Goal: Use online tool/utility: Utilize a website feature to perform a specific function

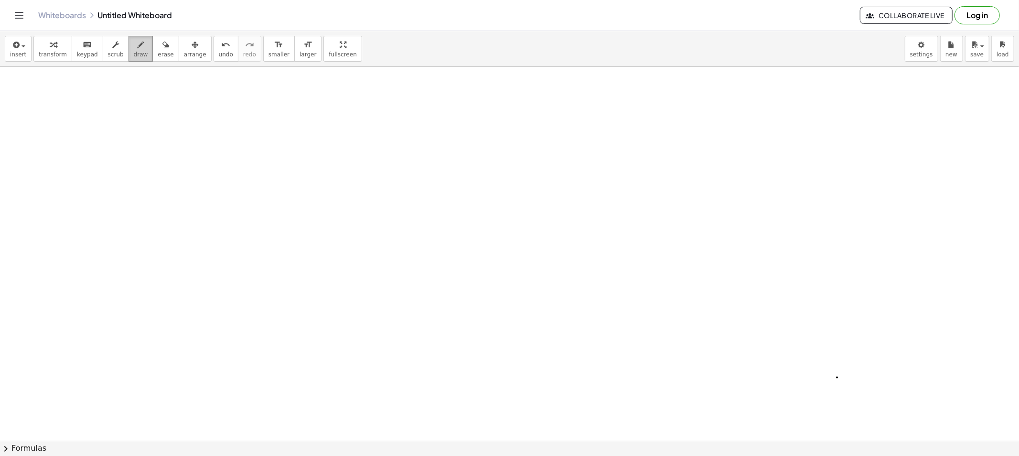
click at [138, 45] on icon "button" at bounding box center [141, 44] width 7 height 11
drag, startPoint x: 116, startPoint y: 97, endPoint x: 137, endPoint y: 116, distance: 27.8
drag, startPoint x: 144, startPoint y: 106, endPoint x: 136, endPoint y: 106, distance: 8.1
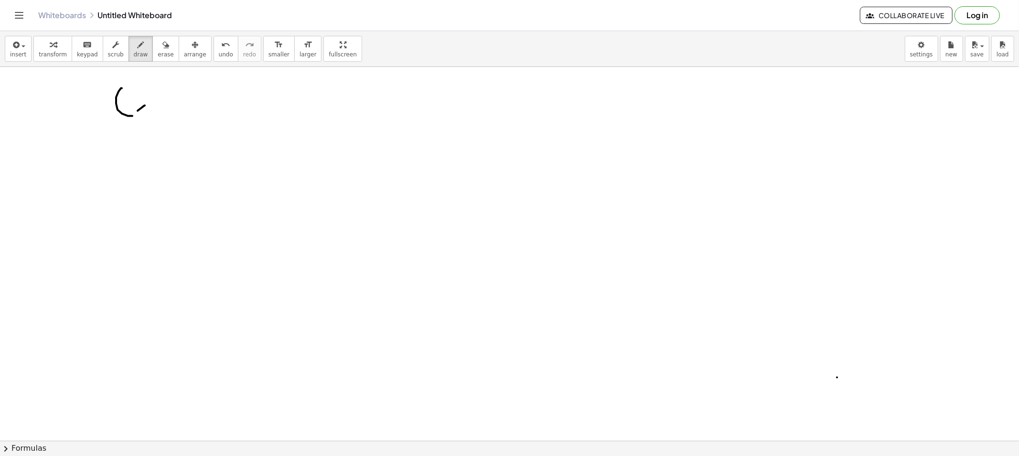
drag, startPoint x: 136, startPoint y: 106, endPoint x: 144, endPoint y: 113, distance: 11.2
drag, startPoint x: 155, startPoint y: 105, endPoint x: 164, endPoint y: 107, distance: 9.3
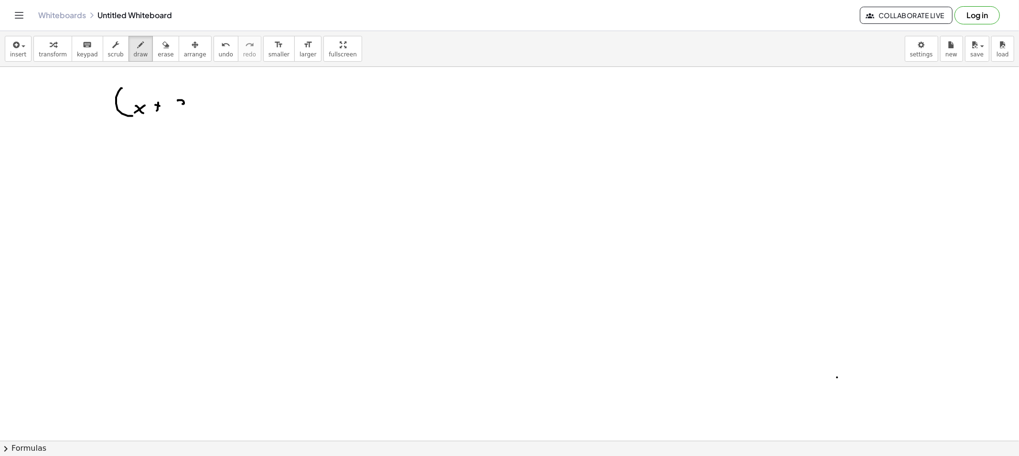
drag, startPoint x: 183, startPoint y: 101, endPoint x: 180, endPoint y: 109, distance: 8.5
drag, startPoint x: 202, startPoint y: 104, endPoint x: 224, endPoint y: 135, distance: 39.0
drag, startPoint x: 216, startPoint y: 87, endPoint x: 226, endPoint y: 116, distance: 30.5
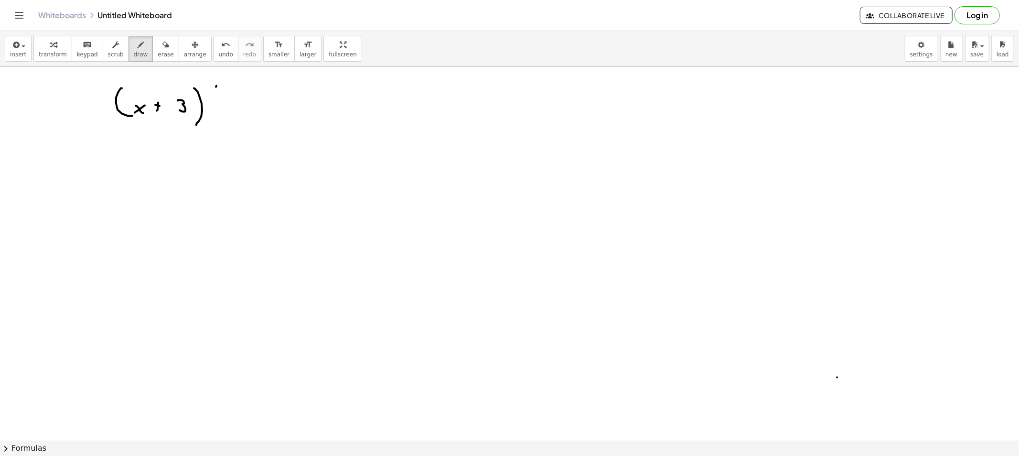
drag, startPoint x: 231, startPoint y: 101, endPoint x: 223, endPoint y: 103, distance: 8.3
drag, startPoint x: 223, startPoint y: 102, endPoint x: 231, endPoint y: 110, distance: 11.8
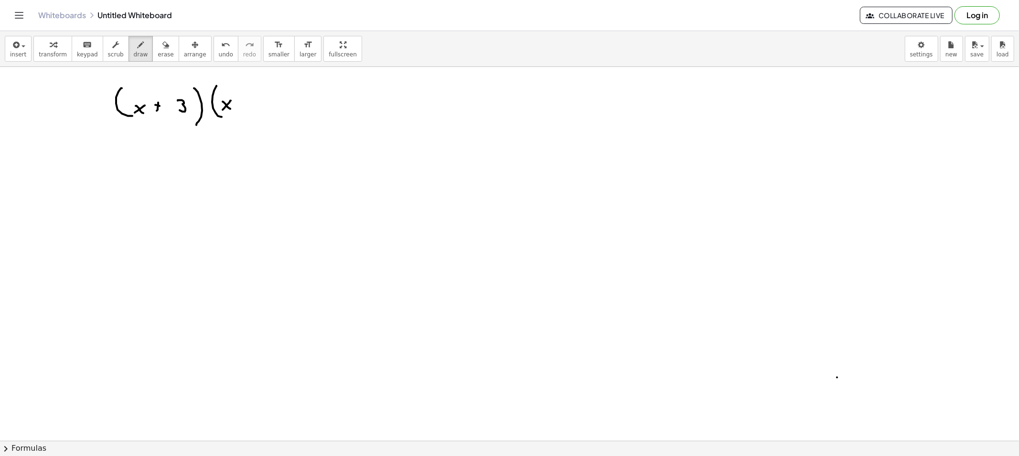
drag, startPoint x: 260, startPoint y: 102, endPoint x: 266, endPoint y: 103, distance: 6.2
drag, startPoint x: 263, startPoint y: 105, endPoint x: 287, endPoint y: 103, distance: 24.0
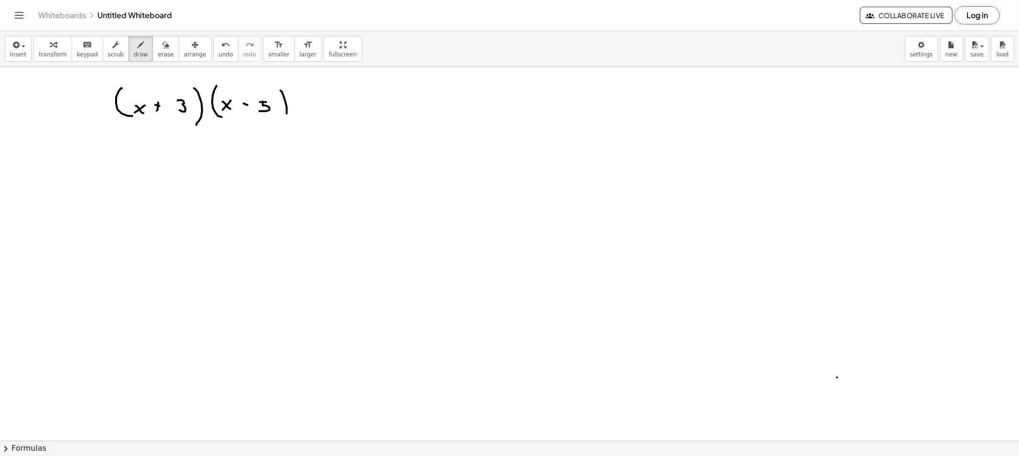
drag, startPoint x: 280, startPoint y: 91, endPoint x: 279, endPoint y: 121, distance: 30.6
drag, startPoint x: 304, startPoint y: 103, endPoint x: 314, endPoint y: 108, distance: 11.7
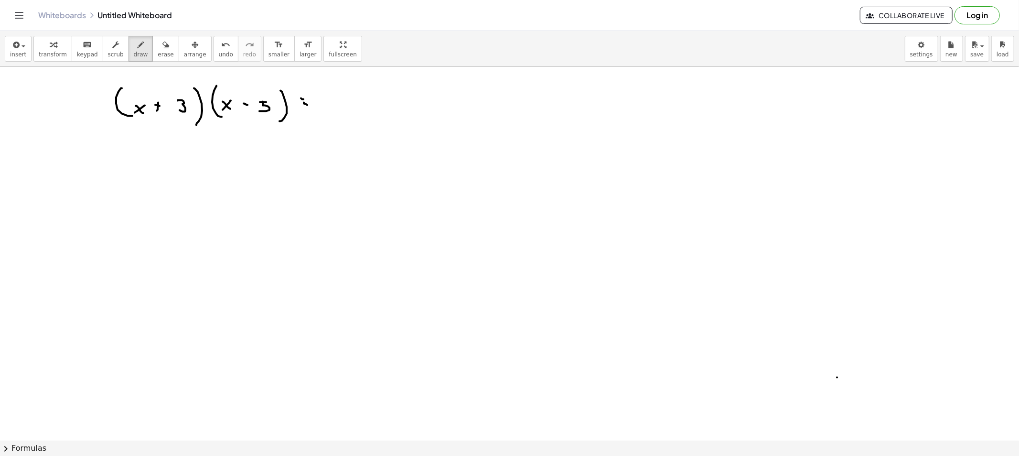
drag, startPoint x: 301, startPoint y: 98, endPoint x: 306, endPoint y: 101, distance: 6.0
drag, startPoint x: 303, startPoint y: 104, endPoint x: 309, endPoint y: 106, distance: 6.5
drag, startPoint x: 330, startPoint y: 106, endPoint x: 328, endPoint y: 98, distance: 8.3
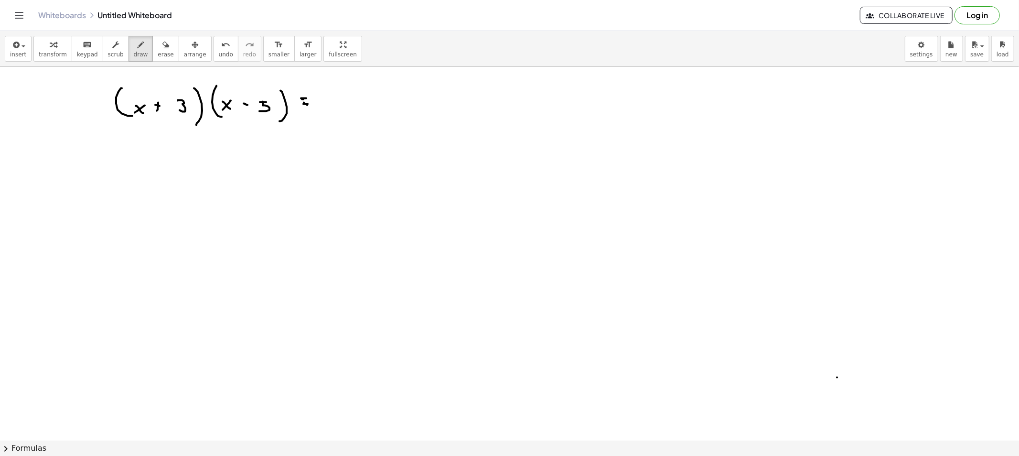
drag, startPoint x: 328, startPoint y: 98, endPoint x: 337, endPoint y: 96, distance: 9.4
drag, startPoint x: 337, startPoint y: 86, endPoint x: 345, endPoint y: 94, distance: 10.8
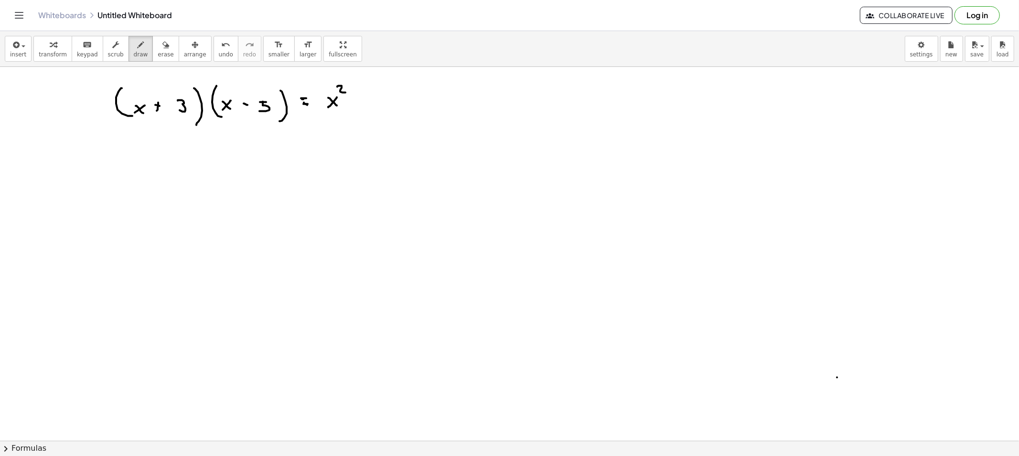
drag, startPoint x: 371, startPoint y: 95, endPoint x: 378, endPoint y: 106, distance: 13.1
drag, startPoint x: 387, startPoint y: 98, endPoint x: 381, endPoint y: 101, distance: 6.6
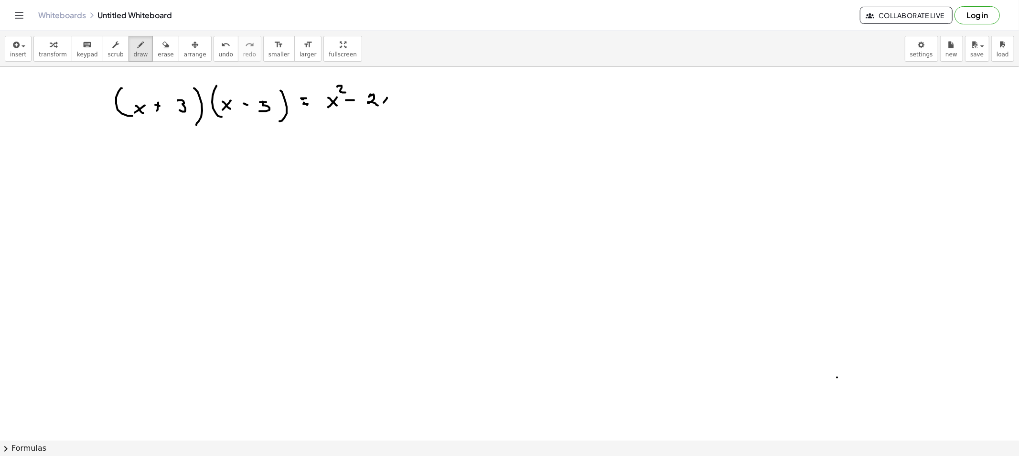
drag, startPoint x: 411, startPoint y: 93, endPoint x: 415, endPoint y: 102, distance: 9.8
drag, startPoint x: 418, startPoint y: 96, endPoint x: 424, endPoint y: 96, distance: 5.3
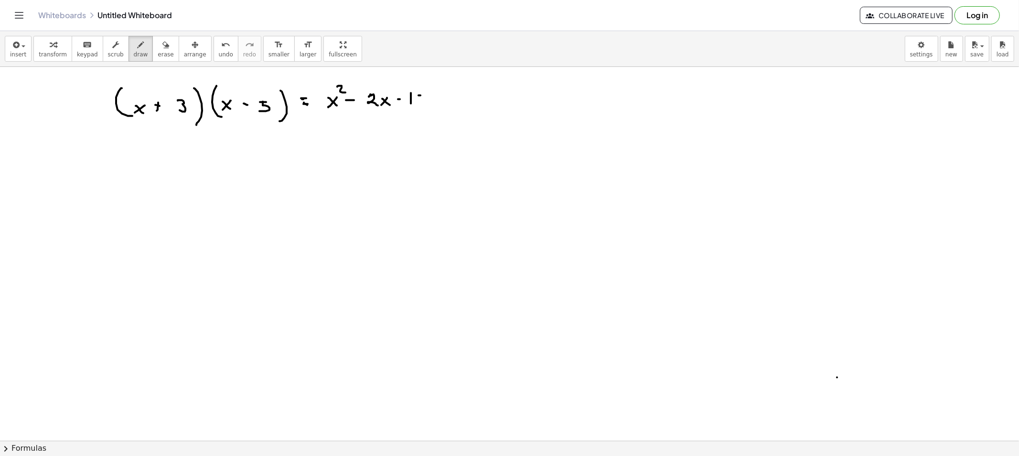
drag, startPoint x: 419, startPoint y: 97, endPoint x: 418, endPoint y: 104, distance: 7.3
drag, startPoint x: 121, startPoint y: 165, endPoint x: 146, endPoint y: 177, distance: 28.2
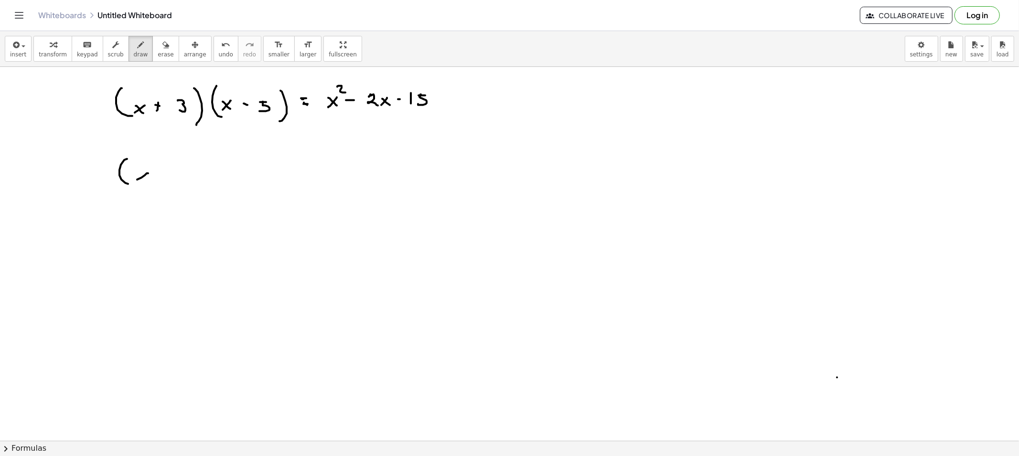
drag, startPoint x: 137, startPoint y: 180, endPoint x: 142, endPoint y: 181, distance: 5.1
drag, startPoint x: 142, startPoint y: 181, endPoint x: 153, endPoint y: 184, distance: 11.2
drag, startPoint x: 159, startPoint y: 173, endPoint x: 159, endPoint y: 181, distance: 8.1
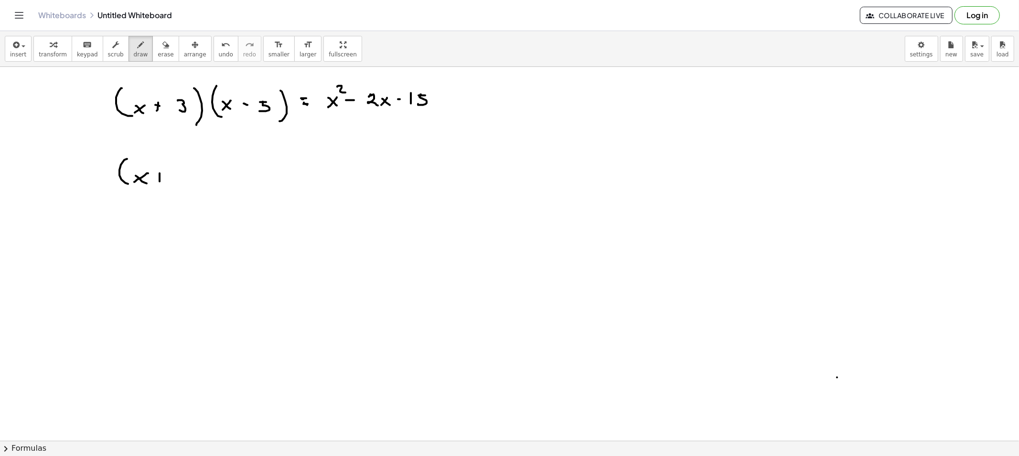
drag, startPoint x: 171, startPoint y: 171, endPoint x: 181, endPoint y: 177, distance: 11.4
drag, startPoint x: 185, startPoint y: 167, endPoint x: 182, endPoint y: 187, distance: 20.2
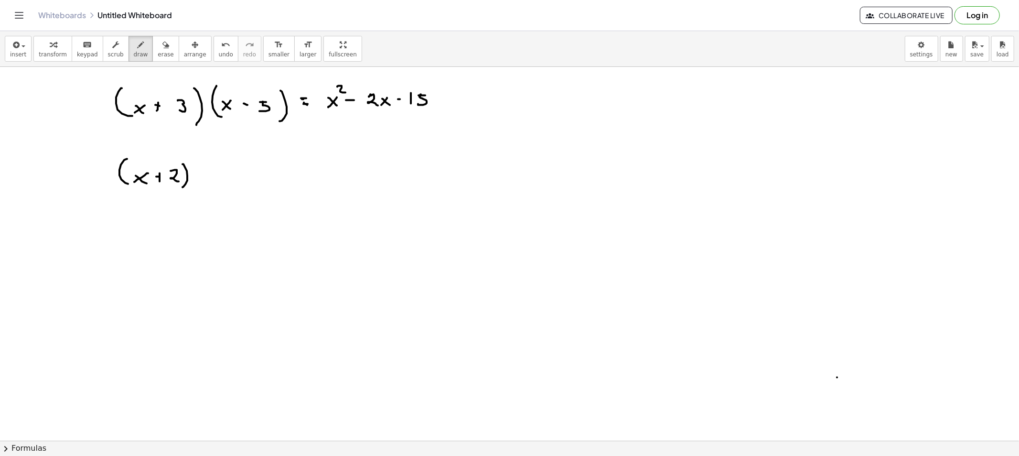
drag, startPoint x: 198, startPoint y: 180, endPoint x: 211, endPoint y: 190, distance: 16.4
drag
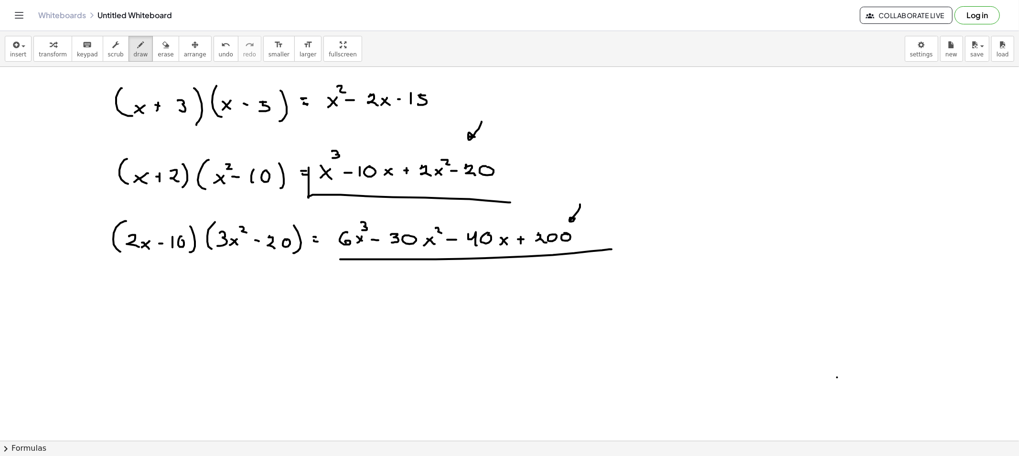
drag, startPoint x: 543, startPoint y: 167, endPoint x: 532, endPoint y: 175, distance: 13.4
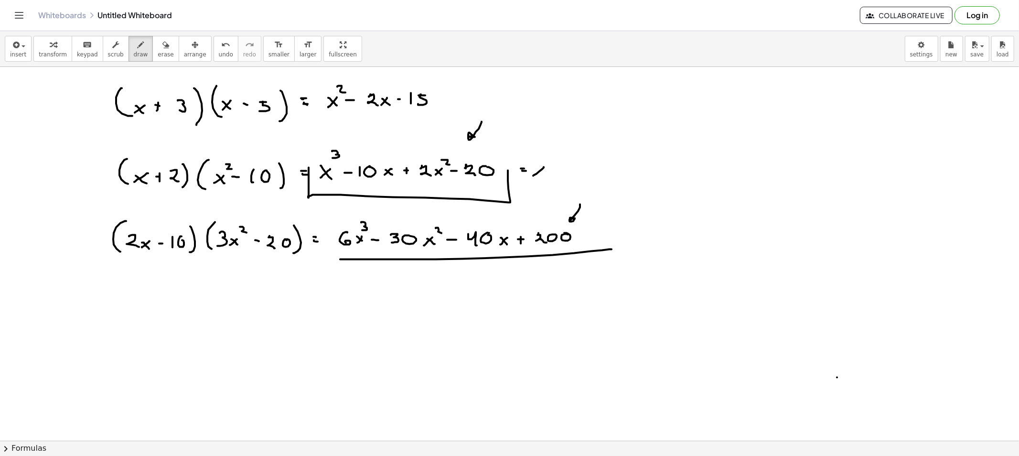
drag, startPoint x: 542, startPoint y: 149, endPoint x: 543, endPoint y: 159, distance: 10.1
drag, startPoint x: 538, startPoint y: 170, endPoint x: 545, endPoint y: 177, distance: 10.1
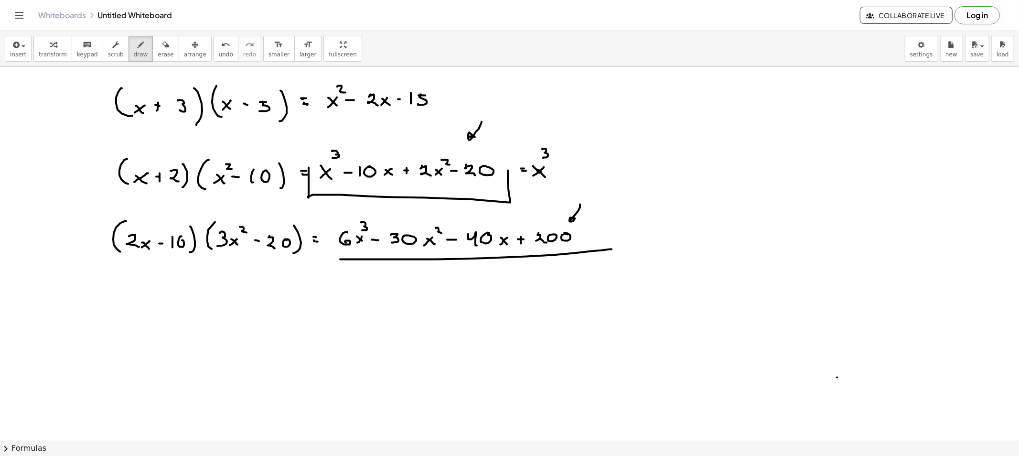
drag, startPoint x: 368, startPoint y: 137, endPoint x: 374, endPoint y: 147, distance: 11.4
click at [158, 48] on div "button" at bounding box center [166, 44] width 16 height 11
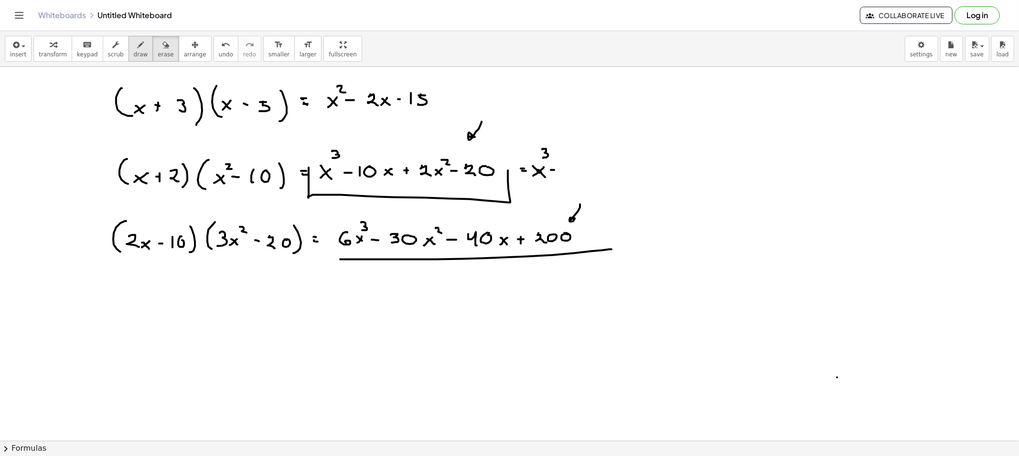
click at [134, 56] on span "draw" at bounding box center [141, 54] width 14 height 7
click at [153, 58] on button "erase" at bounding box center [165, 49] width 26 height 26
drag, startPoint x: 596, startPoint y: 175, endPoint x: 571, endPoint y: 175, distance: 24.8
drag, startPoint x: 587, startPoint y: 194, endPoint x: 584, endPoint y: 203, distance: 9.5
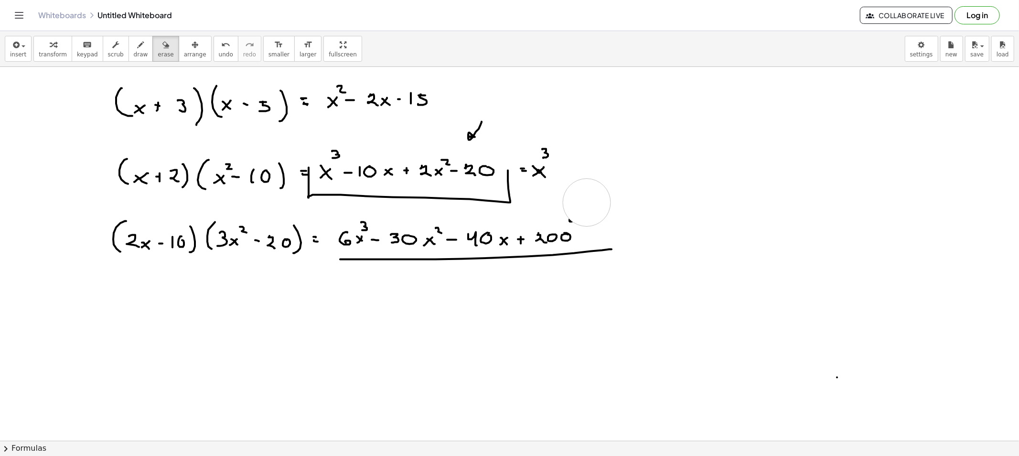
drag, startPoint x: 135, startPoint y: 51, endPoint x: 296, endPoint y: 117, distance: 174.3
click at [136, 51] on span "draw" at bounding box center [141, 54] width 14 height 7
drag, startPoint x: 483, startPoint y: 194, endPoint x: 488, endPoint y: 188, distance: 8.1
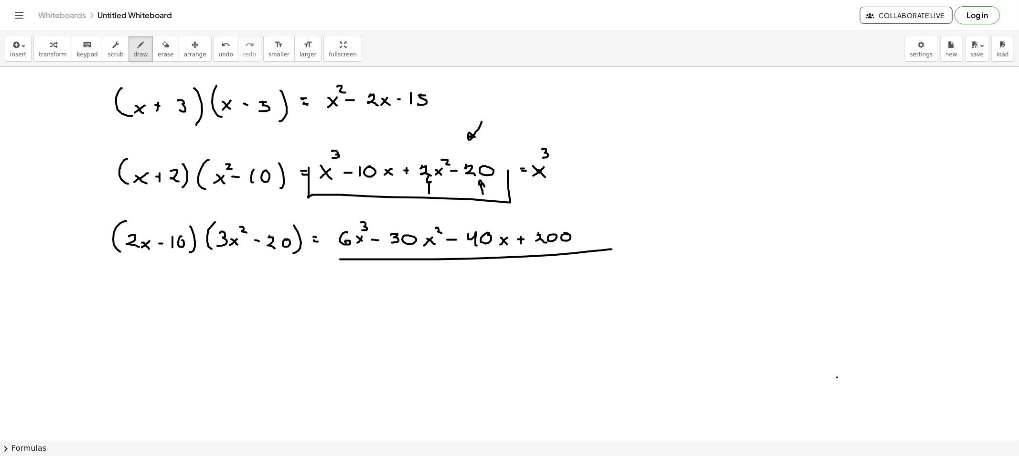
drag, startPoint x: 429, startPoint y: 193, endPoint x: 433, endPoint y: 184, distance: 10.5
drag, startPoint x: 440, startPoint y: 153, endPoint x: 564, endPoint y: 148, distance: 124.7
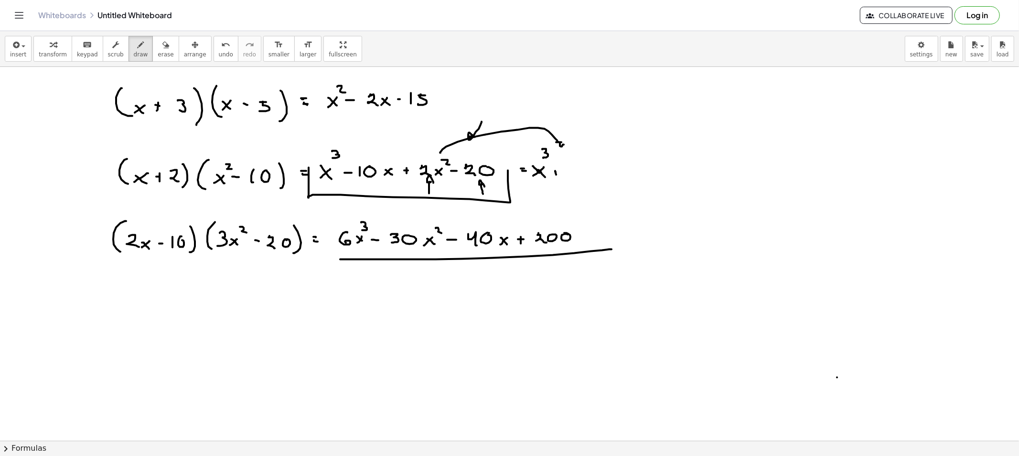
drag, startPoint x: 566, startPoint y: 169, endPoint x: 578, endPoint y: 175, distance: 13.5
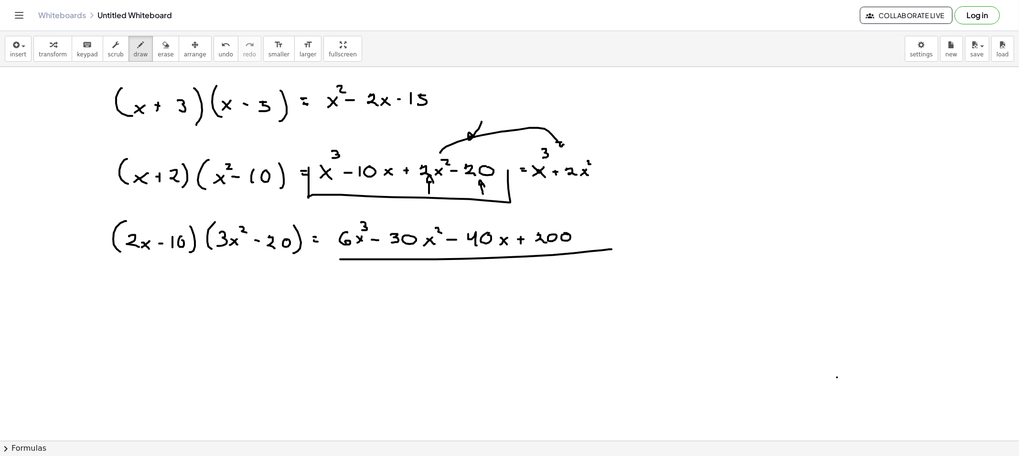
drag, startPoint x: 587, startPoint y: 161, endPoint x: 592, endPoint y: 168, distance: 8.2
drag, startPoint x: 584, startPoint y: 160, endPoint x: 591, endPoint y: 164, distance: 8.1
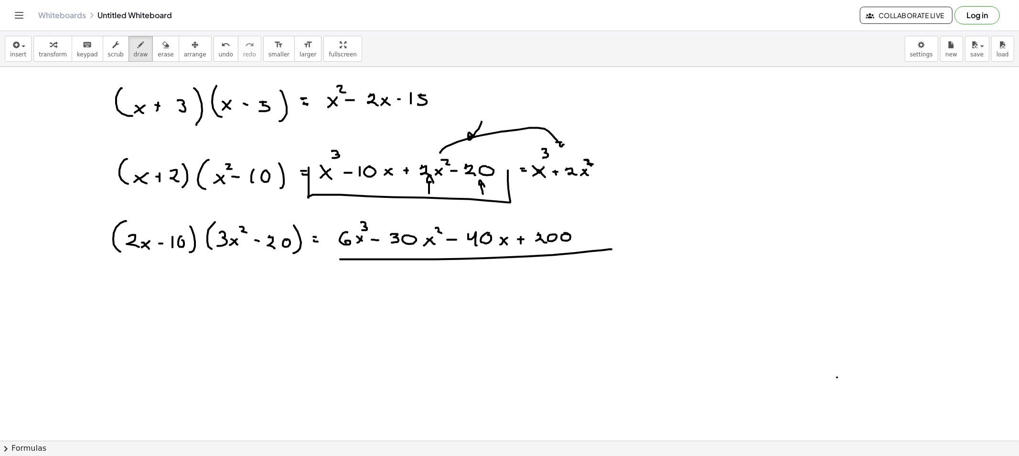
drag, startPoint x: 369, startPoint y: 135, endPoint x: 404, endPoint y: 162, distance: 44.5
drag, startPoint x: 617, startPoint y: 169, endPoint x: 618, endPoint y: 175, distance: 6.4
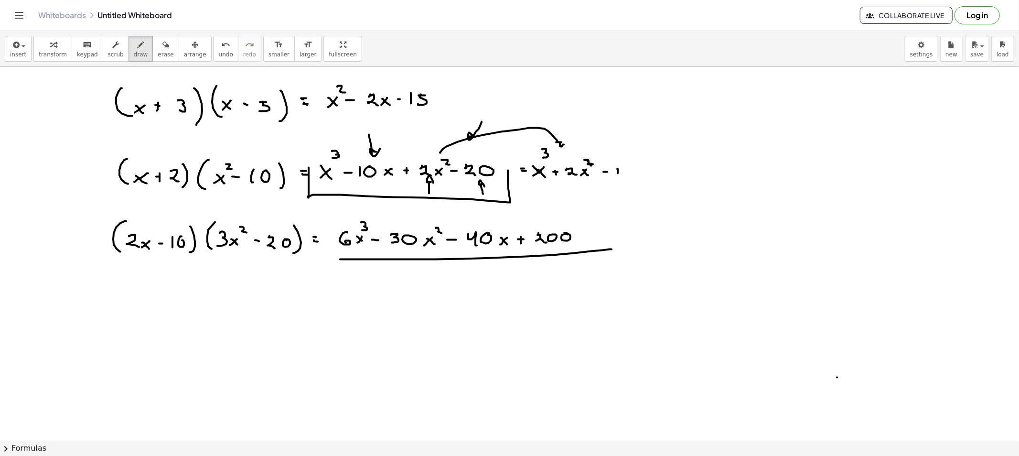
drag, startPoint x: 641, startPoint y: 168, endPoint x: 645, endPoint y: 172, distance: 5.1
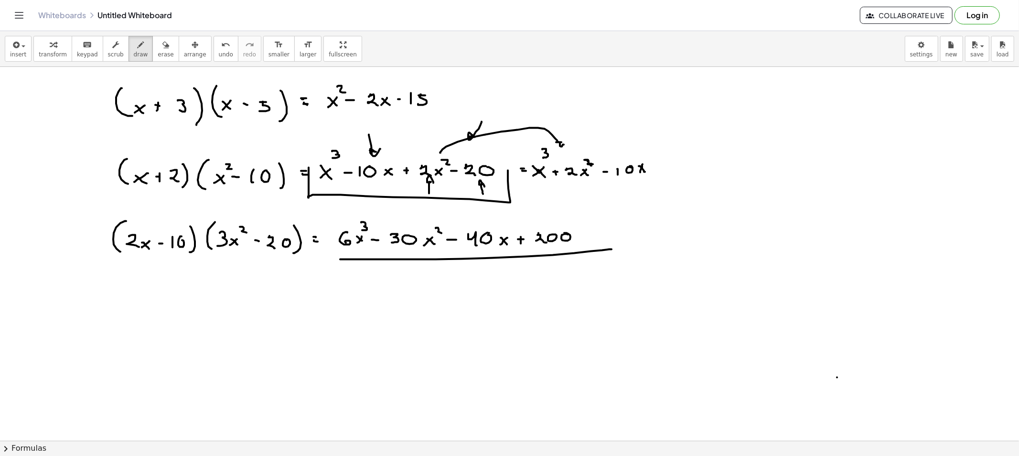
drag, startPoint x: 653, startPoint y: 167, endPoint x: 660, endPoint y: 167, distance: 7.2
drag, startPoint x: 670, startPoint y: 163, endPoint x: 681, endPoint y: 170, distance: 13.0
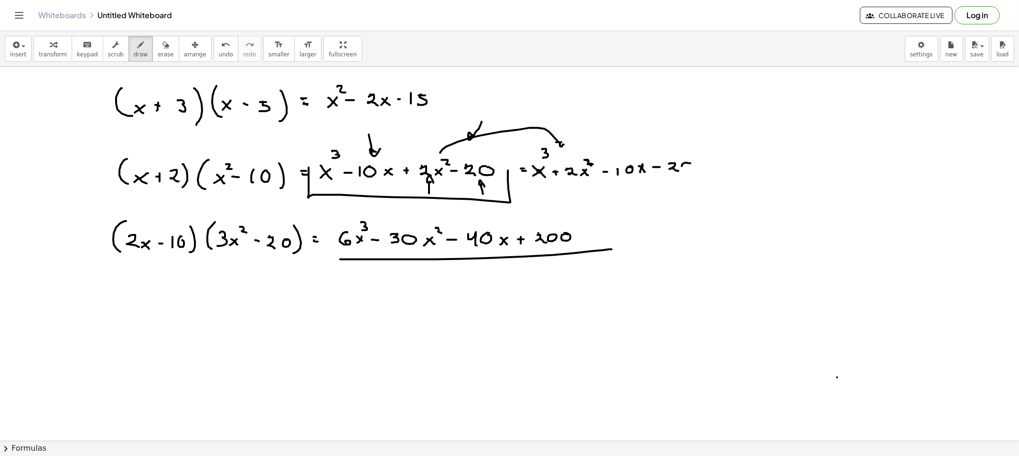
drag, startPoint x: 682, startPoint y: 164, endPoint x: 686, endPoint y: 172, distance: 8.5
drag, startPoint x: 551, startPoint y: 203, endPoint x: 552, endPoint y: 216, distance: 12.5
drag, startPoint x: 550, startPoint y: 204, endPoint x: 684, endPoint y: 196, distance: 134.9
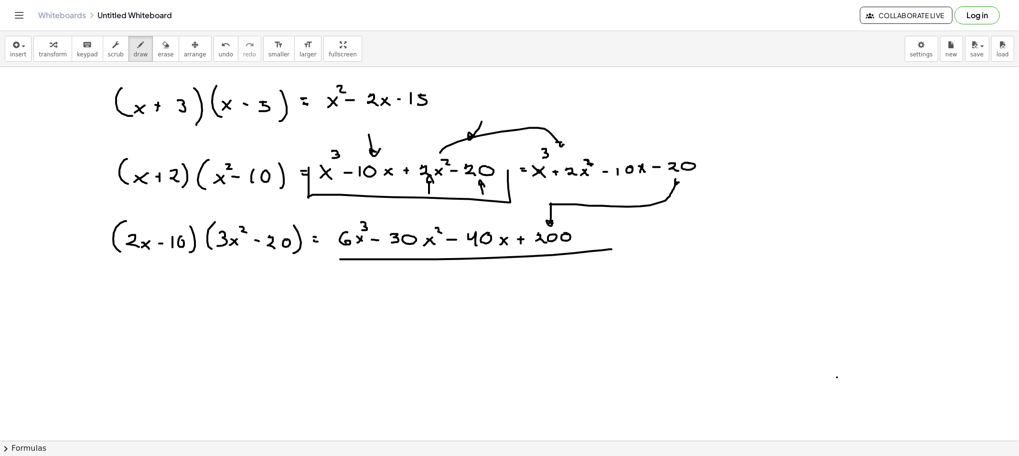
click at [152, 59] on button "erase" at bounding box center [165, 49] width 26 height 26
drag, startPoint x: 135, startPoint y: 45, endPoint x: 117, endPoint y: 233, distance: 189.1
click at [135, 45] on div "button" at bounding box center [141, 44] width 14 height 11
drag, startPoint x: 111, startPoint y: 300, endPoint x: 122, endPoint y: 324, distance: 26.3
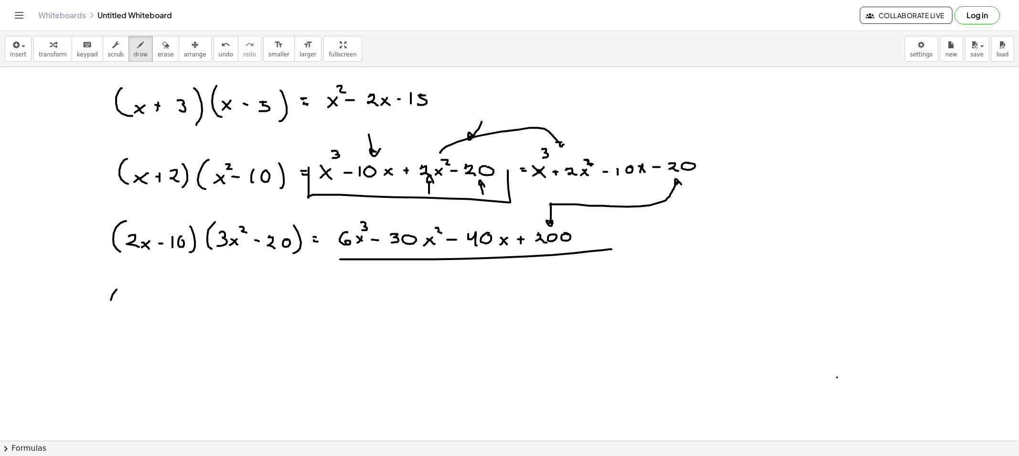
drag, startPoint x: 129, startPoint y: 302, endPoint x: 121, endPoint y: 314, distance: 14.6
drag, startPoint x: 144, startPoint y: 311, endPoint x: 138, endPoint y: 316, distance: 6.8
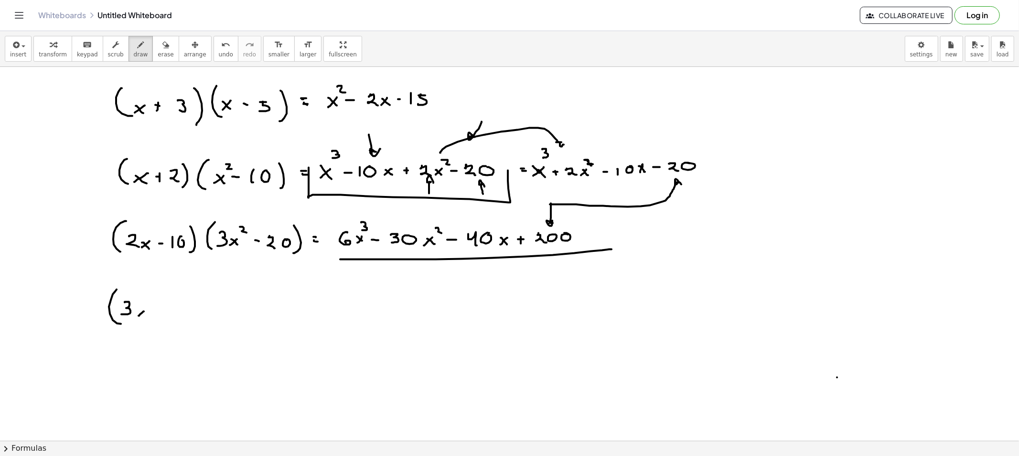
drag, startPoint x: 164, startPoint y: 308, endPoint x: 156, endPoint y: 327, distance: 20.3
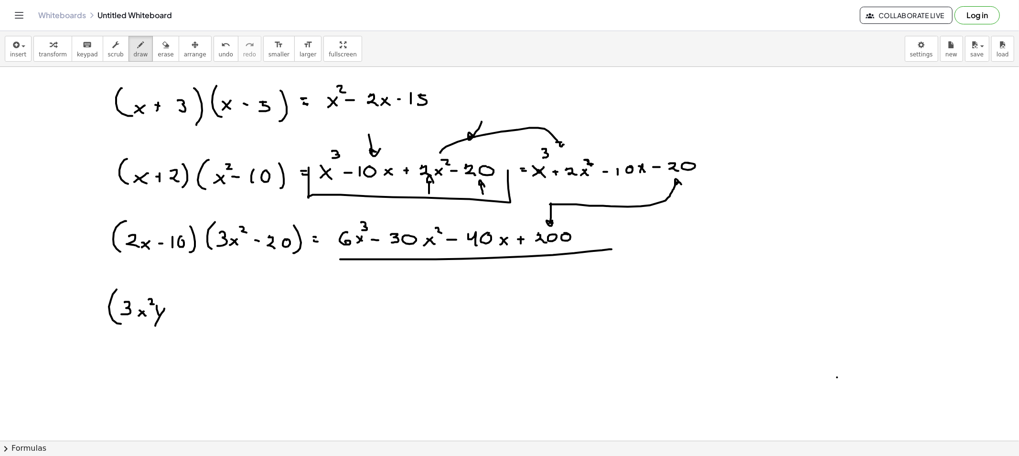
drag, startPoint x: 173, startPoint y: 311, endPoint x: 183, endPoint y: 313, distance: 10.1
drag, startPoint x: 188, startPoint y: 308, endPoint x: 193, endPoint y: 315, distance: 8.9
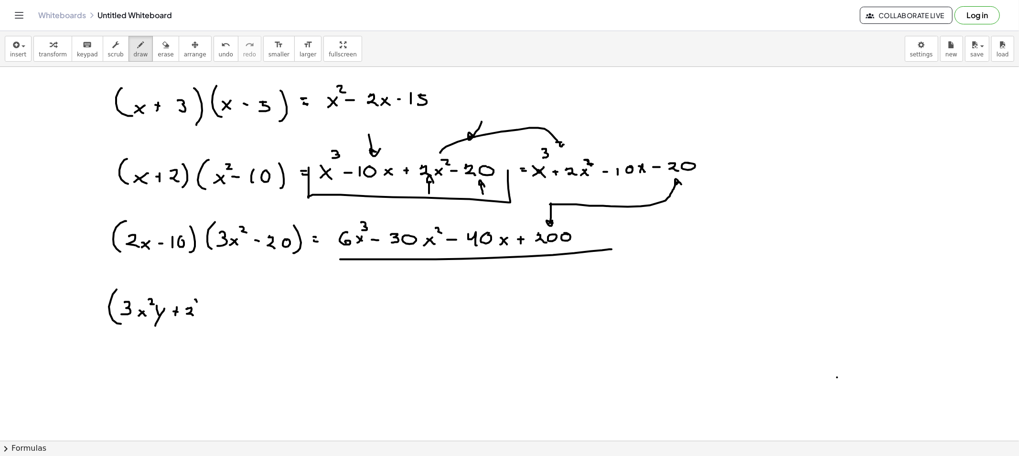
drag, startPoint x: 195, startPoint y: 299, endPoint x: 195, endPoint y: 328, distance: 28.7
drag, startPoint x: 221, startPoint y: 297, endPoint x: 215, endPoint y: 327, distance: 31.0
drag, startPoint x: 222, startPoint y: 314, endPoint x: 228, endPoint y: 325, distance: 13.0
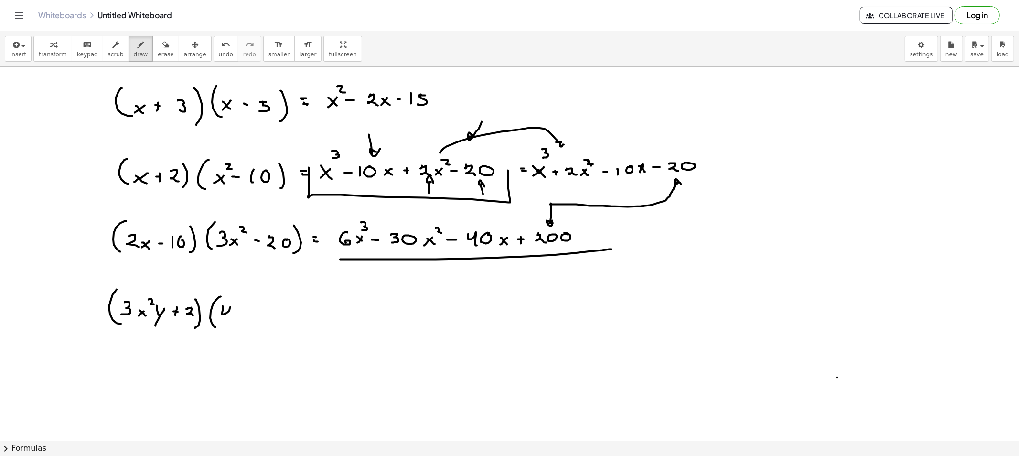
drag, startPoint x: 247, startPoint y: 318, endPoint x: 238, endPoint y: 322, distance: 10.0
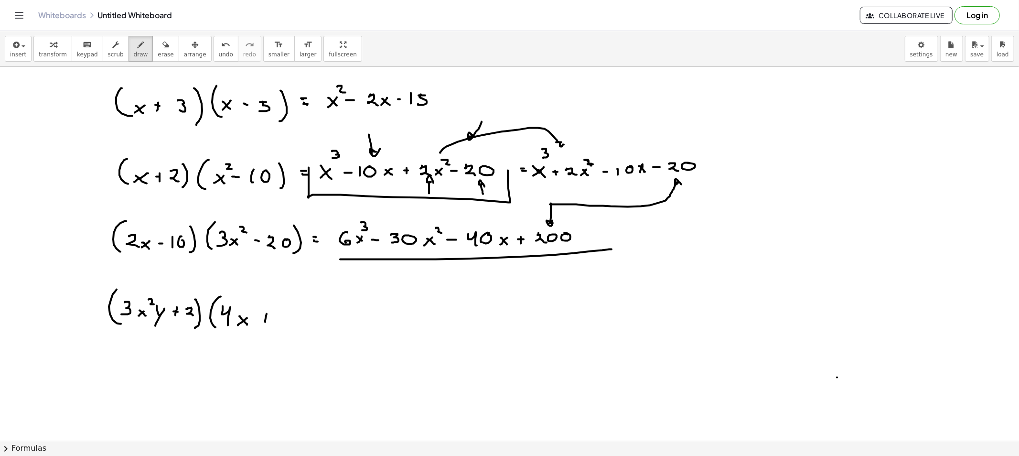
drag, startPoint x: 263, startPoint y: 316, endPoint x: 269, endPoint y: 319, distance: 6.7
drag, startPoint x: 288, startPoint y: 311, endPoint x: 295, endPoint y: 311, distance: 7.2
drag, startPoint x: 290, startPoint y: 316, endPoint x: 290, endPoint y: 322, distance: 6.2
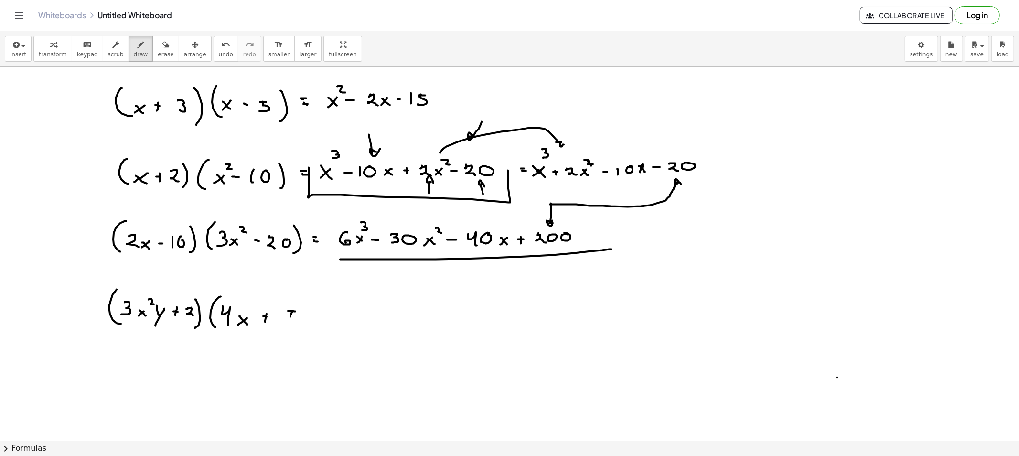
drag, startPoint x: 302, startPoint y: 307, endPoint x: 301, endPoint y: 331, distance: 23.9
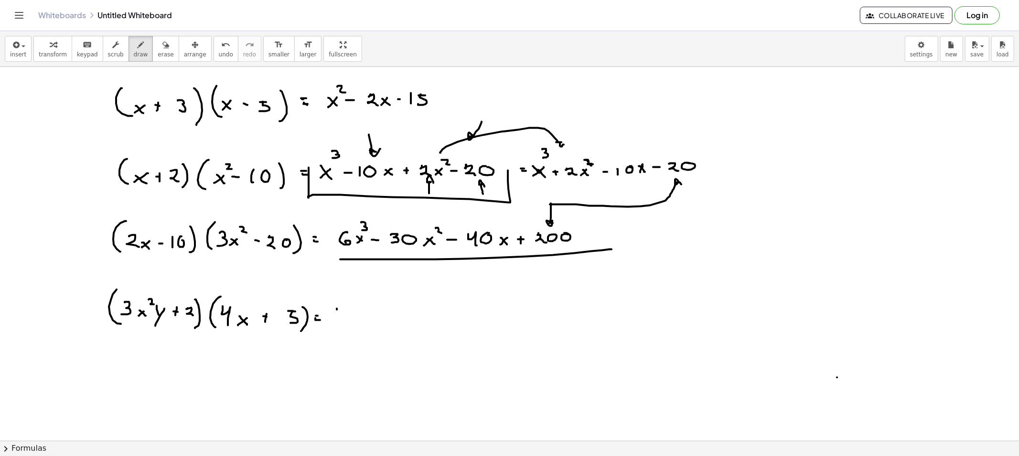
drag, startPoint x: 337, startPoint y: 309, endPoint x: 337, endPoint y: 320, distance: 11.0
drag, startPoint x: 342, startPoint y: 308, endPoint x: 358, endPoint y: 314, distance: 16.8
drag, startPoint x: 365, startPoint y: 313, endPoint x: 359, endPoint y: 319, distance: 8.8
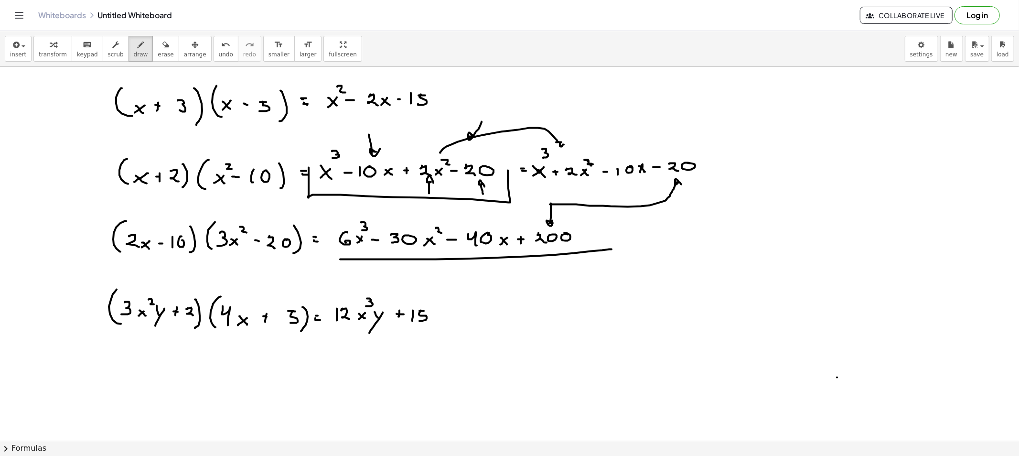
drag, startPoint x: 450, startPoint y: 308, endPoint x: 458, endPoint y: 323, distance: 17.3
drag, startPoint x: 461, startPoint y: 316, endPoint x: 465, endPoint y: 322, distance: 7.6
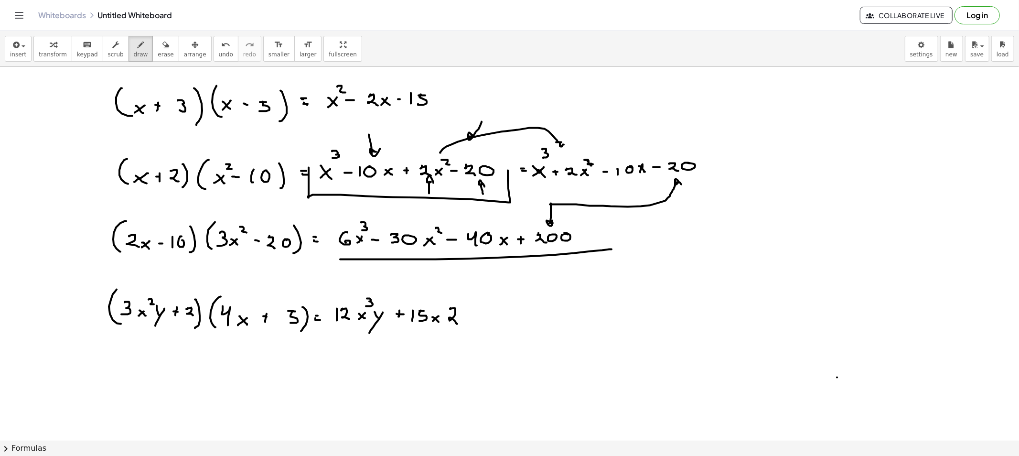
drag, startPoint x: 434, startPoint y: 314, endPoint x: 438, endPoint y: 320, distance: 7.8
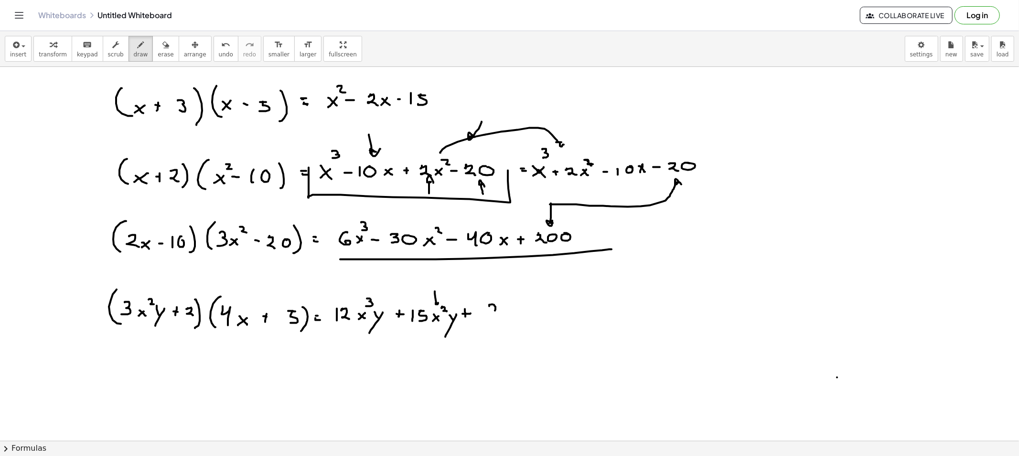
drag, startPoint x: 506, startPoint y: 311, endPoint x: 514, endPoint y: 319, distance: 11.1
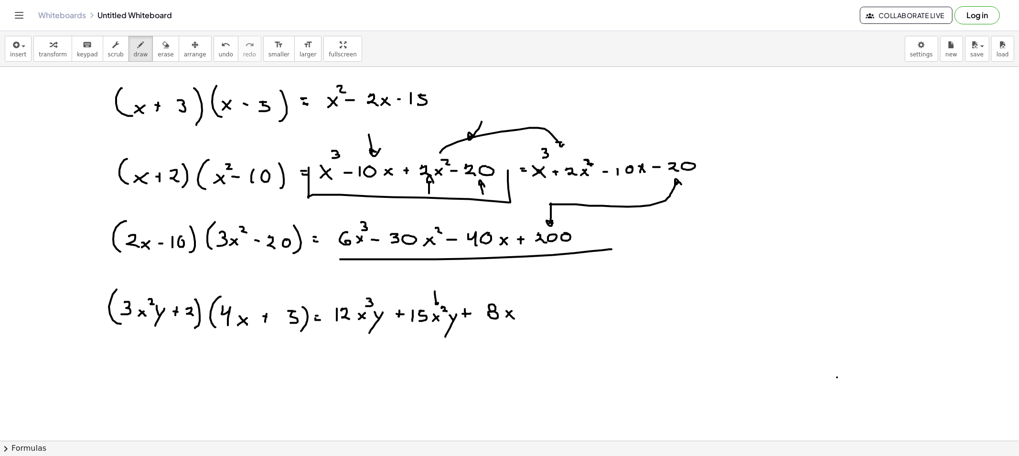
click at [164, 59] on button "erase" at bounding box center [165, 49] width 26 height 26
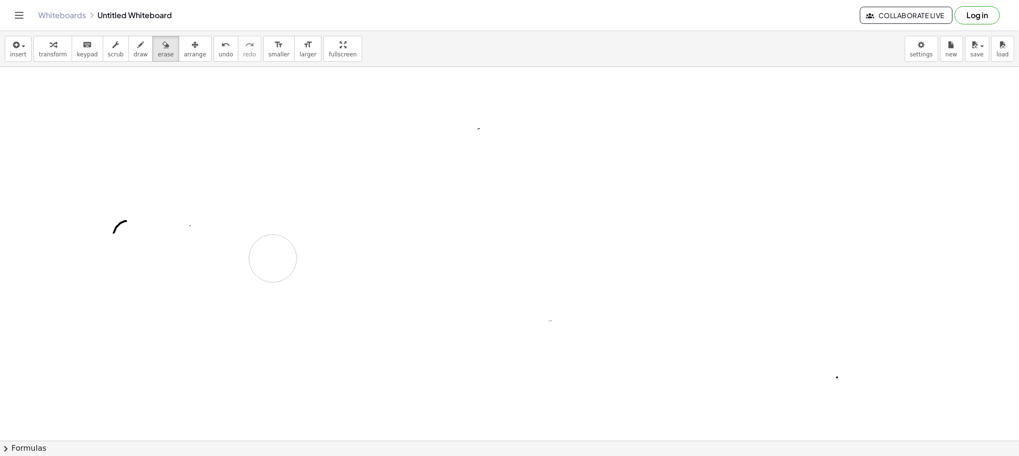
drag, startPoint x: 106, startPoint y: 104, endPoint x: 224, endPoint y: 307, distance: 235.1
click at [128, 51] on button "draw" at bounding box center [140, 49] width 25 height 26
drag, startPoint x: 316, startPoint y: 101, endPoint x: 331, endPoint y: 110, distance: 17.4
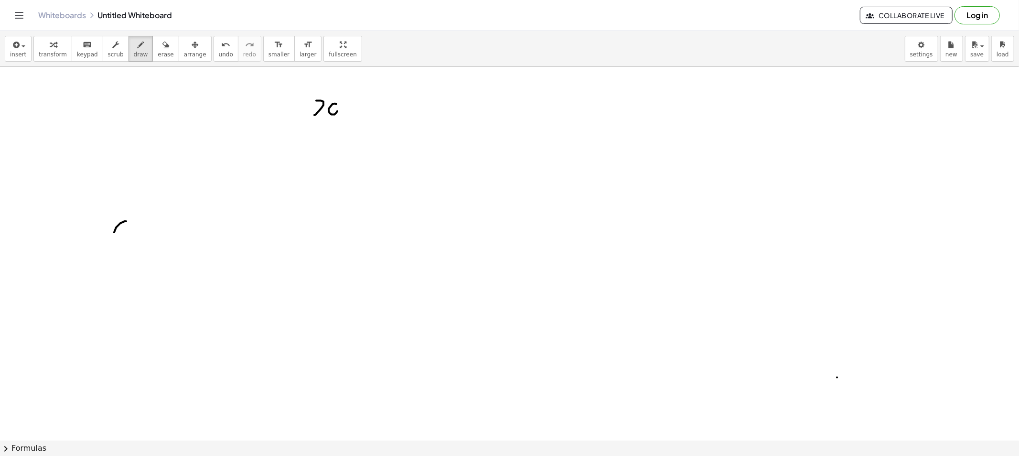
drag, startPoint x: 332, startPoint y: 104, endPoint x: 337, endPoint y: 107, distance: 5.4
drag, startPoint x: 370, startPoint y: 93, endPoint x: 374, endPoint y: 141, distance: 48.4
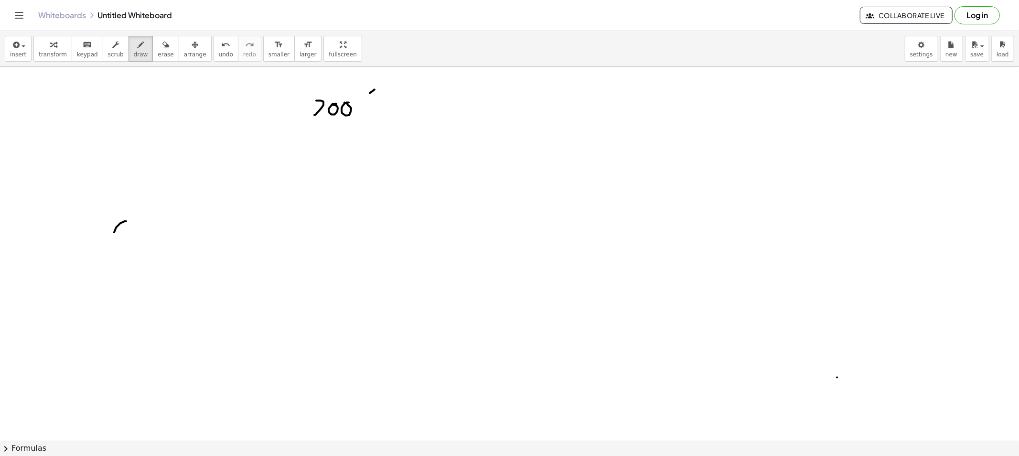
drag, startPoint x: 506, startPoint y: 102, endPoint x: 505, endPoint y: 154, distance: 52.5
drag, startPoint x: 412, startPoint y: 116, endPoint x: 494, endPoint y: 117, distance: 82.2
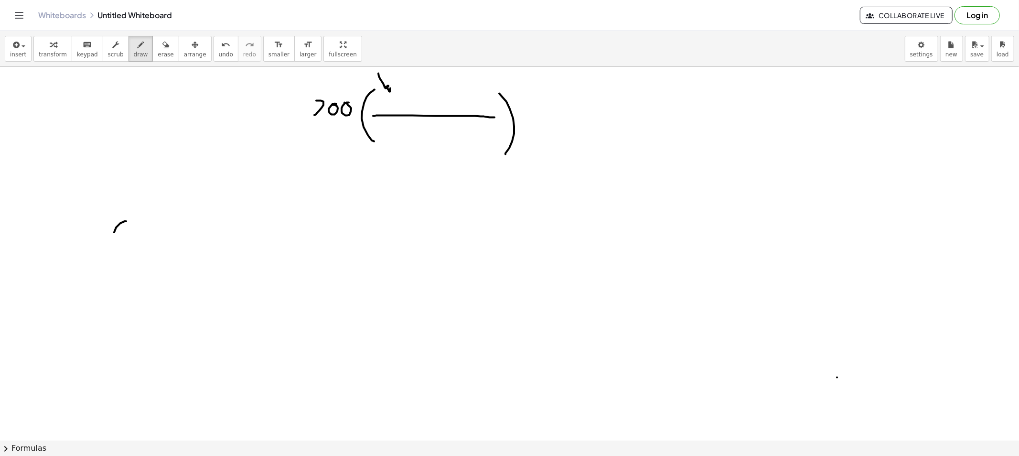
drag, startPoint x: 378, startPoint y: 74, endPoint x: 392, endPoint y: 86, distance: 18.6
click at [152, 46] on button "erase" at bounding box center [165, 49] width 26 height 26
click at [128, 49] on button "draw" at bounding box center [140, 49] width 25 height 26
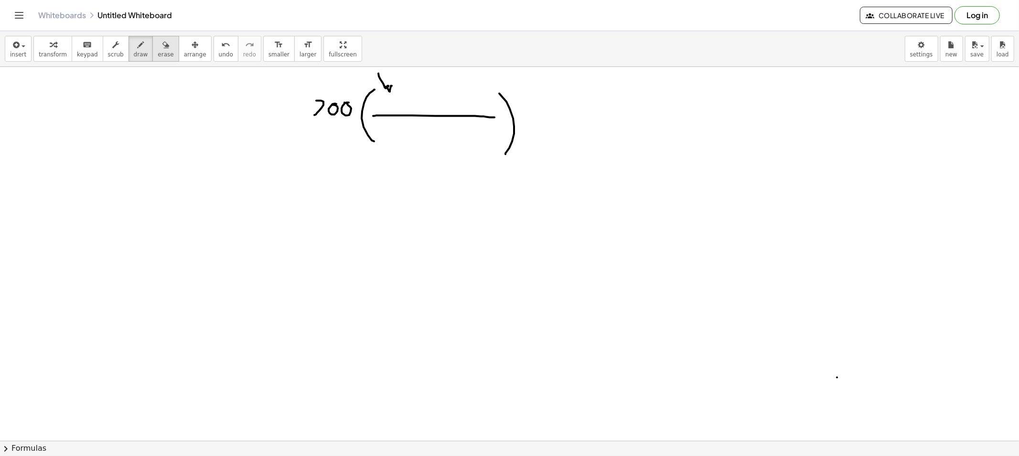
click at [158, 54] on span "erase" at bounding box center [166, 54] width 16 height 7
drag, startPoint x: 416, startPoint y: 87, endPoint x: 401, endPoint y: 75, distance: 19.4
click at [138, 50] on icon "button" at bounding box center [141, 44] width 7 height 11
drag, startPoint x: 423, startPoint y: 88, endPoint x: 430, endPoint y: 105, distance: 18.6
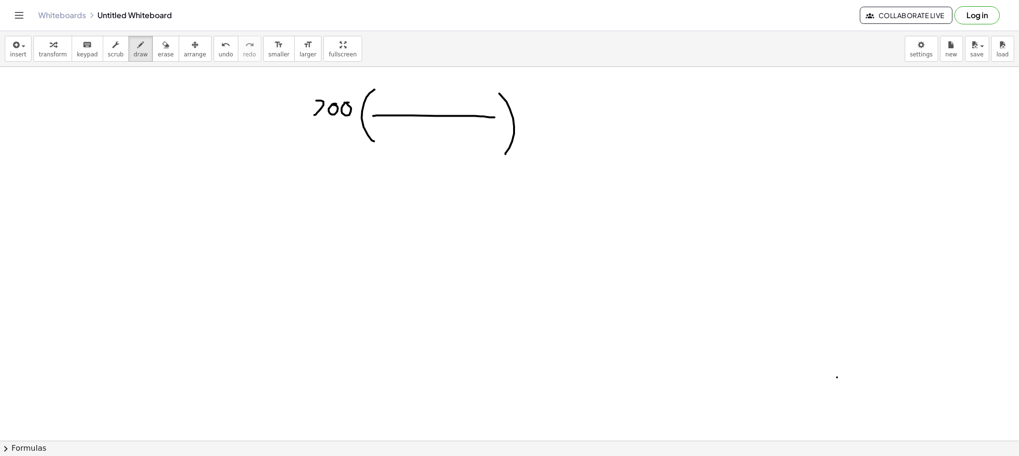
drag, startPoint x: 437, startPoint y: 88, endPoint x: 445, endPoint y: 115, distance: 27.8
drag, startPoint x: 382, startPoint y: 172, endPoint x: 409, endPoint y: 155, distance: 32.2
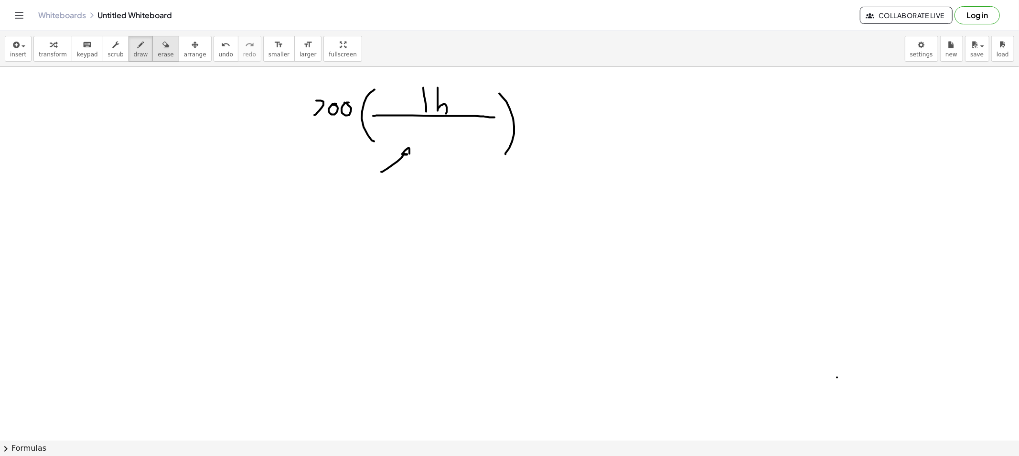
click at [158, 55] on span "erase" at bounding box center [166, 54] width 16 height 7
drag, startPoint x: 394, startPoint y: 204, endPoint x: 408, endPoint y: 172, distance: 34.7
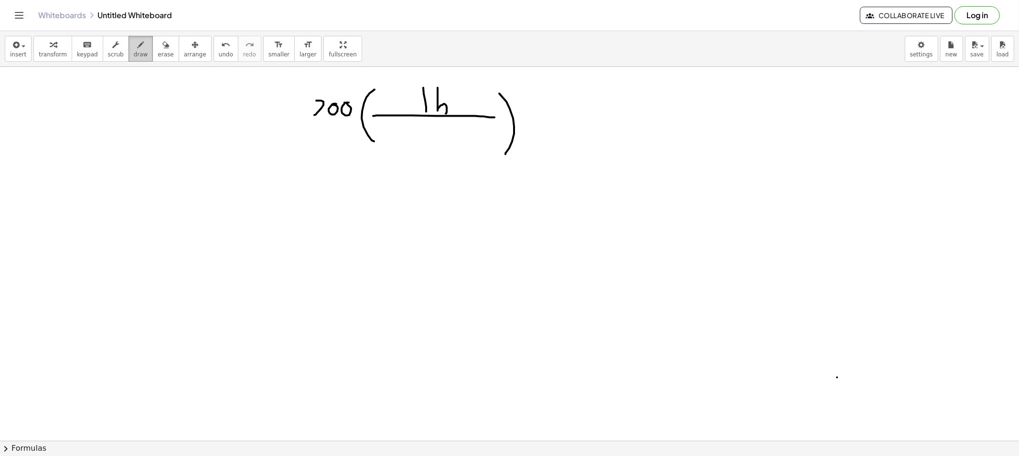
click at [134, 55] on span "draw" at bounding box center [141, 54] width 14 height 7
drag, startPoint x: 349, startPoint y: 204, endPoint x: 417, endPoint y: 162, distance: 79.5
click at [158, 55] on span "erase" at bounding box center [166, 54] width 16 height 7
drag, startPoint x: 351, startPoint y: 220, endPoint x: 416, endPoint y: 172, distance: 81.0
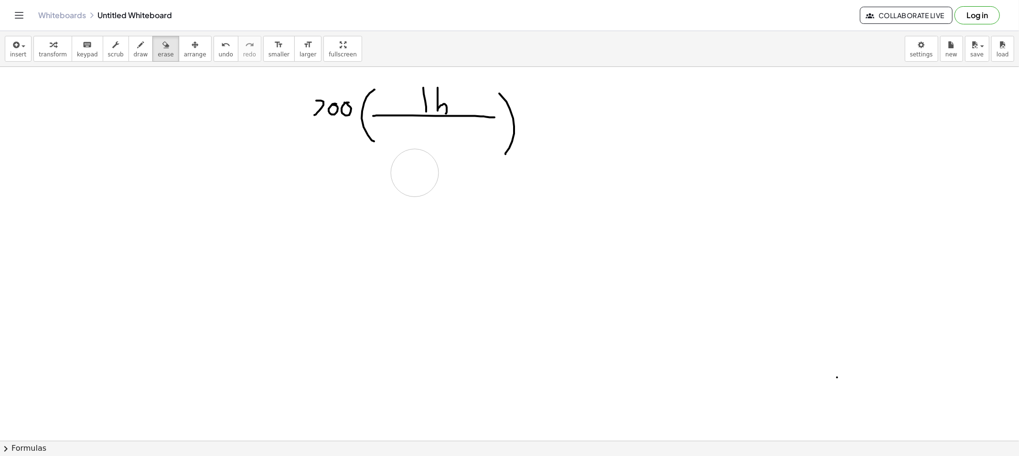
click at [128, 59] on button "draw" at bounding box center [140, 49] width 25 height 26
drag, startPoint x: 420, startPoint y: 128, endPoint x: 422, endPoint y: 135, distance: 7.3
drag, startPoint x: 441, startPoint y: 125, endPoint x: 432, endPoint y: 126, distance: 8.6
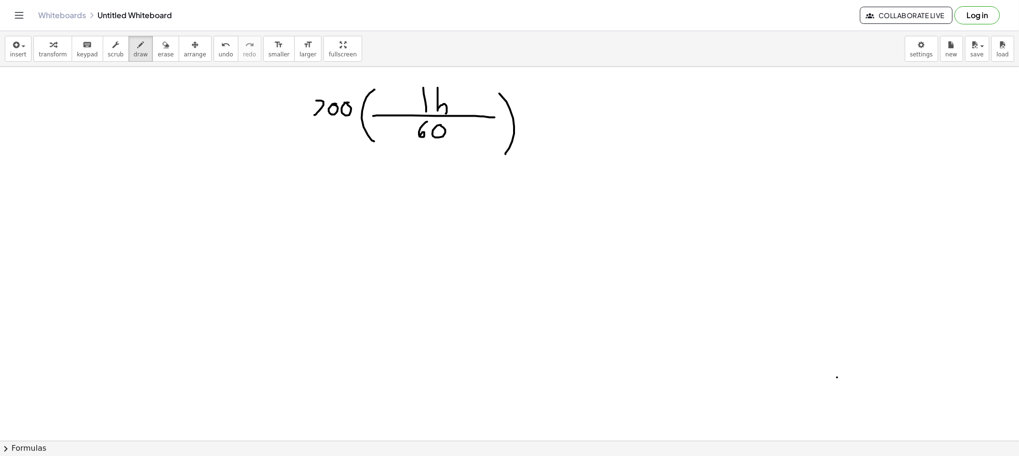
drag, startPoint x: 534, startPoint y: 115, endPoint x: 538, endPoint y: 118, distance: 5.4
drag, startPoint x: 537, startPoint y: 120, endPoint x: 552, endPoint y: 121, distance: 15.3
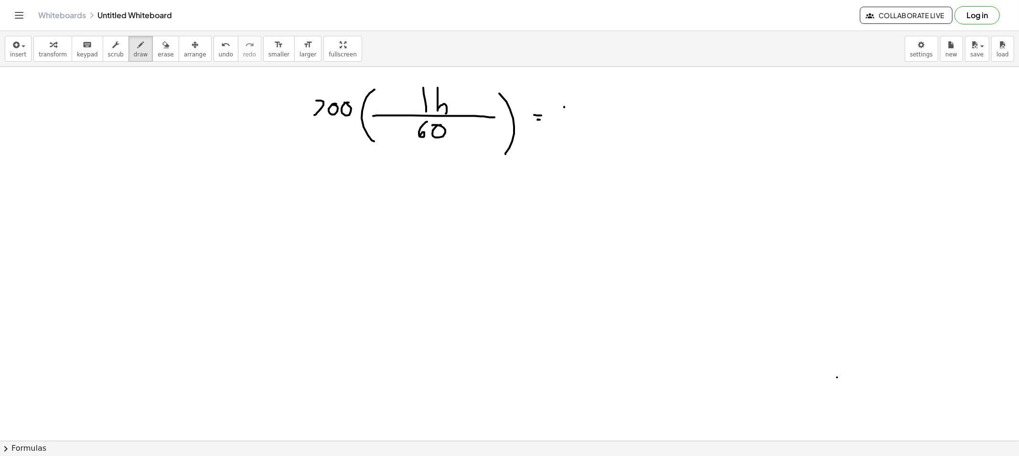
drag, startPoint x: 564, startPoint y: 107, endPoint x: 567, endPoint y: 115, distance: 8.3
drag, startPoint x: 578, startPoint y: 114, endPoint x: 590, endPoint y: 110, distance: 12.4
drag, startPoint x: 593, startPoint y: 115, endPoint x: 581, endPoint y: 122, distance: 13.5
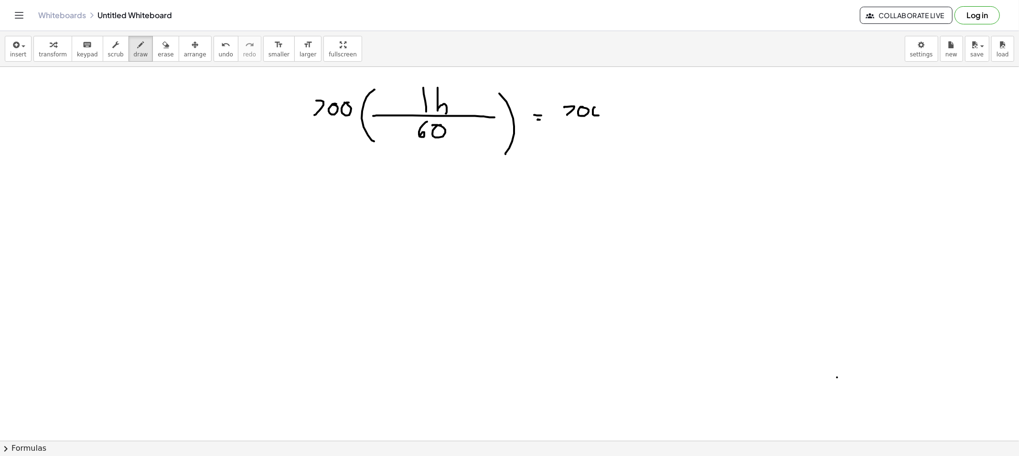
drag, startPoint x: 556, startPoint y: 122, endPoint x: 605, endPoint y: 120, distance: 49.2
drag, startPoint x: 580, startPoint y: 129, endPoint x: 578, endPoint y: 141, distance: 12.0
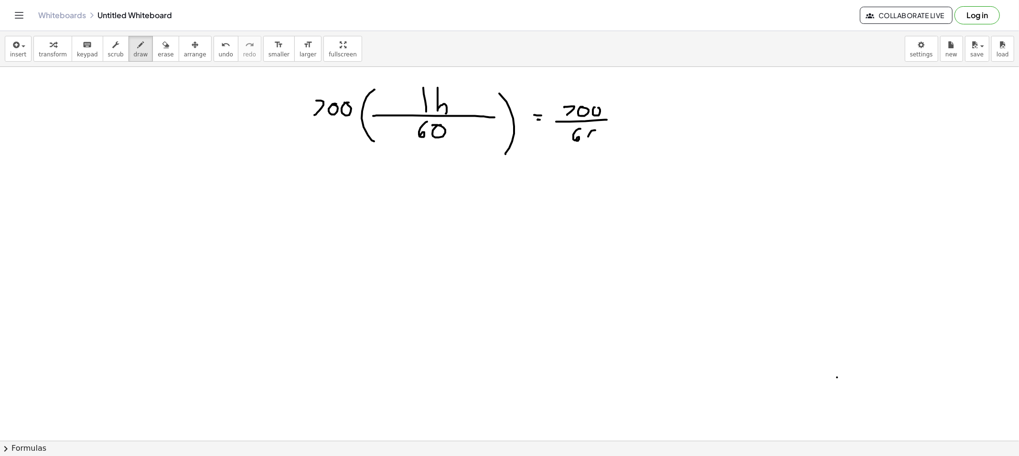
drag, startPoint x: 588, startPoint y: 137, endPoint x: 590, endPoint y: 131, distance: 6.0
drag, startPoint x: 616, startPoint y: 120, endPoint x: 626, endPoint y: 122, distance: 9.7
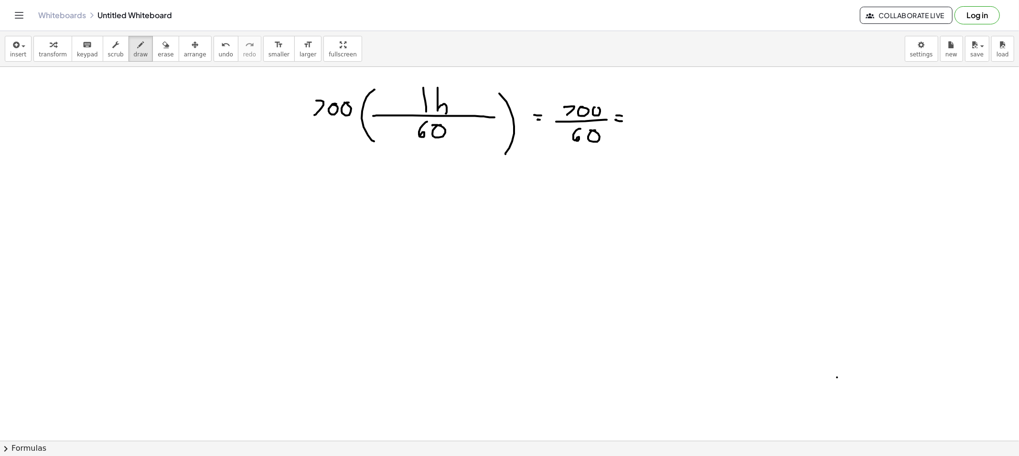
drag, startPoint x: 655, startPoint y: 119, endPoint x: 653, endPoint y: 127, distance: 8.5
click at [158, 48] on div "button" at bounding box center [166, 44] width 16 height 11
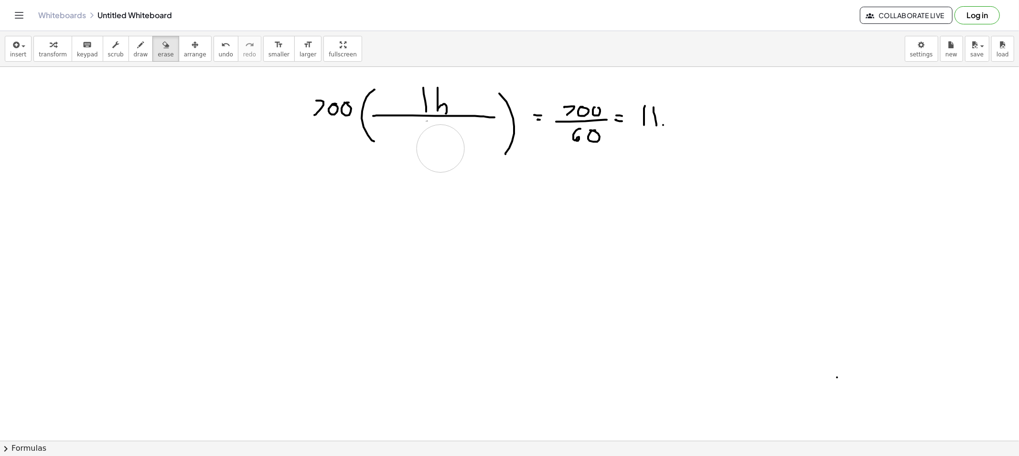
drag, startPoint x: 423, startPoint y: 168, endPoint x: 441, endPoint y: 149, distance: 26.4
click at [137, 52] on button "draw" at bounding box center [140, 49] width 25 height 26
drag, startPoint x: 400, startPoint y: 126, endPoint x: 426, endPoint y: 125, distance: 26.8
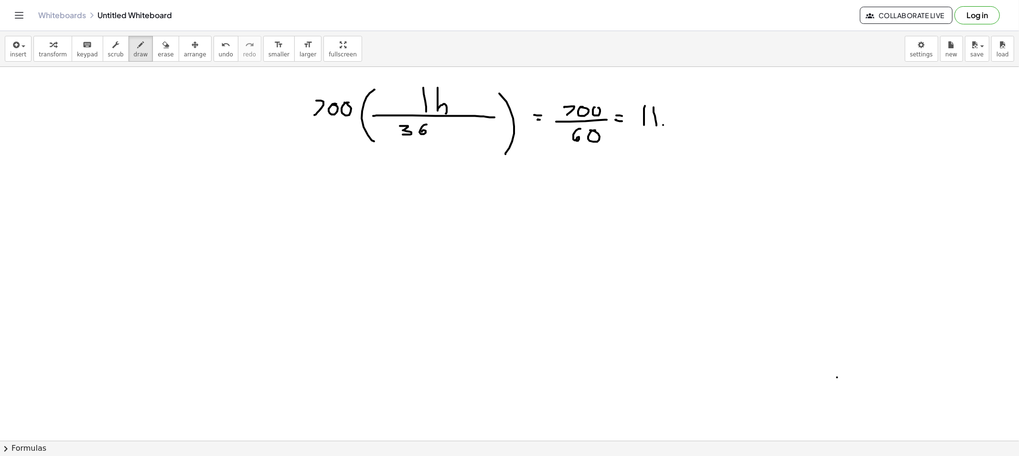
drag, startPoint x: 425, startPoint y: 125, endPoint x: 443, endPoint y: 127, distance: 17.3
drag, startPoint x: 462, startPoint y: 129, endPoint x: 456, endPoint y: 125, distance: 7.8
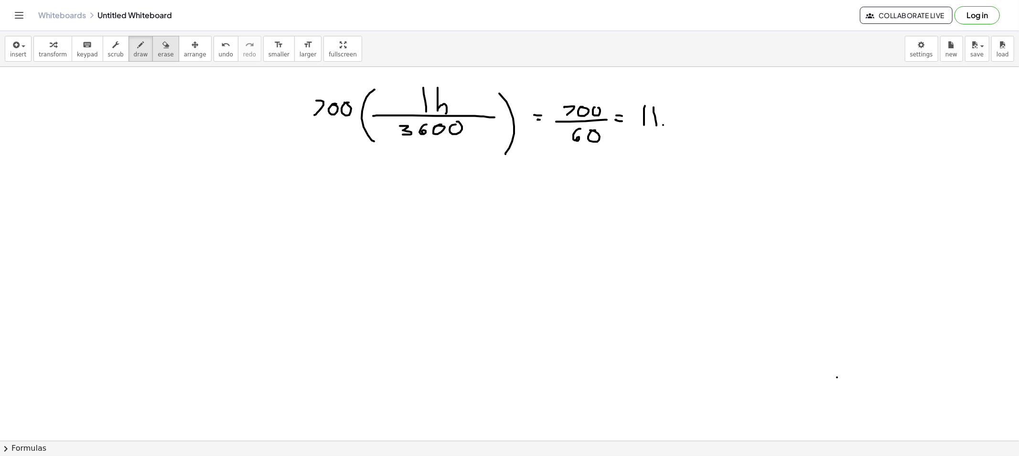
click at [152, 61] on button "erase" at bounding box center [165, 49] width 26 height 26
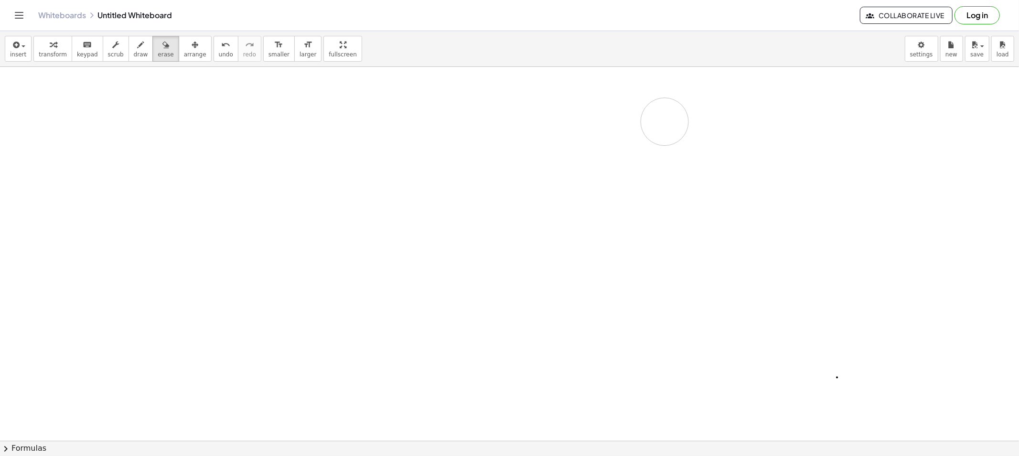
drag, startPoint x: 247, startPoint y: 99, endPoint x: 644, endPoint y: 250, distance: 424.1
click at [134, 56] on span "draw" at bounding box center [141, 54] width 14 height 7
drag, startPoint x: 376, startPoint y: 126, endPoint x: 389, endPoint y: 132, distance: 14.1
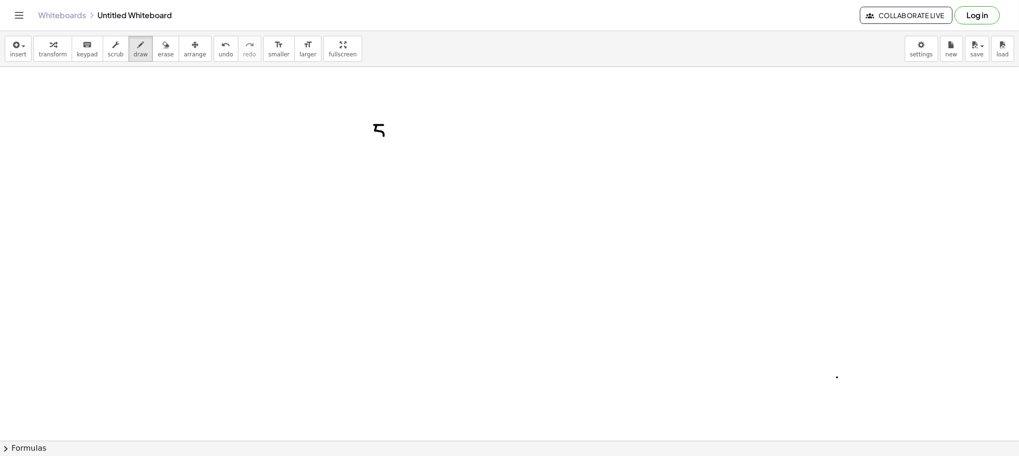
drag, startPoint x: 411, startPoint y: 116, endPoint x: 416, endPoint y: 162, distance: 47.0
drag, startPoint x: 521, startPoint y: 117, endPoint x: 513, endPoint y: 169, distance: 52.5
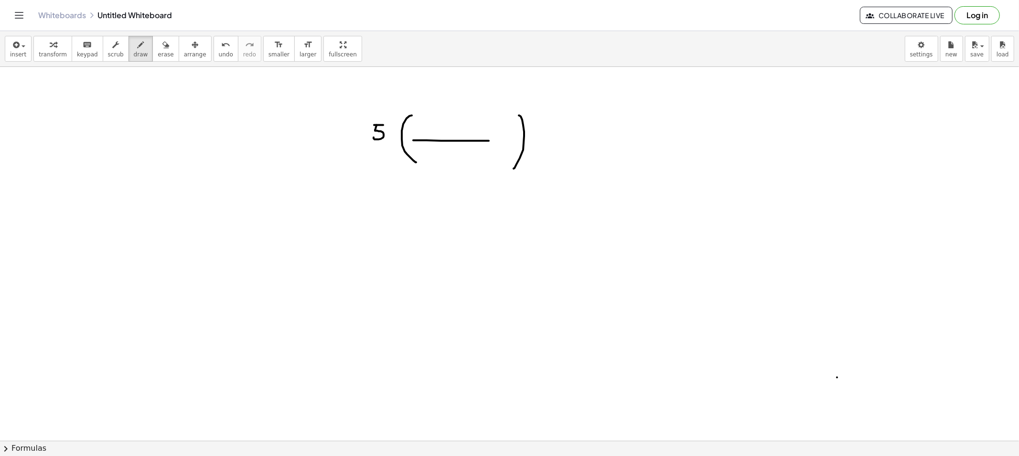
drag, startPoint x: 441, startPoint y: 141, endPoint x: 492, endPoint y: 142, distance: 51.1
drag, startPoint x: 414, startPoint y: 122, endPoint x: 443, endPoint y: 123, distance: 28.2
drag, startPoint x: 448, startPoint y: 120, endPoint x: 446, endPoint y: 131, distance: 11.1
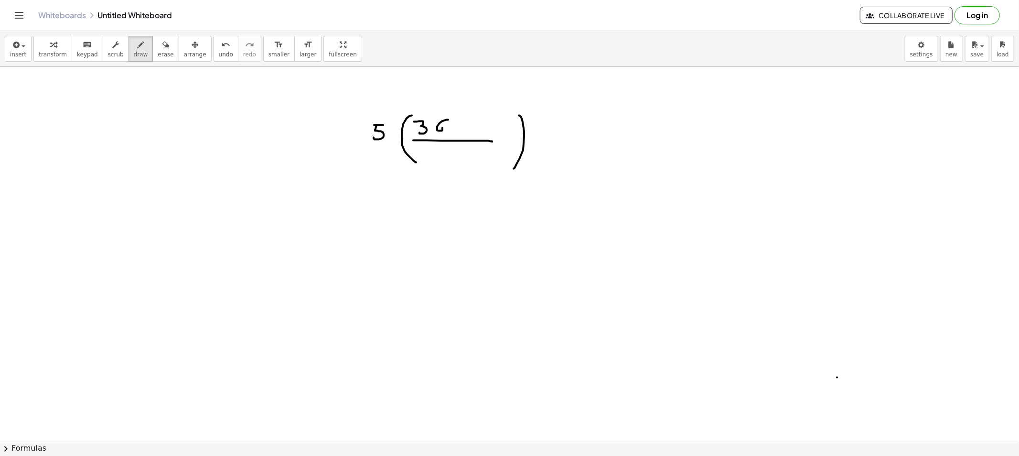
drag, startPoint x: 460, startPoint y: 123, endPoint x: 466, endPoint y: 126, distance: 6.6
drag, startPoint x: 494, startPoint y: 125, endPoint x: 491, endPoint y: 133, distance: 8.6
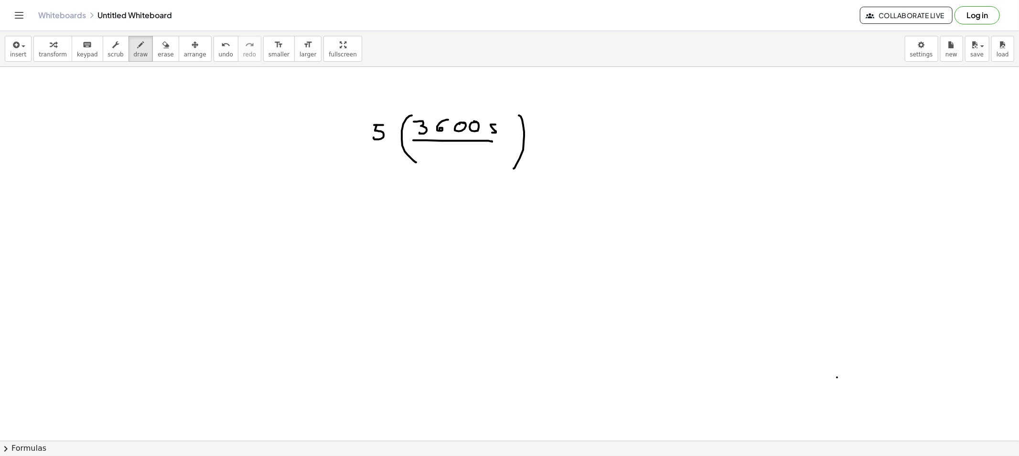
drag, startPoint x: 455, startPoint y: 149, endPoint x: 462, endPoint y: 163, distance: 16.7
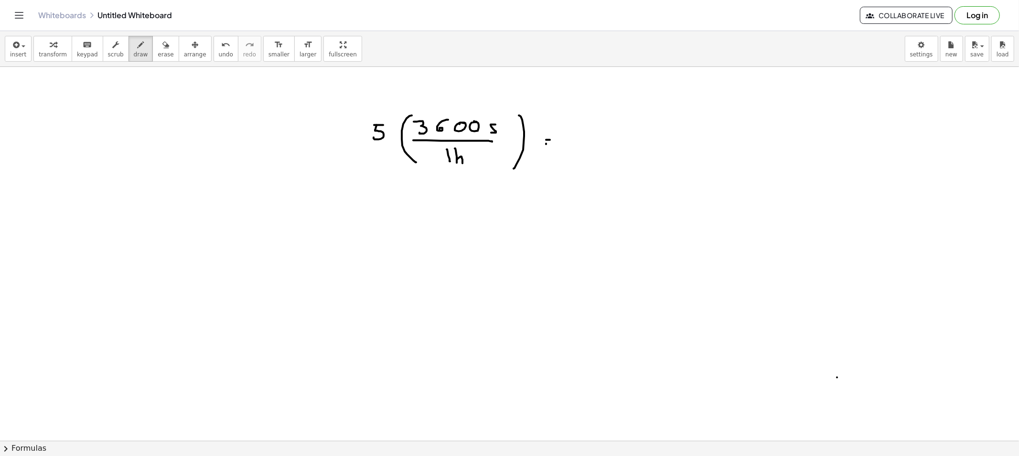
drag, startPoint x: 546, startPoint y: 144, endPoint x: 562, endPoint y: 145, distance: 15.8
drag, startPoint x: 571, startPoint y: 130, endPoint x: 576, endPoint y: 130, distance: 5.3
drag, startPoint x: 573, startPoint y: 135, endPoint x: 575, endPoint y: 139, distance: 5.1
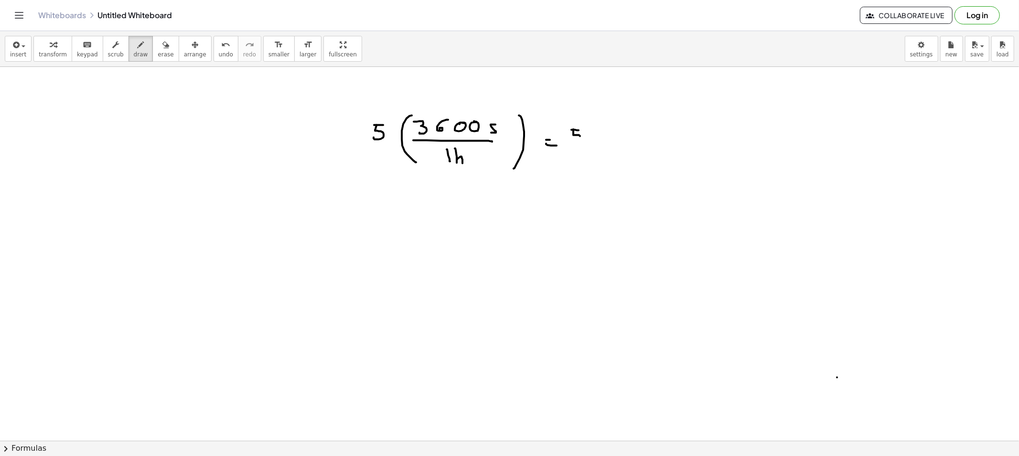
drag, startPoint x: 610, startPoint y: 134, endPoint x: 605, endPoint y: 141, distance: 9.0
drag, startPoint x: 623, startPoint y: 135, endPoint x: 638, endPoint y: 139, distance: 16.0
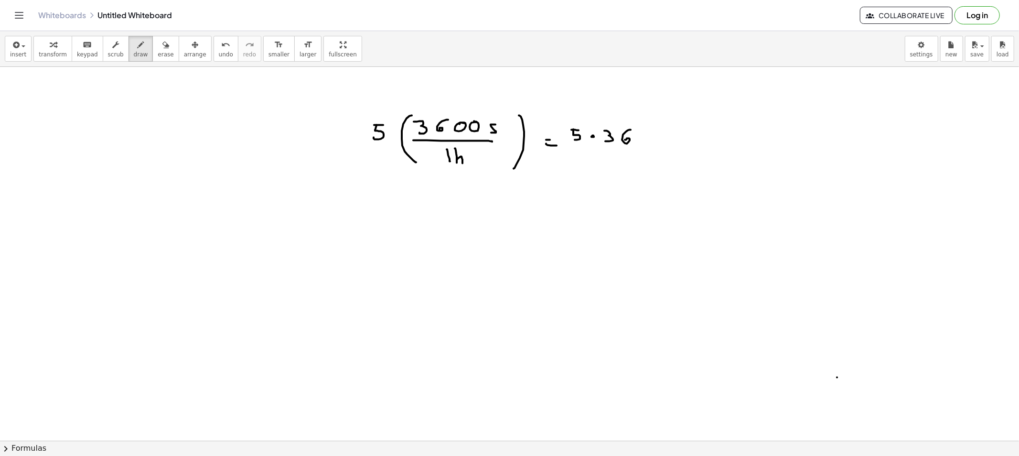
drag, startPoint x: 677, startPoint y: 137, endPoint x: 688, endPoint y: 139, distance: 10.7
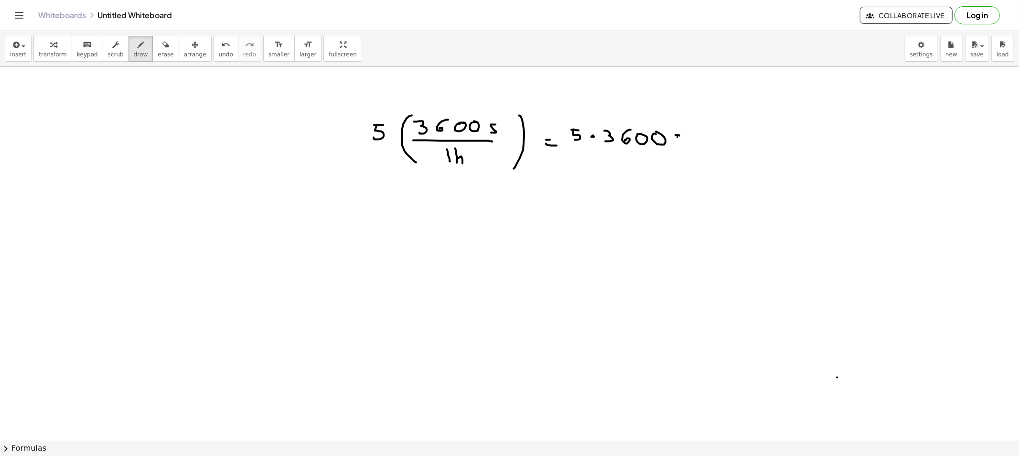
drag, startPoint x: 696, startPoint y: 135, endPoint x: 706, endPoint y: 128, distance: 11.7
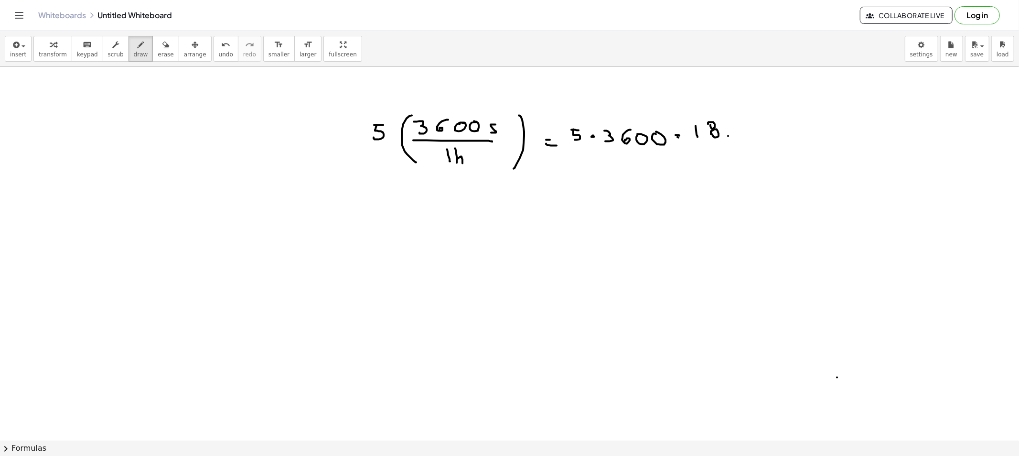
drag, startPoint x: 744, startPoint y: 132, endPoint x: 745, endPoint y: 120, distance: 12.0
drag, startPoint x: 768, startPoint y: 121, endPoint x: 772, endPoint y: 126, distance: 5.8
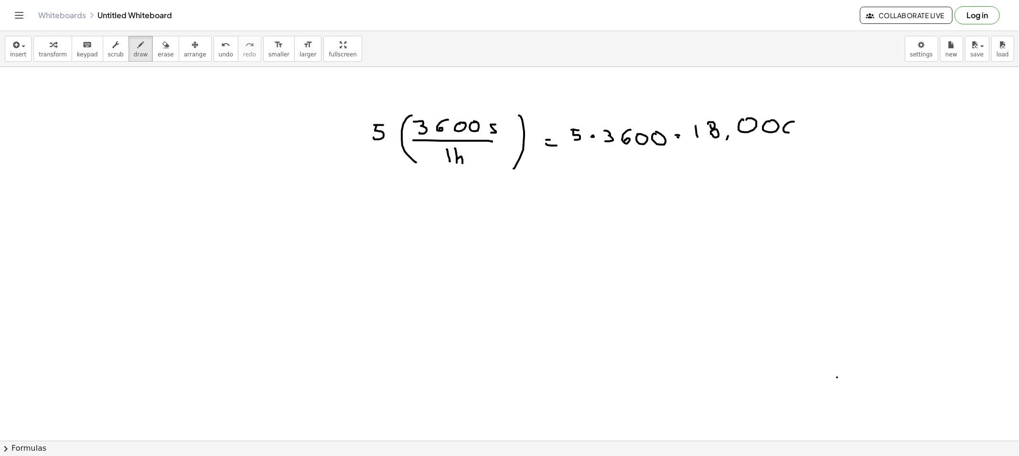
drag, startPoint x: 788, startPoint y: 133, endPoint x: 791, endPoint y: 120, distance: 12.7
drag, startPoint x: 719, startPoint y: 101, endPoint x: 728, endPoint y: 127, distance: 27.3
click at [134, 51] on span "draw" at bounding box center [141, 54] width 14 height 7
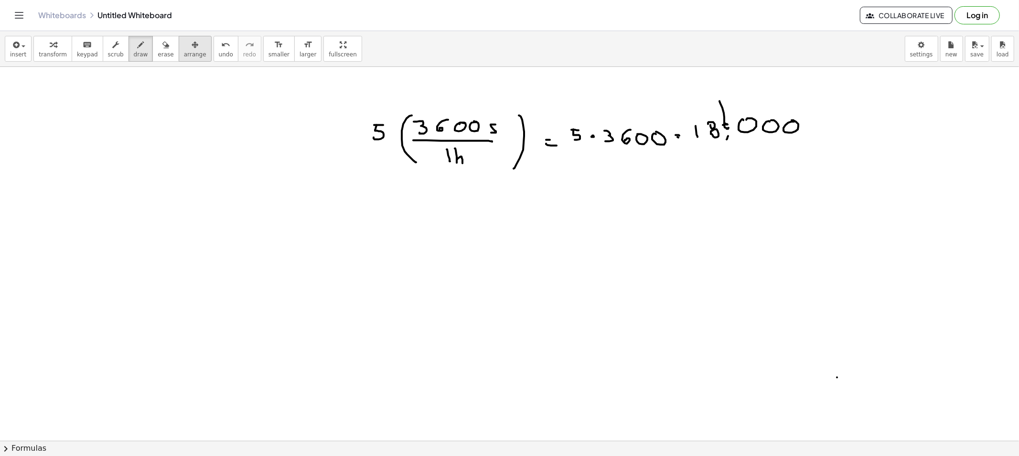
click at [179, 44] on button "arrange" at bounding box center [195, 49] width 33 height 26
drag, startPoint x: 404, startPoint y: 139, endPoint x: 471, endPoint y: 147, distance: 67.8
click at [179, 50] on button "arrange" at bounding box center [195, 49] width 33 height 26
drag, startPoint x: 155, startPoint y: 52, endPoint x: 551, endPoint y: 171, distance: 413.5
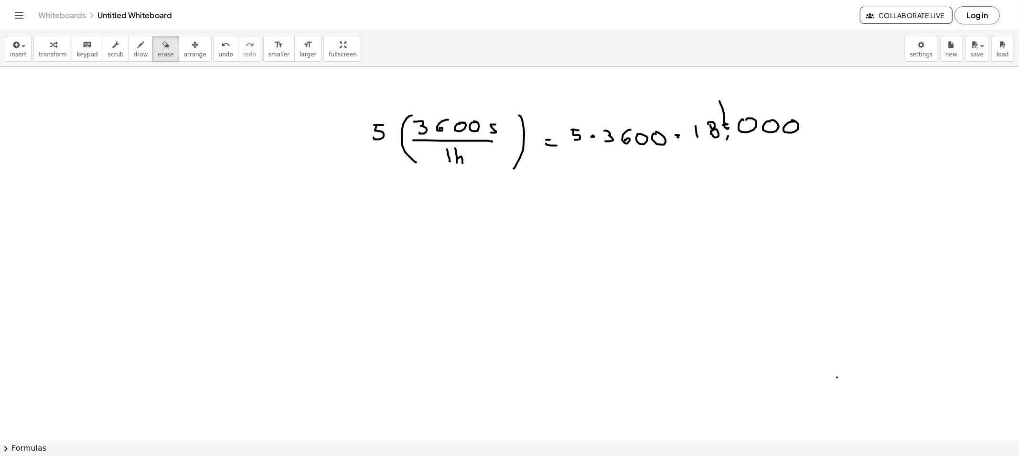
click at [159, 54] on button "erase" at bounding box center [165, 49] width 26 height 26
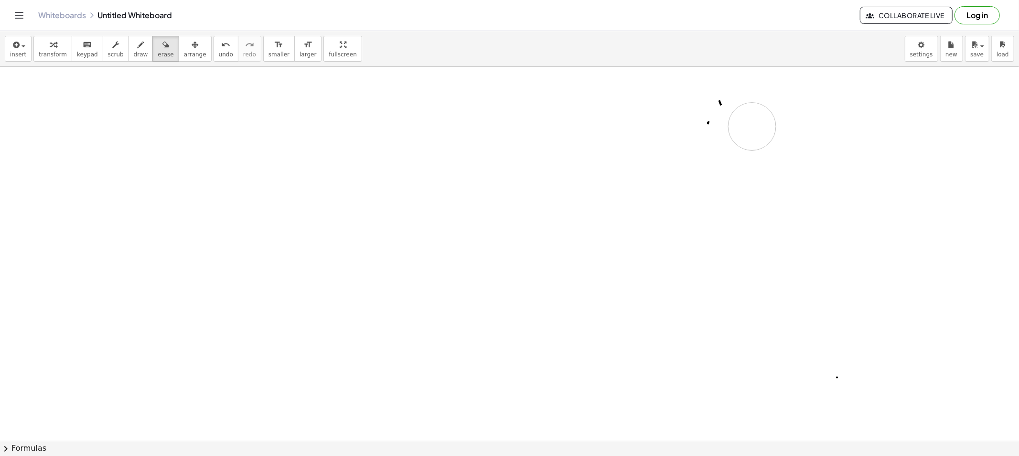
drag, startPoint x: 419, startPoint y: 149, endPoint x: 717, endPoint y: 122, distance: 299.3
drag, startPoint x: 722, startPoint y: 118, endPoint x: 728, endPoint y: 113, distance: 7.4
click at [138, 47] on button "draw" at bounding box center [140, 49] width 25 height 26
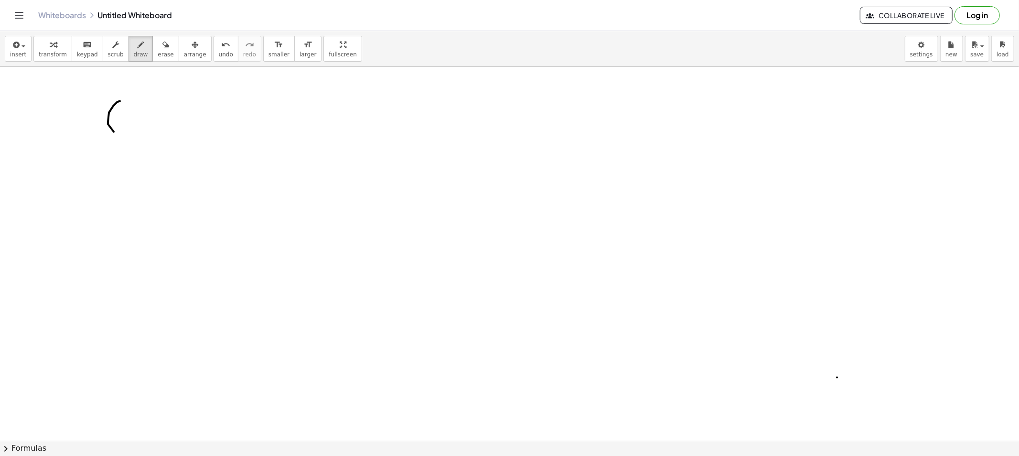
drag, startPoint x: 113, startPoint y: 106, endPoint x: 124, endPoint y: 135, distance: 31.1
drag, startPoint x: 134, startPoint y: 127, endPoint x: 142, endPoint y: 131, distance: 9.0
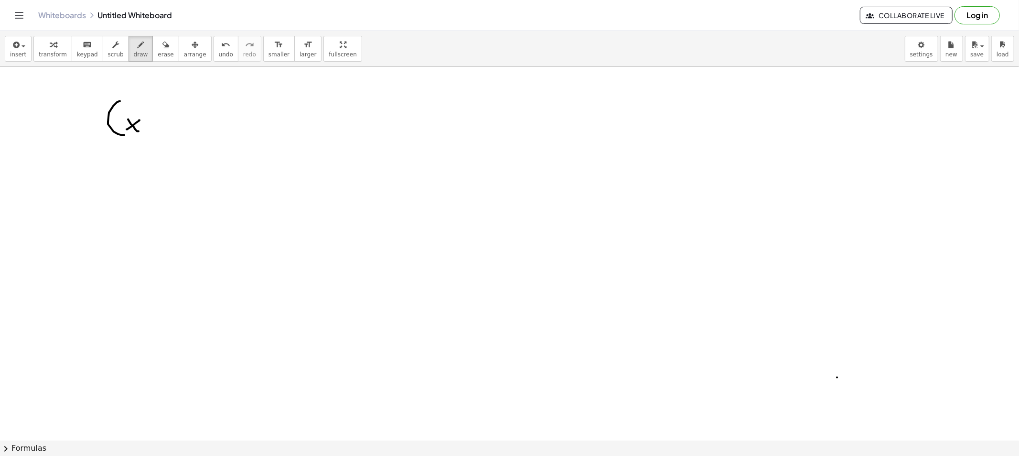
drag, startPoint x: 153, startPoint y: 125, endPoint x: 168, endPoint y: 129, distance: 15.4
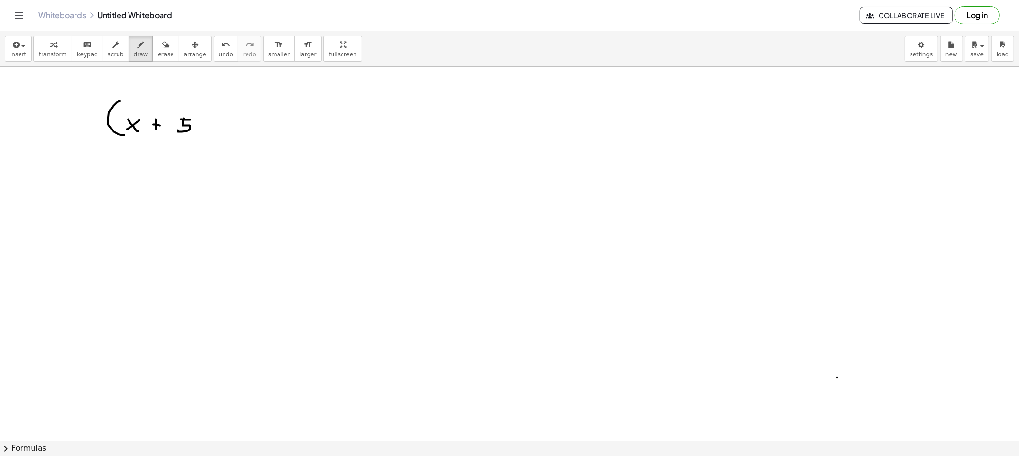
drag, startPoint x: 212, startPoint y: 121, endPoint x: 199, endPoint y: 137, distance: 20.1
drag, startPoint x: 213, startPoint y: 97, endPoint x: 222, endPoint y: 102, distance: 9.7
drag, startPoint x: 147, startPoint y: 43, endPoint x: 244, endPoint y: 89, distance: 106.8
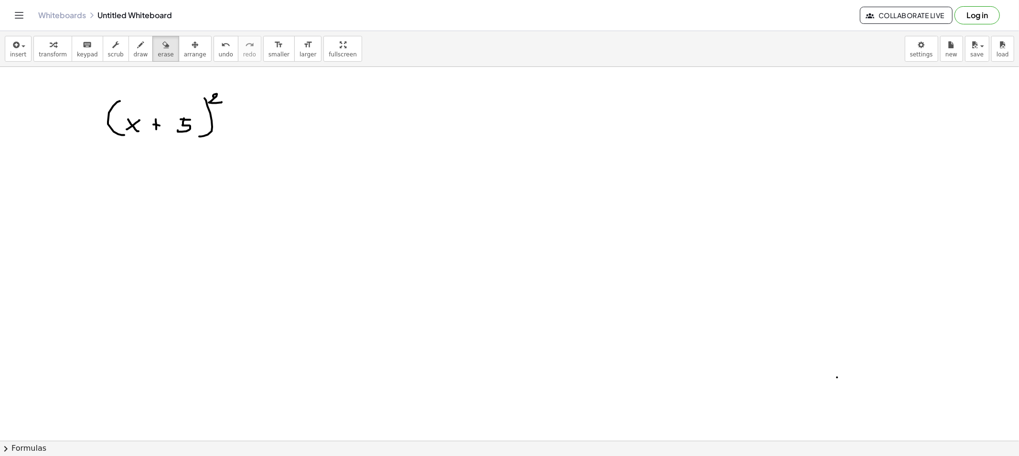
click at [158, 44] on div "button" at bounding box center [166, 44] width 16 height 11
drag, startPoint x: 241, startPoint y: 93, endPoint x: 234, endPoint y: 98, distance: 8.5
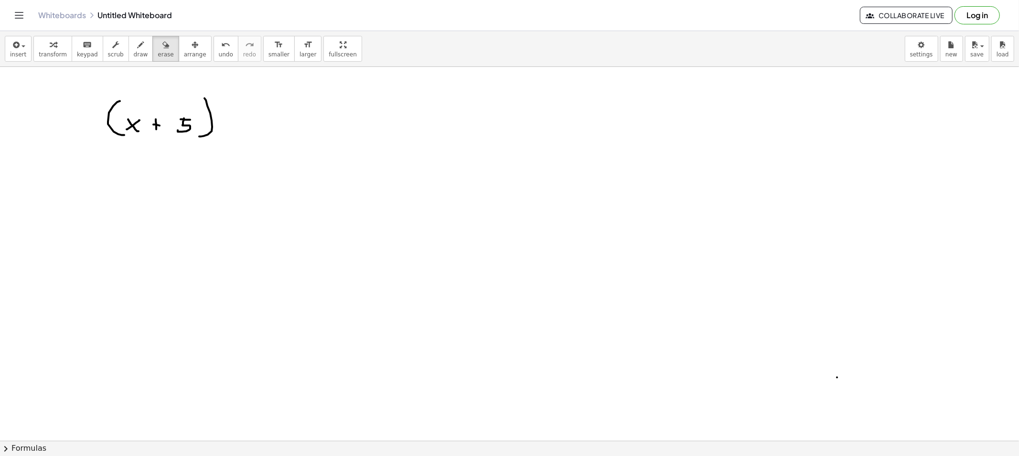
drag, startPoint x: 140, startPoint y: 57, endPoint x: 149, endPoint y: 63, distance: 9.7
click at [140, 56] on div "transform keyboard keypad scrub draw erase arrange" at bounding box center [122, 49] width 178 height 26
click at [138, 49] on icon "button" at bounding box center [141, 44] width 7 height 11
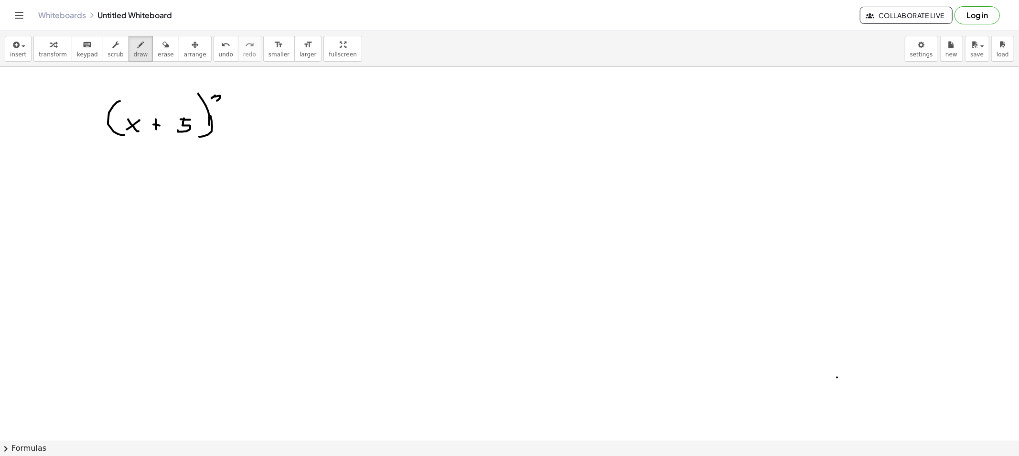
drag, startPoint x: 215, startPoint y: 96, endPoint x: 226, endPoint y: 104, distance: 14.3
drag, startPoint x: 246, startPoint y: 121, endPoint x: 253, endPoint y: 122, distance: 7.2
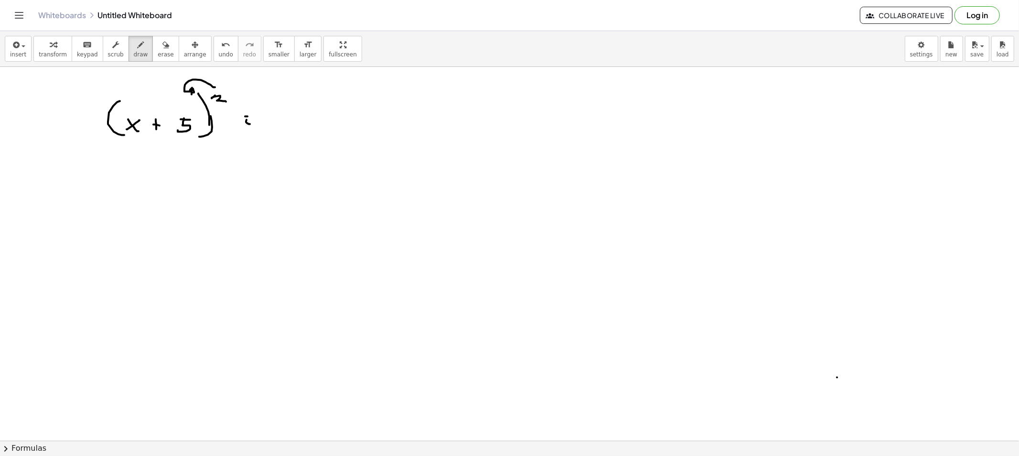
drag, startPoint x: 215, startPoint y: 87, endPoint x: 194, endPoint y: 100, distance: 24.2
drag, startPoint x: 155, startPoint y: 53, endPoint x: 158, endPoint y: 58, distance: 6.4
click at [158, 53] on span "erase" at bounding box center [166, 54] width 16 height 7
drag, startPoint x: 235, startPoint y: 94, endPoint x: 186, endPoint y: 70, distance: 54.5
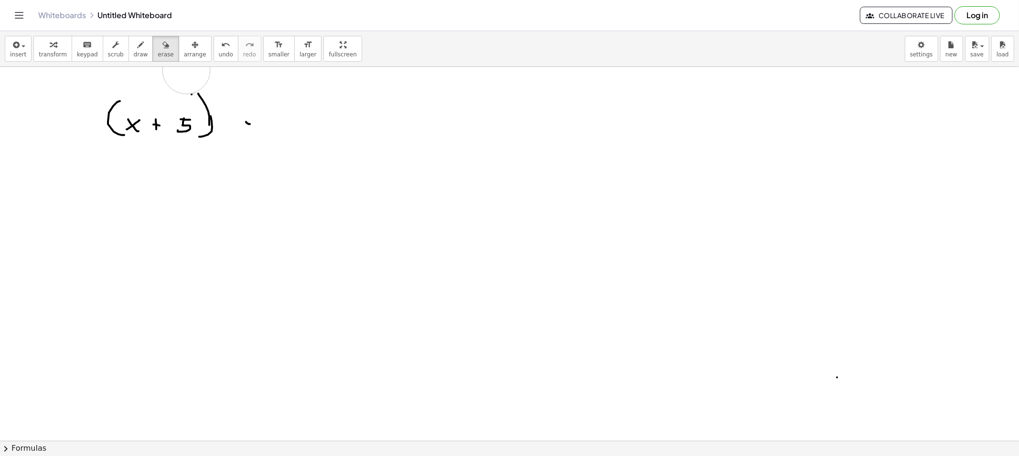
drag, startPoint x: 123, startPoint y: 47, endPoint x: 239, endPoint y: 85, distance: 122.5
click at [132, 52] on button "draw" at bounding box center [140, 49] width 25 height 26
drag, startPoint x: 207, startPoint y: 86, endPoint x: 209, endPoint y: 97, distance: 11.1
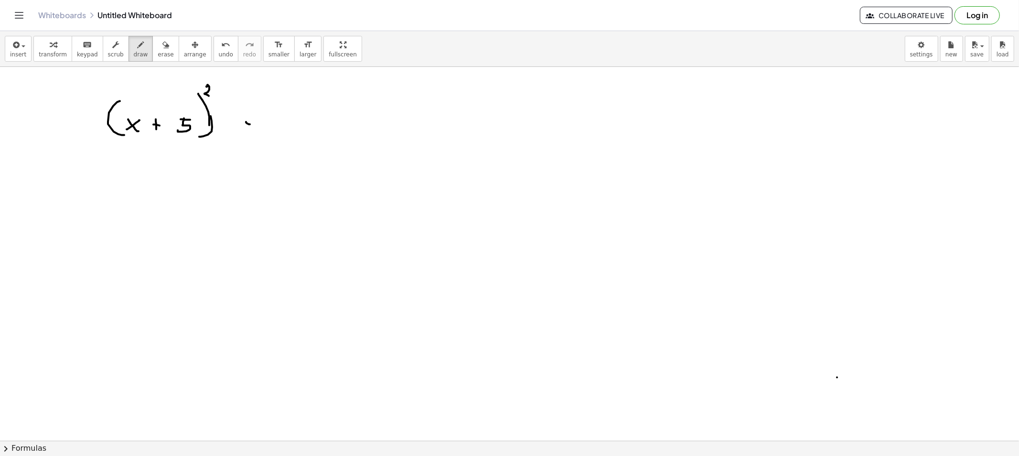
drag, startPoint x: 155, startPoint y: 204, endPoint x: 168, endPoint y: 212, distance: 15.2
drag, startPoint x: 174, startPoint y: 198, endPoint x: 173, endPoint y: 203, distance: 5.4
drag, startPoint x: 182, startPoint y: 192, endPoint x: 179, endPoint y: 212, distance: 20.3
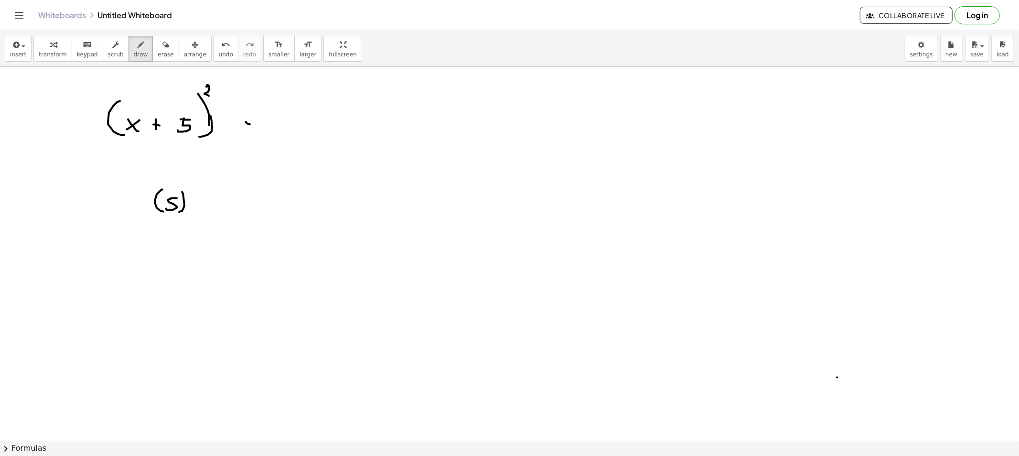
drag, startPoint x: 187, startPoint y: 191, endPoint x: 198, endPoint y: 196, distance: 12.2
drag, startPoint x: 206, startPoint y: 200, endPoint x: 213, endPoint y: 199, distance: 6.7
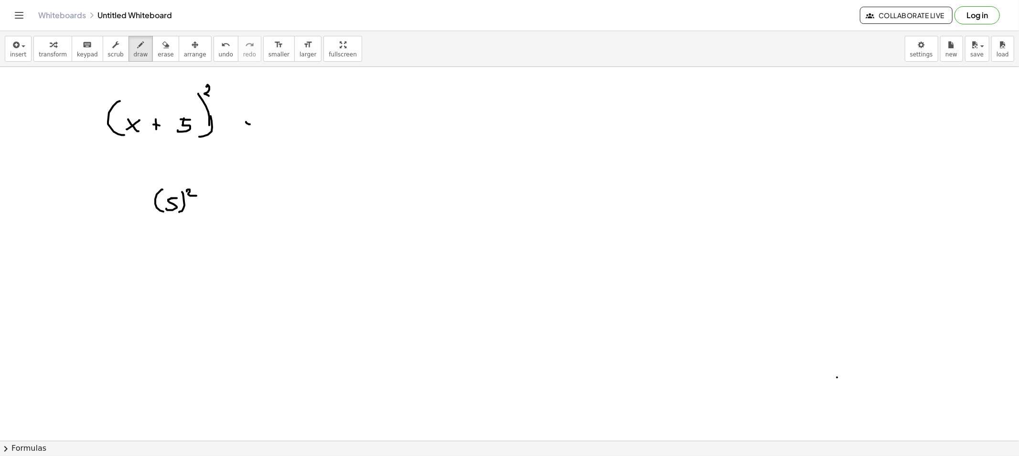
drag, startPoint x: 236, startPoint y: 194, endPoint x: 241, endPoint y: 194, distance: 5.3
drag, startPoint x: 235, startPoint y: 199, endPoint x: 246, endPoint y: 204, distance: 11.7
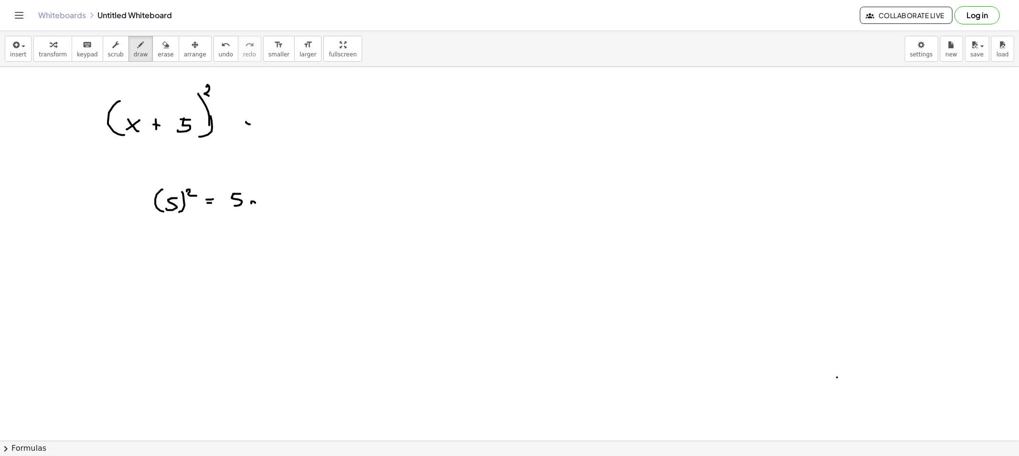
drag, startPoint x: 251, startPoint y: 203, endPoint x: 261, endPoint y: 203, distance: 10.0
drag, startPoint x: 264, startPoint y: 198, endPoint x: 273, endPoint y: 198, distance: 9.1
drag, startPoint x: 270, startPoint y: 202, endPoint x: 298, endPoint y: 210, distance: 29.0
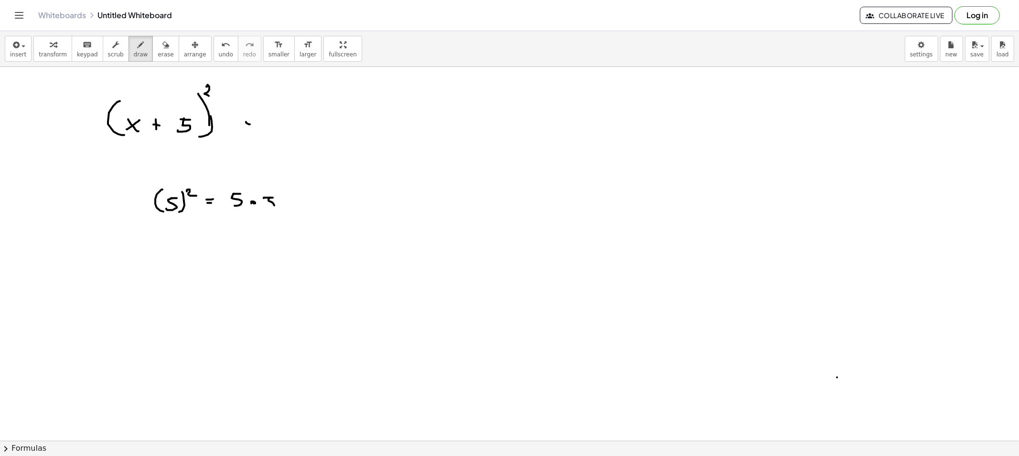
drag, startPoint x: 169, startPoint y: 242, endPoint x: 166, endPoint y: 224, distance: 17.5
drag, startPoint x: 192, startPoint y: 171, endPoint x: 192, endPoint y: 182, distance: 11.0
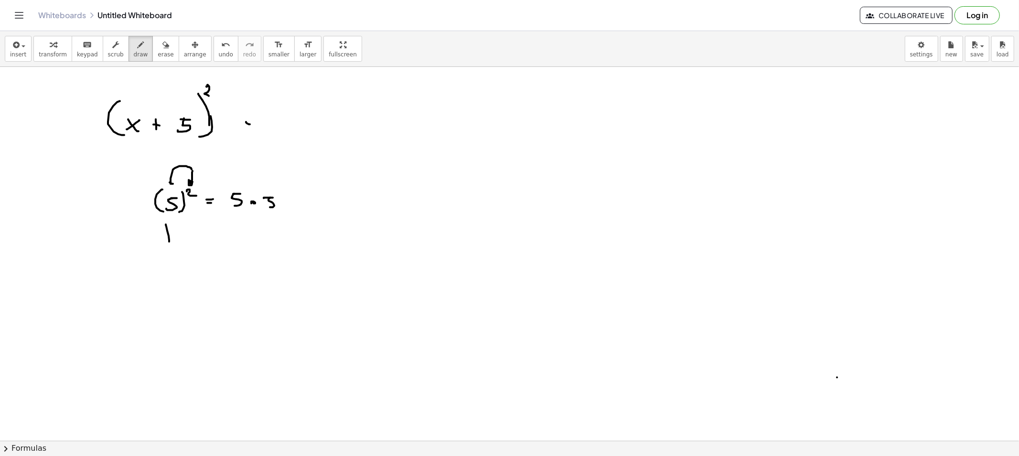
drag, startPoint x: 188, startPoint y: 167, endPoint x: 179, endPoint y: 184, distance: 19.2
click at [152, 58] on button "erase" at bounding box center [165, 49] width 26 height 26
drag, startPoint x: 169, startPoint y: 245, endPoint x: 192, endPoint y: 181, distance: 68.6
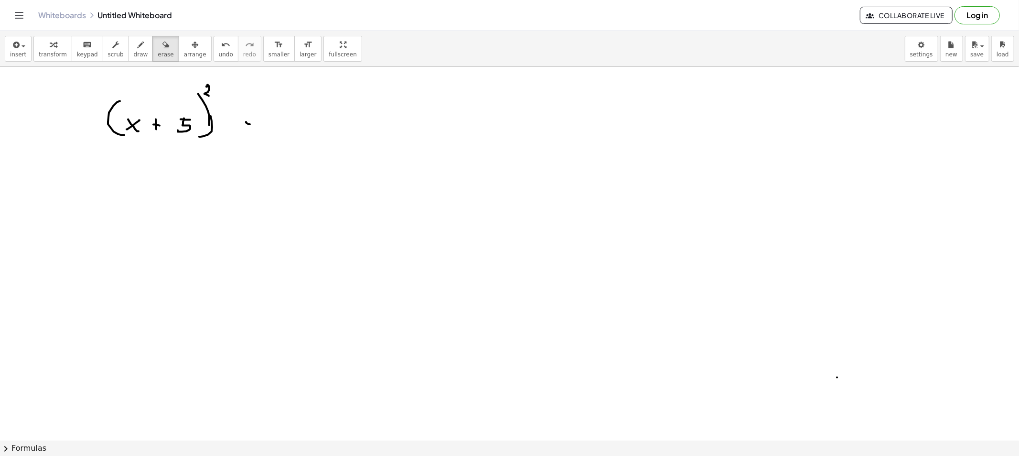
drag, startPoint x: 134, startPoint y: 44, endPoint x: 161, endPoint y: 79, distance: 43.6
click at [134, 44] on div "button" at bounding box center [141, 44] width 14 height 11
drag, startPoint x: 274, startPoint y: 106, endPoint x: 282, endPoint y: 130, distance: 25.7
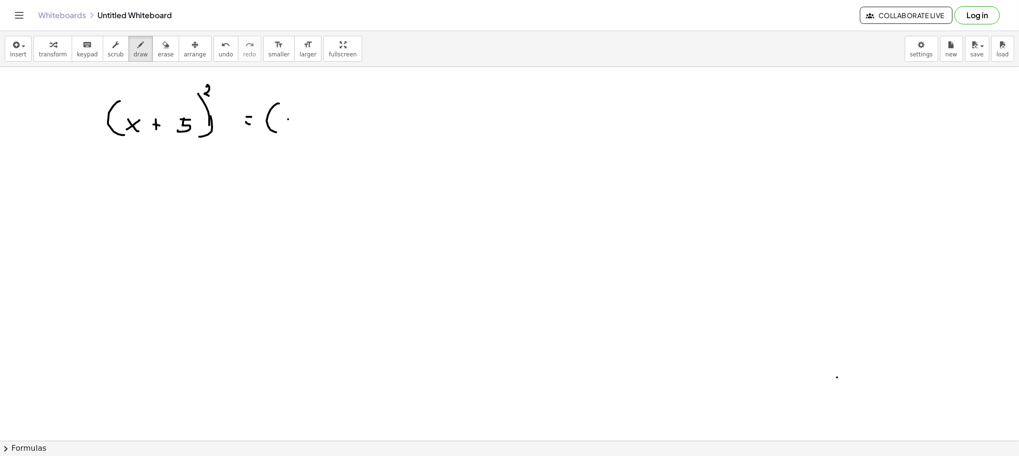
drag, startPoint x: 288, startPoint y: 119, endPoint x: 282, endPoint y: 121, distance: 6.5
drag, startPoint x: 284, startPoint y: 121, endPoint x: 287, endPoint y: 126, distance: 5.4
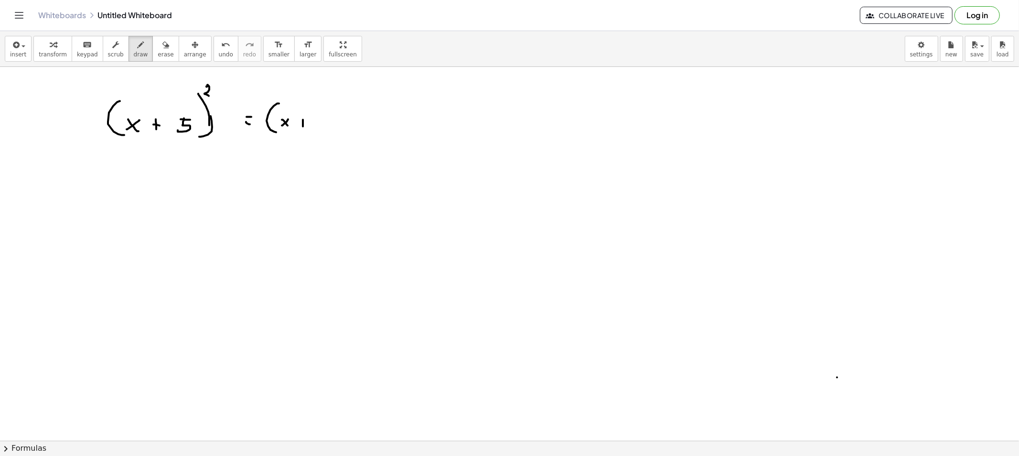
drag, startPoint x: 300, startPoint y: 123, endPoint x: 307, endPoint y: 123, distance: 6.7
drag, startPoint x: 322, startPoint y: 118, endPoint x: 328, endPoint y: 118, distance: 5.3
drag, startPoint x: 323, startPoint y: 120, endPoint x: 325, endPoint y: 126, distance: 6.0
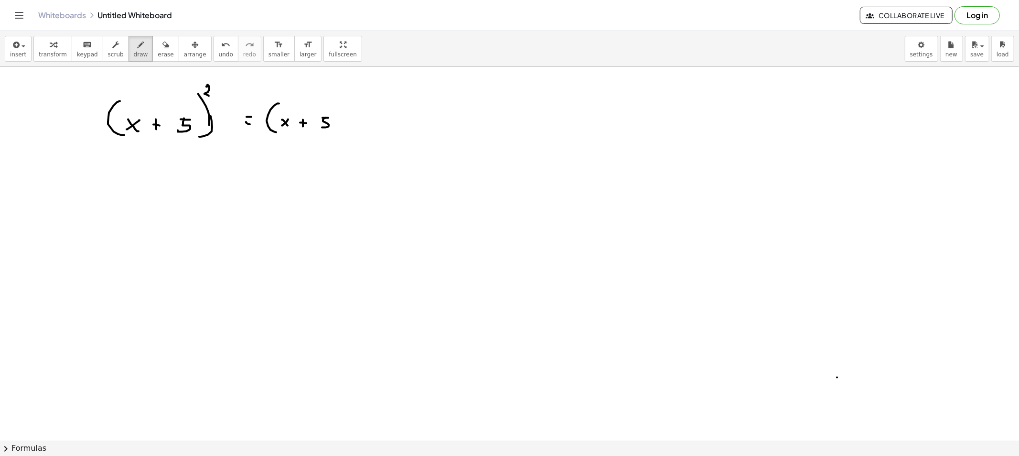
drag, startPoint x: 345, startPoint y: 107, endPoint x: 341, endPoint y: 132, distance: 25.6
drag, startPoint x: 366, startPoint y: 107, endPoint x: 366, endPoint y: 137, distance: 29.6
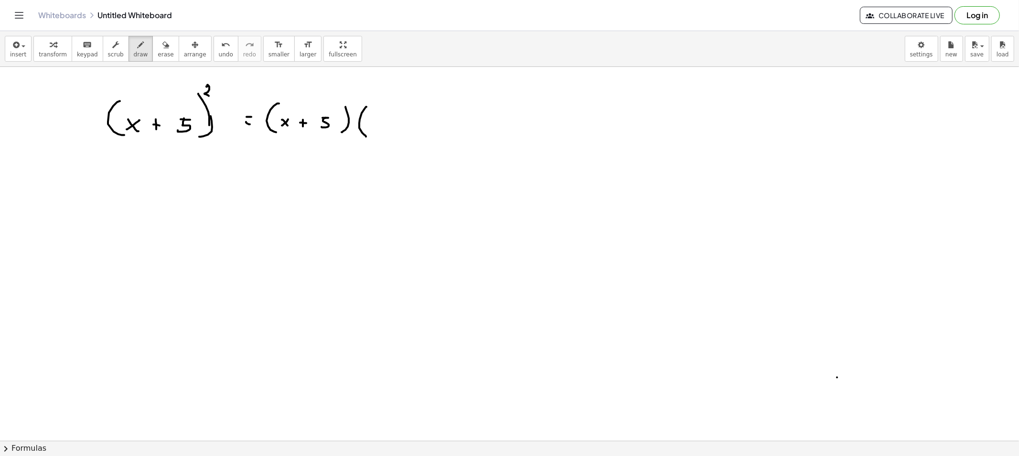
drag, startPoint x: 372, startPoint y: 125, endPoint x: 381, endPoint y: 132, distance: 11.9
drag, startPoint x: 395, startPoint y: 127, endPoint x: 411, endPoint y: 129, distance: 16.3
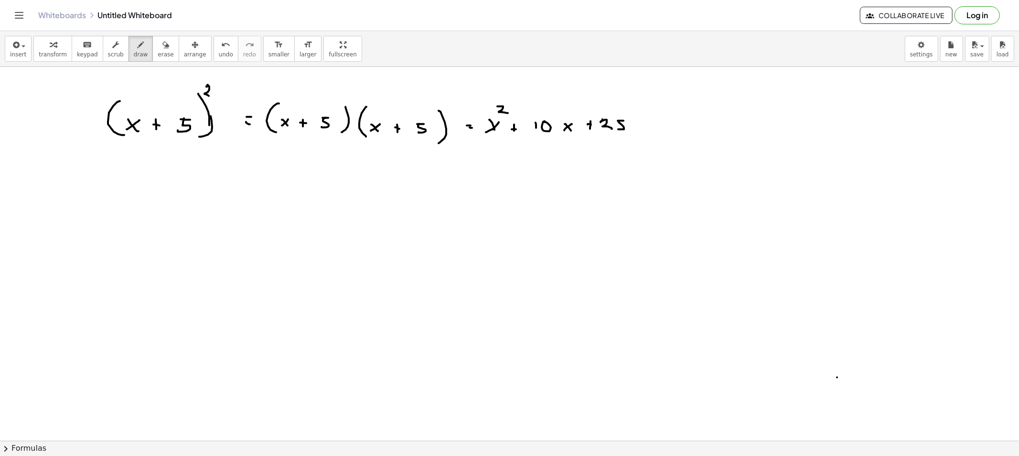
drag, startPoint x: 158, startPoint y: 78, endPoint x: 164, endPoint y: 87, distance: 11.4
click at [152, 51] on button "erase" at bounding box center [165, 49] width 26 height 26
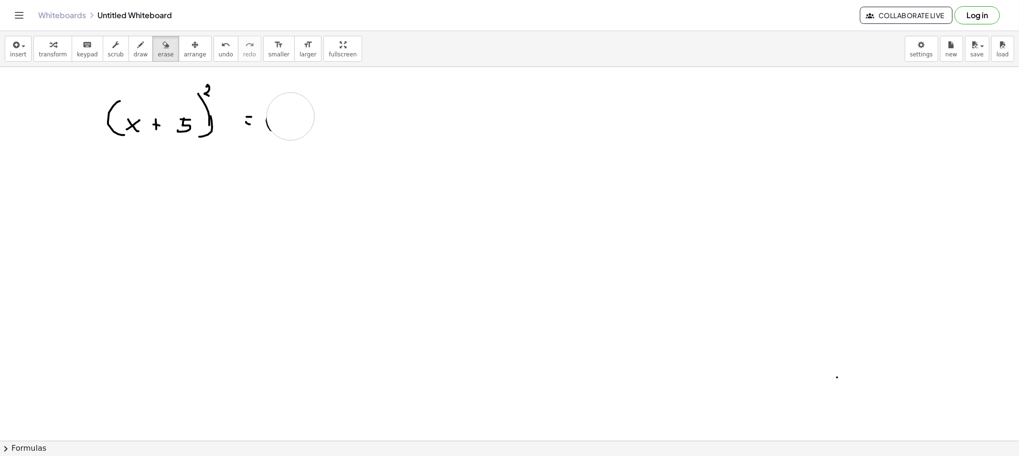
drag, startPoint x: 337, startPoint y: 130, endPoint x: 264, endPoint y: 124, distance: 72.8
drag, startPoint x: 228, startPoint y: 119, endPoint x: 218, endPoint y: 134, distance: 17.2
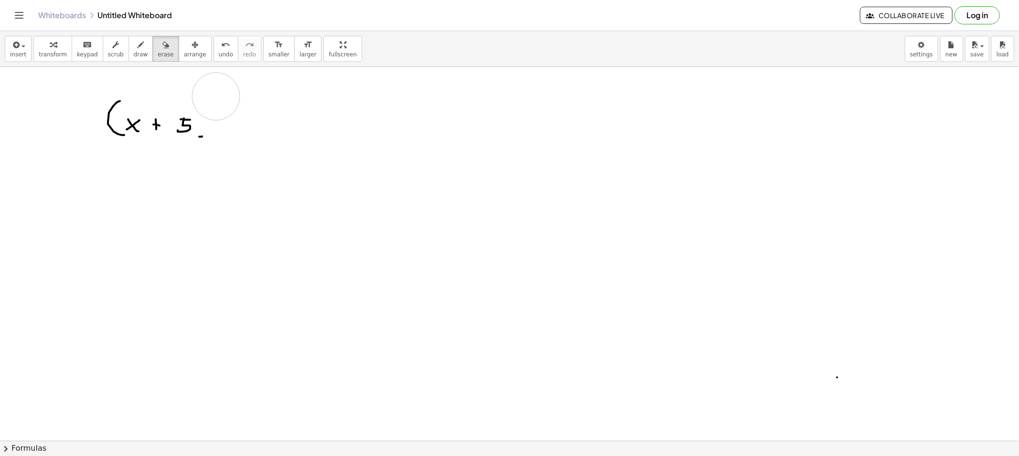
click at [134, 53] on span "draw" at bounding box center [141, 54] width 14 height 7
drag, startPoint x: 212, startPoint y: 121, endPoint x: 207, endPoint y: 132, distance: 12.4
drag, startPoint x: 209, startPoint y: 88, endPoint x: 214, endPoint y: 98, distance: 11.1
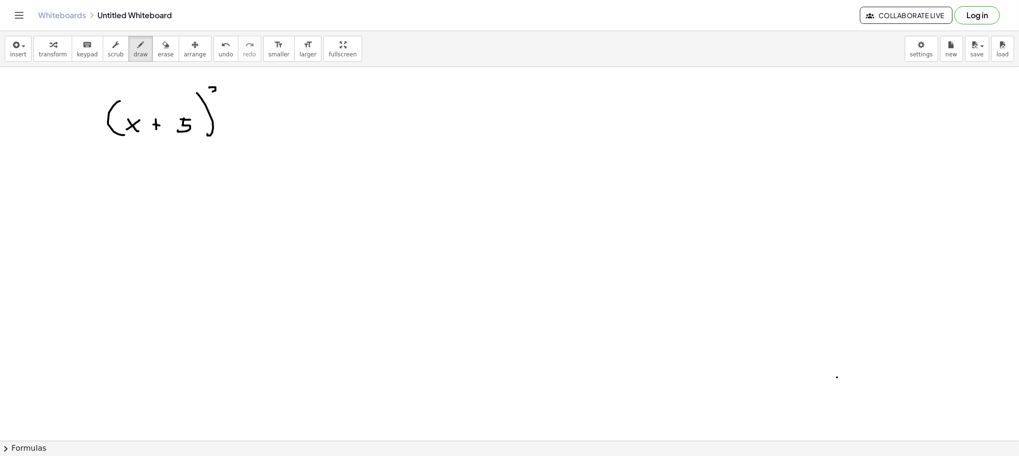
drag, startPoint x: 268, startPoint y: 123, endPoint x: 276, endPoint y: 137, distance: 15.8
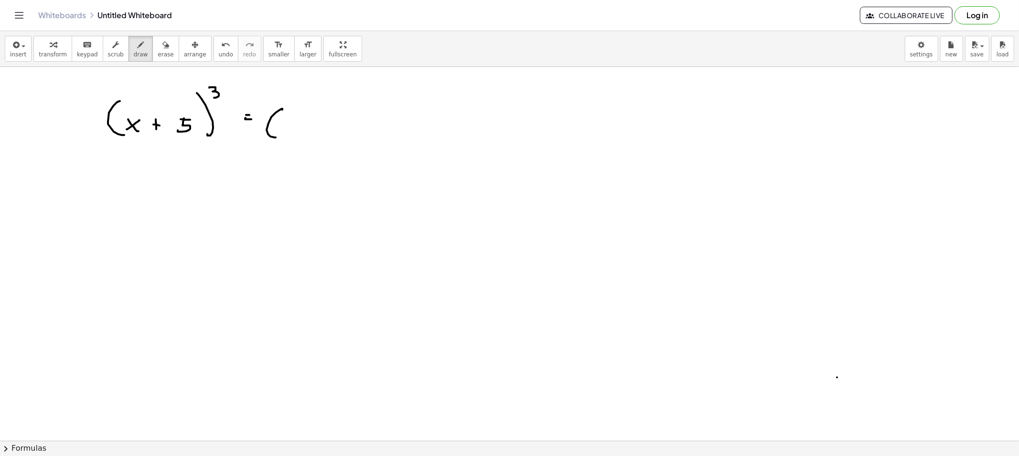
drag, startPoint x: 294, startPoint y: 126, endPoint x: 283, endPoint y: 134, distance: 13.7
drag, startPoint x: 315, startPoint y: 130, endPoint x: 315, endPoint y: 138, distance: 7.2
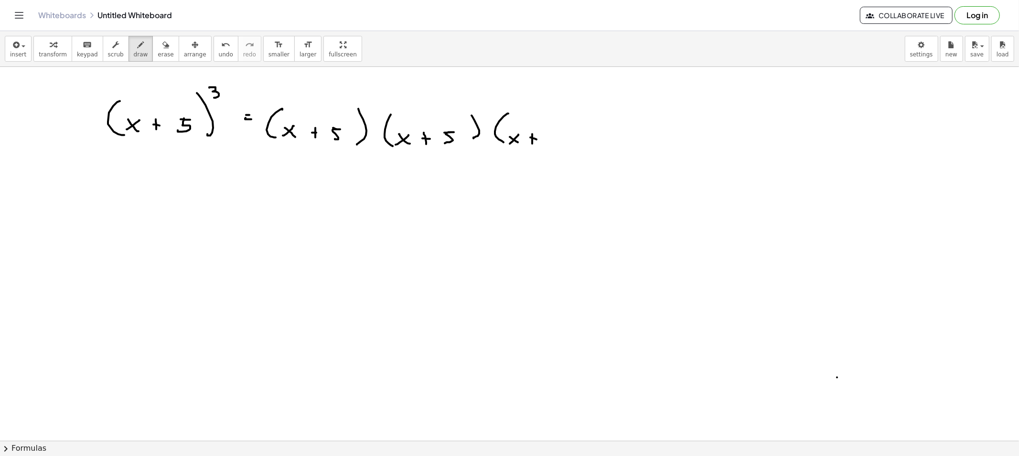
click at [158, 51] on span "erase" at bounding box center [166, 54] width 16 height 7
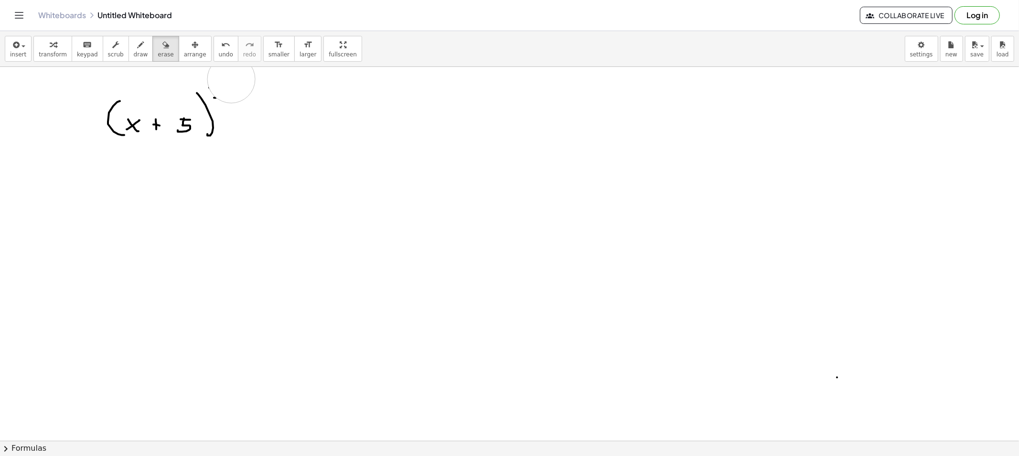
click at [139, 55] on button "draw" at bounding box center [140, 49] width 25 height 26
click at [134, 53] on span "draw" at bounding box center [141, 54] width 14 height 7
click at [162, 48] on icon "button" at bounding box center [165, 44] width 7 height 11
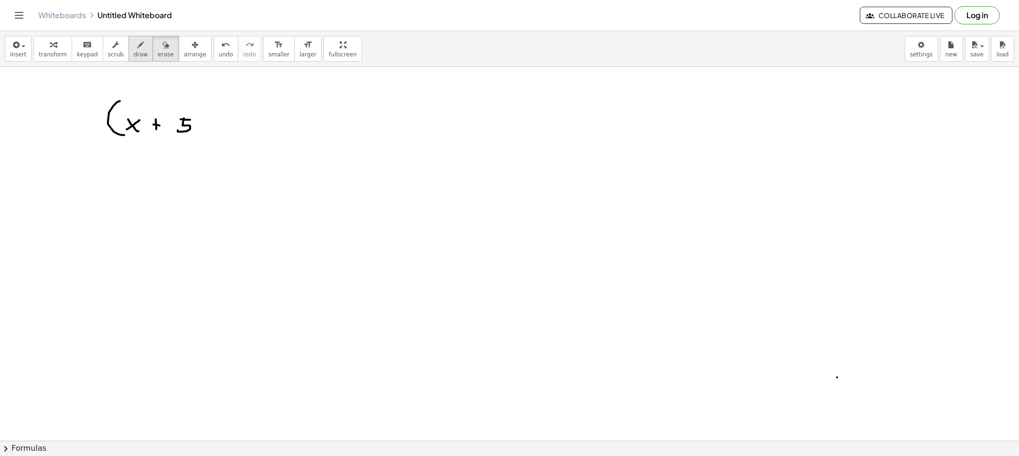
click at [138, 47] on icon "button" at bounding box center [141, 44] width 7 height 11
click at [154, 60] on div "insert select one: Math Expression Function Text Youtube Video Graphing Geometr…" at bounding box center [509, 49] width 1019 height 36
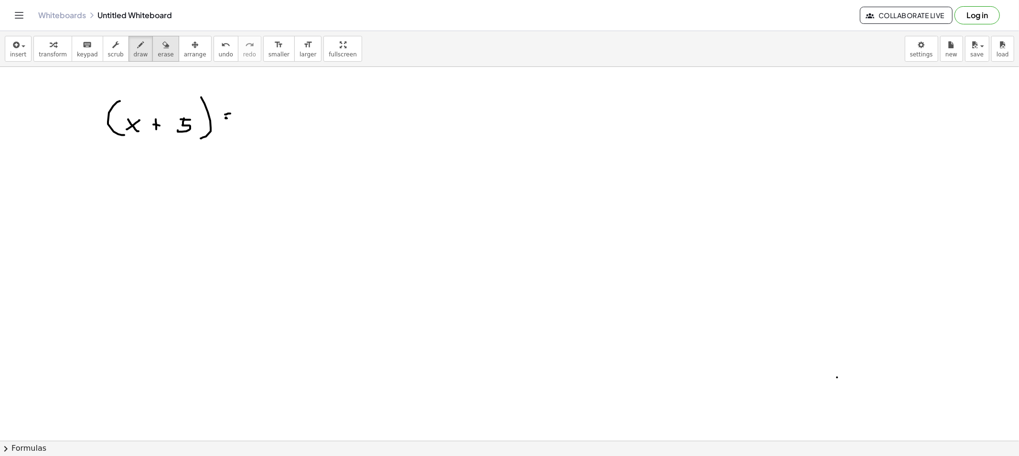
click at [158, 56] on span "erase" at bounding box center [166, 54] width 16 height 7
click at [138, 48] on button "draw" at bounding box center [140, 49] width 25 height 26
click at [158, 51] on span "erase" at bounding box center [166, 54] width 16 height 7
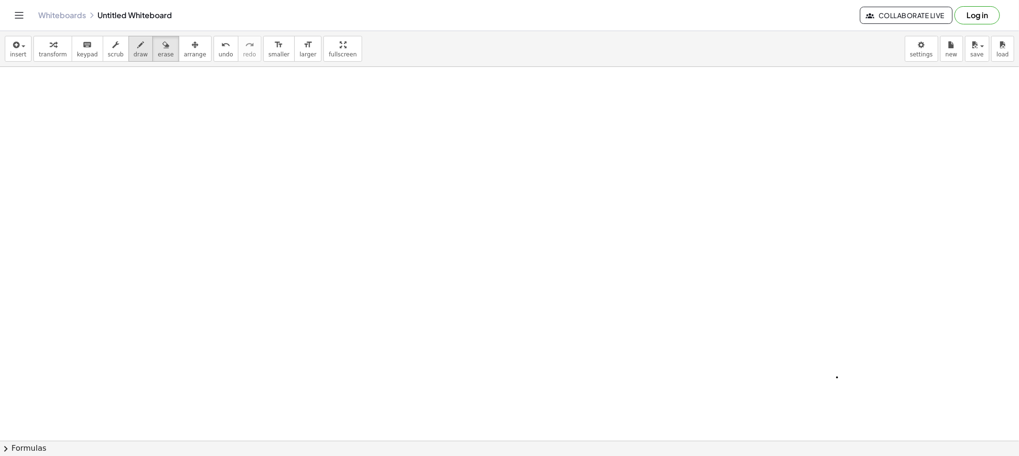
click at [134, 61] on div "insert select one: Math Expression Function Text Youtube Video Graphing Geometr…" at bounding box center [509, 49] width 1019 height 36
click at [134, 59] on button "draw" at bounding box center [140, 49] width 25 height 26
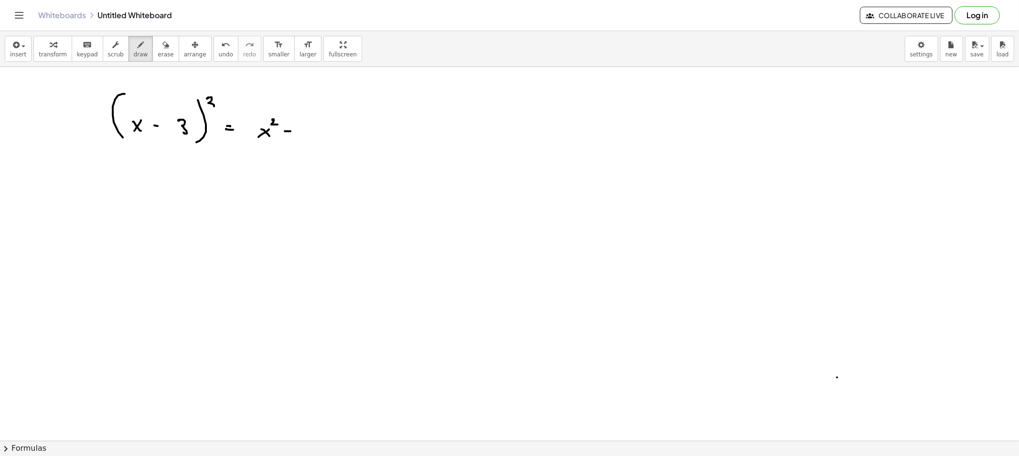
drag, startPoint x: 302, startPoint y: 130, endPoint x: 311, endPoint y: 139, distance: 12.5
drag, startPoint x: 325, startPoint y: 135, endPoint x: 317, endPoint y: 140, distance: 10.1
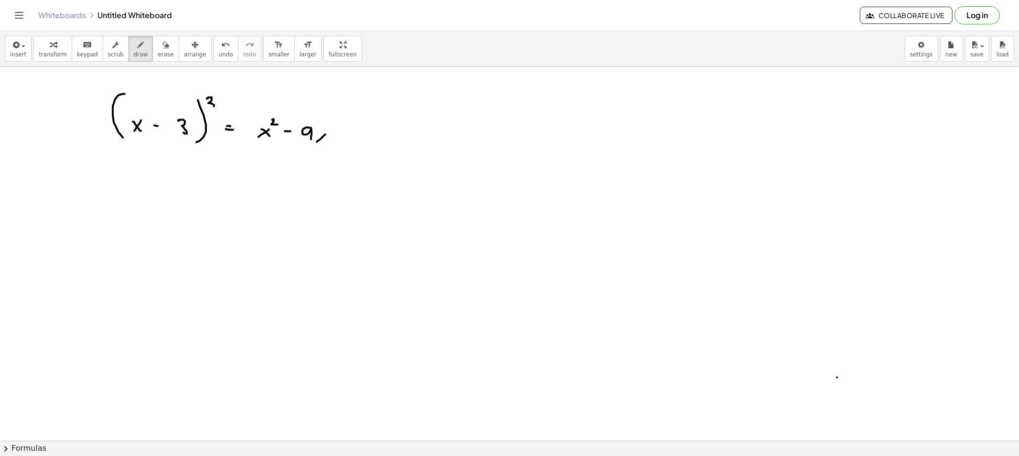
drag, startPoint x: 337, startPoint y: 133, endPoint x: 345, endPoint y: 133, distance: 8.1
drag, startPoint x: 361, startPoint y: 126, endPoint x: 363, endPoint y: 141, distance: 15.5
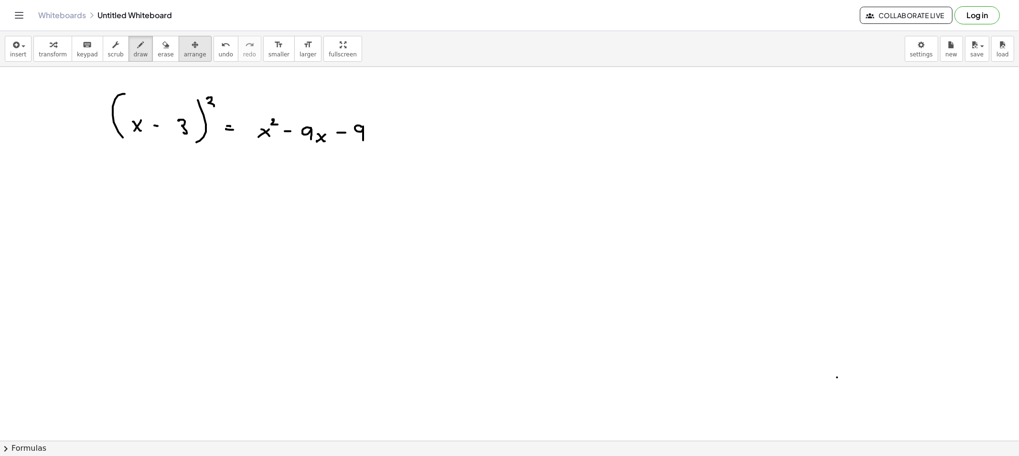
click at [179, 49] on button "arrange" at bounding box center [195, 49] width 33 height 26
drag, startPoint x: 159, startPoint y: 50, endPoint x: 161, endPoint y: 54, distance: 5.0
click at [159, 50] on button "erase" at bounding box center [165, 49] width 26 height 26
drag, startPoint x: 368, startPoint y: 138, endPoint x: 285, endPoint y: 127, distance: 83.7
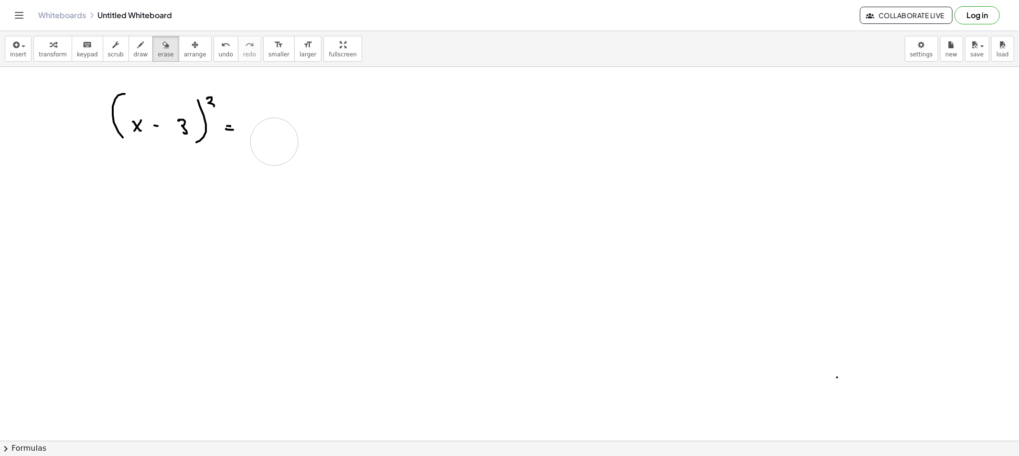
drag, startPoint x: 274, startPoint y: 137, endPoint x: 274, endPoint y: 144, distance: 6.7
click at [136, 45] on button "draw" at bounding box center [140, 49] width 25 height 26
drag, startPoint x: 260, startPoint y: 109, endPoint x: 265, endPoint y: 142, distance: 33.8
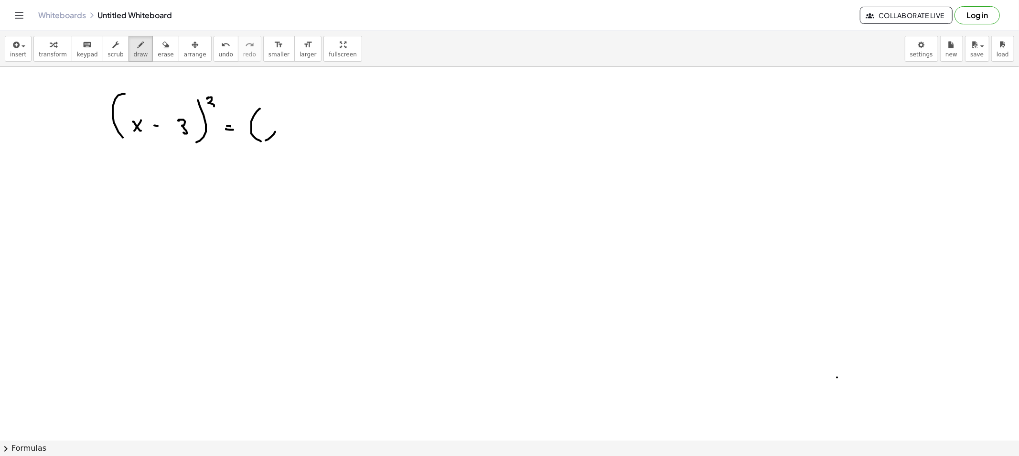
drag, startPoint x: 275, startPoint y: 132, endPoint x: 266, endPoint y: 137, distance: 10.7
drag, startPoint x: 288, startPoint y: 134, endPoint x: 295, endPoint y: 134, distance: 6.7
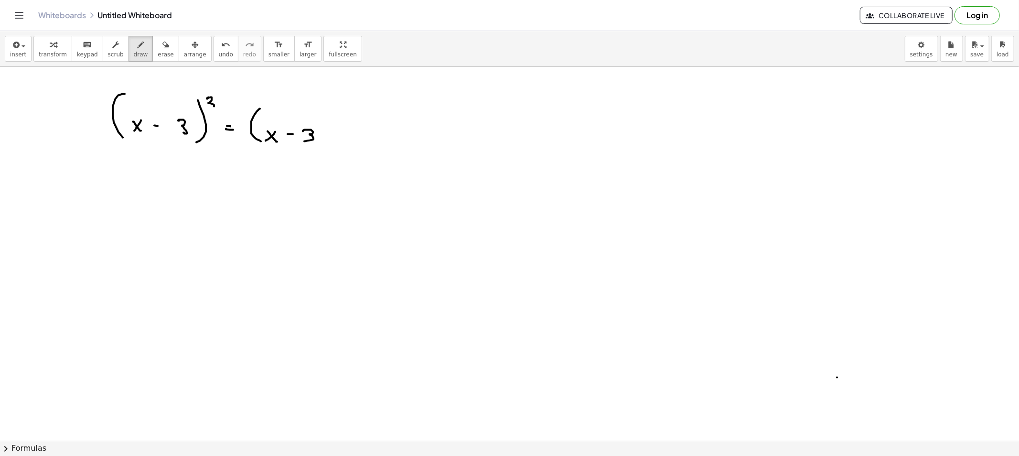
drag, startPoint x: 303, startPoint y: 131, endPoint x: 304, endPoint y: 141, distance: 10.1
drag, startPoint x: 322, startPoint y: 111, endPoint x: 320, endPoint y: 141, distance: 30.6
drag, startPoint x: 344, startPoint y: 114, endPoint x: 349, endPoint y: 144, distance: 30.9
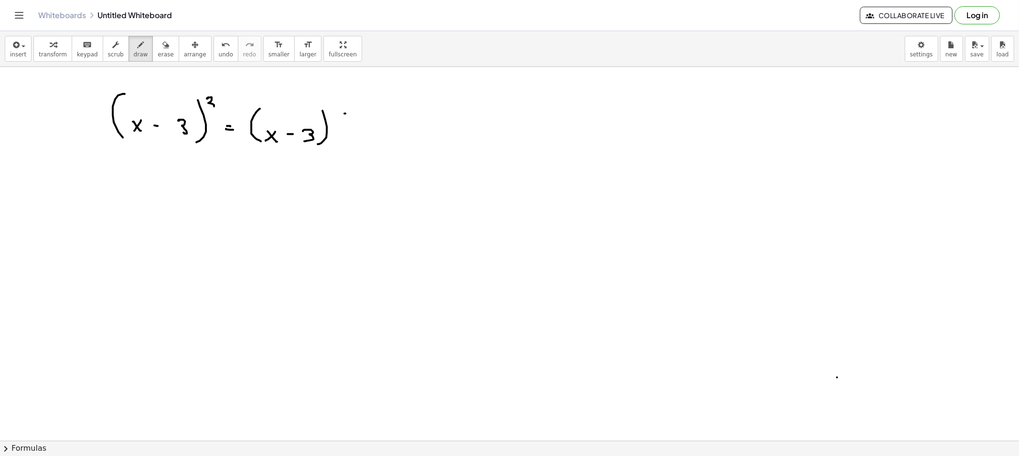
drag, startPoint x: 354, startPoint y: 134, endPoint x: 347, endPoint y: 136, distance: 7.4
drag, startPoint x: 349, startPoint y: 135, endPoint x: 355, endPoint y: 141, distance: 8.4
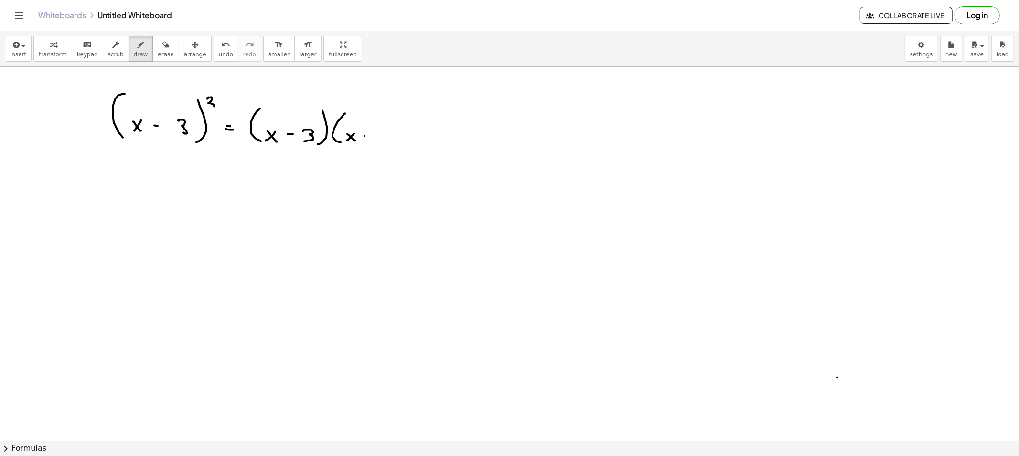
drag, startPoint x: 364, startPoint y: 136, endPoint x: 376, endPoint y: 136, distance: 11.5
drag, startPoint x: 384, startPoint y: 134, endPoint x: 387, endPoint y: 140, distance: 6.8
drag, startPoint x: 403, startPoint y: 122, endPoint x: 403, endPoint y: 144, distance: 22.0
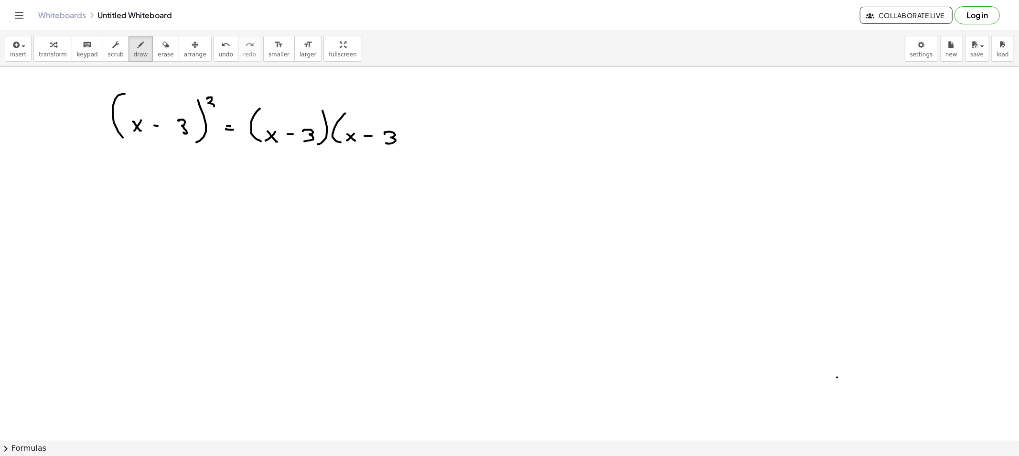
drag, startPoint x: 430, startPoint y: 135, endPoint x: 435, endPoint y: 136, distance: 5.3
drag, startPoint x: 261, startPoint y: 119, endPoint x: 359, endPoint y: 131, distance: 98.1
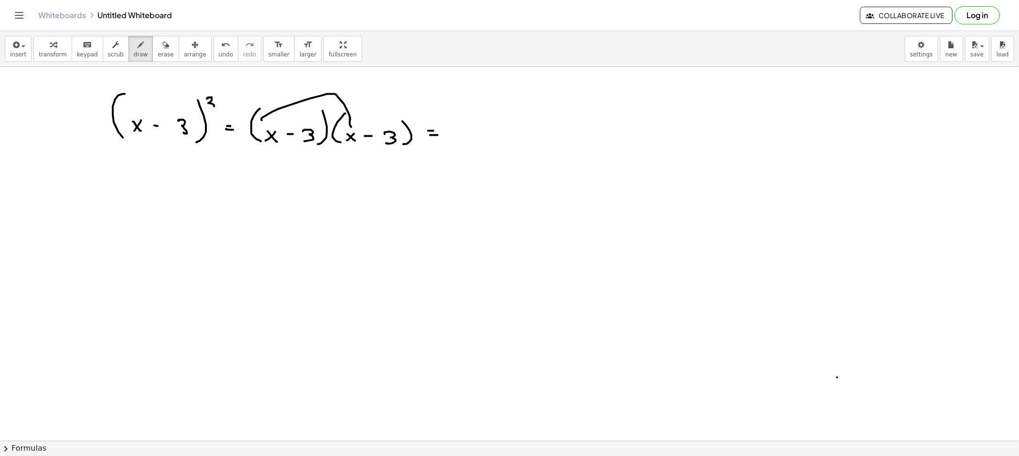
drag, startPoint x: 455, startPoint y: 131, endPoint x: 446, endPoint y: 140, distance: 12.2
drag, startPoint x: 457, startPoint y: 118, endPoint x: 462, endPoint y: 125, distance: 8.5
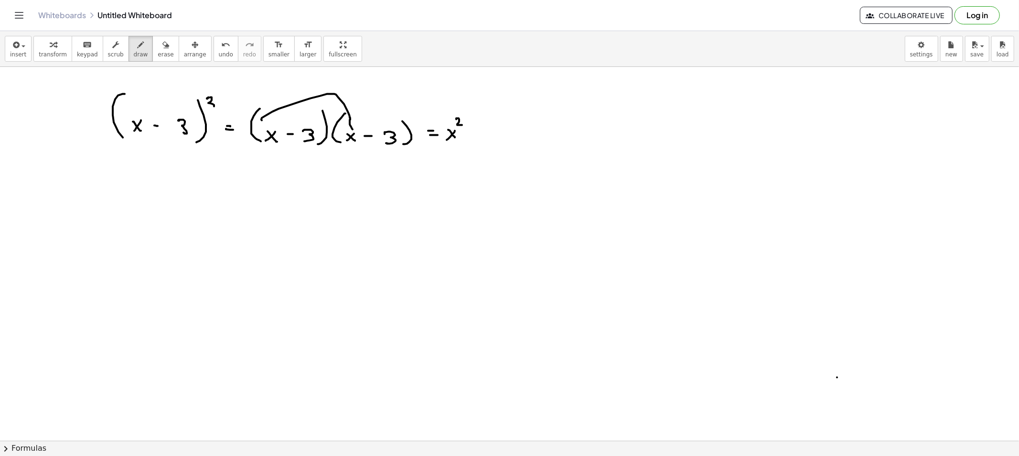
drag, startPoint x: 273, startPoint y: 149, endPoint x: 382, endPoint y: 147, distance: 109.4
drag, startPoint x: 490, startPoint y: 129, endPoint x: 508, endPoint y: 133, distance: 17.6
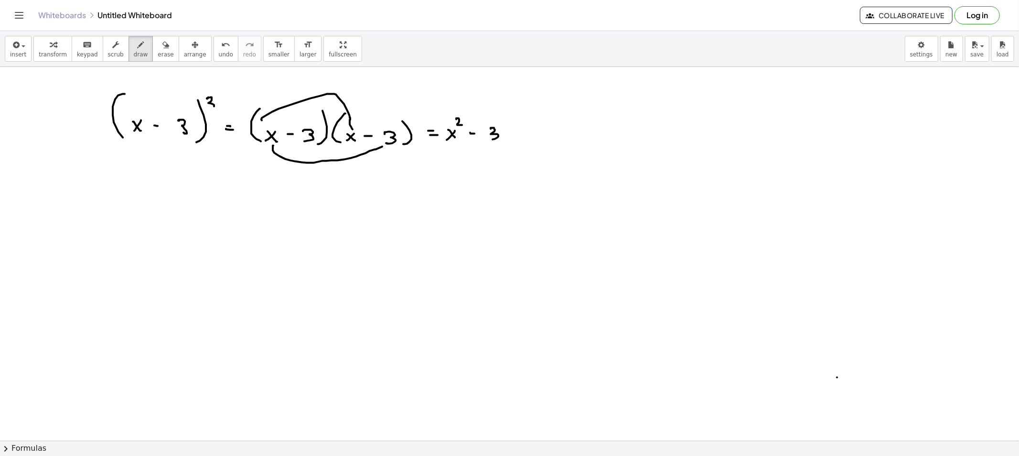
drag, startPoint x: 302, startPoint y: 125, endPoint x: 354, endPoint y: 120, distance: 52.3
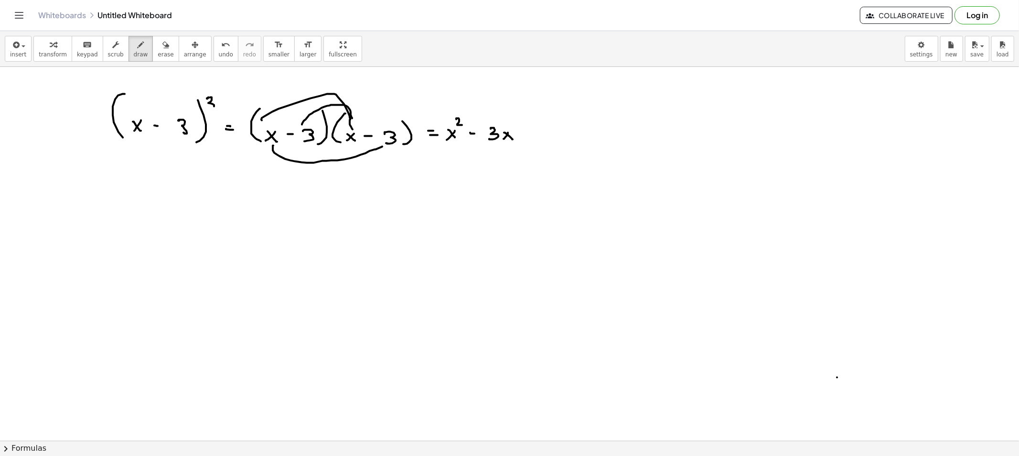
drag, startPoint x: 540, startPoint y: 127, endPoint x: 565, endPoint y: 134, distance: 26.0
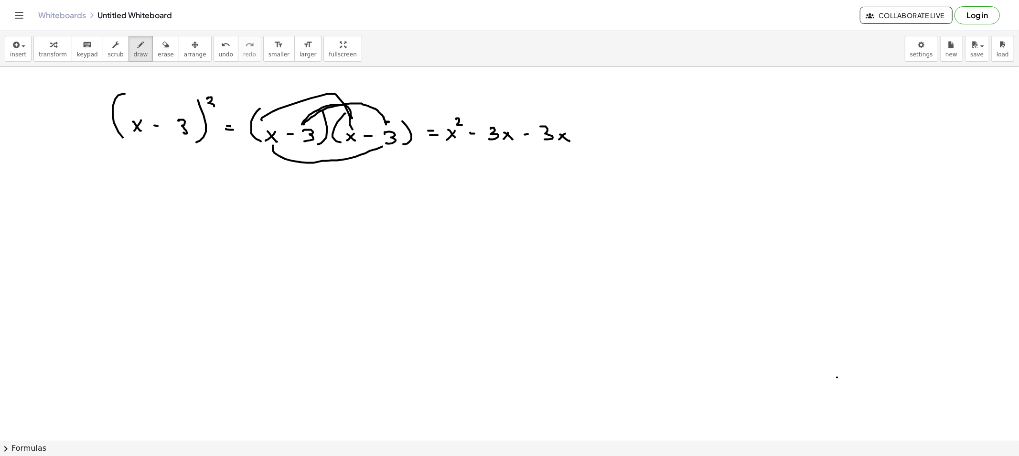
drag, startPoint x: 304, startPoint y: 125, endPoint x: 393, endPoint y: 121, distance: 88.9
drag, startPoint x: 583, startPoint y: 130, endPoint x: 583, endPoint y: 136, distance: 6.2
drag, startPoint x: 580, startPoint y: 132, endPoint x: 599, endPoint y: 134, distance: 19.2
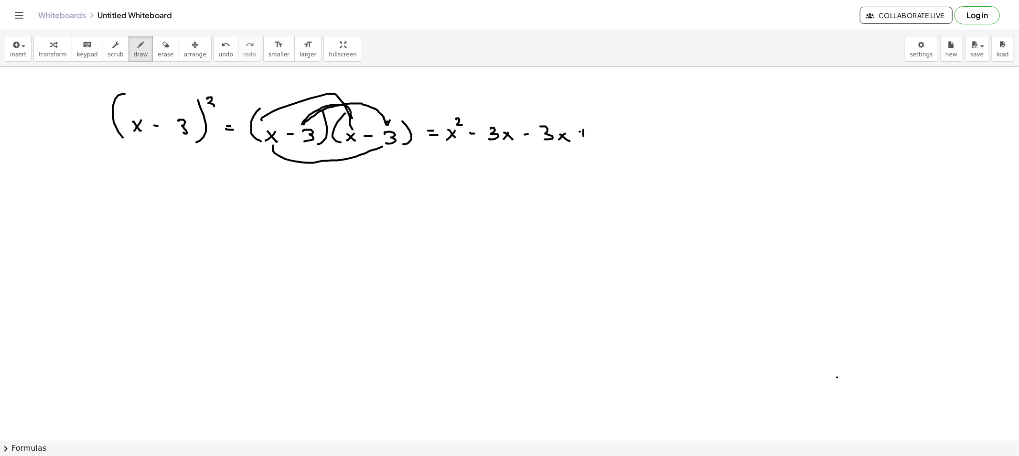
drag, startPoint x: 606, startPoint y: 126, endPoint x: 607, endPoint y: 140, distance: 14.3
drag, startPoint x: 448, startPoint y: 185, endPoint x: 442, endPoint y: 185, distance: 5.8
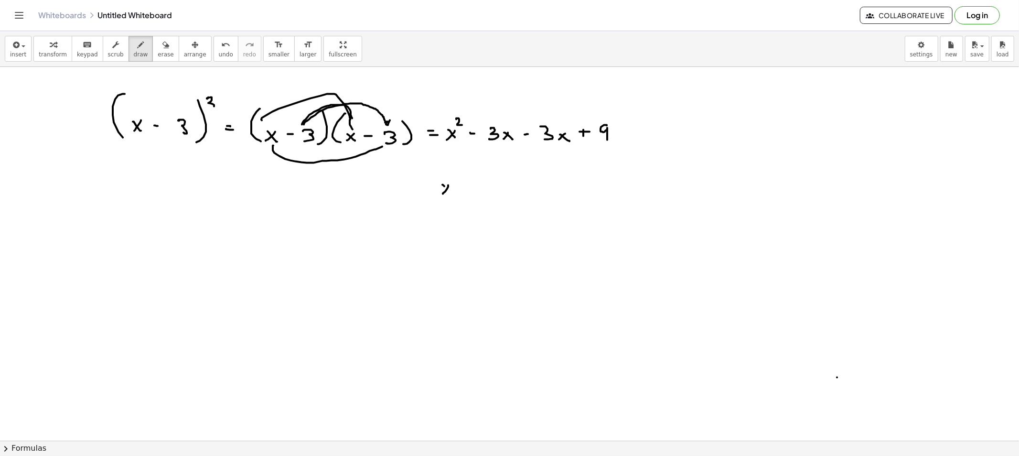
drag, startPoint x: 442, startPoint y: 185, endPoint x: 452, endPoint y: 196, distance: 15.2
drag, startPoint x: 451, startPoint y: 174, endPoint x: 459, endPoint y: 181, distance: 10.2
drag, startPoint x: 461, startPoint y: 191, endPoint x: 469, endPoint y: 191, distance: 7.6
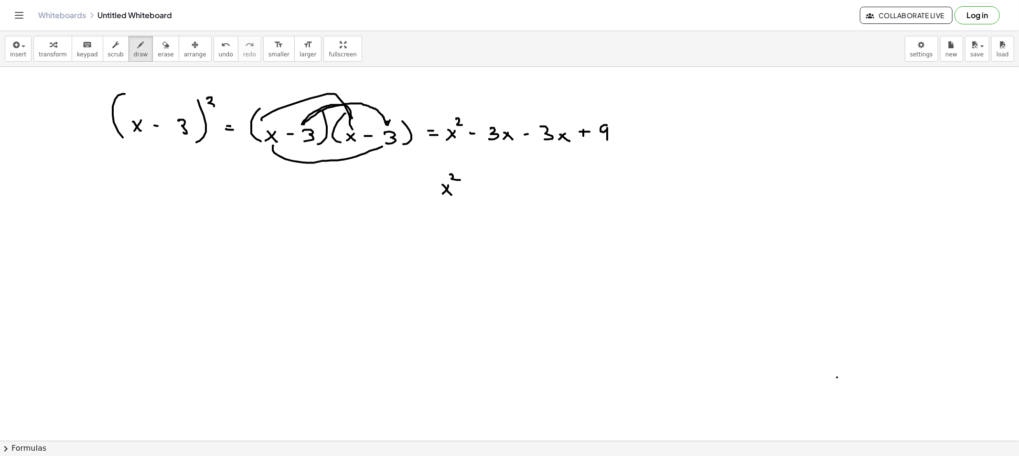
drag, startPoint x: 480, startPoint y: 190, endPoint x: 486, endPoint y: 196, distance: 8.5
drag, startPoint x: 498, startPoint y: 192, endPoint x: 503, endPoint y: 198, distance: 8.4
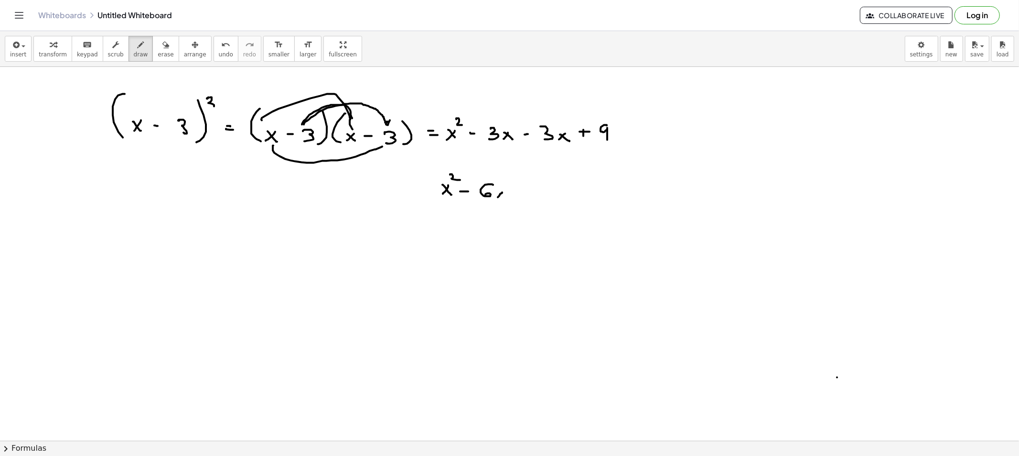
click at [152, 51] on button "erase" at bounding box center [165, 49] width 26 height 26
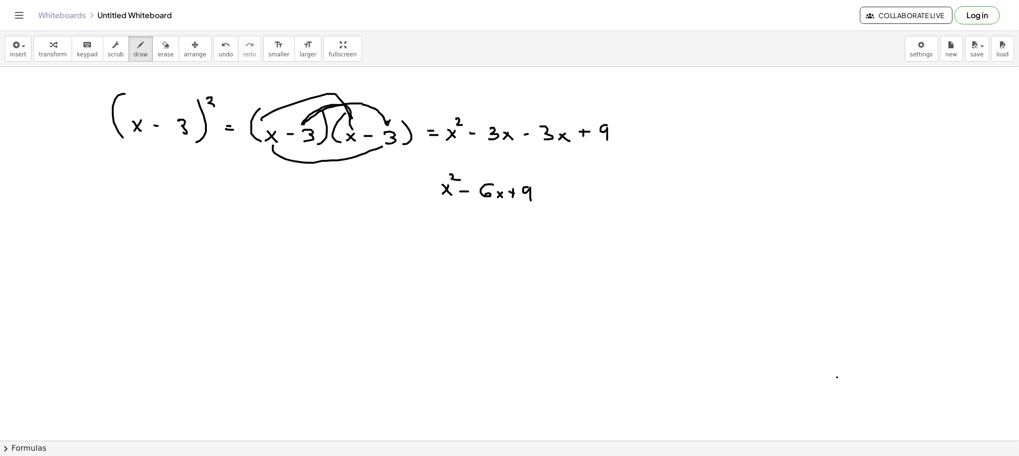
click at [135, 53] on span "draw" at bounding box center [141, 54] width 14 height 7
click at [158, 53] on span "erase" at bounding box center [166, 54] width 16 height 7
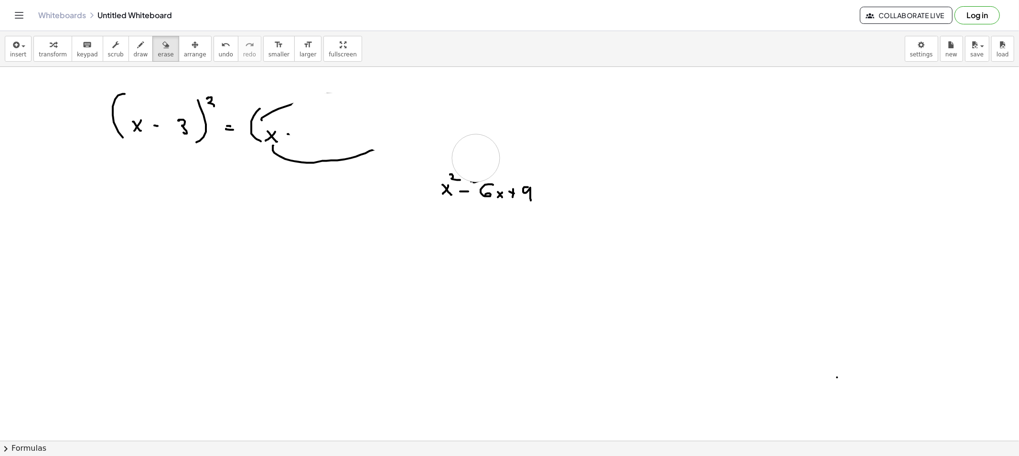
drag, startPoint x: 309, startPoint y: 121, endPoint x: 476, endPoint y: 159, distance: 170.3
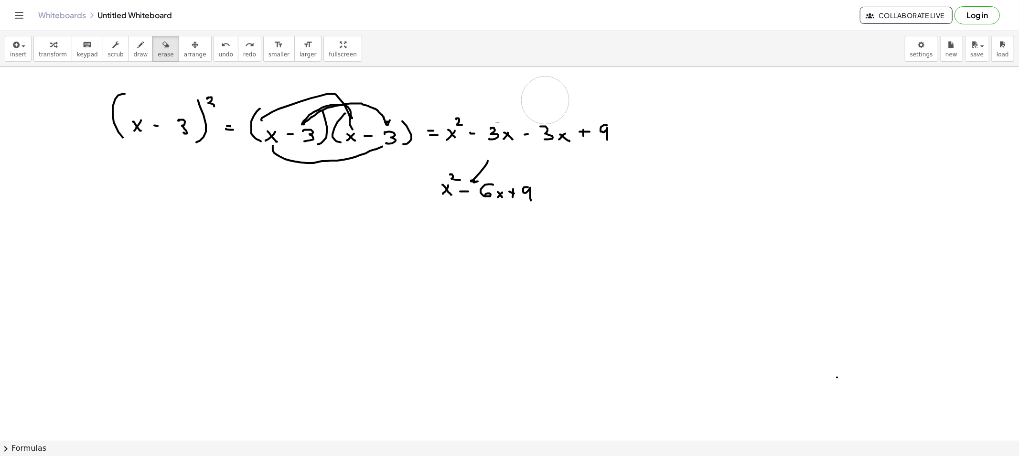
drag, startPoint x: 488, startPoint y: 83, endPoint x: 545, endPoint y: 100, distance: 60.4
click at [157, 58] on button "erase" at bounding box center [165, 49] width 26 height 26
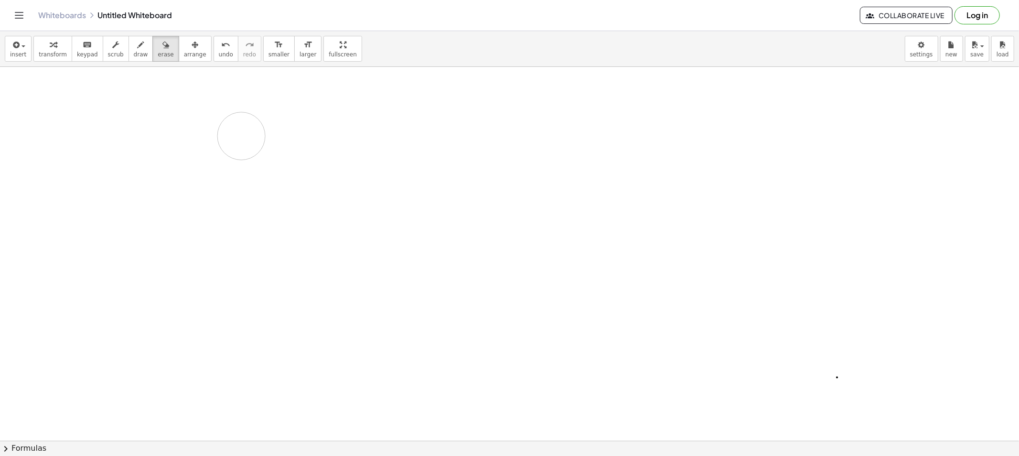
drag, startPoint x: 142, startPoint y: 133, endPoint x: 212, endPoint y: 122, distance: 71.5
click at [134, 57] on span "draw" at bounding box center [141, 54] width 14 height 7
drag, startPoint x: 127, startPoint y: 131, endPoint x: 127, endPoint y: 125, distance: 5.8
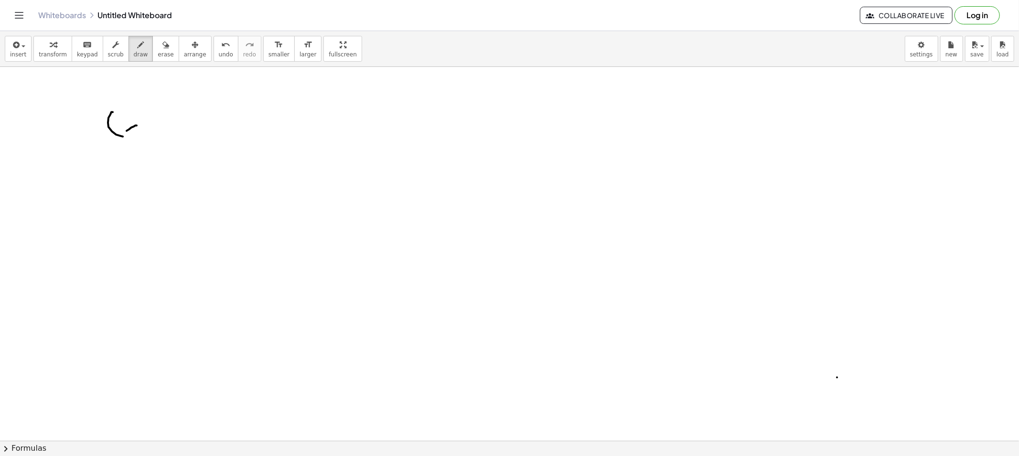
drag, startPoint x: 127, startPoint y: 125, endPoint x: 142, endPoint y: 134, distance: 17.1
drag, startPoint x: 140, startPoint y: 117, endPoint x: 146, endPoint y: 121, distance: 6.9
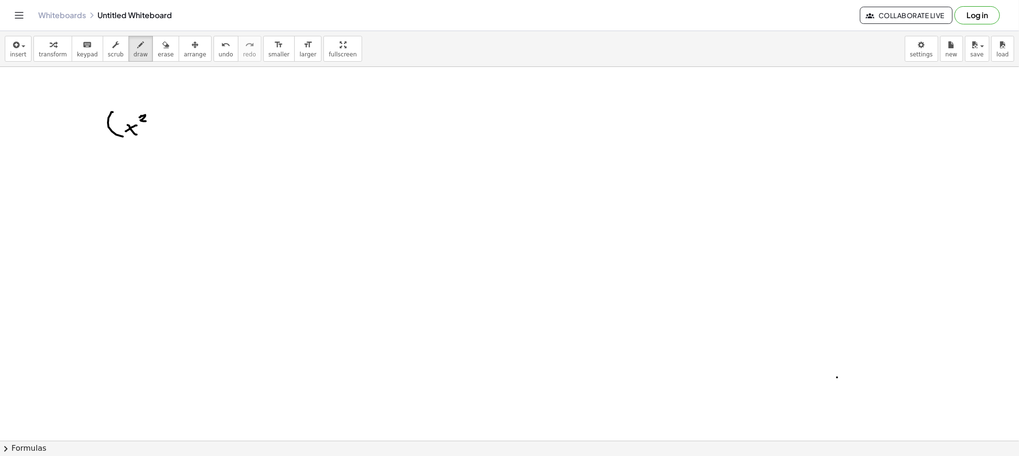
drag, startPoint x: 156, startPoint y: 134, endPoint x: 151, endPoint y: 137, distance: 4.9
drag, startPoint x: 170, startPoint y: 129, endPoint x: 184, endPoint y: 140, distance: 18.0
drag, startPoint x: 196, startPoint y: 125, endPoint x: 188, endPoint y: 136, distance: 13.4
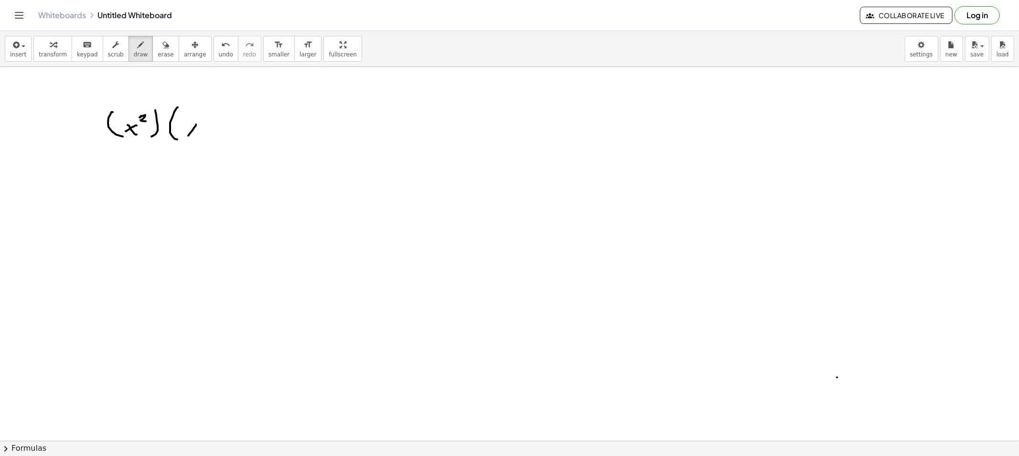
drag, startPoint x: 196, startPoint y: 112, endPoint x: 201, endPoint y: 124, distance: 13.1
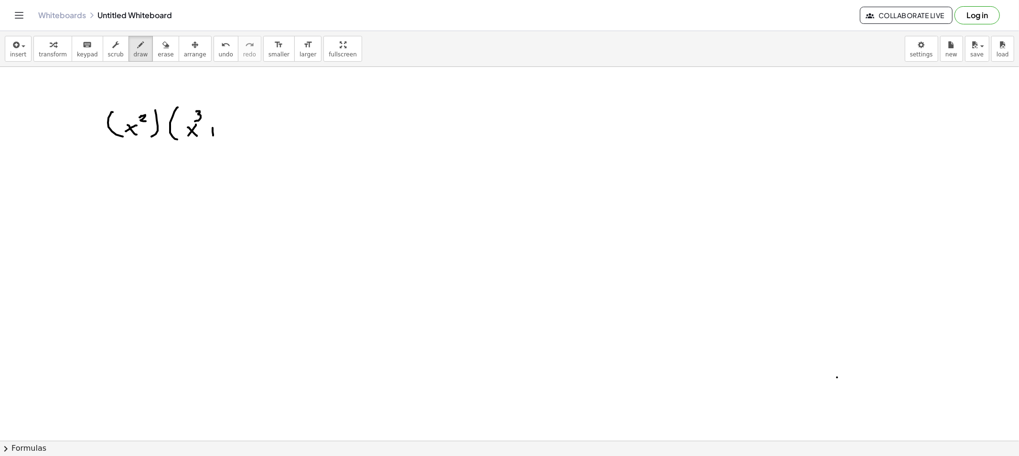
drag, startPoint x: 242, startPoint y: 124, endPoint x: 244, endPoint y: 135, distance: 10.8
drag, startPoint x: 257, startPoint y: 129, endPoint x: 266, endPoint y: 135, distance: 11.1
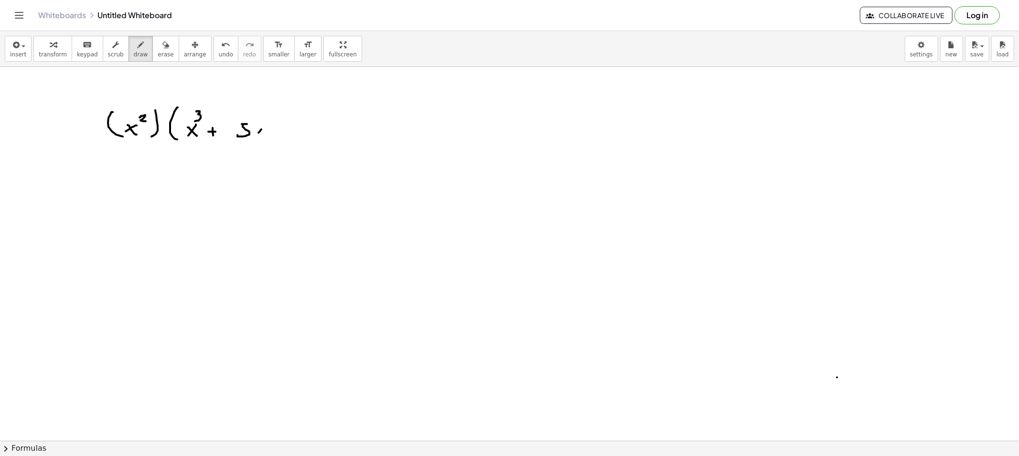
drag, startPoint x: 279, startPoint y: 130, endPoint x: 287, endPoint y: 130, distance: 7.6
drag, startPoint x: 296, startPoint y: 126, endPoint x: 304, endPoint y: 126, distance: 7.6
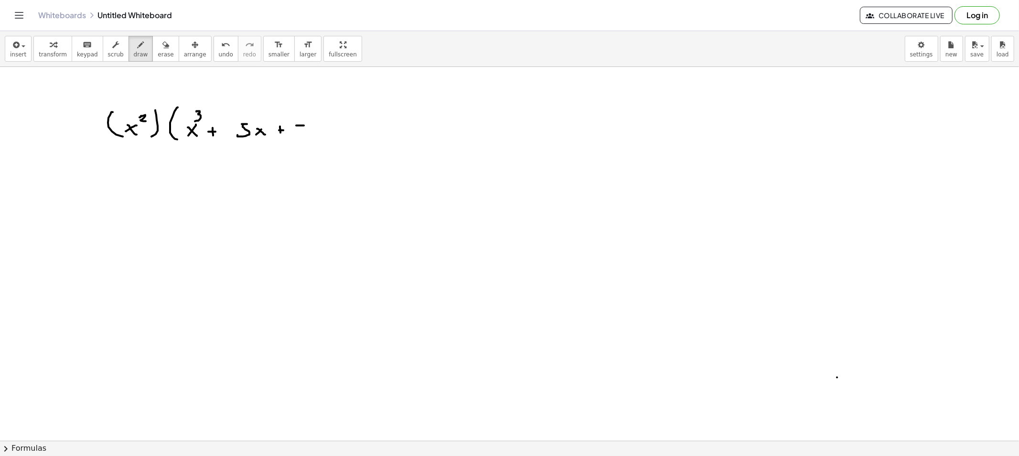
drag, startPoint x: 297, startPoint y: 126, endPoint x: 316, endPoint y: 125, distance: 19.1
drag, startPoint x: 324, startPoint y: 130, endPoint x: 312, endPoint y: 141, distance: 16.2
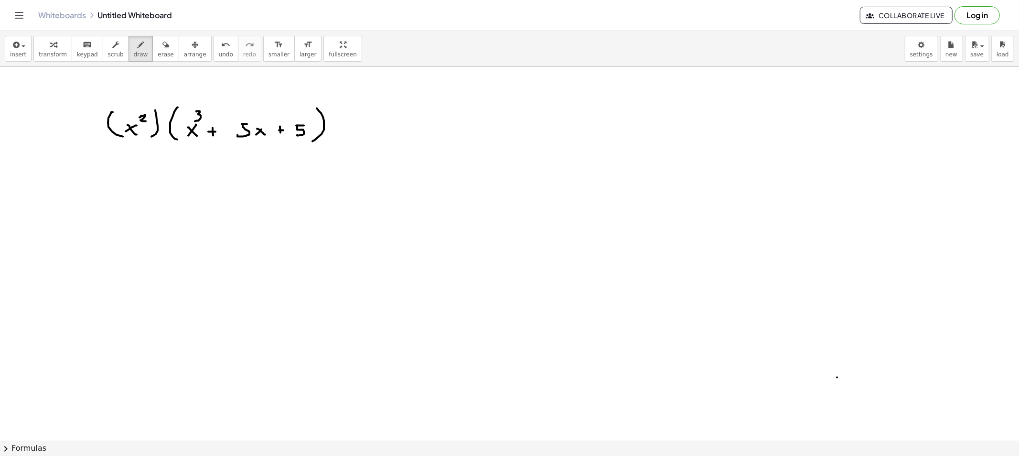
drag, startPoint x: 114, startPoint y: 187, endPoint x: 125, endPoint y: 209, distance: 24.8
drag, startPoint x: 134, startPoint y: 194, endPoint x: 127, endPoint y: 194, distance: 7.2
drag, startPoint x: 127, startPoint y: 191, endPoint x: 135, endPoint y: 202, distance: 13.1
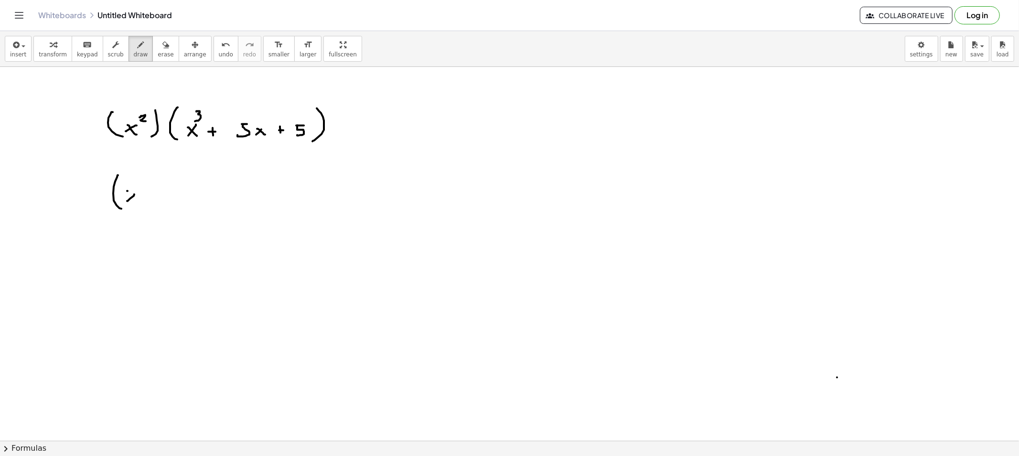
drag, startPoint x: 151, startPoint y: 179, endPoint x: 149, endPoint y: 209, distance: 30.1
drag, startPoint x: 174, startPoint y: 182, endPoint x: 184, endPoint y: 207, distance: 27.4
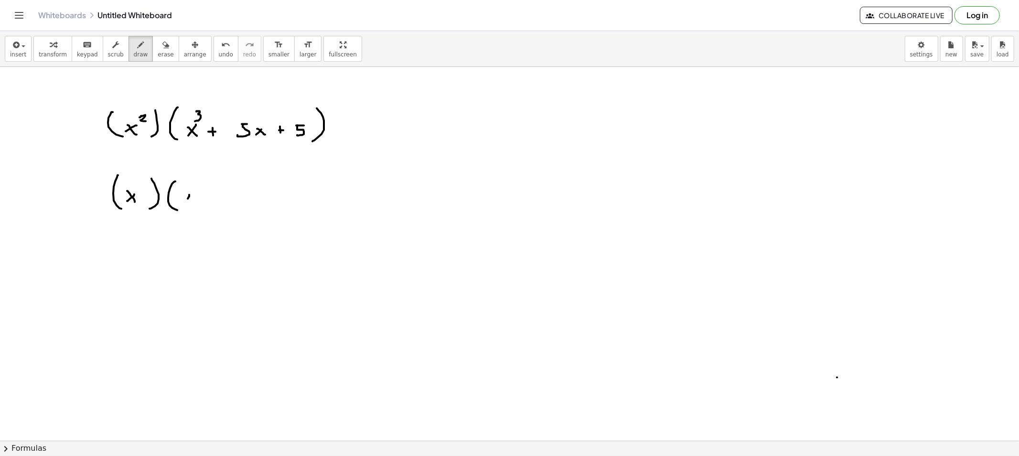
drag, startPoint x: 188, startPoint y: 199, endPoint x: 183, endPoint y: 196, distance: 4.9
drag, startPoint x: 183, startPoint y: 196, endPoint x: 190, endPoint y: 203, distance: 9.1
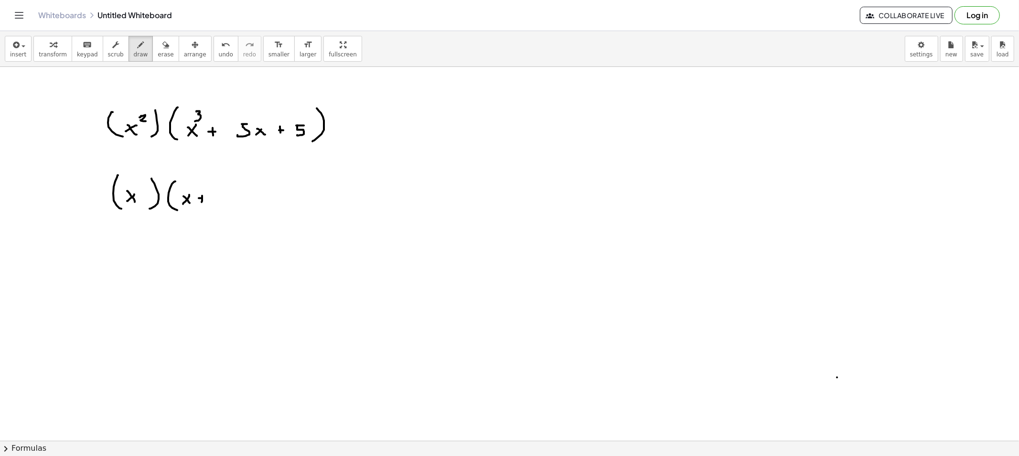
drag, startPoint x: 201, startPoint y: 198, endPoint x: 215, endPoint y: 196, distance: 15.0
drag, startPoint x: 215, startPoint y: 195, endPoint x: 220, endPoint y: 203, distance: 9.6
drag, startPoint x: 237, startPoint y: 203, endPoint x: 242, endPoint y: 209, distance: 7.8
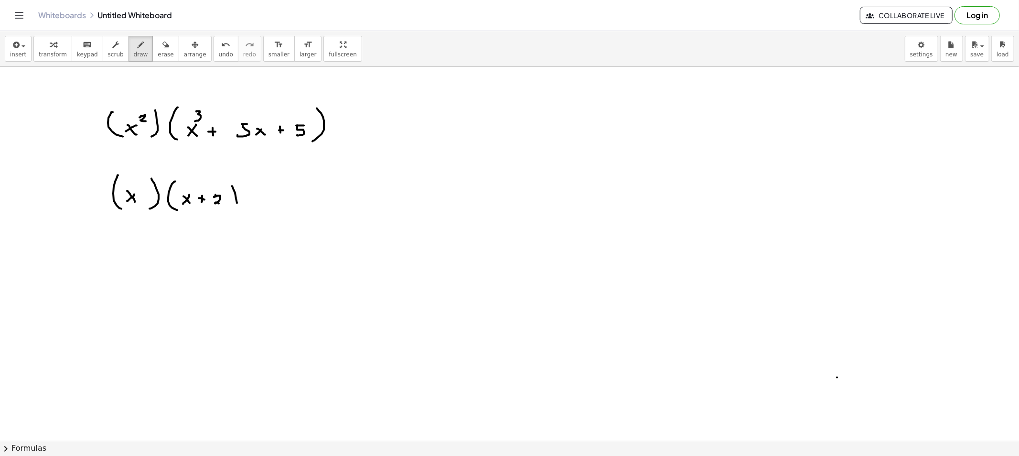
drag, startPoint x: 250, startPoint y: 199, endPoint x: 257, endPoint y: 199, distance: 6.7
drag, startPoint x: 268, startPoint y: 204, endPoint x: 266, endPoint y: 199, distance: 5.4
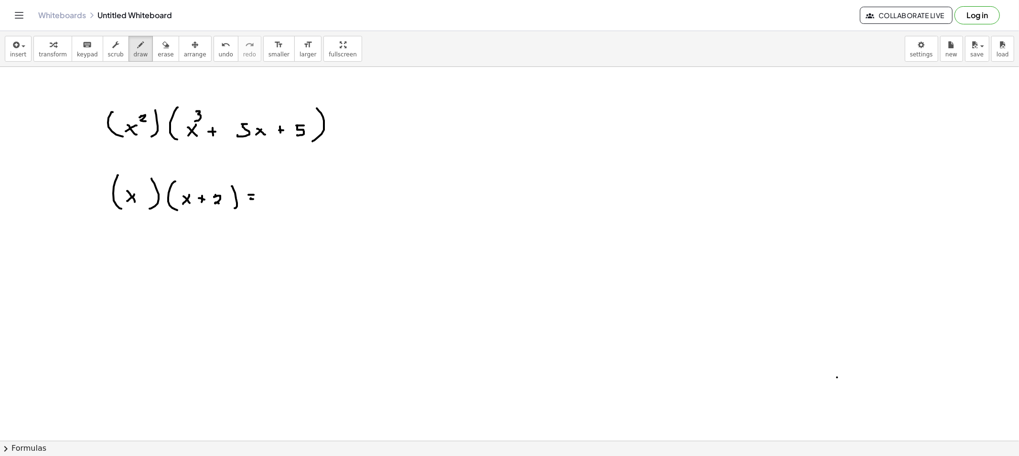
drag, startPoint x: 276, startPoint y: 186, endPoint x: 282, endPoint y: 195, distance: 10.9
drag, startPoint x: 287, startPoint y: 198, endPoint x: 287, endPoint y: 203, distance: 5.3
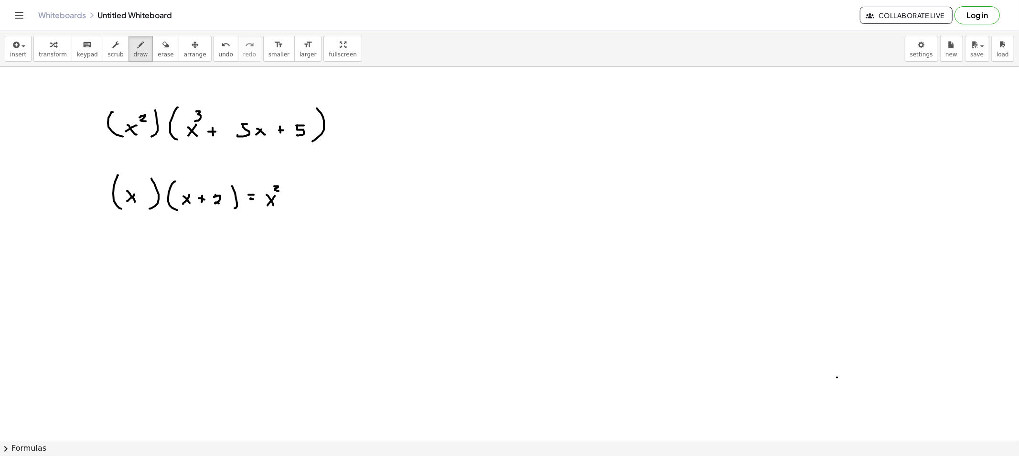
drag, startPoint x: 285, startPoint y: 202, endPoint x: 295, endPoint y: 201, distance: 10.5
drag, startPoint x: 301, startPoint y: 194, endPoint x: 323, endPoint y: 202, distance: 23.3
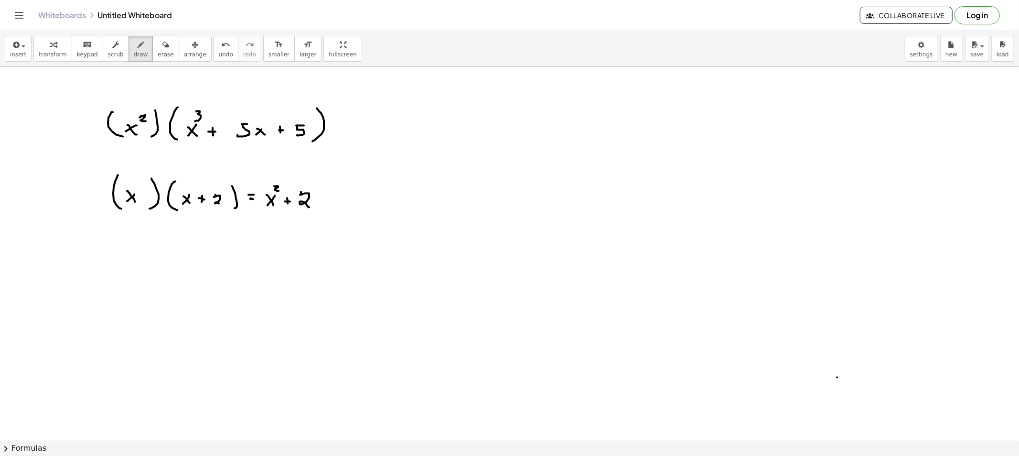
drag, startPoint x: 323, startPoint y: 202, endPoint x: 313, endPoint y: 203, distance: 10.1
drag, startPoint x: 318, startPoint y: 202, endPoint x: 320, endPoint y: 207, distance: 6.2
drag, startPoint x: 286, startPoint y: 168, endPoint x: 292, endPoint y: 189, distance: 22.5
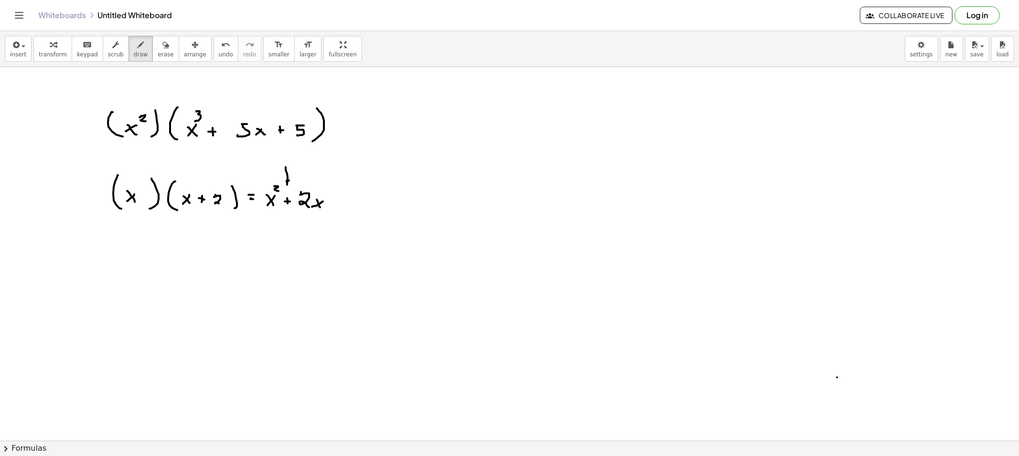
drag, startPoint x: 150, startPoint y: 55, endPoint x: 150, endPoint y: 61, distance: 5.7
click at [158, 55] on span "erase" at bounding box center [166, 54] width 16 height 7
drag, startPoint x: 274, startPoint y: 191, endPoint x: 218, endPoint y: 197, distance: 56.2
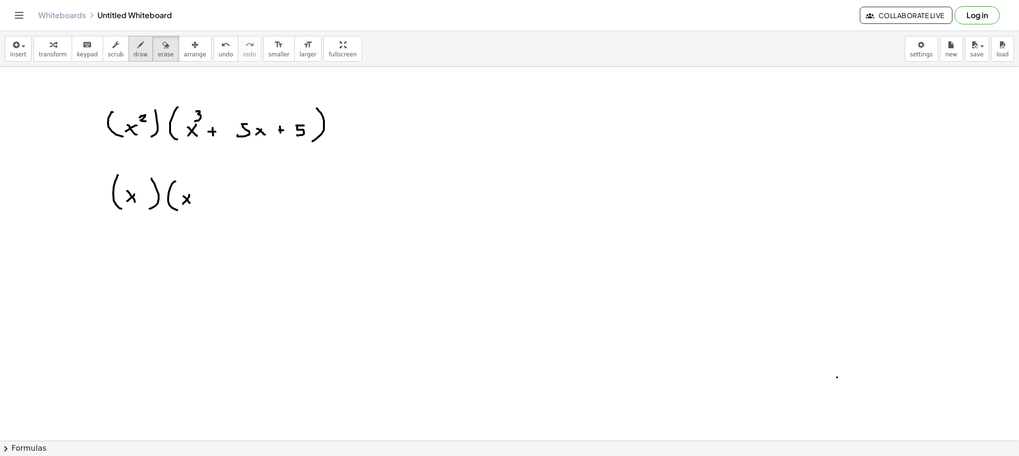
click at [128, 59] on button "draw" at bounding box center [140, 49] width 25 height 26
drag, startPoint x: 203, startPoint y: 199, endPoint x: 209, endPoint y: 199, distance: 5.3
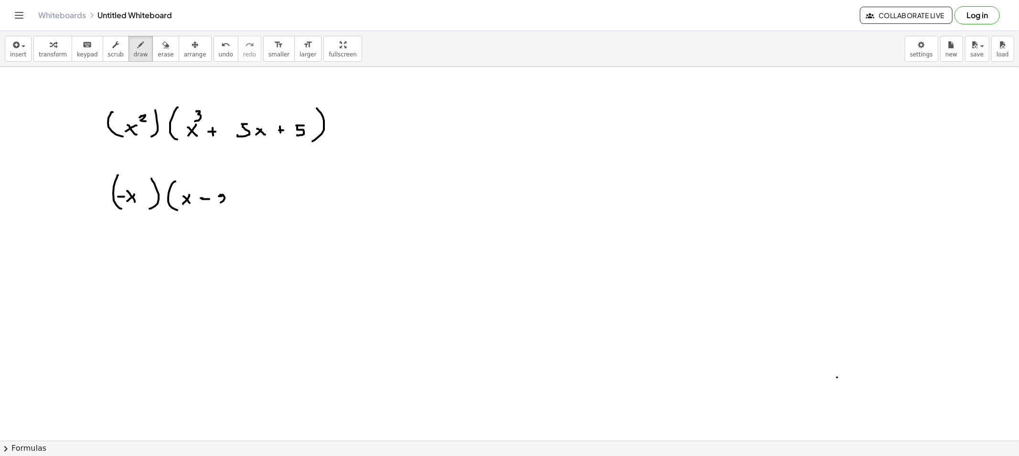
drag, startPoint x: 220, startPoint y: 195, endPoint x: 228, endPoint y: 205, distance: 13.3
drag, startPoint x: 233, startPoint y: 187, endPoint x: 232, endPoint y: 215, distance: 28.7
drag, startPoint x: 138, startPoint y: 255, endPoint x: 149, endPoint y: 254, distance: 11.5
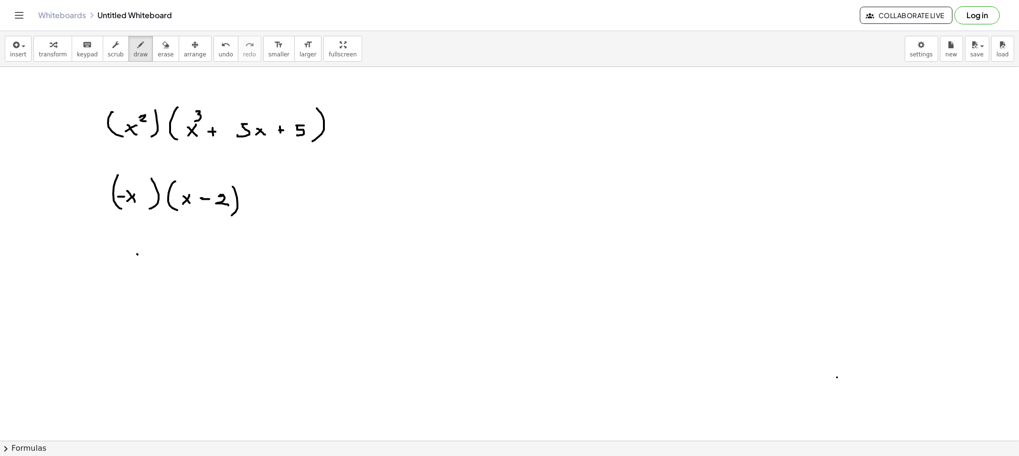
drag, startPoint x: 155, startPoint y: 249, endPoint x: 163, endPoint y: 257, distance: 11.1
drag, startPoint x: 169, startPoint y: 254, endPoint x: 178, endPoint y: 252, distance: 8.7
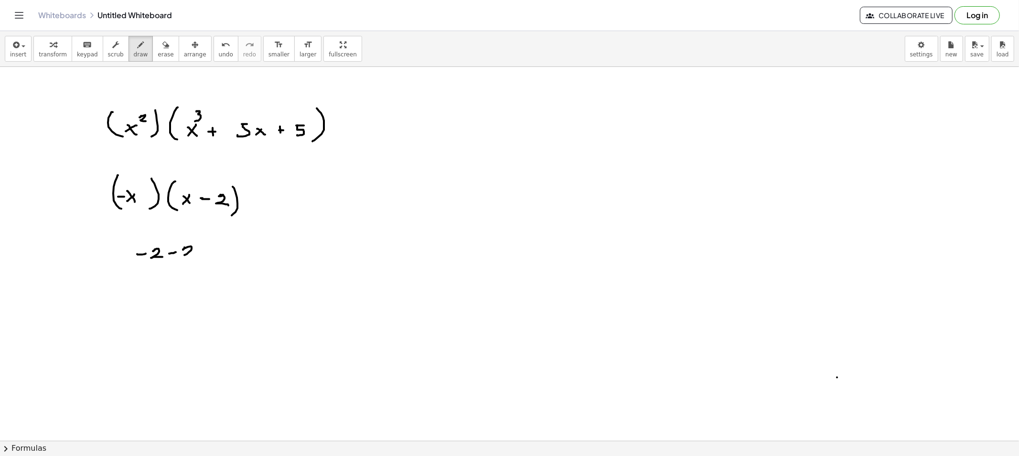
drag, startPoint x: 184, startPoint y: 247, endPoint x: 196, endPoint y: 256, distance: 14.3
drag, startPoint x: 222, startPoint y: 251, endPoint x: 228, endPoint y: 251, distance: 5.7
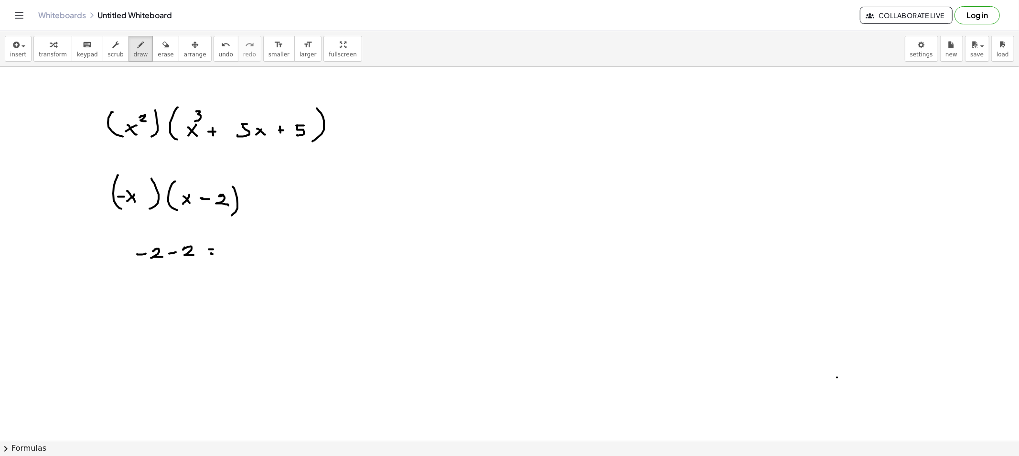
drag, startPoint x: 239, startPoint y: 245, endPoint x: 244, endPoint y: 256, distance: 11.5
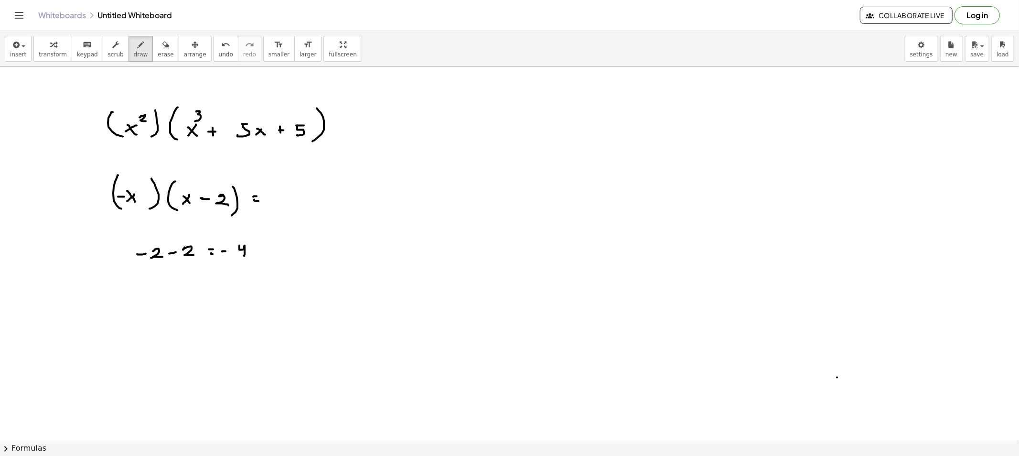
drag, startPoint x: 274, startPoint y: 199, endPoint x: 287, endPoint y: 199, distance: 13.8
drag, startPoint x: 302, startPoint y: 193, endPoint x: 304, endPoint y: 202, distance: 9.2
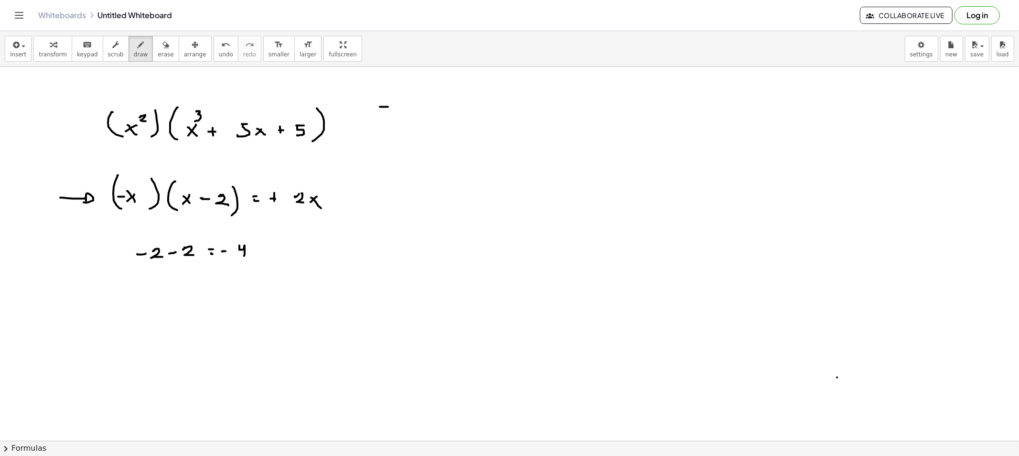
drag, startPoint x: 381, startPoint y: 107, endPoint x: 388, endPoint y: 107, distance: 6.7
drag, startPoint x: 415, startPoint y: 106, endPoint x: 424, endPoint y: 106, distance: 8.6
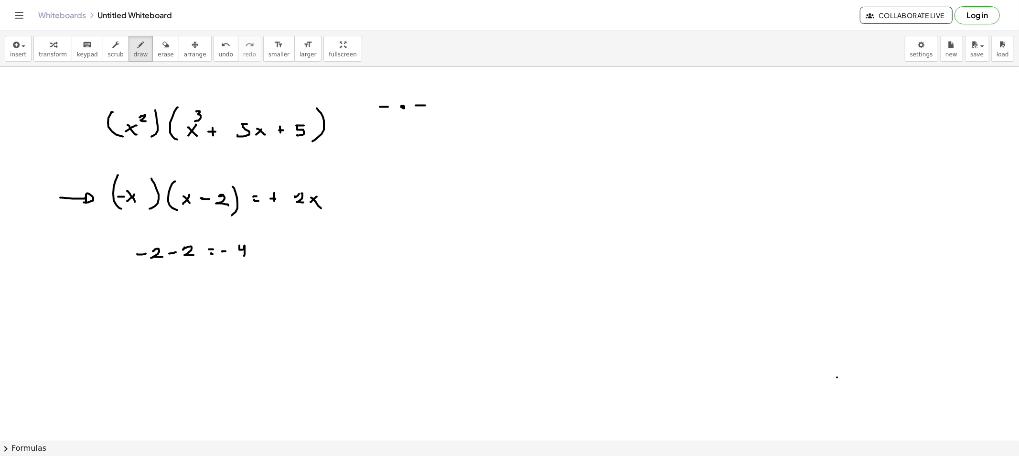
drag, startPoint x: 443, startPoint y: 107, endPoint x: 459, endPoint y: 106, distance: 16.8
drag, startPoint x: 457, startPoint y: 106, endPoint x: 464, endPoint y: 108, distance: 7.0
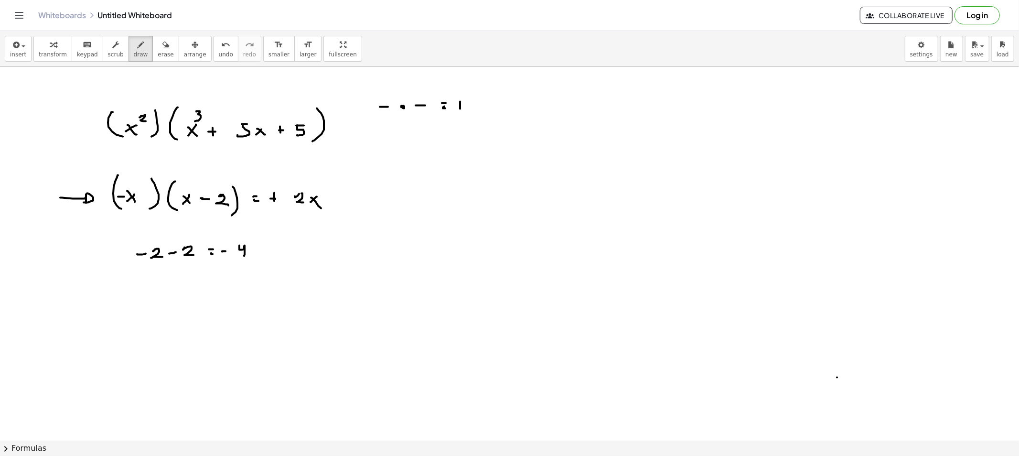
drag, startPoint x: 389, startPoint y: 134, endPoint x: 395, endPoint y: 136, distance: 6.8
drag, startPoint x: 398, startPoint y: 134, endPoint x: 409, endPoint y: 134, distance: 11.0
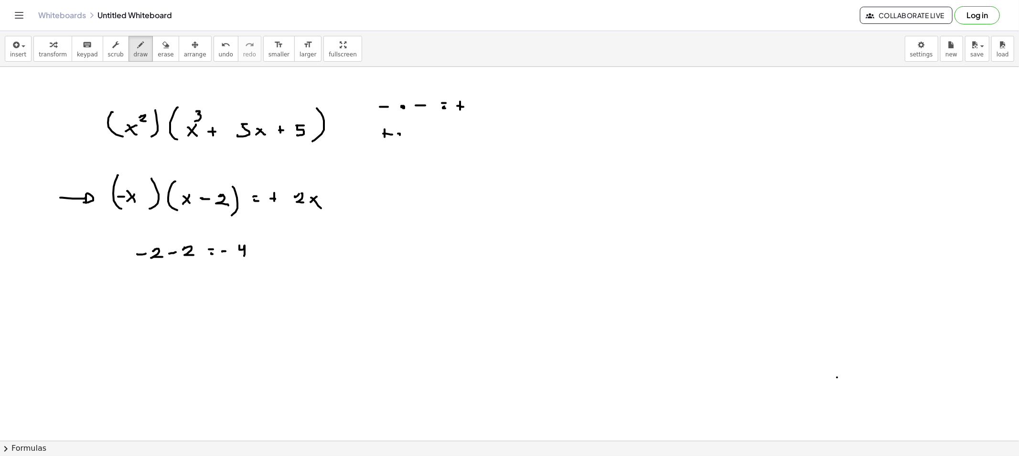
drag, startPoint x: 417, startPoint y: 132, endPoint x: 422, endPoint y: 134, distance: 5.1
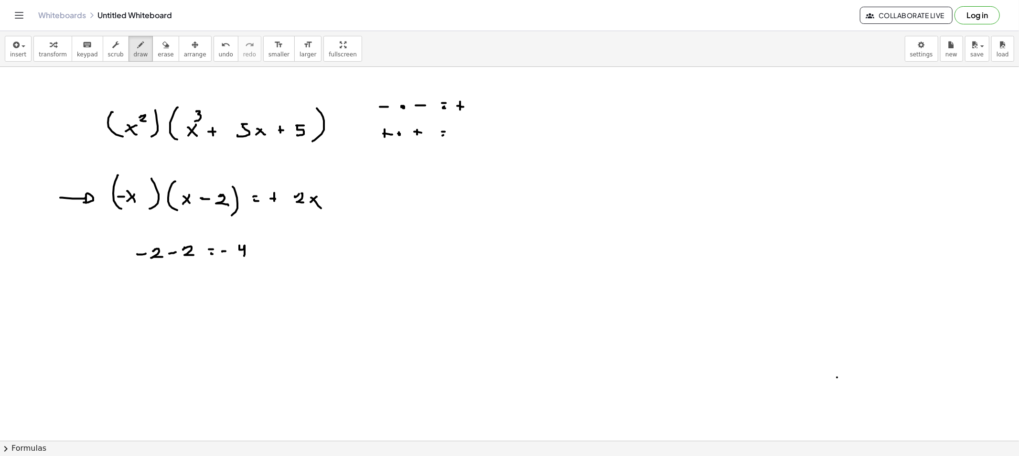
drag, startPoint x: 442, startPoint y: 136, endPoint x: 455, endPoint y: 137, distance: 12.5
drag, startPoint x: 459, startPoint y: 133, endPoint x: 476, endPoint y: 136, distance: 17.0
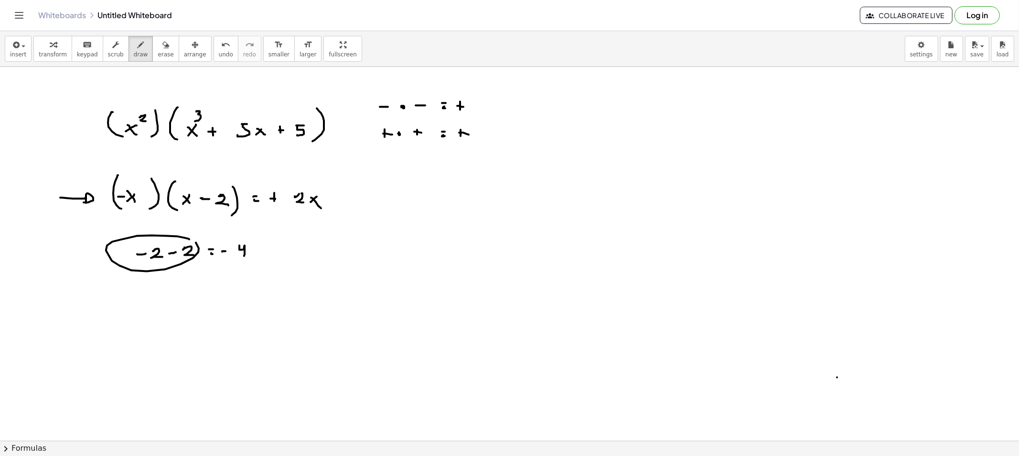
drag, startPoint x: 178, startPoint y: 236, endPoint x: 116, endPoint y: 248, distance: 63.2
click at [152, 41] on button "erase" at bounding box center [165, 49] width 26 height 26
drag, startPoint x: 60, startPoint y: 211, endPoint x: 175, endPoint y: 252, distance: 121.7
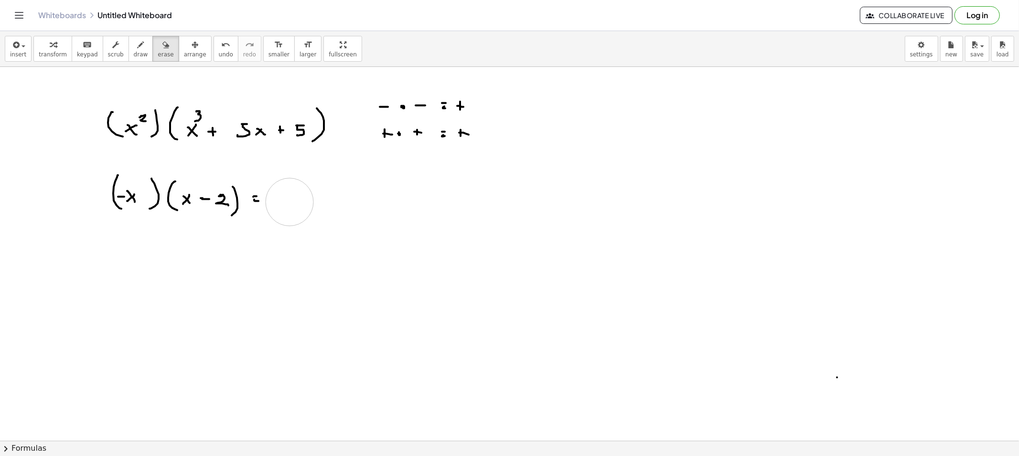
drag, startPoint x: 312, startPoint y: 212, endPoint x: 289, endPoint y: 202, distance: 25.6
drag, startPoint x: 392, startPoint y: 142, endPoint x: 132, endPoint y: 186, distance: 263.1
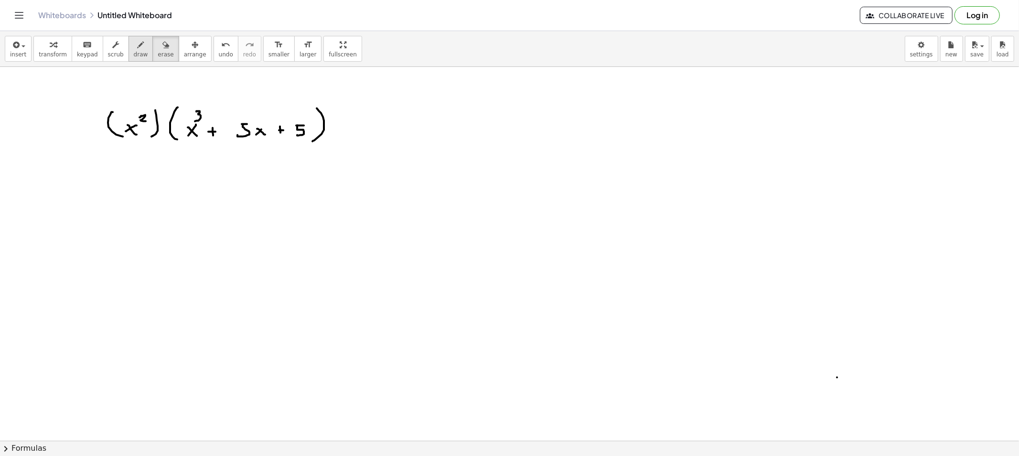
click at [134, 53] on span "draw" at bounding box center [141, 54] width 14 height 7
drag, startPoint x: 127, startPoint y: 192, endPoint x: 144, endPoint y: 205, distance: 21.9
drag, startPoint x: 149, startPoint y: 196, endPoint x: 142, endPoint y: 202, distance: 9.6
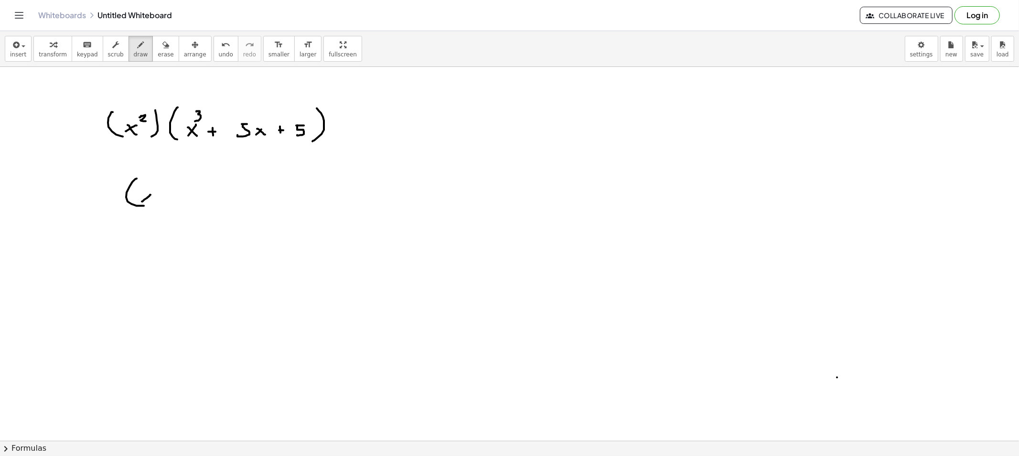
drag, startPoint x: 144, startPoint y: 195, endPoint x: 150, endPoint y: 202, distance: 9.5
drag, startPoint x: 172, startPoint y: 203, endPoint x: 167, endPoint y: 207, distance: 5.8
drag, startPoint x: 187, startPoint y: 185, endPoint x: 185, endPoint y: 209, distance: 24.0
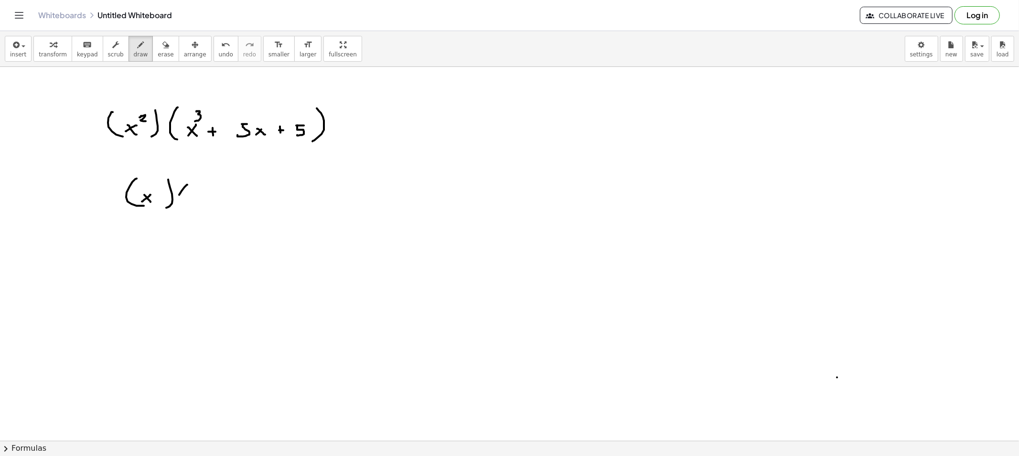
drag, startPoint x: 198, startPoint y: 197, endPoint x: 191, endPoint y: 206, distance: 11.2
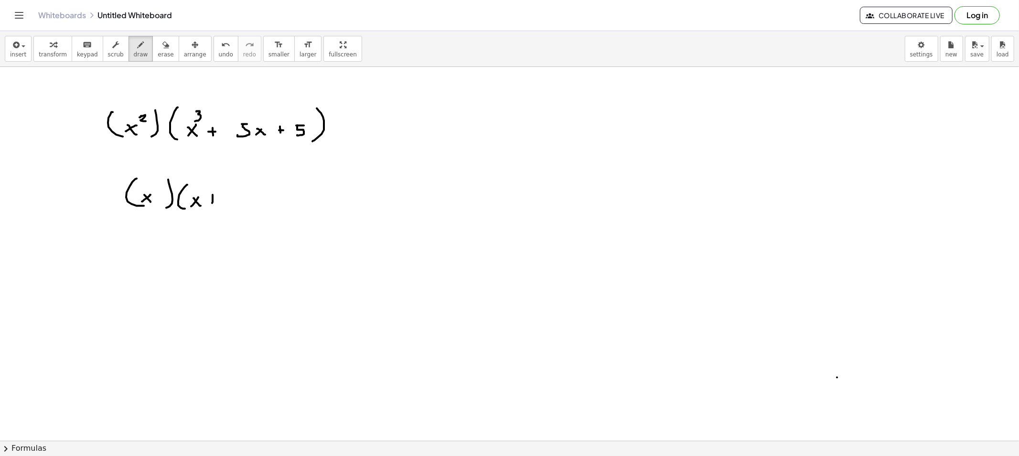
drag, startPoint x: 225, startPoint y: 194, endPoint x: 234, endPoint y: 202, distance: 11.5
drag, startPoint x: 247, startPoint y: 205, endPoint x: 243, endPoint y: 208, distance: 4.9
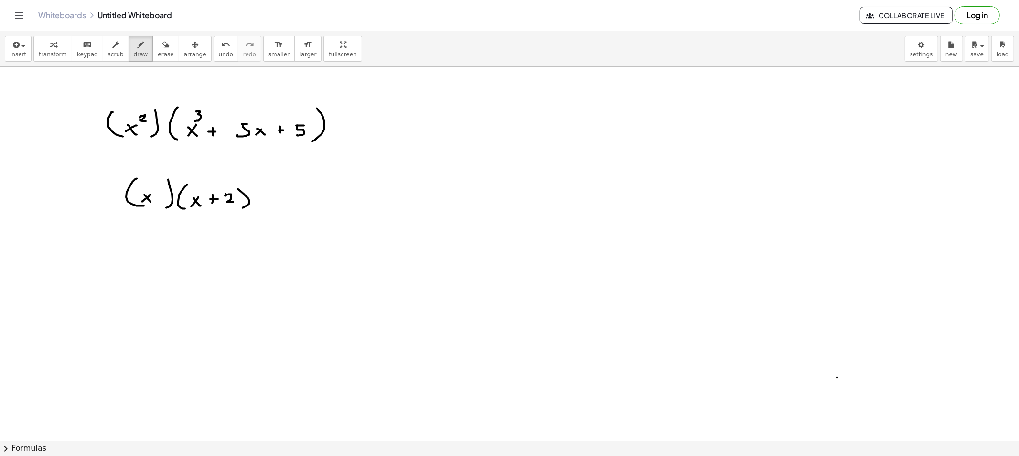
drag, startPoint x: 298, startPoint y: 196, endPoint x: 293, endPoint y: 196, distance: 5.8
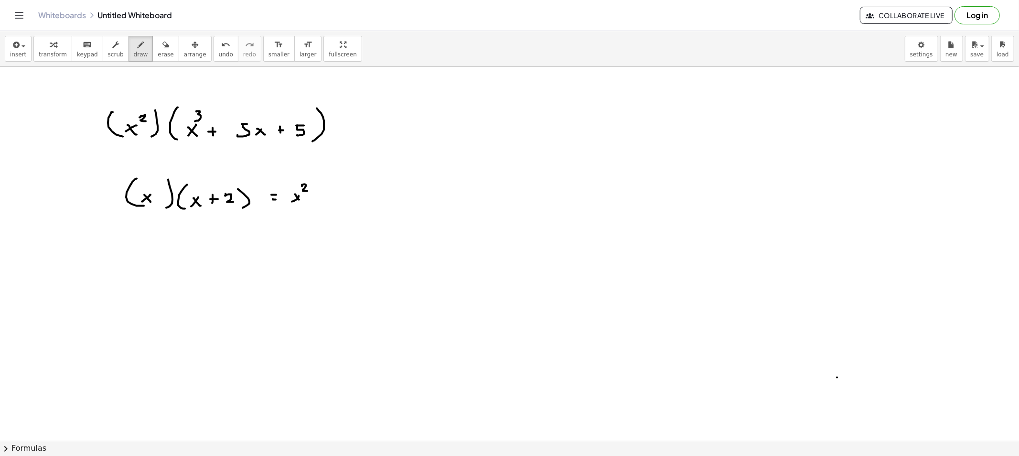
drag, startPoint x: 302, startPoint y: 186, endPoint x: 308, endPoint y: 192, distance: 8.8
drag, startPoint x: 317, startPoint y: 198, endPoint x: 323, endPoint y: 198, distance: 5.7
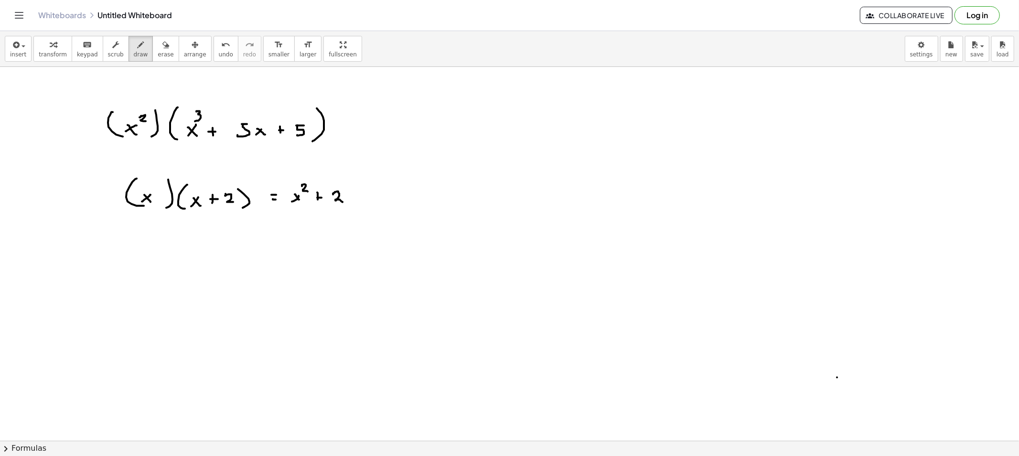
drag, startPoint x: 335, startPoint y: 192, endPoint x: 354, endPoint y: 196, distance: 19.5
drag, startPoint x: 354, startPoint y: 196, endPoint x: 350, endPoint y: 202, distance: 6.9
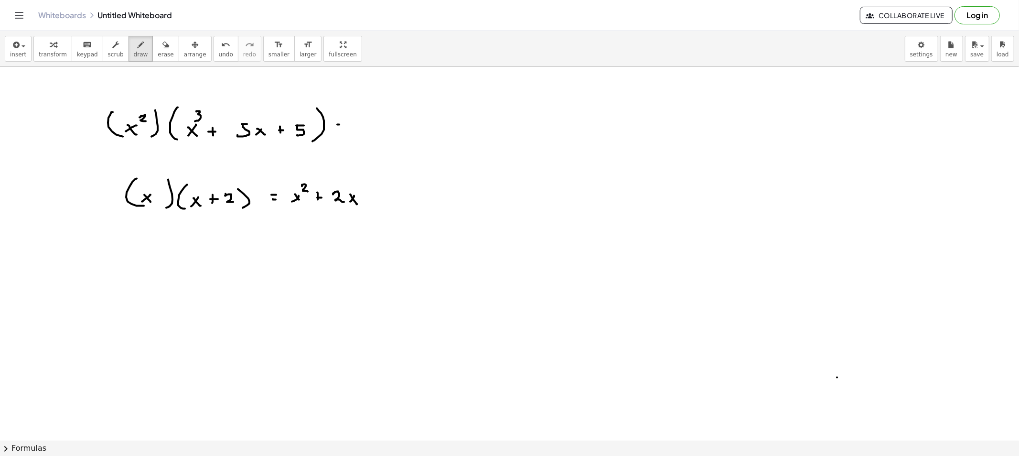
drag, startPoint x: 340, startPoint y: 126, endPoint x: 354, endPoint y: 127, distance: 13.9
drag, startPoint x: 127, startPoint y: 141, endPoint x: 182, endPoint y: 147, distance: 55.7
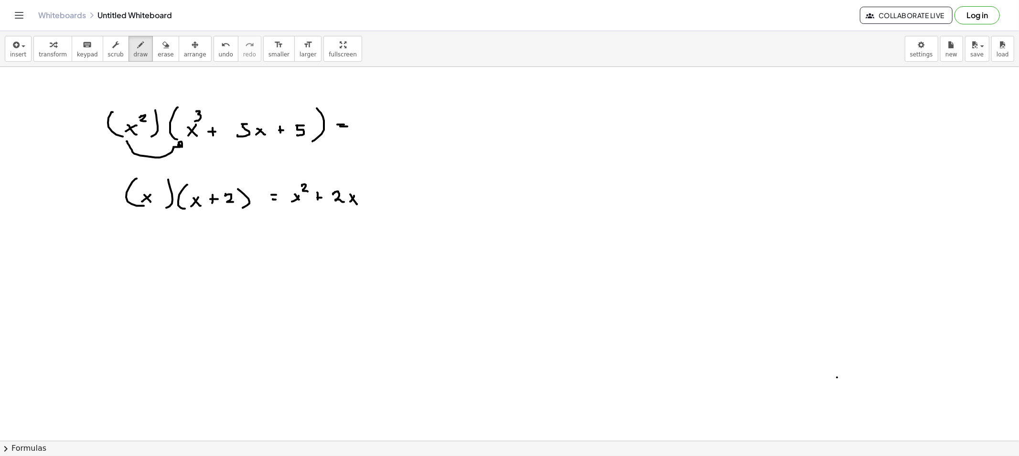
drag, startPoint x: 366, startPoint y: 125, endPoint x: 359, endPoint y: 127, distance: 8.0
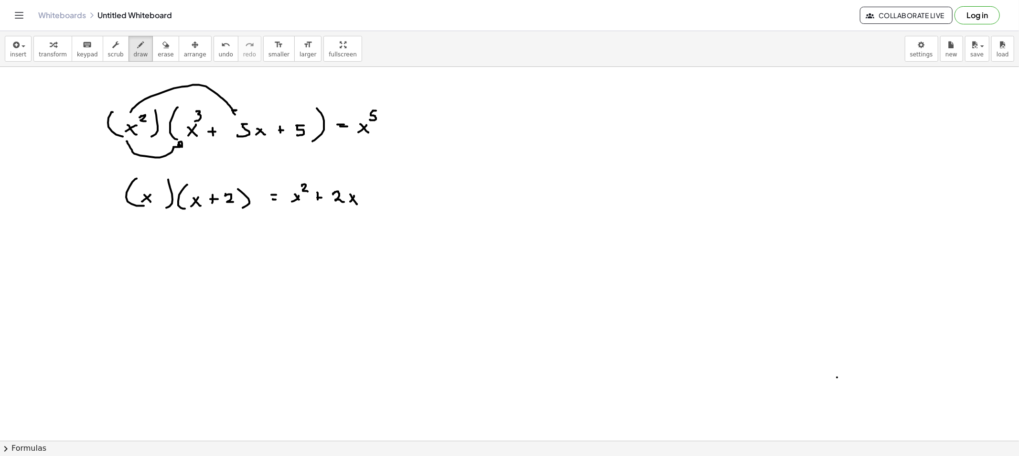
drag, startPoint x: 130, startPoint y: 112, endPoint x: 240, endPoint y: 111, distance: 109.8
drag, startPoint x: 390, startPoint y: 128, endPoint x: 397, endPoint y: 127, distance: 7.7
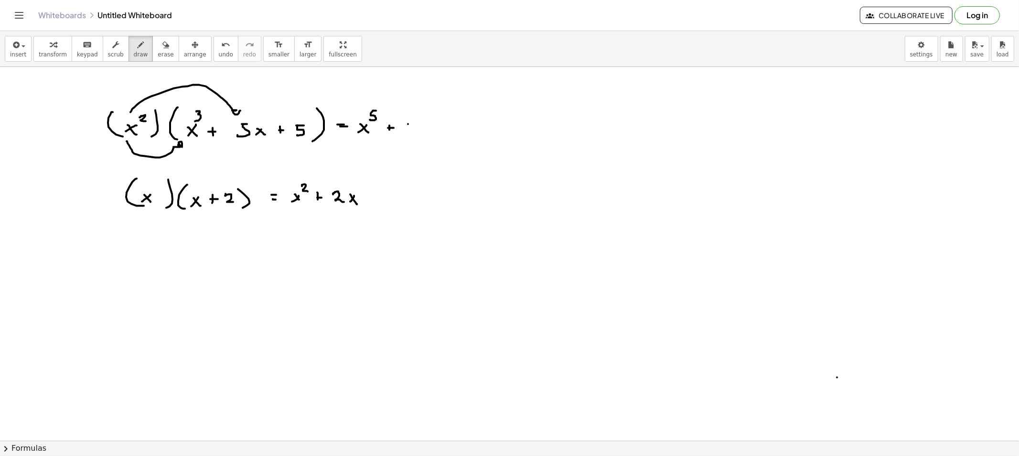
drag, startPoint x: 408, startPoint y: 124, endPoint x: 415, endPoint y: 124, distance: 7.6
drag, startPoint x: 409, startPoint y: 124, endPoint x: 424, endPoint y: 131, distance: 16.7
drag, startPoint x: 430, startPoint y: 130, endPoint x: 426, endPoint y: 127, distance: 5.4
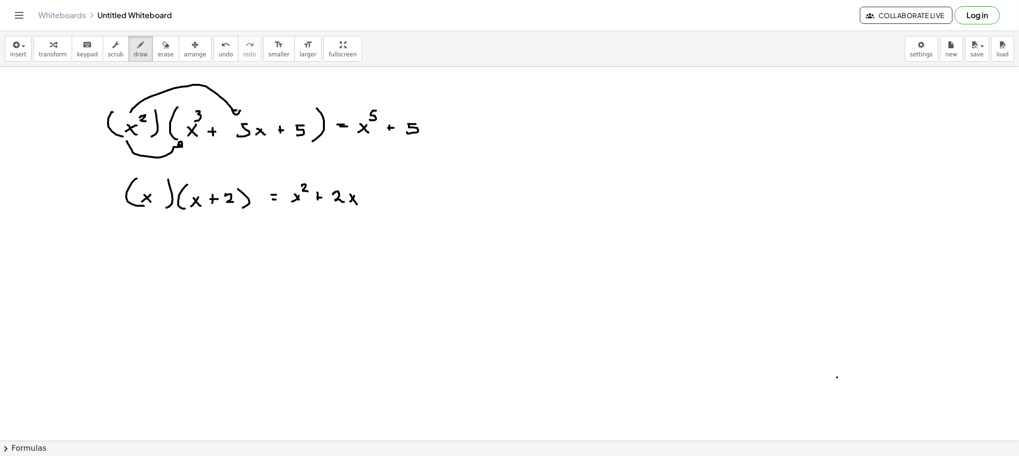
drag, startPoint x: 426, startPoint y: 127, endPoint x: 433, endPoint y: 134, distance: 9.8
drag, startPoint x: 429, startPoint y: 108, endPoint x: 429, endPoint y: 116, distance: 8.1
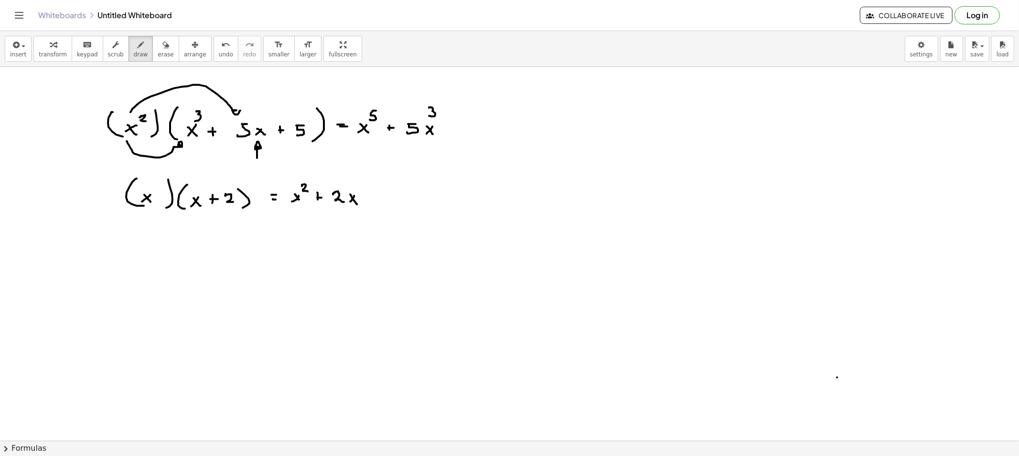
drag, startPoint x: 257, startPoint y: 158, endPoint x: 261, endPoint y: 149, distance: 9.8
drag, startPoint x: 127, startPoint y: 110, endPoint x: 291, endPoint y: 117, distance: 164.0
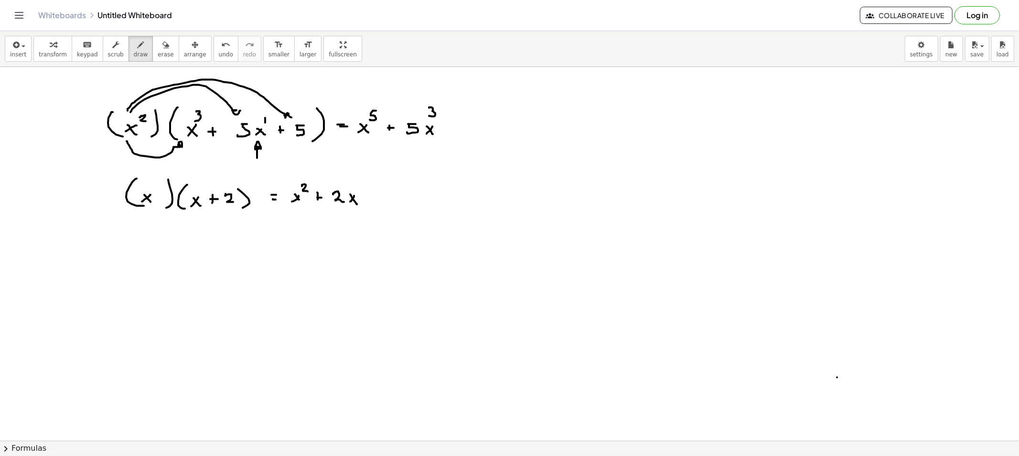
drag, startPoint x: 451, startPoint y: 127, endPoint x: 460, endPoint y: 129, distance: 8.9
drag, startPoint x: 476, startPoint y: 121, endPoint x: 502, endPoint y: 127, distance: 27.5
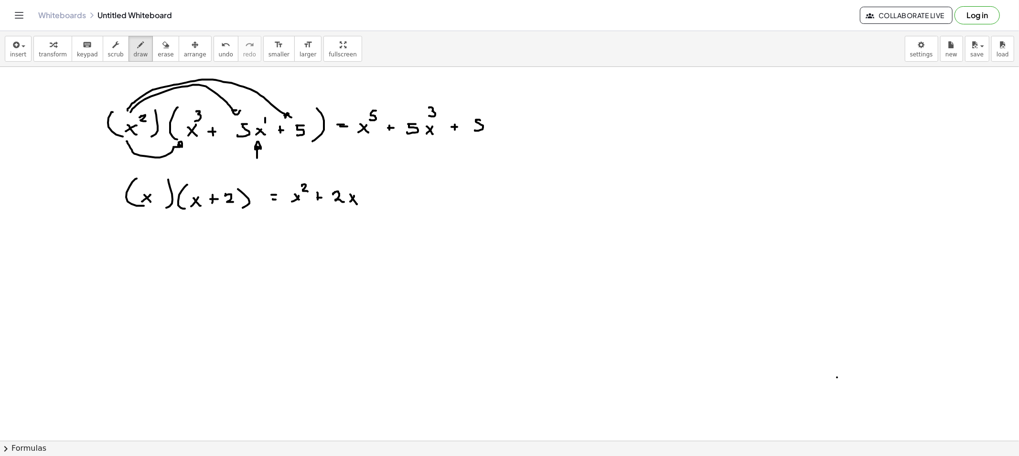
drag, startPoint x: 502, startPoint y: 127, endPoint x: 493, endPoint y: 131, distance: 10.5
drag, startPoint x: 499, startPoint y: 131, endPoint x: 502, endPoint y: 126, distance: 6.2
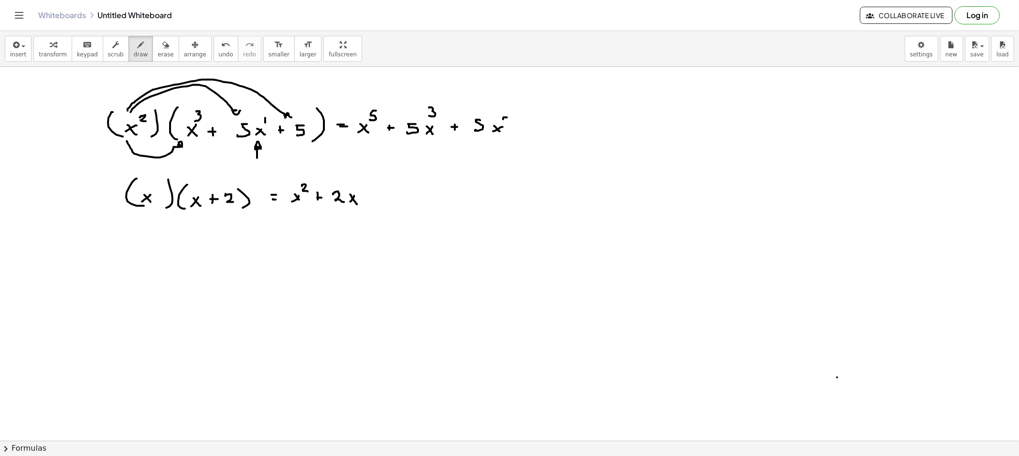
drag, startPoint x: 507, startPoint y: 117, endPoint x: 508, endPoint y: 123, distance: 5.8
drag, startPoint x: 145, startPoint y: 265, endPoint x: 136, endPoint y: 276, distance: 14.2
drag, startPoint x: 144, startPoint y: 276, endPoint x: 149, endPoint y: 278, distance: 5.6
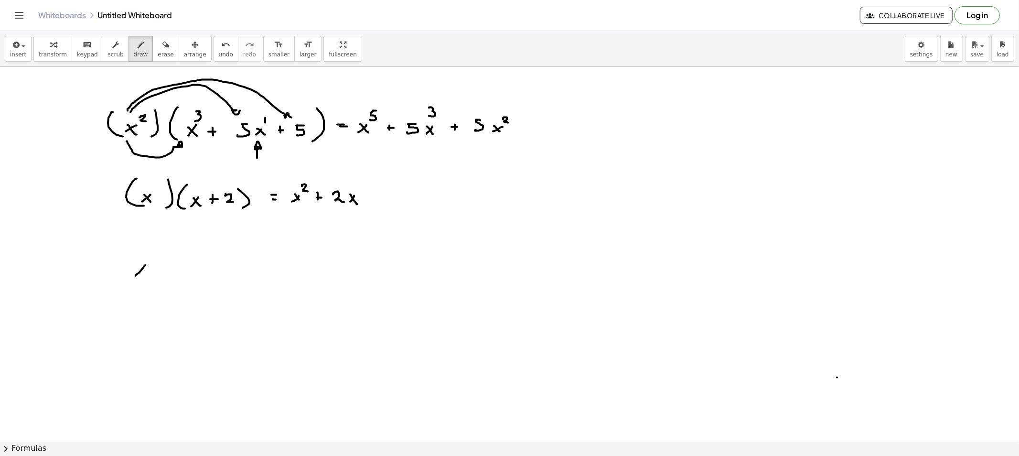
drag, startPoint x: 131, startPoint y: 252, endPoint x: 143, endPoint y: 284, distance: 34.1
drag, startPoint x: 154, startPoint y: 258, endPoint x: 156, endPoint y: 287, distance: 28.2
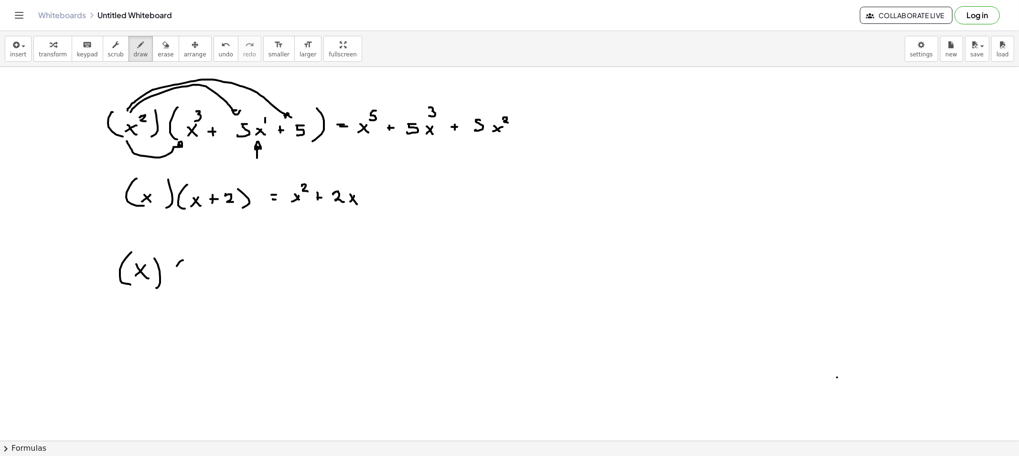
drag, startPoint x: 177, startPoint y: 266, endPoint x: 187, endPoint y: 290, distance: 26.5
drag, startPoint x: 200, startPoint y: 280, endPoint x: 193, endPoint y: 282, distance: 6.8
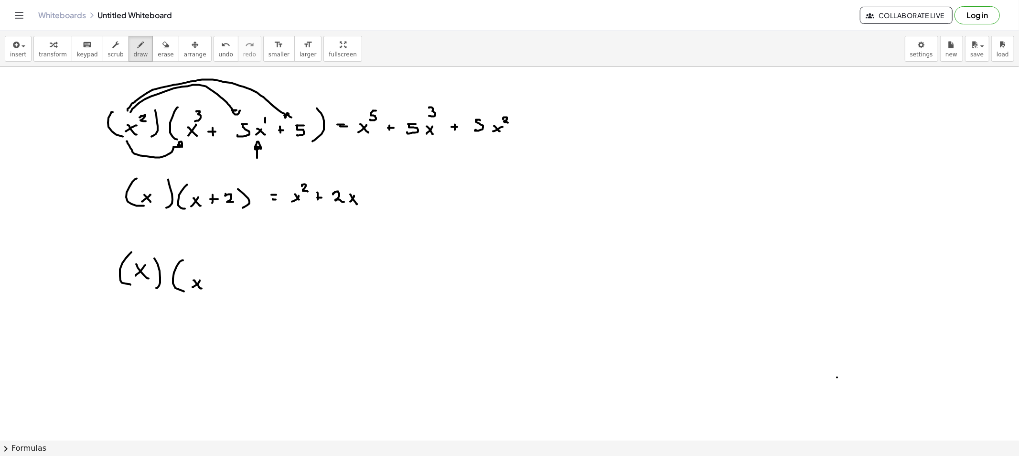
drag, startPoint x: 221, startPoint y: 276, endPoint x: 219, endPoint y: 283, distance: 7.1
drag, startPoint x: 235, startPoint y: 282, endPoint x: 239, endPoint y: 288, distance: 7.9
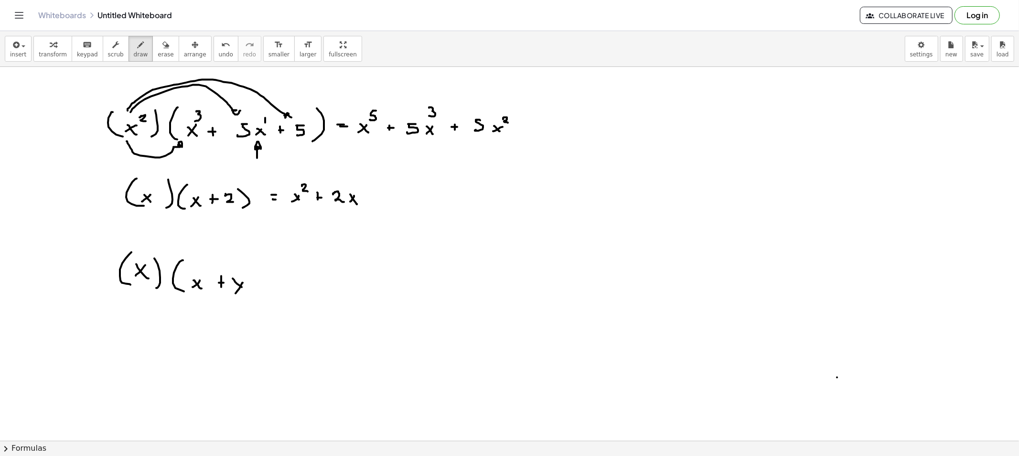
drag, startPoint x: 239, startPoint y: 288, endPoint x: 235, endPoint y: 293, distance: 6.1
drag, startPoint x: 258, startPoint y: 278, endPoint x: 258, endPoint y: 286, distance: 7.6
drag, startPoint x: 255, startPoint y: 283, endPoint x: 263, endPoint y: 283, distance: 7.6
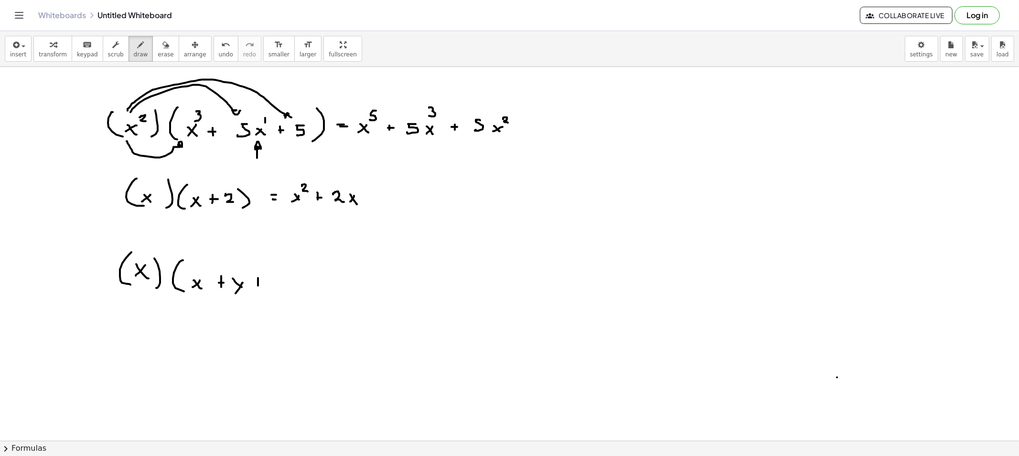
drag, startPoint x: 280, startPoint y: 281, endPoint x: 282, endPoint y: 288, distance: 8.0
drag, startPoint x: 301, startPoint y: 284, endPoint x: 306, endPoint y: 284, distance: 5.3
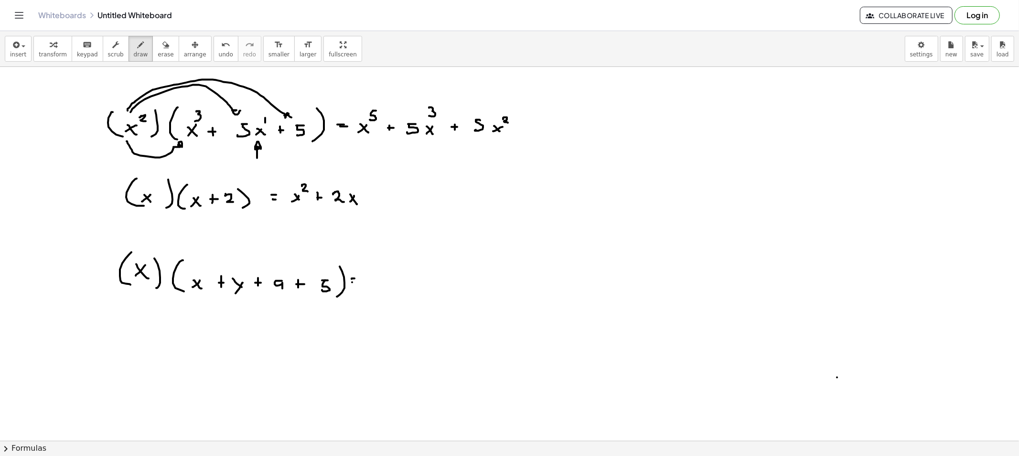
drag, startPoint x: 374, startPoint y: 272, endPoint x: 377, endPoint y: 278, distance: 6.8
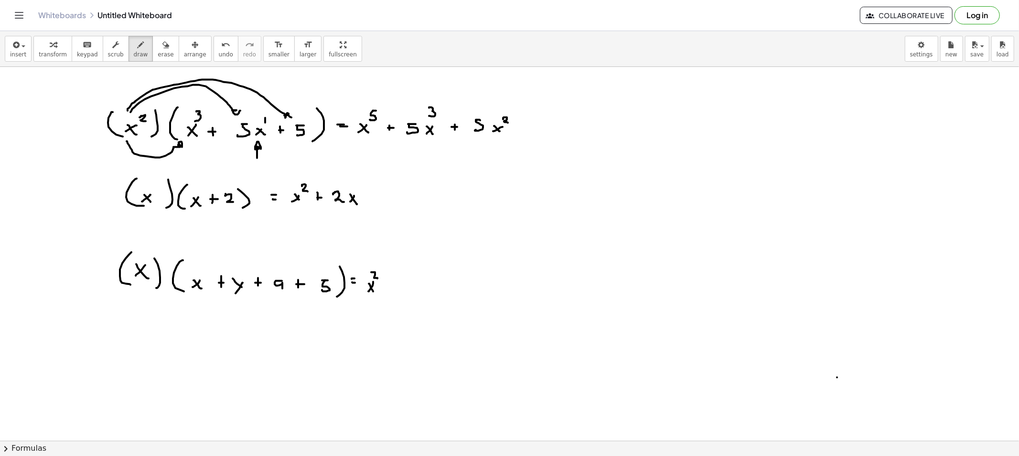
drag, startPoint x: 381, startPoint y: 287, endPoint x: 394, endPoint y: 287, distance: 13.4
drag, startPoint x: 398, startPoint y: 285, endPoint x: 402, endPoint y: 288, distance: 5.4
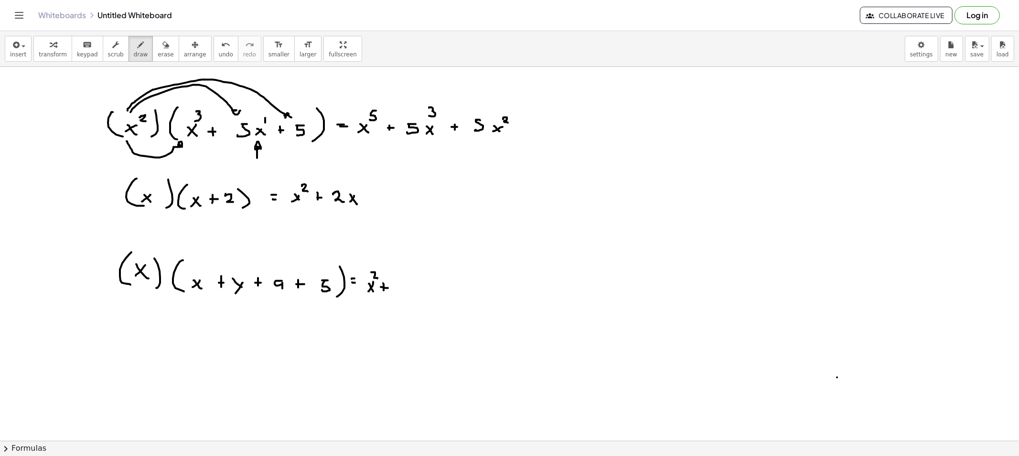
drag, startPoint x: 404, startPoint y: 282, endPoint x: 395, endPoint y: 290, distance: 11.8
drag, startPoint x: 397, startPoint y: 284, endPoint x: 402, endPoint y: 292, distance: 9.3
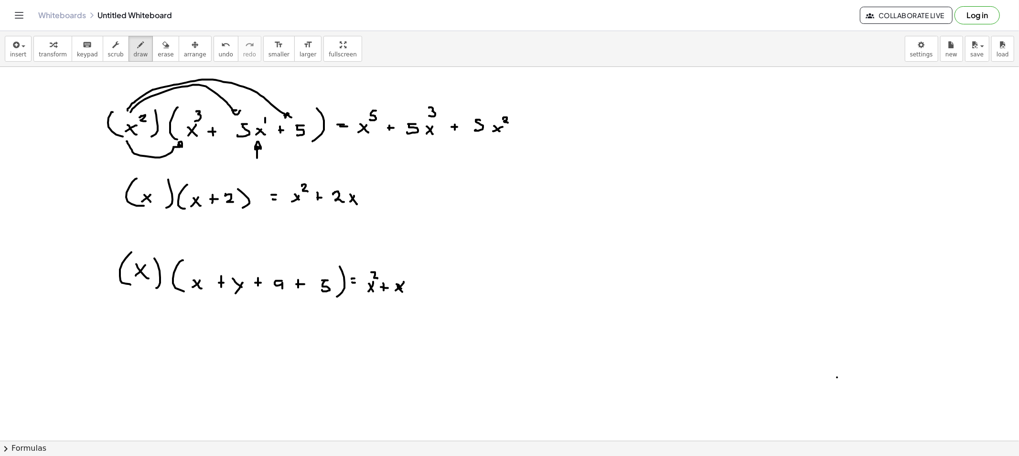
drag, startPoint x: 408, startPoint y: 288, endPoint x: 414, endPoint y: 287, distance: 5.9
drag, startPoint x: 414, startPoint y: 287, endPoint x: 402, endPoint y: 302, distance: 18.7
drag, startPoint x: 278, startPoint y: 280, endPoint x: 284, endPoint y: 287, distance: 9.5
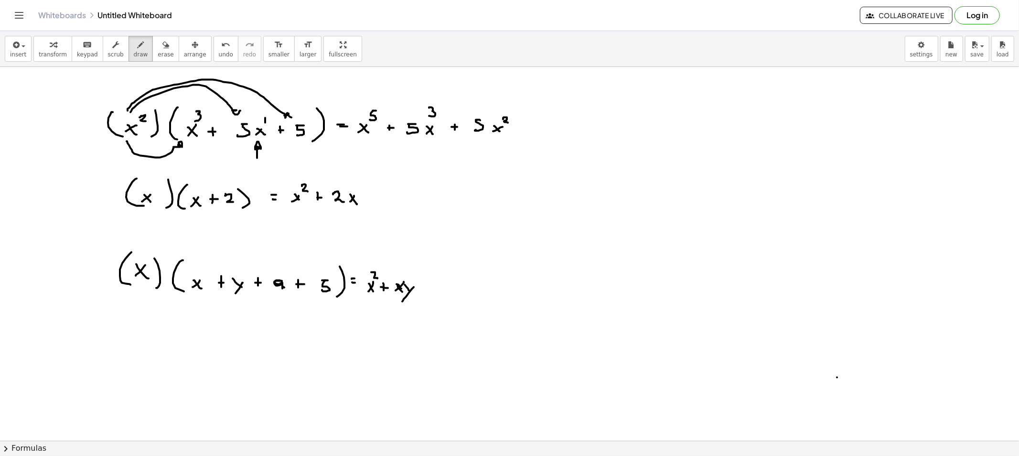
drag, startPoint x: 422, startPoint y: 284, endPoint x: 423, endPoint y: 292, distance: 7.7
drag, startPoint x: 420, startPoint y: 287, endPoint x: 428, endPoint y: 287, distance: 7.6
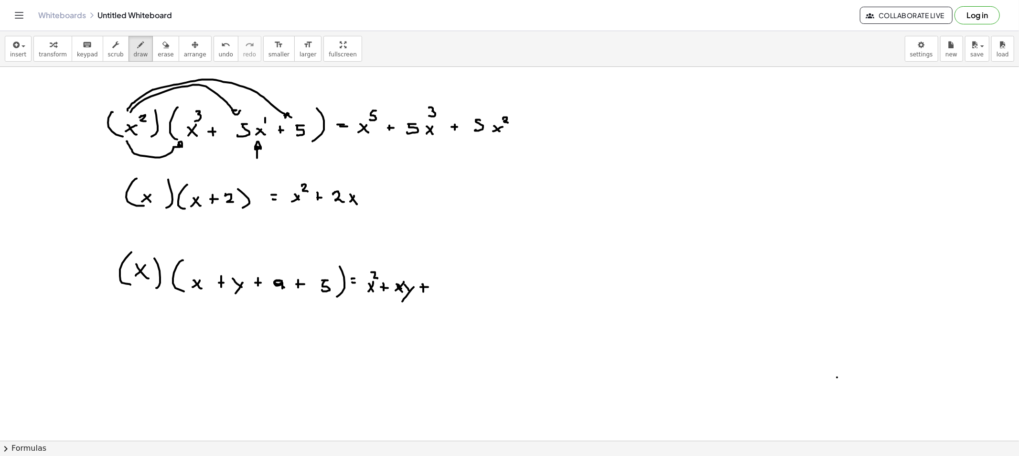
drag, startPoint x: 442, startPoint y: 282, endPoint x: 437, endPoint y: 290, distance: 9.4
drag, startPoint x: 437, startPoint y: 284, endPoint x: 443, endPoint y: 292, distance: 9.7
drag, startPoint x: 453, startPoint y: 284, endPoint x: 452, endPoint y: 294, distance: 9.6
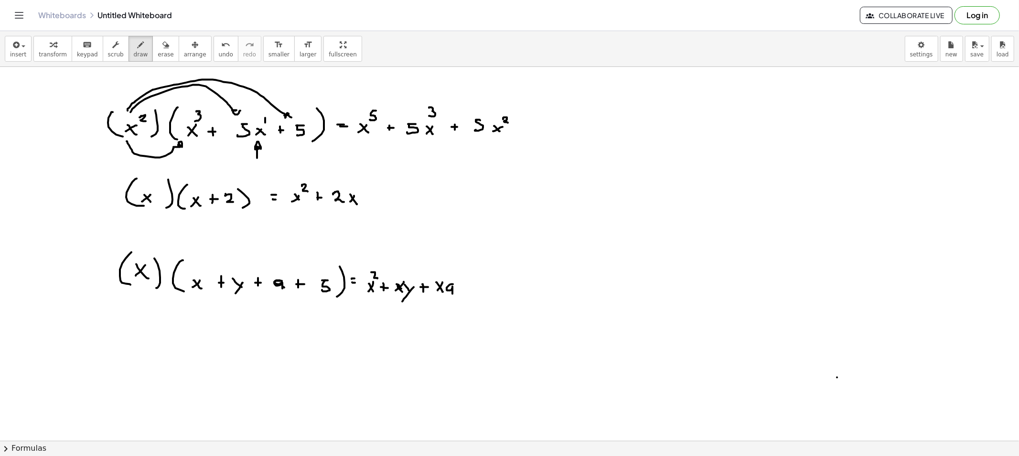
drag, startPoint x: 474, startPoint y: 280, endPoint x: 469, endPoint y: 289, distance: 10.3
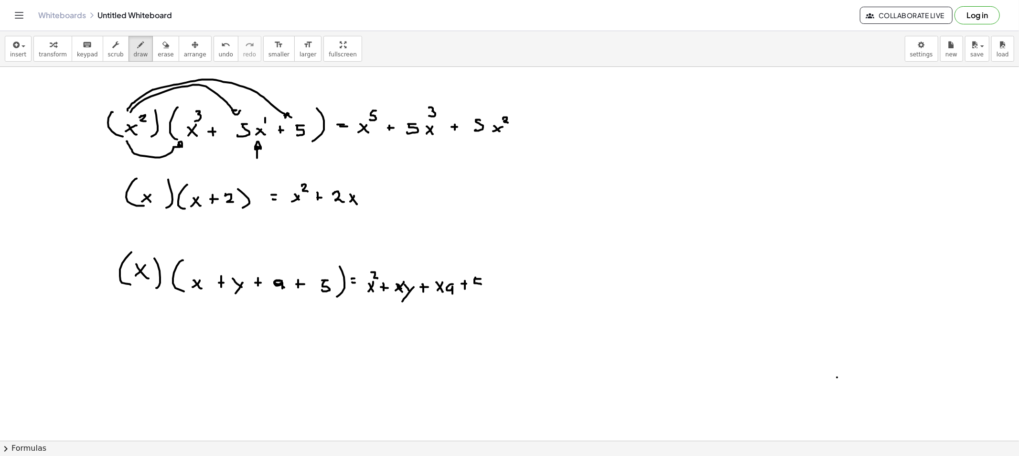
click at [158, 51] on span "erase" at bounding box center [166, 54] width 16 height 7
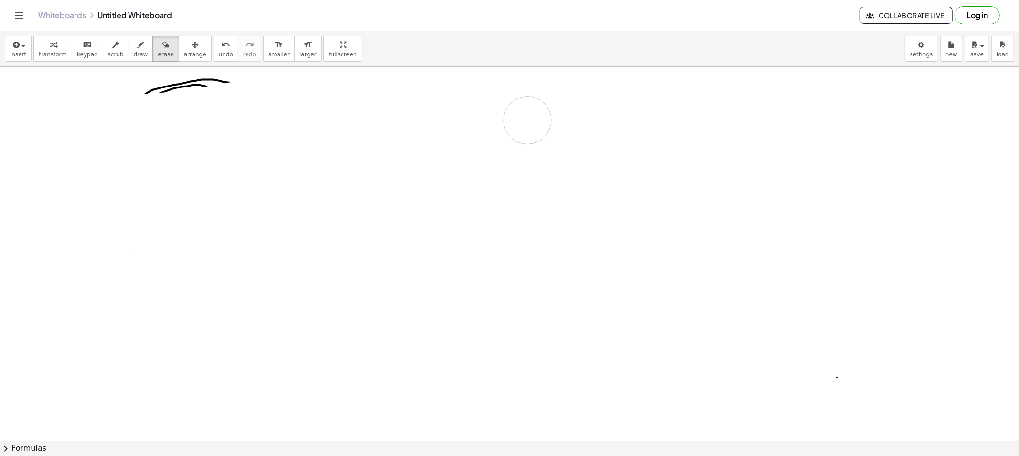
drag, startPoint x: 122, startPoint y: 196, endPoint x: 117, endPoint y: 91, distance: 105.2
click at [134, 51] on span "draw" at bounding box center [141, 54] width 14 height 7
drag, startPoint x: 88, startPoint y: 113, endPoint x: 106, endPoint y: 122, distance: 19.6
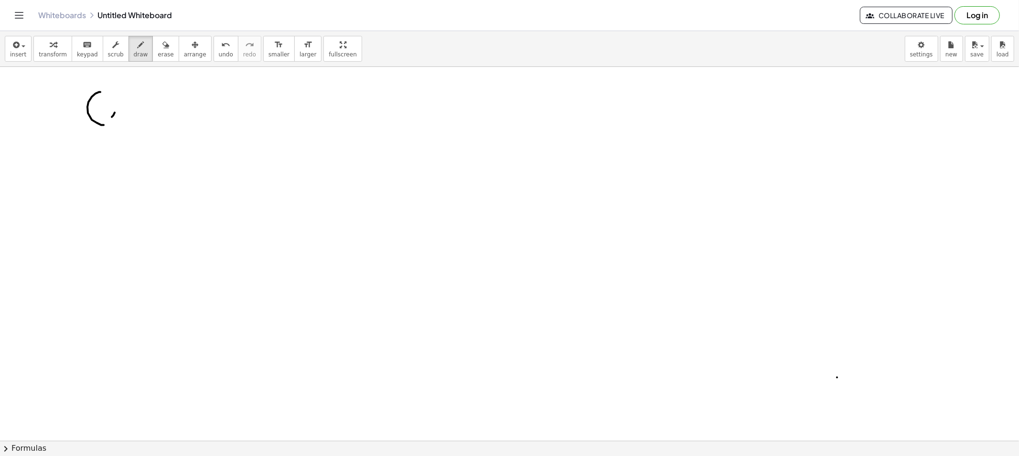
drag, startPoint x: 112, startPoint y: 117, endPoint x: 107, endPoint y: 115, distance: 4.9
drag, startPoint x: 107, startPoint y: 115, endPoint x: 118, endPoint y: 120, distance: 12.4
drag, startPoint x: 97, startPoint y: 111, endPoint x: 106, endPoint y: 122, distance: 14.2
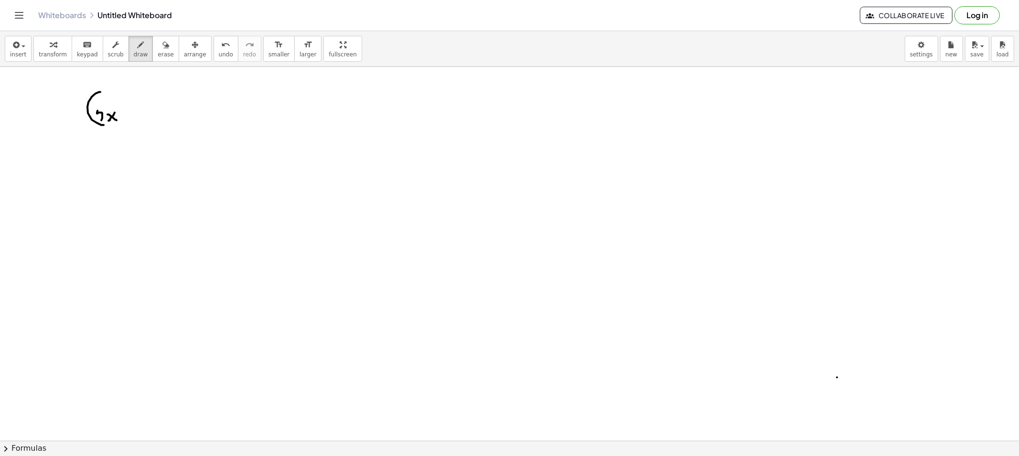
drag, startPoint x: 127, startPoint y: 112, endPoint x: 127, endPoint y: 117, distance: 5.3
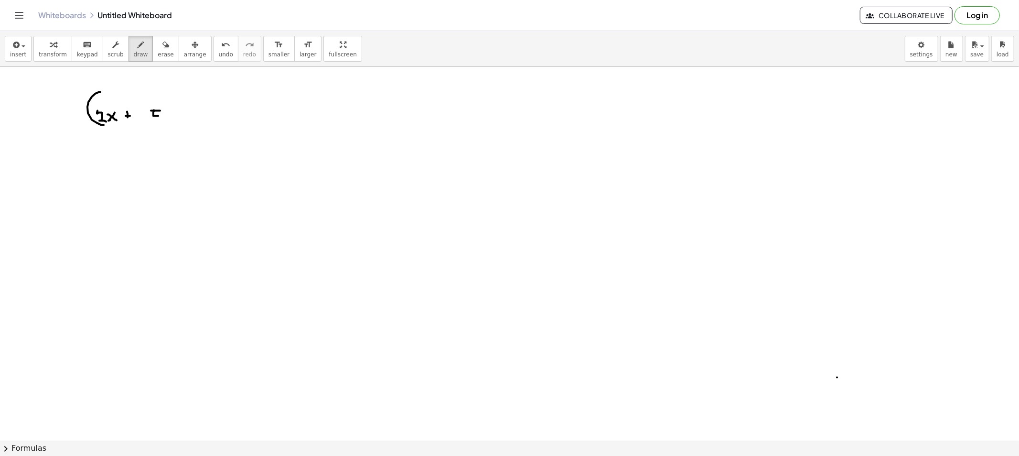
drag, startPoint x: 154, startPoint y: 110, endPoint x: 162, endPoint y: 116, distance: 10.1
drag, startPoint x: 173, startPoint y: 93, endPoint x: 167, endPoint y: 126, distance: 33.5
drag, startPoint x: 192, startPoint y: 94, endPoint x: 199, endPoint y: 127, distance: 34.2
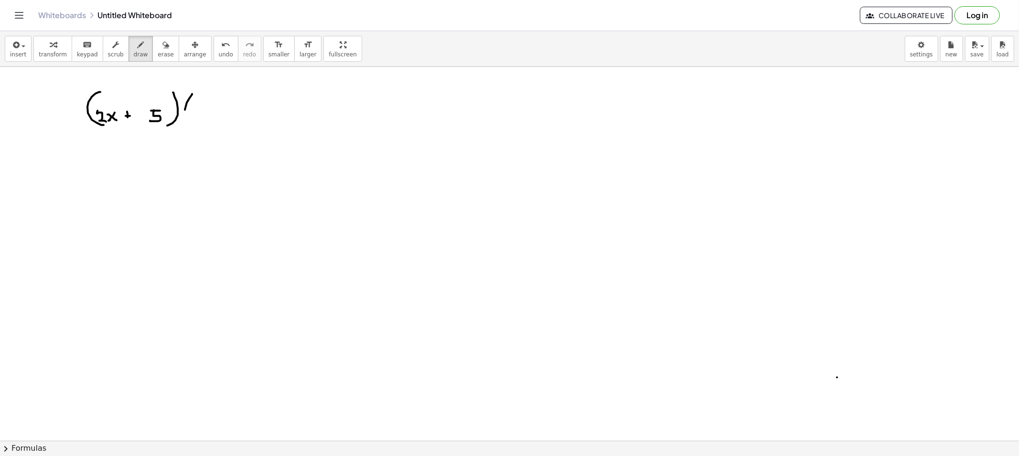
drag, startPoint x: 203, startPoint y: 113, endPoint x: 197, endPoint y: 118, distance: 7.8
drag, startPoint x: 221, startPoint y: 114, endPoint x: 222, endPoint y: 121, distance: 7.7
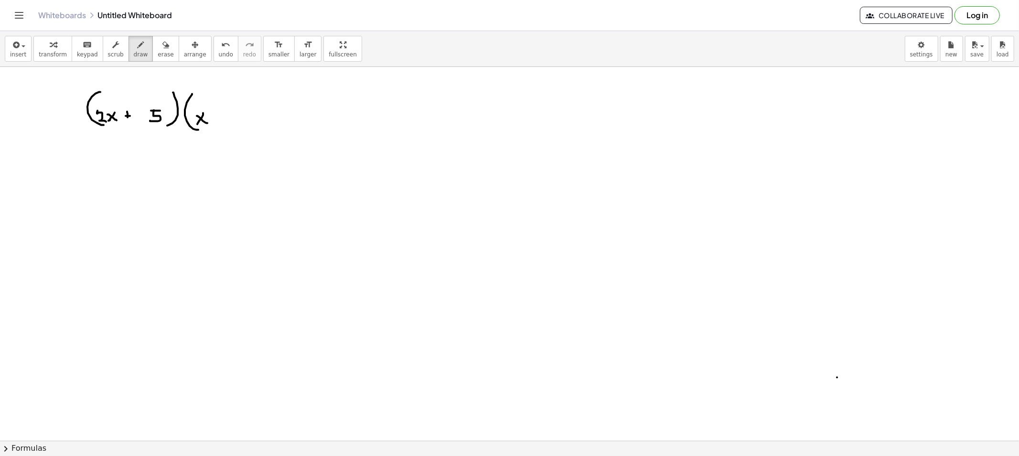
drag, startPoint x: 244, startPoint y: 113, endPoint x: 251, endPoint y: 115, distance: 7.9
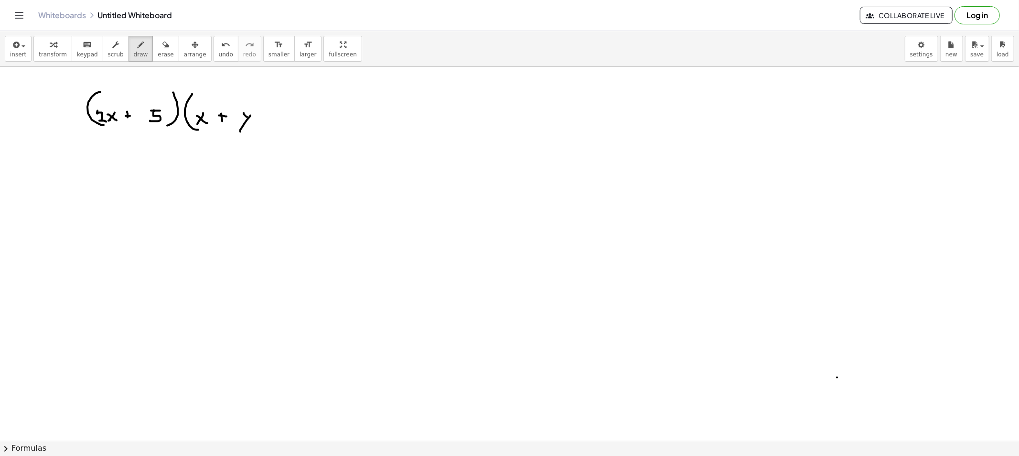
drag, startPoint x: 271, startPoint y: 115, endPoint x: 278, endPoint y: 117, distance: 7.4
drag, startPoint x: 291, startPoint y: 110, endPoint x: 303, endPoint y: 122, distance: 17.2
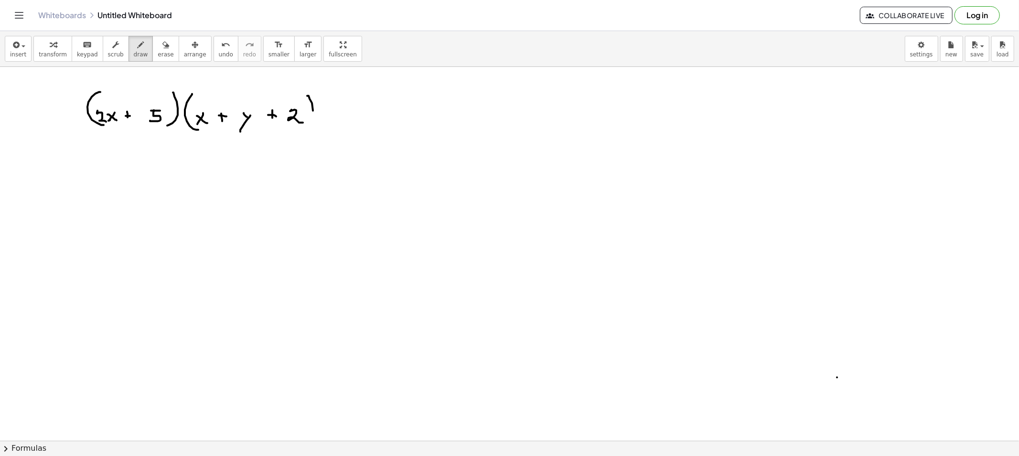
drag, startPoint x: 307, startPoint y: 96, endPoint x: 308, endPoint y: 134, distance: 37.8
drag, startPoint x: 331, startPoint y: 116, endPoint x: 342, endPoint y: 117, distance: 11.1
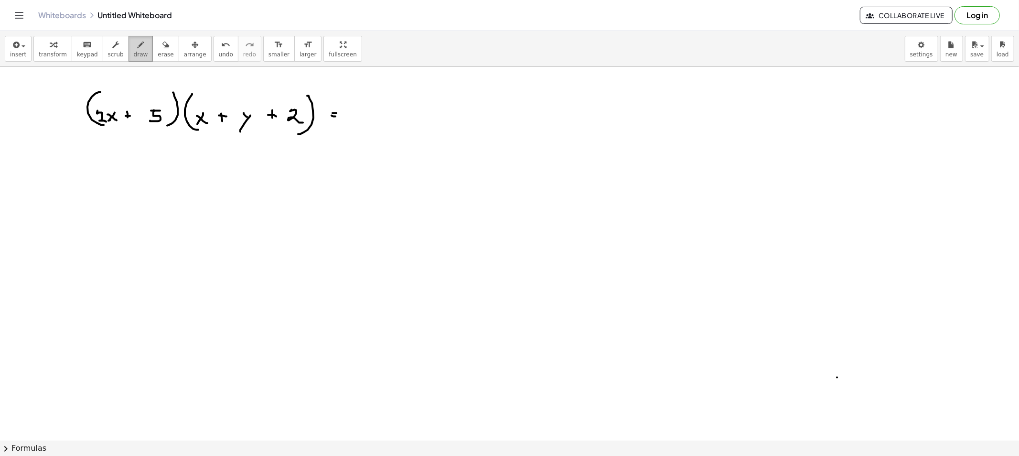
click at [138, 48] on icon "button" at bounding box center [141, 44] width 7 height 11
drag, startPoint x: 294, startPoint y: 98, endPoint x: 299, endPoint y: 97, distance: 4.9
click at [158, 51] on span "erase" at bounding box center [166, 54] width 16 height 7
drag, startPoint x: 270, startPoint y: 74, endPoint x: 284, endPoint y: 81, distance: 15.4
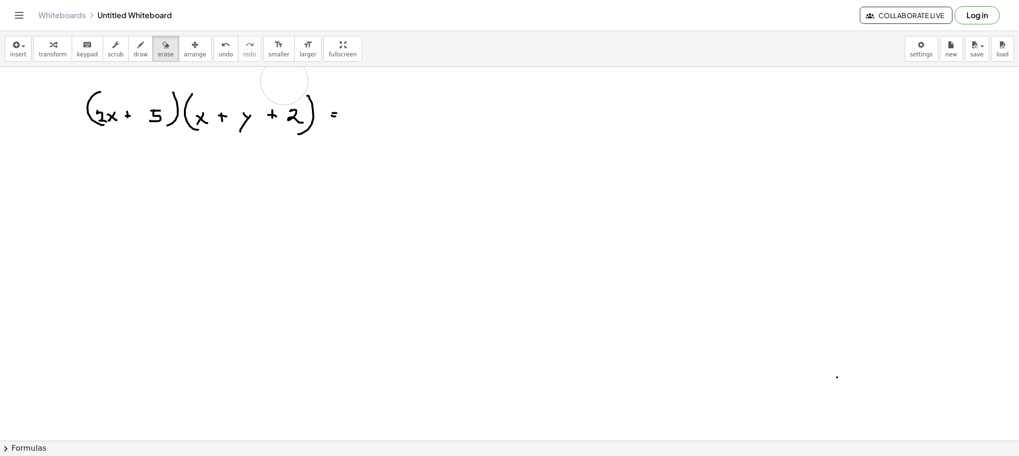
click at [128, 50] on button "draw" at bounding box center [140, 49] width 25 height 26
drag, startPoint x: 114, startPoint y: 156, endPoint x: 115, endPoint y: 136, distance: 20.1
click at [158, 51] on span "erase" at bounding box center [166, 54] width 16 height 7
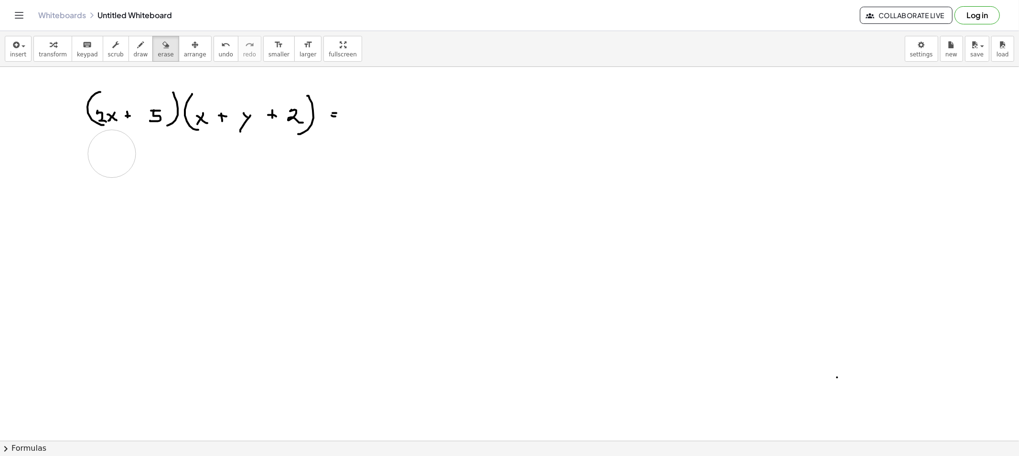
drag, startPoint x: 119, startPoint y: 185, endPoint x: 112, endPoint y: 154, distance: 32.0
click at [134, 56] on span "draw" at bounding box center [141, 54] width 14 height 7
drag, startPoint x: 116, startPoint y: 151, endPoint x: 117, endPoint y: 135, distance: 16.3
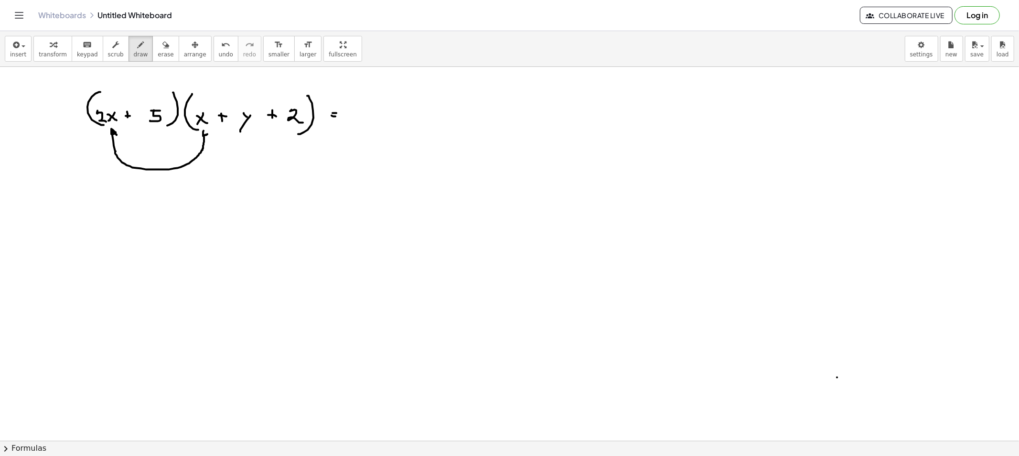
drag, startPoint x: 115, startPoint y: 152, endPoint x: 214, endPoint y: 140, distance: 99.6
drag, startPoint x: 352, startPoint y: 110, endPoint x: 372, endPoint y: 116, distance: 21.3
drag, startPoint x: 374, startPoint y: 114, endPoint x: 368, endPoint y: 119, distance: 8.4
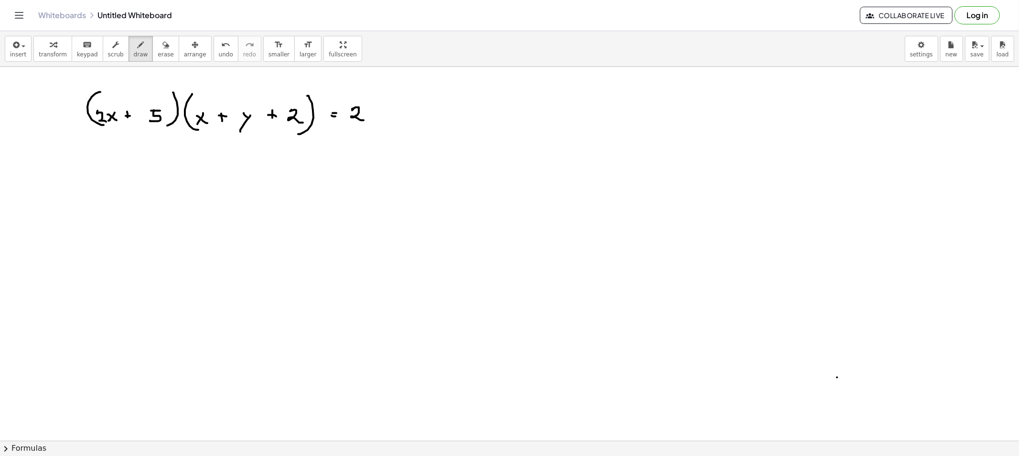
drag, startPoint x: 373, startPoint y: 119, endPoint x: 376, endPoint y: 115, distance: 5.8
drag, startPoint x: 379, startPoint y: 103, endPoint x: 384, endPoint y: 111, distance: 10.1
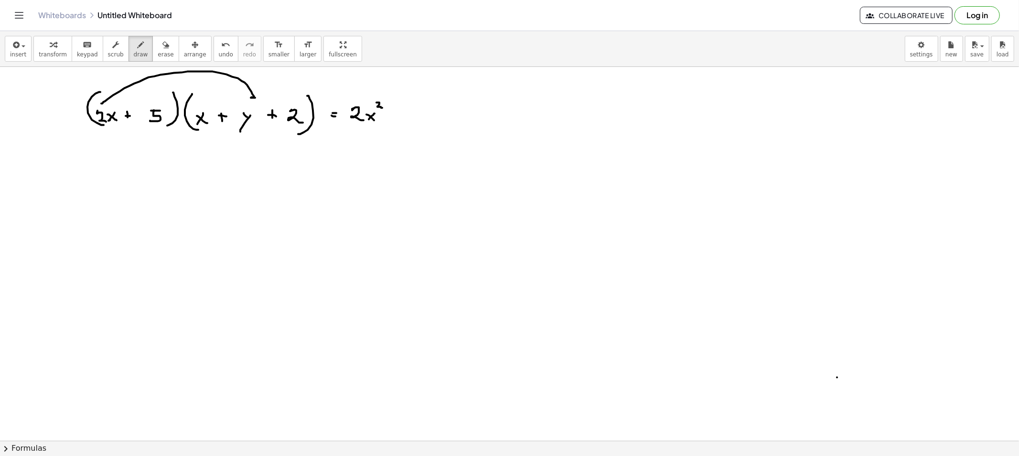
drag, startPoint x: 102, startPoint y: 104, endPoint x: 257, endPoint y: 101, distance: 154.7
drag, startPoint x: 395, startPoint y: 112, endPoint x: 402, endPoint y: 112, distance: 6.7
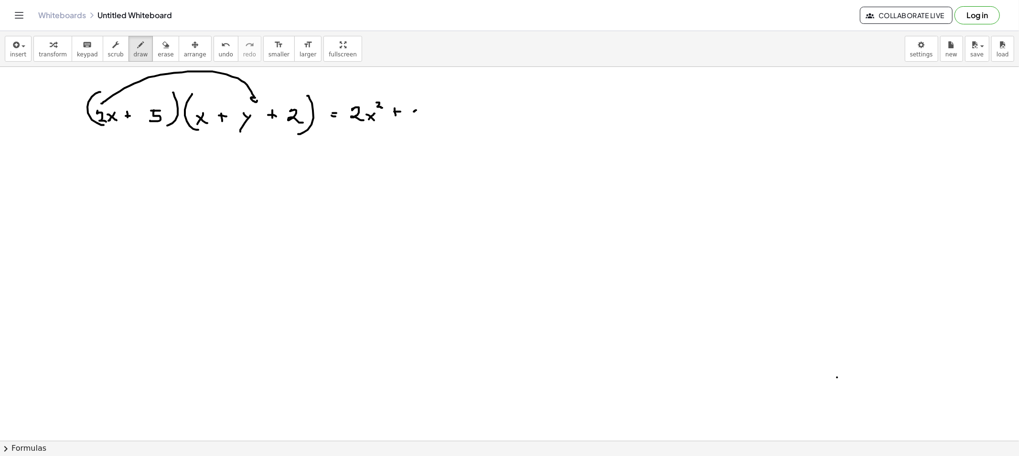
drag, startPoint x: 436, startPoint y: 120, endPoint x: 440, endPoint y: 116, distance: 6.1
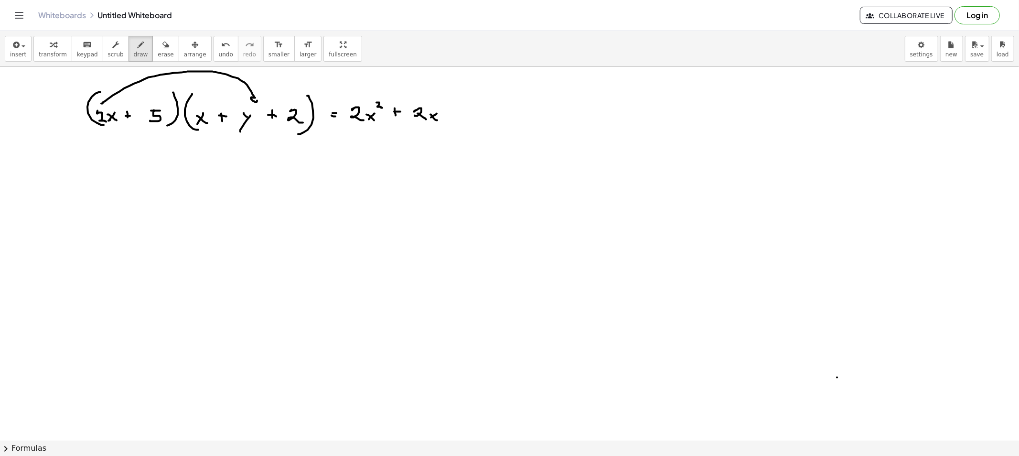
drag, startPoint x: 440, startPoint y: 115, endPoint x: 446, endPoint y: 117, distance: 6.2
drag, startPoint x: 447, startPoint y: 115, endPoint x: 436, endPoint y: 132, distance: 20.3
drag, startPoint x: 397, startPoint y: 117, endPoint x: 390, endPoint y: 116, distance: 6.7
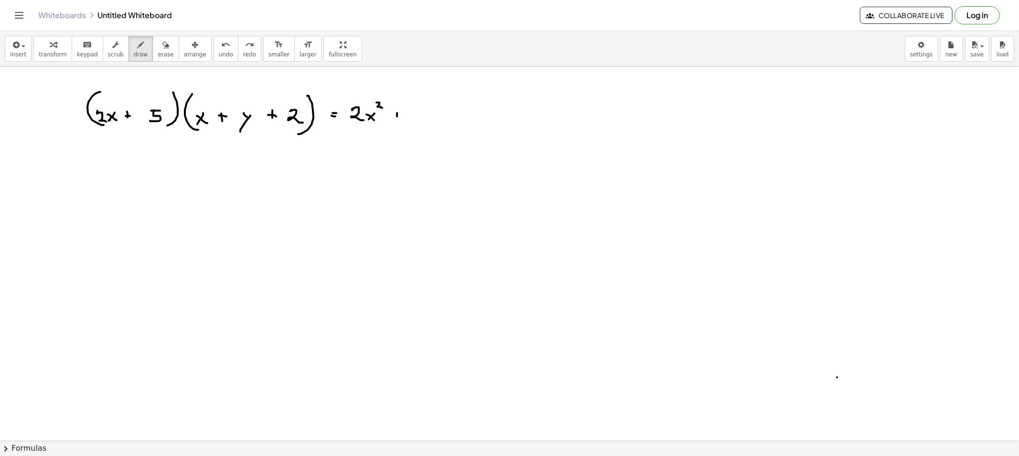
drag, startPoint x: 390, startPoint y: 116, endPoint x: 403, endPoint y: 118, distance: 13.0
drag, startPoint x: 411, startPoint y: 115, endPoint x: 427, endPoint y: 117, distance: 16.4
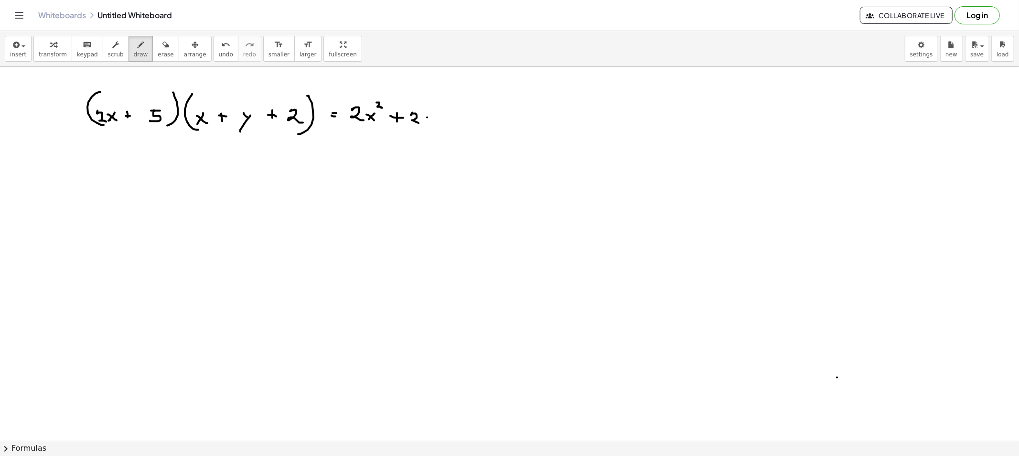
drag, startPoint x: 427, startPoint y: 117, endPoint x: 421, endPoint y: 121, distance: 6.6
drag, startPoint x: 424, startPoint y: 120, endPoint x: 431, endPoint y: 126, distance: 9.6
drag, startPoint x: 436, startPoint y: 120, endPoint x: 440, endPoint y: 121, distance: 4.8
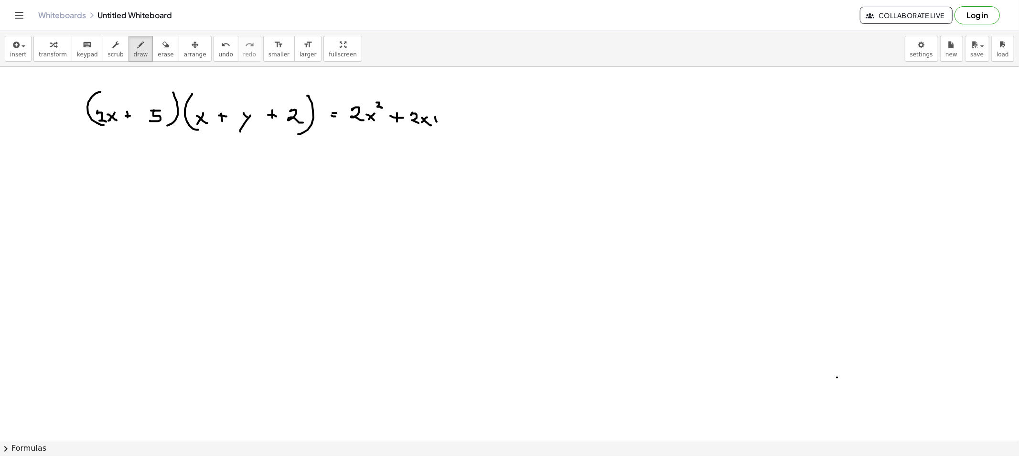
drag, startPoint x: 440, startPoint y: 121, endPoint x: 427, endPoint y: 135, distance: 19.3
drag, startPoint x: 451, startPoint y: 118, endPoint x: 457, endPoint y: 118, distance: 6.2
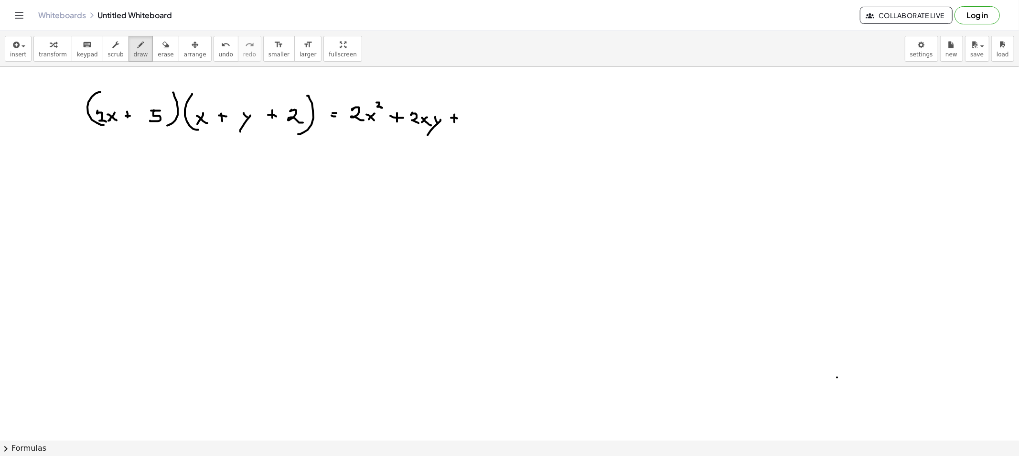
drag, startPoint x: 467, startPoint y: 115, endPoint x: 473, endPoint y: 127, distance: 13.0
drag, startPoint x: 488, startPoint y: 118, endPoint x: 479, endPoint y: 125, distance: 10.2
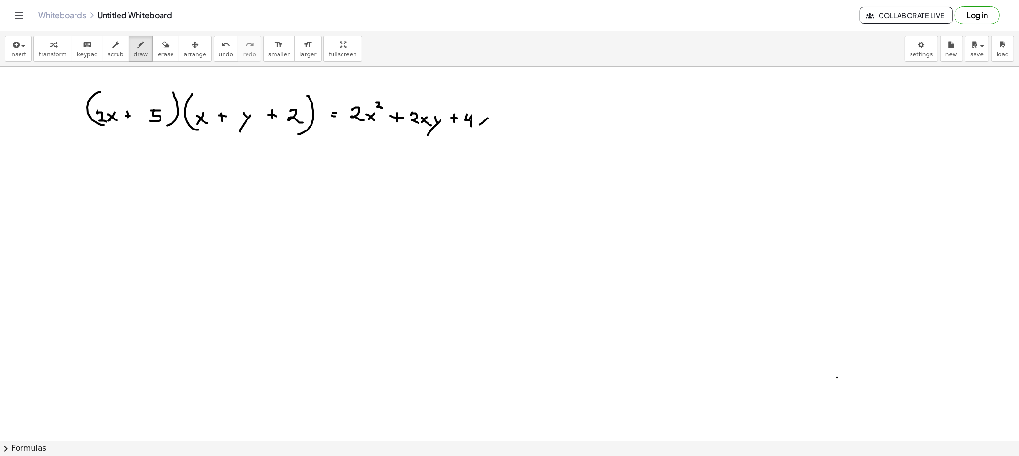
drag, startPoint x: 484, startPoint y: 123, endPoint x: 489, endPoint y: 128, distance: 6.4
drag, startPoint x: 155, startPoint y: 97, endPoint x: 187, endPoint y: 75, distance: 39.1
drag, startPoint x: 188, startPoint y: 74, endPoint x: 211, endPoint y: 98, distance: 33.1
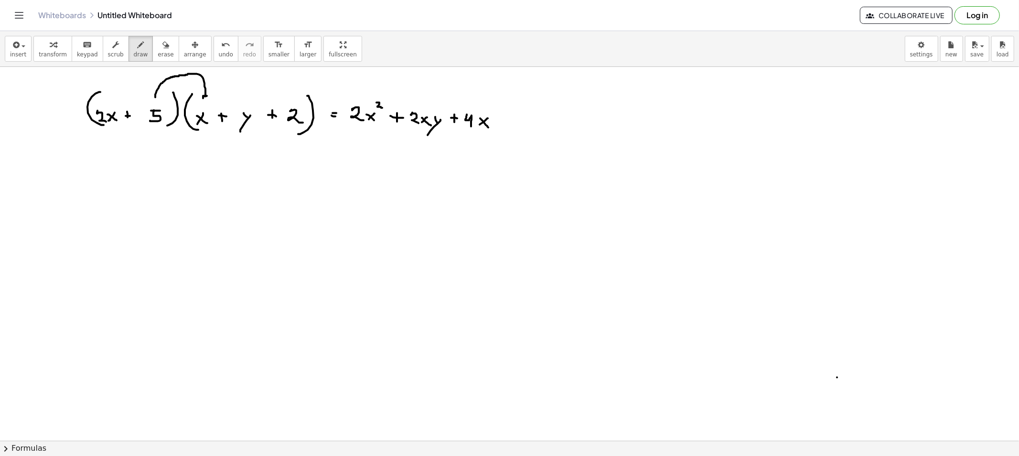
drag, startPoint x: 504, startPoint y: 118, endPoint x: 503, endPoint y: 123, distance: 4.9
drag, startPoint x: 521, startPoint y: 117, endPoint x: 528, endPoint y: 126, distance: 11.1
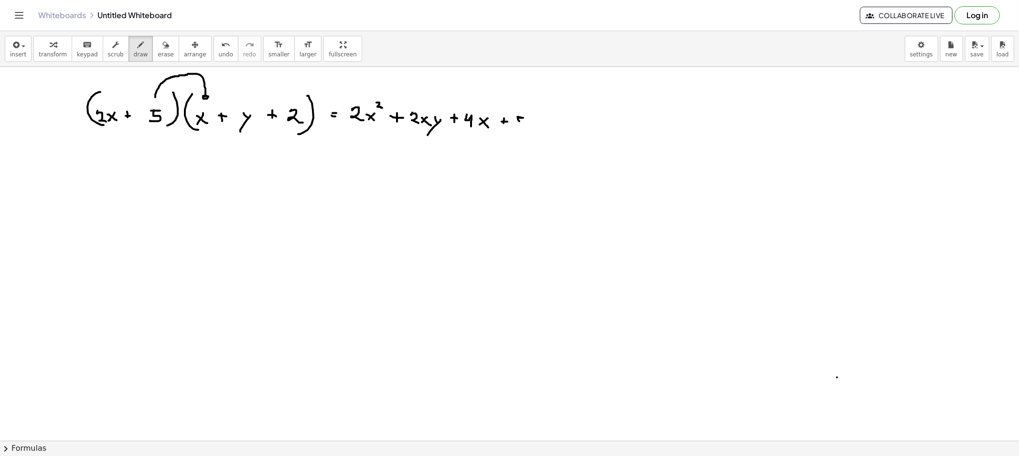
drag, startPoint x: 482, startPoint y: 118, endPoint x: 489, endPoint y: 125, distance: 9.5
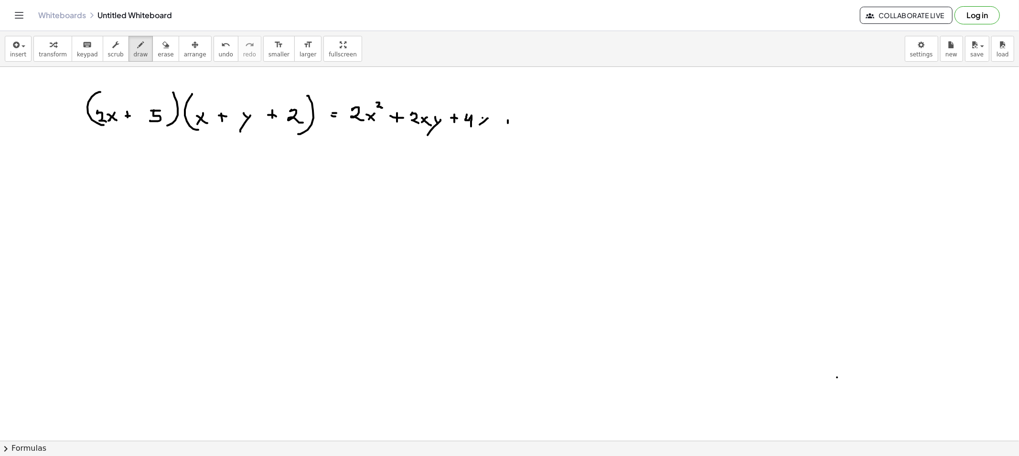
click
drag, startPoint x: 503, startPoint y: 123, endPoint x: 510, endPoint y: 123, distance: 6.7
drag, startPoint x: 523, startPoint y: 117, endPoint x: 522, endPoint y: 127, distance: 10.1
drag, startPoint x: 567, startPoint y: 118, endPoint x: 573, endPoint y: 127, distance: 11.1
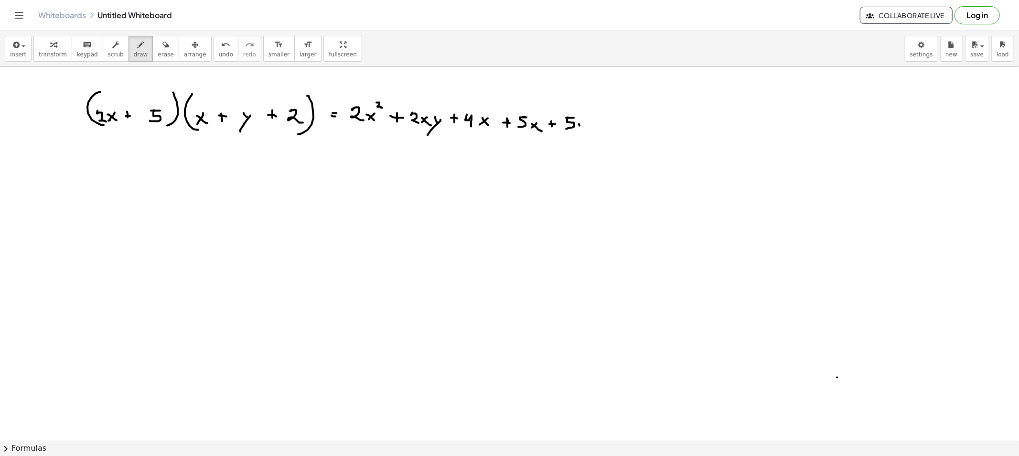
drag, startPoint x: 579, startPoint y: 126, endPoint x: 585, endPoint y: 127, distance: 5.8
drag, startPoint x: 585, startPoint y: 127, endPoint x: 574, endPoint y: 142, distance: 18.9
drag, startPoint x: 597, startPoint y: 124, endPoint x: 606, endPoint y: 126, distance: 8.7
drag, startPoint x: 613, startPoint y: 120, endPoint x: 615, endPoint y: 129, distance: 9.3
drag, startPoint x: 627, startPoint y: 127, endPoint x: 619, endPoint y: 125, distance: 8.5
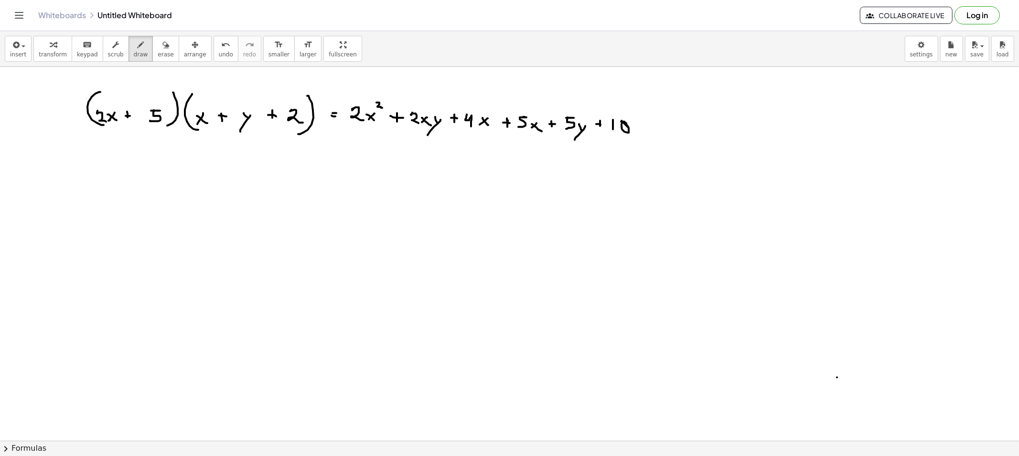
drag, startPoint x: 622, startPoint y: 122, endPoint x: 633, endPoint y: 137, distance: 18.2
drag, startPoint x: 104, startPoint y: 140, endPoint x: 107, endPoint y: 134, distance: 7.1
drag, startPoint x: 89, startPoint y: 206, endPoint x: 103, endPoint y: 150, distance: 57.2
drag, startPoint x: 129, startPoint y: 51, endPoint x: 127, endPoint y: 70, distance: 19.3
drag, startPoint x: 666, startPoint y: 120, endPoint x: 674, endPoint y: 131, distance: 13.9
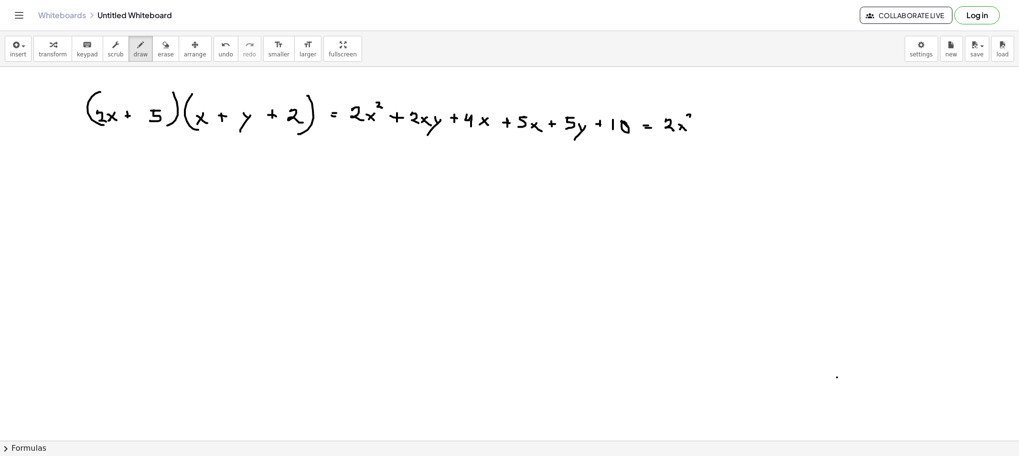
drag, startPoint x: 687, startPoint y: 116, endPoint x: 692, endPoint y: 122, distance: 8.4
drag, startPoint x: 715, startPoint y: 121, endPoint x: 720, endPoint y: 121, distance: 5.3
drag, startPoint x: 720, startPoint y: 121, endPoint x: 718, endPoint y: 127, distance: 6.2
drag, startPoint x: 739, startPoint y: 122, endPoint x: 742, endPoint y: 126, distance: 5.2
drag, startPoint x: 745, startPoint y: 123, endPoint x: 739, endPoint y: 132, distance: 10.7
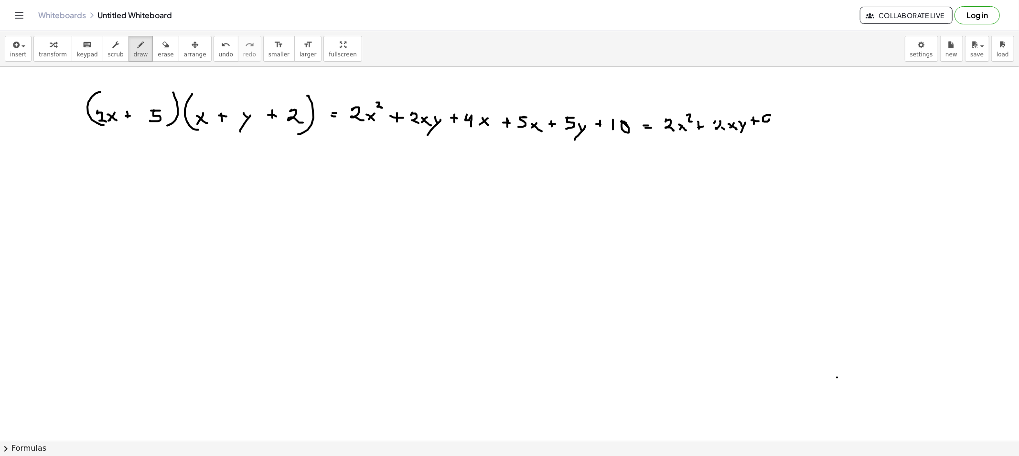
drag, startPoint x: 766, startPoint y: 115, endPoint x: 769, endPoint y: 119, distance: 4.9
drag, startPoint x: 769, startPoint y: 117, endPoint x: 770, endPoint y: 129, distance: 11.5
drag, startPoint x: 789, startPoint y: 117, endPoint x: 788, endPoint y: 122, distance: 4.9
drag, startPoint x: 801, startPoint y: 117, endPoint x: 803, endPoint y: 126, distance: 8.3
drag, startPoint x: 817, startPoint y: 121, endPoint x: 824, endPoint y: 122, distance: 7.2
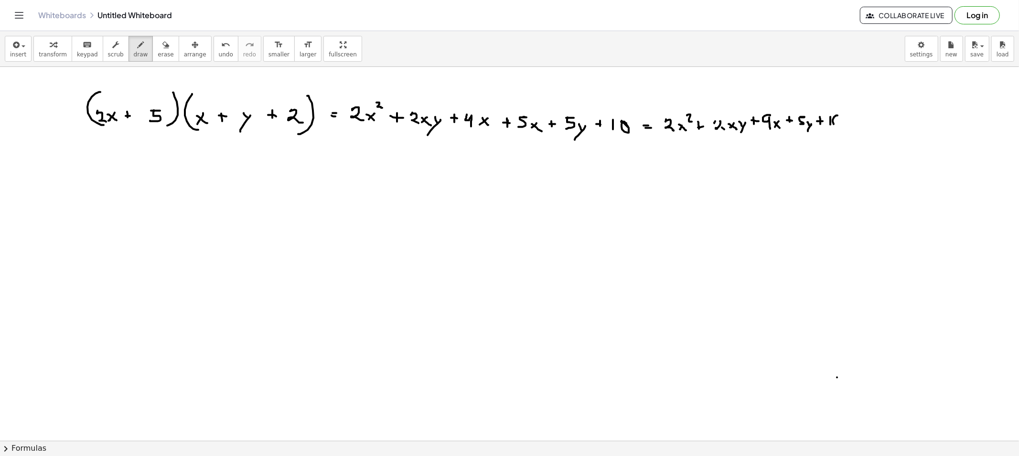
drag, startPoint x: 833, startPoint y: 124, endPoint x: 838, endPoint y: 115, distance: 10.3
drag, startPoint x: 655, startPoint y: 158, endPoint x: 914, endPoint y: 148, distance: 258.5
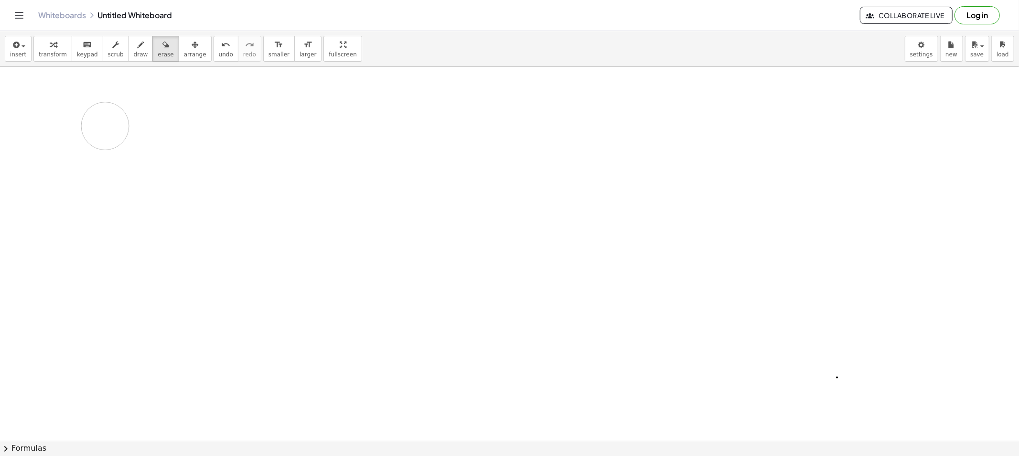
drag, startPoint x: 112, startPoint y: 100, endPoint x: 106, endPoint y: 123, distance: 23.6
drag, startPoint x: 216, startPoint y: 97, endPoint x: 204, endPoint y: 101, distance: 12.2
drag, startPoint x: 218, startPoint y: 84, endPoint x: 221, endPoint y: 89, distance: 5.6
drag, startPoint x: 248, startPoint y: 94, endPoint x: 251, endPoint y: 102, distance: 8.2
drag, startPoint x: 268, startPoint y: 96, endPoint x: 263, endPoint y: 98, distance: 5.3
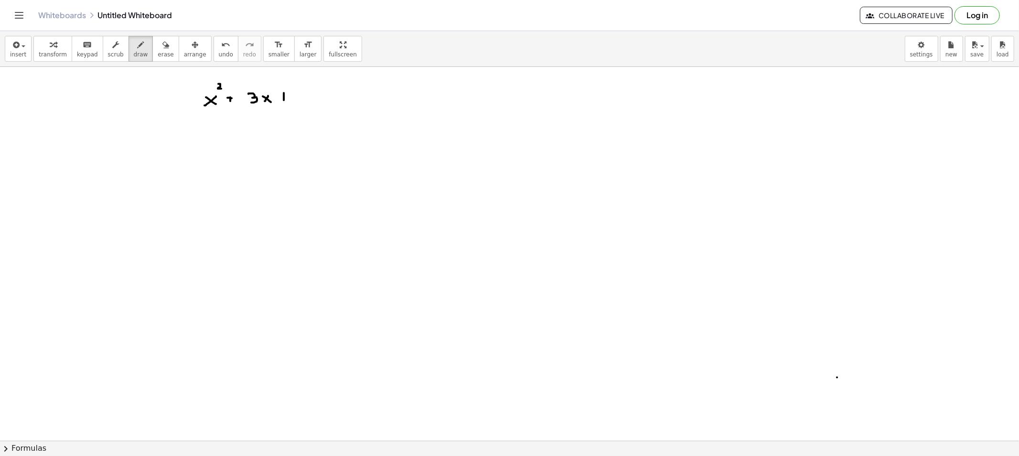
drag, startPoint x: 281, startPoint y: 96, endPoint x: 287, endPoint y: 97, distance: 6.8
drag, startPoint x: 299, startPoint y: 95, endPoint x: 311, endPoint y: 99, distance: 13.3
drag, startPoint x: 313, startPoint y: 94, endPoint x: 319, endPoint y: 101, distance: 8.9
drag, startPoint x: 335, startPoint y: 91, endPoint x: 333, endPoint y: 96, distance: 5.4
drag, startPoint x: 319, startPoint y: 83, endPoint x: 330, endPoint y: 91, distance: 14.2
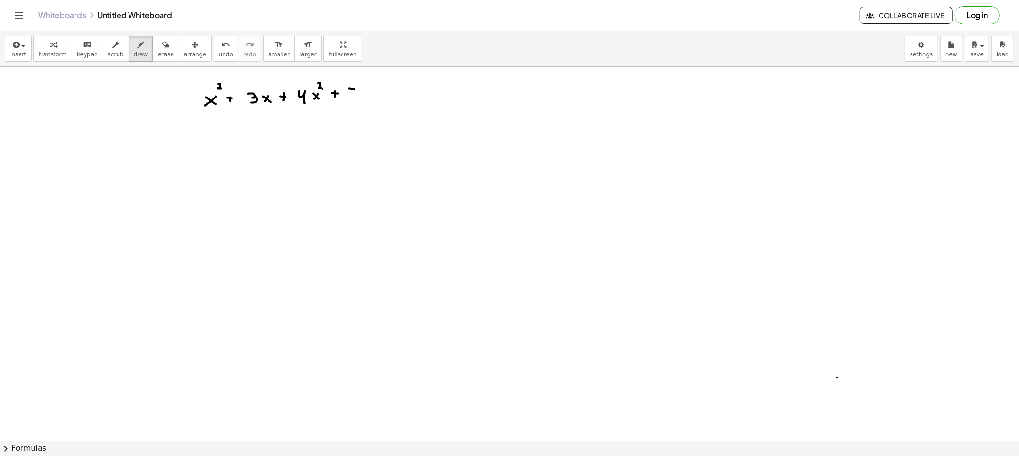
drag, startPoint x: 349, startPoint y: 89, endPoint x: 354, endPoint y: 89, distance: 5.8
drag, startPoint x: 350, startPoint y: 91, endPoint x: 349, endPoint y: 98, distance: 7.7
drag, startPoint x: 370, startPoint y: 93, endPoint x: 362, endPoint y: 92, distance: 8.1
drag, startPoint x: 362, startPoint y: 92, endPoint x: 373, endPoint y: 101, distance: 14.6
drag, startPoint x: 388, startPoint y: 94, endPoint x: 400, endPoint y: 96, distance: 12.7
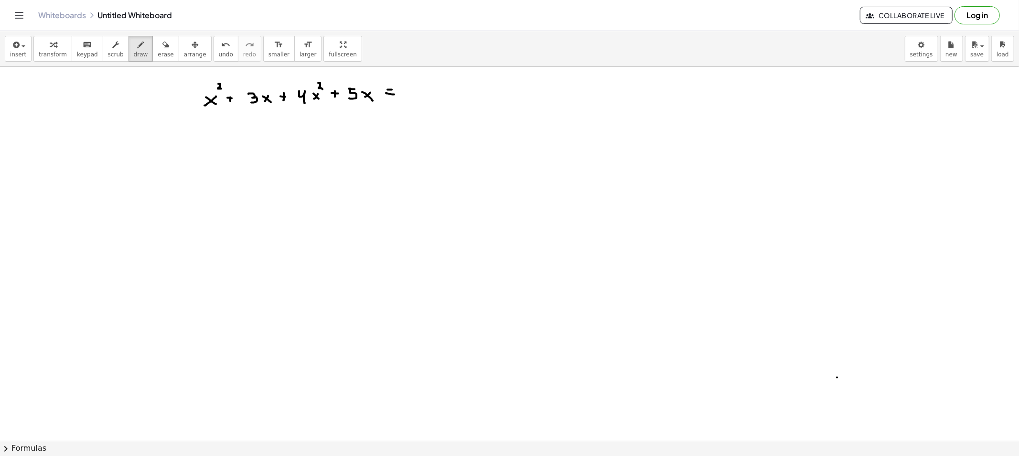
drag, startPoint x: 270, startPoint y: 118, endPoint x: 297, endPoint y: 149, distance: 41.2
drag, startPoint x: 341, startPoint y: 104, endPoint x: 301, endPoint y: 141, distance: 54.8
drag, startPoint x: 301, startPoint y: 158, endPoint x: 341, endPoint y: 126, distance: 51.0
drag, startPoint x: 422, startPoint y: 93, endPoint x: 413, endPoint y: 96, distance: 9.1
drag, startPoint x: 436, startPoint y: 93, endPoint x: 428, endPoint y: 94, distance: 8.2
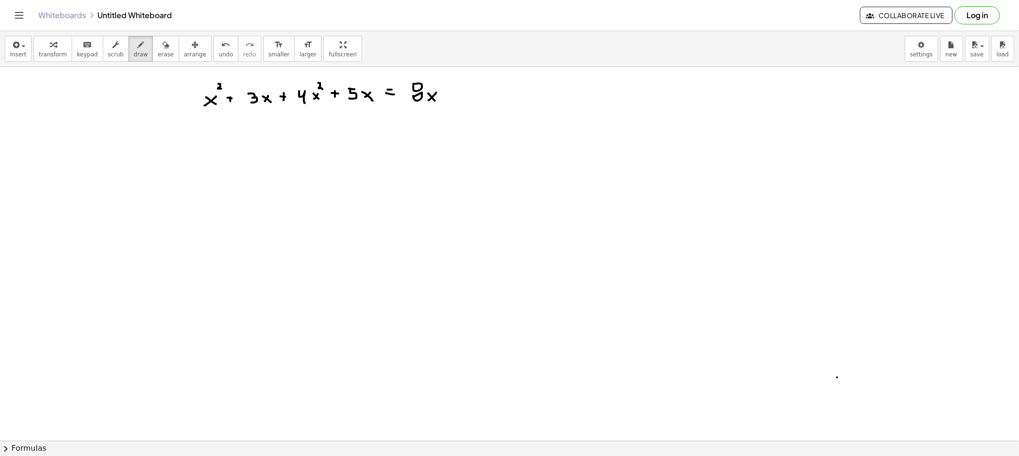
drag, startPoint x: 428, startPoint y: 94, endPoint x: 436, endPoint y: 103, distance: 12.2
drag, startPoint x: 211, startPoint y: 129, endPoint x: 211, endPoint y: 120, distance: 9.6
drag, startPoint x: 154, startPoint y: 53, endPoint x: 223, endPoint y: 192, distance: 155.9
drag, startPoint x: 220, startPoint y: 156, endPoint x: 209, endPoint y: 139, distance: 20.0
drag, startPoint x: 197, startPoint y: 148, endPoint x: 207, endPoint y: 161, distance: 16.0
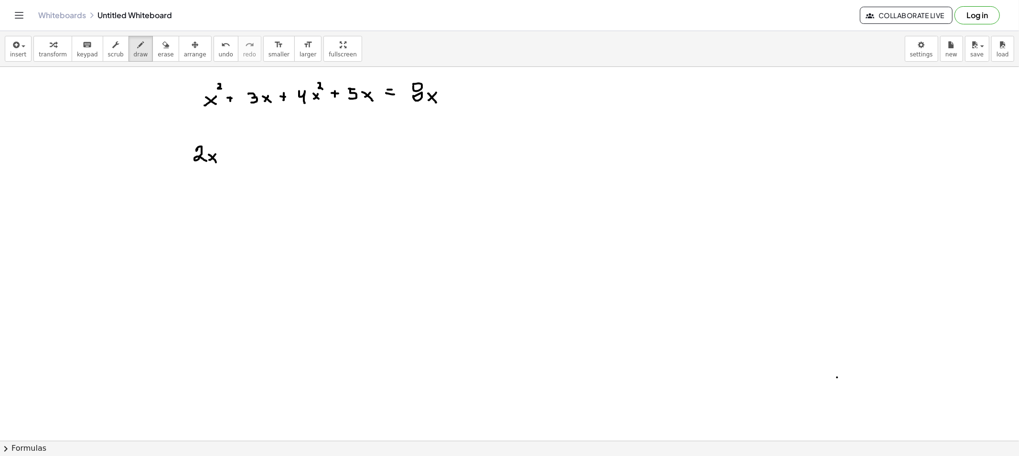
drag, startPoint x: 211, startPoint y: 156, endPoint x: 217, endPoint y: 163, distance: 9.8
drag, startPoint x: 218, startPoint y: 143, endPoint x: 225, endPoint y: 152, distance: 11.2
drag, startPoint x: 196, startPoint y: 112, endPoint x: 201, endPoint y: 116, distance: 5.8
drag, startPoint x: 165, startPoint y: 136, endPoint x: 185, endPoint y: 121, distance: 24.6
drag, startPoint x: 222, startPoint y: 142, endPoint x: 246, endPoint y: 167, distance: 35.5
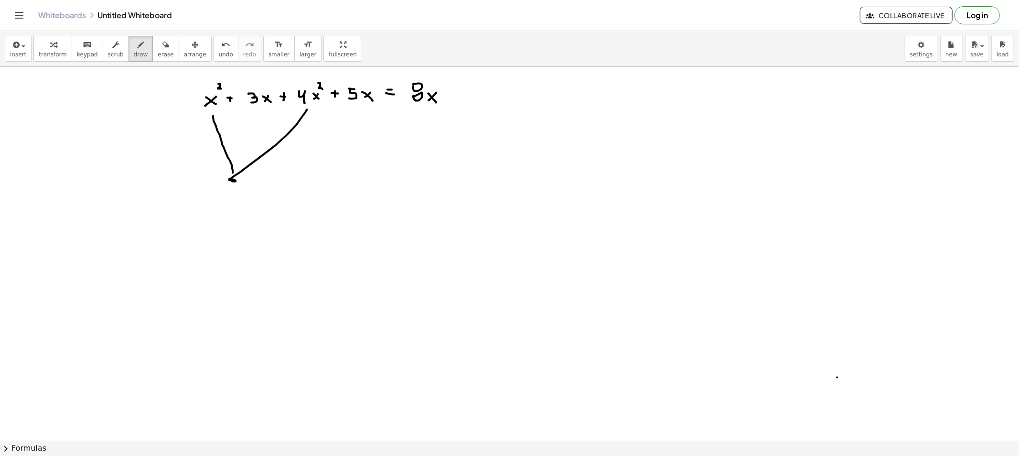
drag, startPoint x: 296, startPoint y: 125, endPoint x: 240, endPoint y: 182, distance: 80.0
drag, startPoint x: 147, startPoint y: 51, endPoint x: 179, endPoint y: 134, distance: 89.5
drag, startPoint x: 230, startPoint y: 189, endPoint x: 305, endPoint y: 133, distance: 93.8
drag, startPoint x: 226, startPoint y: 78, endPoint x: 223, endPoint y: 82, distance: 5.4
drag, startPoint x: 325, startPoint y: 80, endPoint x: 319, endPoint y: 77, distance: 6.8
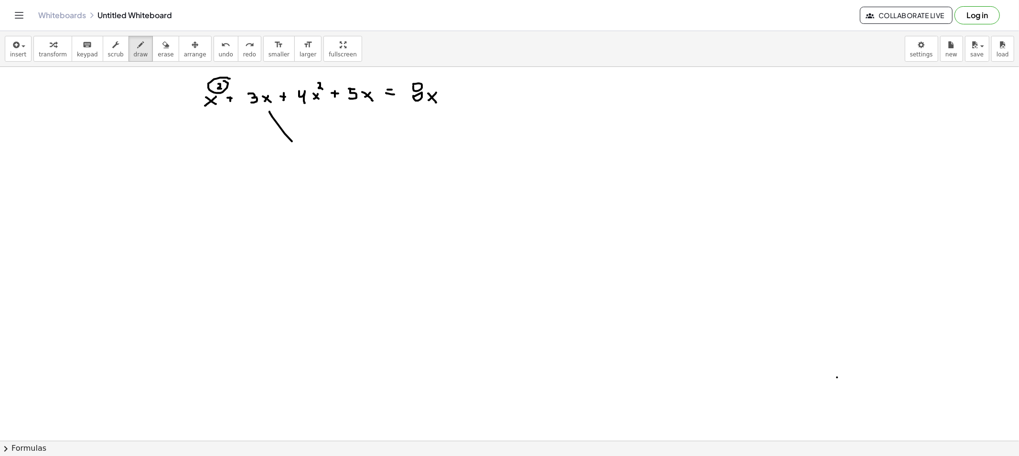
drag, startPoint x: 269, startPoint y: 112, endPoint x: 319, endPoint y: 164, distance: 71.9
drag, startPoint x: 360, startPoint y: 113, endPoint x: 313, endPoint y: 182, distance: 83.6
drag, startPoint x: 297, startPoint y: 191, endPoint x: 317, endPoint y: 192, distance: 19.2
drag, startPoint x: 371, startPoint y: 78, endPoint x: 373, endPoint y: 86, distance: 8.5
drag, startPoint x: 333, startPoint y: 156, endPoint x: 279, endPoint y: 131, distance: 59.4
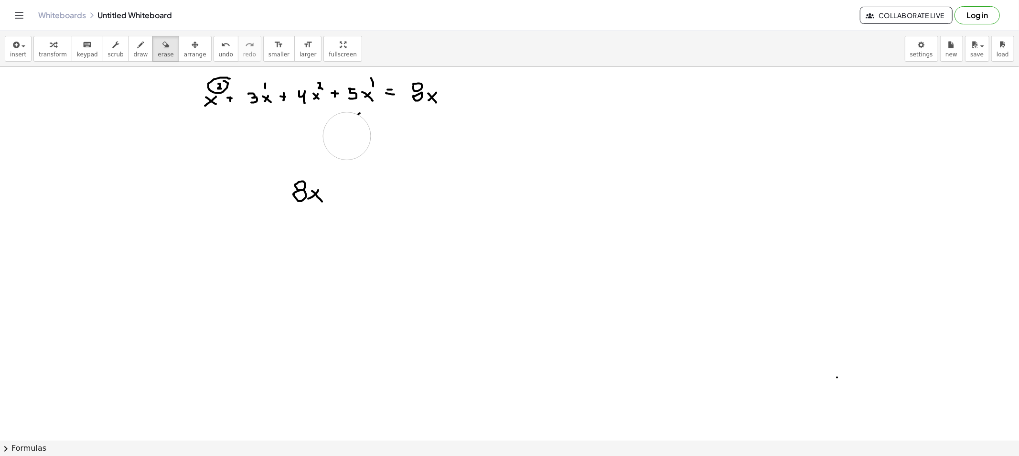
drag, startPoint x: 338, startPoint y: 139, endPoint x: 351, endPoint y: 133, distance: 14.7
drag, startPoint x: 300, startPoint y: 202, endPoint x: 311, endPoint y: 187, distance: 19.1
drag, startPoint x: 258, startPoint y: 128, endPoint x: 260, endPoint y: 110, distance: 17.8
drag, startPoint x: 354, startPoint y: 128, endPoint x: 352, endPoint y: 106, distance: 22.0
drag, startPoint x: 355, startPoint y: 107, endPoint x: 359, endPoint y: 119, distance: 12.5
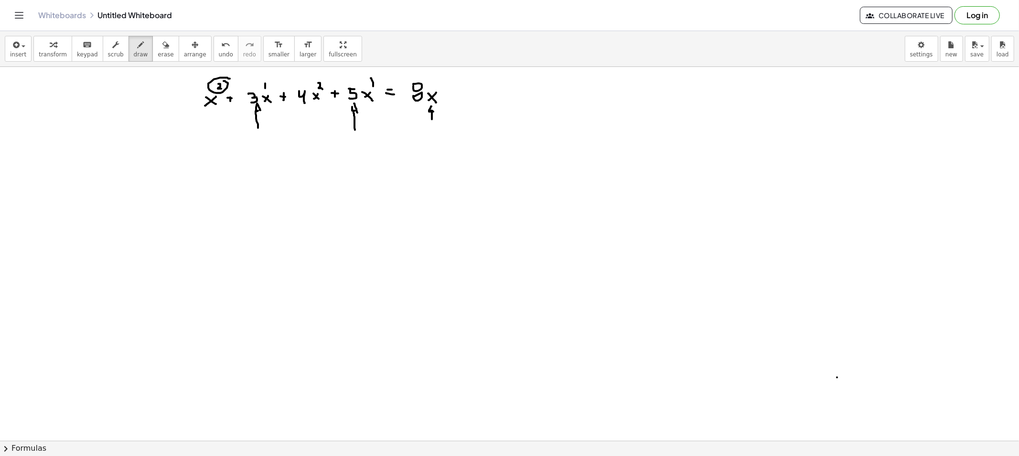
drag, startPoint x: 432, startPoint y: 119, endPoint x: 434, endPoint y: 113, distance: 6.5
drag, startPoint x: 436, startPoint y: 83, endPoint x: 436, endPoint y: 93, distance: 10.0
drag, startPoint x: 251, startPoint y: 146, endPoint x: 428, endPoint y: 130, distance: 177.3
drag, startPoint x: 217, startPoint y: 142, endPoint x: 217, endPoint y: 126, distance: 16.7
drag, startPoint x: 308, startPoint y: 114, endPoint x: 288, endPoint y: 141, distance: 34.1
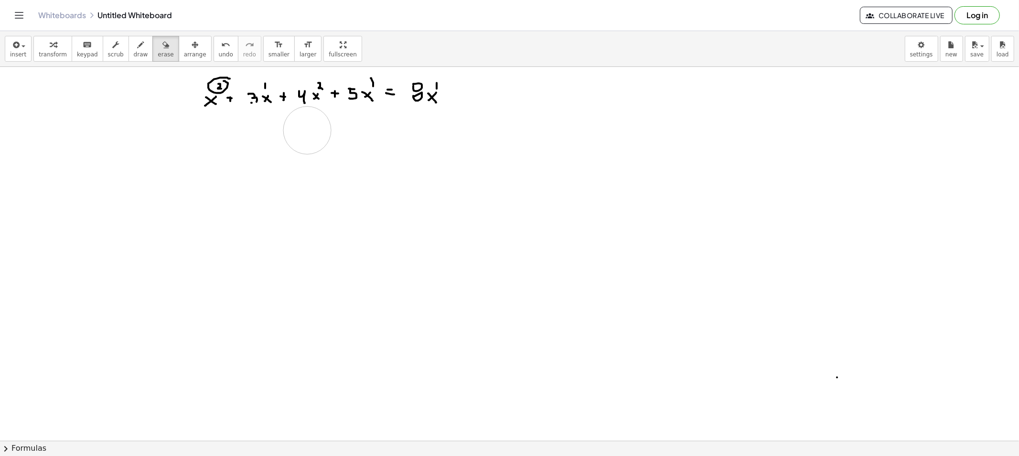
drag, startPoint x: 218, startPoint y: 161, endPoint x: 310, endPoint y: 128, distance: 98.0
drag, startPoint x: 431, startPoint y: 120, endPoint x: 436, endPoint y: 113, distance: 8.2
drag, startPoint x: 470, startPoint y: 74, endPoint x: 451, endPoint y: 72, distance: 19.7
drag, startPoint x: 213, startPoint y: 130, endPoint x: 213, endPoint y: 116, distance: 14.8
drag, startPoint x: 208, startPoint y: 154, endPoint x: 210, endPoint y: 135, distance: 19.2
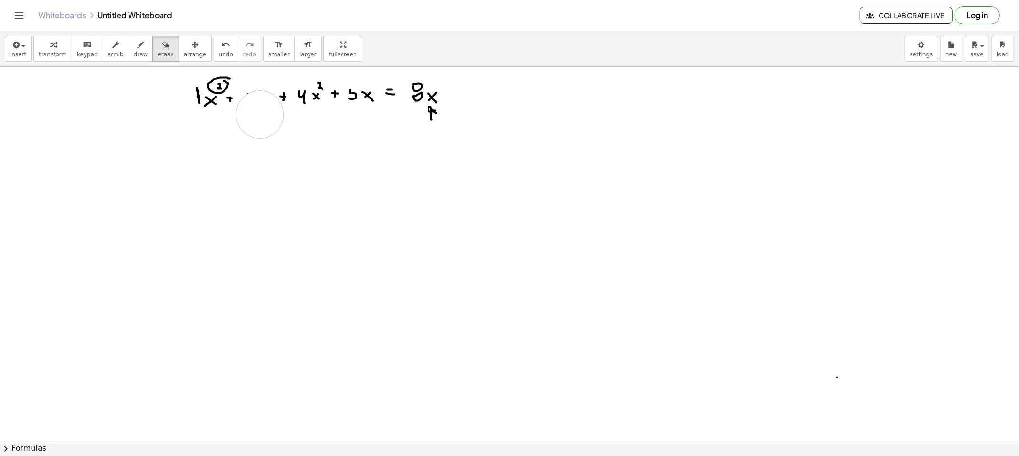
drag, startPoint x: 262, startPoint y: 130, endPoint x: 260, endPoint y: 115, distance: 15.4
drag, startPoint x: 119, startPoint y: 46, endPoint x: 163, endPoint y: 68, distance: 49.3
drag, startPoint x: 249, startPoint y: 93, endPoint x: 255, endPoint y: 100, distance: 9.3
drag, startPoint x: 266, startPoint y: 96, endPoint x: 261, endPoint y: 100, distance: 6.5
drag, startPoint x: 262, startPoint y: 96, endPoint x: 271, endPoint y: 106, distance: 13.5
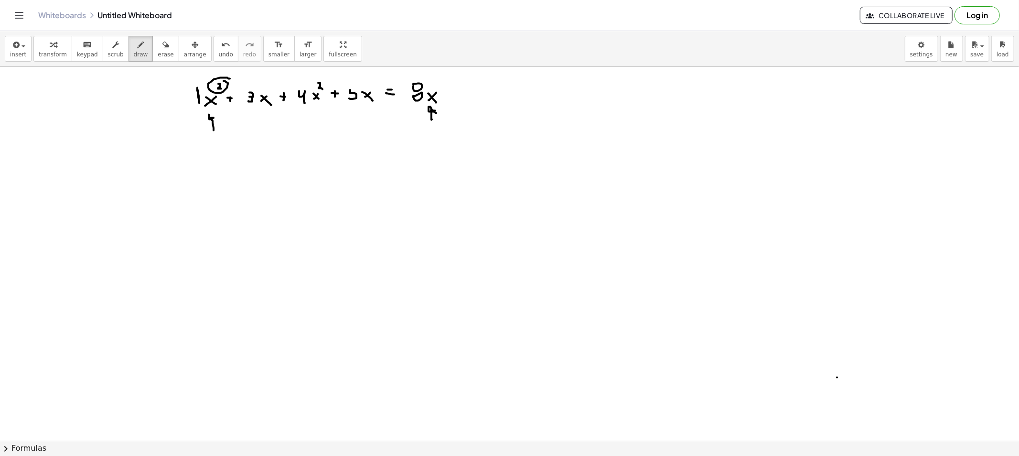
drag, startPoint x: 213, startPoint y: 130, endPoint x: 213, endPoint y: 123, distance: 7.2
drag, startPoint x: 214, startPoint y: 129, endPoint x: 312, endPoint y: 118, distance: 98.5
drag, startPoint x: 450, startPoint y: 91, endPoint x: 450, endPoint y: 99, distance: 7.7
drag, startPoint x: 469, startPoint y: 90, endPoint x: 477, endPoint y: 90, distance: 7.2
drag, startPoint x: 471, startPoint y: 89, endPoint x: 473, endPoint y: 102, distance: 12.6
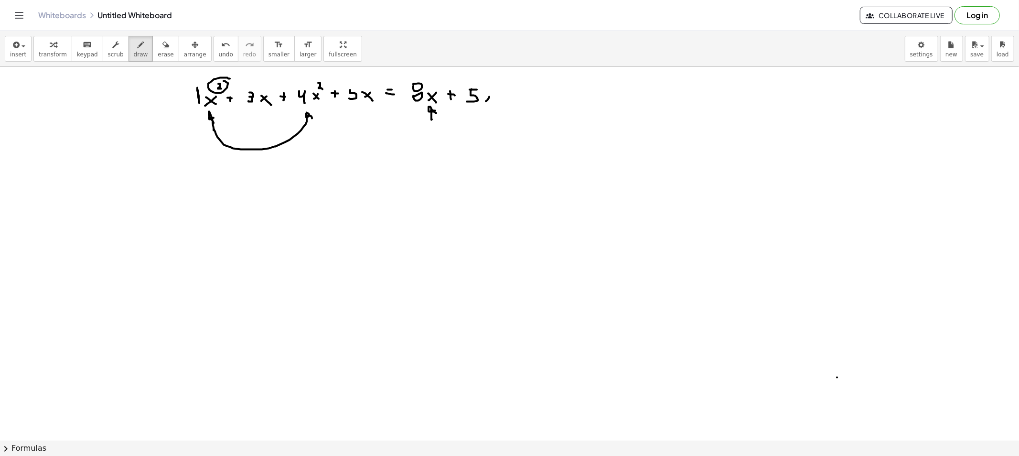
drag, startPoint x: 489, startPoint y: 97, endPoint x: 486, endPoint y: 101, distance: 5.4
drag, startPoint x: 492, startPoint y: 85, endPoint x: 499, endPoint y: 91, distance: 9.5
drag, startPoint x: 508, startPoint y: 74, endPoint x: 520, endPoint y: 85, distance: 15.2
drag, startPoint x: 535, startPoint y: 98, endPoint x: 542, endPoint y: 100, distance: 7.6
drag, startPoint x: 554, startPoint y: 89, endPoint x: 555, endPoint y: 100, distance: 11.5
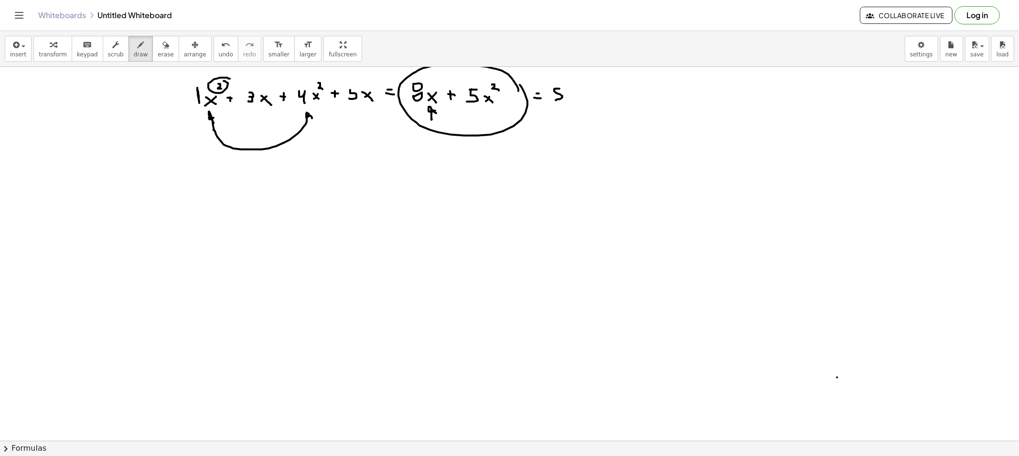
drag, startPoint x: 574, startPoint y: 93, endPoint x: 570, endPoint y: 99, distance: 7.6
drag, startPoint x: 579, startPoint y: 101, endPoint x: 579, endPoint y: 94, distance: 6.7
drag, startPoint x: 579, startPoint y: 85, endPoint x: 584, endPoint y: 89, distance: 5.8
drag, startPoint x: 589, startPoint y: 91, endPoint x: 589, endPoint y: 97, distance: 6.2
drag, startPoint x: 589, startPoint y: 93, endPoint x: 594, endPoint y: 94, distance: 4.8
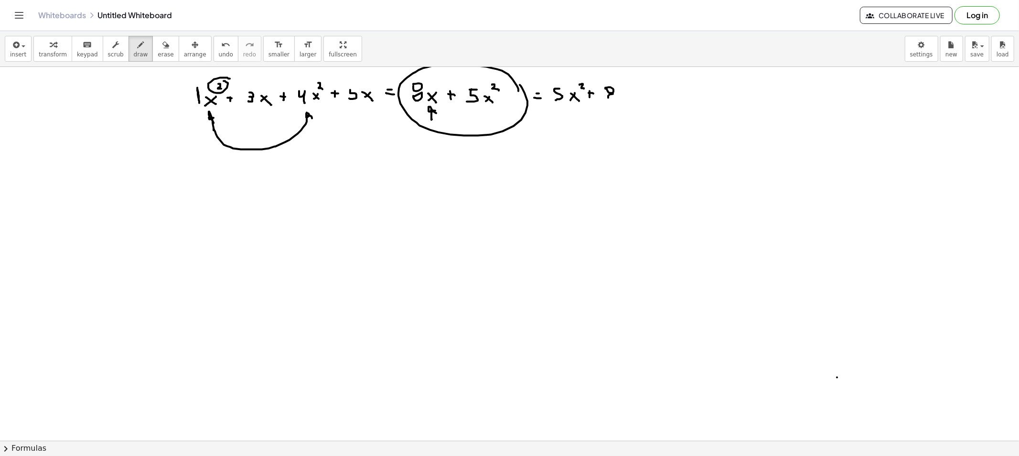
drag, startPoint x: 608, startPoint y: 98, endPoint x: 622, endPoint y: 96, distance: 14.5
drag, startPoint x: 622, startPoint y: 93, endPoint x: 638, endPoint y: 104, distance: 19.2
drag, startPoint x: 400, startPoint y: 143, endPoint x: 421, endPoint y: 118, distance: 32.8
drag, startPoint x: 486, startPoint y: 155, endPoint x: 493, endPoint y: 126, distance: 29.5
drag, startPoint x: 363, startPoint y: 151, endPoint x: 521, endPoint y: 131, distance: 158.9
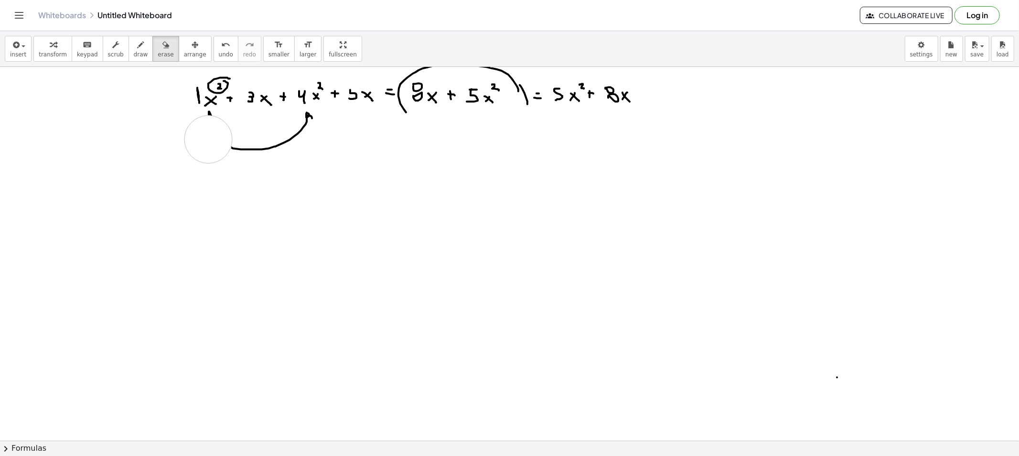
drag, startPoint x: 205, startPoint y: 155, endPoint x: 207, endPoint y: 136, distance: 19.2
drag, startPoint x: 207, startPoint y: 135, endPoint x: 303, endPoint y: 136, distance: 96.0
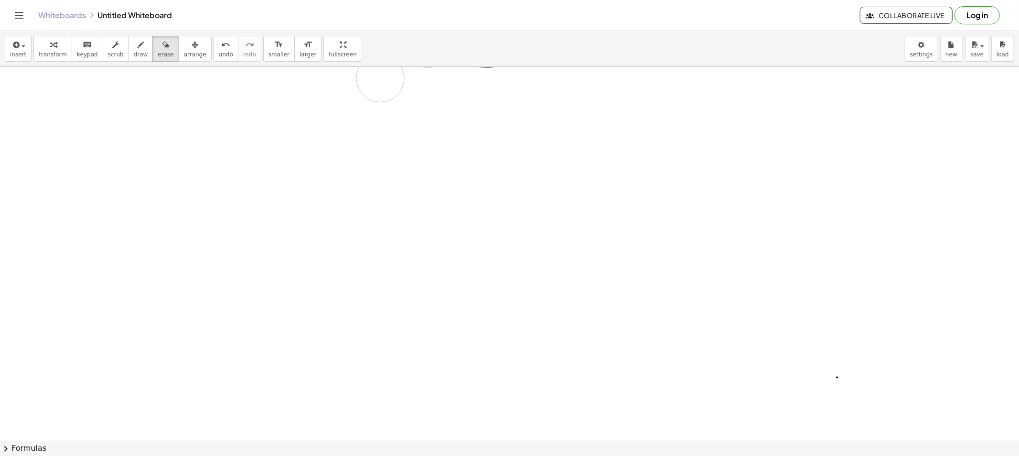
drag, startPoint x: 209, startPoint y: 98, endPoint x: 586, endPoint y: 67, distance: 379.0
drag, startPoint x: 201, startPoint y: 105, endPoint x: 192, endPoint y: 111, distance: 10.2
drag, startPoint x: 197, startPoint y: 110, endPoint x: 202, endPoint y: 116, distance: 8.1
drag, startPoint x: 207, startPoint y: 90, endPoint x: 211, endPoint y: 99, distance: 9.8
drag, startPoint x: 236, startPoint y: 102, endPoint x: 239, endPoint y: 112, distance: 10.4
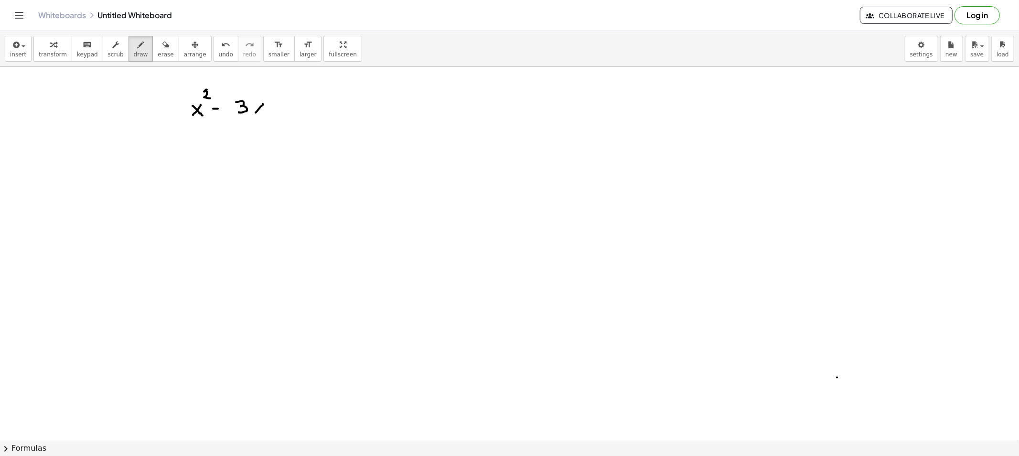
drag, startPoint x: 263, startPoint y: 104, endPoint x: 255, endPoint y: 111, distance: 10.2
drag, startPoint x: 279, startPoint y: 106, endPoint x: 285, endPoint y: 106, distance: 5.8
drag, startPoint x: 304, startPoint y: 102, endPoint x: 303, endPoint y: 112, distance: 10.0
drag, startPoint x: 324, startPoint y: 108, endPoint x: 314, endPoint y: 119, distance: 15.2
drag, startPoint x: 337, startPoint y: 105, endPoint x: 342, endPoint y: 105, distance: 5.3
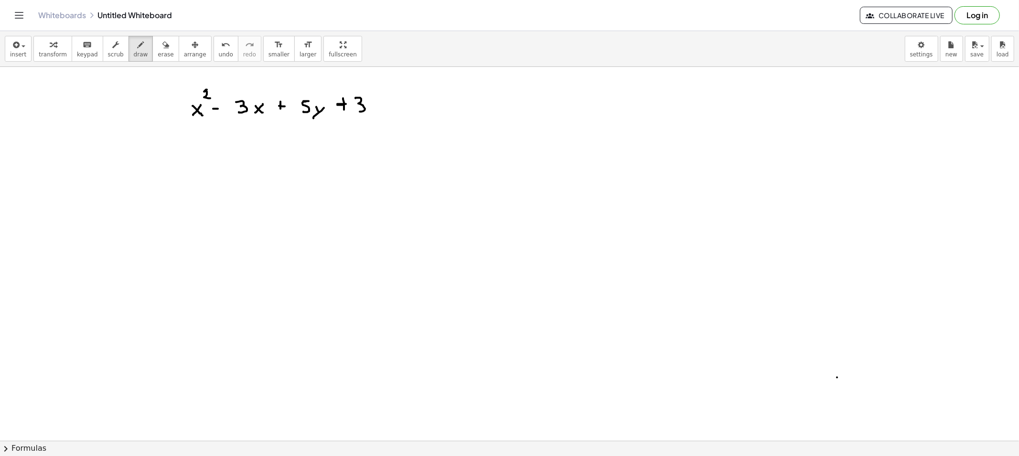
drag, startPoint x: 357, startPoint y: 98, endPoint x: 376, endPoint y: 106, distance: 20.3
drag, startPoint x: 376, startPoint y: 106, endPoint x: 371, endPoint y: 108, distance: 5.6
drag, startPoint x: 375, startPoint y: 109, endPoint x: 382, endPoint y: 112, distance: 7.9
drag, startPoint x: 390, startPoint y: 101, endPoint x: 390, endPoint y: 108, distance: 7.2
drag, startPoint x: 388, startPoint y: 104, endPoint x: 398, endPoint y: 104, distance: 10.5
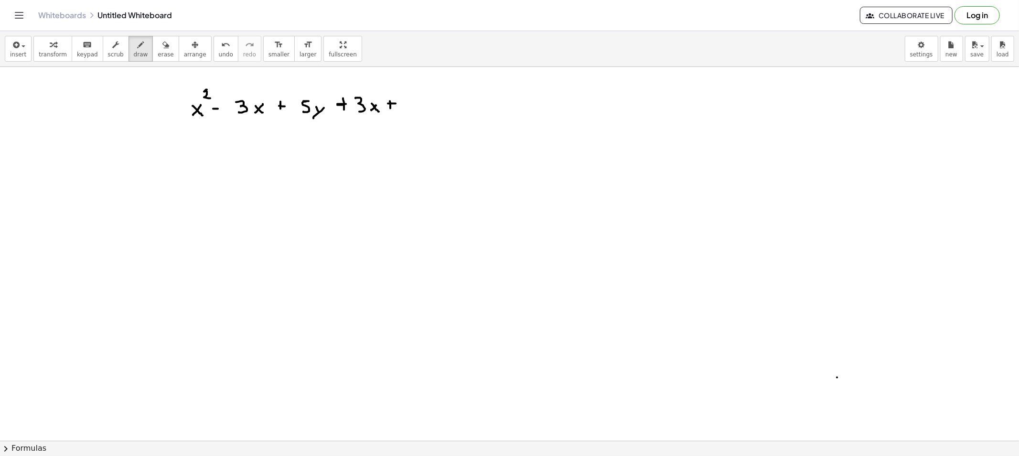
drag, startPoint x: 425, startPoint y: 103, endPoint x: 416, endPoint y: 103, distance: 9.1
drag, startPoint x: 416, startPoint y: 102, endPoint x: 425, endPoint y: 111, distance: 12.5
drag, startPoint x: 430, startPoint y: 93, endPoint x: 432, endPoint y: 99, distance: 6.5
drag, startPoint x: 447, startPoint y: 106, endPoint x: 454, endPoint y: 107, distance: 6.3
drag, startPoint x: 251, startPoint y: 149, endPoint x: 256, endPoint y: 138, distance: 12.2
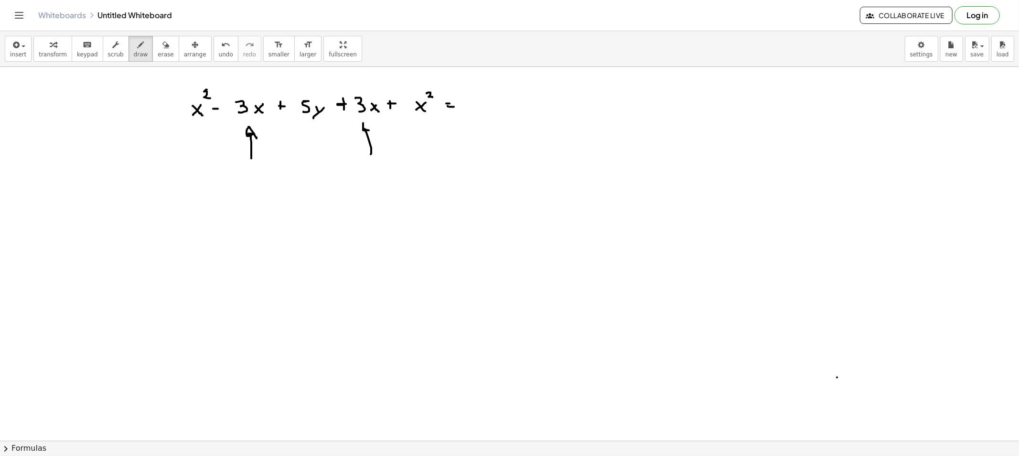
drag, startPoint x: 368, startPoint y: 138, endPoint x: 371, endPoint y: 134, distance: 5.3
drag, startPoint x: 467, startPoint y: 99, endPoint x: 474, endPoint y: 99, distance: 6.7
drag, startPoint x: 470, startPoint y: 98, endPoint x: 477, endPoint y: 106, distance: 10.2
drag, startPoint x: 483, startPoint y: 103, endPoint x: 489, endPoint y: 104, distance: 6.3
drag, startPoint x: 489, startPoint y: 104, endPoint x: 478, endPoint y: 127, distance: 25.4
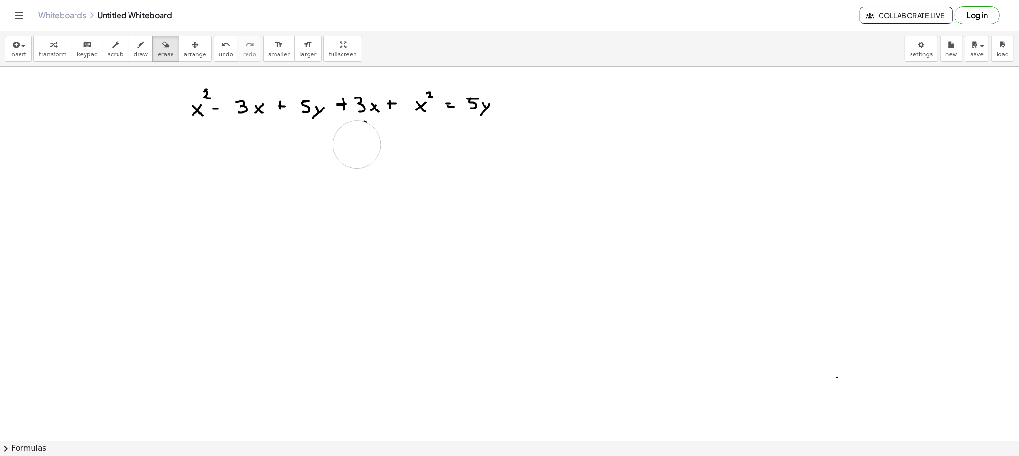
drag, startPoint x: 355, startPoint y: 163, endPoint x: 357, endPoint y: 144, distance: 19.2
drag, startPoint x: 231, startPoint y: 168, endPoint x: 236, endPoint y: 169, distance: 5.3
drag, startPoint x: 247, startPoint y: 162, endPoint x: 259, endPoint y: 173, distance: 15.9
drag, startPoint x: 285, startPoint y: 170, endPoint x: 297, endPoint y: 169, distance: 11.9
drag, startPoint x: 297, startPoint y: 166, endPoint x: 299, endPoint y: 175, distance: 8.7
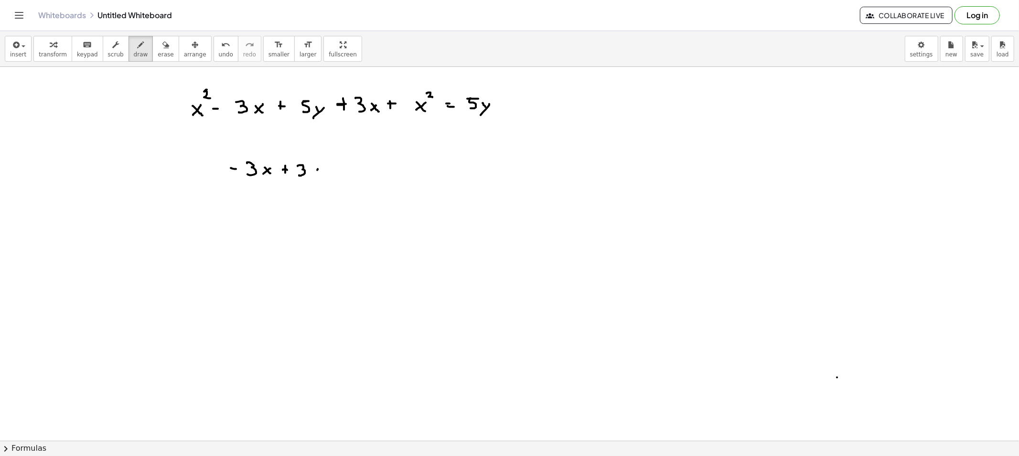
drag, startPoint x: 318, startPoint y: 170, endPoint x: 312, endPoint y: 170, distance: 5.3
drag, startPoint x: 239, startPoint y: 228, endPoint x: 240, endPoint y: 237, distance: 9.1
drag, startPoint x: 253, startPoint y: 233, endPoint x: 258, endPoint y: 233, distance: 4.8
drag, startPoint x: 273, startPoint y: 227, endPoint x: 287, endPoint y: 233, distance: 15.4
drag, startPoint x: 237, startPoint y: 199, endPoint x: 240, endPoint y: 211, distance: 12.3
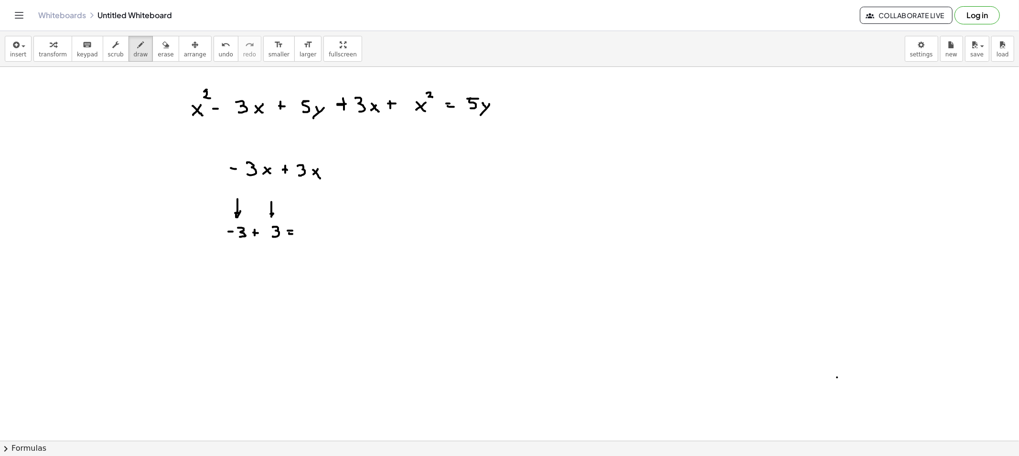
drag, startPoint x: 271, startPoint y: 202, endPoint x: 273, endPoint y: 215, distance: 13.5
drag, startPoint x: 195, startPoint y: 193, endPoint x: 223, endPoint y: 201, distance: 29.2
drag, startPoint x: 297, startPoint y: 237, endPoint x: 289, endPoint y: 233, distance: 9.0
drag, startPoint x: 267, startPoint y: 228, endPoint x: 270, endPoint y: 236, distance: 8.6
drag, startPoint x: 254, startPoint y: 201, endPoint x: 261, endPoint y: 207, distance: 9.5
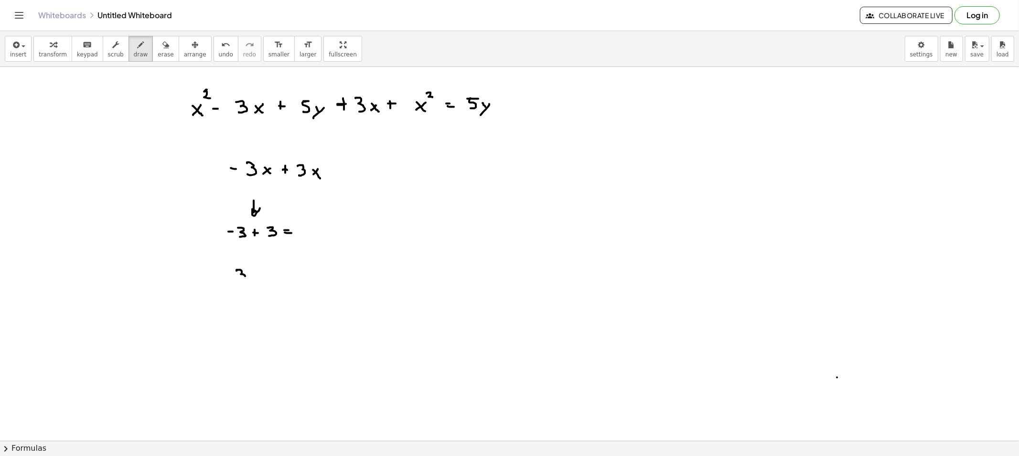
drag, startPoint x: 236, startPoint y: 270, endPoint x: 249, endPoint y: 274, distance: 13.1
drag, startPoint x: 259, startPoint y: 270, endPoint x: 259, endPoint y: 279, distance: 9.1
drag, startPoint x: 274, startPoint y: 275, endPoint x: 283, endPoint y: 275, distance: 9.1
drag, startPoint x: 284, startPoint y: 274, endPoint x: 292, endPoint y: 277, distance: 9.2
drag, startPoint x: 238, startPoint y: 250, endPoint x: 242, endPoint y: 256, distance: 7.6
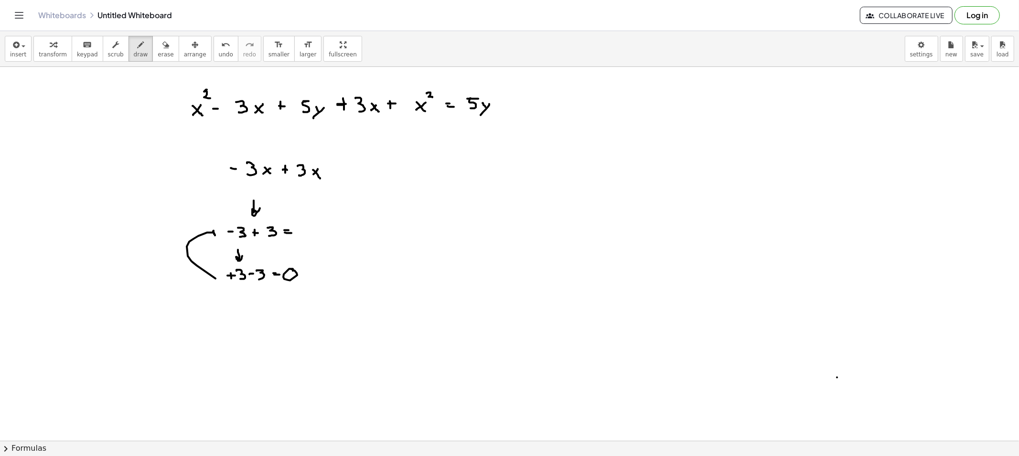
drag, startPoint x: 191, startPoint y: 261, endPoint x: 211, endPoint y: 238, distance: 30.1
drag, startPoint x: 222, startPoint y: 241, endPoint x: 169, endPoint y: 209, distance: 61.7
drag, startPoint x: 228, startPoint y: 215, endPoint x: 255, endPoint y: 216, distance: 27.2
drag, startPoint x: 149, startPoint y: 53, endPoint x: 152, endPoint y: 76, distance: 24.0
drag, startPoint x: 179, startPoint y: 266, endPoint x: 264, endPoint y: 218, distance: 97.9
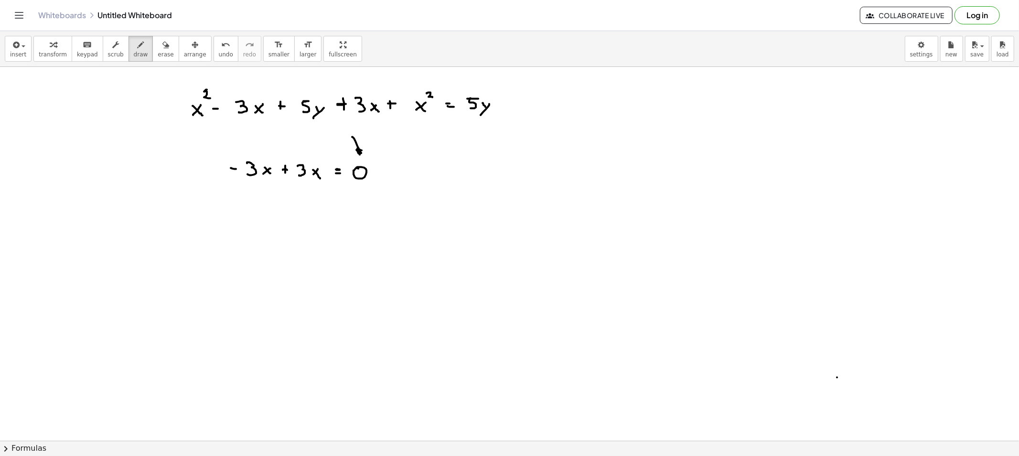
drag, startPoint x: 357, startPoint y: 146, endPoint x: 363, endPoint y: 151, distance: 7.5
drag, startPoint x: 477, startPoint y: 143, endPoint x: 509, endPoint y: 125, distance: 37.4
drag, startPoint x: 480, startPoint y: 164, endPoint x: 508, endPoint y: 136, distance: 40.2
drag, startPoint x: 396, startPoint y: 171, endPoint x: 352, endPoint y: 147, distance: 50.0
drag, startPoint x: 198, startPoint y: 142, endPoint x: 202, endPoint y: 125, distance: 17.7
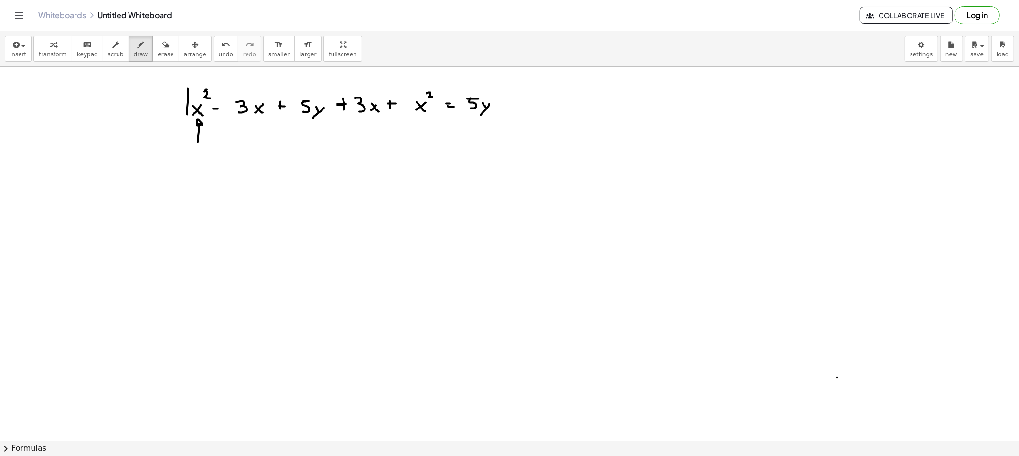
drag, startPoint x: 188, startPoint y: 89, endPoint x: 189, endPoint y: 117, distance: 28.2
drag, startPoint x: 423, startPoint y: 141, endPoint x: 426, endPoint y: 130, distance: 11.5
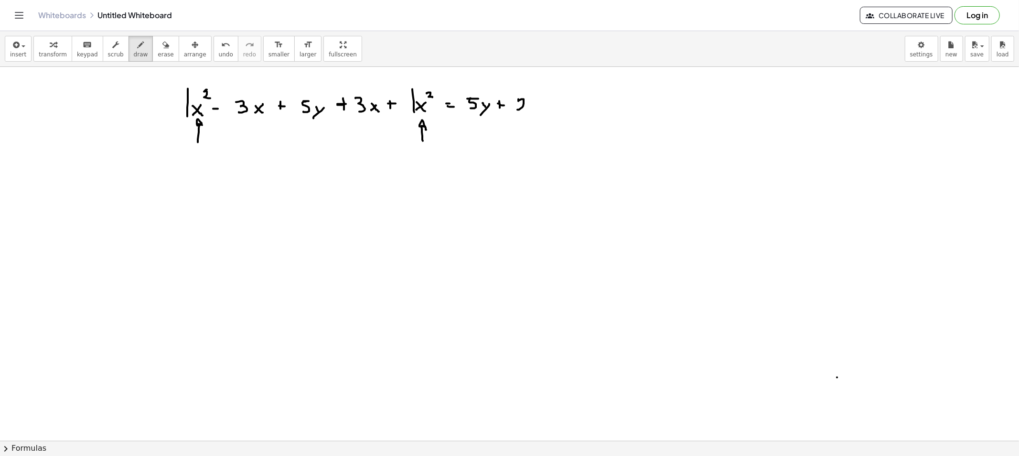
drag, startPoint x: 518, startPoint y: 99, endPoint x: 526, endPoint y: 112, distance: 15.0
drag, startPoint x: 538, startPoint y: 107, endPoint x: 533, endPoint y: 112, distance: 7.4
drag, startPoint x: 540, startPoint y: 99, endPoint x: 546, endPoint y: 105, distance: 8.1
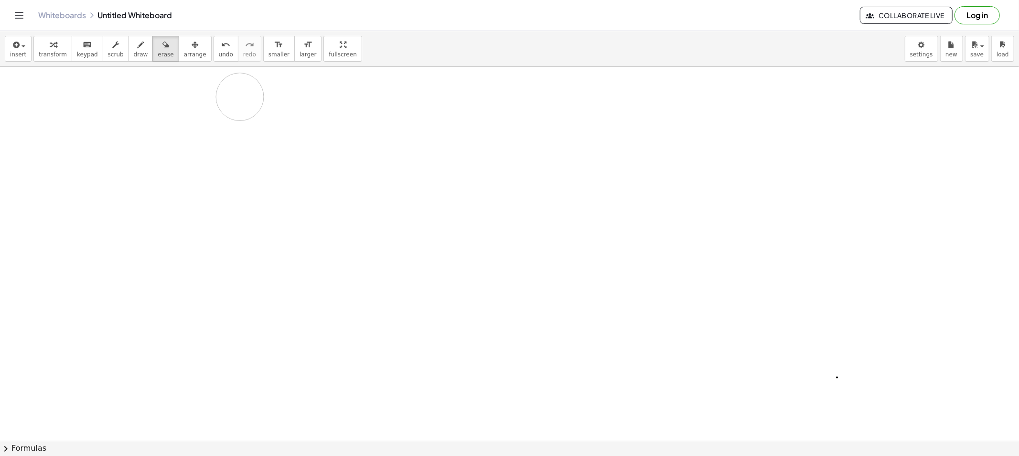
drag, startPoint x: 221, startPoint y: 123, endPoint x: 131, endPoint y: 65, distance: 107.0
drag, startPoint x: 241, startPoint y: 104, endPoint x: 251, endPoint y: 113, distance: 13.8
drag, startPoint x: 261, startPoint y: 106, endPoint x: 256, endPoint y: 110, distance: 6.1
drag, startPoint x: 310, startPoint y: 110, endPoint x: 304, endPoint y: 120, distance: 11.8
drag, startPoint x: 346, startPoint y: 106, endPoint x: 360, endPoint y: 115, distance: 16.6
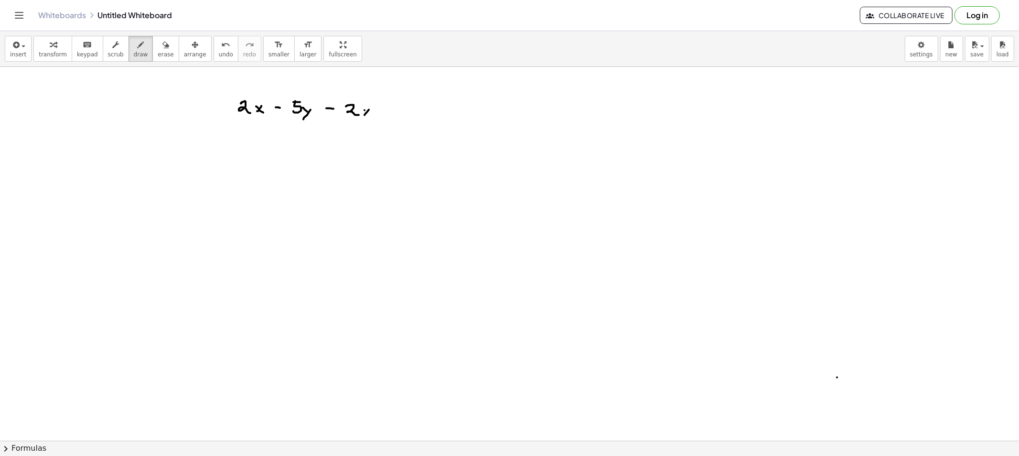
drag, startPoint x: 364, startPoint y: 110, endPoint x: 382, endPoint y: 112, distance: 18.2
click at [128, 54] on button "draw" at bounding box center [140, 49] width 25 height 26
drag, startPoint x: 256, startPoint y: 123, endPoint x: 282, endPoint y: 173, distance: 56.4
drag, startPoint x: 356, startPoint y: 127, endPoint x: 289, endPoint y: 173, distance: 82.0
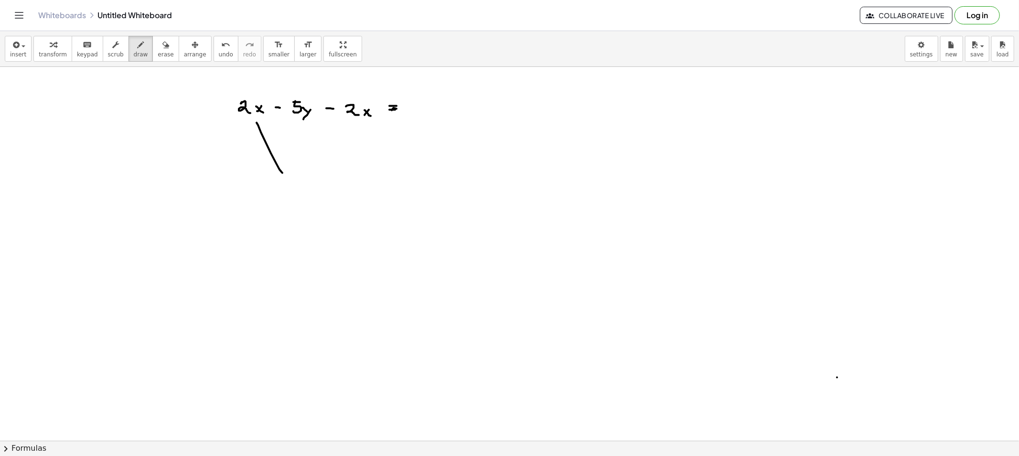
click at [158, 53] on span "erase" at bounding box center [166, 54] width 16 height 7
drag, startPoint x: 266, startPoint y: 173, endPoint x: 351, endPoint y: 149, distance: 88.7
click at [152, 57] on button "erase" at bounding box center [165, 49] width 26 height 26
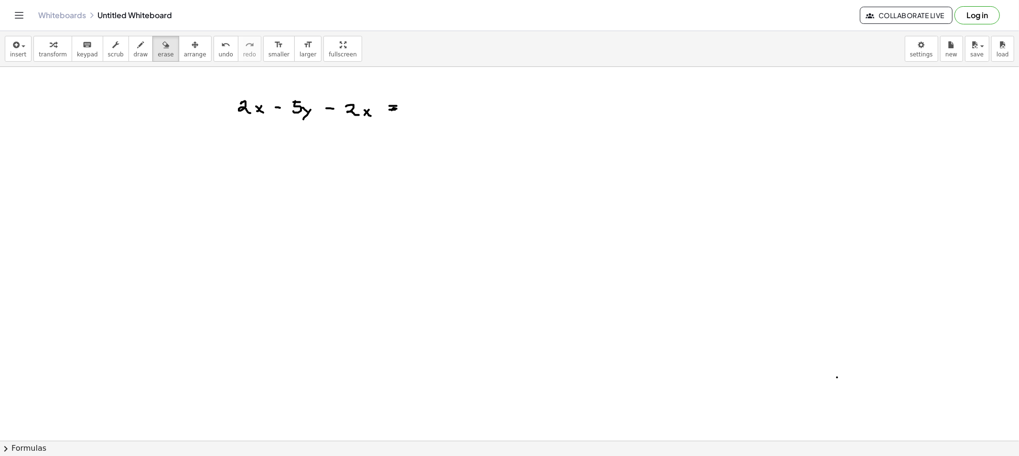
drag, startPoint x: 135, startPoint y: 56, endPoint x: 244, endPoint y: 75, distance: 110.6
click at [135, 56] on span "draw" at bounding box center [141, 54] width 14 height 7
drag, startPoint x: 390, startPoint y: 74, endPoint x: 403, endPoint y: 84, distance: 15.7
drag, startPoint x: 398, startPoint y: 157, endPoint x: 418, endPoint y: 140, distance: 25.4
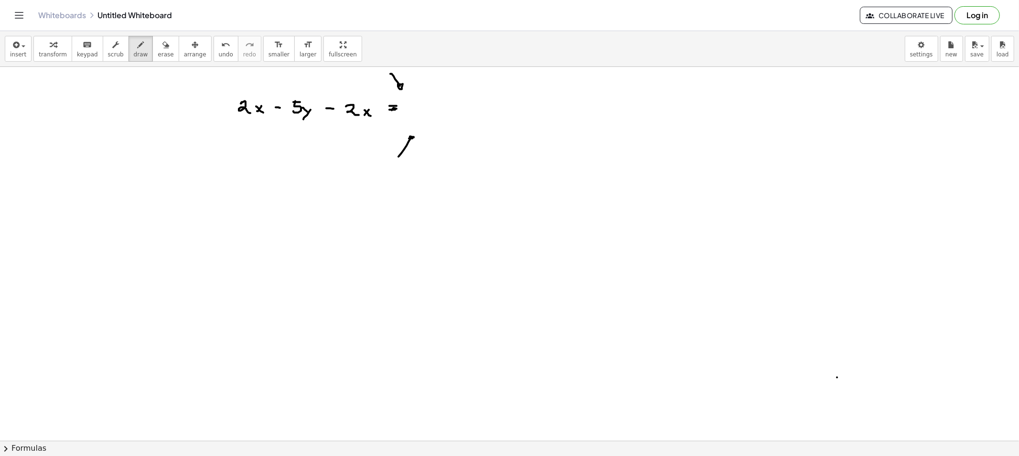
drag, startPoint x: 414, startPoint y: 108, endPoint x: 421, endPoint y: 110, distance: 7.1
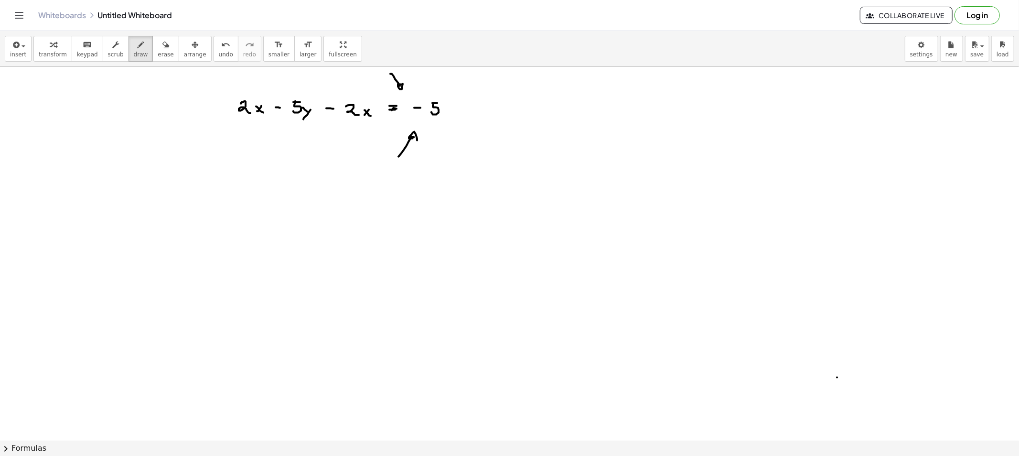
drag, startPoint x: 443, startPoint y: 109, endPoint x: 450, endPoint y: 110, distance: 7.3
drag, startPoint x: 450, startPoint y: 110, endPoint x: 432, endPoint y: 133, distance: 28.9
click at [161, 48] on button "erase" at bounding box center [165, 49] width 26 height 26
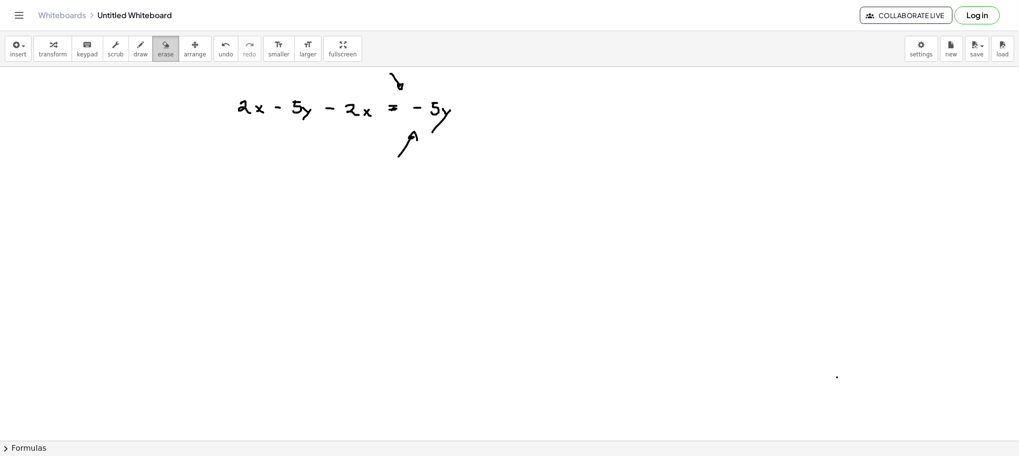
click at [160, 51] on button "erase" at bounding box center [165, 49] width 26 height 26
drag, startPoint x: 338, startPoint y: 73, endPoint x: 389, endPoint y: 72, distance: 51.6
drag, startPoint x: 404, startPoint y: 151, endPoint x: 409, endPoint y: 146, distance: 7.2
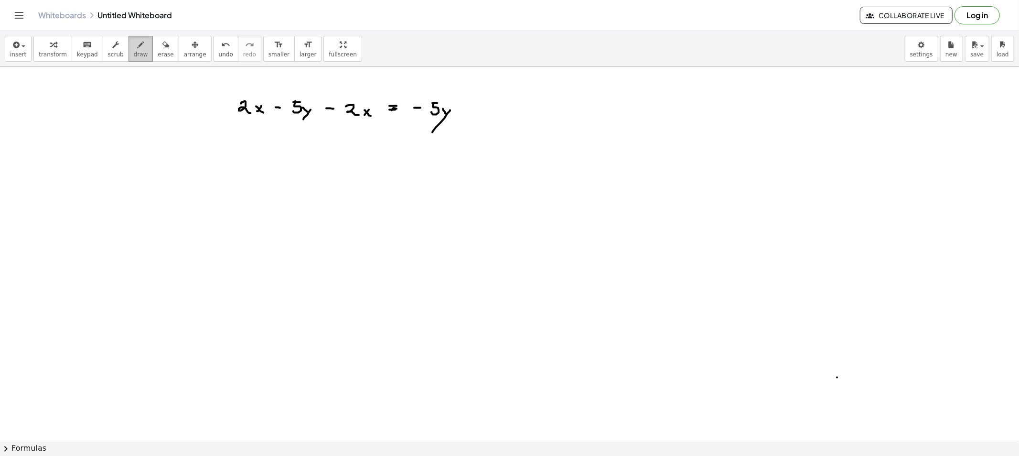
click at [134, 48] on div "button" at bounding box center [141, 44] width 14 height 11
drag, startPoint x: 274, startPoint y: 148, endPoint x: 278, endPoint y: 155, distance: 7.9
drag, startPoint x: 350, startPoint y: 124, endPoint x: 287, endPoint y: 153, distance: 68.8
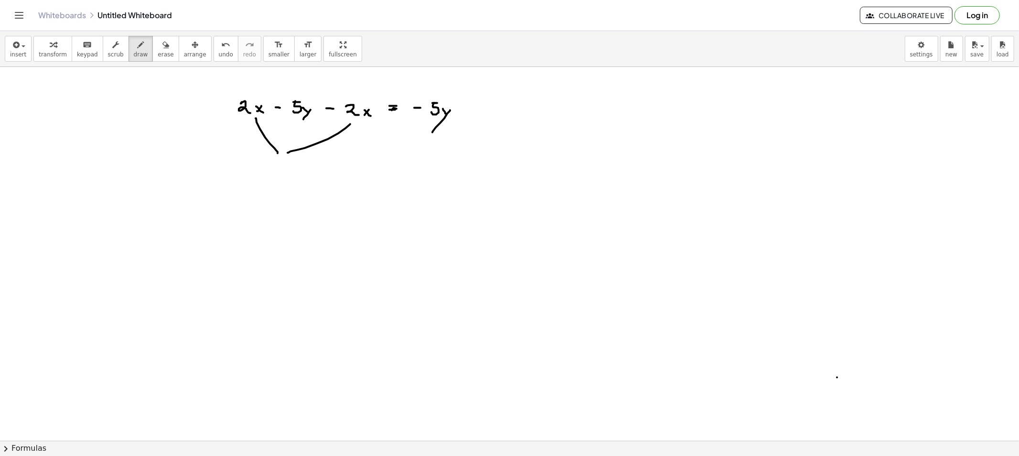
click at [134, 51] on span "draw" at bounding box center [141, 54] width 14 height 7
drag, startPoint x: 247, startPoint y: 178, endPoint x: 261, endPoint y: 185, distance: 15.4
drag, startPoint x: 266, startPoint y: 185, endPoint x: 261, endPoint y: 184, distance: 5.4
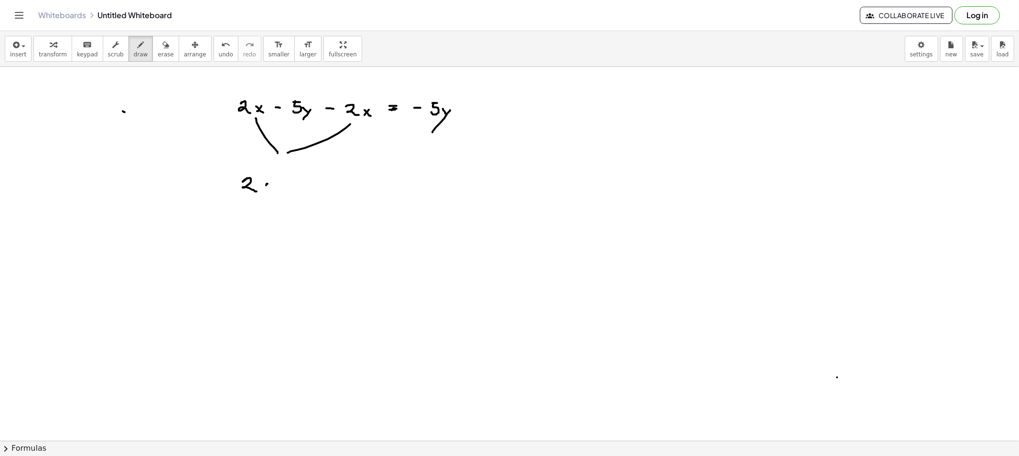
drag, startPoint x: 264, startPoint y: 186, endPoint x: 268, endPoint y: 190, distance: 5.4
drag, startPoint x: 279, startPoint y: 187, endPoint x: 287, endPoint y: 188, distance: 7.3
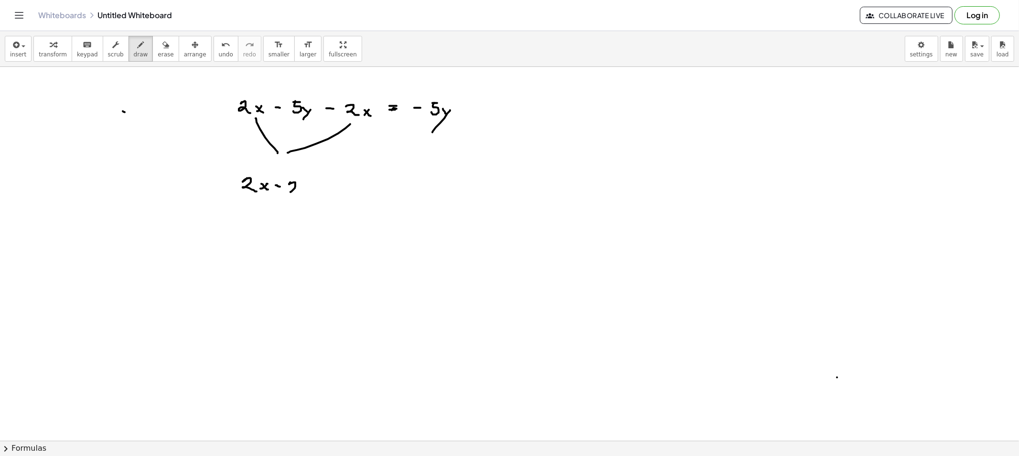
drag, startPoint x: 289, startPoint y: 184, endPoint x: 308, endPoint y: 189, distance: 19.2
drag, startPoint x: 309, startPoint y: 187, endPoint x: 304, endPoint y: 193, distance: 7.5
drag, startPoint x: 308, startPoint y: 193, endPoint x: 326, endPoint y: 206, distance: 21.8
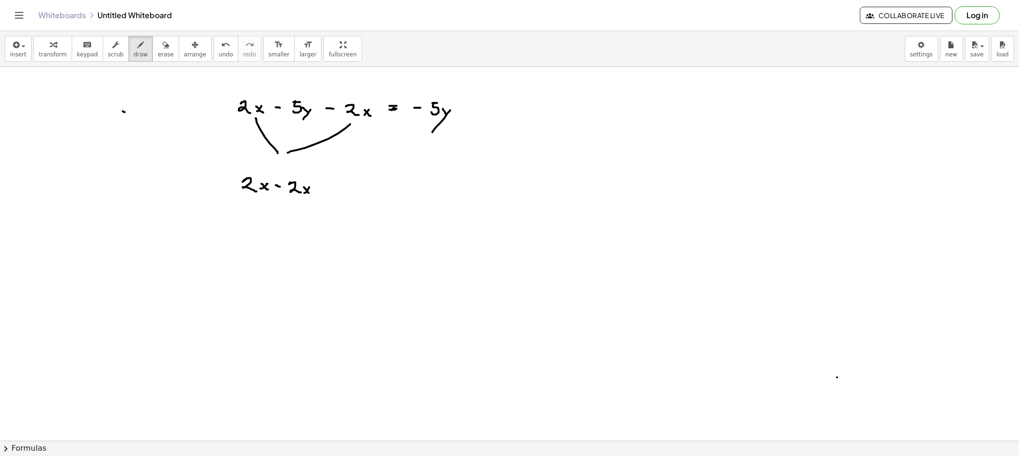
drag, startPoint x: 259, startPoint y: 215, endPoint x: 264, endPoint y: 204, distance: 12.0
drag, startPoint x: 231, startPoint y: 183, endPoint x: 237, endPoint y: 183, distance: 5.7
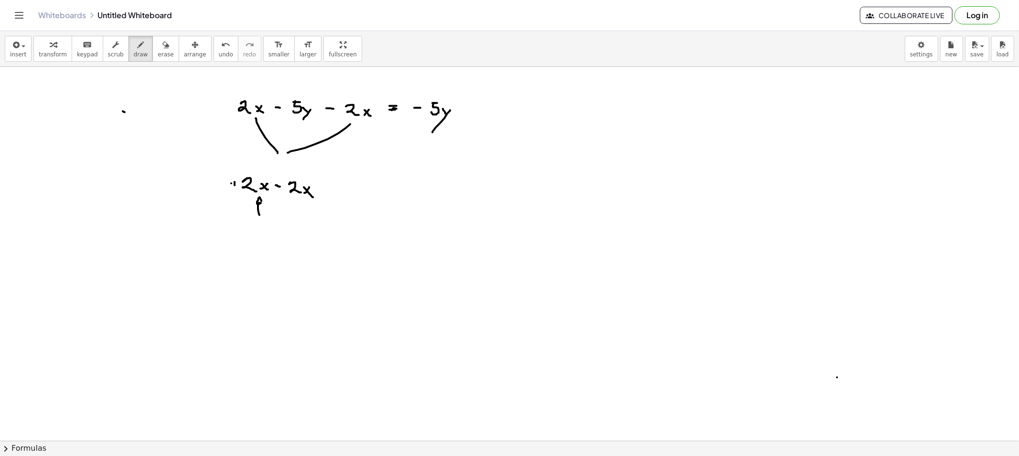
drag, startPoint x: 136, startPoint y: 48, endPoint x: 243, endPoint y: 209, distance: 192.8
click at [136, 49] on div "button" at bounding box center [141, 44] width 14 height 11
click at [136, 41] on button "draw" at bounding box center [140, 49] width 25 height 26
click at [152, 42] on button "erase" at bounding box center [165, 49] width 26 height 26
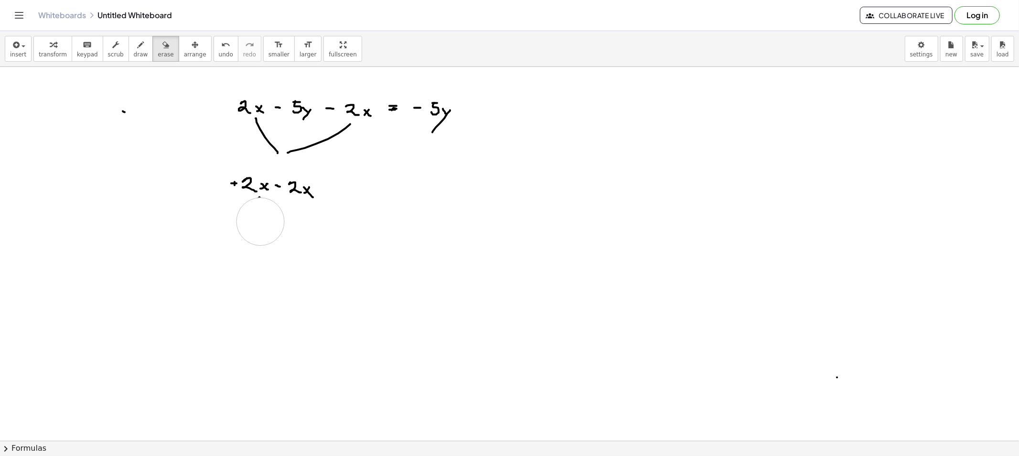
drag, startPoint x: 266, startPoint y: 244, endPoint x: 260, endPoint y: 222, distance: 22.7
click at [128, 47] on button "draw" at bounding box center [140, 49] width 25 height 26
drag, startPoint x: 320, startPoint y: 182, endPoint x: 295, endPoint y: 170, distance: 28.0
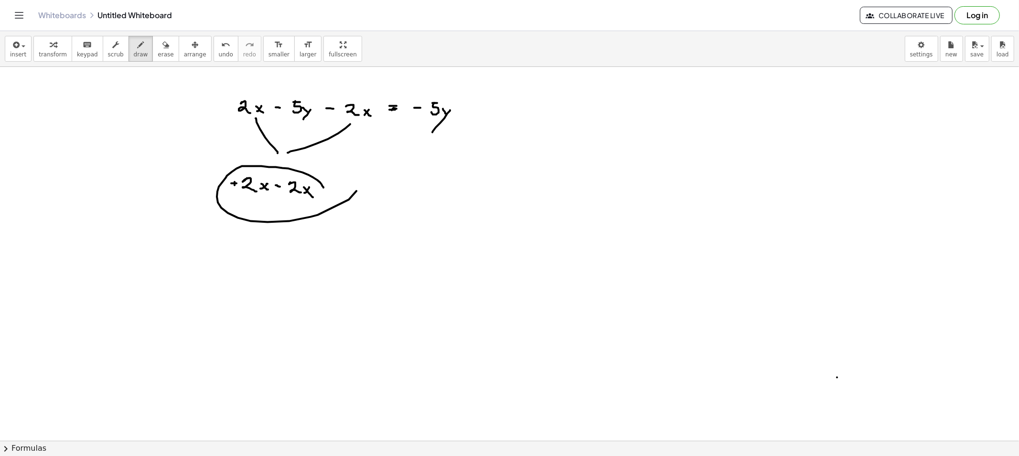
drag, startPoint x: 243, startPoint y: 226, endPoint x: 244, endPoint y: 234, distance: 8.3
drag, startPoint x: 250, startPoint y: 230, endPoint x: 256, endPoint y: 231, distance: 6.3
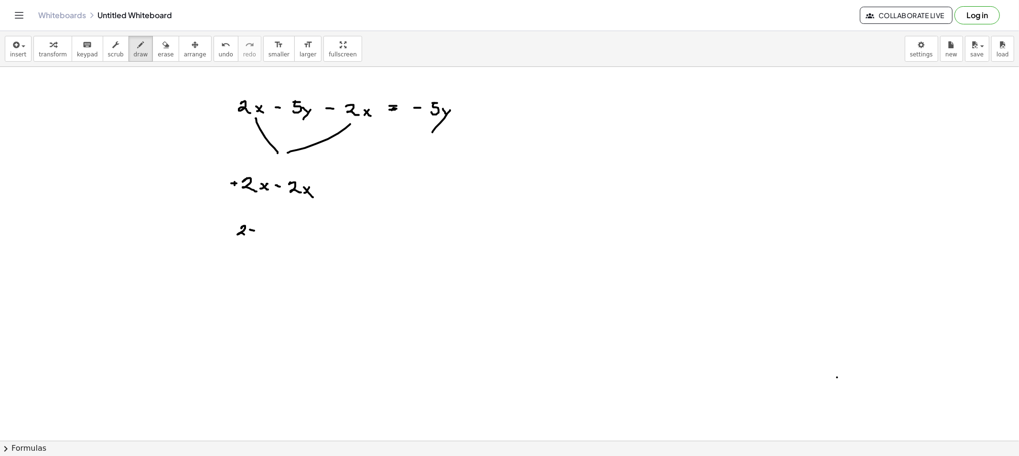
drag, startPoint x: 263, startPoint y: 235, endPoint x: 271, endPoint y: 235, distance: 8.1
drag, startPoint x: 280, startPoint y: 232, endPoint x: 288, endPoint y: 234, distance: 8.8
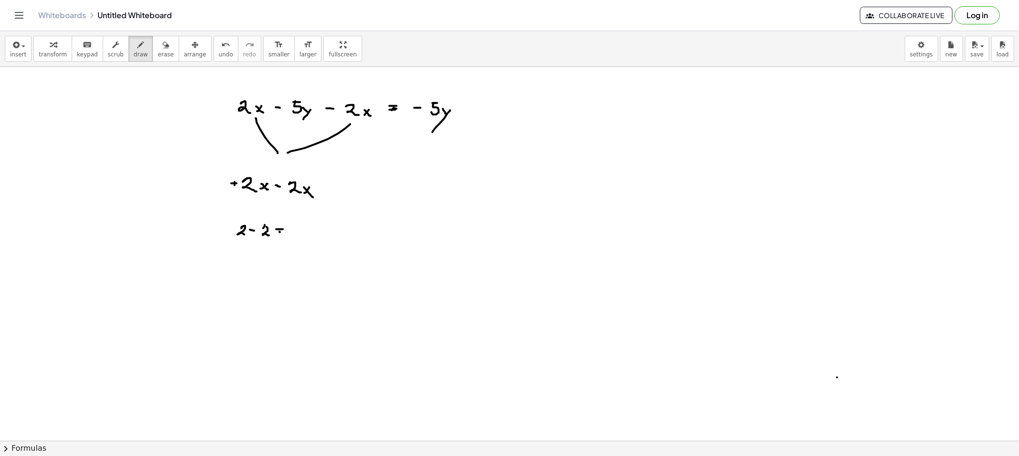
drag, startPoint x: 416, startPoint y: 131, endPoint x: 421, endPoint y: 127, distance: 6.8
drag, startPoint x: 297, startPoint y: 83, endPoint x: 299, endPoint y: 92, distance: 8.7
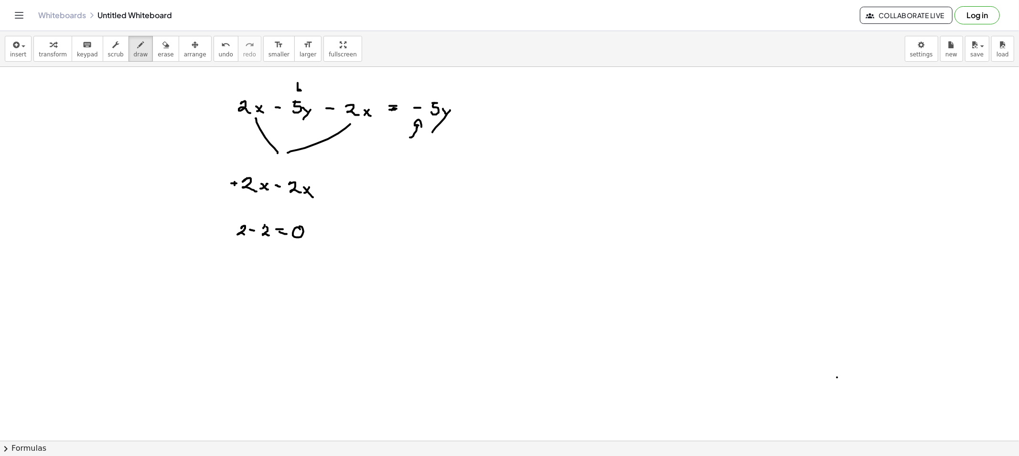
drag, startPoint x: 299, startPoint y: 83, endPoint x: 266, endPoint y: 96, distance: 35.8
drag, startPoint x: 298, startPoint y: 83, endPoint x: 390, endPoint y: 94, distance: 91.9
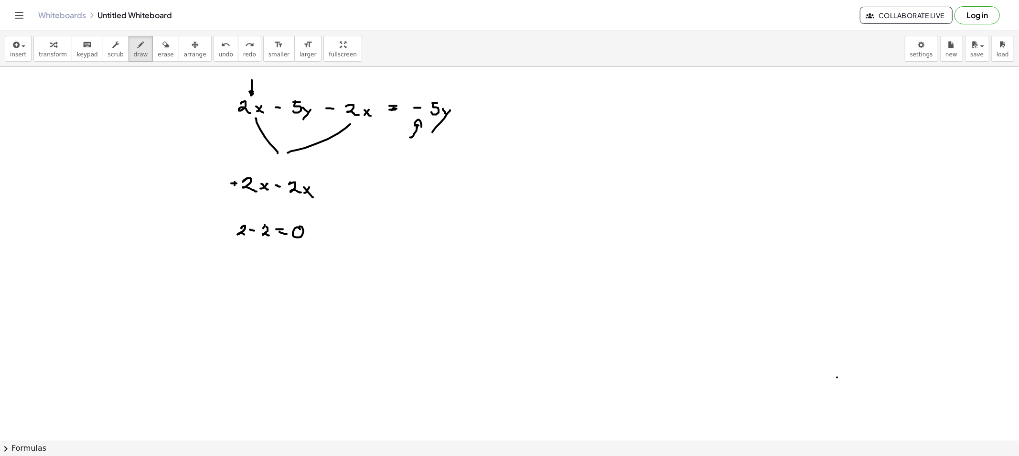
drag, startPoint x: 252, startPoint y: 80, endPoint x: 255, endPoint y: 89, distance: 9.8
drag, startPoint x: 349, startPoint y: 79, endPoint x: 352, endPoint y: 91, distance: 12.9
drag, startPoint x: 312, startPoint y: 232, endPoint x: 323, endPoint y: 234, distance: 11.1
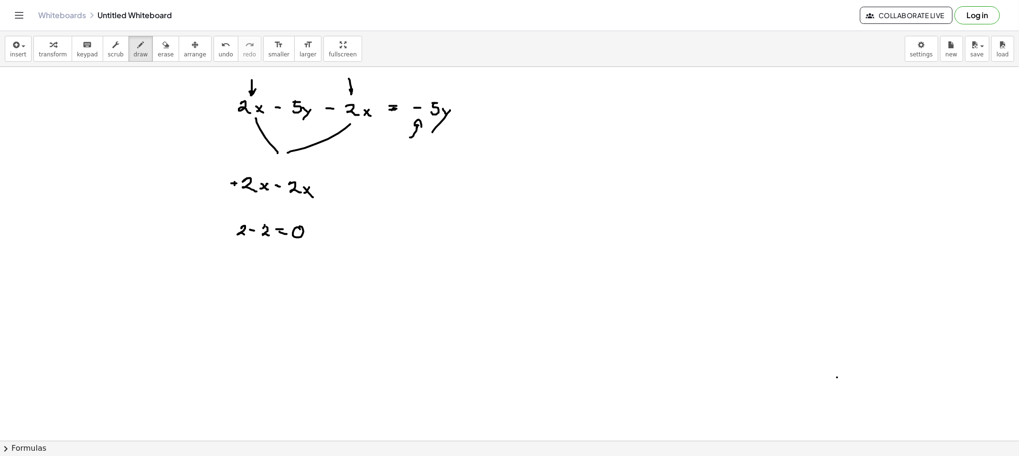
drag, startPoint x: 312, startPoint y: 235, endPoint x: 320, endPoint y: 243, distance: 11.5
click at [158, 49] on div "button" at bounding box center [166, 44] width 16 height 11
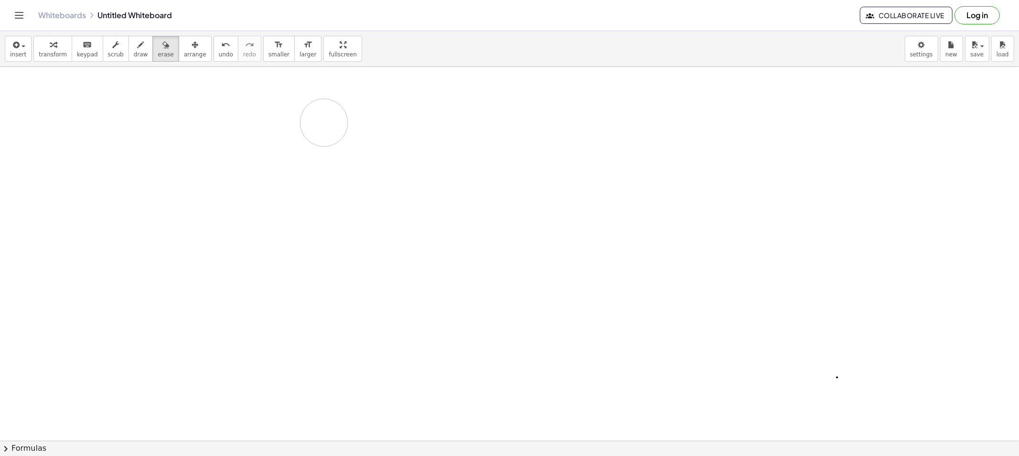
drag, startPoint x: 181, startPoint y: 110, endPoint x: 244, endPoint y: 101, distance: 63.6
click at [112, 49] on div "button" at bounding box center [116, 44] width 16 height 11
click at [128, 45] on button "draw" at bounding box center [140, 49] width 25 height 26
click at [138, 49] on icon "button" at bounding box center [141, 44] width 7 height 11
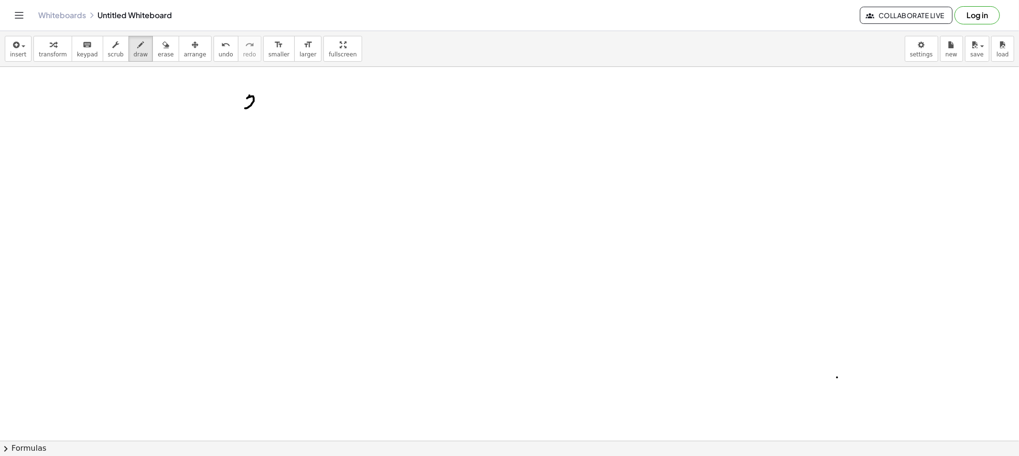
drag, startPoint x: 249, startPoint y: 96, endPoint x: 258, endPoint y: 113, distance: 19.2
drag, startPoint x: 268, startPoint y: 111, endPoint x: 274, endPoint y: 113, distance: 6.5
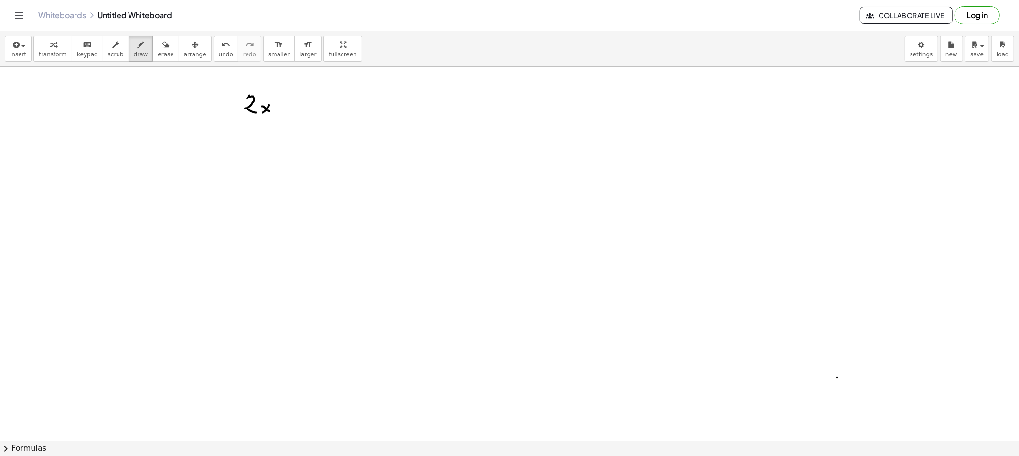
drag, startPoint x: 307, startPoint y: 98, endPoint x: 320, endPoint y: 108, distance: 16.3
drag, startPoint x: 331, startPoint y: 104, endPoint x: 327, endPoint y: 111, distance: 7.9
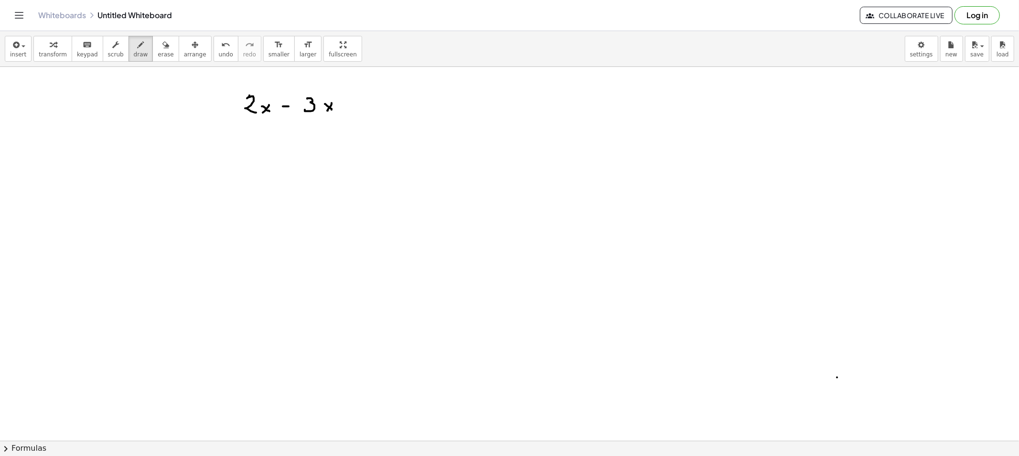
drag, startPoint x: 330, startPoint y: 108, endPoint x: 339, endPoint y: 108, distance: 8.6
drag, startPoint x: 345, startPoint y: 106, endPoint x: 350, endPoint y: 106, distance: 4.8
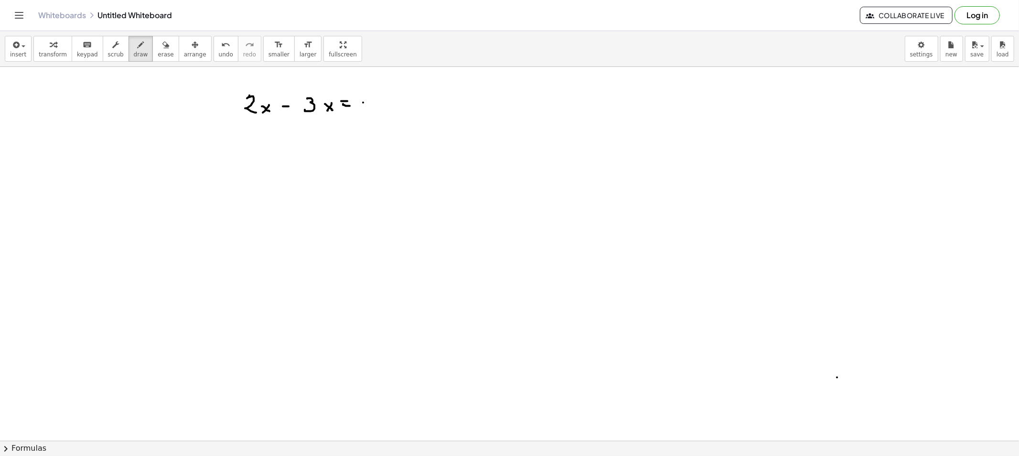
drag, startPoint x: 363, startPoint y: 103, endPoint x: 368, endPoint y: 104, distance: 5.3
drag, startPoint x: 377, startPoint y: 102, endPoint x: 377, endPoint y: 112, distance: 10.5
drag, startPoint x: 393, startPoint y: 103, endPoint x: 385, endPoint y: 111, distance: 11.5
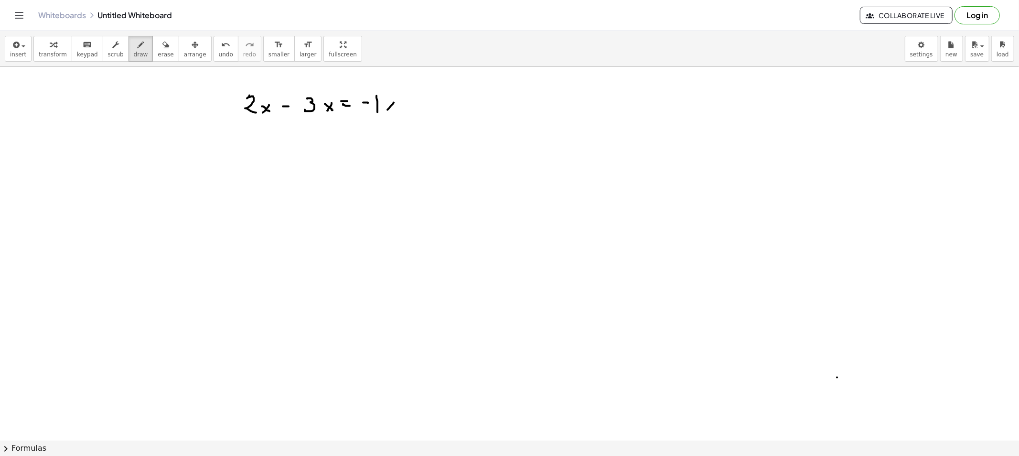
drag, startPoint x: 542, startPoint y: 70, endPoint x: 517, endPoint y: 84, distance: 28.6
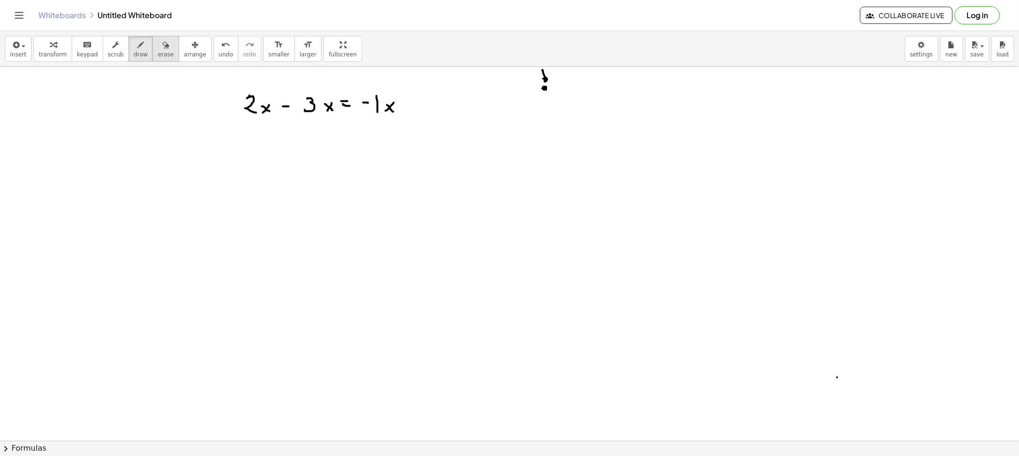
click at [158, 46] on div "button" at bounding box center [166, 44] width 16 height 11
drag, startPoint x: 535, startPoint y: 79, endPoint x: 330, endPoint y: 109, distance: 207.1
click at [135, 50] on button "draw" at bounding box center [140, 49] width 25 height 26
click at [134, 54] on span "draw" at bounding box center [141, 54] width 14 height 7
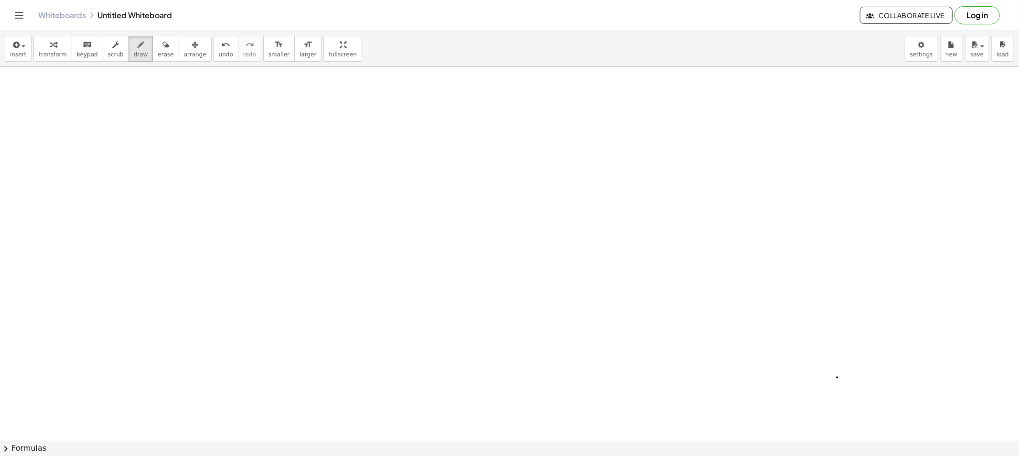
drag, startPoint x: 326, startPoint y: 100, endPoint x: 333, endPoint y: 101, distance: 6.7
drag, startPoint x: 354, startPoint y: 96, endPoint x: 350, endPoint y: 106, distance: 11.4
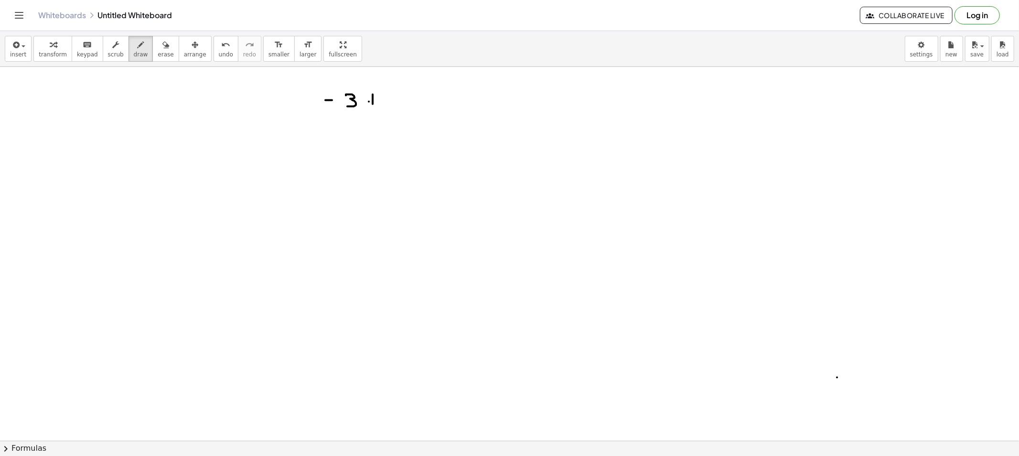
drag, startPoint x: 369, startPoint y: 102, endPoint x: 378, endPoint y: 102, distance: 9.6
drag, startPoint x: 395, startPoint y: 95, endPoint x: 400, endPoint y: 96, distance: 5.0
drag, startPoint x: 394, startPoint y: 97, endPoint x: 393, endPoint y: 105, distance: 7.7
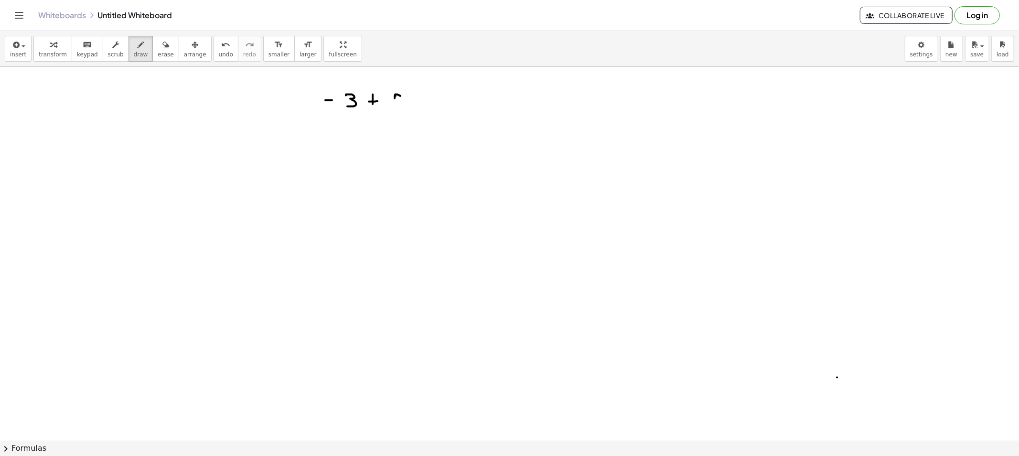
drag, startPoint x: 325, startPoint y: 147, endPoint x: 334, endPoint y: 147, distance: 9.1
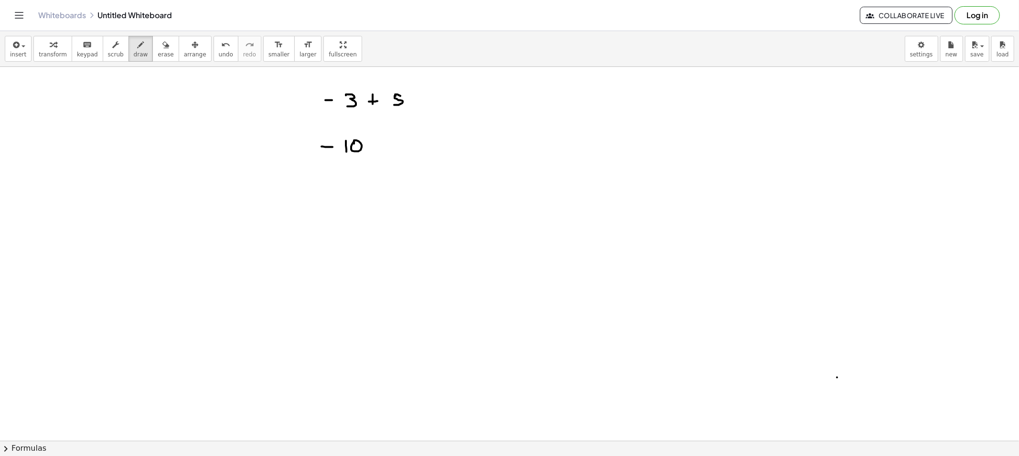
drag, startPoint x: 374, startPoint y: 147, endPoint x: 379, endPoint y: 147, distance: 4.8
drag, startPoint x: 390, startPoint y: 142, endPoint x: 397, endPoint y: 150, distance: 10.8
drag, startPoint x: 408, startPoint y: 151, endPoint x: 393, endPoint y: 155, distance: 15.0
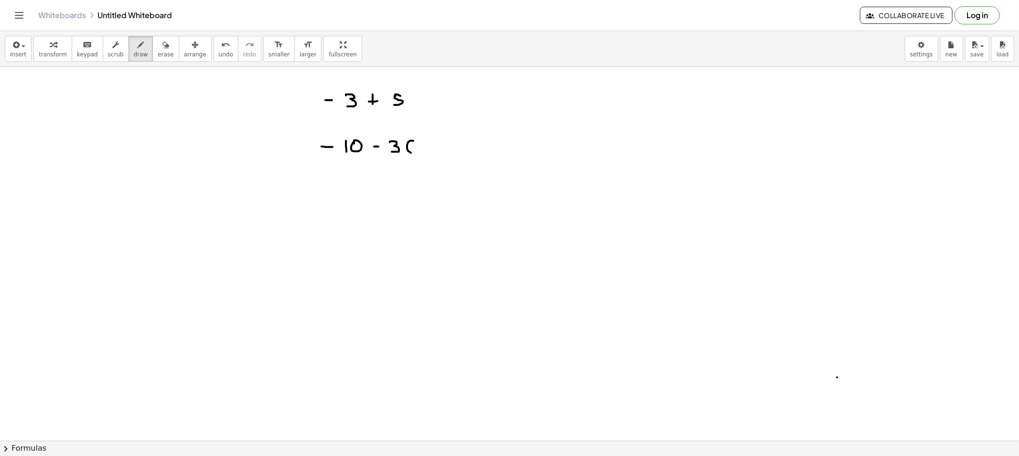
drag, startPoint x: 321, startPoint y: 195, endPoint x: 330, endPoint y: 196, distance: 8.6
drag, startPoint x: 342, startPoint y: 195, endPoint x: 347, endPoint y: 202, distance: 9.0
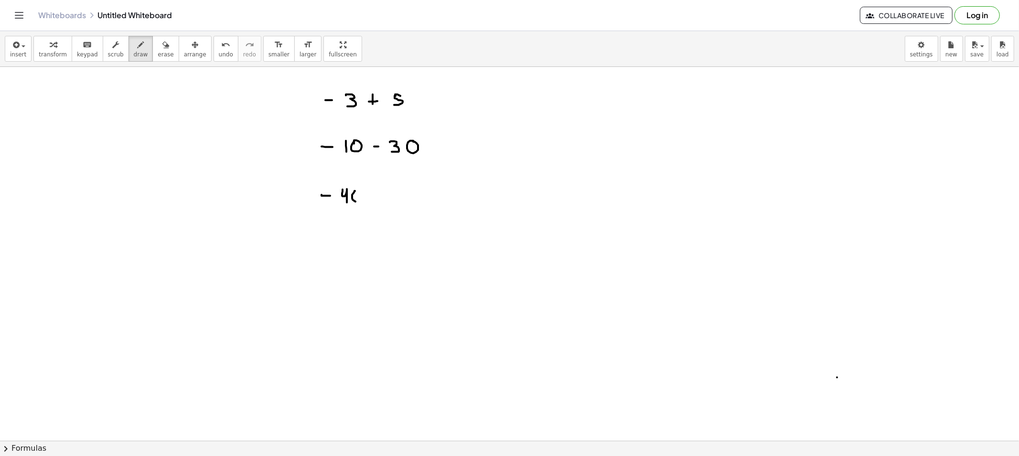
drag, startPoint x: 352, startPoint y: 200, endPoint x: 356, endPoint y: 194, distance: 6.5
drag, startPoint x: 371, startPoint y: 196, endPoint x: 377, endPoint y: 197, distance: 6.7
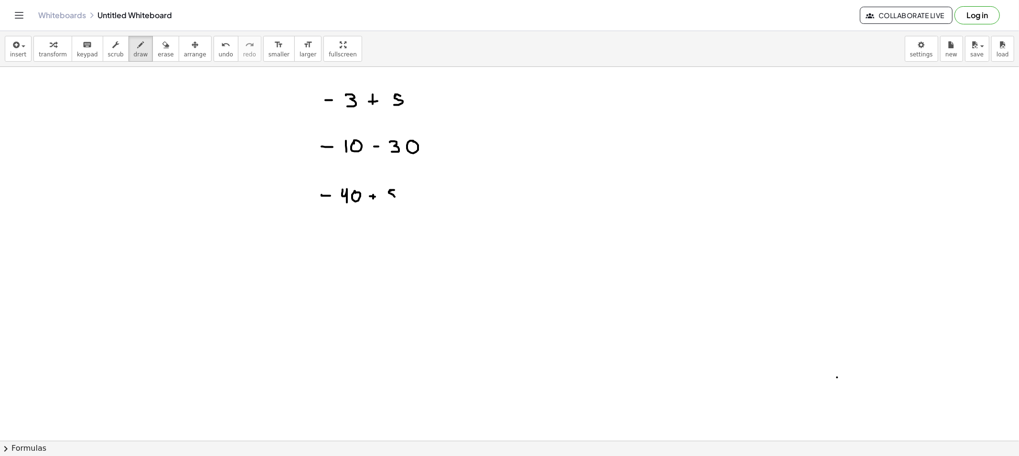
drag, startPoint x: 394, startPoint y: 190, endPoint x: 404, endPoint y: 194, distance: 10.3
drag, startPoint x: 399, startPoint y: 197, endPoint x: 359, endPoint y: 220, distance: 46.0
drag, startPoint x: 345, startPoint y: 236, endPoint x: 359, endPoint y: 239, distance: 14.1
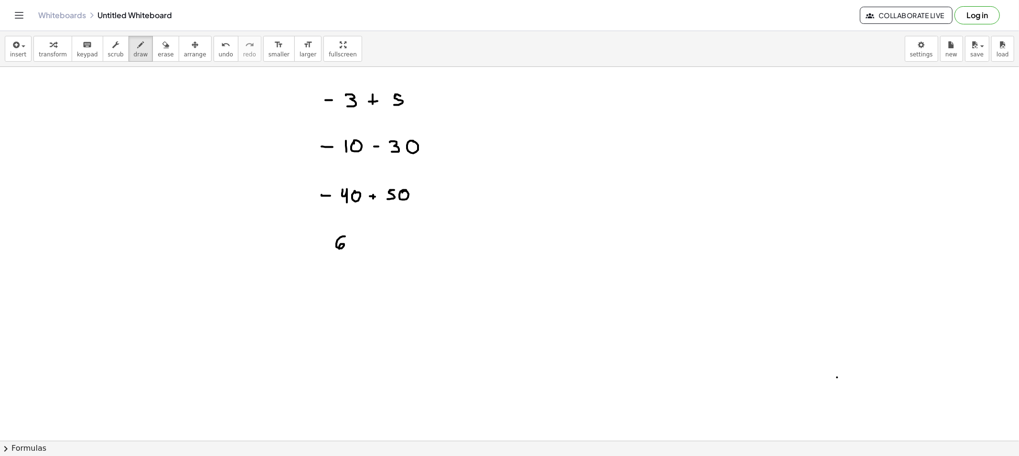
drag, startPoint x: 352, startPoint y: 245, endPoint x: 376, endPoint y: 244, distance: 23.5
drag, startPoint x: 399, startPoint y: 236, endPoint x: 412, endPoint y: 242, distance: 14.7
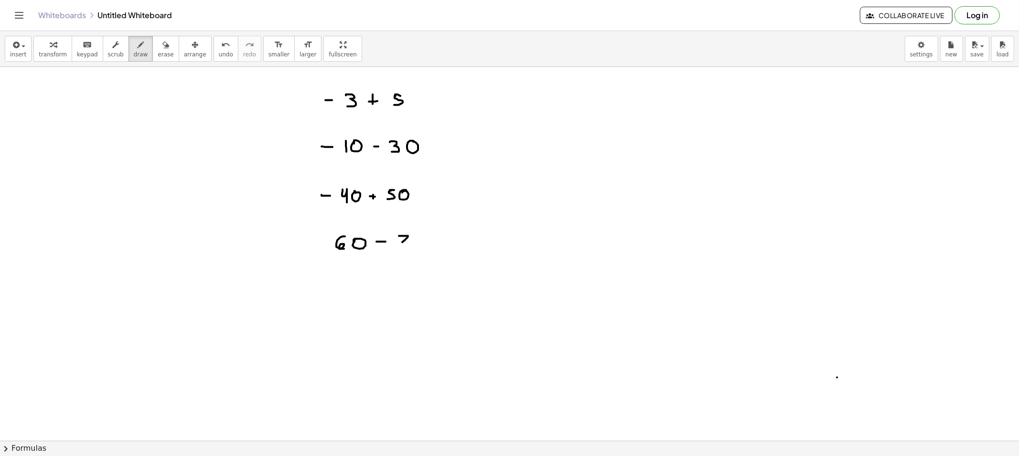
drag, startPoint x: 417, startPoint y: 237, endPoint x: 412, endPoint y: 246, distance: 10.7
drag, startPoint x: 341, startPoint y: 278, endPoint x: 345, endPoint y: 285, distance: 8.1
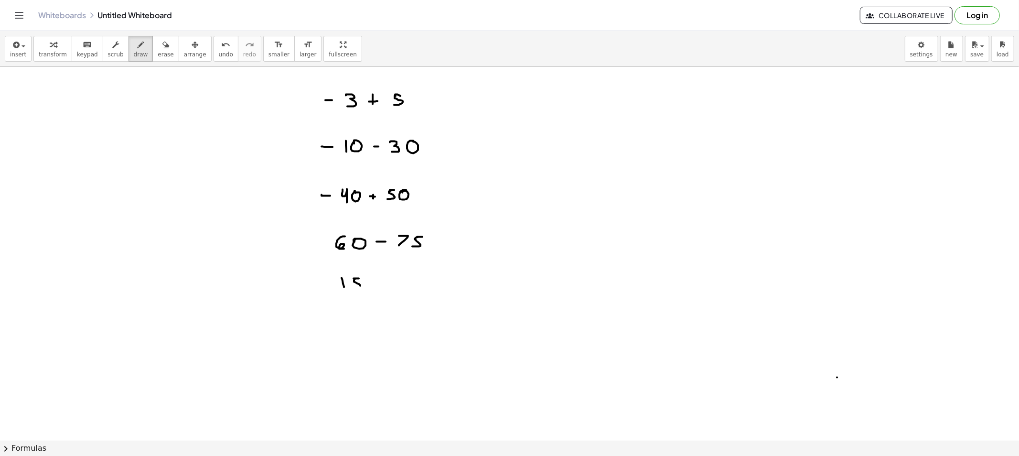
drag, startPoint x: 353, startPoint y: 278, endPoint x: 355, endPoint y: 287, distance: 8.8
drag, startPoint x: 396, startPoint y: 277, endPoint x: 414, endPoint y: 281, distance: 18.5
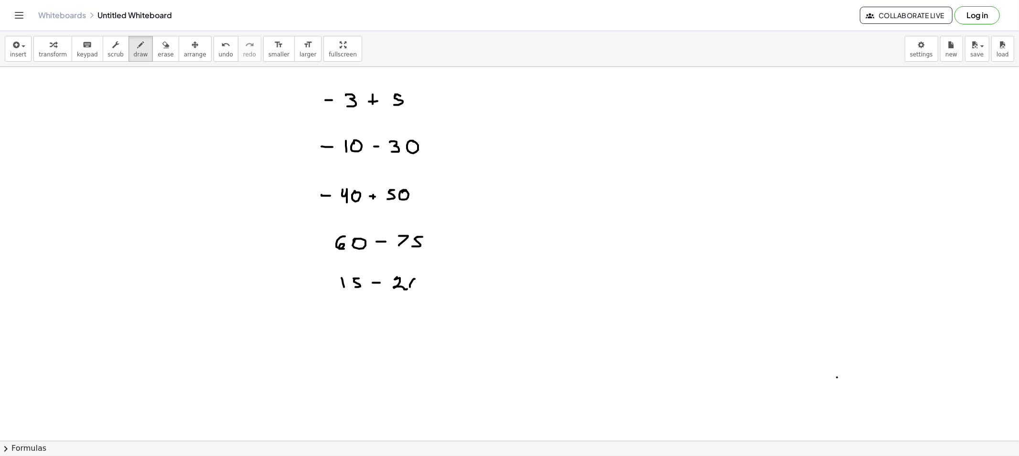
drag, startPoint x: 410, startPoint y: 287, endPoint x: 412, endPoint y: 282, distance: 5.8
drag, startPoint x: 331, startPoint y: 317, endPoint x: 338, endPoint y: 317, distance: 7.2
drag, startPoint x: 348, startPoint y: 311, endPoint x: 362, endPoint y: 316, distance: 15.1
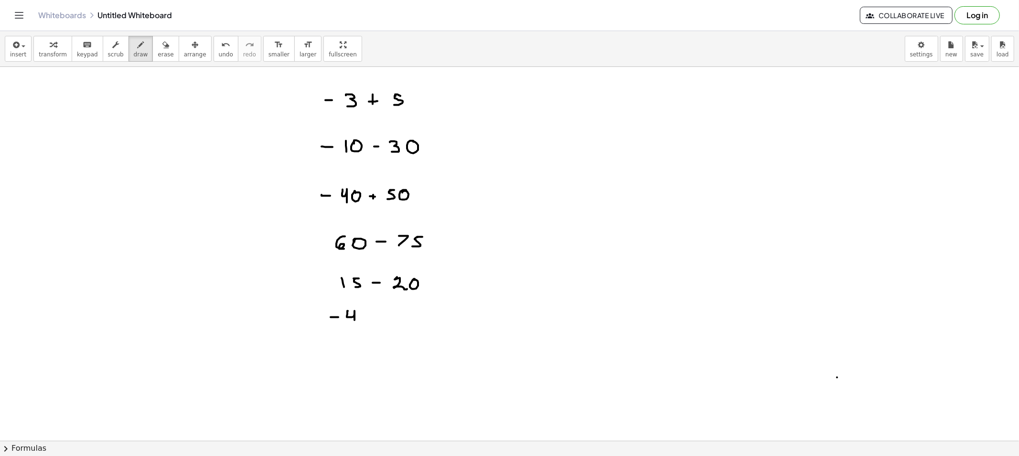
drag, startPoint x: 362, startPoint y: 311, endPoint x: 361, endPoint y: 321, distance: 10.1
drag, startPoint x: 393, startPoint y: 311, endPoint x: 408, endPoint y: 317, distance: 15.6
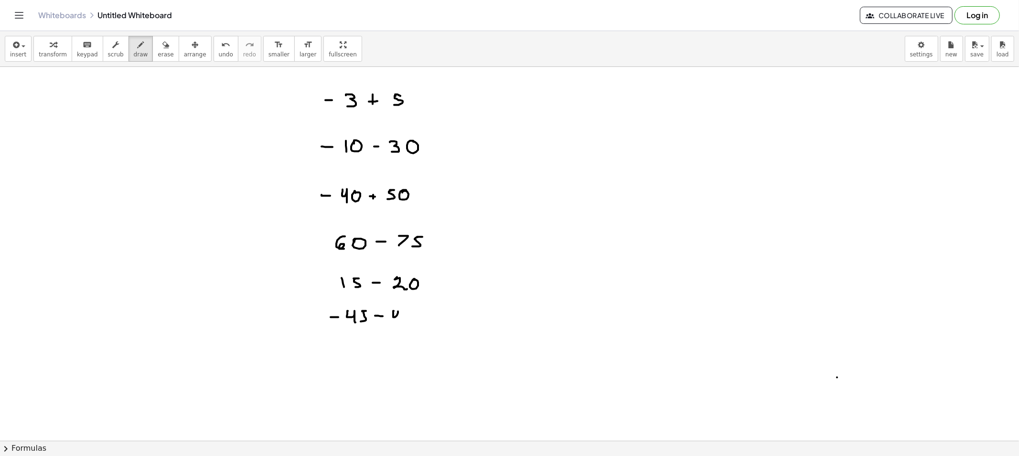
drag, startPoint x: 408, startPoint y: 313, endPoint x: 407, endPoint y: 322, distance: 9.1
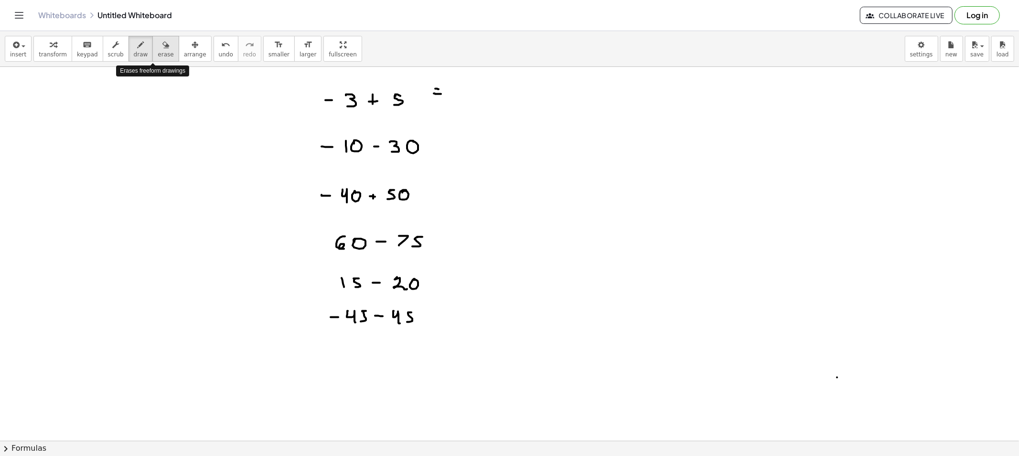
click at [158, 58] on span "erase" at bounding box center [166, 54] width 16 height 7
click at [133, 50] on button "draw" at bounding box center [140, 49] width 25 height 26
click at [134, 51] on span "draw" at bounding box center [141, 54] width 14 height 7
drag, startPoint x: 161, startPoint y: 53, endPoint x: 306, endPoint y: 76, distance: 146.6
click at [162, 52] on button "erase" at bounding box center [165, 49] width 26 height 26
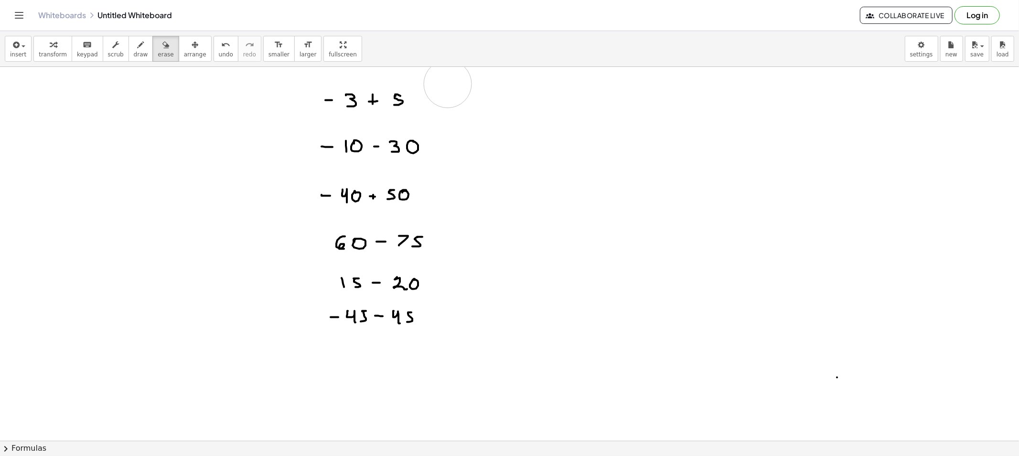
click at [134, 56] on span "draw" at bounding box center [141, 54] width 14 height 7
drag, startPoint x: 416, startPoint y: 96, endPoint x: 422, endPoint y: 97, distance: 5.8
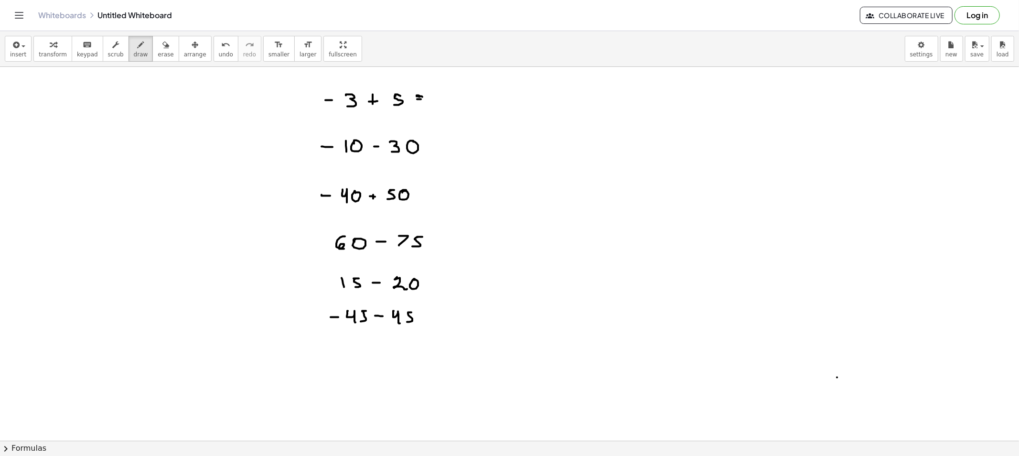
click at [159, 56] on span "erase" at bounding box center [166, 54] width 16 height 7
drag, startPoint x: 445, startPoint y: 104, endPoint x: 438, endPoint y: 97, distance: 9.5
click at [134, 54] on span "draw" at bounding box center [141, 54] width 14 height 7
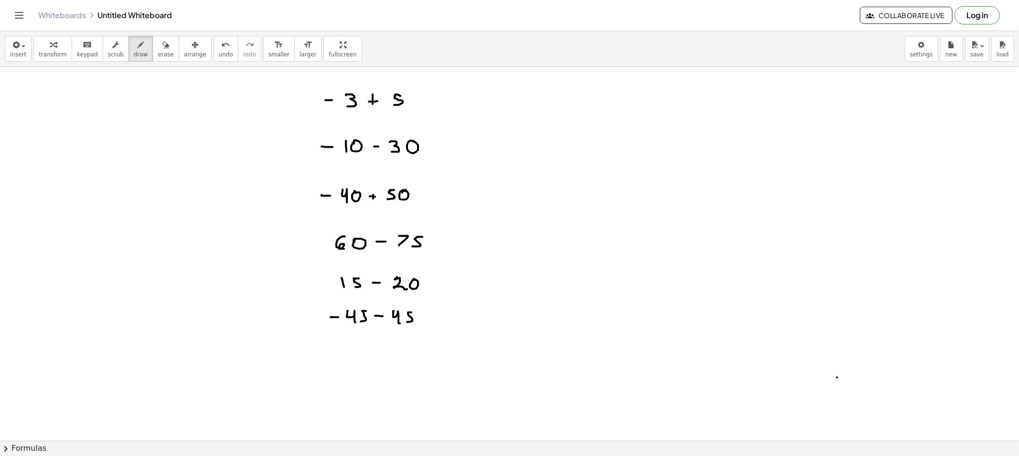
drag, startPoint x: 430, startPoint y: 96, endPoint x: 431, endPoint y: 100, distance: 5.0
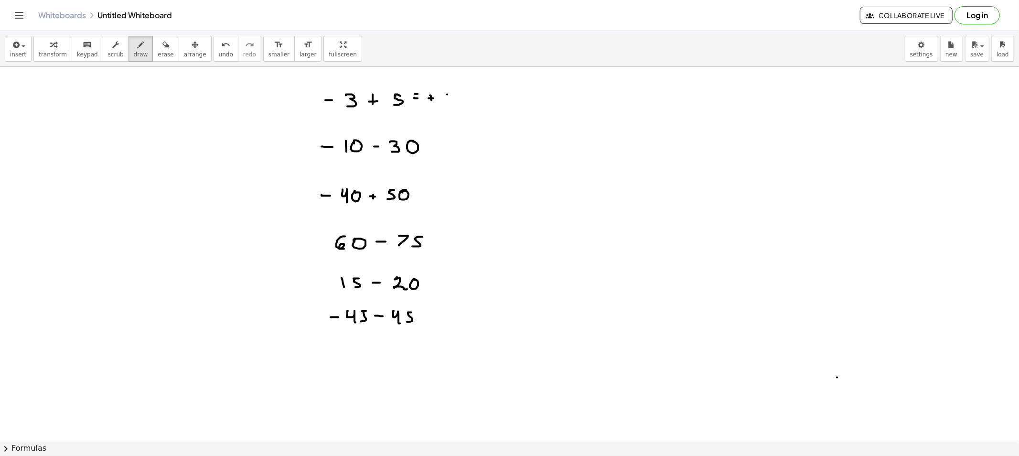
drag, startPoint x: 450, startPoint y: 94, endPoint x: 453, endPoint y: 103, distance: 8.9
drag, startPoint x: 134, startPoint y: 56, endPoint x: 145, endPoint y: 53, distance: 11.9
click at [135, 56] on span "draw" at bounding box center [141, 54] width 14 height 7
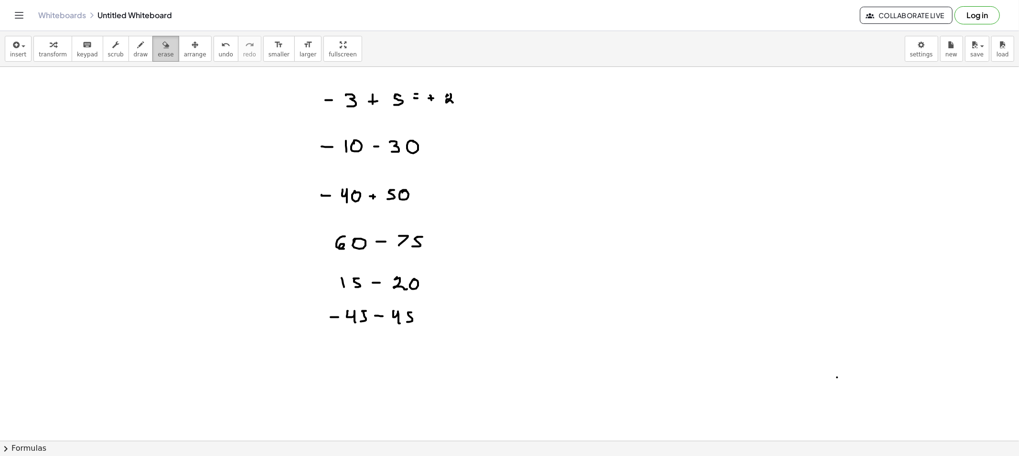
click at [158, 53] on span "erase" at bounding box center [166, 54] width 16 height 7
click at [135, 48] on div "button" at bounding box center [141, 44] width 14 height 11
drag, startPoint x: 428, startPoint y: 98, endPoint x: 435, endPoint y: 98, distance: 6.2
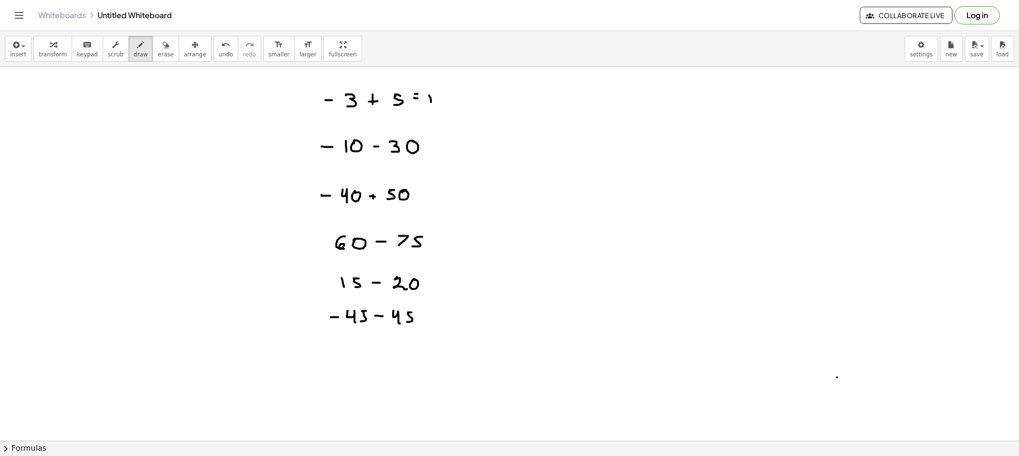
drag, startPoint x: 451, startPoint y: 93, endPoint x: 461, endPoint y: 102, distance: 13.6
drag, startPoint x: 422, startPoint y: 197, endPoint x: 398, endPoint y: 201, distance: 24.7
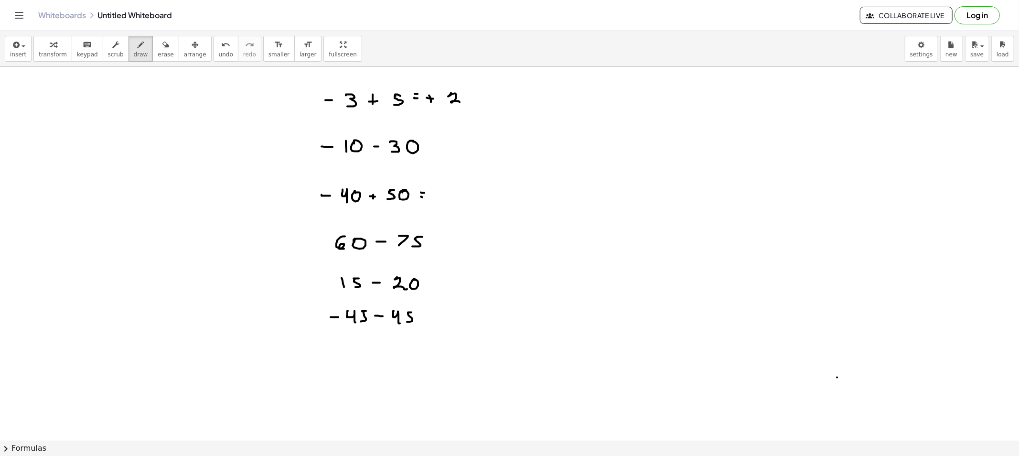
drag, startPoint x: 306, startPoint y: 175, endPoint x: 326, endPoint y: 186, distance: 23.1
drag, startPoint x: 442, startPoint y: 194, endPoint x: 442, endPoint y: 201, distance: 6.7
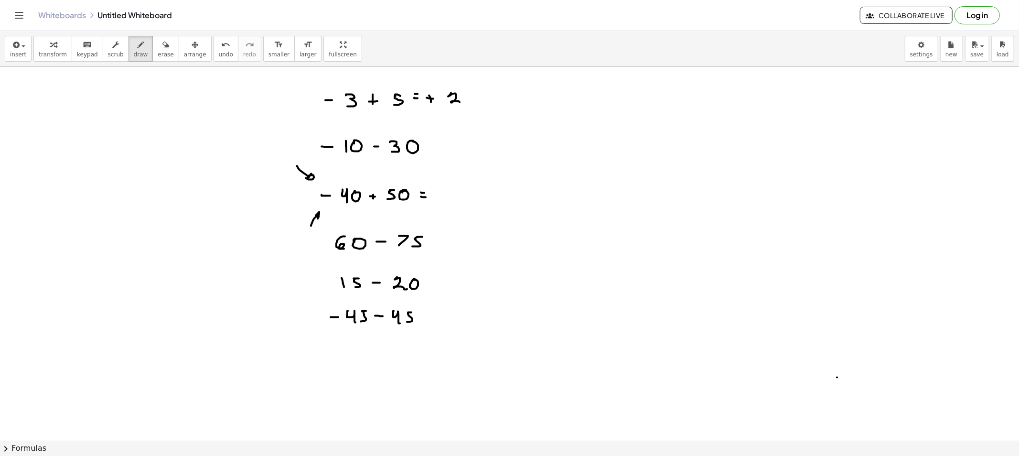
drag, startPoint x: 440, startPoint y: 197, endPoint x: 448, endPoint y: 198, distance: 8.2
drag, startPoint x: 460, startPoint y: 194, endPoint x: 467, endPoint y: 196, distance: 7.6
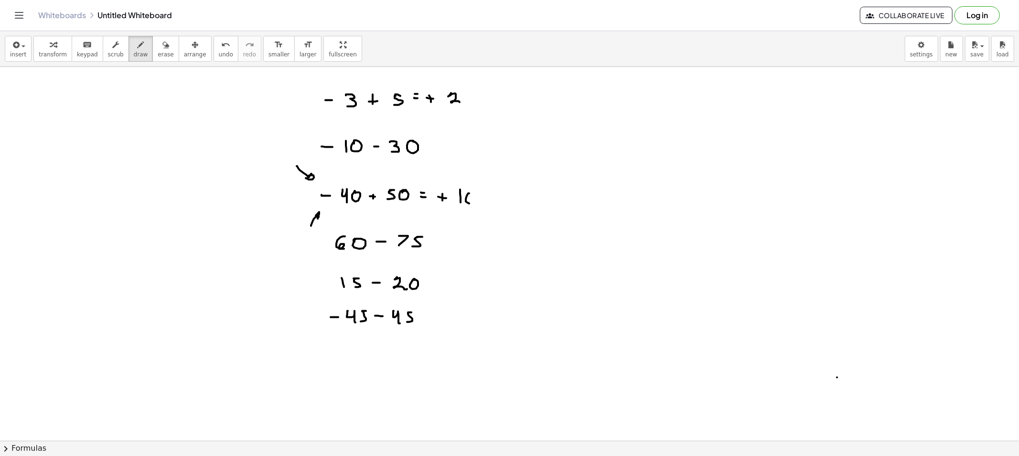
drag, startPoint x: 450, startPoint y: 244, endPoint x: 455, endPoint y: 245, distance: 5.3
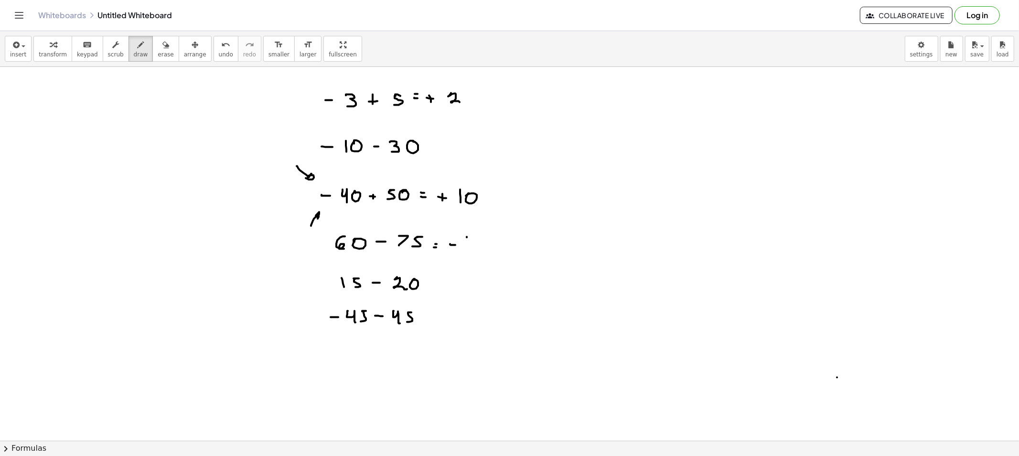
drag, startPoint x: 467, startPoint y: 237, endPoint x: 472, endPoint y: 244, distance: 8.5
drag, startPoint x: 473, startPoint y: 239, endPoint x: 479, endPoint y: 240, distance: 6.2
drag, startPoint x: 474, startPoint y: 241, endPoint x: 476, endPoint y: 246, distance: 5.4
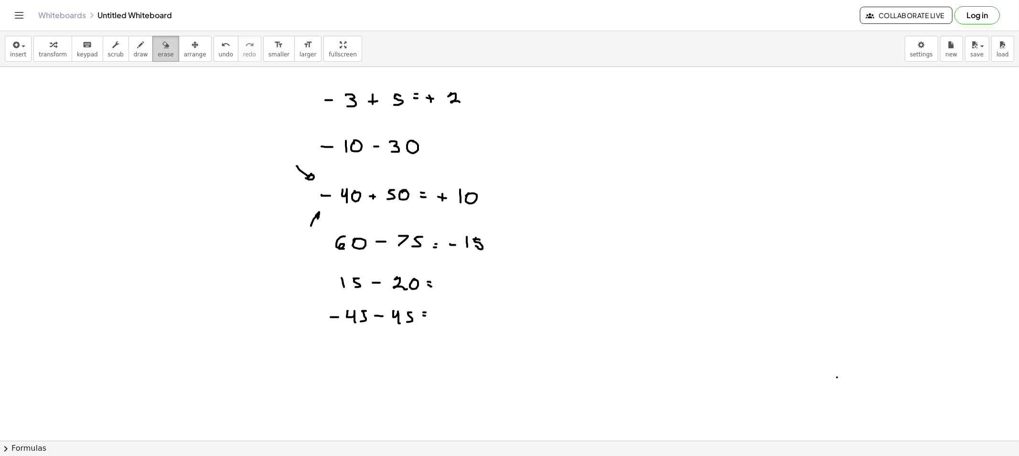
click at [162, 50] on icon "button" at bounding box center [165, 44] width 7 height 11
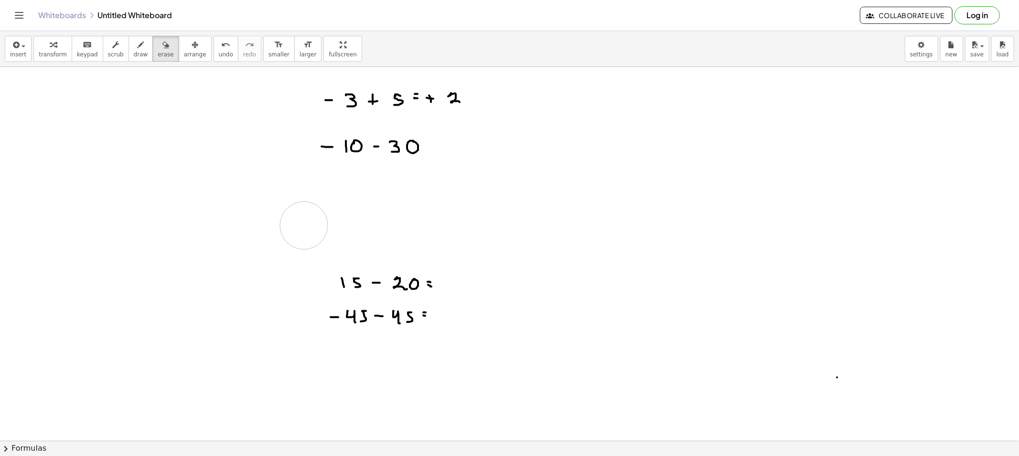
drag, startPoint x: 284, startPoint y: 185, endPoint x: 289, endPoint y: 203, distance: 18.8
drag, startPoint x: 295, startPoint y: 98, endPoint x: 563, endPoint y: 98, distance: 268.4
click at [137, 54] on button "draw" at bounding box center [140, 49] width 25 height 26
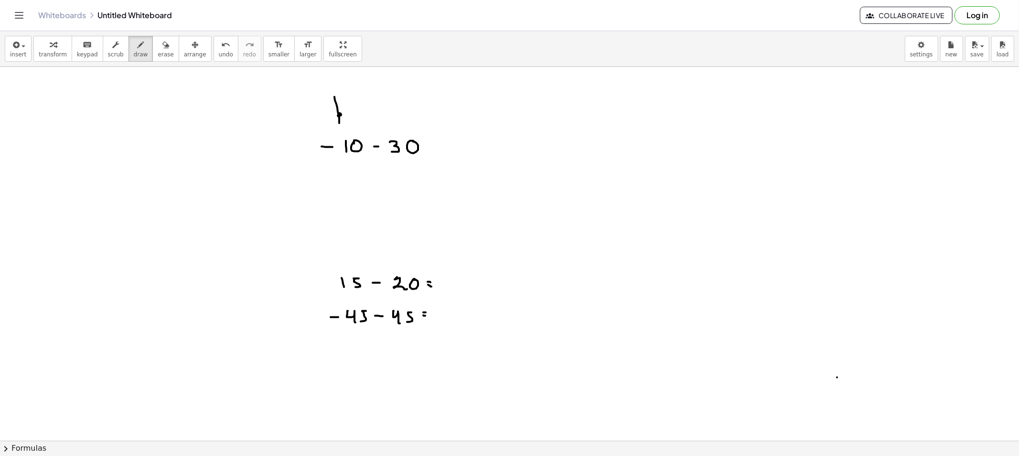
drag, startPoint x: 334, startPoint y: 97, endPoint x: 340, endPoint y: 115, distance: 18.4
drag, startPoint x: 442, startPoint y: 149, endPoint x: 446, endPoint y: 149, distance: 4.8
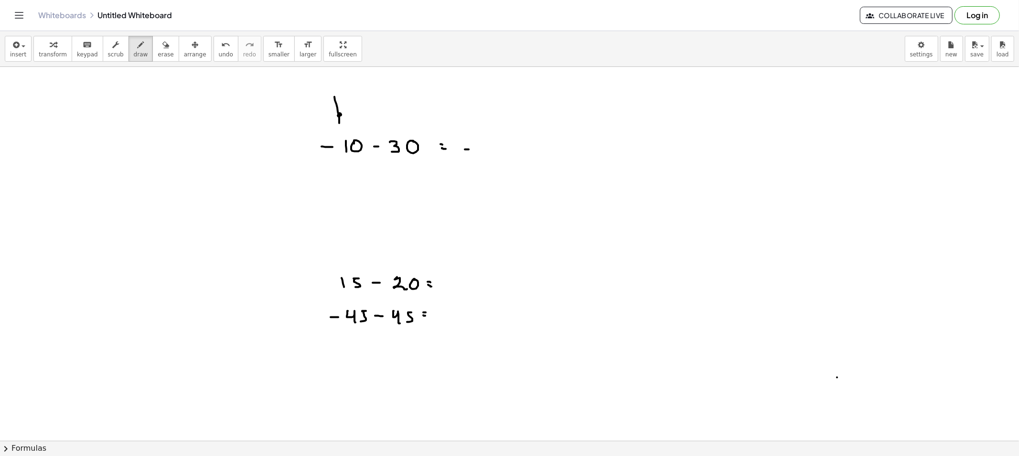
drag, startPoint x: 475, startPoint y: 150, endPoint x: 488, endPoint y: 147, distance: 12.9
drag, startPoint x: 443, startPoint y: 282, endPoint x: 456, endPoint y: 283, distance: 12.5
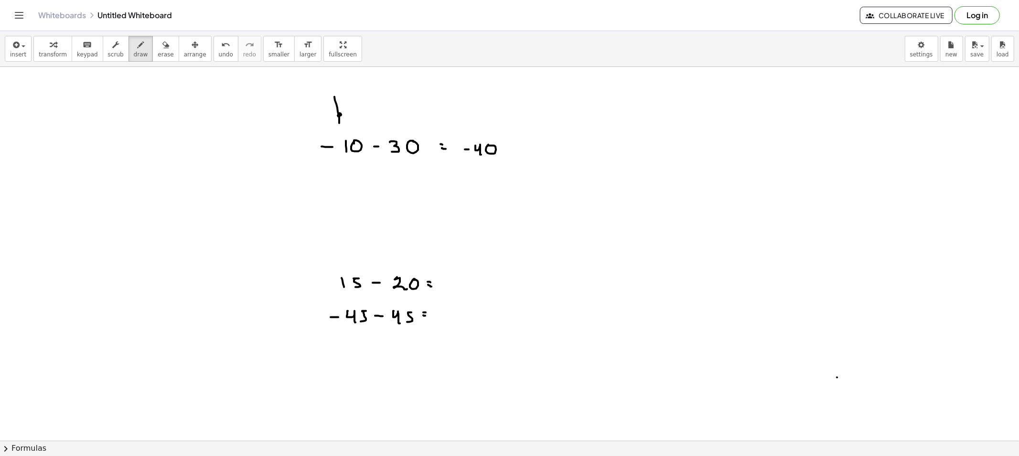
drag, startPoint x: 466, startPoint y: 278, endPoint x: 471, endPoint y: 278, distance: 5.3
drag, startPoint x: 467, startPoint y: 276, endPoint x: 464, endPoint y: 287, distance: 10.9
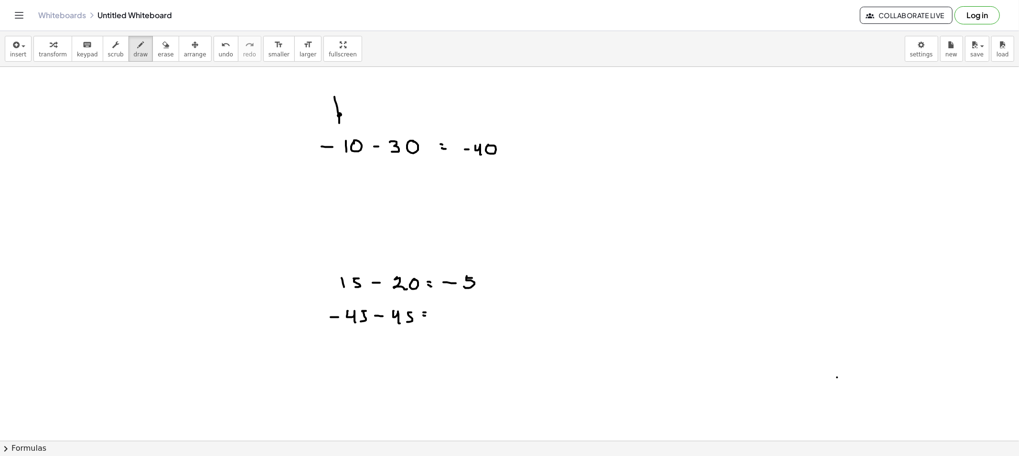
drag, startPoint x: 449, startPoint y: 312, endPoint x: 455, endPoint y: 320, distance: 9.6
click at [158, 56] on span "erase" at bounding box center [166, 54] width 16 height 7
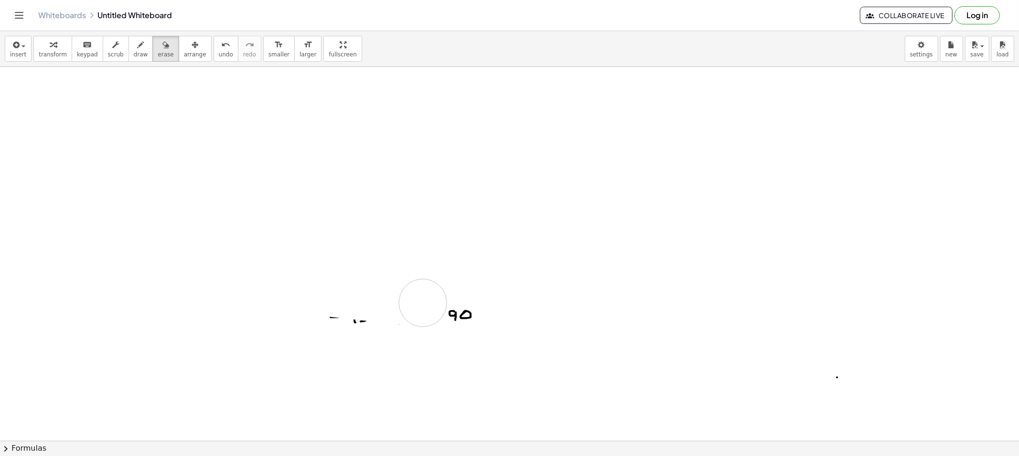
drag, startPoint x: 277, startPoint y: 136, endPoint x: 461, endPoint y: 294, distance: 242.8
drag, startPoint x: 127, startPoint y: 48, endPoint x: 223, endPoint y: 96, distance: 107.2
click at [138, 48] on icon "button" at bounding box center [141, 44] width 7 height 11
drag, startPoint x: 336, startPoint y: 110, endPoint x: 347, endPoint y: 122, distance: 15.9
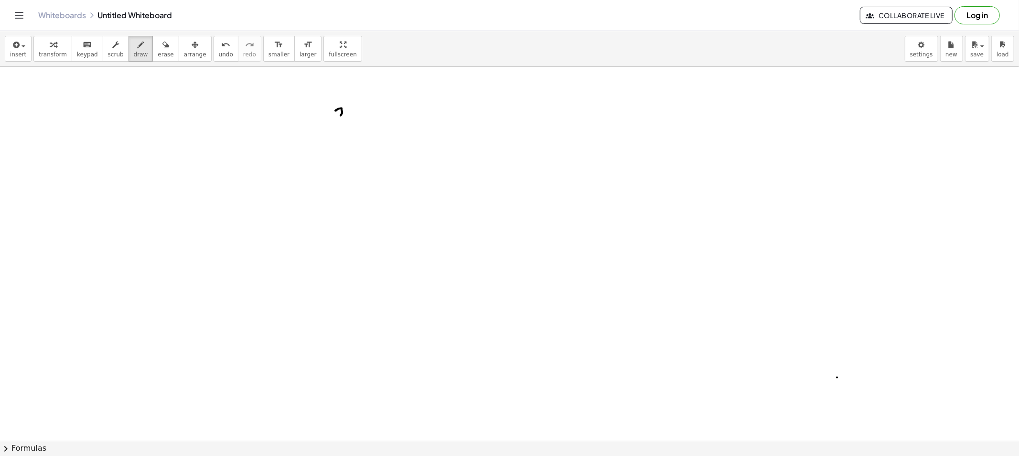
drag, startPoint x: 357, startPoint y: 113, endPoint x: 351, endPoint y: 120, distance: 9.5
drag, startPoint x: 367, startPoint y: 115, endPoint x: 373, endPoint y: 117, distance: 6.8
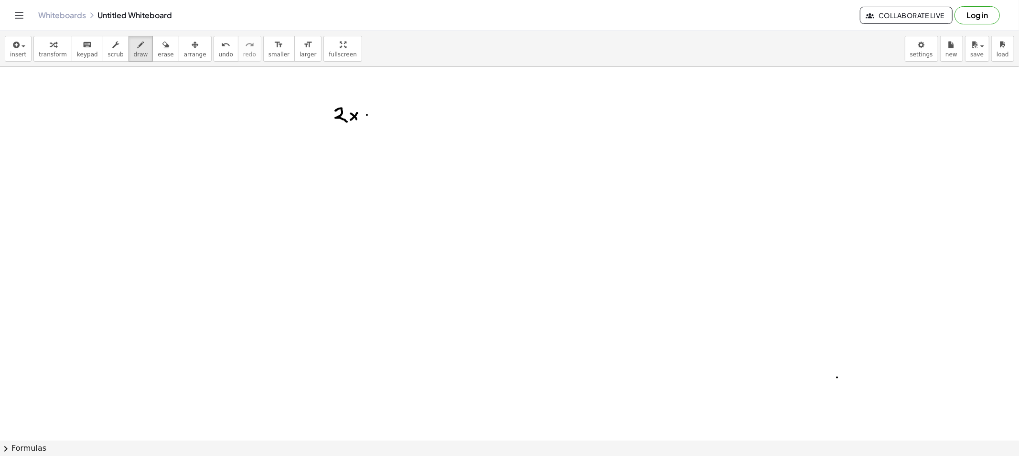
drag, startPoint x: 389, startPoint y: 107, endPoint x: 394, endPoint y: 117, distance: 10.9
drag, startPoint x: 412, startPoint y: 116, endPoint x: 418, endPoint y: 117, distance: 5.9
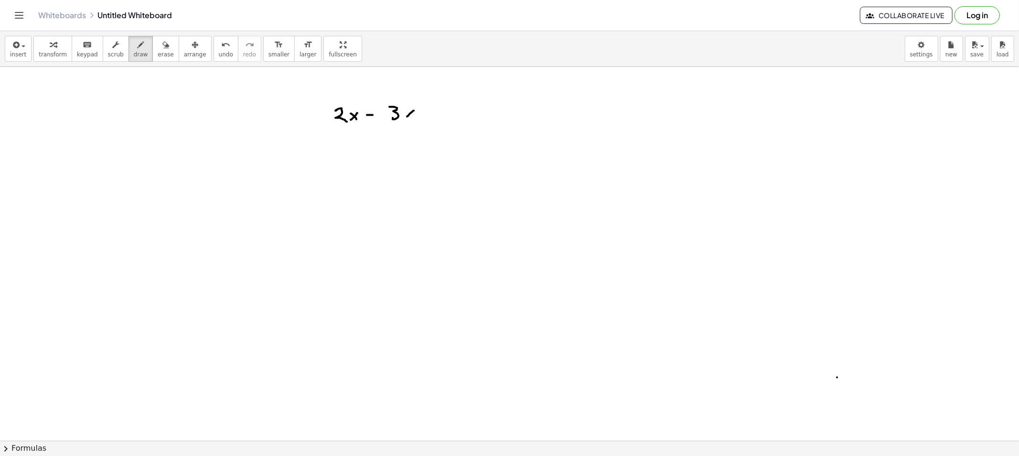
drag, startPoint x: 424, startPoint y: 114, endPoint x: 430, endPoint y: 115, distance: 6.3
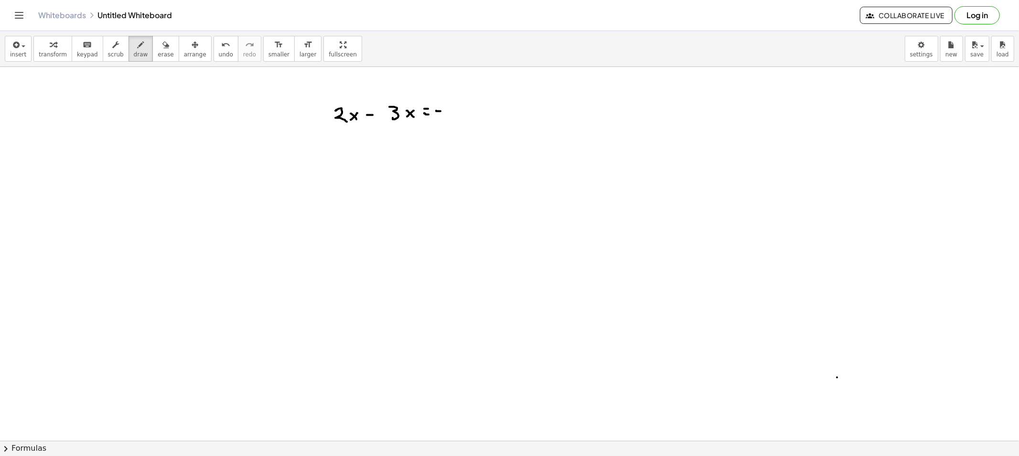
drag, startPoint x: 324, startPoint y: 111, endPoint x: 324, endPoint y: 118, distance: 6.7
drag, startPoint x: 451, startPoint y: 115, endPoint x: 465, endPoint y: 108, distance: 14.9
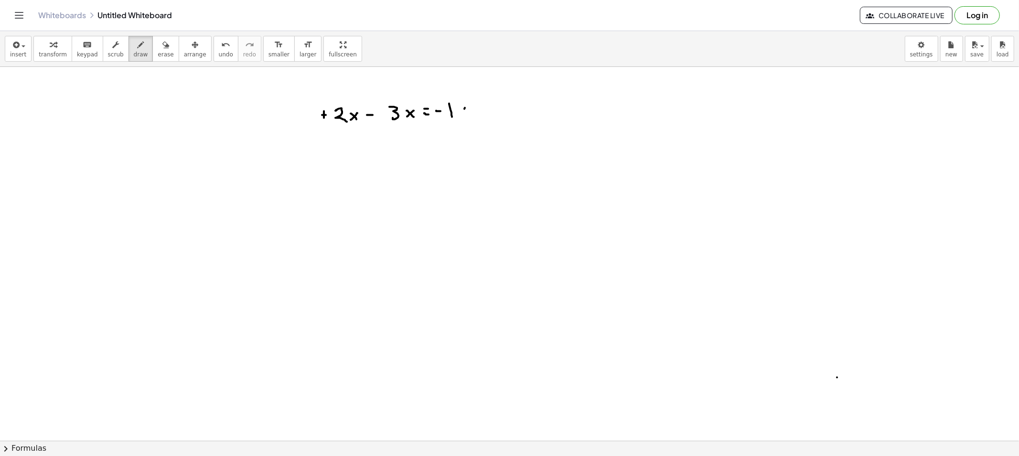
drag, startPoint x: 464, startPoint y: 109, endPoint x: 457, endPoint y: 117, distance: 10.2
drag, startPoint x: 461, startPoint y: 113, endPoint x: 465, endPoint y: 118, distance: 6.8
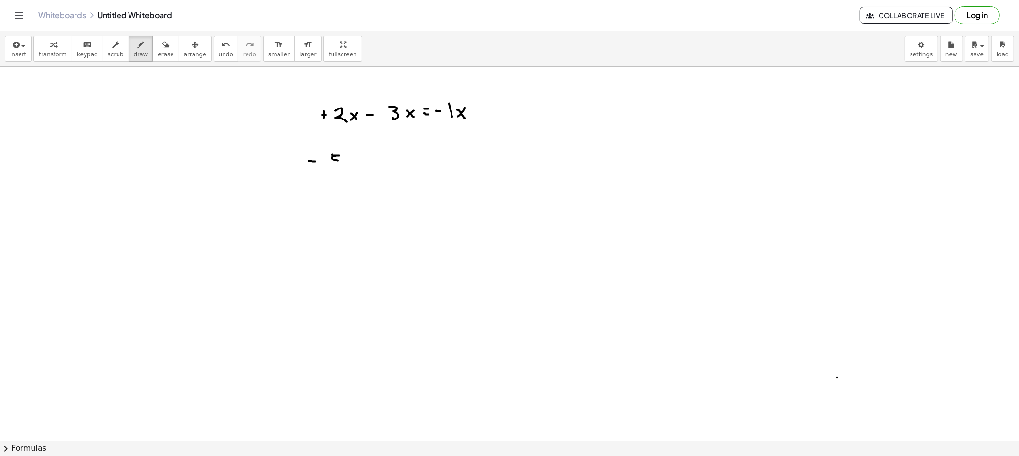
drag, startPoint x: 337, startPoint y: 156, endPoint x: 330, endPoint y: 165, distance: 11.7
drag, startPoint x: 351, startPoint y: 161, endPoint x: 347, endPoint y: 166, distance: 6.4
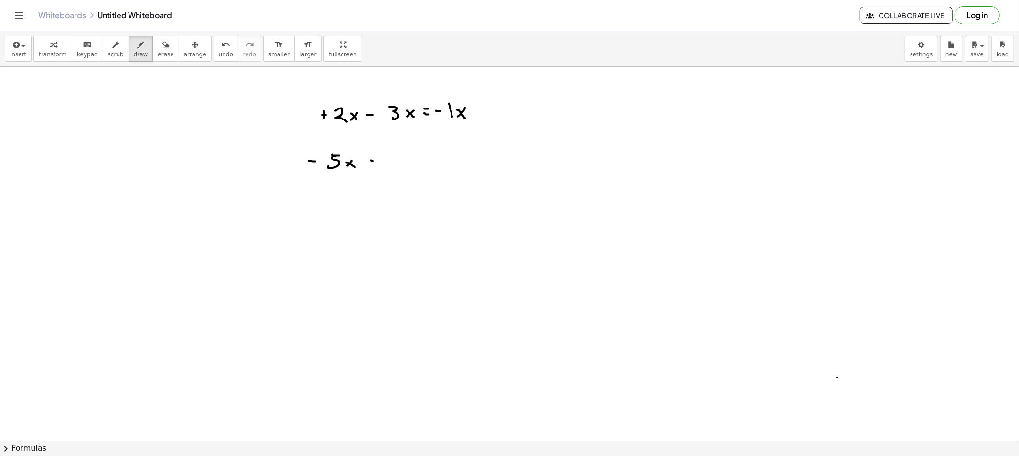
drag, startPoint x: 372, startPoint y: 161, endPoint x: 377, endPoint y: 162, distance: 5.0
drag, startPoint x: 390, startPoint y: 156, endPoint x: 392, endPoint y: 164, distance: 8.5
drag, startPoint x: 399, startPoint y: 155, endPoint x: 421, endPoint y: 159, distance: 22.4
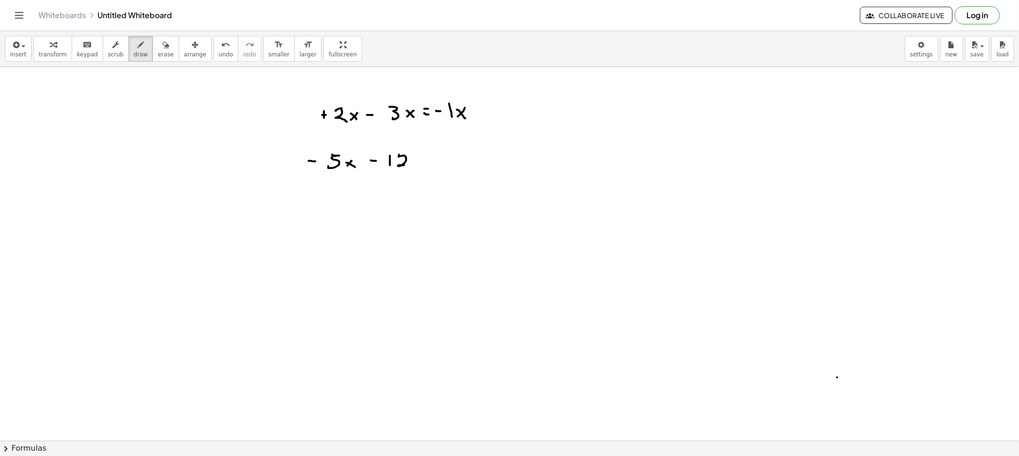
drag, startPoint x: 421, startPoint y: 160, endPoint x: 414, endPoint y: 165, distance: 8.5
drag, startPoint x: 419, startPoint y: 164, endPoint x: 436, endPoint y: 161, distance: 16.9
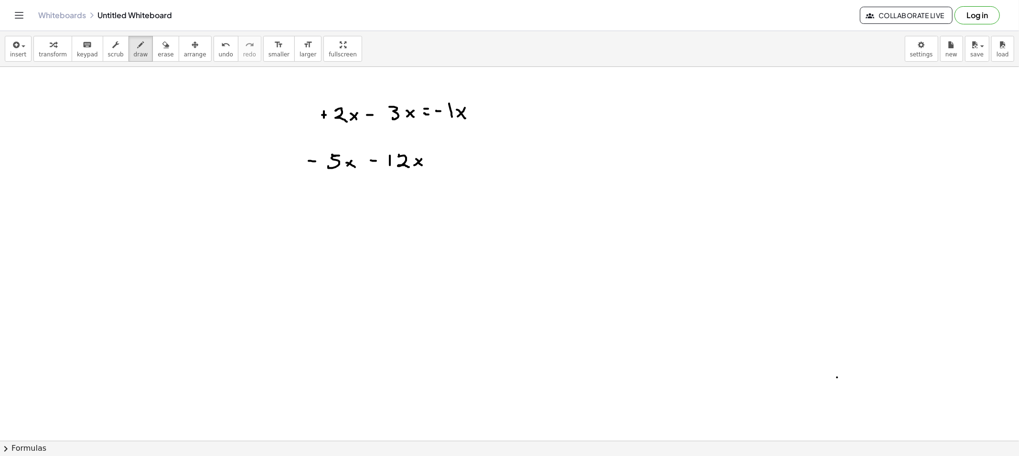
drag, startPoint x: 436, startPoint y: 163, endPoint x: 440, endPoint y: 163, distance: 4.8
drag, startPoint x: 446, startPoint y: 159, endPoint x: 453, endPoint y: 159, distance: 6.7
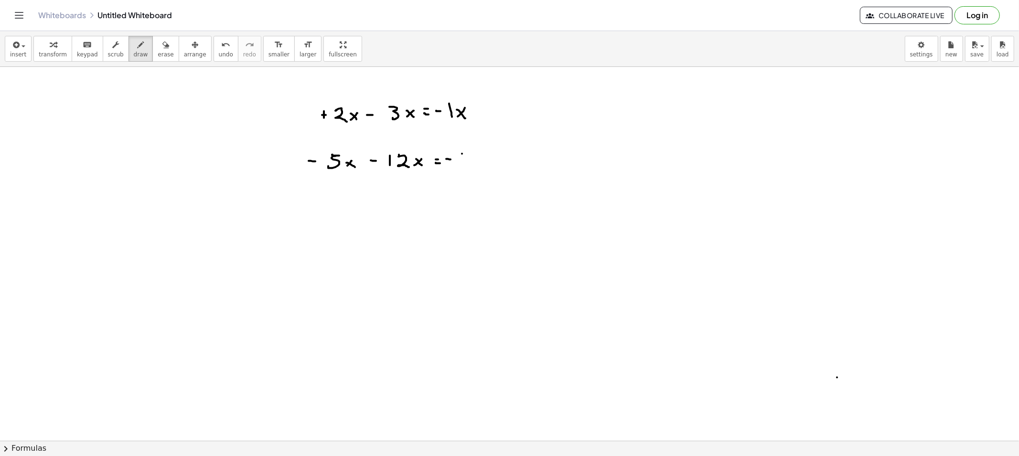
drag, startPoint x: 462, startPoint y: 154, endPoint x: 461, endPoint y: 165, distance: 11.5
drag, startPoint x: 475, startPoint y: 156, endPoint x: 468, endPoint y: 165, distance: 10.9
drag, startPoint x: 483, startPoint y: 159, endPoint x: 477, endPoint y: 166, distance: 9.5
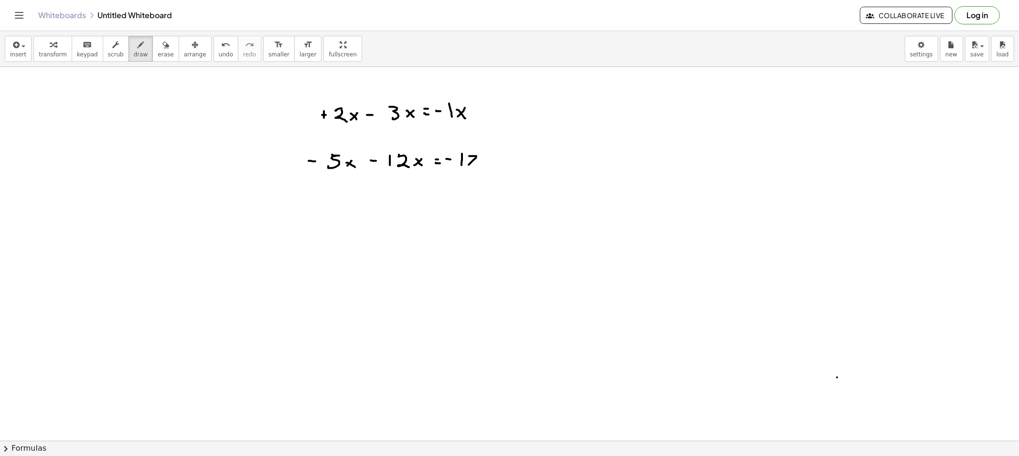
drag, startPoint x: 477, startPoint y: 162, endPoint x: 486, endPoint y: 169, distance: 11.0
drag, startPoint x: 323, startPoint y: 224, endPoint x: 323, endPoint y: 235, distance: 11.0
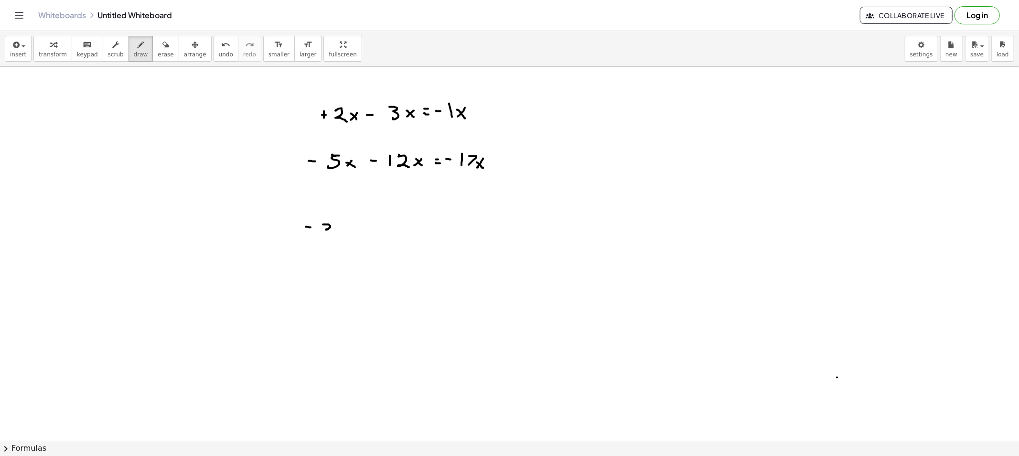
drag, startPoint x: 344, startPoint y: 231, endPoint x: 340, endPoint y: 235, distance: 6.1
drag, startPoint x: 342, startPoint y: 232, endPoint x: 348, endPoint y: 236, distance: 6.9
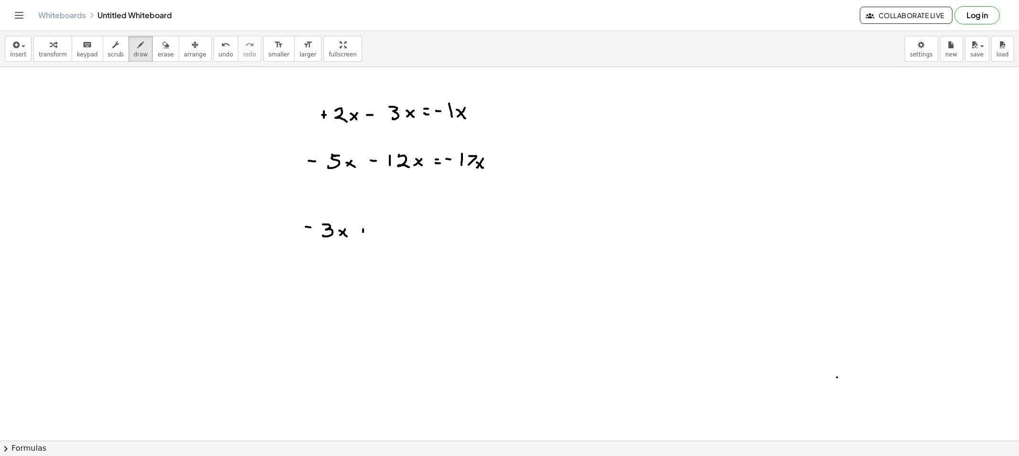
drag, startPoint x: 360, startPoint y: 232, endPoint x: 368, endPoint y: 233, distance: 8.2
drag, startPoint x: 394, startPoint y: 223, endPoint x: 397, endPoint y: 235, distance: 12.9
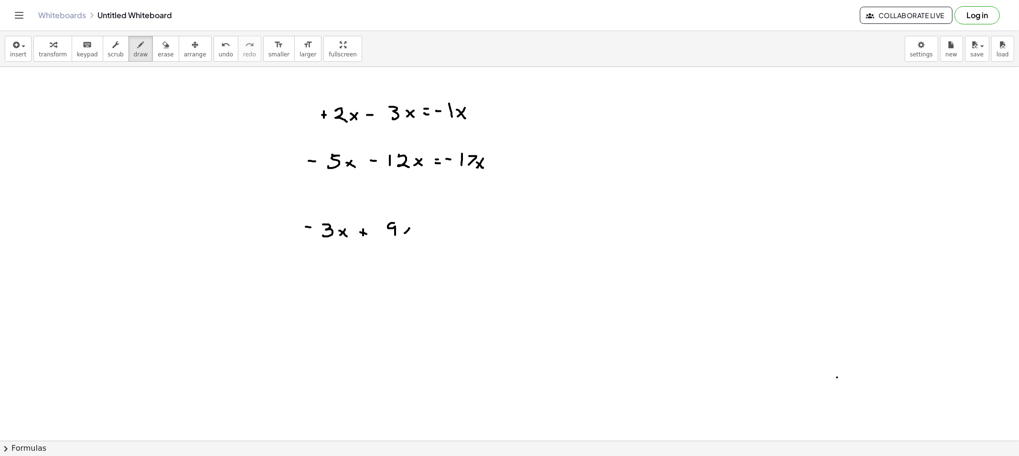
drag, startPoint x: 409, startPoint y: 228, endPoint x: 404, endPoint y: 233, distance: 6.8
drag, startPoint x: 428, startPoint y: 231, endPoint x: 433, endPoint y: 231, distance: 5.3
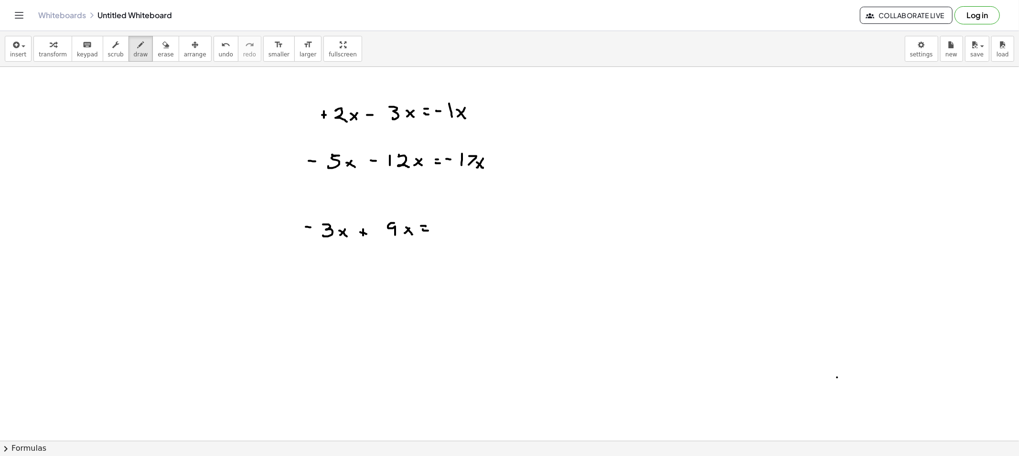
drag, startPoint x: 462, startPoint y: 217, endPoint x: 457, endPoint y: 234, distance: 17.5
drag, startPoint x: 473, startPoint y: 227, endPoint x: 480, endPoint y: 235, distance: 11.2
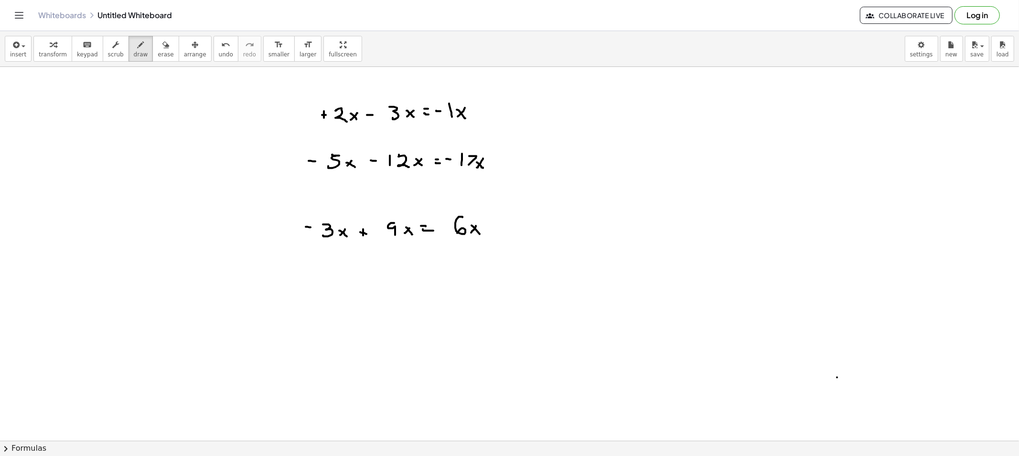
click at [158, 54] on span "erase" at bounding box center [166, 54] width 16 height 7
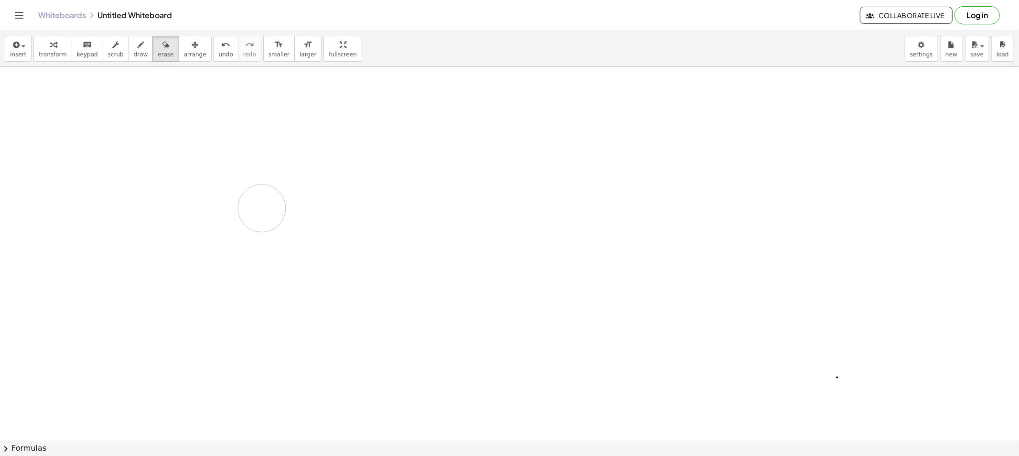
drag, startPoint x: 265, startPoint y: 111, endPoint x: 308, endPoint y: 198, distance: 97.8
click at [134, 43] on div "button" at bounding box center [141, 44] width 14 height 11
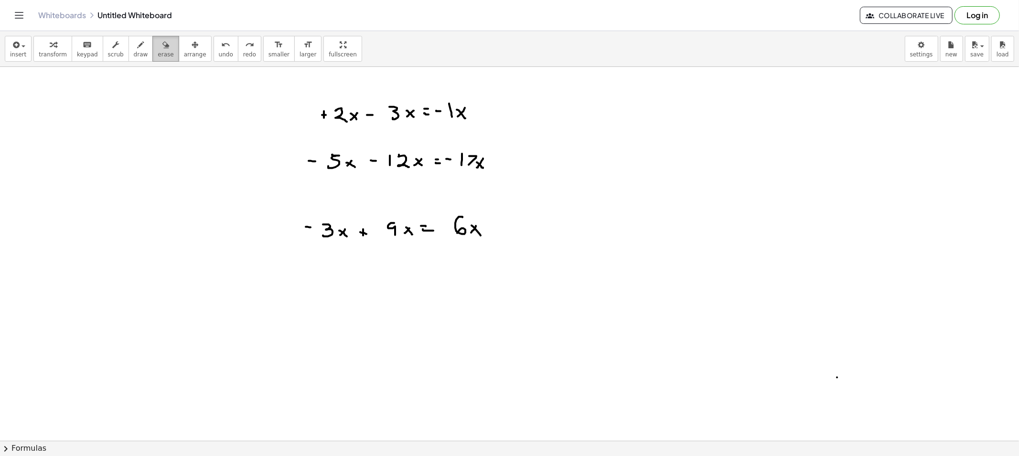
drag, startPoint x: 154, startPoint y: 49, endPoint x: 159, endPoint y: 53, distance: 6.5
click at [159, 53] on button "erase" at bounding box center [165, 49] width 26 height 26
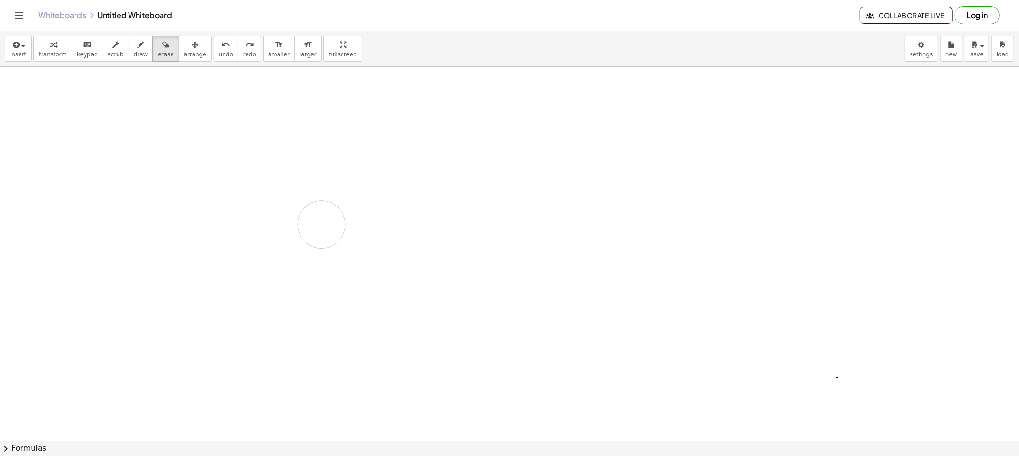
drag, startPoint x: 261, startPoint y: 127, endPoint x: 376, endPoint y: 160, distance: 119.8
drag, startPoint x: 122, startPoint y: 54, endPoint x: 126, endPoint y: 58, distance: 5.8
click at [128, 54] on button "draw" at bounding box center [140, 49] width 25 height 26
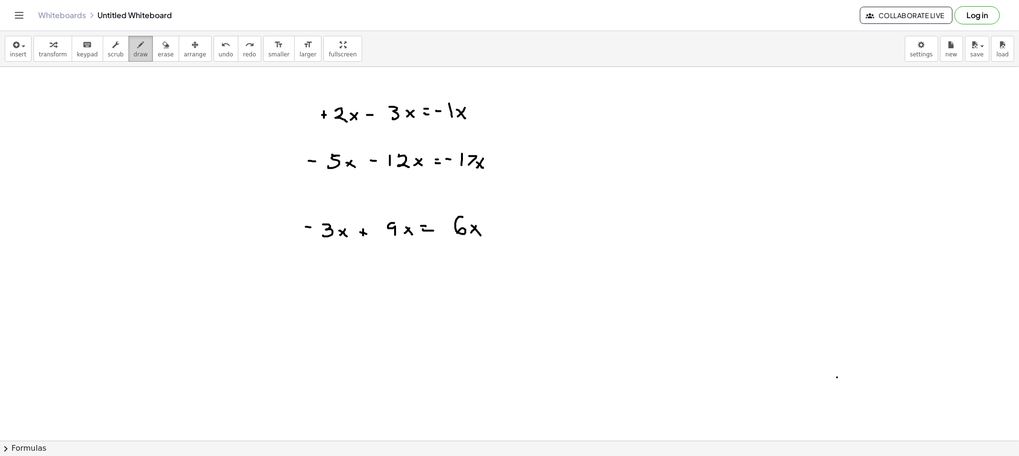
click at [138, 46] on button "draw" at bounding box center [140, 49] width 25 height 26
click at [158, 49] on div "button" at bounding box center [166, 44] width 16 height 11
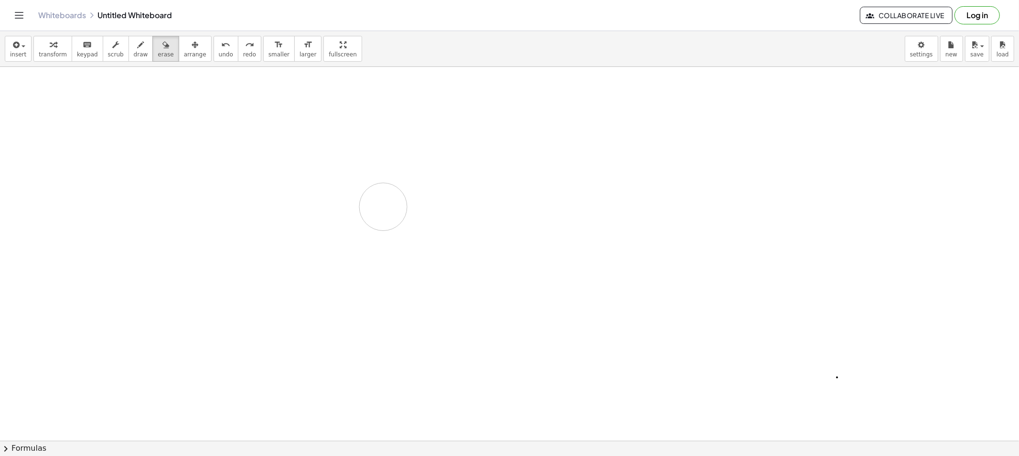
drag, startPoint x: 410, startPoint y: 93, endPoint x: 383, endPoint y: 207, distance: 116.8
click at [135, 54] on span "draw" at bounding box center [141, 54] width 14 height 7
drag, startPoint x: 299, startPoint y: 97, endPoint x: 311, endPoint y: 97, distance: 11.5
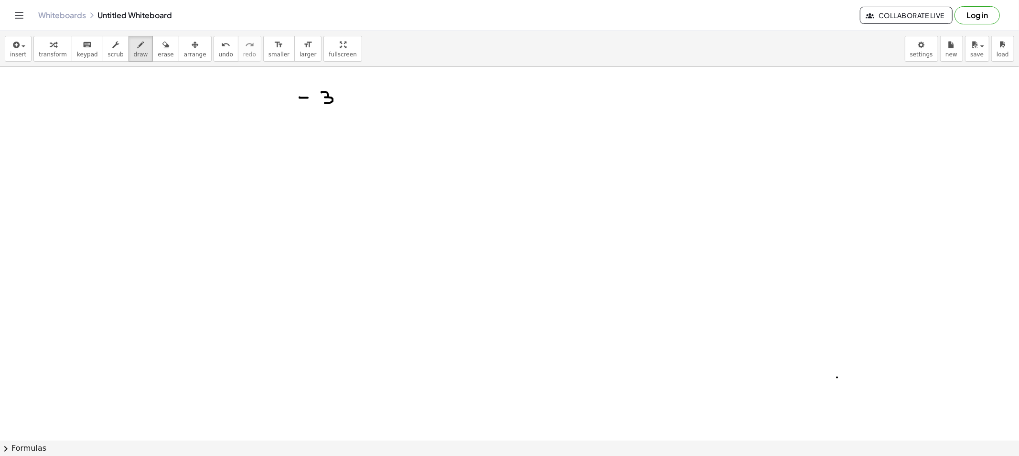
drag, startPoint x: 321, startPoint y: 93, endPoint x: 325, endPoint y: 101, distance: 8.8
drag, startPoint x: 349, startPoint y: 96, endPoint x: 343, endPoint y: 102, distance: 8.1
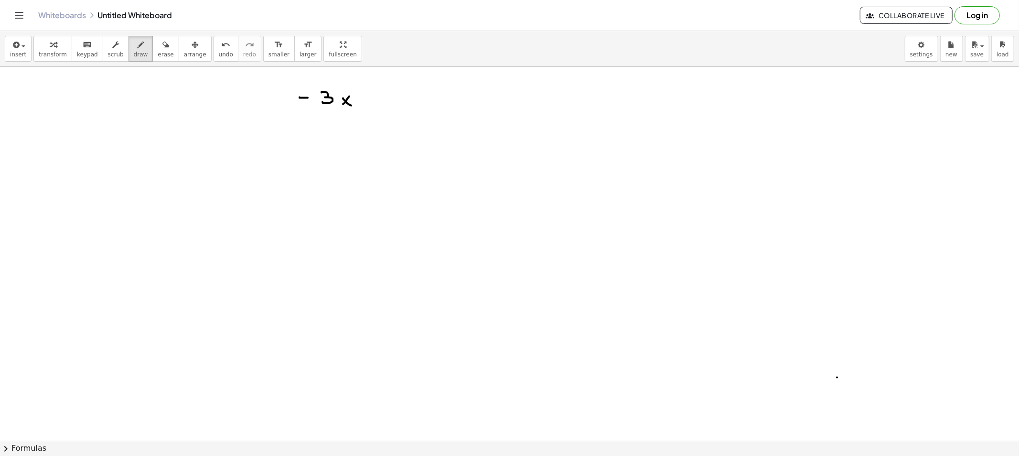
drag, startPoint x: 369, startPoint y: 97, endPoint x: 381, endPoint y: 98, distance: 11.9
drag, startPoint x: 400, startPoint y: 96, endPoint x: 383, endPoint y: 115, distance: 25.4
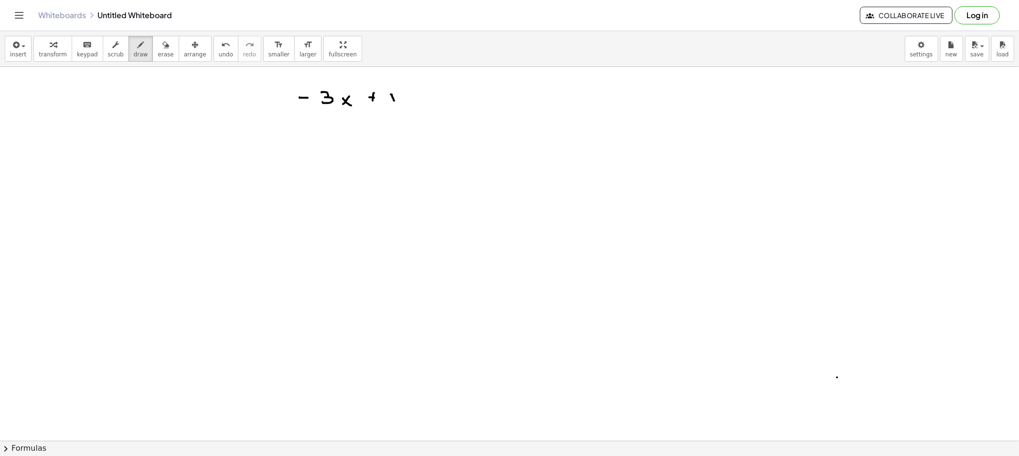
drag, startPoint x: 417, startPoint y: 97, endPoint x: 426, endPoint y: 97, distance: 9.1
drag, startPoint x: 438, startPoint y: 91, endPoint x: 443, endPoint y: 103, distance: 12.9
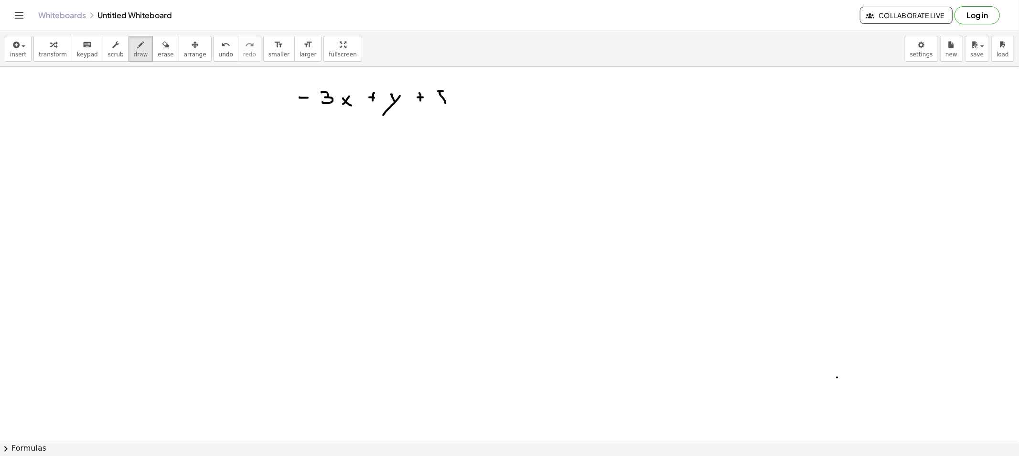
drag, startPoint x: 456, startPoint y: 98, endPoint x: 450, endPoint y: 100, distance: 6.0
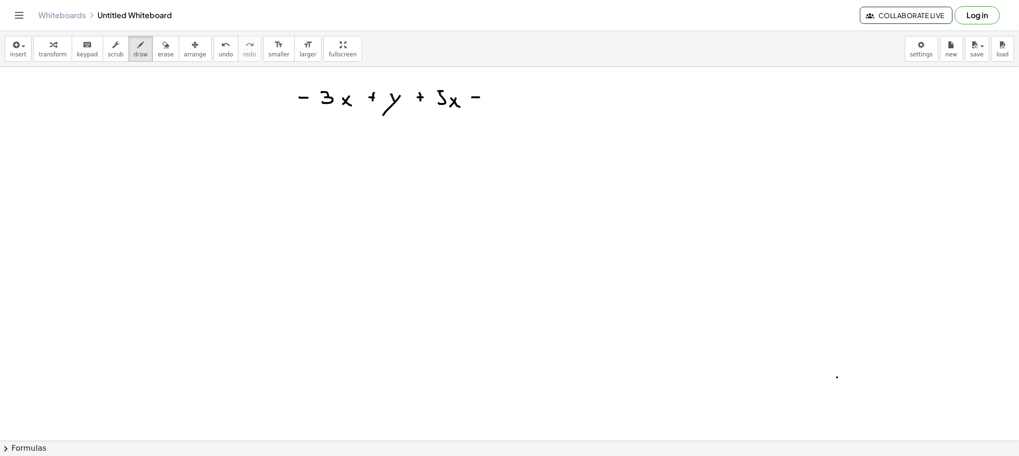
drag, startPoint x: 473, startPoint y: 102, endPoint x: 488, endPoint y: 104, distance: 15.3
drag, startPoint x: 499, startPoint y: 101, endPoint x: 489, endPoint y: 114, distance: 16.3
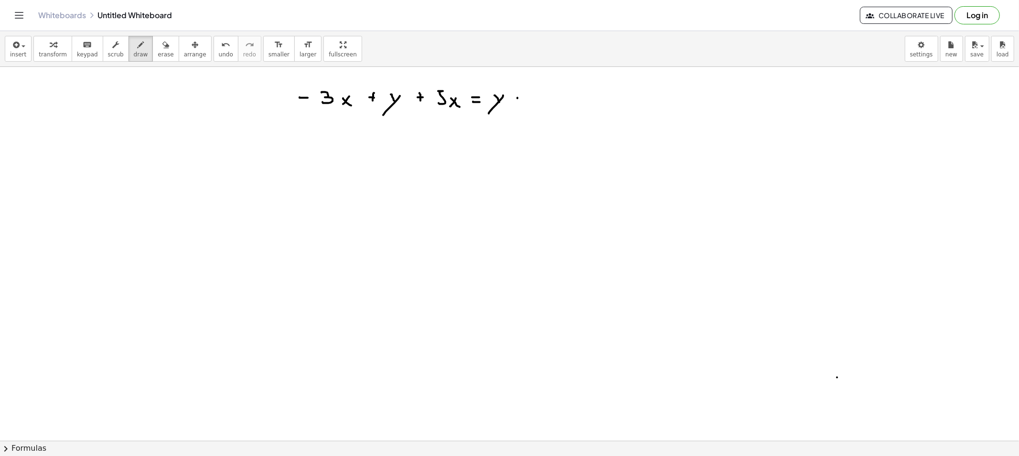
drag, startPoint x: 514, startPoint y: 101, endPoint x: 523, endPoint y: 102, distance: 9.6
drag, startPoint x: 536, startPoint y: 94, endPoint x: 547, endPoint y: 111, distance: 20.0
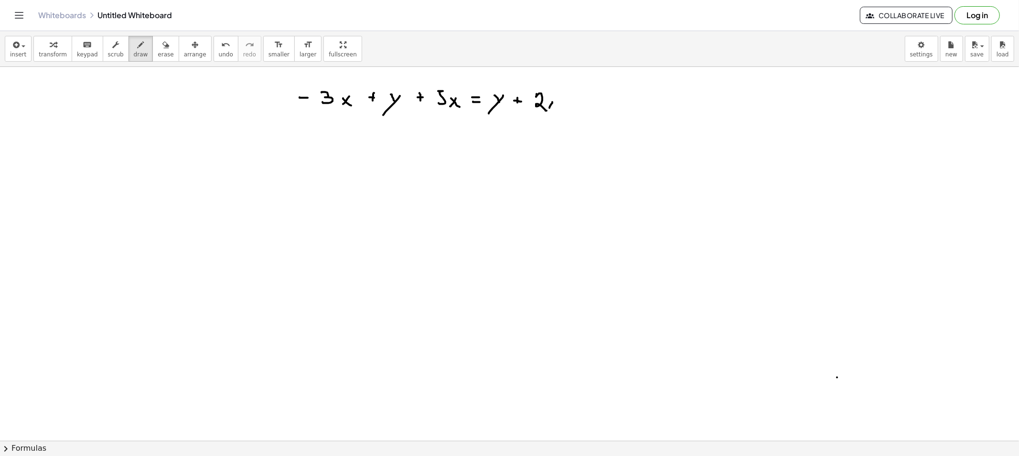
click at [152, 53] on button "erase" at bounding box center [165, 49] width 26 height 26
drag, startPoint x: 288, startPoint y: 108, endPoint x: 206, endPoint y: 70, distance: 90.4
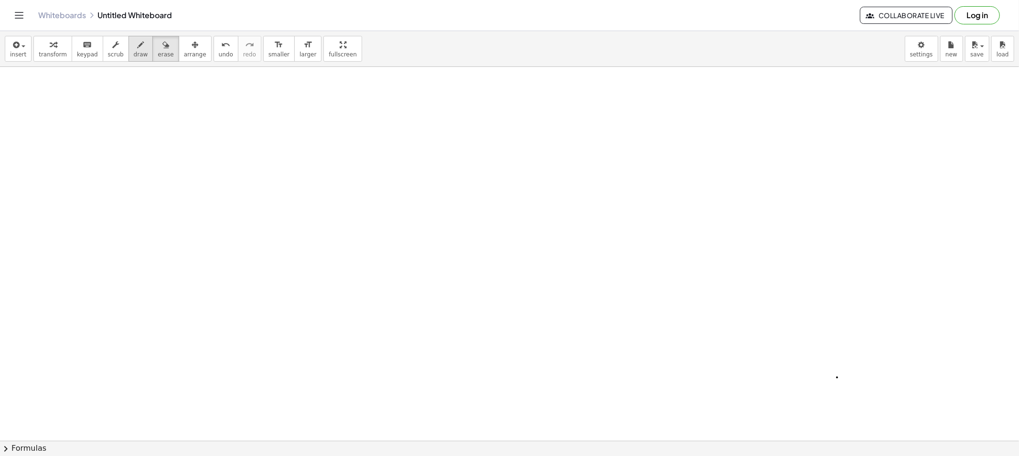
click at [134, 51] on span "draw" at bounding box center [141, 54] width 14 height 7
drag, startPoint x: 304, startPoint y: 98, endPoint x: 296, endPoint y: 105, distance: 10.5
drag, startPoint x: 307, startPoint y: 85, endPoint x: 319, endPoint y: 93, distance: 14.2
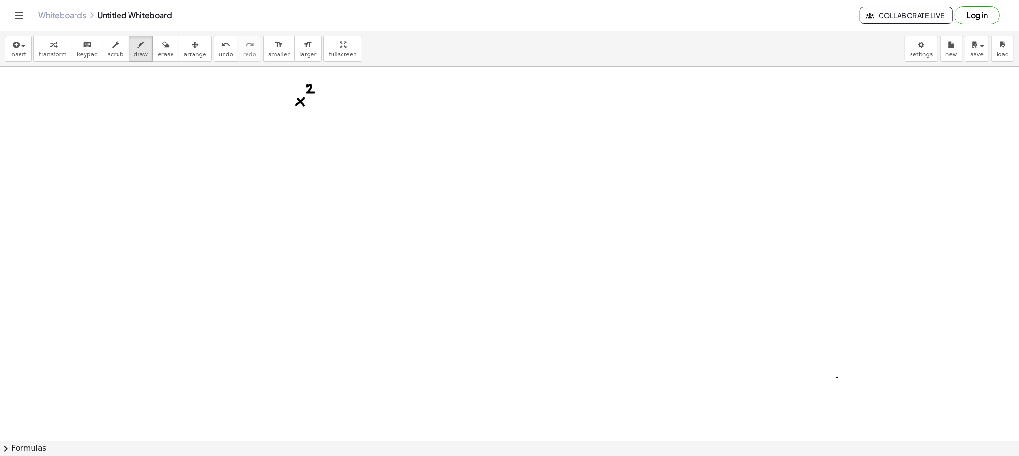
drag, startPoint x: 317, startPoint y: 103, endPoint x: 328, endPoint y: 103, distance: 10.5
drag, startPoint x: 345, startPoint y: 98, endPoint x: 338, endPoint y: 98, distance: 6.7
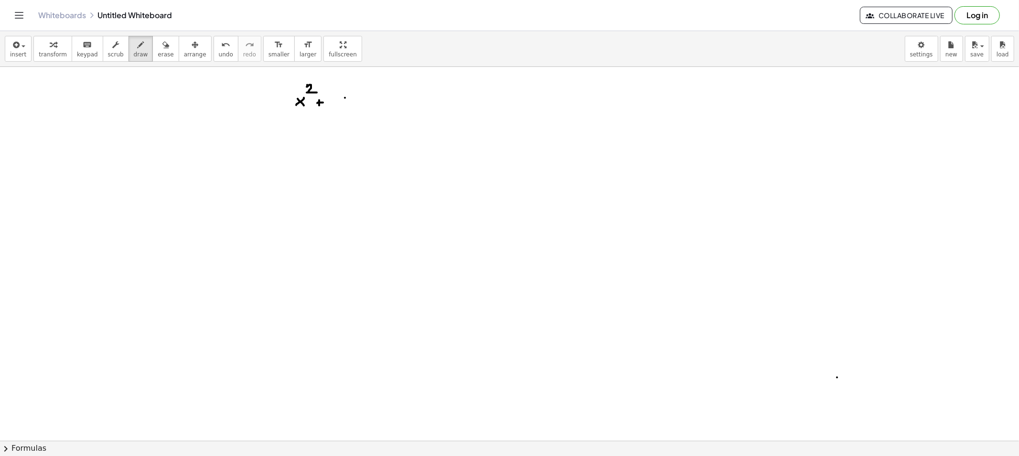
drag, startPoint x: 338, startPoint y: 98, endPoint x: 346, endPoint y: 106, distance: 11.5
drag, startPoint x: 349, startPoint y: 89, endPoint x: 355, endPoint y: 95, distance: 7.8
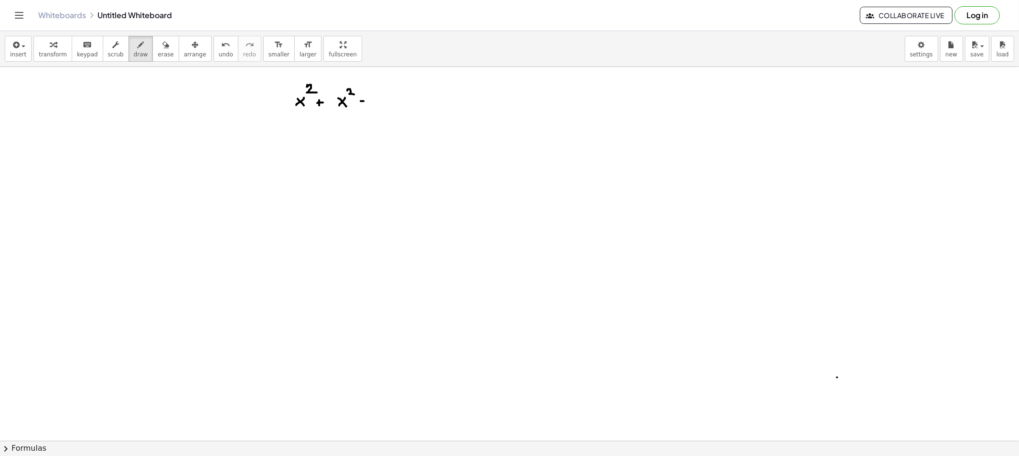
drag, startPoint x: 379, startPoint y: 97, endPoint x: 392, endPoint y: 104, distance: 14.7
drag, startPoint x: 398, startPoint y: 101, endPoint x: 393, endPoint y: 106, distance: 6.8
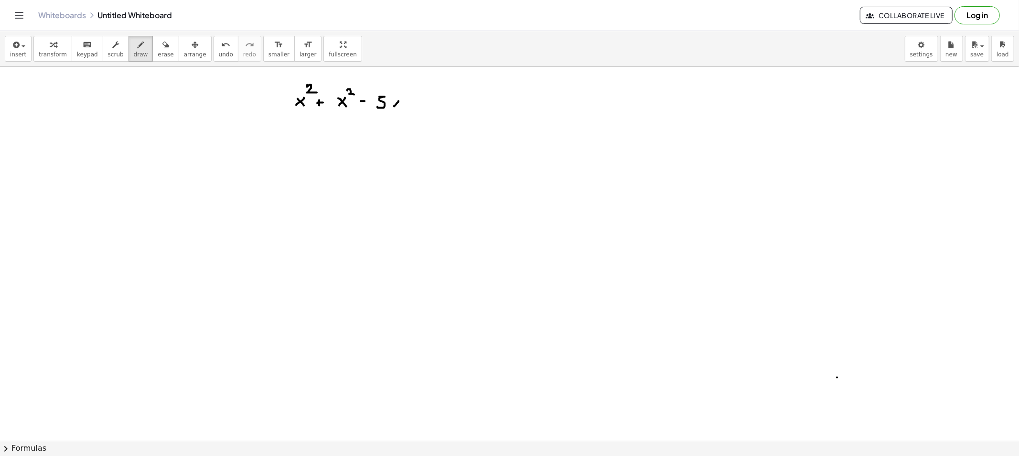
drag, startPoint x: 397, startPoint y: 102, endPoint x: 403, endPoint y: 106, distance: 6.6
drag, startPoint x: 425, startPoint y: 97, endPoint x: 440, endPoint y: 104, distance: 16.1
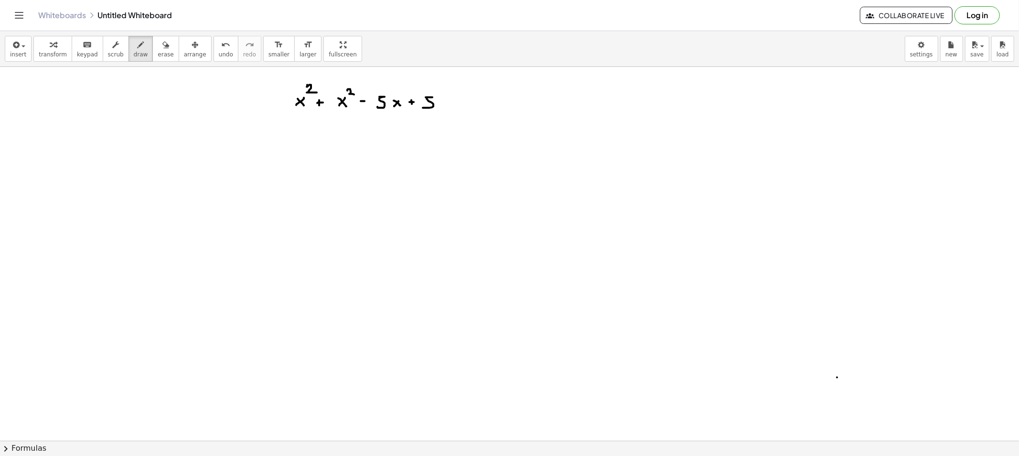
drag, startPoint x: 447, startPoint y: 101, endPoint x: 442, endPoint y: 102, distance: 5.0
drag, startPoint x: 444, startPoint y: 100, endPoint x: 459, endPoint y: 101, distance: 15.3
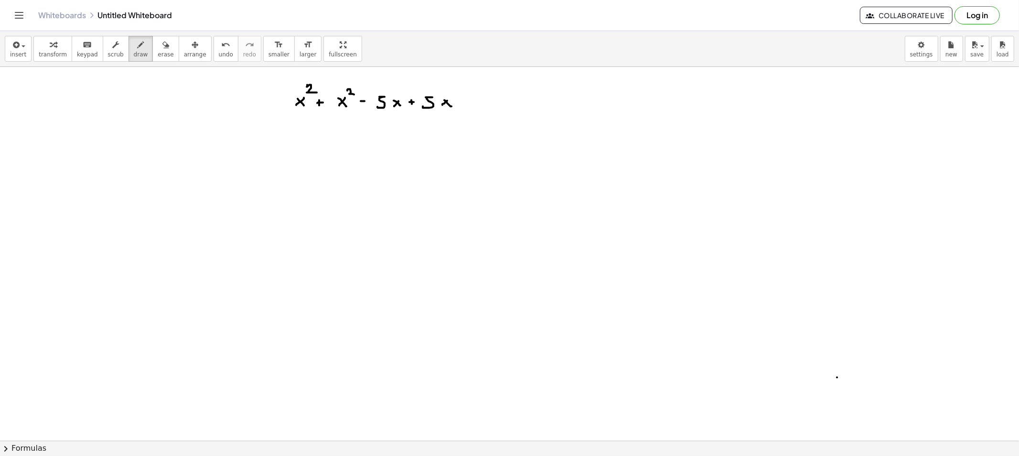
drag, startPoint x: 299, startPoint y: 138, endPoint x: 304, endPoint y: 124, distance: 15.1
drag, startPoint x: 481, startPoint y: 92, endPoint x: 492, endPoint y: 104, distance: 16.2
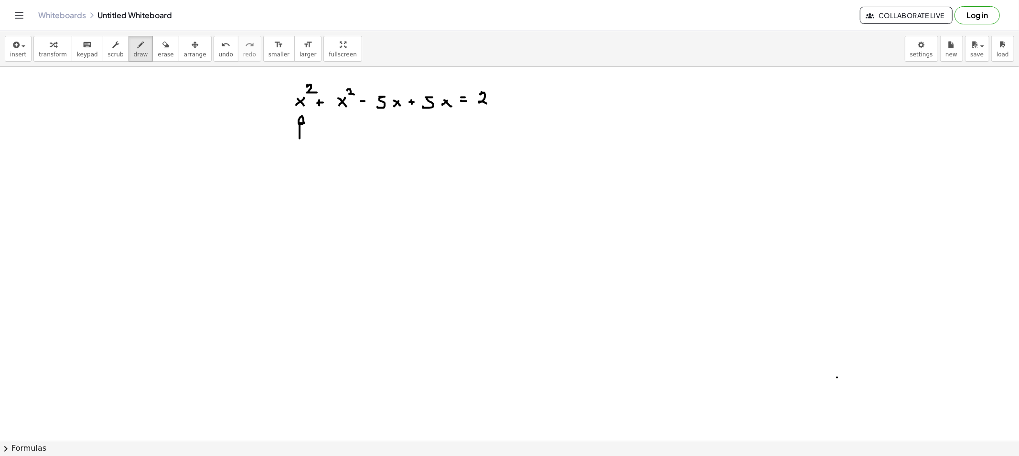
drag, startPoint x: 496, startPoint y: 102, endPoint x: 500, endPoint y: 98, distance: 5.8
drag, startPoint x: 498, startPoint y: 90, endPoint x: 502, endPoint y: 94, distance: 6.1
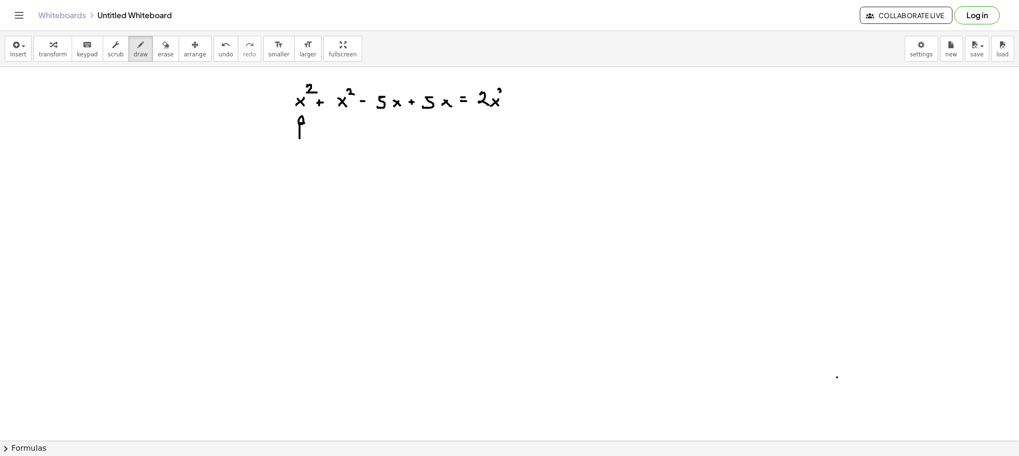
drag, startPoint x: 357, startPoint y: 84, endPoint x: 357, endPoint y: 181, distance: 96.5
drag, startPoint x: 519, startPoint y: 97, endPoint x: 519, endPoint y: 72, distance: 24.8
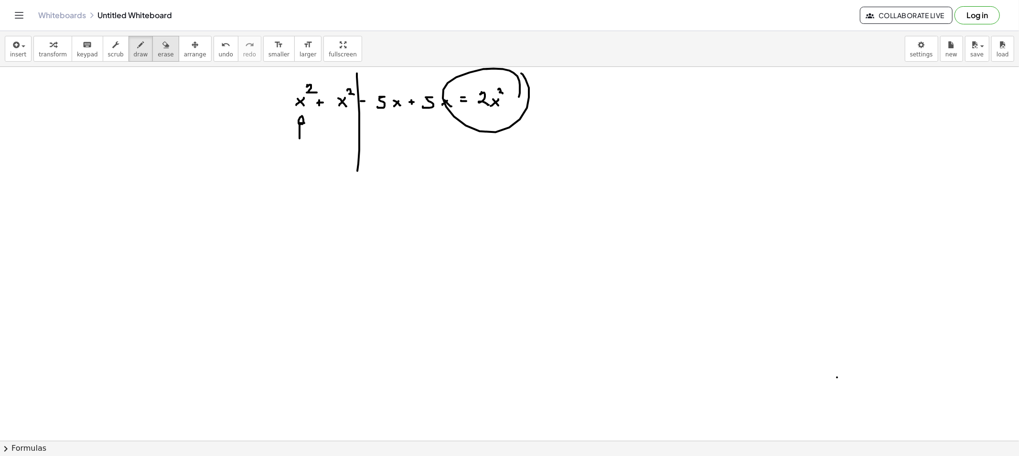
click at [158, 54] on span "erase" at bounding box center [166, 54] width 16 height 7
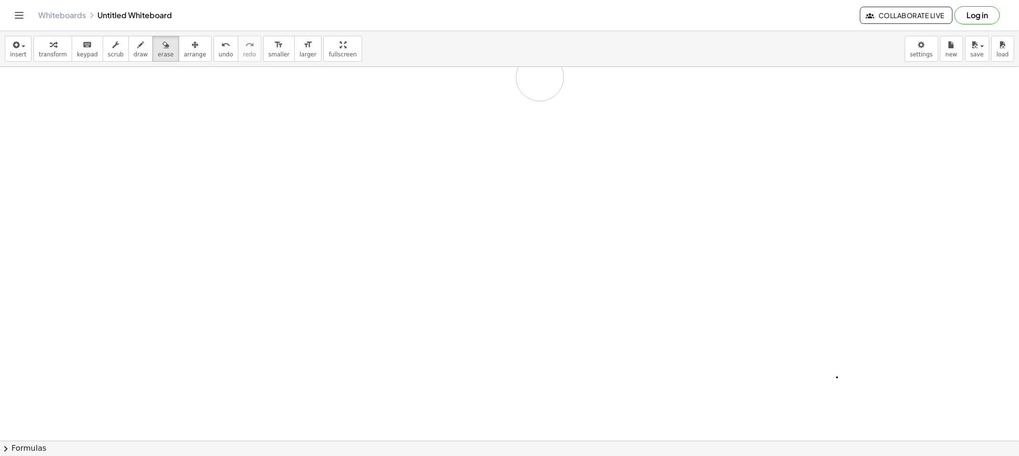
drag, startPoint x: 497, startPoint y: 121, endPoint x: 285, endPoint y: 70, distance: 218.0
click at [134, 53] on span "draw" at bounding box center [141, 54] width 14 height 7
drag, startPoint x: 319, startPoint y: 102, endPoint x: 327, endPoint y: 106, distance: 9.4
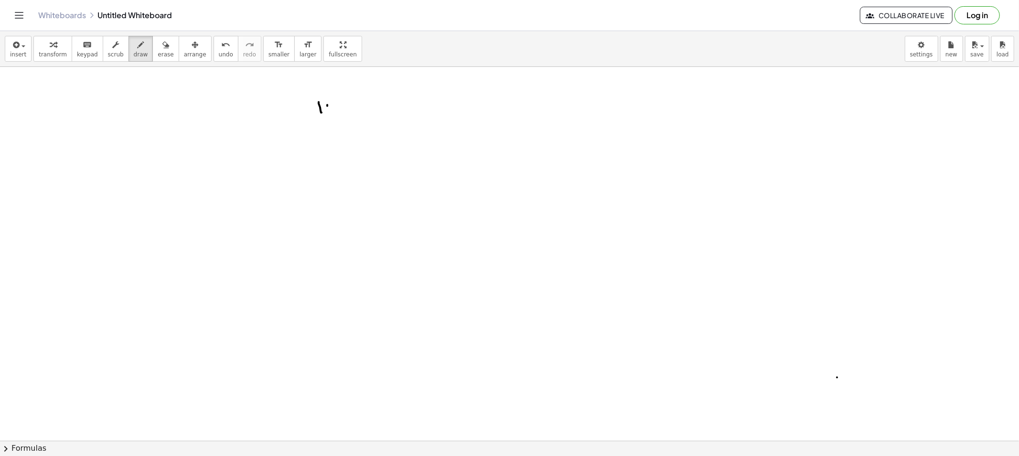
drag, startPoint x: 327, startPoint y: 106, endPoint x: 322, endPoint y: 124, distance: 18.9
drag, startPoint x: 337, startPoint y: 106, endPoint x: 336, endPoint y: 111, distance: 5.8
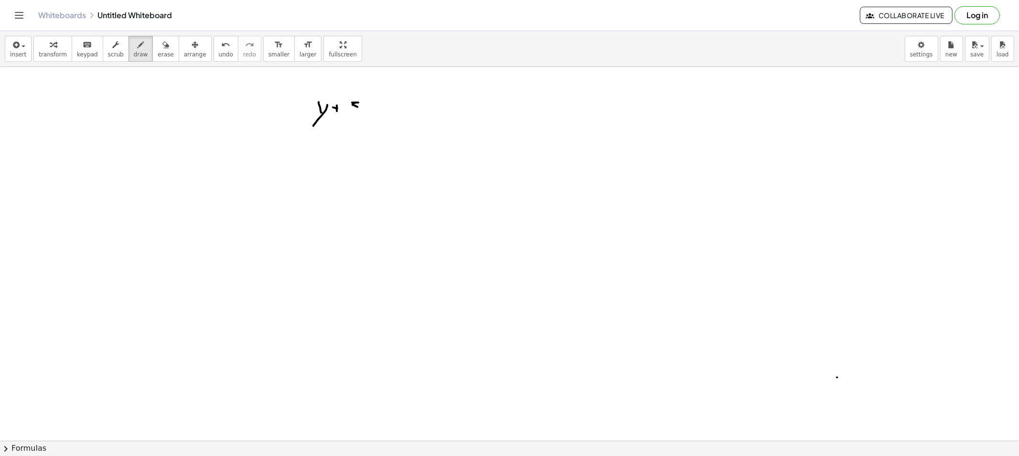
drag, startPoint x: 353, startPoint y: 103, endPoint x: 360, endPoint y: 108, distance: 8.8
drag, startPoint x: 373, startPoint y: 107, endPoint x: 368, endPoint y: 107, distance: 5.3
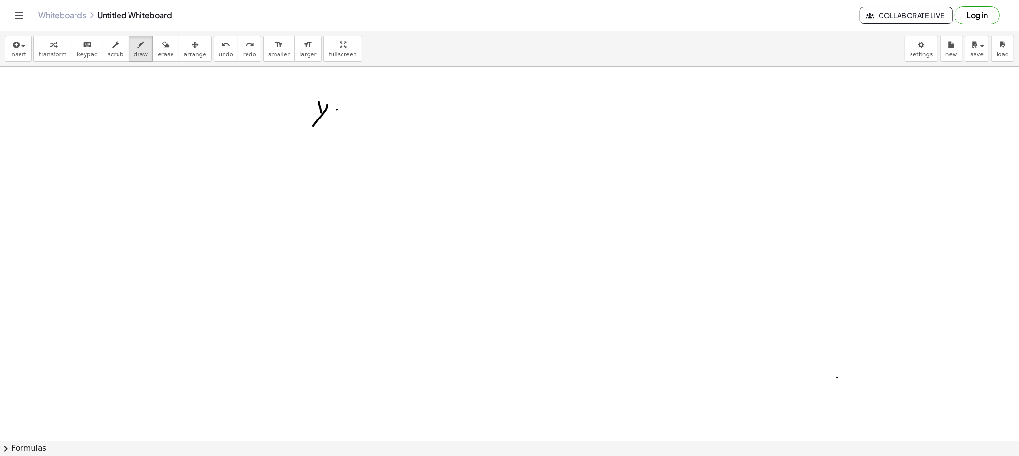
drag, startPoint x: 337, startPoint y: 110, endPoint x: 346, endPoint y: 109, distance: 9.1
drag, startPoint x: 360, startPoint y: 104, endPoint x: 365, endPoint y: 104, distance: 5.7
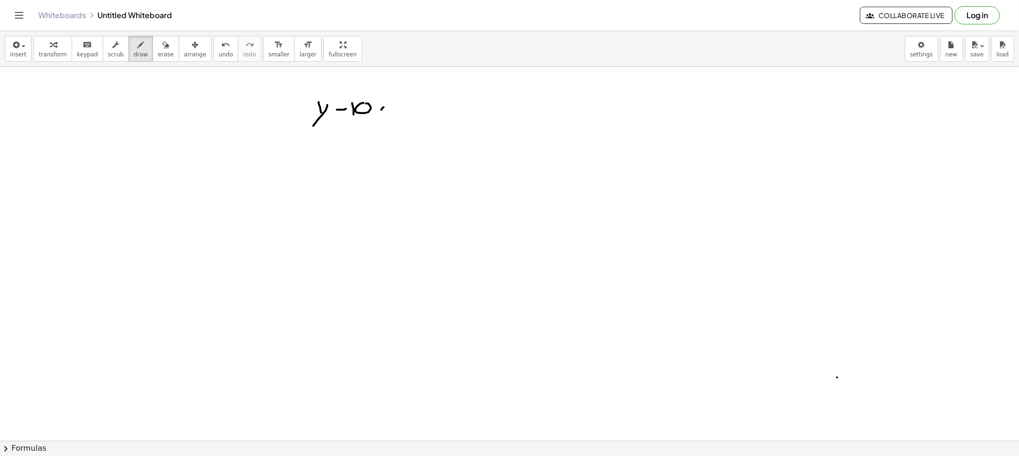
drag, startPoint x: 381, startPoint y: 110, endPoint x: 377, endPoint y: 113, distance: 5.1
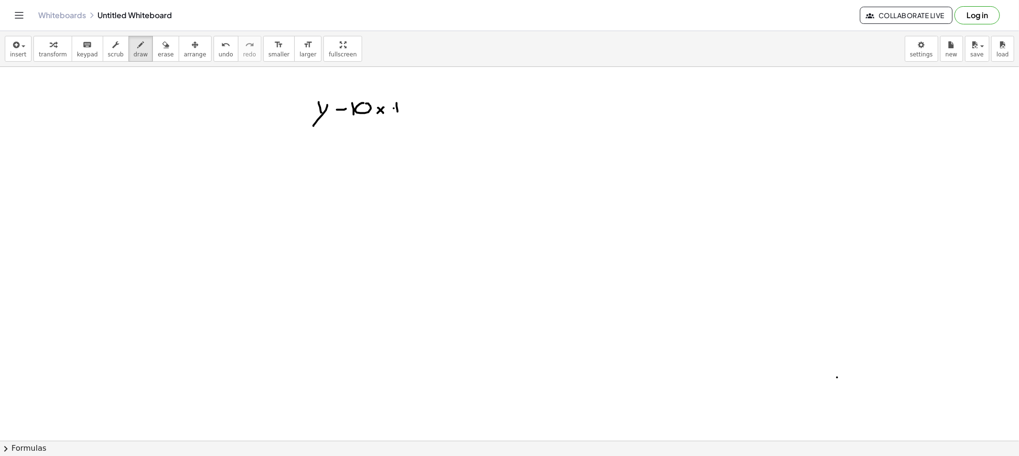
drag, startPoint x: 393, startPoint y: 108, endPoint x: 408, endPoint y: 107, distance: 14.4
drag, startPoint x: 413, startPoint y: 102, endPoint x: 417, endPoint y: 107, distance: 7.5
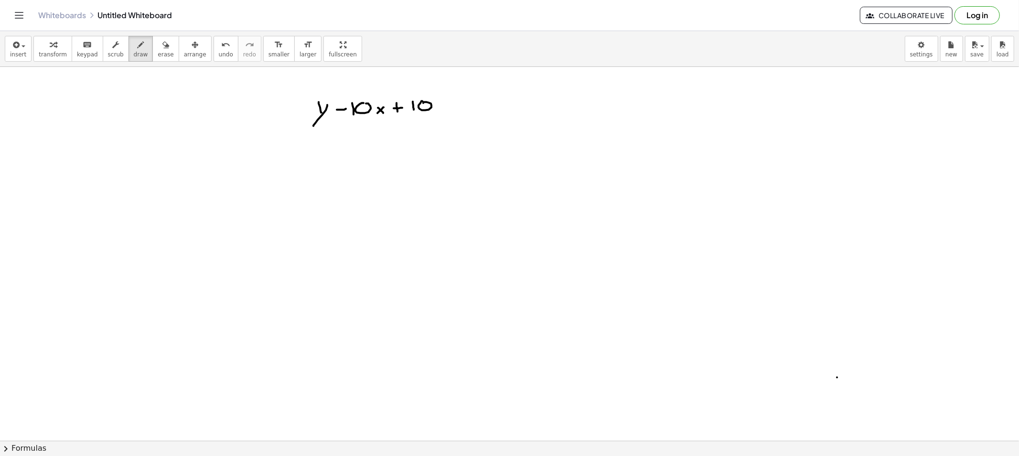
drag, startPoint x: 450, startPoint y: 102, endPoint x: 442, endPoint y: 106, distance: 9.2
drag, startPoint x: 460, startPoint y: 102, endPoint x: 466, endPoint y: 102, distance: 6.2
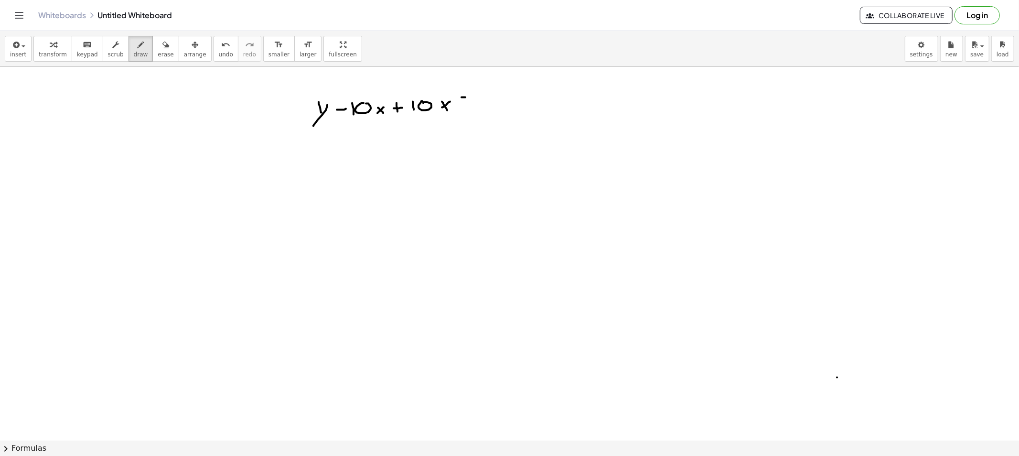
drag, startPoint x: 481, startPoint y: 98, endPoint x: 489, endPoint y: 99, distance: 8.2
click at [158, 51] on span "erase" at bounding box center [166, 54] width 16 height 7
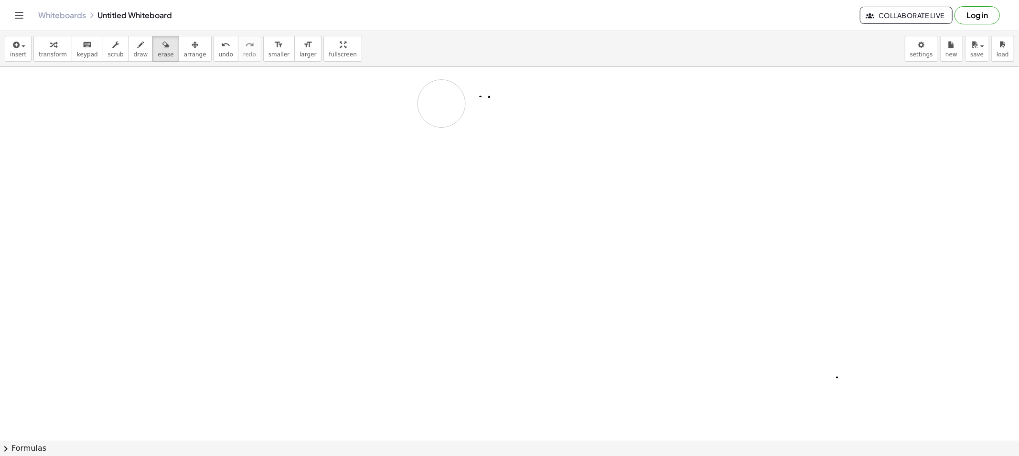
drag, startPoint x: 335, startPoint y: 110, endPoint x: 467, endPoint y: 94, distance: 133.3
click at [136, 54] on button "draw" at bounding box center [140, 49] width 25 height 26
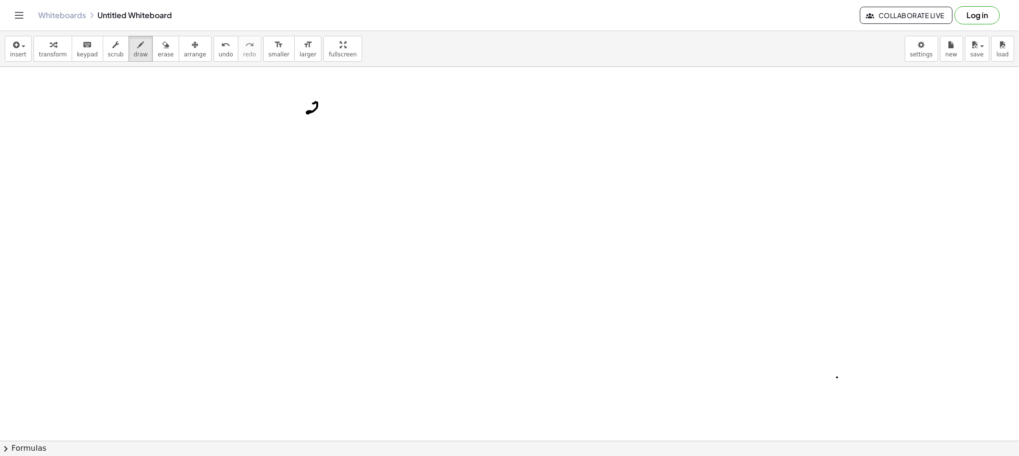
drag, startPoint x: 316, startPoint y: 102, endPoint x: 325, endPoint y: 113, distance: 14.2
drag, startPoint x: 330, startPoint y: 109, endPoint x: 324, endPoint y: 110, distance: 6.8
drag, startPoint x: 324, startPoint y: 108, endPoint x: 331, endPoint y: 115, distance: 9.5
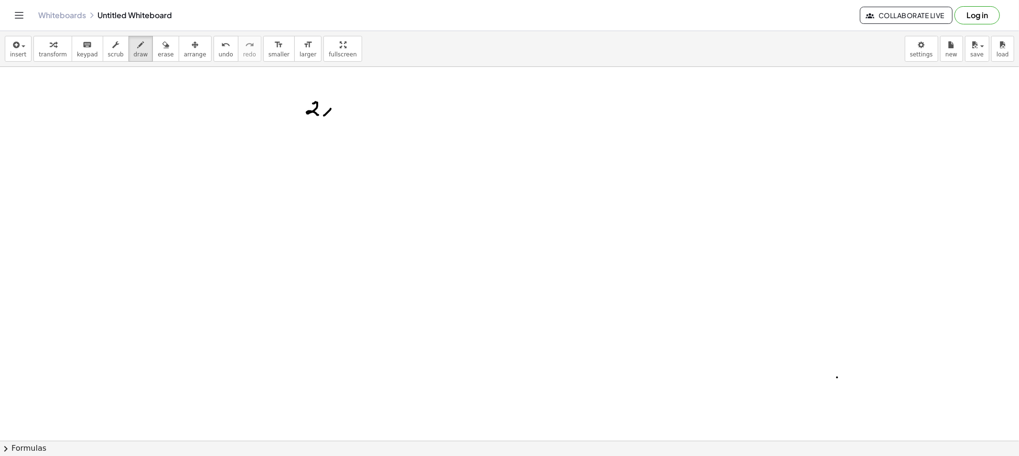
drag, startPoint x: 331, startPoint y: 96, endPoint x: 341, endPoint y: 102, distance: 11.1
drag, startPoint x: 350, startPoint y: 107, endPoint x: 351, endPoint y: 114, distance: 6.3
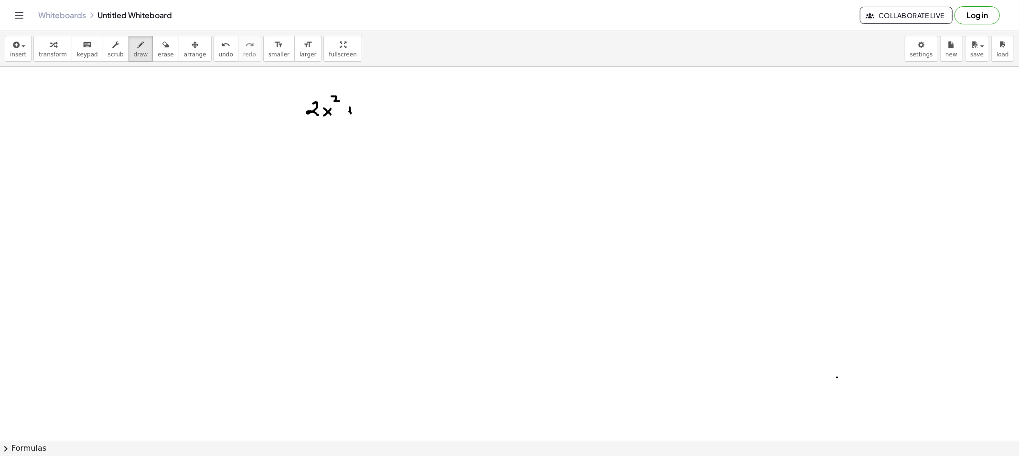
drag, startPoint x: 349, startPoint y: 112, endPoint x: 356, endPoint y: 112, distance: 7.2
drag, startPoint x: 372, startPoint y: 106, endPoint x: 373, endPoint y: 115, distance: 8.1
drag, startPoint x: 396, startPoint y: 108, endPoint x: 391, endPoint y: 107, distance: 5.8
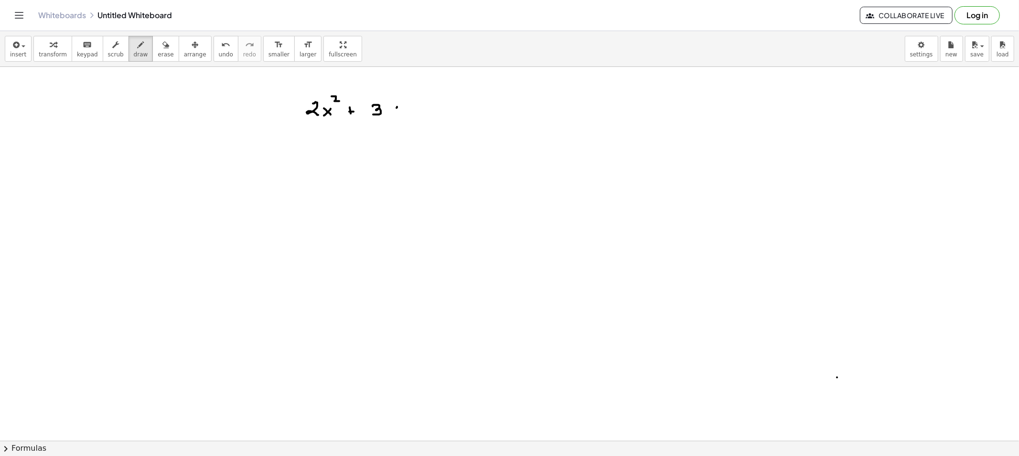
drag, startPoint x: 391, startPoint y: 107, endPoint x: 403, endPoint y: 115, distance: 13.9
drag, startPoint x: 410, startPoint y: 106, endPoint x: 417, endPoint y: 108, distance: 8.0
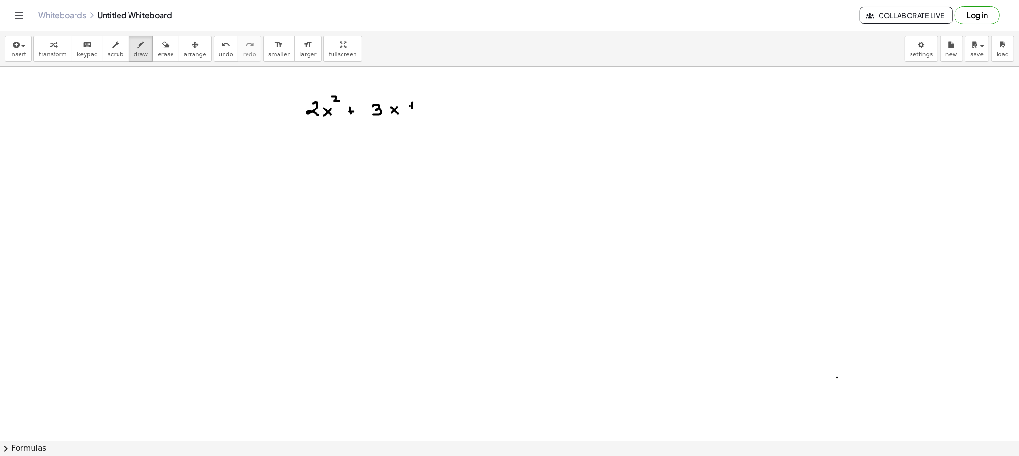
drag, startPoint x: 435, startPoint y: 102, endPoint x: 449, endPoint y: 110, distance: 16.1
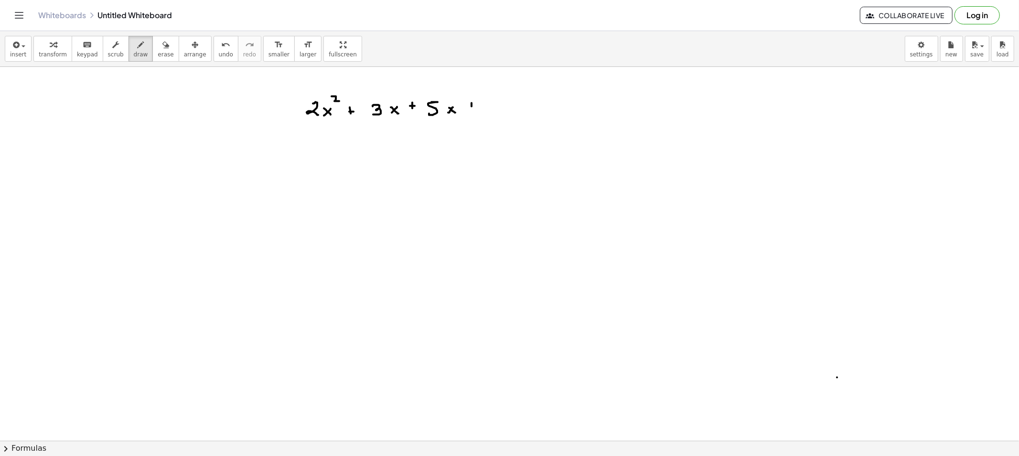
drag, startPoint x: 471, startPoint y: 103, endPoint x: 471, endPoint y: 108, distance: 4.8
drag, startPoint x: 473, startPoint y: 105, endPoint x: 478, endPoint y: 106, distance: 4.9
drag, startPoint x: 497, startPoint y: 101, endPoint x: 507, endPoint y: 110, distance: 13.8
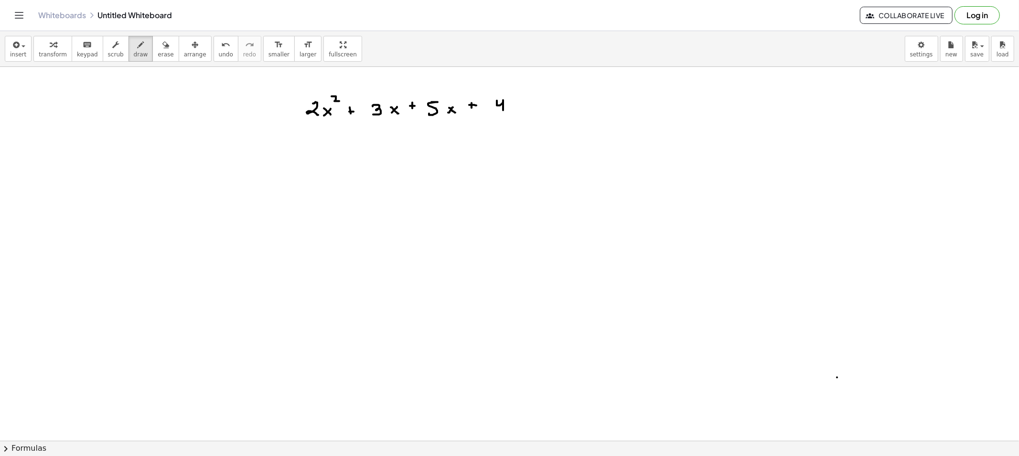
drag, startPoint x: 515, startPoint y: 102, endPoint x: 510, endPoint y: 108, distance: 7.8
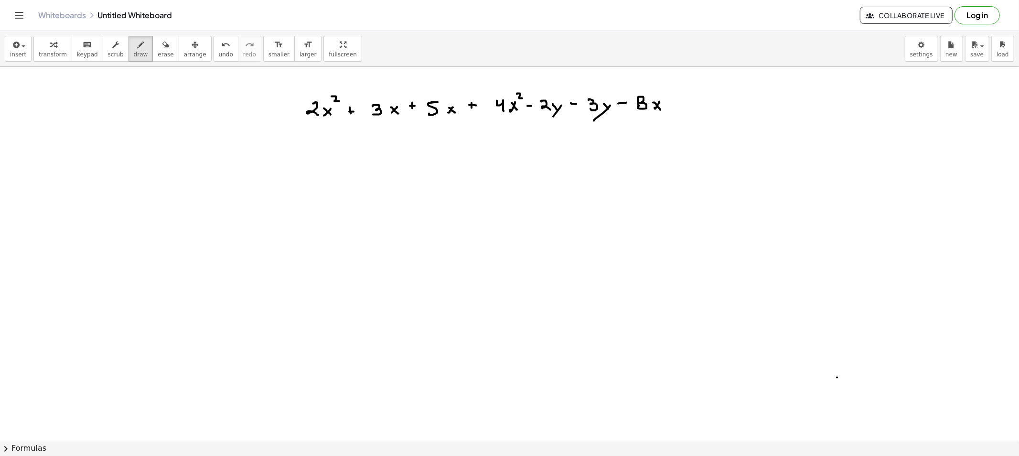
drag, startPoint x: 308, startPoint y: 141, endPoint x: 313, endPoint y: 125, distance: 17.1
drag, startPoint x: 507, startPoint y: 139, endPoint x: 516, endPoint y: 127, distance: 15.4
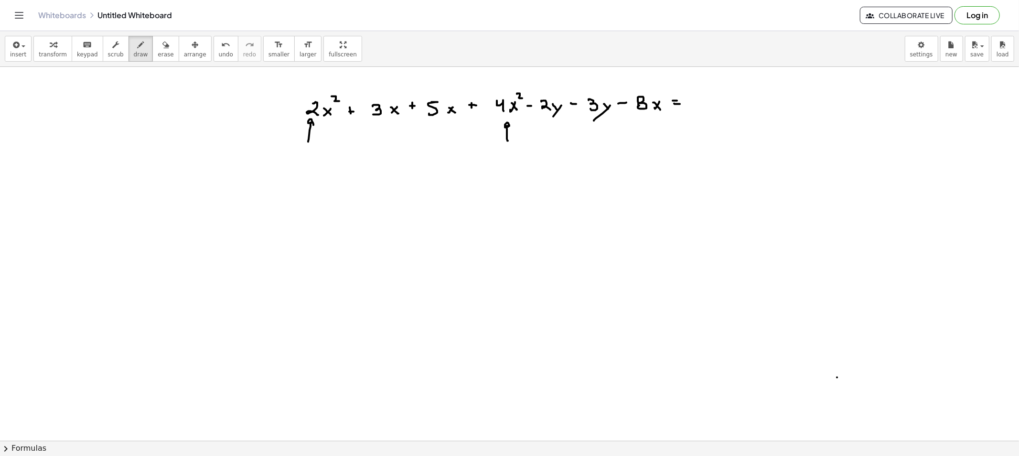
drag, startPoint x: 699, startPoint y: 96, endPoint x: 691, endPoint y: 108, distance: 14.2
drag, startPoint x: 709, startPoint y: 103, endPoint x: 703, endPoint y: 104, distance: 5.3
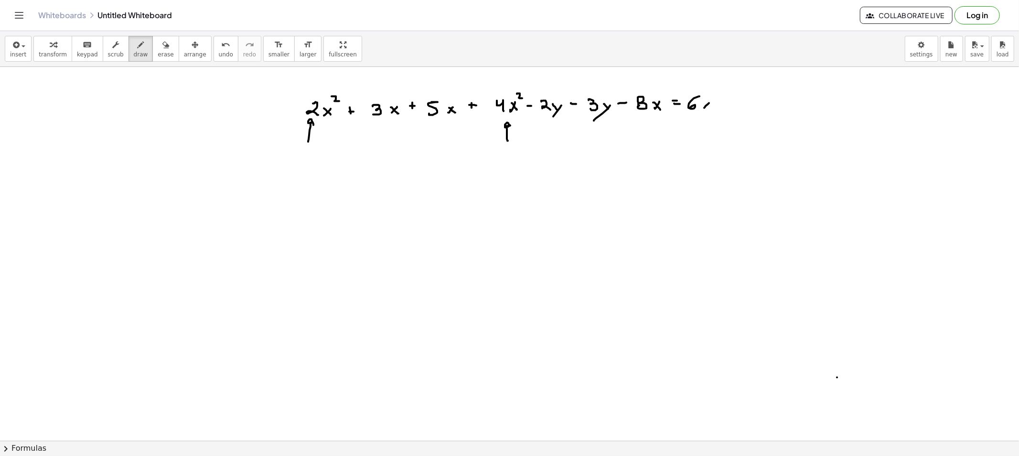
drag, startPoint x: 704, startPoint y: 102, endPoint x: 710, endPoint y: 96, distance: 8.1
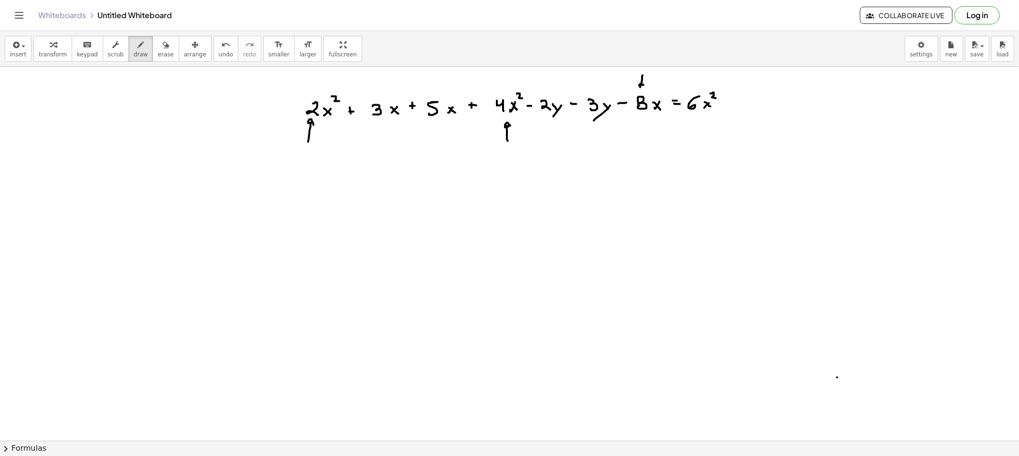
drag, startPoint x: 642, startPoint y: 75, endPoint x: 646, endPoint y: 83, distance: 8.5
drag, startPoint x: 640, startPoint y: 113, endPoint x: 448, endPoint y: 124, distance: 192.8
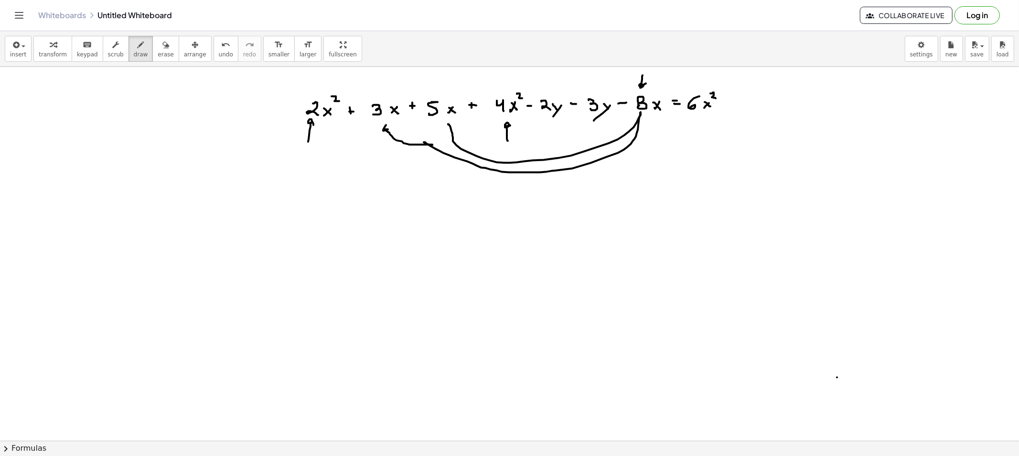
drag, startPoint x: 640, startPoint y: 112, endPoint x: 391, endPoint y: 132, distance: 250.5
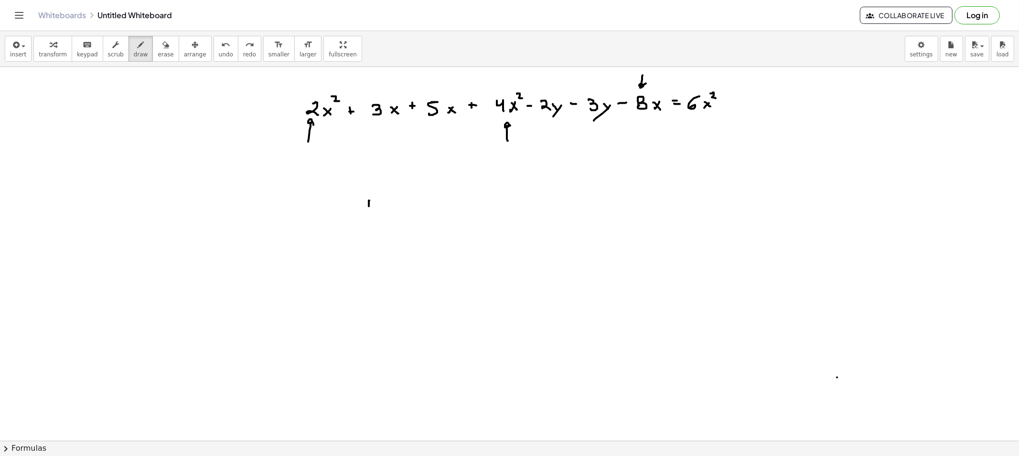
drag, startPoint x: 369, startPoint y: 201, endPoint x: 369, endPoint y: 209, distance: 8.1
drag, startPoint x: 363, startPoint y: 204, endPoint x: 372, endPoint y: 206, distance: 9.3
drag, startPoint x: 379, startPoint y: 201, endPoint x: 394, endPoint y: 204, distance: 15.2
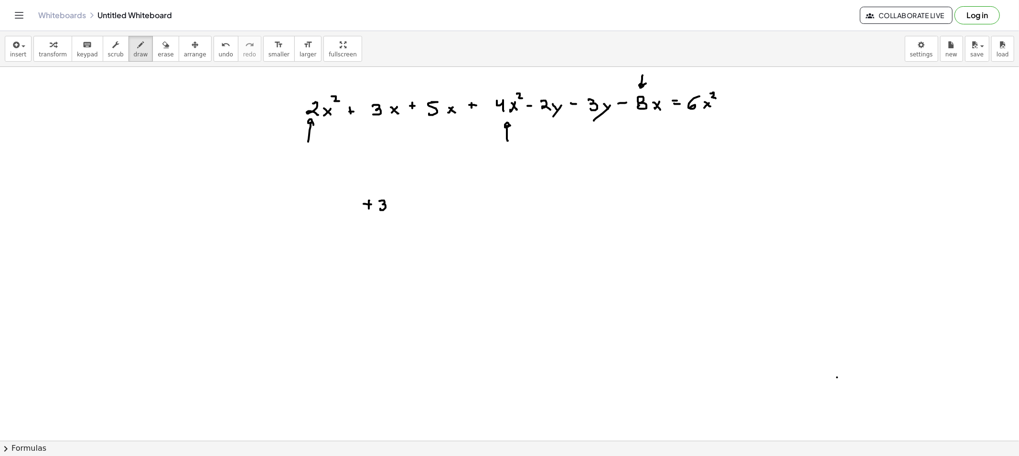
drag, startPoint x: 394, startPoint y: 202, endPoint x: 402, endPoint y: 209, distance: 9.8
drag, startPoint x: 411, startPoint y: 202, endPoint x: 411, endPoint y: 208, distance: 5.7
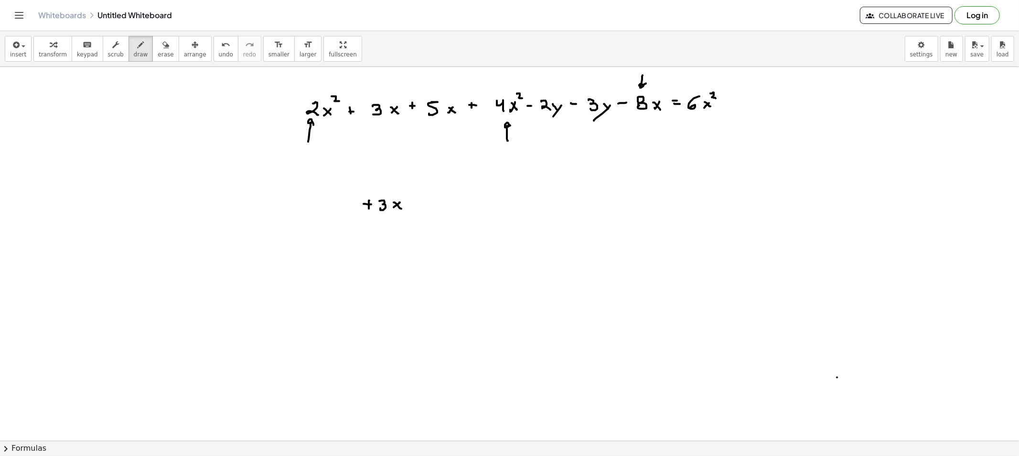
drag, startPoint x: 424, startPoint y: 201, endPoint x: 429, endPoint y: 200, distance: 4.9
drag, startPoint x: 429, startPoint y: 200, endPoint x: 422, endPoint y: 209, distance: 11.7
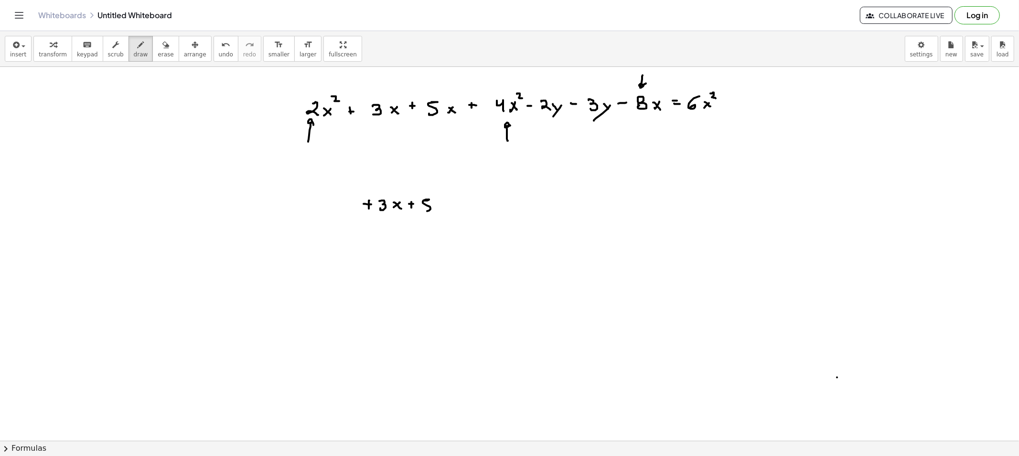
drag, startPoint x: 433, startPoint y: 207, endPoint x: 440, endPoint y: 211, distance: 7.7
drag, startPoint x: 446, startPoint y: 205, endPoint x: 451, endPoint y: 205, distance: 5.3
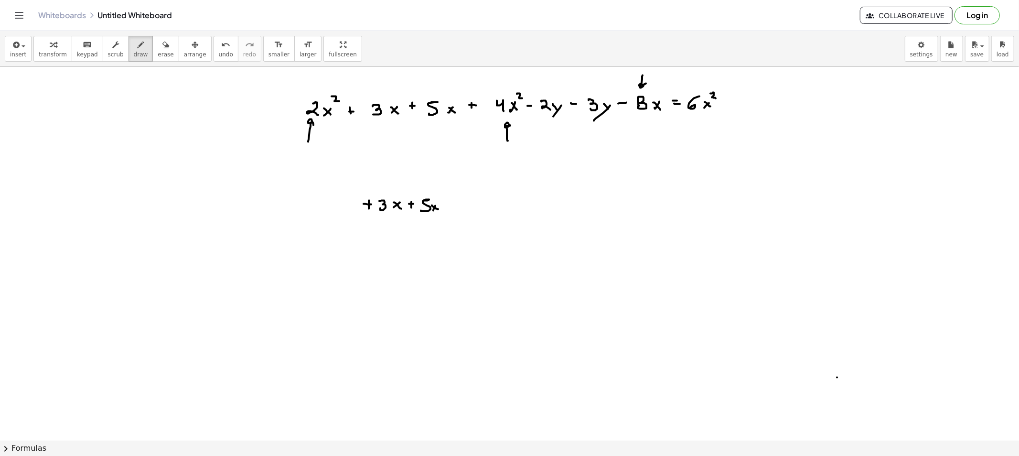
drag, startPoint x: 460, startPoint y: 200, endPoint x: 465, endPoint y: 201, distance: 4.9
drag, startPoint x: 462, startPoint y: 206, endPoint x: 473, endPoint y: 204, distance: 11.1
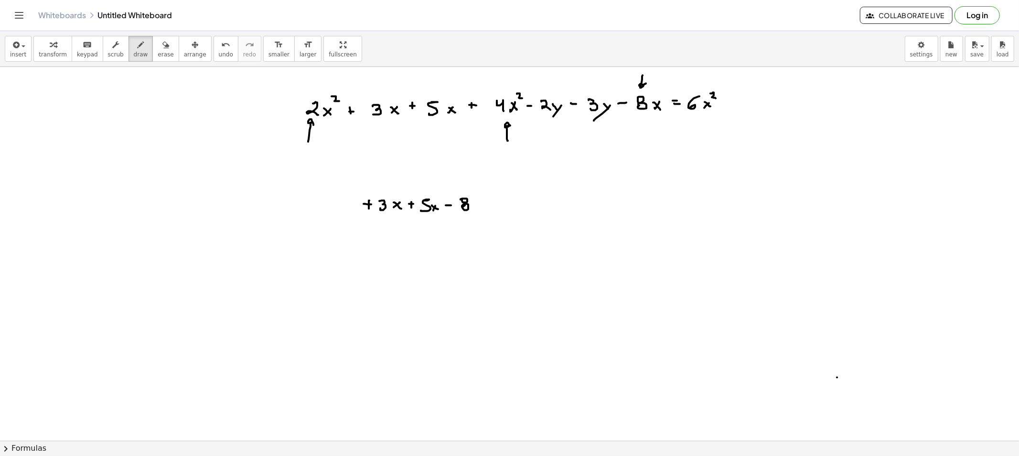
drag, startPoint x: 480, startPoint y: 202, endPoint x: 474, endPoint y: 203, distance: 5.8
drag, startPoint x: 475, startPoint y: 202, endPoint x: 481, endPoint y: 209, distance: 8.8
drag, startPoint x: 368, startPoint y: 245, endPoint x: 385, endPoint y: 251, distance: 18.6
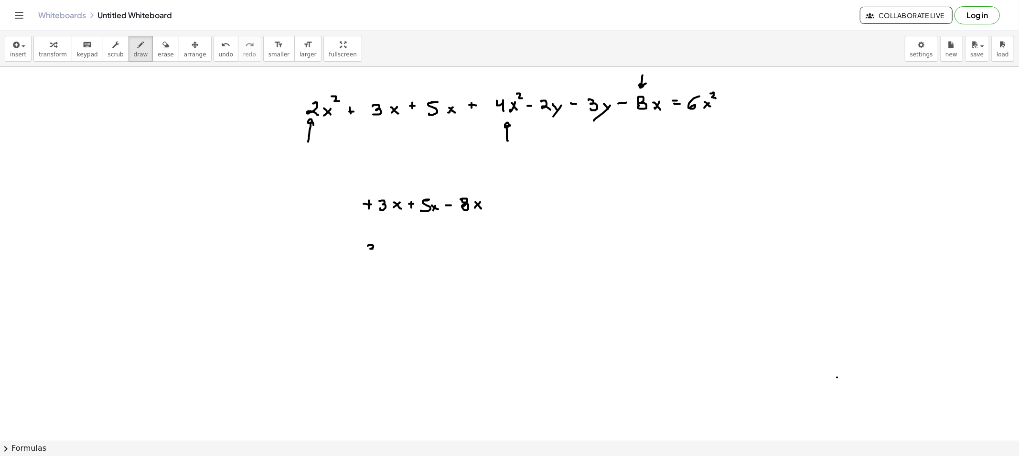
drag, startPoint x: 383, startPoint y: 247, endPoint x: 393, endPoint y: 248, distance: 9.6
drag, startPoint x: 398, startPoint y: 244, endPoint x: 400, endPoint y: 253, distance: 9.3
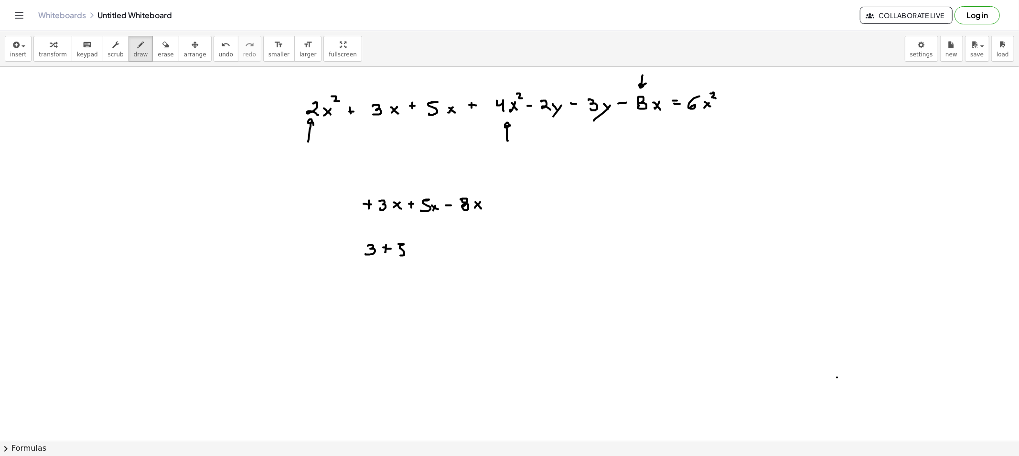
drag, startPoint x: 409, startPoint y: 250, endPoint x: 414, endPoint y: 250, distance: 5.7
drag, startPoint x: 435, startPoint y: 245, endPoint x: 426, endPoint y: 243, distance: 8.9
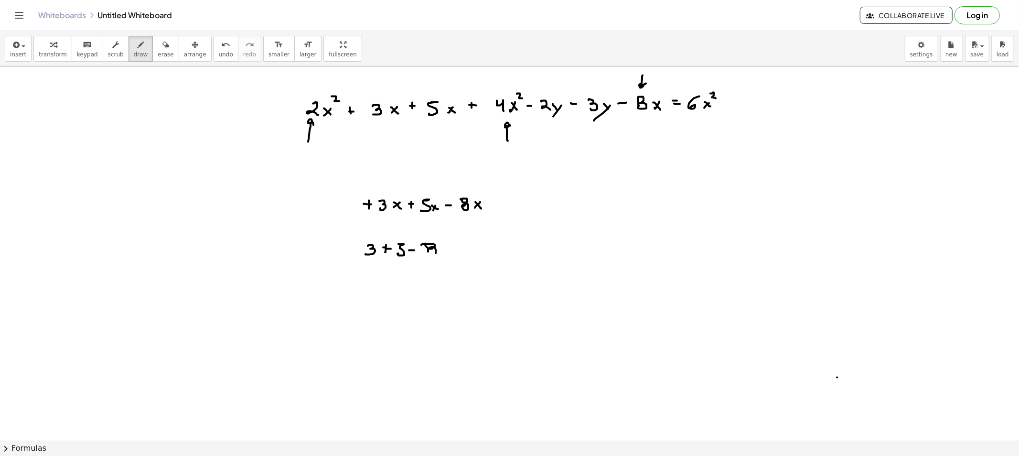
drag, startPoint x: 357, startPoint y: 202, endPoint x: 567, endPoint y: 212, distance: 210.8
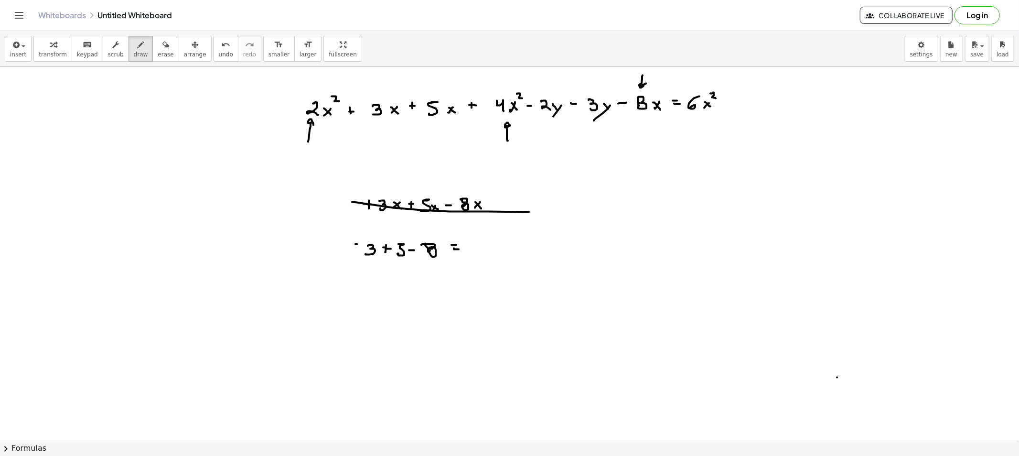
drag, startPoint x: 357, startPoint y: 244, endPoint x: 491, endPoint y: 252, distance: 134.4
drag, startPoint x: 737, startPoint y: 98, endPoint x: 743, endPoint y: 99, distance: 5.8
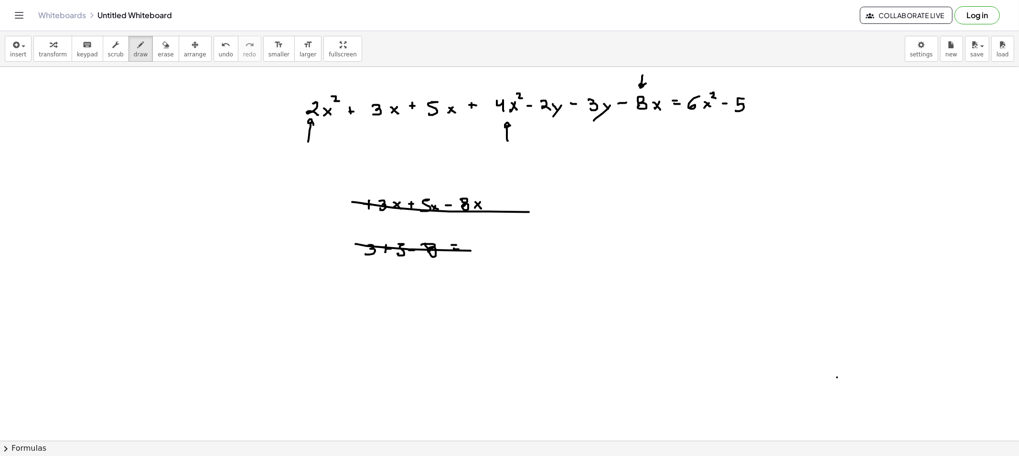
drag, startPoint x: 737, startPoint y: 100, endPoint x: 735, endPoint y: 111, distance: 10.7
drag, startPoint x: 754, startPoint y: 109, endPoint x: 733, endPoint y: 127, distance: 28.8
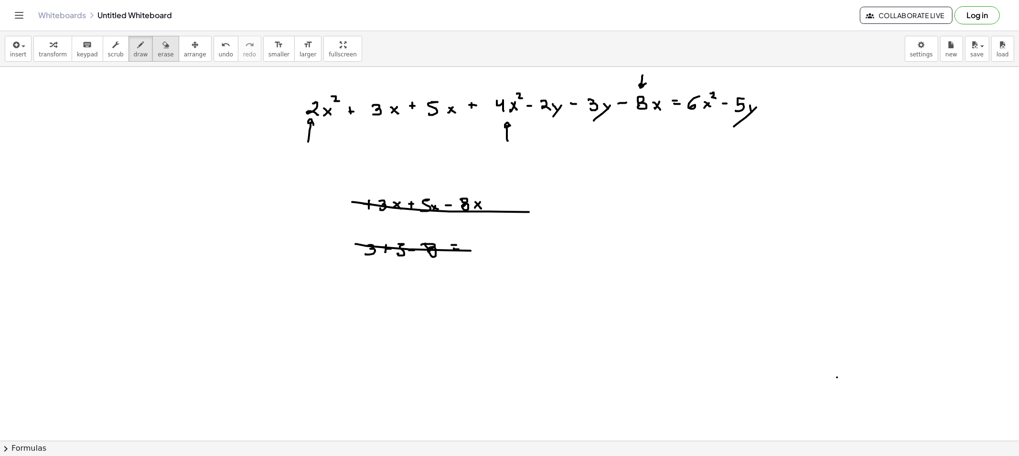
click at [158, 46] on div "button" at bounding box center [166, 44] width 16 height 11
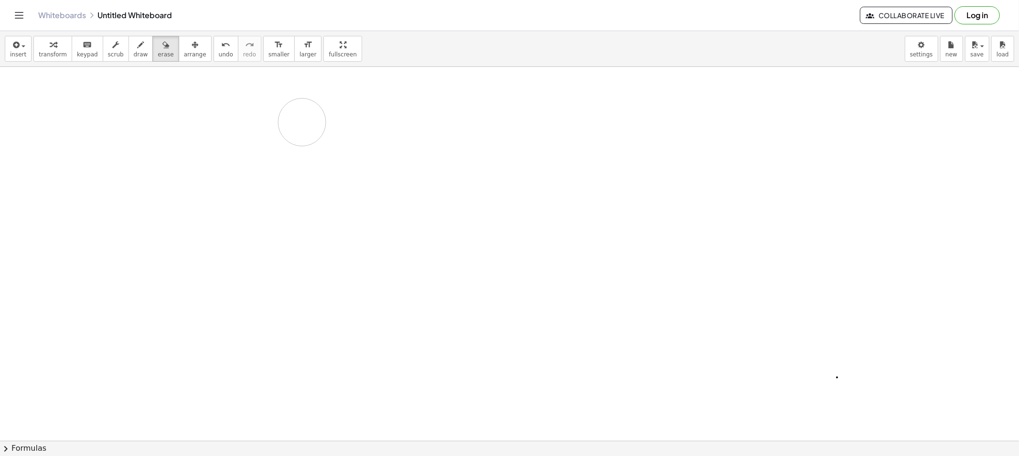
drag, startPoint x: 626, startPoint y: 77, endPoint x: 220, endPoint y: 96, distance: 405.9
click at [132, 59] on button "draw" at bounding box center [140, 49] width 25 height 26
drag, startPoint x: 389, startPoint y: 99, endPoint x: 390, endPoint y: 110, distance: 11.0
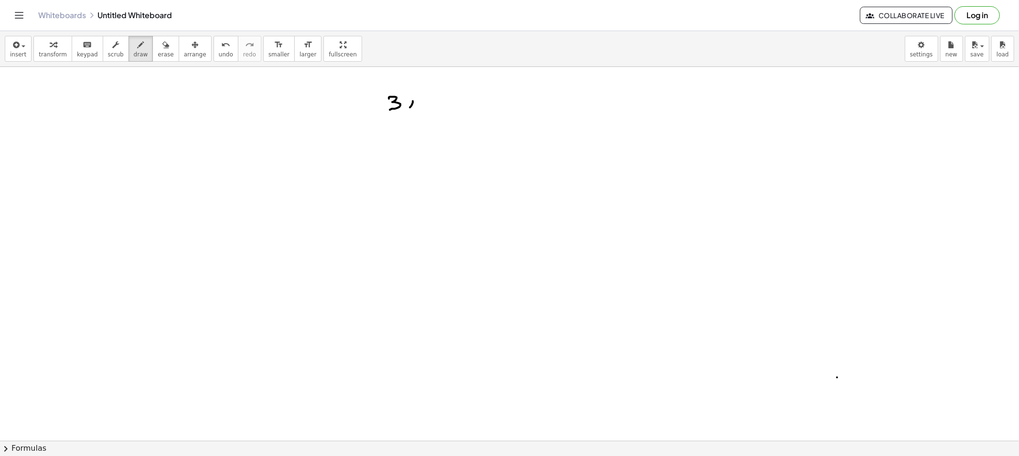
drag, startPoint x: 413, startPoint y: 101, endPoint x: 408, endPoint y: 104, distance: 5.2
drag, startPoint x: 429, startPoint y: 100, endPoint x: 435, endPoint y: 101, distance: 6.3
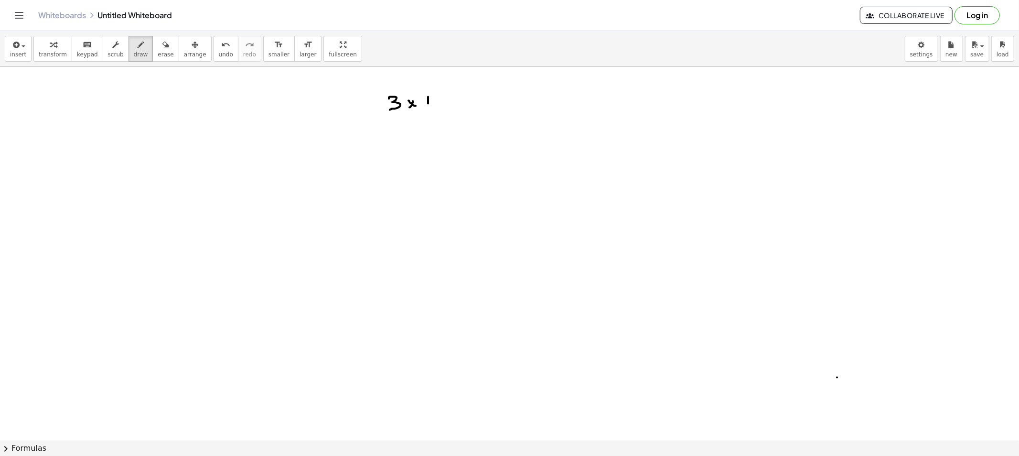
drag, startPoint x: 445, startPoint y: 96, endPoint x: 443, endPoint y: 107, distance: 11.7
drag, startPoint x: 457, startPoint y: 102, endPoint x: 466, endPoint y: 102, distance: 9.1
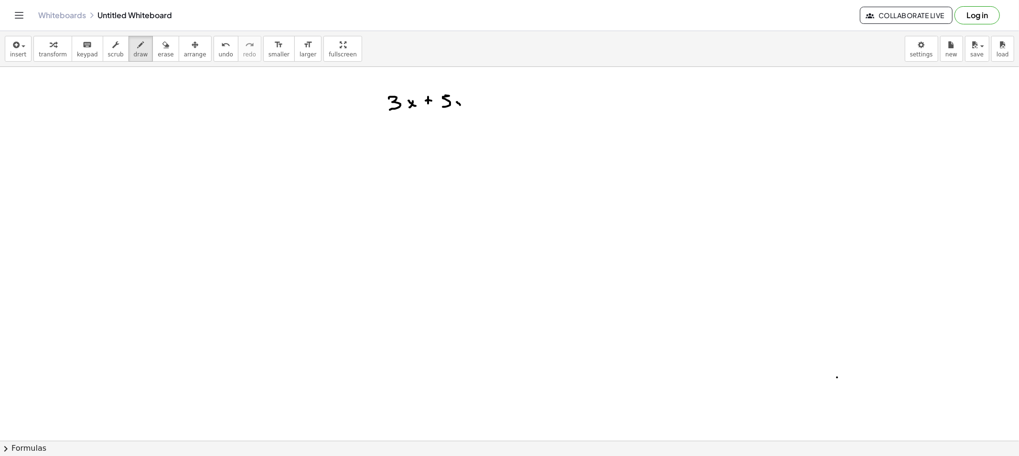
drag, startPoint x: 466, startPoint y: 102, endPoint x: 457, endPoint y: 113, distance: 14.2
drag, startPoint x: 462, startPoint y: 101, endPoint x: 457, endPoint y: 105, distance: 7.2
drag, startPoint x: 457, startPoint y: 102, endPoint x: 465, endPoint y: 110, distance: 11.5
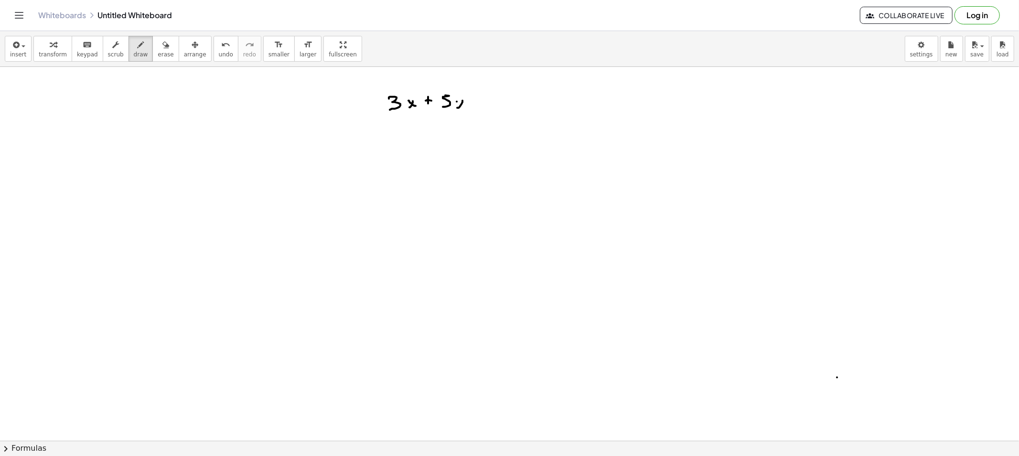
drag, startPoint x: 478, startPoint y: 94, endPoint x: 478, endPoint y: 101, distance: 6.7
drag, startPoint x: 478, startPoint y: 97, endPoint x: 484, endPoint y: 98, distance: 5.8
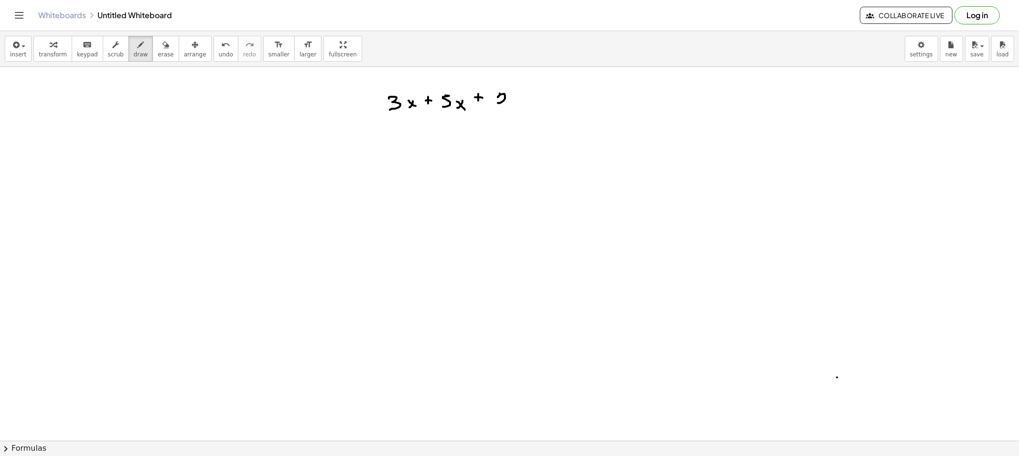
drag, startPoint x: 498, startPoint y: 97, endPoint x: 507, endPoint y: 103, distance: 11.1
drag, startPoint x: 515, startPoint y: 101, endPoint x: 519, endPoint y: 106, distance: 6.5
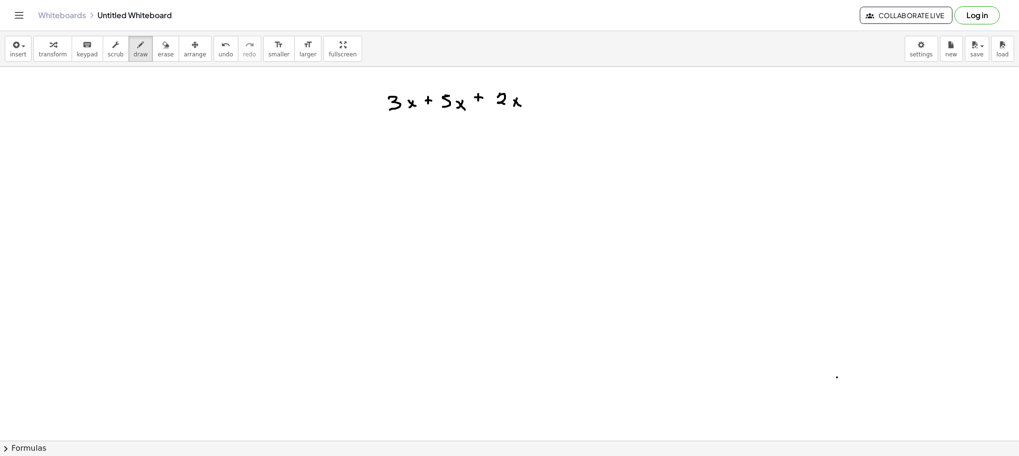
drag, startPoint x: 536, startPoint y: 98, endPoint x: 544, endPoint y: 100, distance: 8.8
drag, startPoint x: 553, startPoint y: 94, endPoint x: 556, endPoint y: 103, distance: 9.2
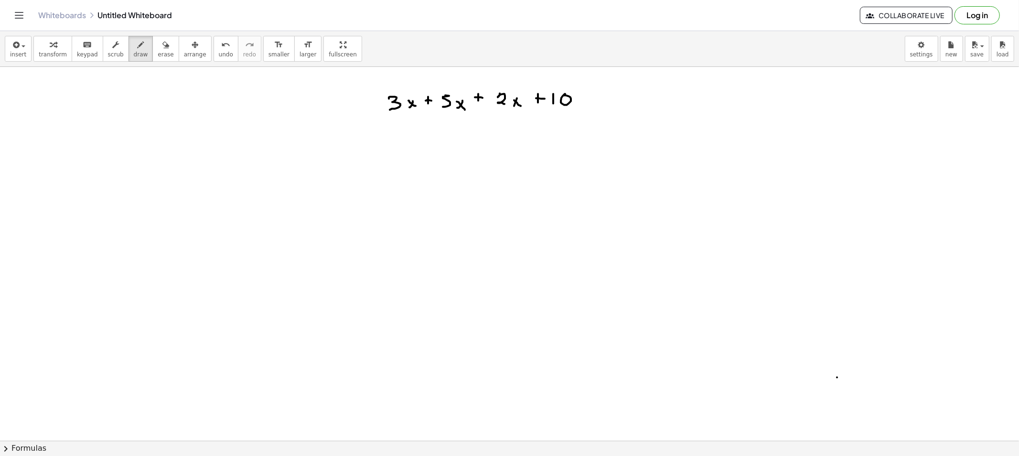
drag, startPoint x: 587, startPoint y: 99, endPoint x: 580, endPoint y: 106, distance: 10.2
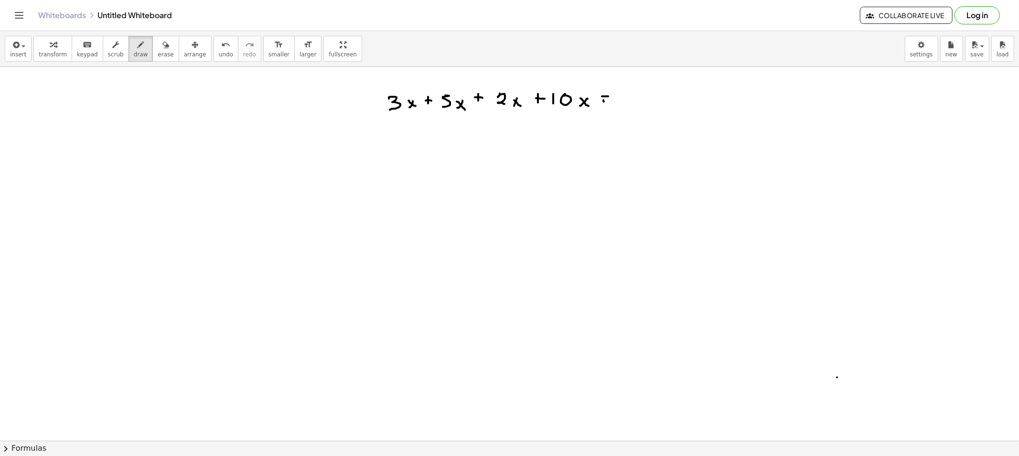
drag, startPoint x: 604, startPoint y: 102, endPoint x: 612, endPoint y: 101, distance: 8.1
drag, startPoint x: 410, startPoint y: 117, endPoint x: 447, endPoint y: 121, distance: 38.0
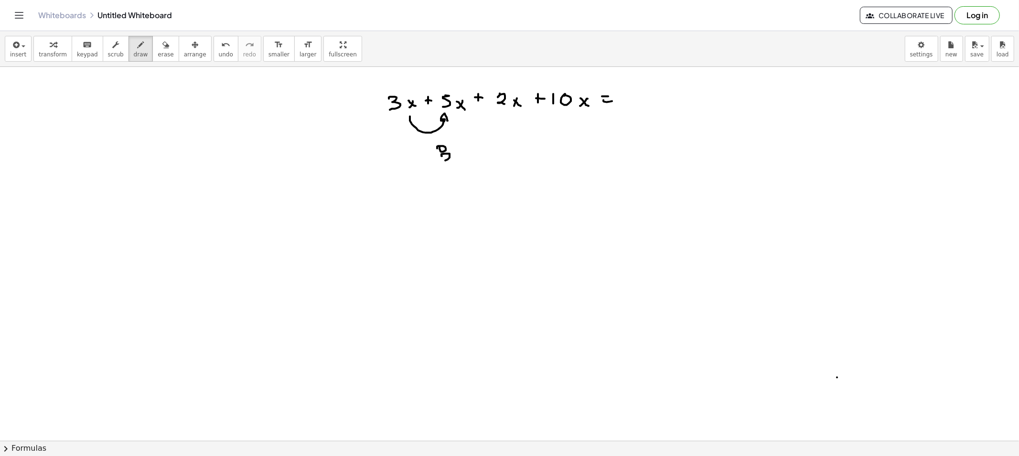
drag, startPoint x: 465, startPoint y: 156, endPoint x: 457, endPoint y: 156, distance: 7.6
drag, startPoint x: 474, startPoint y: 148, endPoint x: 507, endPoint y: 128, distance: 39.0
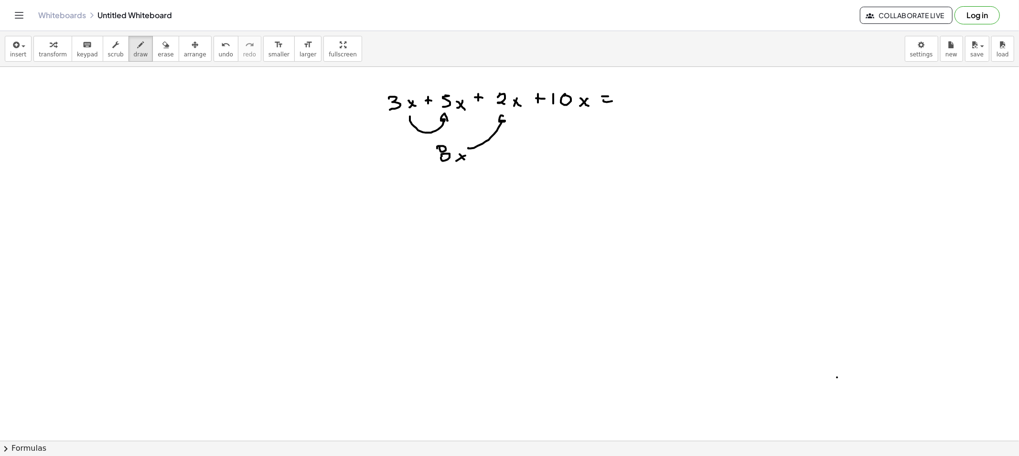
drag, startPoint x: 493, startPoint y: 170, endPoint x: 498, endPoint y: 174, distance: 5.8
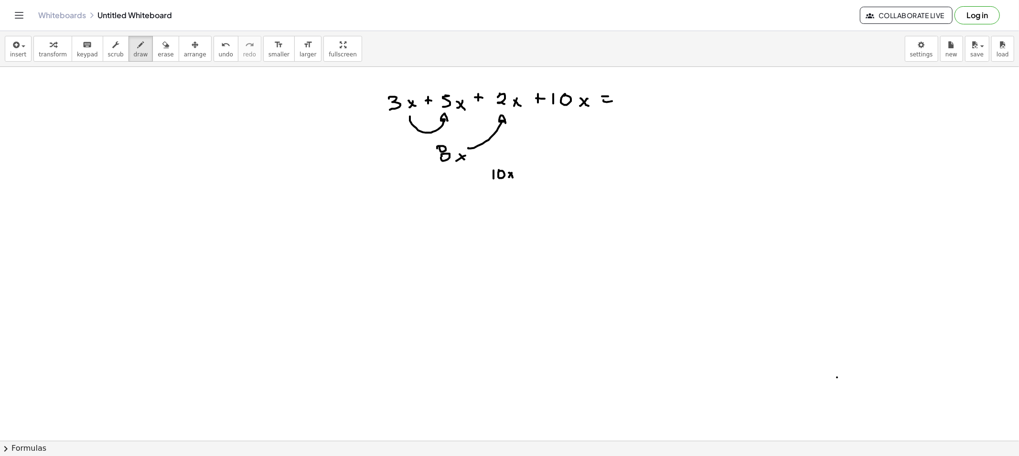
drag, startPoint x: 510, startPoint y: 173, endPoint x: 512, endPoint y: 178, distance: 5.6
drag, startPoint x: 509, startPoint y: 170, endPoint x: 563, endPoint y: 132, distance: 65.2
drag, startPoint x: 642, startPoint y: 91, endPoint x: 660, endPoint y: 94, distance: 18.8
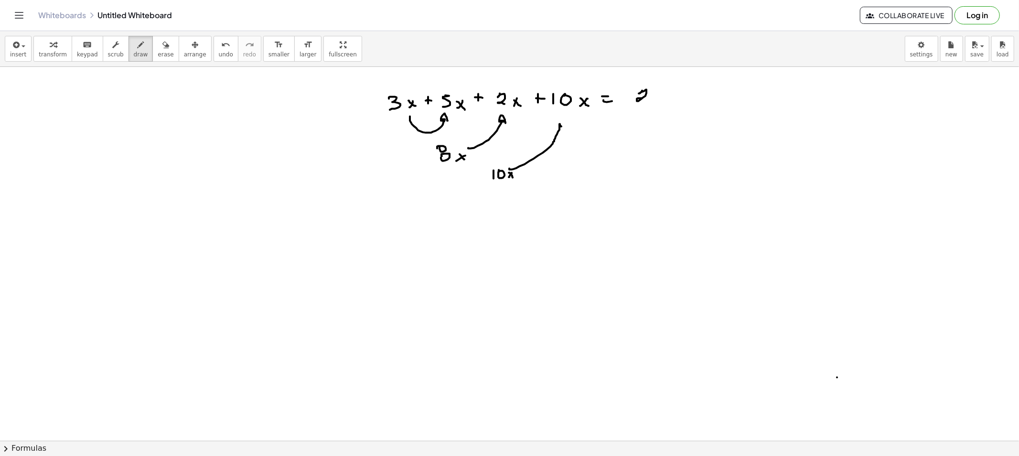
drag, startPoint x: 647, startPoint y: 97, endPoint x: 670, endPoint y: 97, distance: 23.4
drag, startPoint x: 674, startPoint y: 96, endPoint x: 669, endPoint y: 98, distance: 5.6
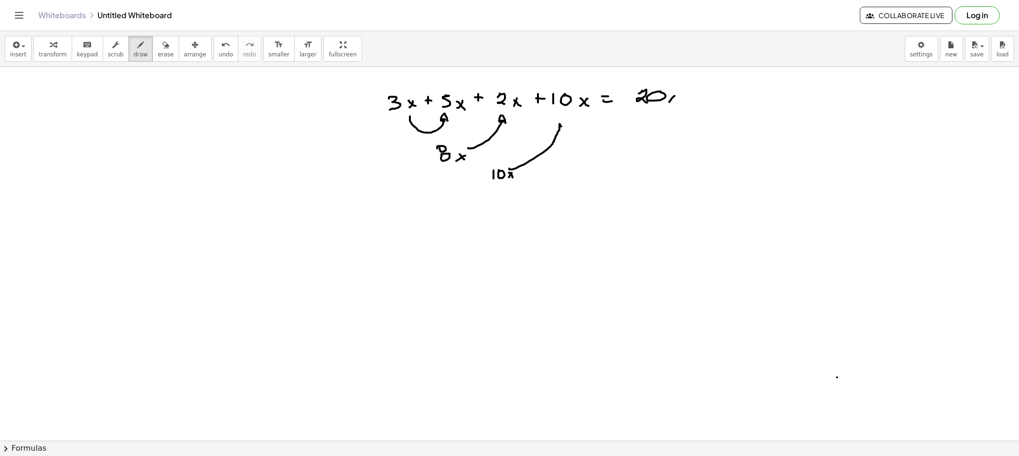
drag, startPoint x: 669, startPoint y: 96, endPoint x: 674, endPoint y: 103, distance: 8.1
drag, startPoint x: 147, startPoint y: 53, endPoint x: 337, endPoint y: 92, distance: 194.0
click at [158, 53] on span "erase" at bounding box center [166, 54] width 16 height 7
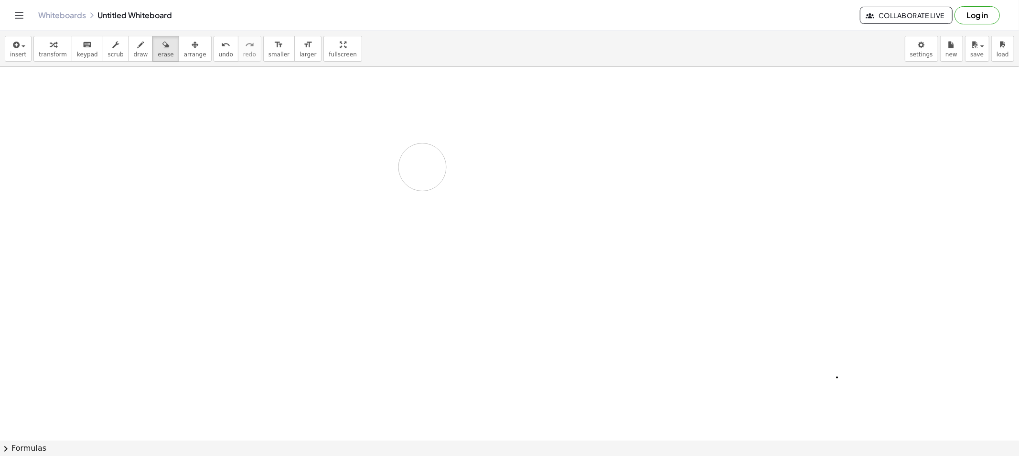
drag, startPoint x: 354, startPoint y: 126, endPoint x: 384, endPoint y: 134, distance: 31.2
click at [138, 44] on icon "button" at bounding box center [141, 44] width 7 height 11
drag, startPoint x: 412, startPoint y: 94, endPoint x: 419, endPoint y: 110, distance: 17.7
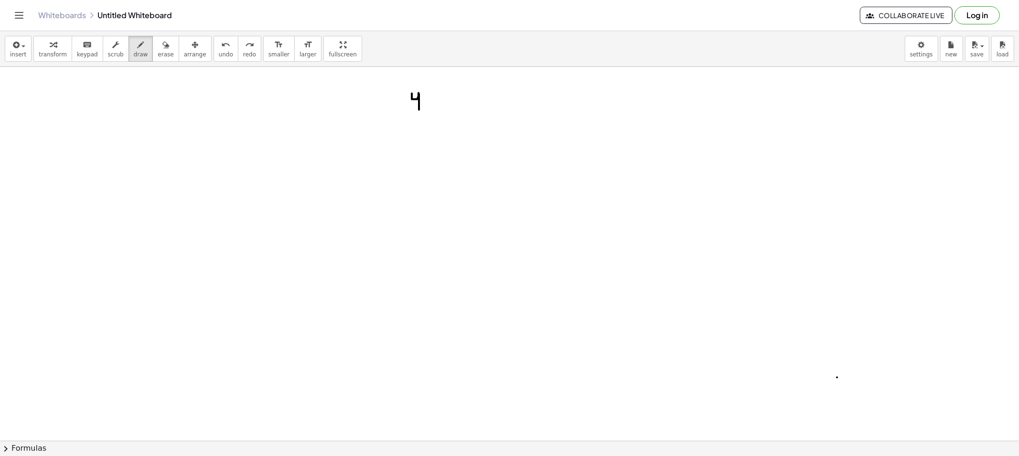
drag, startPoint x: 433, startPoint y: 98, endPoint x: 426, endPoint y: 107, distance: 10.6
drag, startPoint x: 428, startPoint y: 101, endPoint x: 436, endPoint y: 109, distance: 11.5
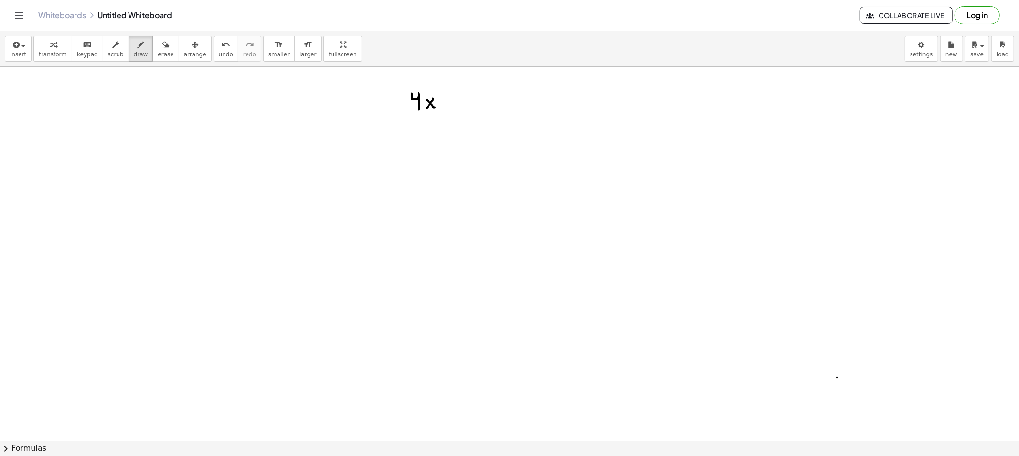
drag, startPoint x: 444, startPoint y: 100, endPoint x: 450, endPoint y: 101, distance: 6.2
drag, startPoint x: 463, startPoint y: 96, endPoint x: 469, endPoint y: 96, distance: 5.7
drag, startPoint x: 464, startPoint y: 99, endPoint x: 460, endPoint y: 108, distance: 10.1
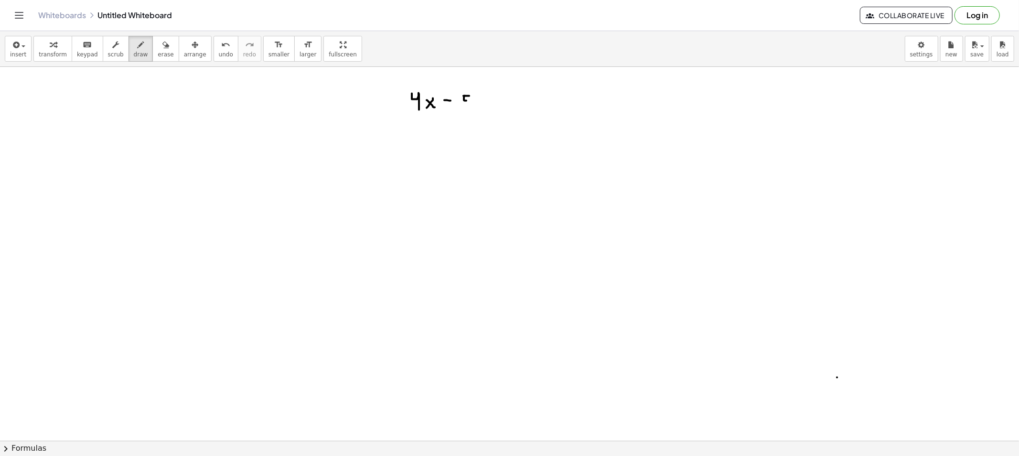
drag, startPoint x: 481, startPoint y: 101, endPoint x: 478, endPoint y: 107, distance: 6.8
drag, startPoint x: 497, startPoint y: 97, endPoint x: 497, endPoint y: 102, distance: 5.3
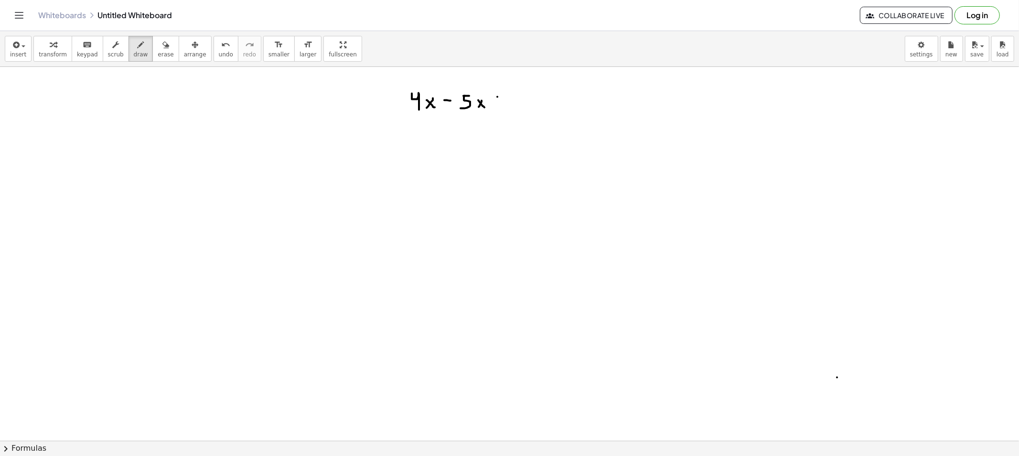
drag, startPoint x: 493, startPoint y: 99, endPoint x: 502, endPoint y: 100, distance: 9.2
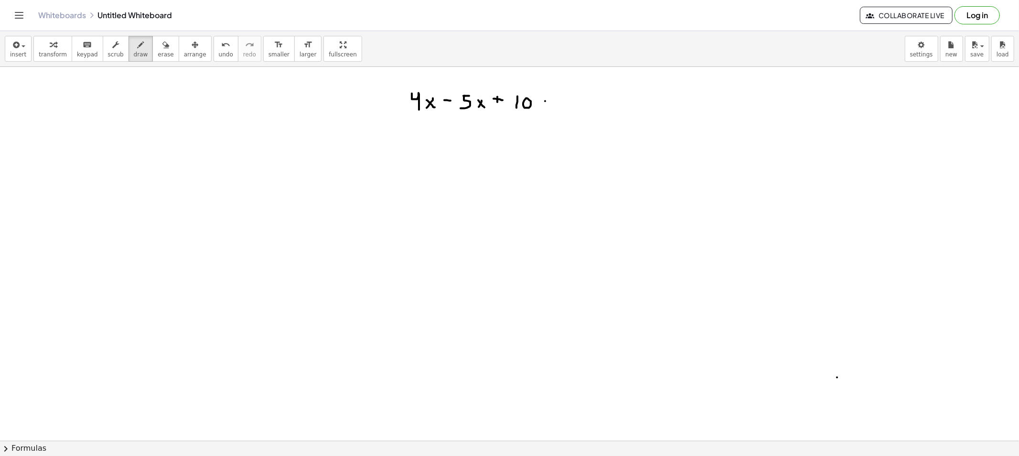
drag, startPoint x: 545, startPoint y: 101, endPoint x: 538, endPoint y: 102, distance: 7.2
drag, startPoint x: 540, startPoint y: 103, endPoint x: 554, endPoint y: 108, distance: 15.3
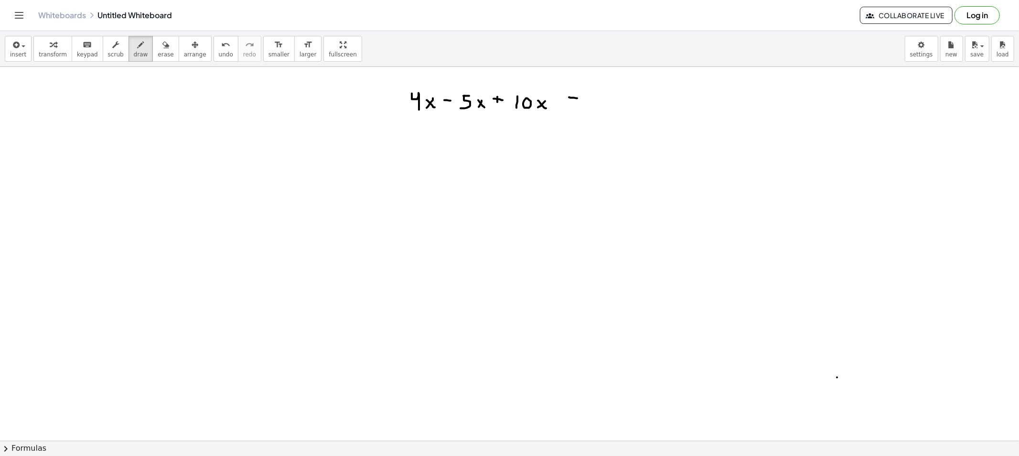
drag, startPoint x: 570, startPoint y: 103, endPoint x: 580, endPoint y: 104, distance: 10.5
drag, startPoint x: 428, startPoint y: 164, endPoint x: 435, endPoint y: 175, distance: 12.9
drag, startPoint x: 443, startPoint y: 168, endPoint x: 456, endPoint y: 168, distance: 12.9
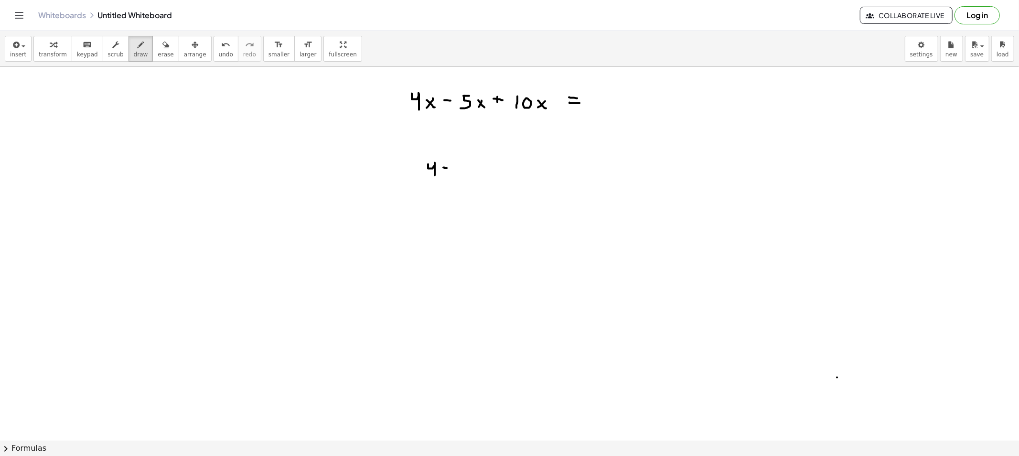
drag, startPoint x: 457, startPoint y: 165, endPoint x: 456, endPoint y: 172, distance: 7.2
drag, startPoint x: 478, startPoint y: 166, endPoint x: 476, endPoint y: 172, distance: 5.9
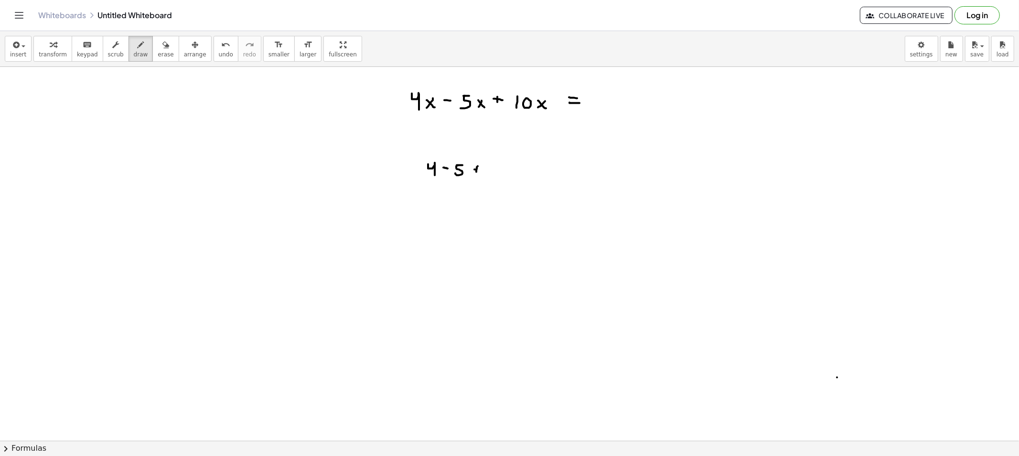
drag, startPoint x: 475, startPoint y: 170, endPoint x: 483, endPoint y: 169, distance: 7.7
drag, startPoint x: 485, startPoint y: 165, endPoint x: 488, endPoint y: 174, distance: 8.9
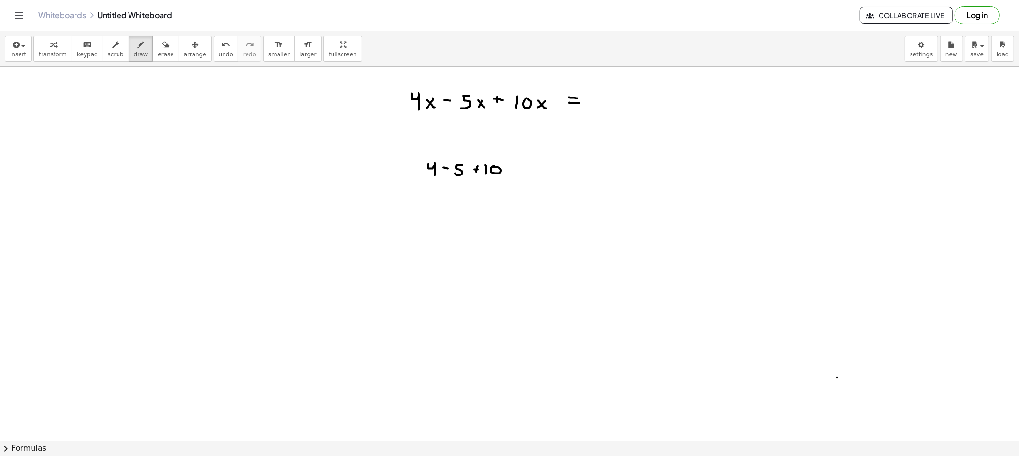
drag, startPoint x: 459, startPoint y: 205, endPoint x: 464, endPoint y: 209, distance: 5.4
drag, startPoint x: 470, startPoint y: 202, endPoint x: 470, endPoint y: 208, distance: 6.2
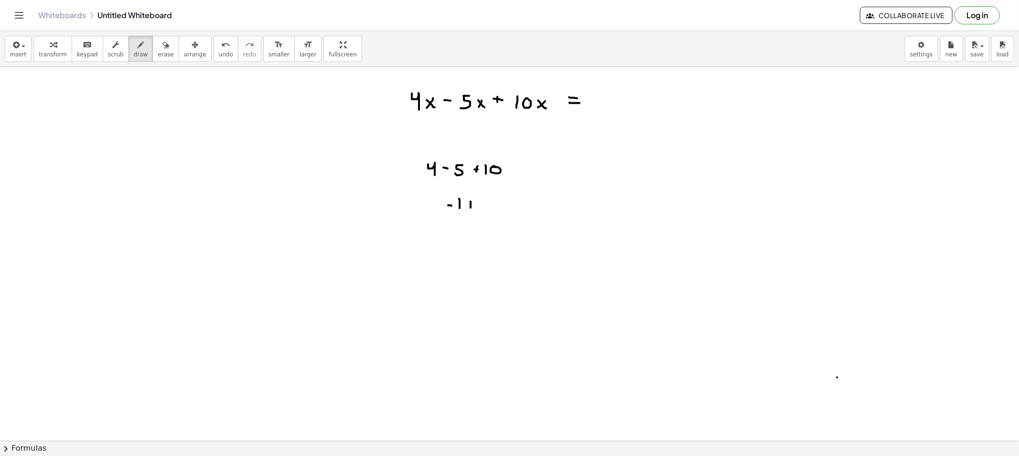
drag, startPoint x: 489, startPoint y: 199, endPoint x: 503, endPoint y: 207, distance: 16.7
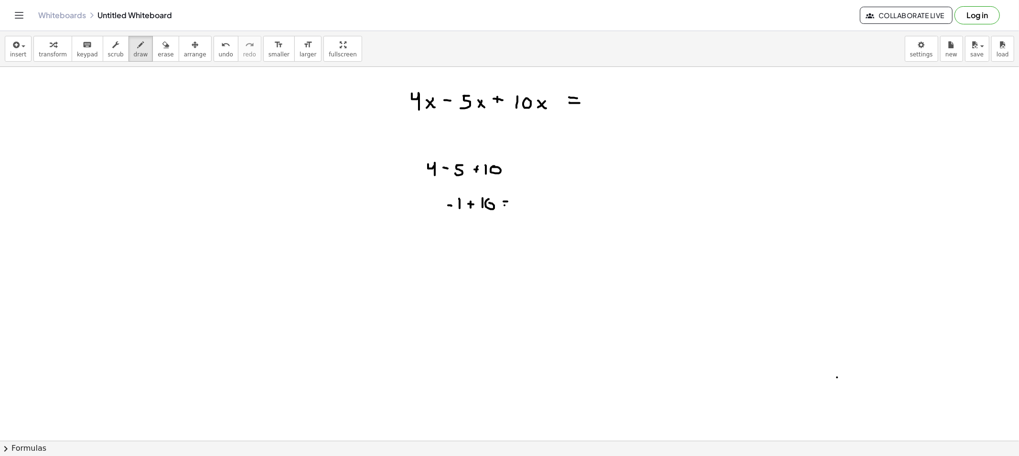
drag, startPoint x: 504, startPoint y: 205, endPoint x: 512, endPoint y: 205, distance: 7.6
drag, startPoint x: 522, startPoint y: 199, endPoint x: 528, endPoint y: 209, distance: 11.4
drag, startPoint x: 603, startPoint y: 93, endPoint x: 615, endPoint y: 98, distance: 13.0
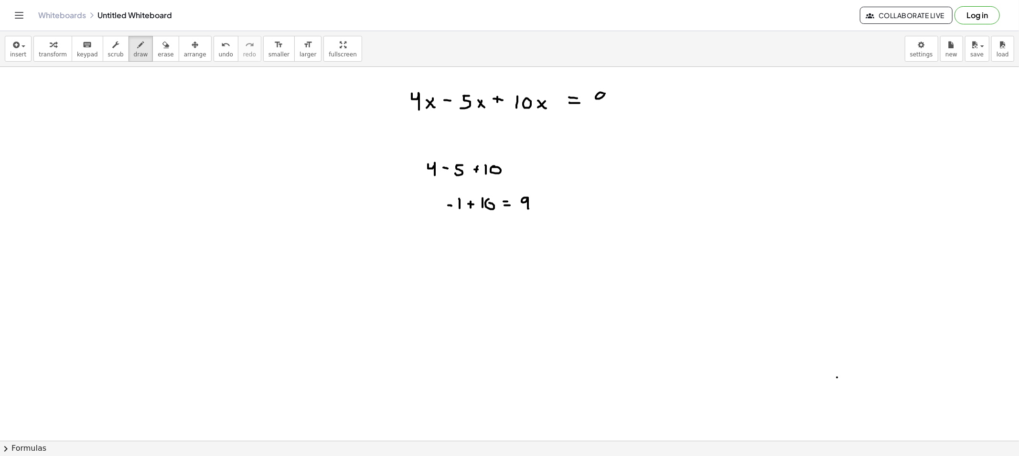
click at [158, 55] on span "erase" at bounding box center [166, 54] width 16 height 7
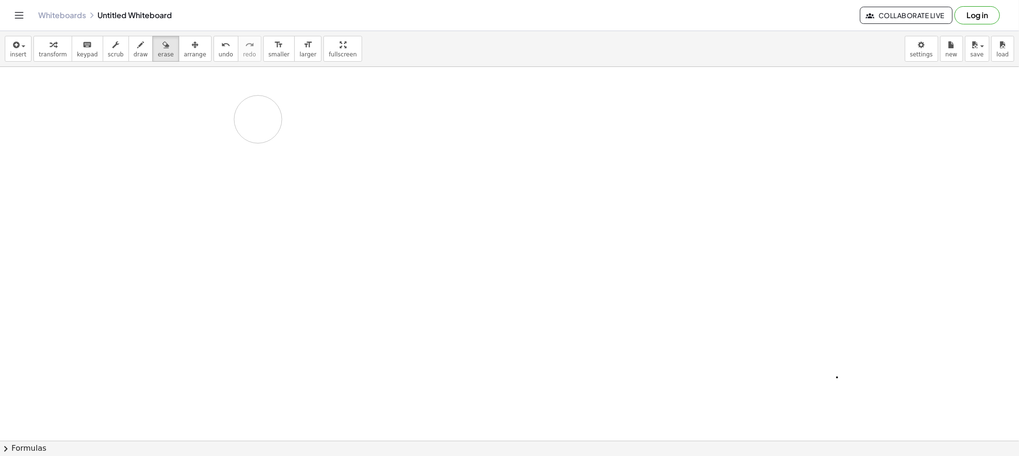
drag, startPoint x: 476, startPoint y: 219, endPoint x: 389, endPoint y: 112, distance: 137.2
click at [135, 52] on span "draw" at bounding box center [141, 54] width 14 height 7
drag, startPoint x: 411, startPoint y: 98, endPoint x: 421, endPoint y: 98, distance: 9.6
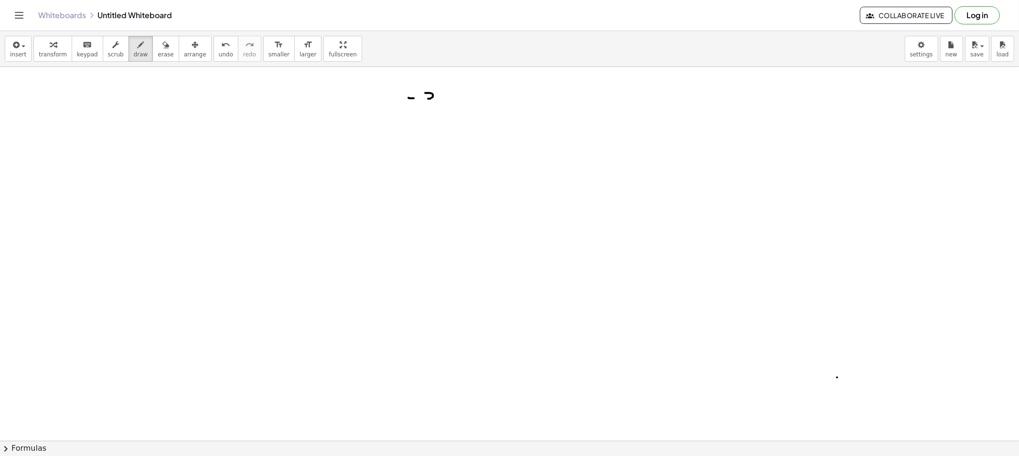
drag, startPoint x: 425, startPoint y: 93, endPoint x: 424, endPoint y: 106, distance: 13.4
drag, startPoint x: 446, startPoint y: 97, endPoint x: 458, endPoint y: 106, distance: 15.0
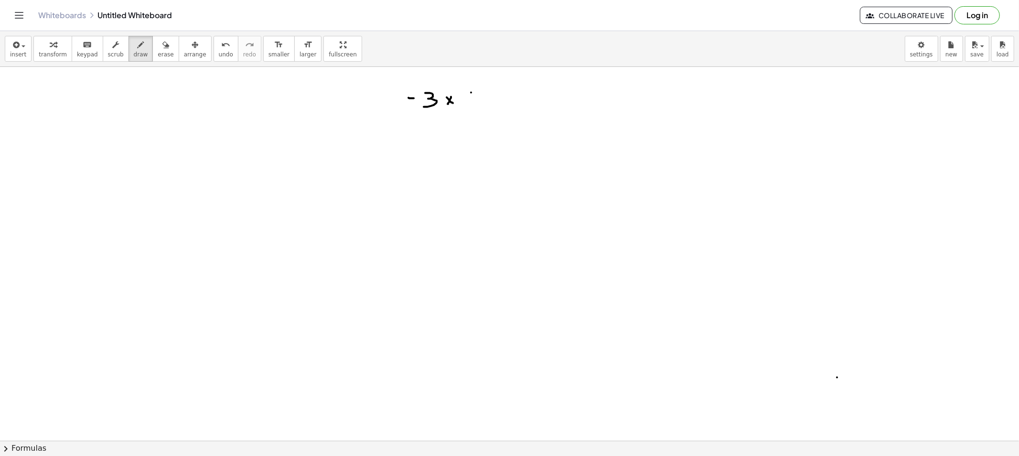
drag, startPoint x: 468, startPoint y: 96, endPoint x: 478, endPoint y: 97, distance: 10.5
drag, startPoint x: 492, startPoint y: 91, endPoint x: 492, endPoint y: 101, distance: 10.0
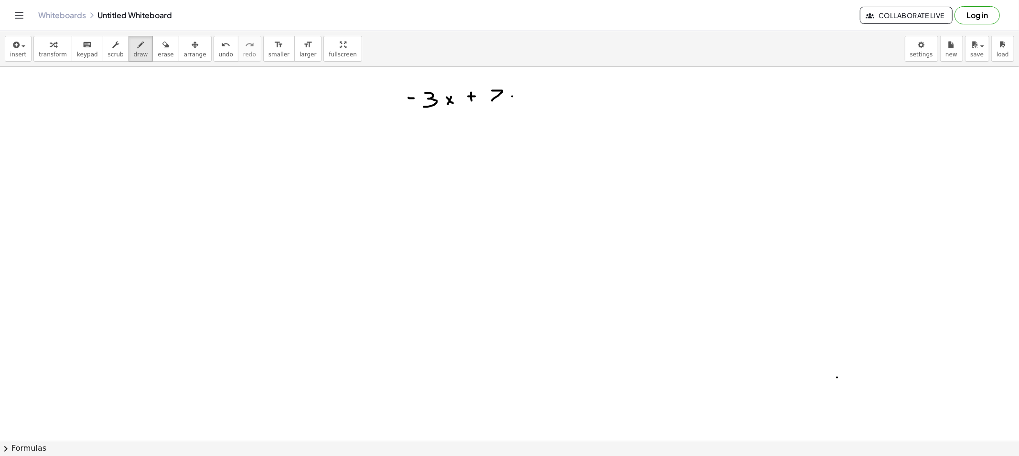
drag, startPoint x: 512, startPoint y: 96, endPoint x: 504, endPoint y: 96, distance: 8.1
drag, startPoint x: 508, startPoint y: 98, endPoint x: 513, endPoint y: 103, distance: 7.4
drag, startPoint x: 527, startPoint y: 96, endPoint x: 532, endPoint y: 96, distance: 5.3
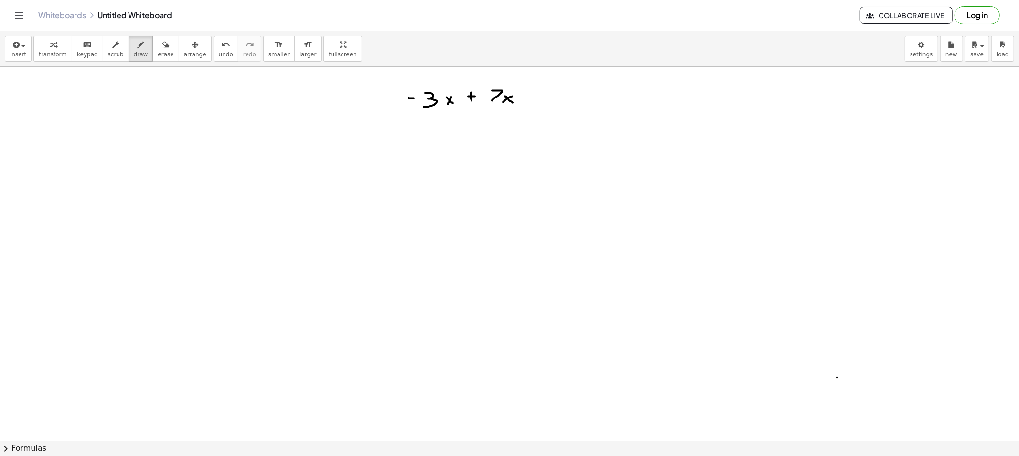
drag, startPoint x: 552, startPoint y: 88, endPoint x: 552, endPoint y: 103, distance: 14.3
drag, startPoint x: 558, startPoint y: 92, endPoint x: 572, endPoint y: 102, distance: 17.4
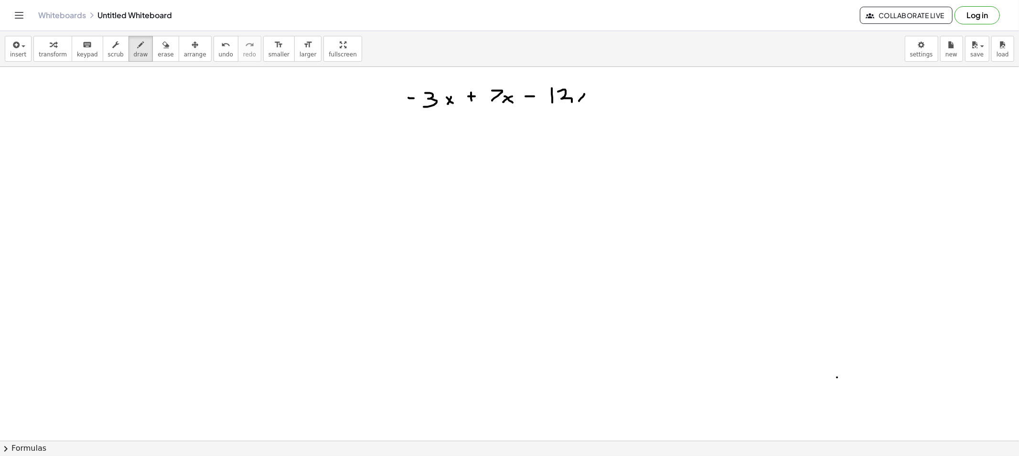
drag, startPoint x: 602, startPoint y: 97, endPoint x: 609, endPoint y: 97, distance: 7.7
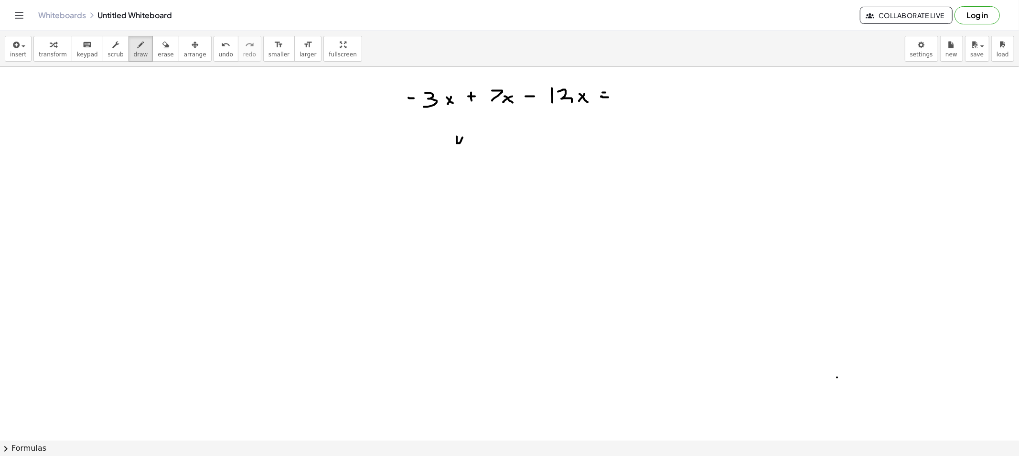
drag, startPoint x: 457, startPoint y: 138, endPoint x: 464, endPoint y: 150, distance: 15.0
drag, startPoint x: 475, startPoint y: 142, endPoint x: 469, endPoint y: 149, distance: 9.3
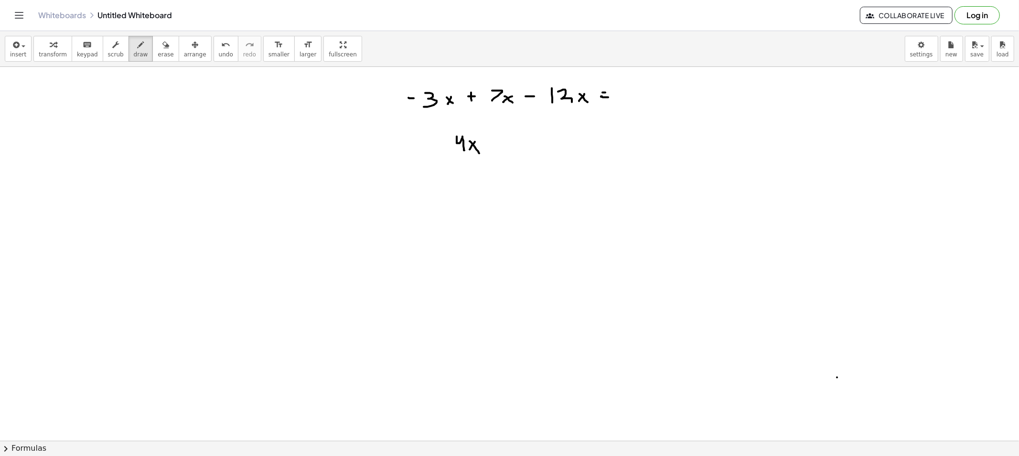
drag, startPoint x: 483, startPoint y: 145, endPoint x: 489, endPoint y: 145, distance: 6.2
drag, startPoint x: 502, startPoint y: 140, endPoint x: 505, endPoint y: 150, distance: 10.4
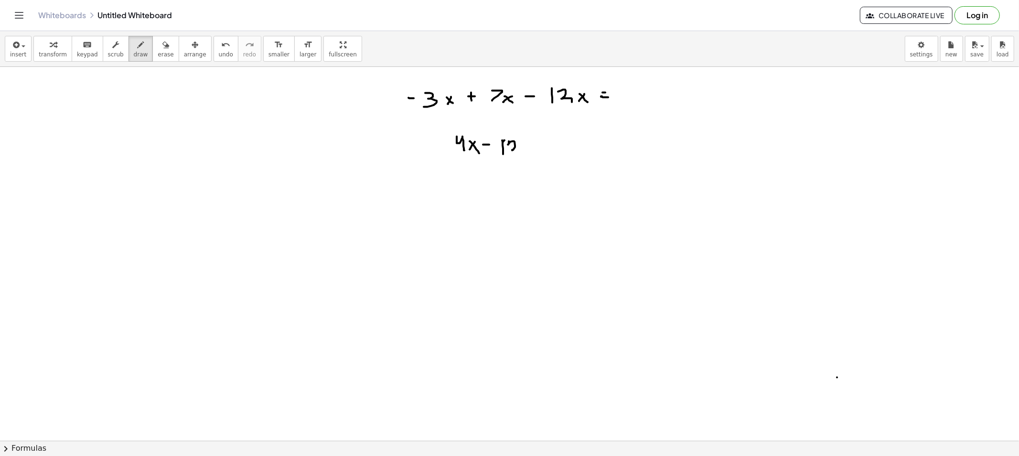
drag, startPoint x: 509, startPoint y: 141, endPoint x: 519, endPoint y: 152, distance: 14.9
drag, startPoint x: 522, startPoint y: 146, endPoint x: 531, endPoint y: 155, distance: 12.5
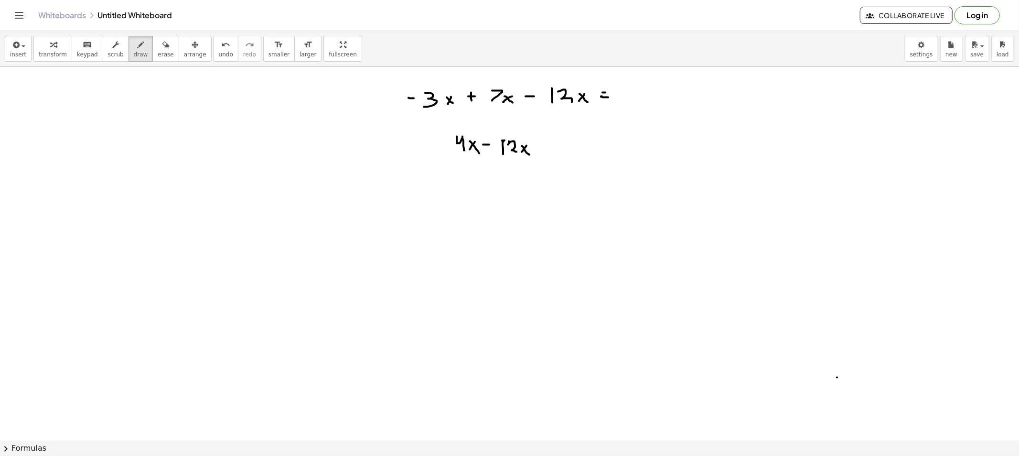
drag, startPoint x: 545, startPoint y: 151, endPoint x: 552, endPoint y: 151, distance: 6.7
drag, startPoint x: 621, startPoint y: 97, endPoint x: 627, endPoint y: 102, distance: 7.2
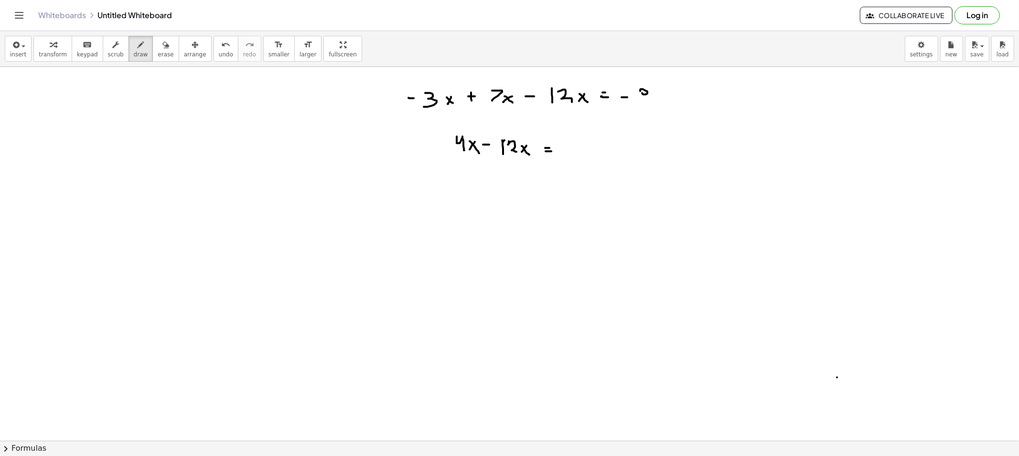
drag, startPoint x: 640, startPoint y: 90, endPoint x: 647, endPoint y: 92, distance: 7.1
drag, startPoint x: 661, startPoint y: 96, endPoint x: 656, endPoint y: 94, distance: 5.6
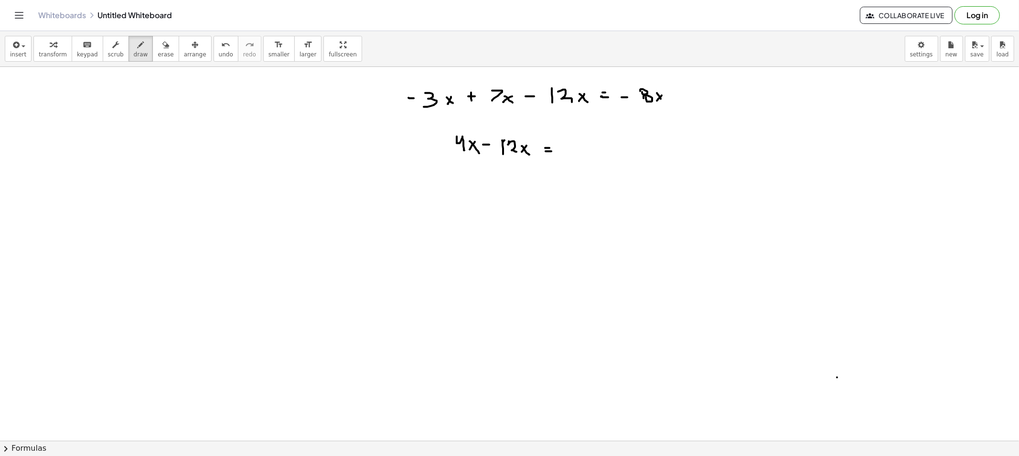
drag, startPoint x: 660, startPoint y: 99, endPoint x: 664, endPoint y: 103, distance: 5.8
click at [160, 49] on button "erase" at bounding box center [165, 49] width 26 height 26
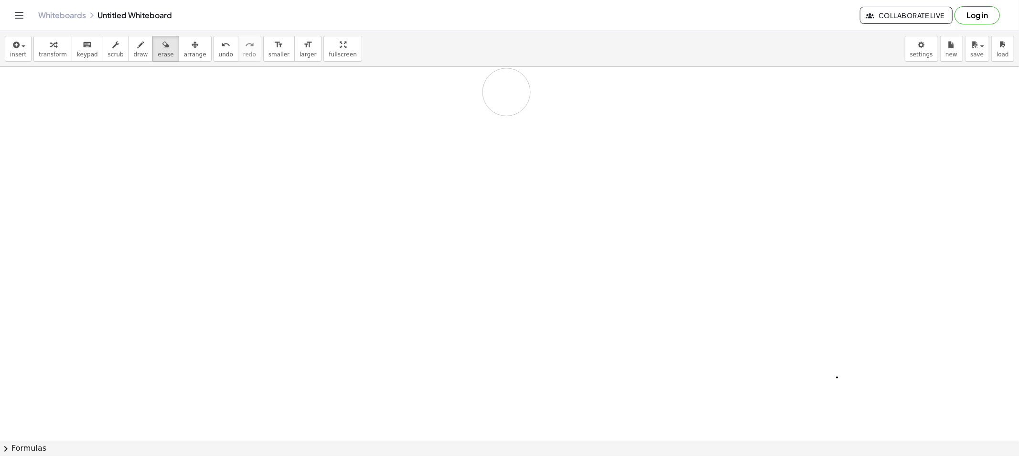
drag, startPoint x: 368, startPoint y: 149, endPoint x: 283, endPoint y: 85, distance: 107.1
click at [138, 47] on icon "button" at bounding box center [141, 44] width 7 height 11
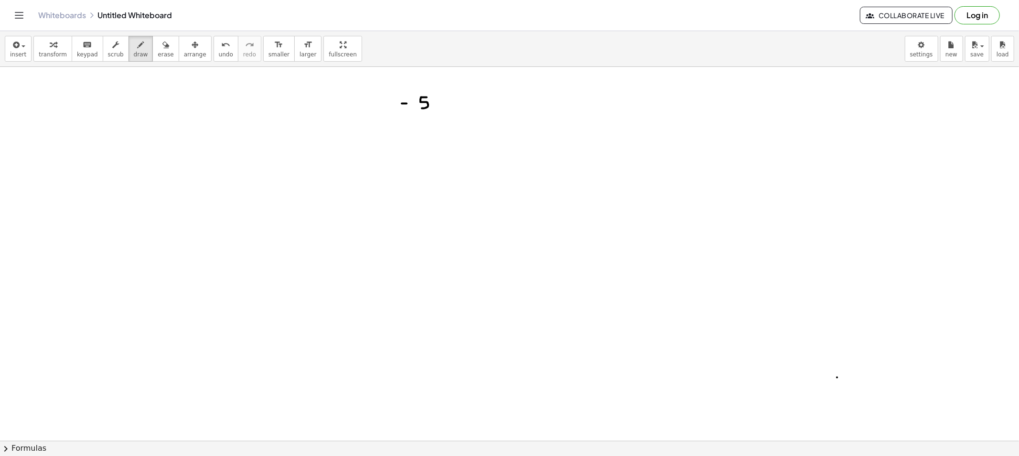
drag, startPoint x: 420, startPoint y: 101, endPoint x: 426, endPoint y: 106, distance: 7.8
drag, startPoint x: 442, startPoint y: 103, endPoint x: 436, endPoint y: 106, distance: 5.8
drag, startPoint x: 440, startPoint y: 105, endPoint x: 443, endPoint y: 109, distance: 5.1
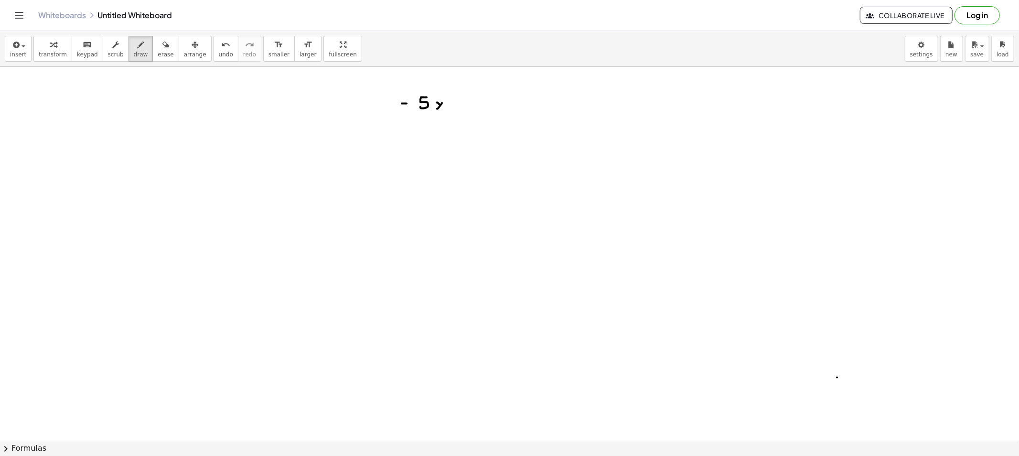
drag, startPoint x: 460, startPoint y: 98, endPoint x: 460, endPoint y: 105, distance: 7.2
drag, startPoint x: 460, startPoint y: 102, endPoint x: 468, endPoint y: 102, distance: 8.1
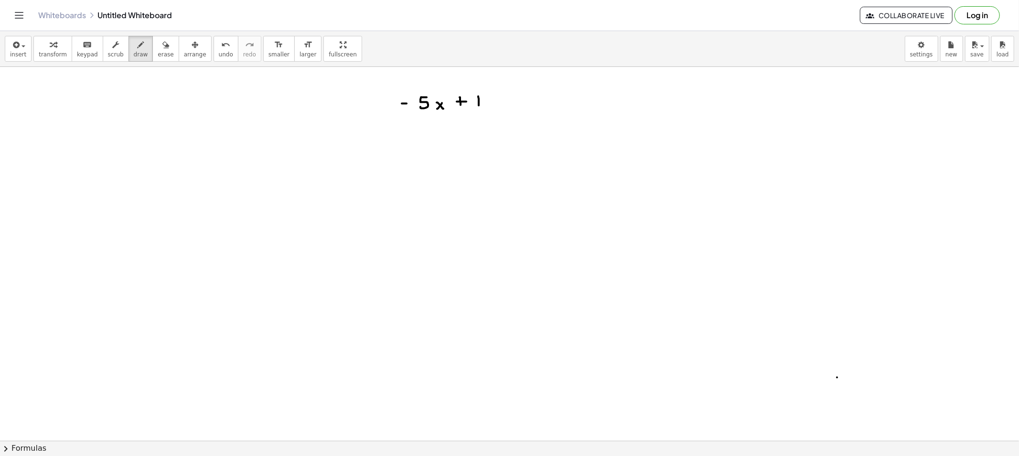
drag, startPoint x: 498, startPoint y: 99, endPoint x: 508, endPoint y: 106, distance: 12.1
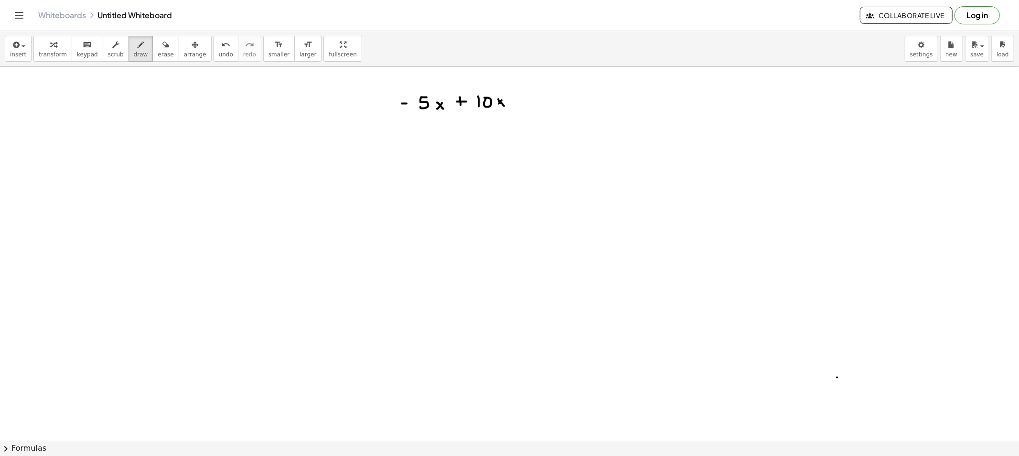
drag, startPoint x: 533, startPoint y: 96, endPoint x: 534, endPoint y: 107, distance: 10.5
drag, startPoint x: 543, startPoint y: 98, endPoint x: 552, endPoint y: 105, distance: 11.6
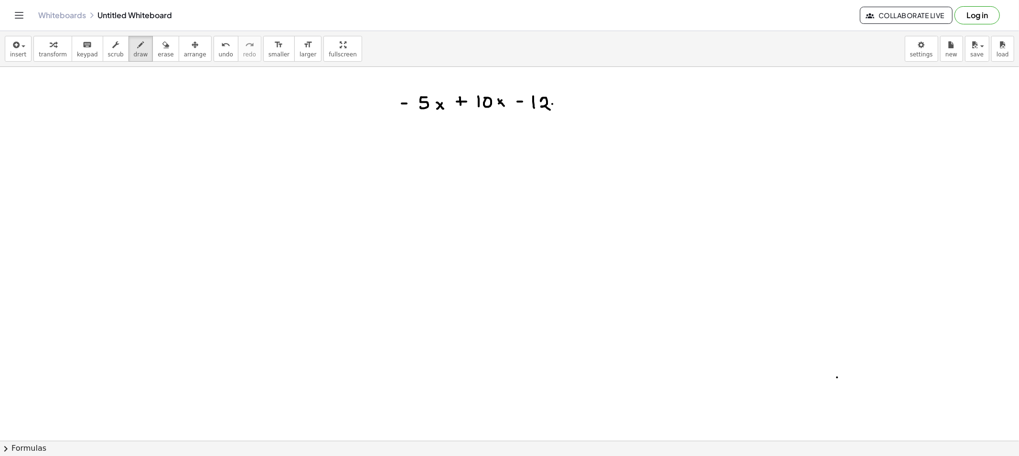
drag, startPoint x: 552, startPoint y: 104, endPoint x: 557, endPoint y: 108, distance: 6.4
drag, startPoint x: 561, startPoint y: 107, endPoint x: 555, endPoint y: 118, distance: 12.4
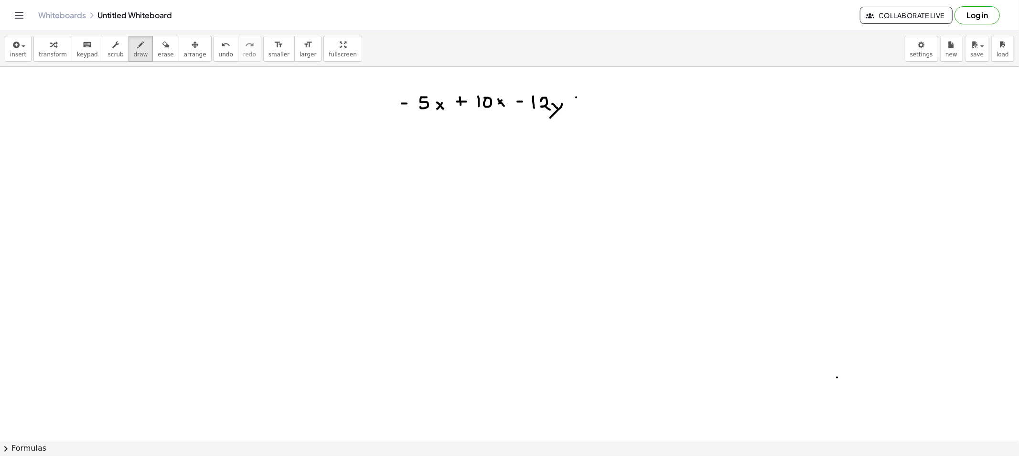
drag, startPoint x: 576, startPoint y: 101, endPoint x: 583, endPoint y: 102, distance: 6.7
drag, startPoint x: 594, startPoint y: 100, endPoint x: 602, endPoint y: 100, distance: 8.6
drag, startPoint x: 607, startPoint y: 95, endPoint x: 608, endPoint y: 108, distance: 13.4
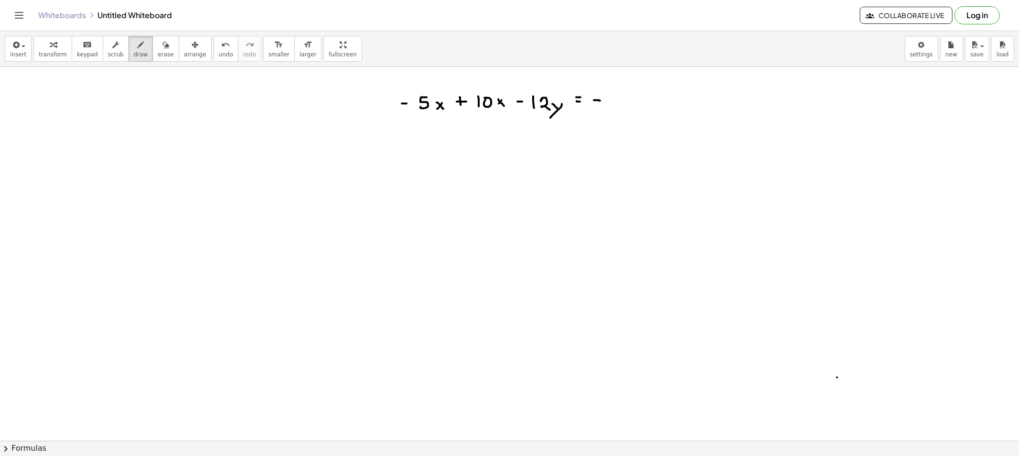
drag, startPoint x: 614, startPoint y: 97, endPoint x: 627, endPoint y: 103, distance: 14.5
drag, startPoint x: 627, startPoint y: 103, endPoint x: 633, endPoint y: 106, distance: 6.4
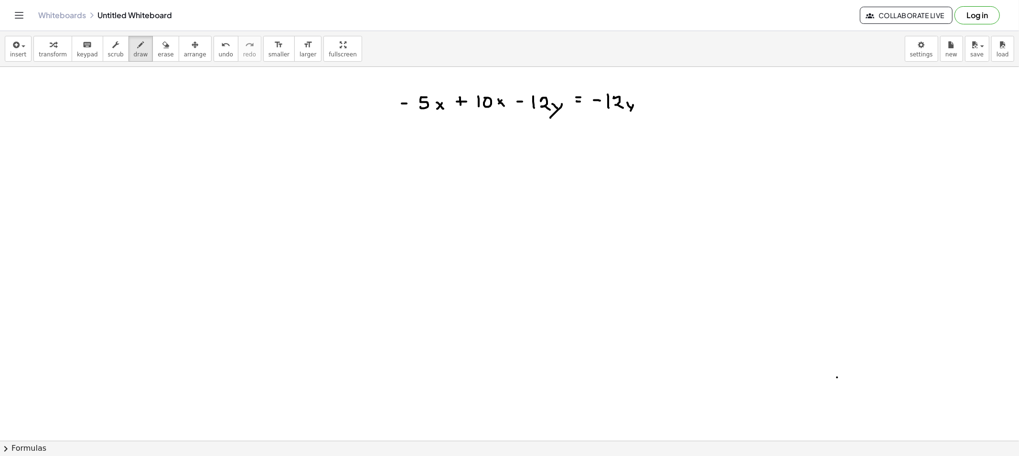
drag, startPoint x: 630, startPoint y: 111, endPoint x: 624, endPoint y: 119, distance: 10.9
drag, startPoint x: 645, startPoint y: 97, endPoint x: 645, endPoint y: 106, distance: 8.1
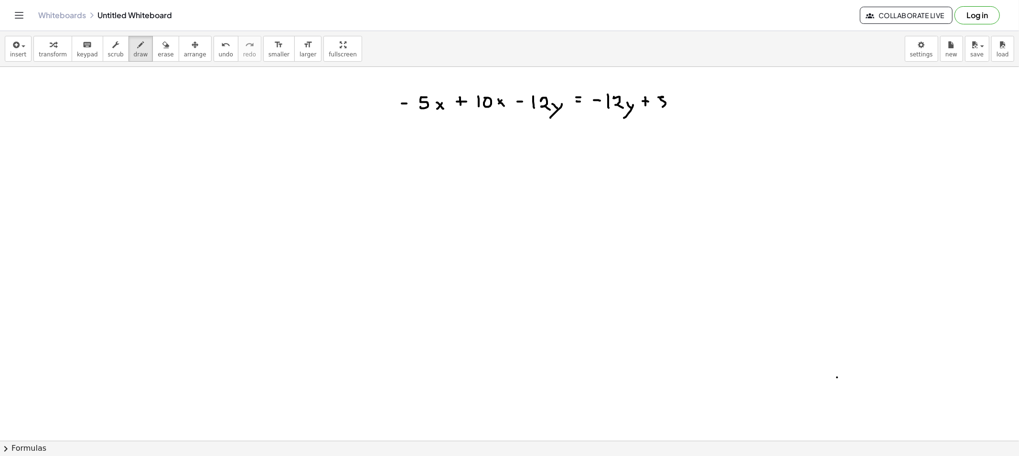
drag, startPoint x: 658, startPoint y: 97, endPoint x: 659, endPoint y: 107, distance: 9.6
drag, startPoint x: 680, startPoint y: 103, endPoint x: 674, endPoint y: 109, distance: 9.1
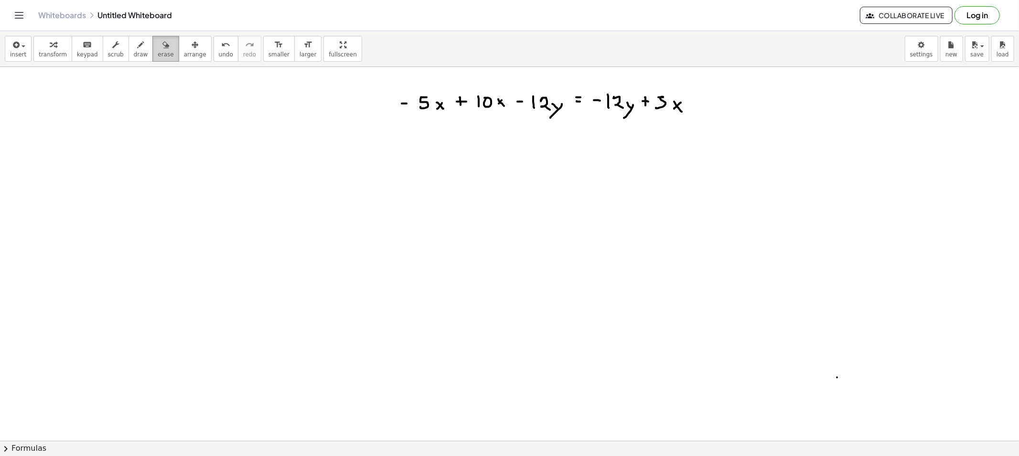
click at [158, 51] on span "erase" at bounding box center [166, 54] width 16 height 7
drag, startPoint x: 631, startPoint y: 117, endPoint x: 457, endPoint y: 113, distance: 173.4
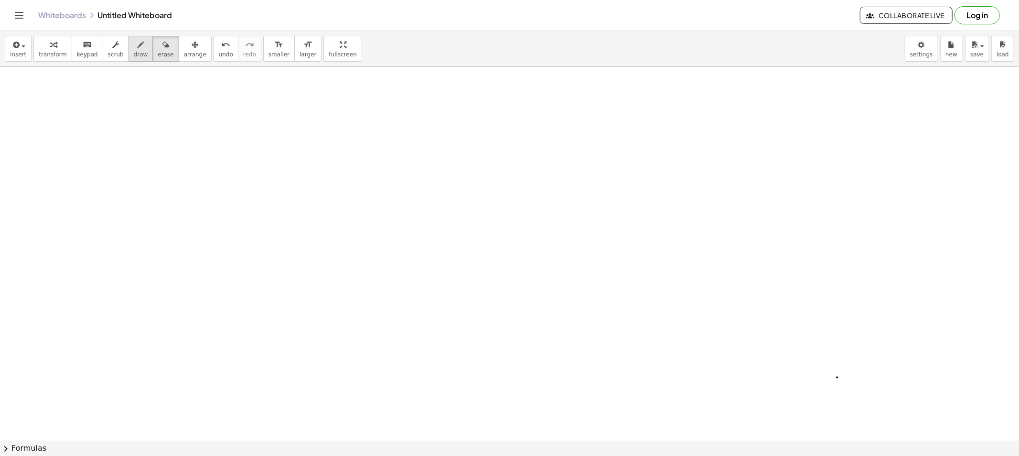
click at [134, 54] on span "draw" at bounding box center [141, 54] width 14 height 7
drag, startPoint x: 304, startPoint y: 95, endPoint x: 313, endPoint y: 107, distance: 15.8
drag, startPoint x: 322, startPoint y: 103, endPoint x: 313, endPoint y: 105, distance: 9.4
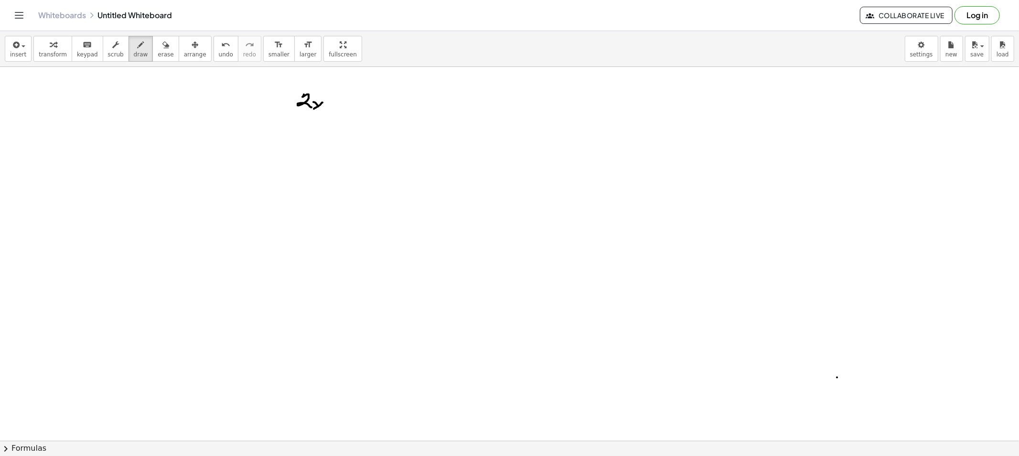
drag, startPoint x: 323, startPoint y: 96, endPoint x: 332, endPoint y: 98, distance: 8.8
drag, startPoint x: 336, startPoint y: 103, endPoint x: 334, endPoint y: 109, distance: 6.0
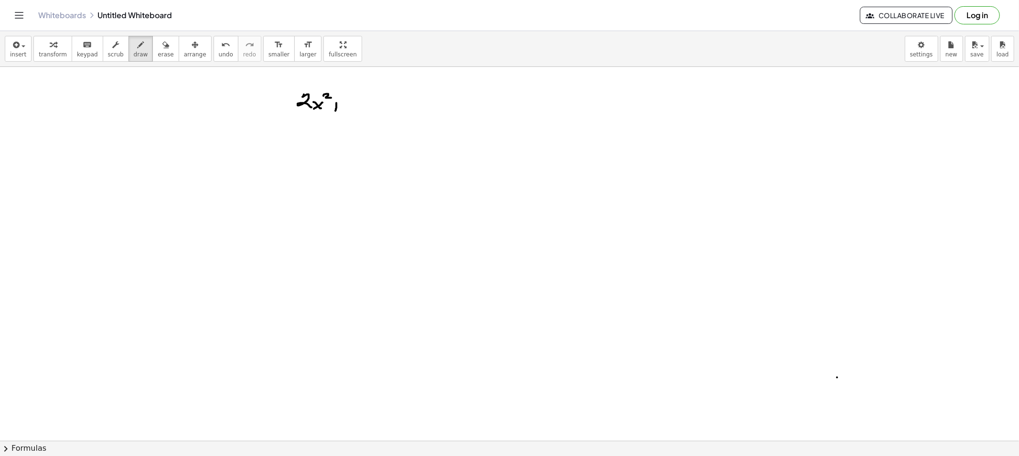
drag, startPoint x: 333, startPoint y: 107, endPoint x: 344, endPoint y: 107, distance: 11.0
drag, startPoint x: 359, startPoint y: 101, endPoint x: 375, endPoint y: 106, distance: 17.4
drag, startPoint x: 380, startPoint y: 104, endPoint x: 374, endPoint y: 105, distance: 5.3
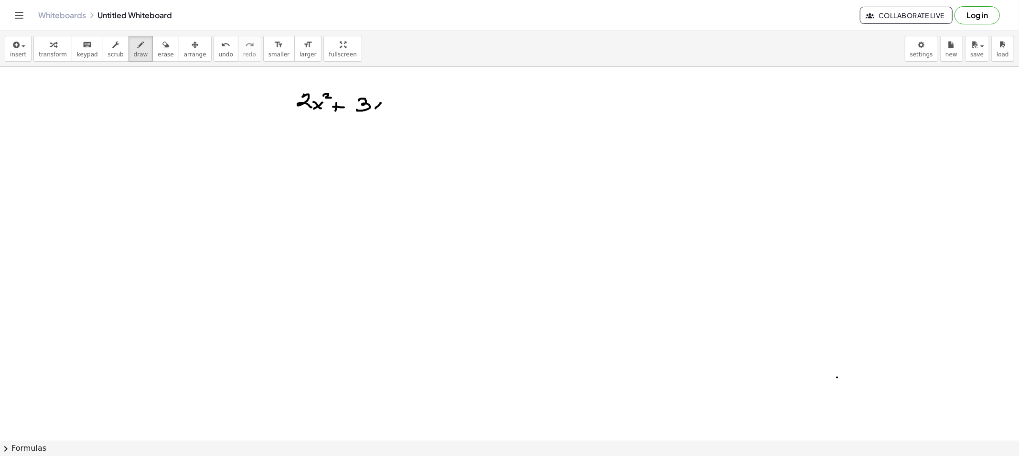
drag, startPoint x: 397, startPoint y: 98, endPoint x: 393, endPoint y: 102, distance: 5.1
drag, startPoint x: 393, startPoint y: 102, endPoint x: 402, endPoint y: 104, distance: 8.3
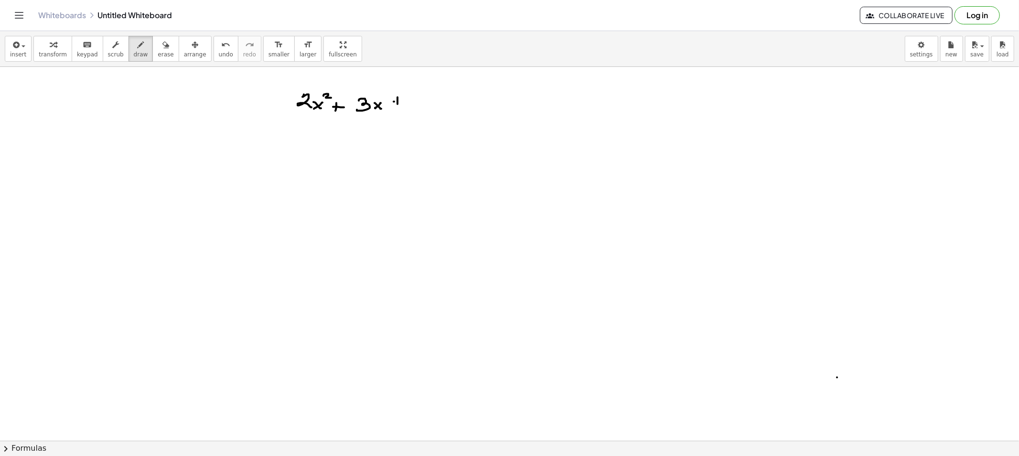
drag, startPoint x: 416, startPoint y: 99, endPoint x: 428, endPoint y: 106, distance: 13.8
drag, startPoint x: 427, startPoint y: 110, endPoint x: 424, endPoint y: 105, distance: 5.6
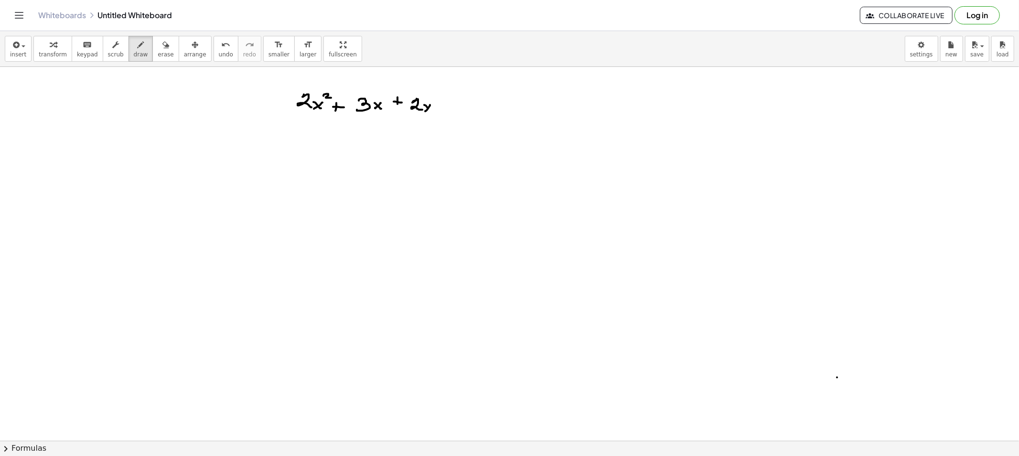
drag, startPoint x: 424, startPoint y: 105, endPoint x: 428, endPoint y: 110, distance: 6.4
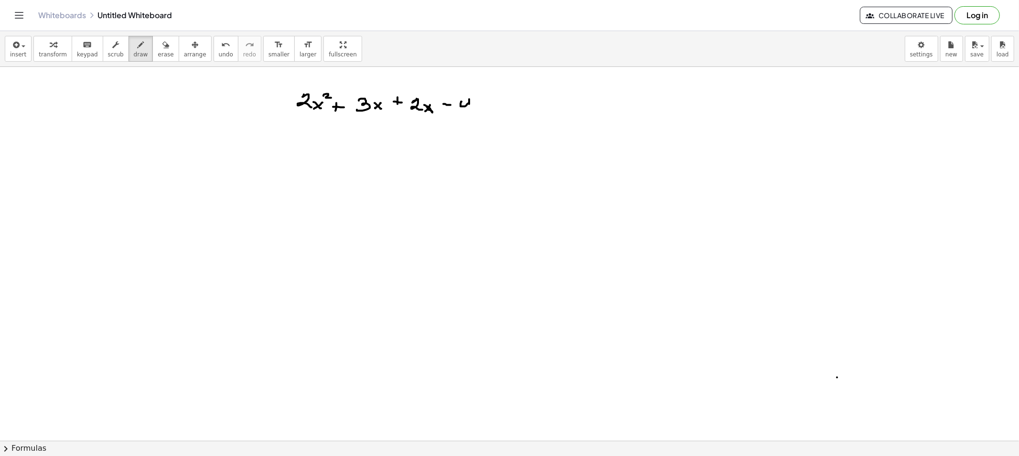
drag, startPoint x: 461, startPoint y: 102, endPoint x: 479, endPoint y: 108, distance: 18.7
drag, startPoint x: 487, startPoint y: 96, endPoint x: 494, endPoint y: 99, distance: 7.5
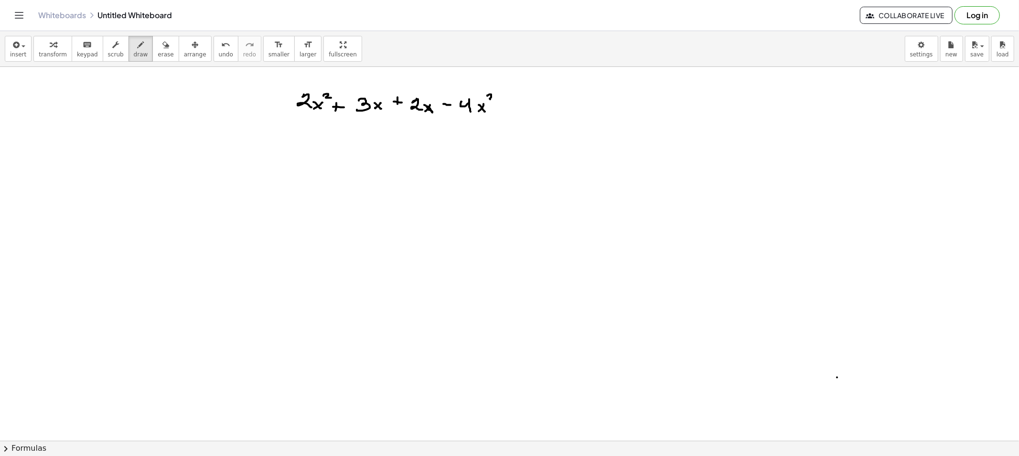
drag, startPoint x: 504, startPoint y: 104, endPoint x: 503, endPoint y: 110, distance: 6.2
drag, startPoint x: 502, startPoint y: 107, endPoint x: 510, endPoint y: 107, distance: 7.6
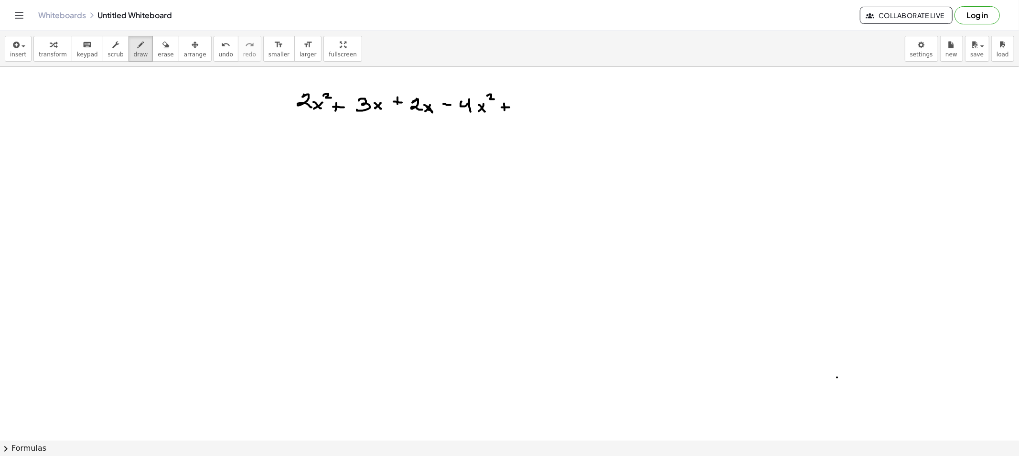
drag, startPoint x: 536, startPoint y: 106, endPoint x: 544, endPoint y: 108, distance: 8.7
drag, startPoint x: 545, startPoint y: 107, endPoint x: 532, endPoint y: 118, distance: 17.3
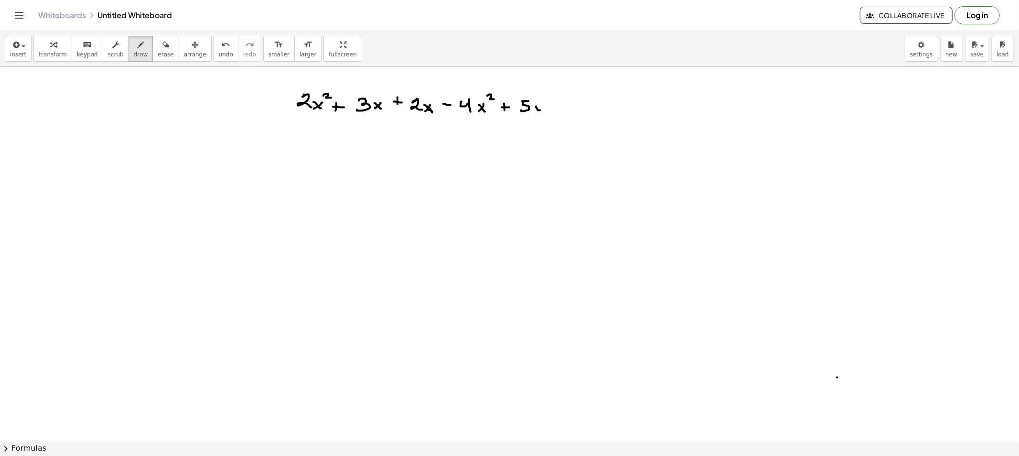
drag, startPoint x: 554, startPoint y: 107, endPoint x: 559, endPoint y: 108, distance: 5.3
drag, startPoint x: 572, startPoint y: 101, endPoint x: 570, endPoint y: 111, distance: 10.2
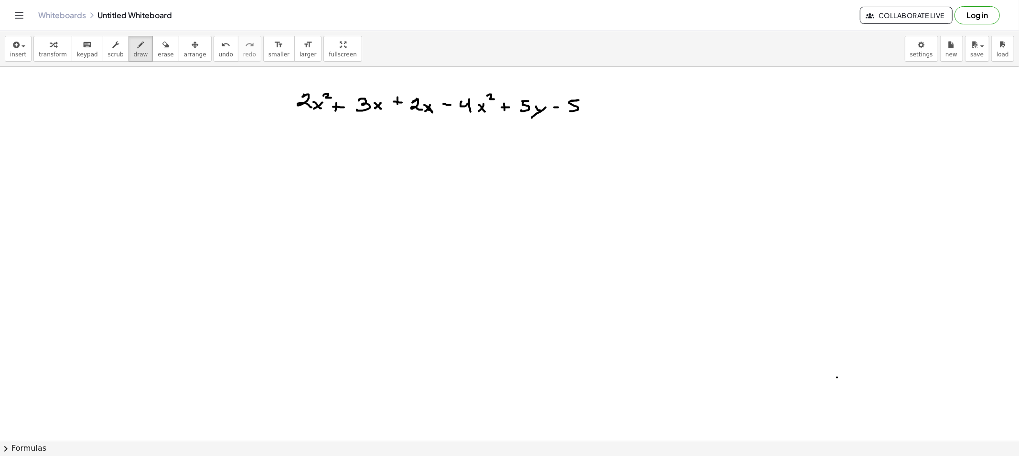
drag, startPoint x: 580, startPoint y: 106, endPoint x: 583, endPoint y: 112, distance: 6.4
drag, startPoint x: 599, startPoint y: 107, endPoint x: 607, endPoint y: 108, distance: 7.7
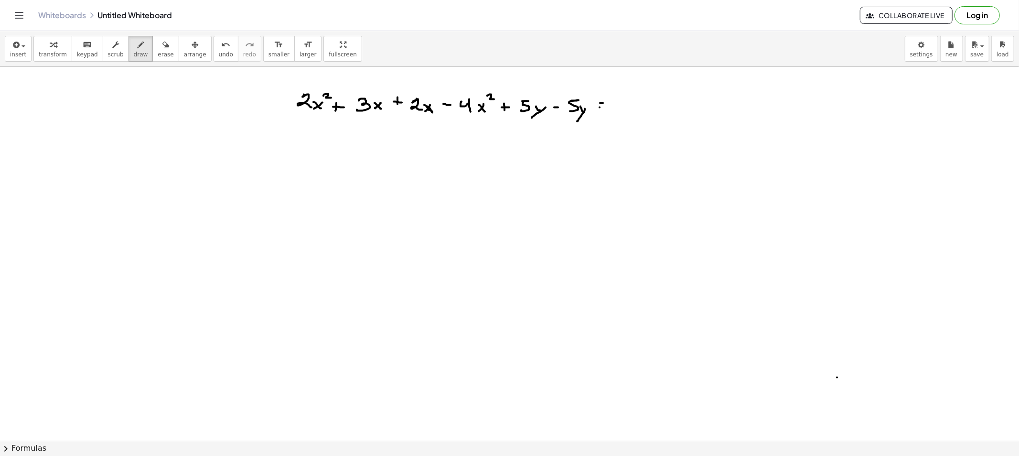
drag, startPoint x: 621, startPoint y: 105, endPoint x: 623, endPoint y: 110, distance: 5.1
drag, startPoint x: 635, startPoint y: 101, endPoint x: 633, endPoint y: 109, distance: 8.3
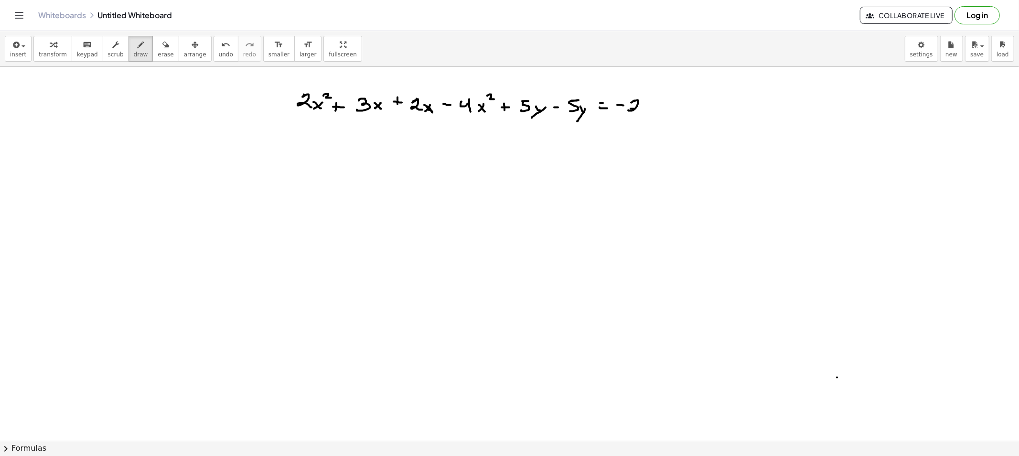
drag, startPoint x: 633, startPoint y: 109, endPoint x: 652, endPoint y: 106, distance: 18.9
drag, startPoint x: 652, startPoint y: 106, endPoint x: 646, endPoint y: 114, distance: 10.2
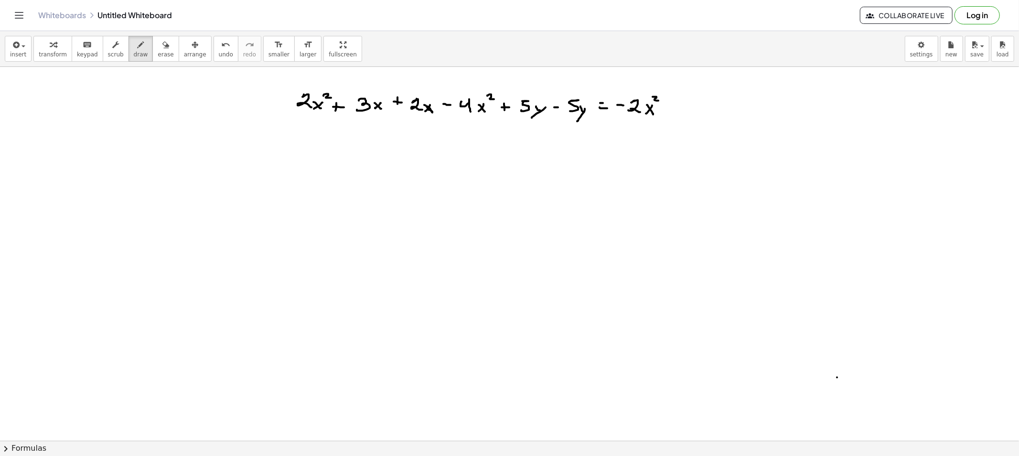
drag, startPoint x: 652, startPoint y: 97, endPoint x: 658, endPoint y: 101, distance: 6.9
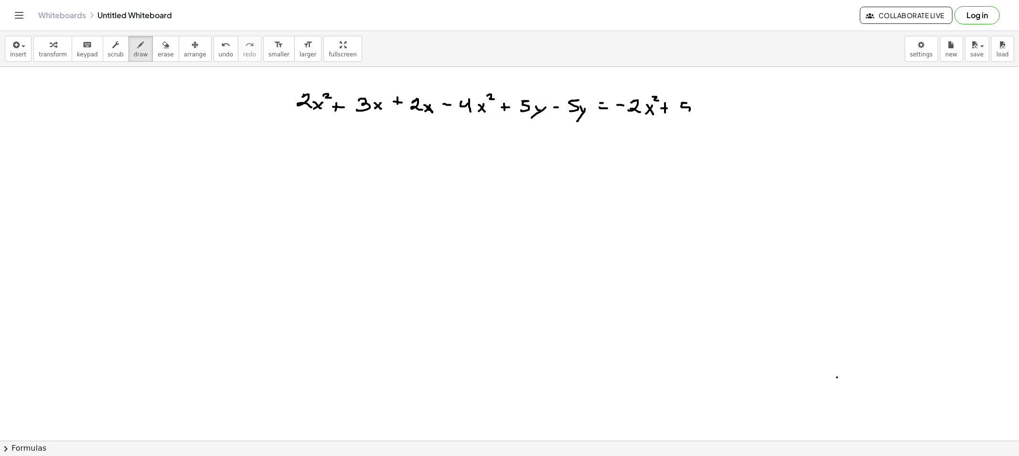
drag, startPoint x: 683, startPoint y: 103, endPoint x: 680, endPoint y: 112, distance: 10.0
drag, startPoint x: 699, startPoint y: 112, endPoint x: 695, endPoint y: 108, distance: 5.4
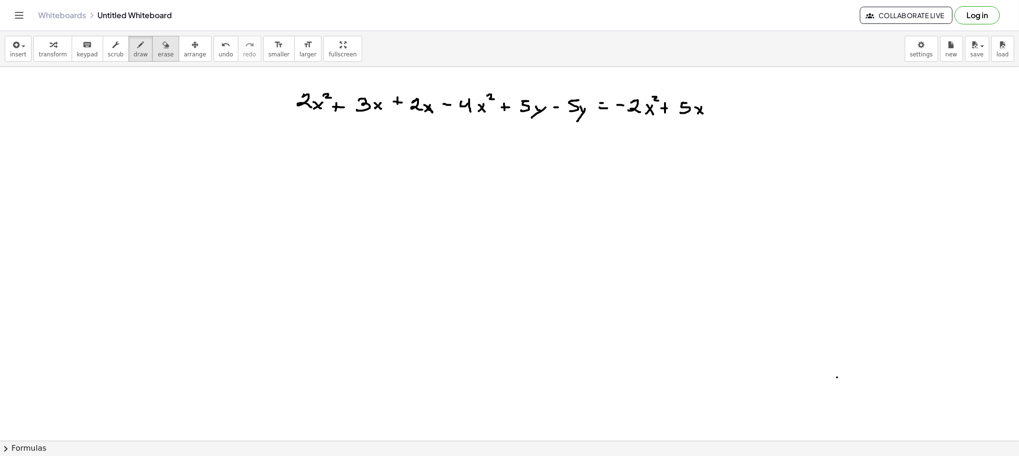
click at [179, 53] on button "arrange" at bounding box center [195, 49] width 33 height 26
click at [162, 50] on icon "button" at bounding box center [165, 44] width 7 height 11
click at [128, 47] on button "draw" at bounding box center [140, 49] width 25 height 26
drag, startPoint x: 635, startPoint y: 79, endPoint x: 642, endPoint y: 83, distance: 7.5
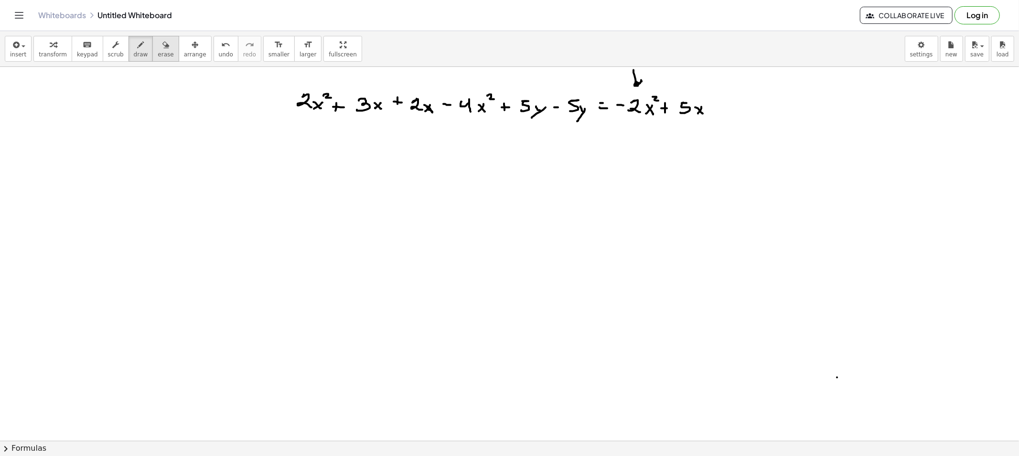
drag, startPoint x: 153, startPoint y: 45, endPoint x: 159, endPoint y: 51, distance: 7.8
click at [162, 47] on icon "button" at bounding box center [165, 44] width 7 height 11
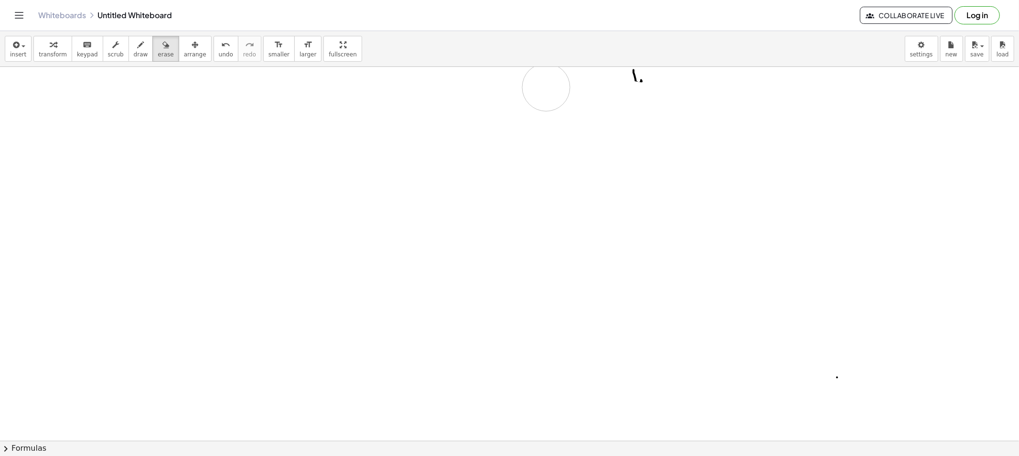
drag, startPoint x: 303, startPoint y: 110, endPoint x: 663, endPoint y: 73, distance: 361.5
click at [134, 54] on span "draw" at bounding box center [141, 54] width 14 height 7
drag, startPoint x: 201, startPoint y: 94, endPoint x: 202, endPoint y: 122, distance: 28.2
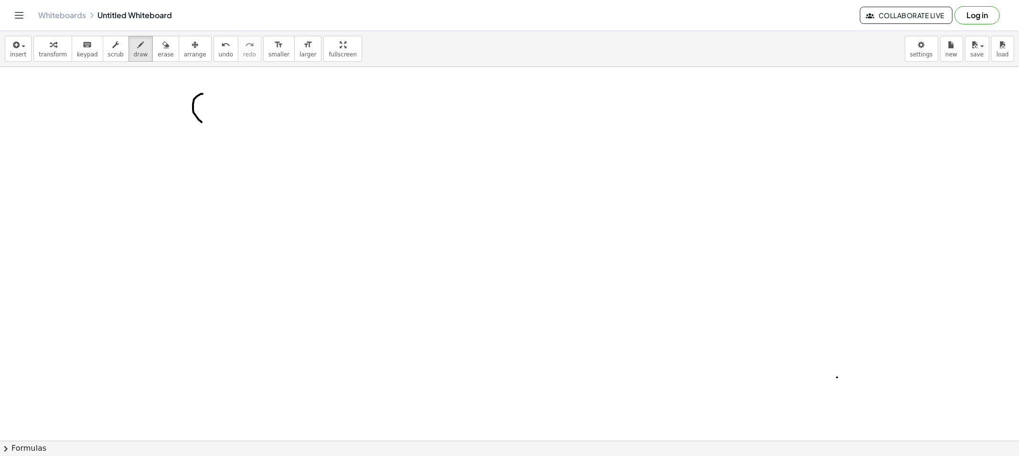
drag, startPoint x: 209, startPoint y: 108, endPoint x: 222, endPoint y: 118, distance: 16.3
drag, startPoint x: 230, startPoint y: 112, endPoint x: 237, endPoint y: 113, distance: 7.3
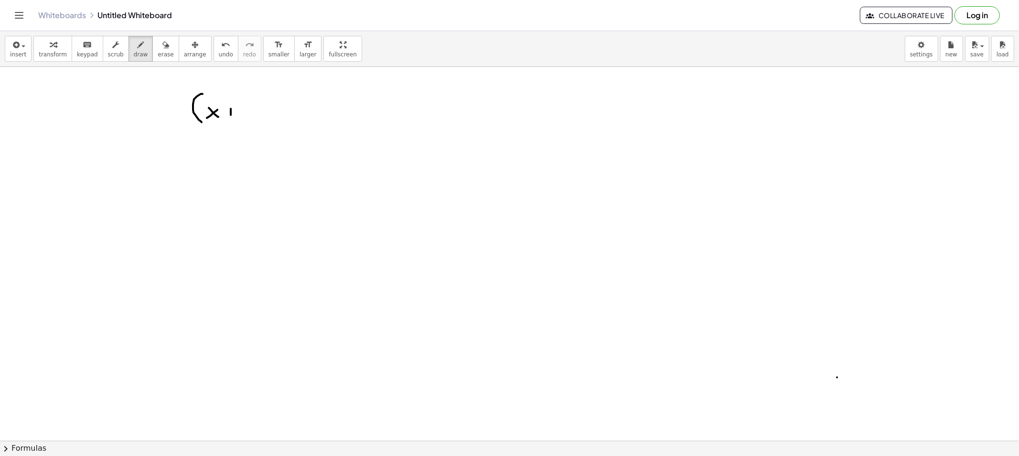
drag, startPoint x: 271, startPoint y: 96, endPoint x: 272, endPoint y: 120, distance: 23.9
drag, startPoint x: 288, startPoint y: 104, endPoint x: 297, endPoint y: 119, distance: 17.5
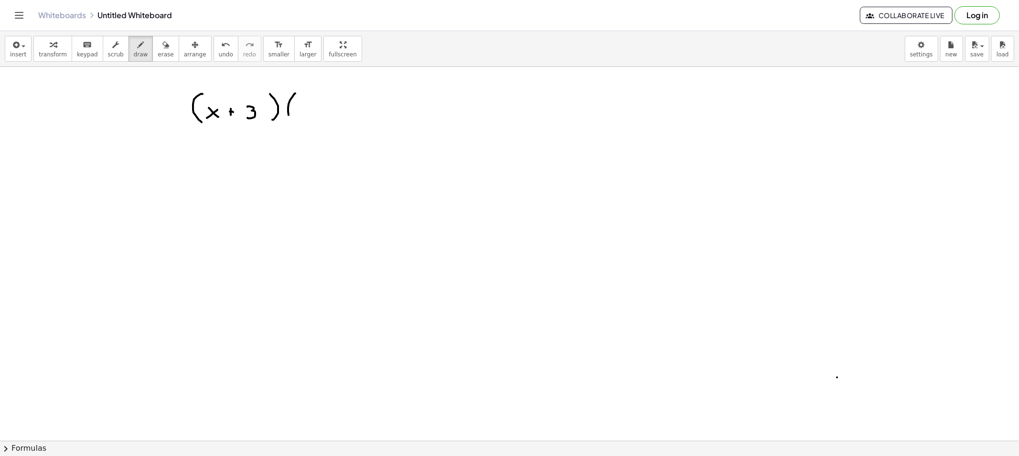
drag, startPoint x: 304, startPoint y: 108, endPoint x: 298, endPoint y: 118, distance: 11.1
drag, startPoint x: 304, startPoint y: 116, endPoint x: 316, endPoint y: 115, distance: 11.5
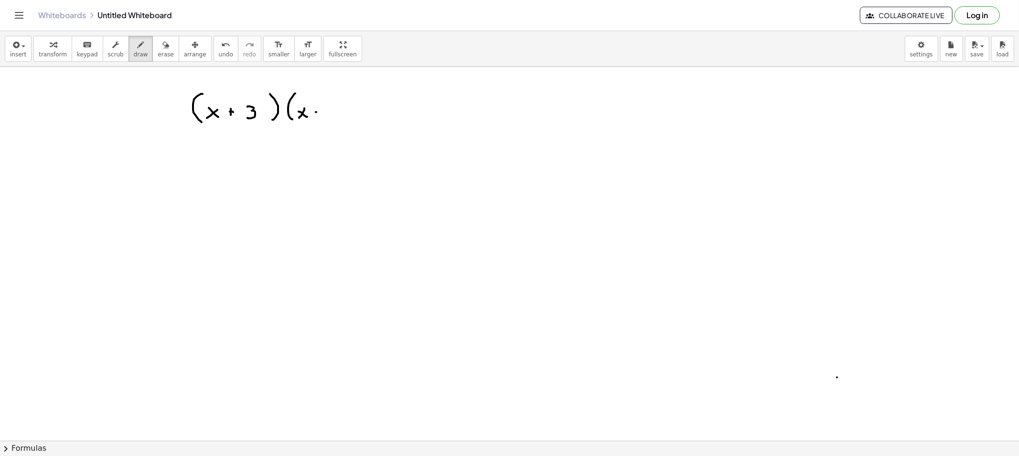
drag, startPoint x: 316, startPoint y: 112, endPoint x: 325, endPoint y: 112, distance: 8.6
drag, startPoint x: 329, startPoint y: 108, endPoint x: 344, endPoint y: 107, distance: 15.8
drag, startPoint x: 343, startPoint y: 97, endPoint x: 341, endPoint y: 122, distance: 24.9
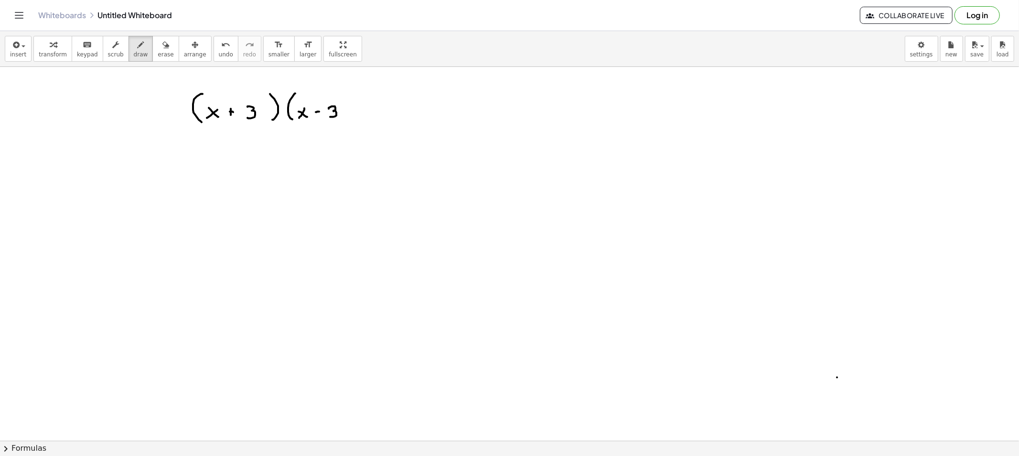
drag, startPoint x: 365, startPoint y: 108, endPoint x: 380, endPoint y: 110, distance: 14.9
drag, startPoint x: 393, startPoint y: 104, endPoint x: 388, endPoint y: 112, distance: 9.6
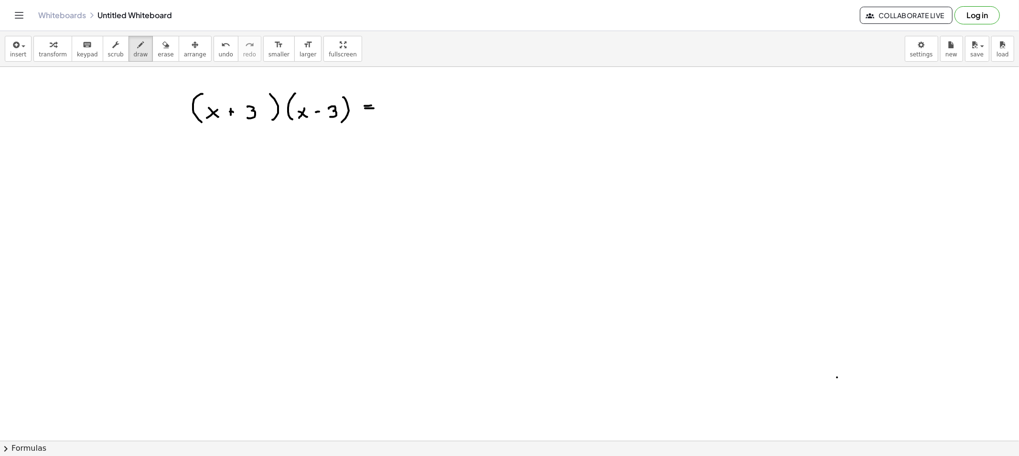
drag, startPoint x: 395, startPoint y: 94, endPoint x: 398, endPoint y: 99, distance: 5.8
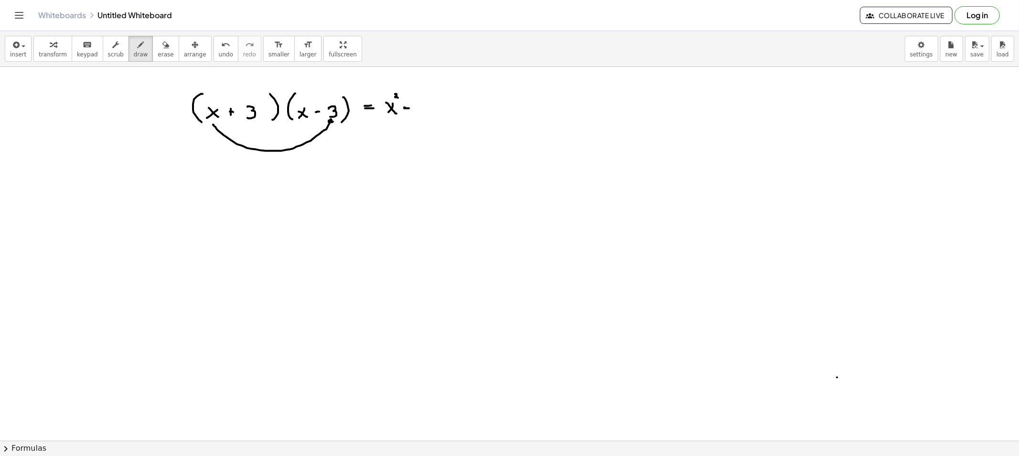
drag, startPoint x: 213, startPoint y: 125, endPoint x: 335, endPoint y: 129, distance: 122.3
drag, startPoint x: 423, startPoint y: 103, endPoint x: 418, endPoint y: 116, distance: 13.1
drag, startPoint x: 441, startPoint y: 111, endPoint x: 433, endPoint y: 113, distance: 8.3
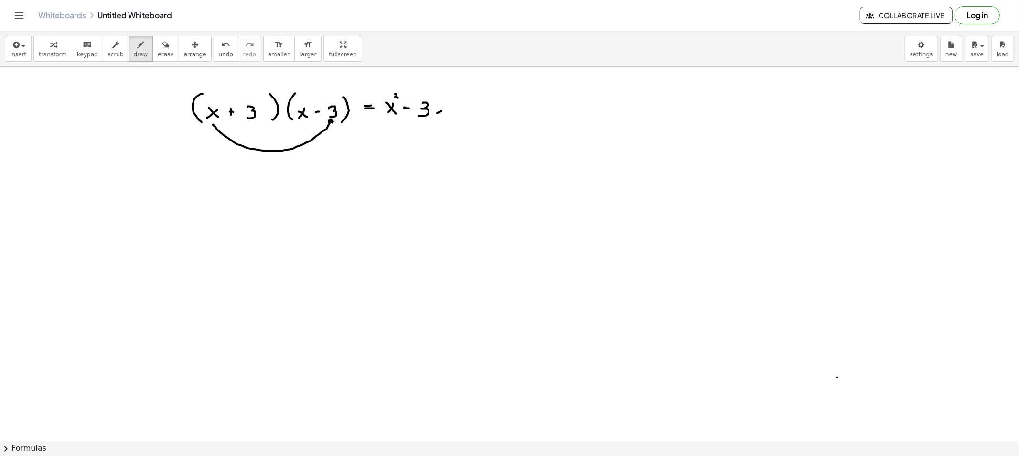
drag, startPoint x: 247, startPoint y: 85, endPoint x: 250, endPoint y: 92, distance: 7.6
drag, startPoint x: 263, startPoint y: 74, endPoint x: 305, endPoint y: 91, distance: 45.4
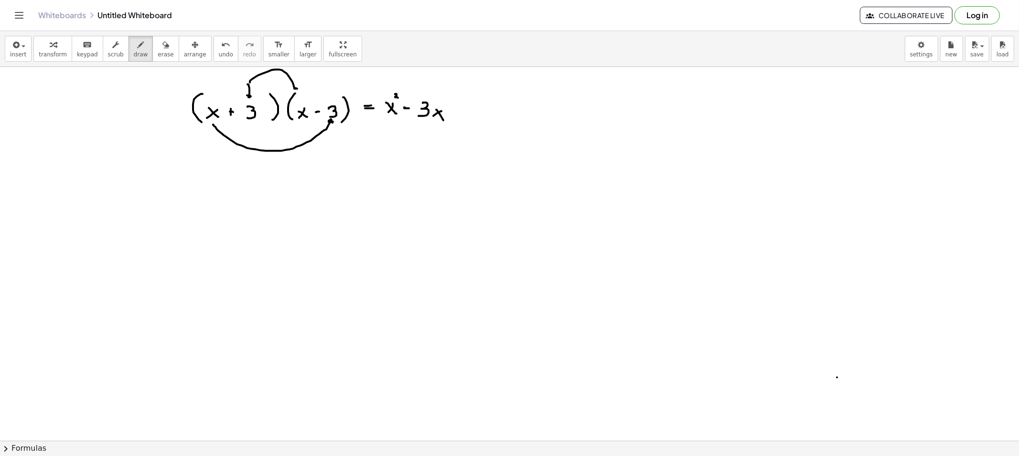
drag, startPoint x: 299, startPoint y: 129, endPoint x: 302, endPoint y: 125, distance: 4.9
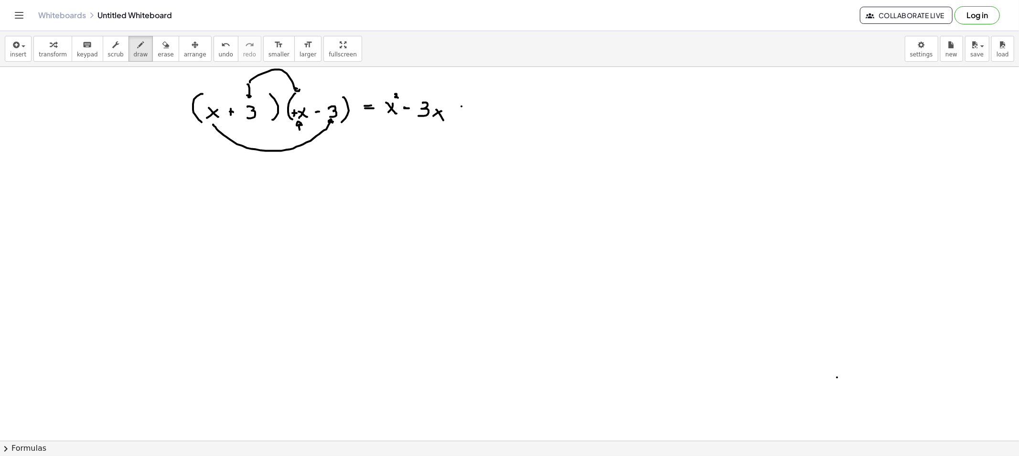
drag, startPoint x: 461, startPoint y: 106, endPoint x: 457, endPoint y: 110, distance: 5.4
drag, startPoint x: 457, startPoint y: 110, endPoint x: 466, endPoint y: 111, distance: 8.6
drag, startPoint x: 485, startPoint y: 104, endPoint x: 484, endPoint y: 117, distance: 12.4
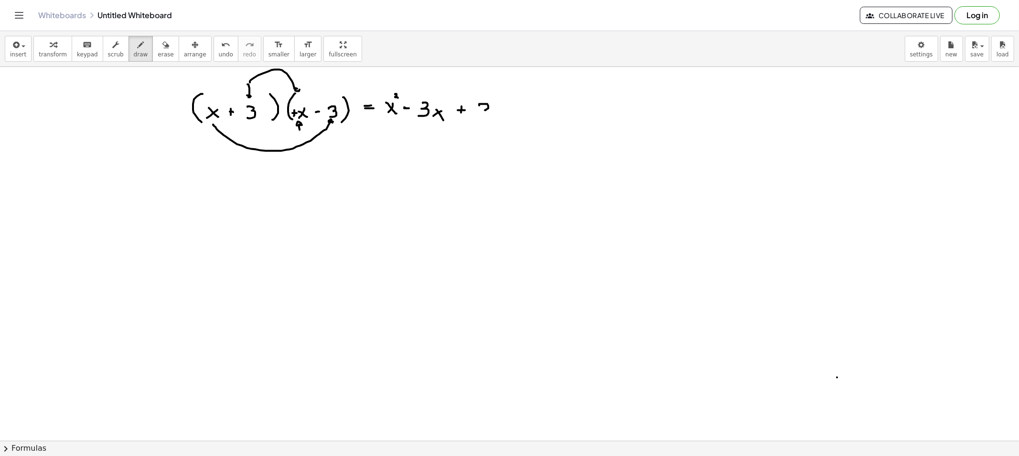
drag, startPoint x: 504, startPoint y: 111, endPoint x: 500, endPoint y: 116, distance: 6.8
drag, startPoint x: 252, startPoint y: 123, endPoint x: 335, endPoint y: 130, distance: 83.4
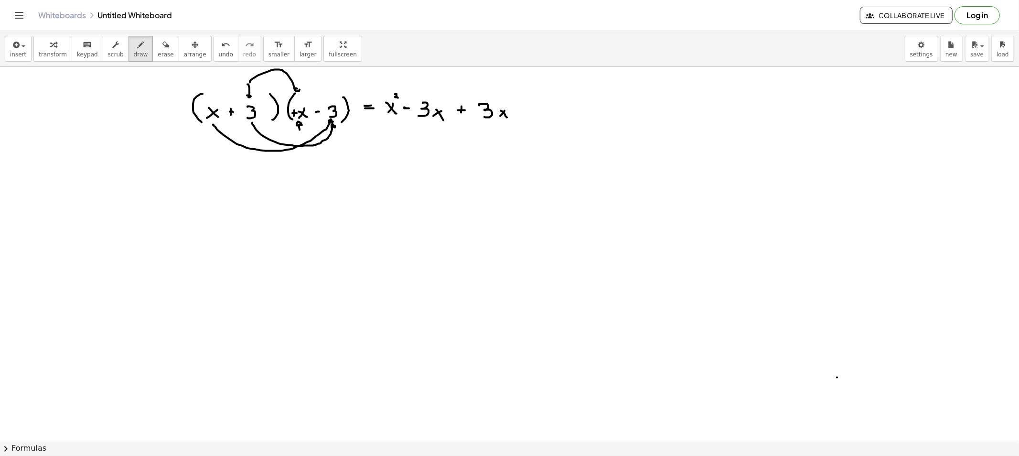
drag, startPoint x: 514, startPoint y: 112, endPoint x: 521, endPoint y: 112, distance: 6.2
drag, startPoint x: 537, startPoint y: 106, endPoint x: 551, endPoint y: 121, distance: 20.7
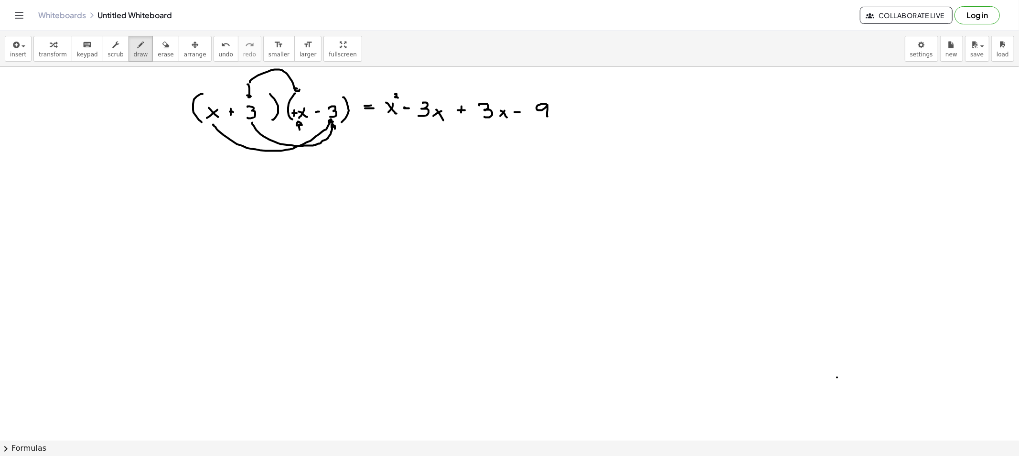
drag, startPoint x: 561, startPoint y: 110, endPoint x: 572, endPoint y: 110, distance: 11.0
drag, startPoint x: 584, startPoint y: 113, endPoint x: 582, endPoint y: 108, distance: 5.6
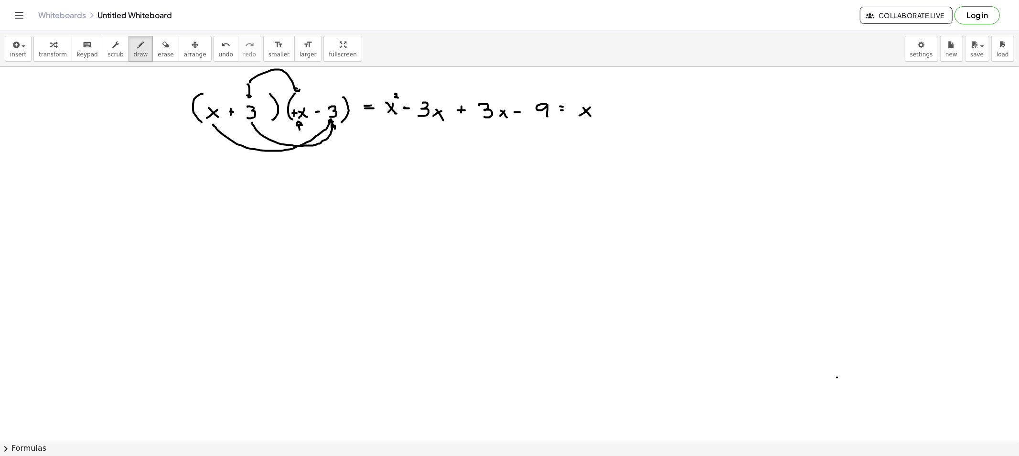
drag, startPoint x: 593, startPoint y: 98, endPoint x: 602, endPoint y: 102, distance: 9.8
drag, startPoint x: 626, startPoint y: 104, endPoint x: 626, endPoint y: 115, distance: 11.0
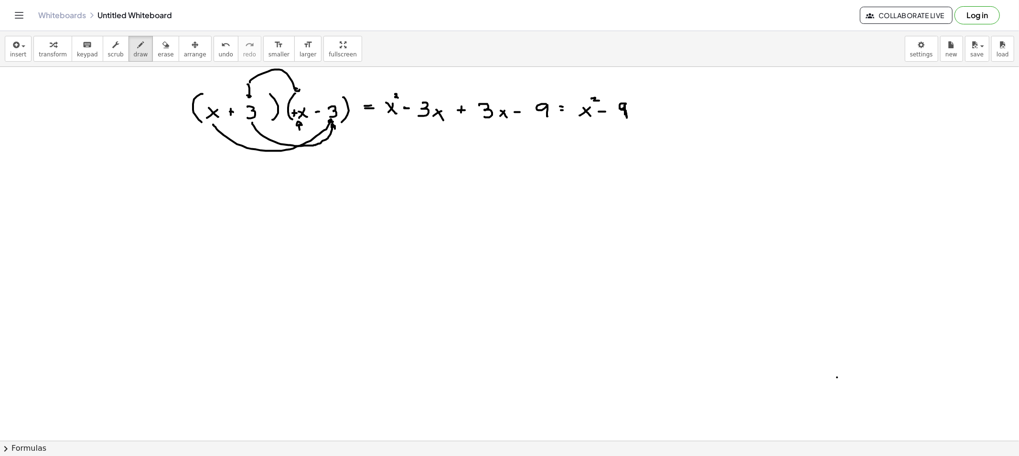
click at [161, 53] on button "erase" at bounding box center [165, 49] width 26 height 26
drag, startPoint x: 627, startPoint y: 117, endPoint x: 618, endPoint y: 122, distance: 9.4
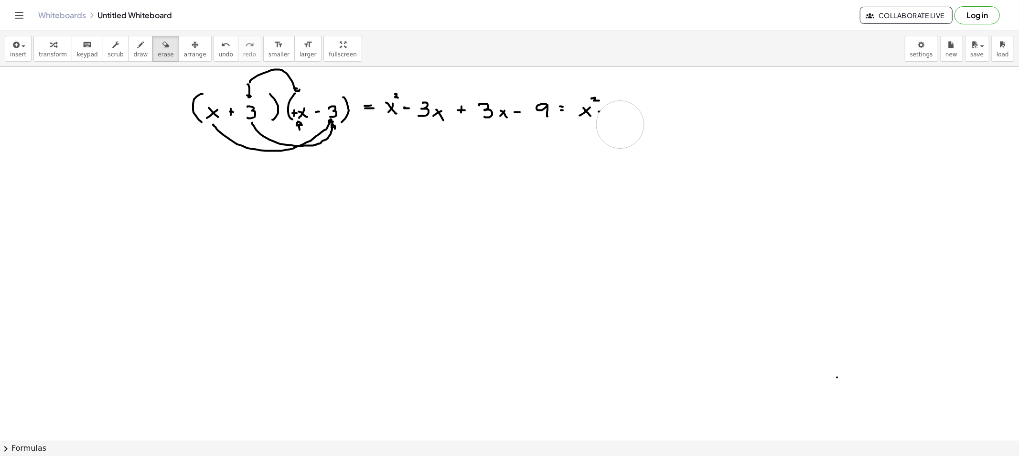
click at [152, 44] on button "erase" at bounding box center [165, 49] width 26 height 26
click at [134, 52] on span "draw" at bounding box center [141, 54] width 14 height 7
drag, startPoint x: 605, startPoint y: 111, endPoint x: 614, endPoint y: 111, distance: 9.1
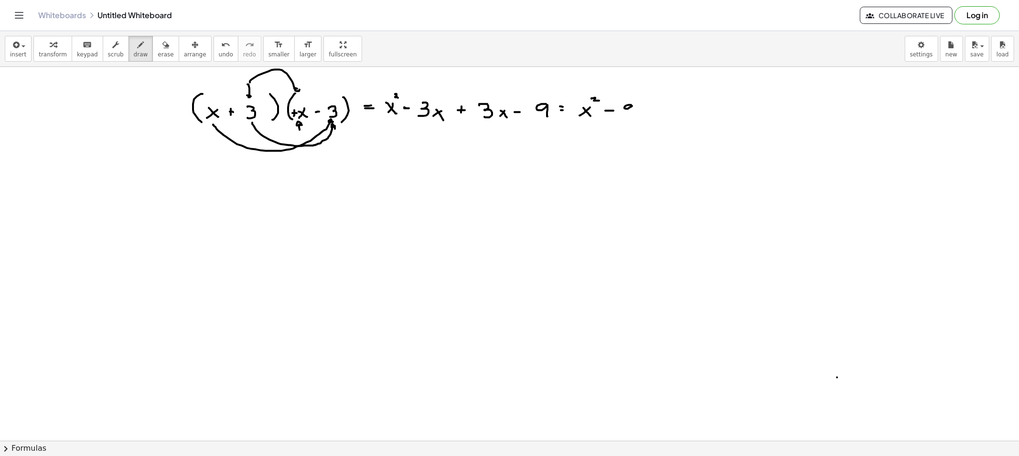
drag, startPoint x: 626, startPoint y: 109, endPoint x: 633, endPoint y: 117, distance: 10.5
click at [134, 53] on span "draw" at bounding box center [141, 54] width 14 height 7
drag, startPoint x: 398, startPoint y: 106, endPoint x: 510, endPoint y: 124, distance: 113.7
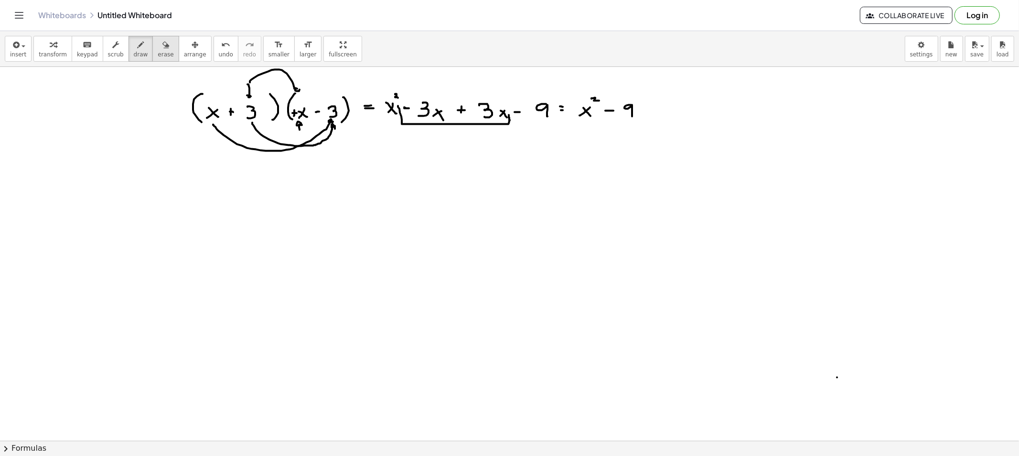
click at [152, 44] on button "erase" at bounding box center [165, 49] width 26 height 26
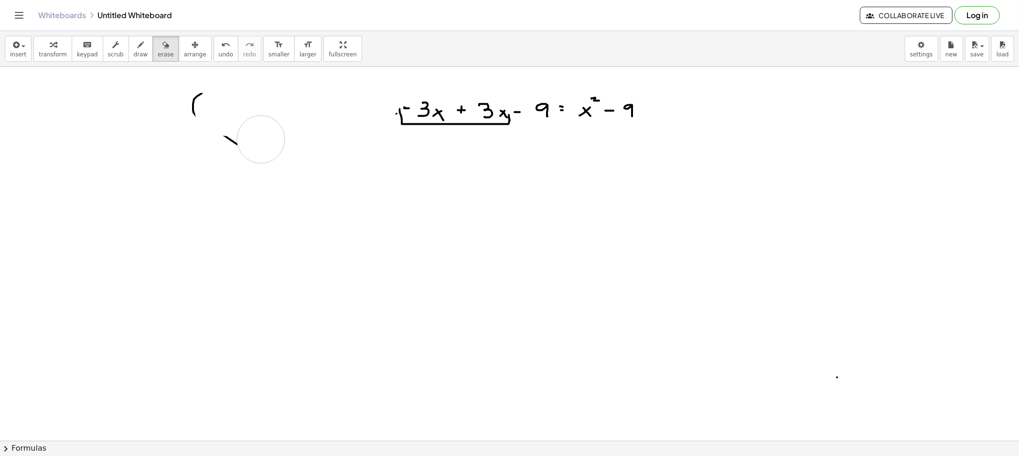
drag, startPoint x: 266, startPoint y: 88, endPoint x: 344, endPoint y: 137, distance: 91.8
drag, startPoint x: 344, startPoint y: 137, endPoint x: 629, endPoint y: 113, distance: 286.1
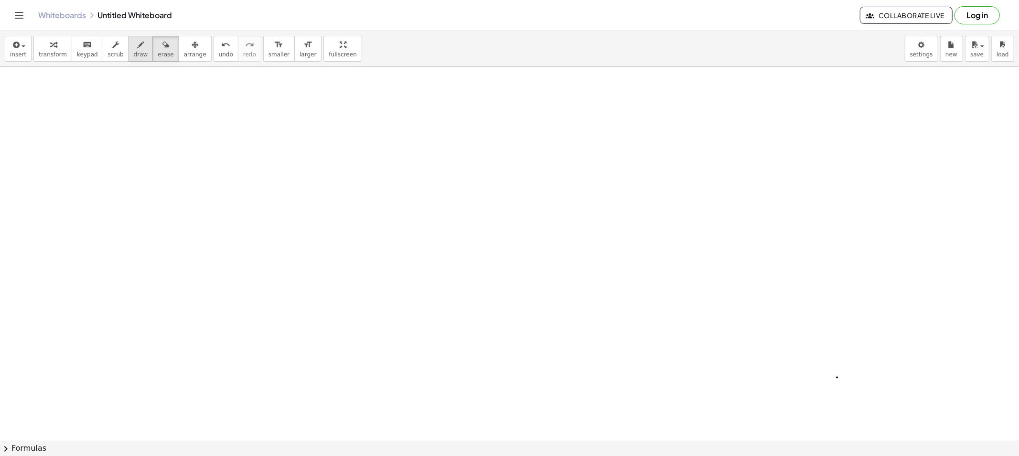
click at [134, 46] on div "button" at bounding box center [141, 44] width 14 height 11
drag, startPoint x: 151, startPoint y: 82, endPoint x: 151, endPoint y: 107, distance: 25.3
drag, startPoint x: 169, startPoint y: 94, endPoint x: 162, endPoint y: 94, distance: 6.2
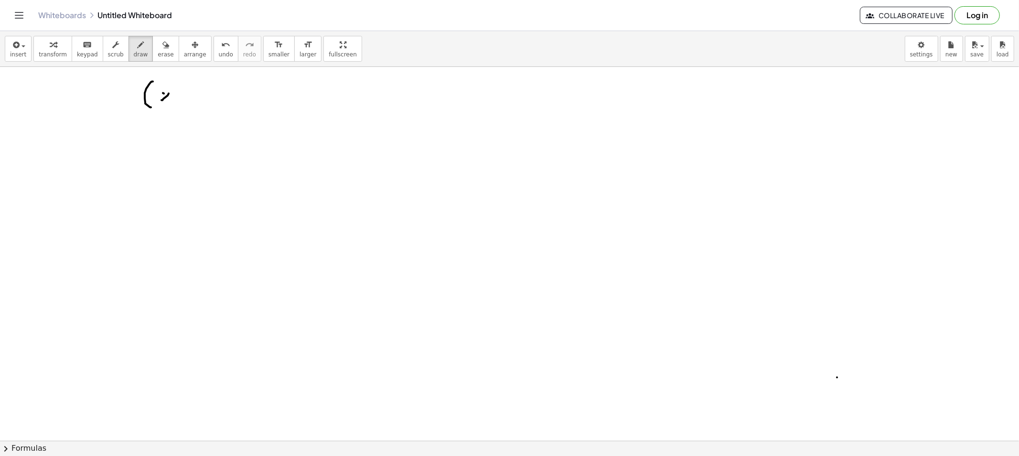
drag, startPoint x: 164, startPoint y: 94, endPoint x: 171, endPoint y: 101, distance: 10.5
drag, startPoint x: 185, startPoint y: 91, endPoint x: 182, endPoint y: 96, distance: 5.6
drag, startPoint x: 182, startPoint y: 96, endPoint x: 191, endPoint y: 96, distance: 9.1
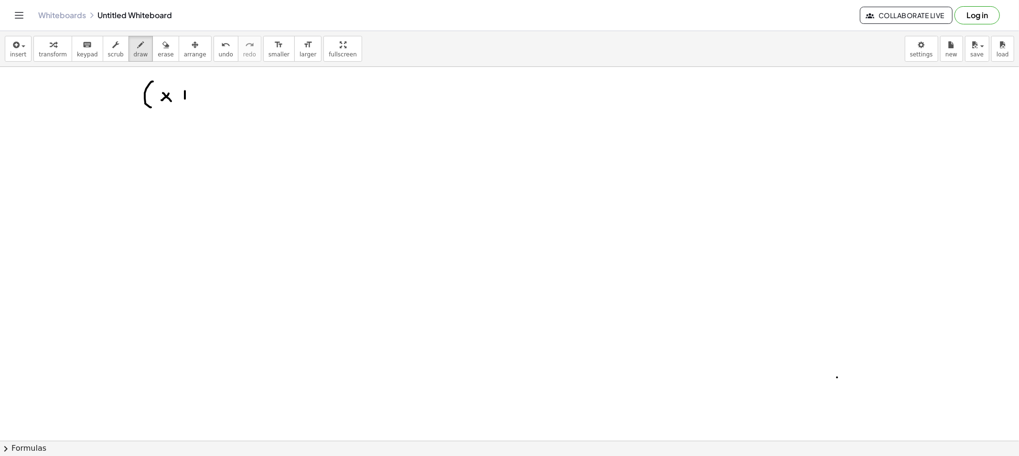
drag, startPoint x: 203, startPoint y: 89, endPoint x: 201, endPoint y: 100, distance: 11.4
drag, startPoint x: 222, startPoint y: 87, endPoint x: 218, endPoint y: 106, distance: 18.5
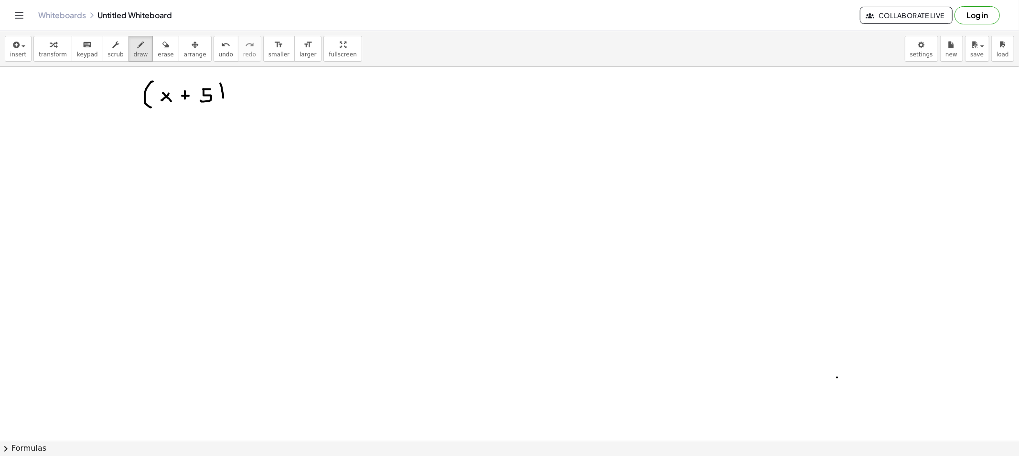
drag, startPoint x: 236, startPoint y: 84, endPoint x: 237, endPoint y: 103, distance: 18.6
drag, startPoint x: 251, startPoint y: 91, endPoint x: 244, endPoint y: 97, distance: 8.8
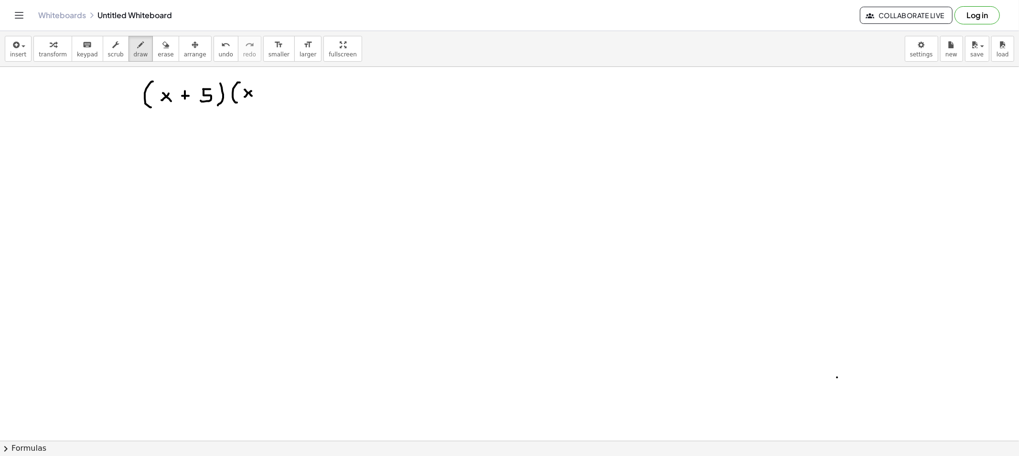
drag, startPoint x: 244, startPoint y: 90, endPoint x: 255, endPoint y: 98, distance: 13.7
drag, startPoint x: 279, startPoint y: 90, endPoint x: 291, endPoint y: 90, distance: 12.4
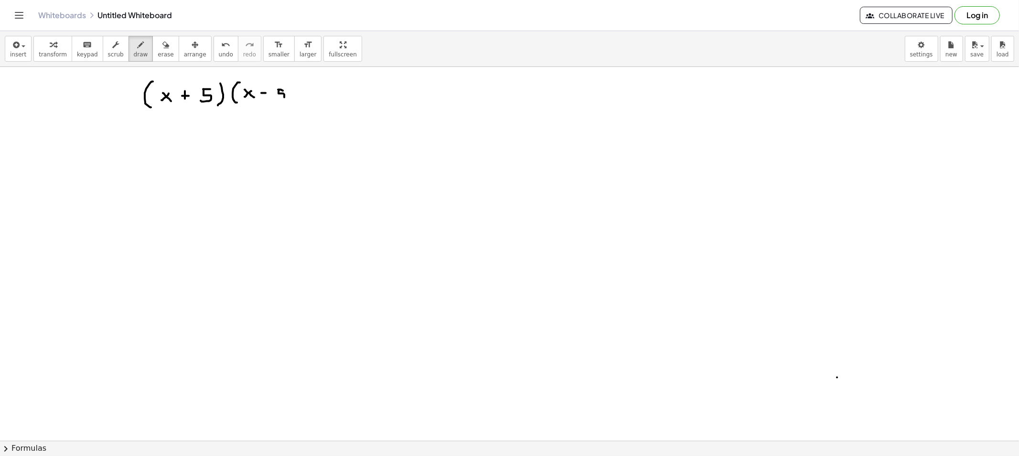
drag, startPoint x: 298, startPoint y: 93, endPoint x: 295, endPoint y: 102, distance: 9.7
drag, startPoint x: 140, startPoint y: 151, endPoint x: 147, endPoint y: 168, distance: 18.0
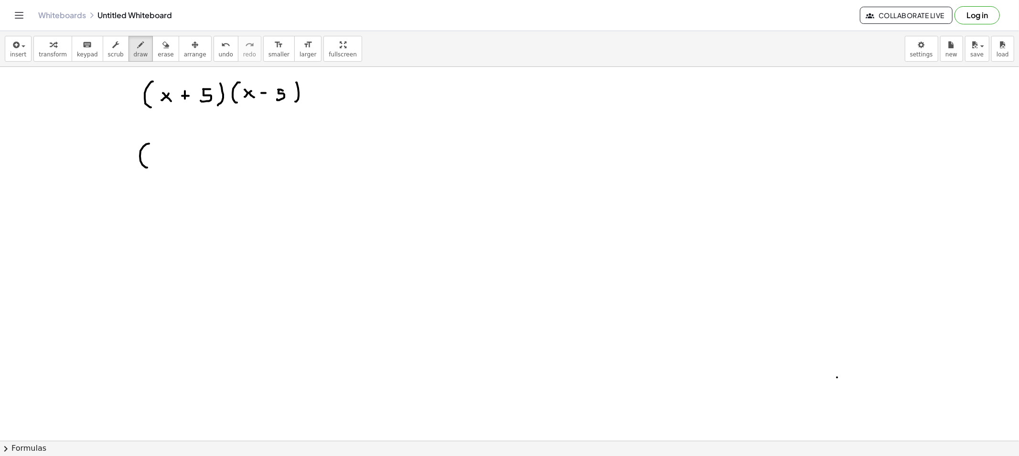
drag, startPoint x: 158, startPoint y: 154, endPoint x: 153, endPoint y: 161, distance: 9.0
drag, startPoint x: 161, startPoint y: 145, endPoint x: 168, endPoint y: 151, distance: 8.8
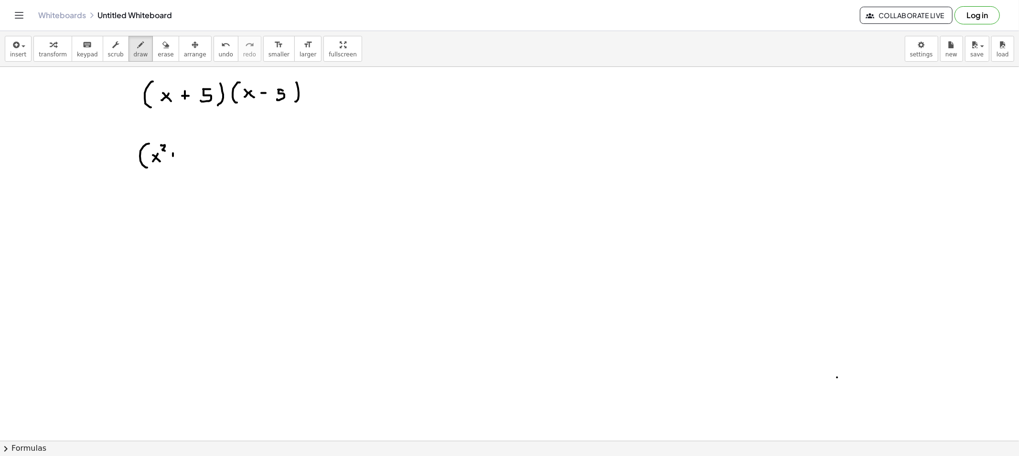
drag, startPoint x: 170, startPoint y: 157, endPoint x: 177, endPoint y: 157, distance: 6.7
drag, startPoint x: 191, startPoint y: 153, endPoint x: 199, endPoint y: 161, distance: 10.5
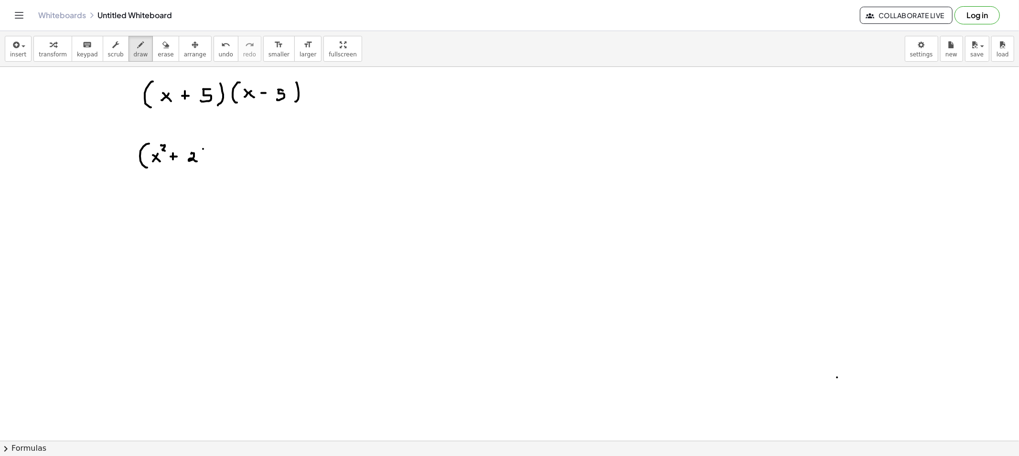
drag, startPoint x: 203, startPoint y: 149, endPoint x: 202, endPoint y: 165, distance: 15.8
drag, startPoint x: 223, startPoint y: 144, endPoint x: 228, endPoint y: 164, distance: 20.5
drag, startPoint x: 230, startPoint y: 161, endPoint x: 230, endPoint y: 156, distance: 5.8
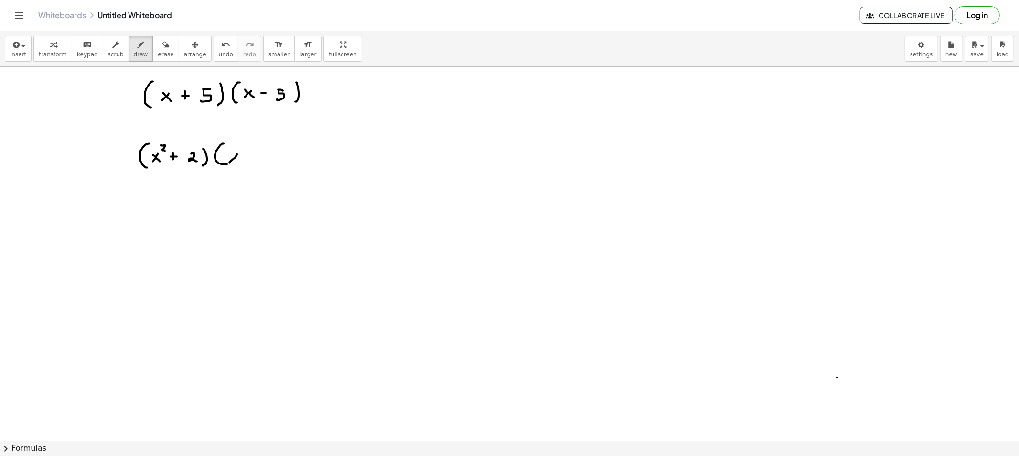
drag, startPoint x: 230, startPoint y: 156, endPoint x: 238, endPoint y: 161, distance: 9.9
drag, startPoint x: 242, startPoint y: 146, endPoint x: 244, endPoint y: 151, distance: 6.0
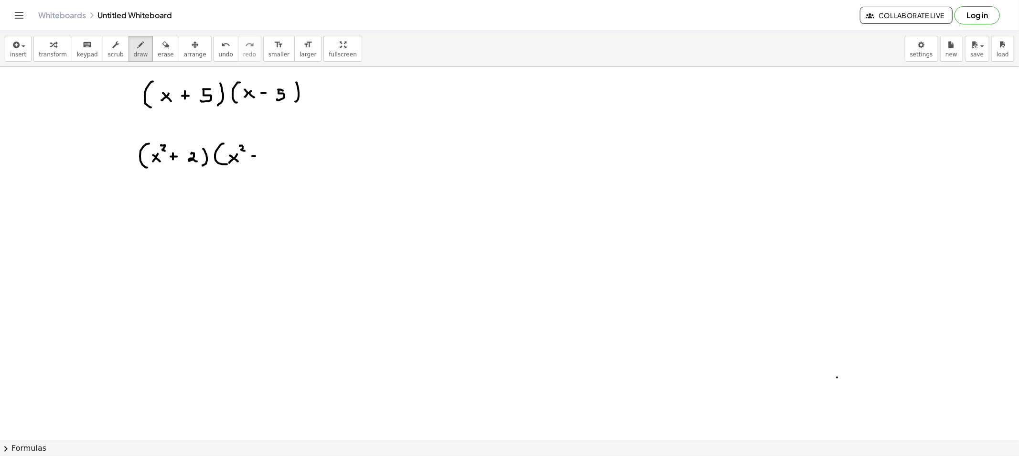
drag, startPoint x: 270, startPoint y: 152, endPoint x: 281, endPoint y: 156, distance: 11.4
drag, startPoint x: 282, startPoint y: 149, endPoint x: 274, endPoint y: 166, distance: 19.4
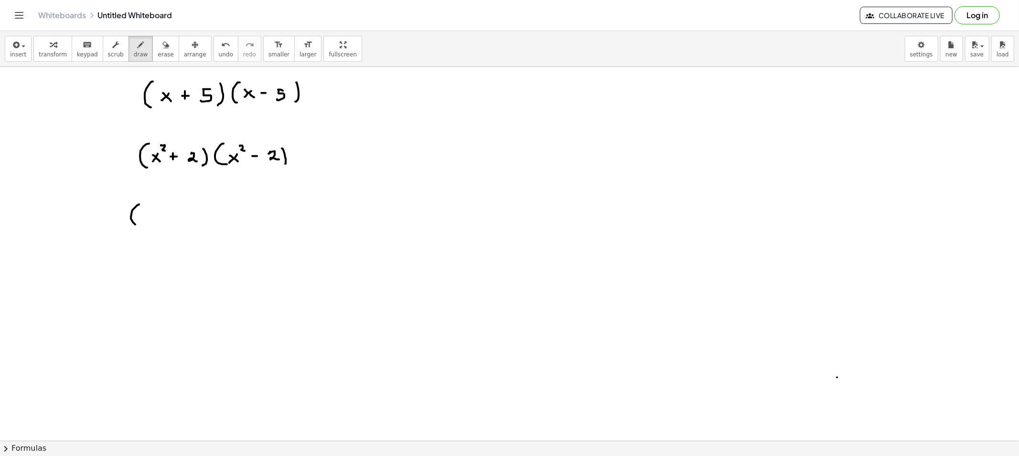
drag, startPoint x: 135, startPoint y: 224, endPoint x: 144, endPoint y: 226, distance: 8.7
drag, startPoint x: 148, startPoint y: 214, endPoint x: 144, endPoint y: 223, distance: 9.4
drag, startPoint x: 161, startPoint y: 217, endPoint x: 156, endPoint y: 223, distance: 7.8
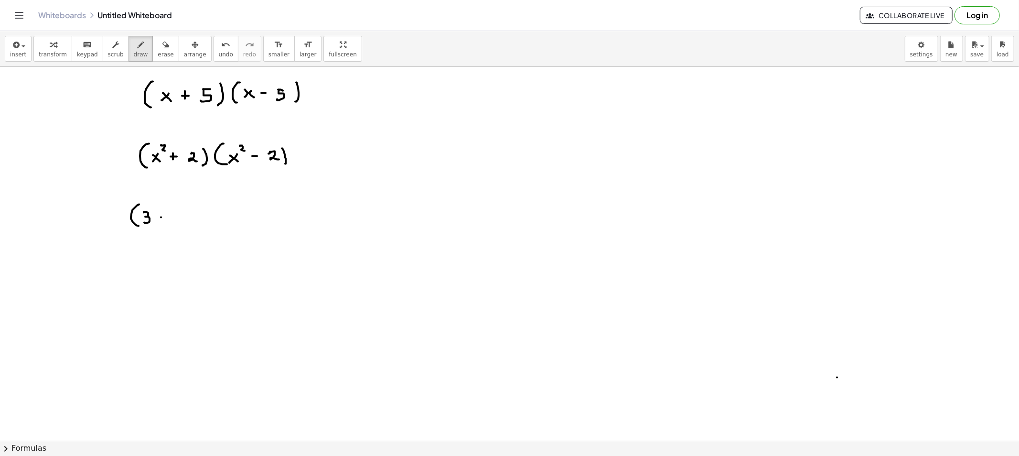
drag, startPoint x: 160, startPoint y: 221, endPoint x: 168, endPoint y: 223, distance: 7.4
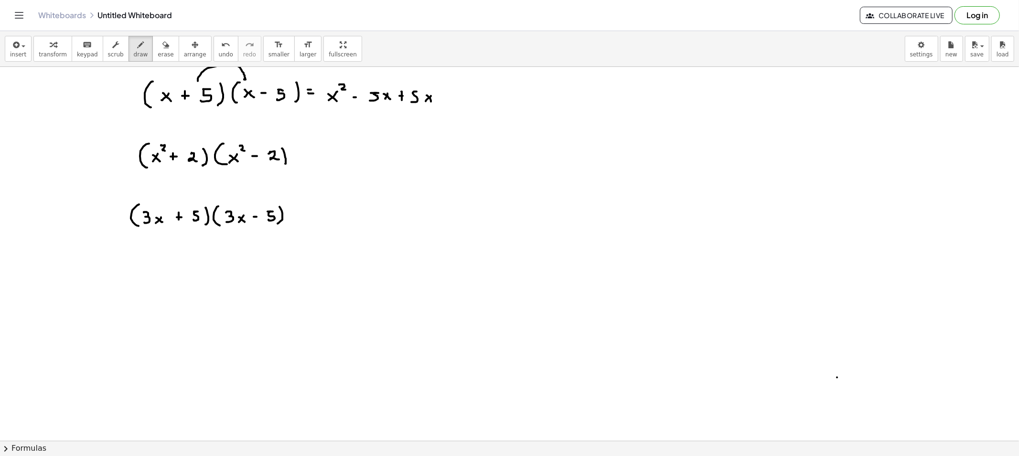
drag, startPoint x: 187, startPoint y: 108, endPoint x: 271, endPoint y: 108, distance: 84.0
drag, startPoint x: 466, startPoint y: 88, endPoint x: 467, endPoint y: 97, distance: 8.7
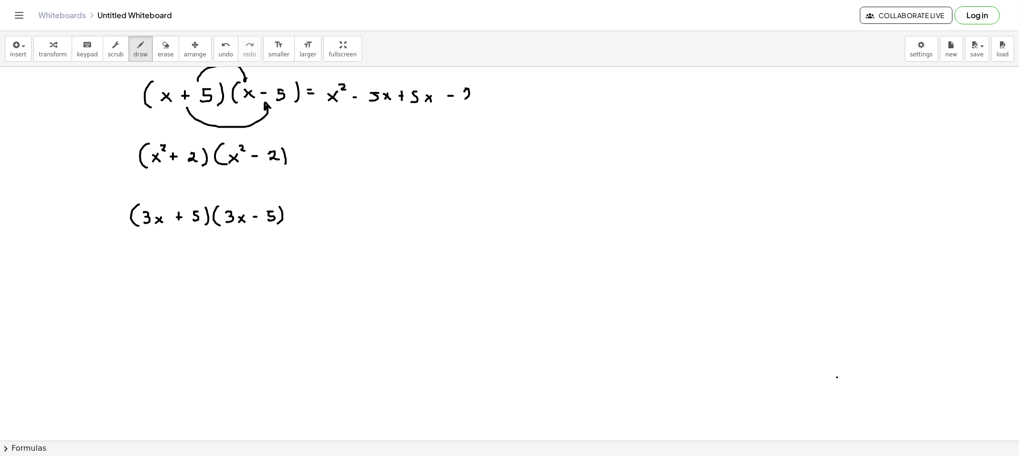
drag, startPoint x: 467, startPoint y: 97, endPoint x: 475, endPoint y: 98, distance: 8.2
drag, startPoint x: 478, startPoint y: 89, endPoint x: 473, endPoint y: 99, distance: 10.7
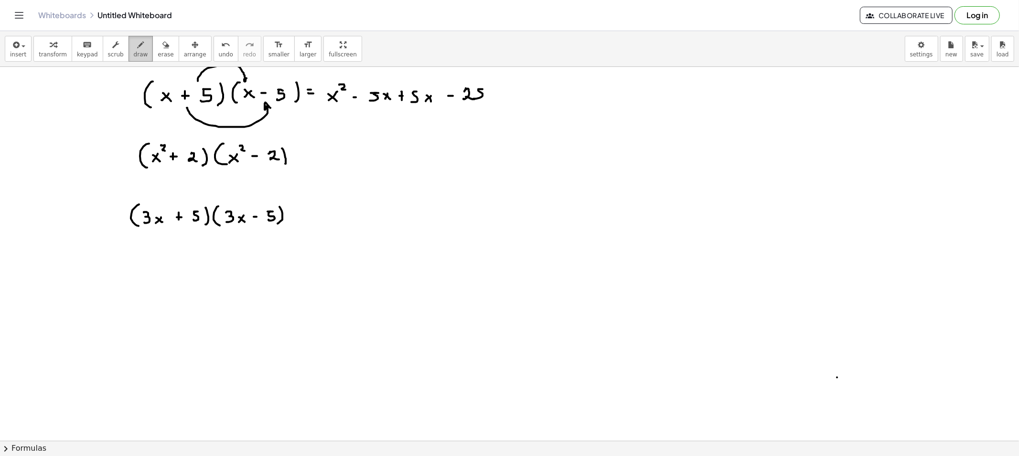
click at [139, 51] on button "draw" at bounding box center [140, 49] width 25 height 26
click at [136, 51] on button "draw" at bounding box center [140, 49] width 25 height 26
drag, startPoint x: 496, startPoint y: 93, endPoint x: 504, endPoint y: 93, distance: 8.1
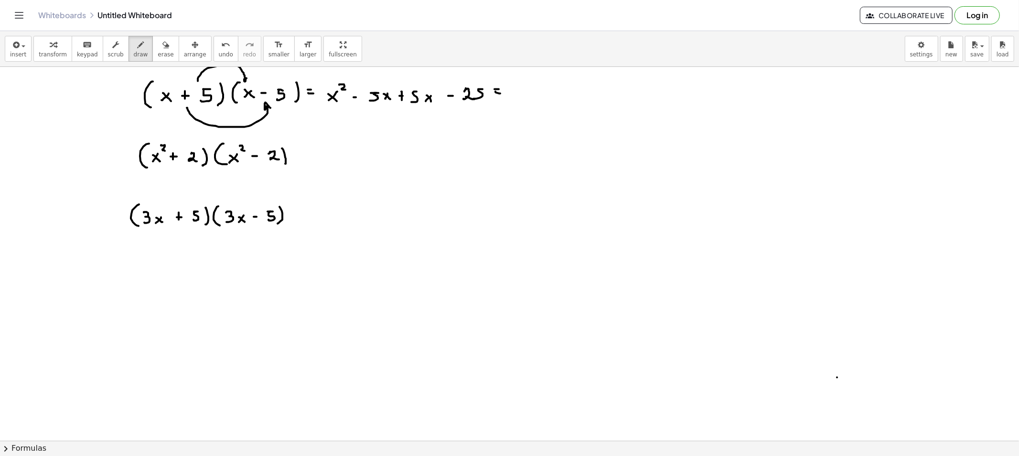
drag, startPoint x: 522, startPoint y: 88, endPoint x: 512, endPoint y: 93, distance: 11.1
drag, startPoint x: 524, startPoint y: 79, endPoint x: 531, endPoint y: 84, distance: 8.2
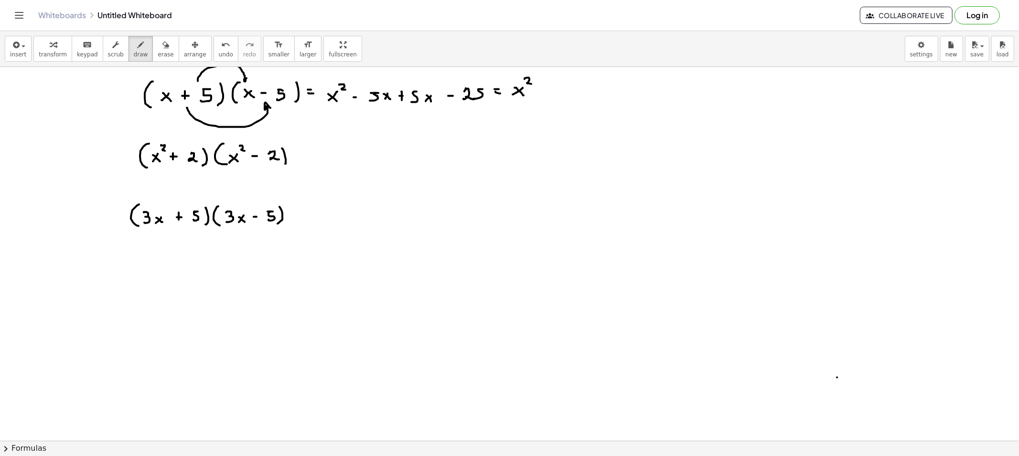
drag, startPoint x: 546, startPoint y: 86, endPoint x: 559, endPoint y: 93, distance: 14.1
drag, startPoint x: 565, startPoint y: 87, endPoint x: 570, endPoint y: 101, distance: 14.4
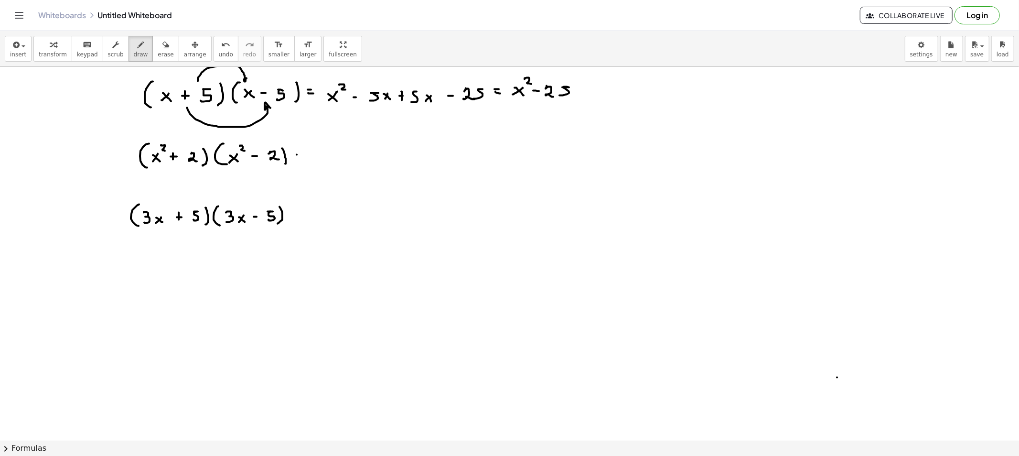
drag, startPoint x: 132, startPoint y: 49, endPoint x: 167, endPoint y: 78, distance: 45.8
click at [133, 51] on button "draw" at bounding box center [140, 49] width 25 height 26
drag, startPoint x: 320, startPoint y: 149, endPoint x: 315, endPoint y: 159, distance: 11.3
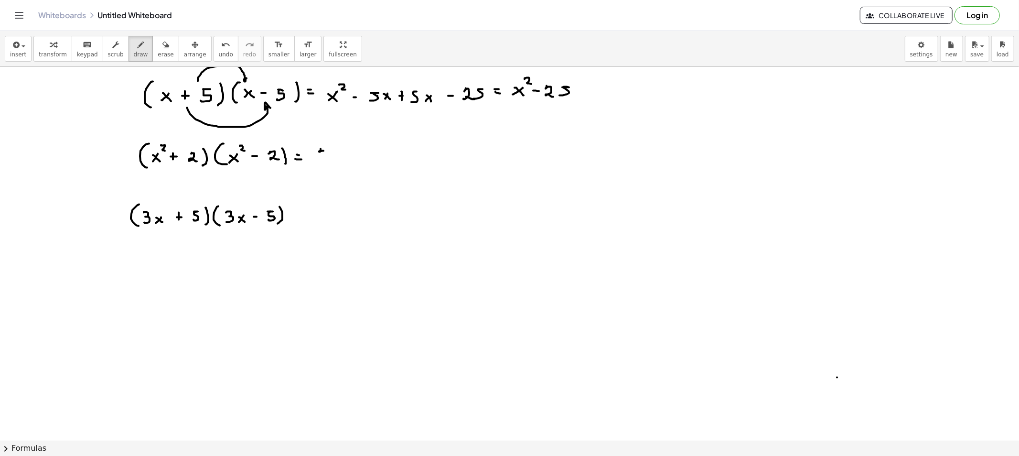
drag, startPoint x: 339, startPoint y: 158, endPoint x: 334, endPoint y: 155, distance: 5.6
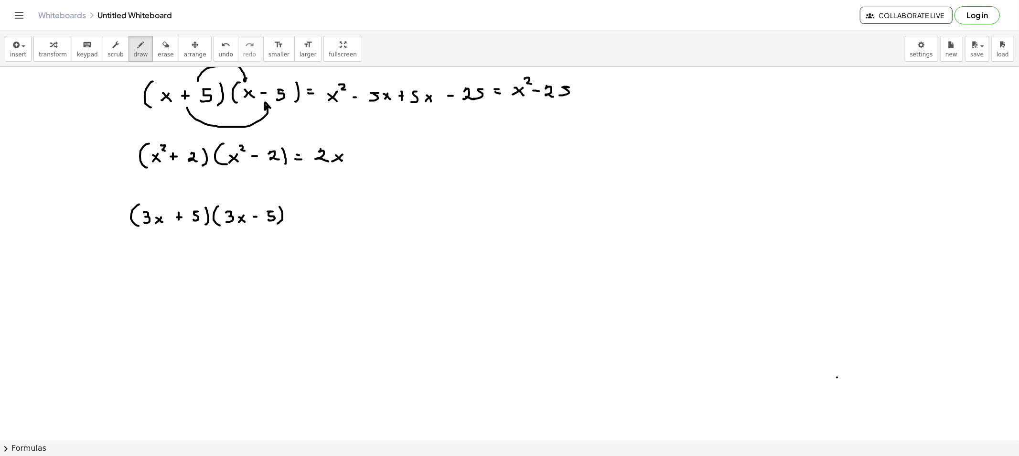
drag, startPoint x: 342, startPoint y: 160, endPoint x: 346, endPoint y: 145, distance: 15.9
drag, startPoint x: 346, startPoint y: 145, endPoint x: 353, endPoint y: 150, distance: 8.9
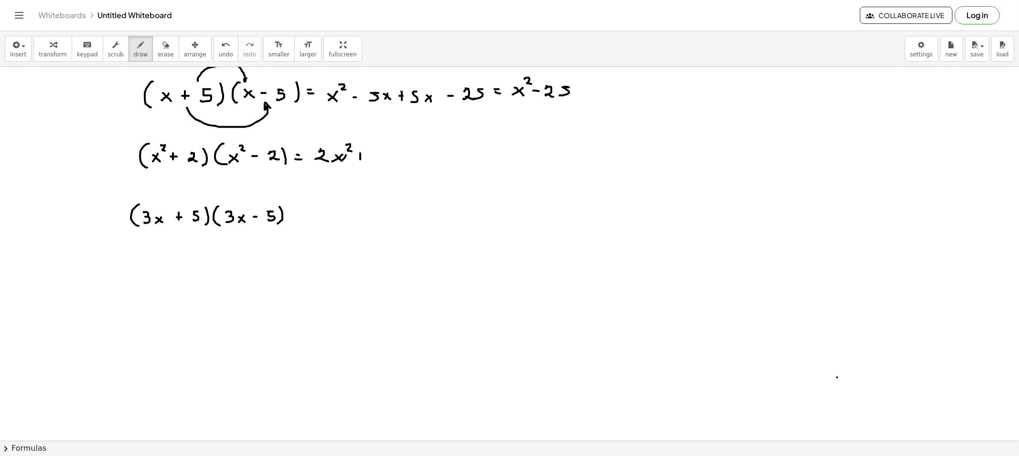
drag, startPoint x: 358, startPoint y: 157, endPoint x: 367, endPoint y: 156, distance: 8.6
drag, startPoint x: 374, startPoint y: 149, endPoint x: 387, endPoint y: 160, distance: 16.6
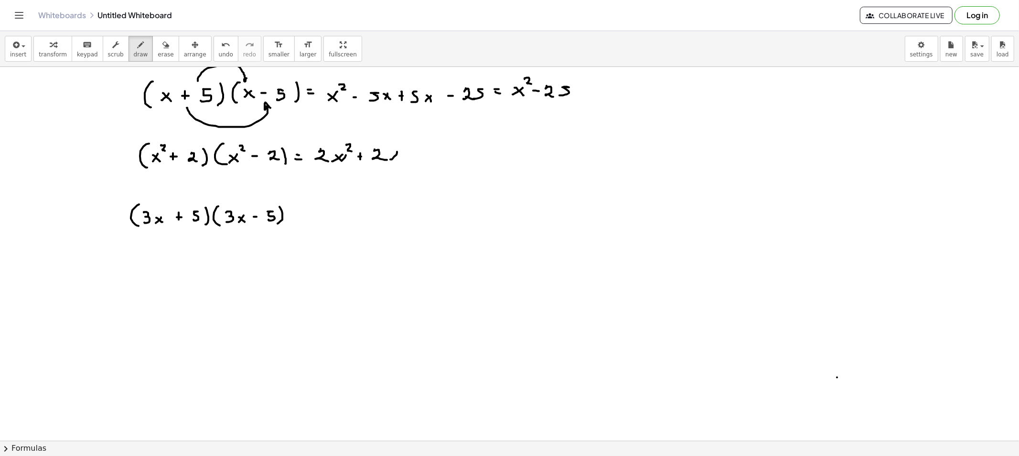
click at [158, 46] on div "button" at bounding box center [166, 44] width 16 height 11
drag, startPoint x: 409, startPoint y: 158, endPoint x: 338, endPoint y: 157, distance: 71.2
click at [135, 48] on button "draw" at bounding box center [140, 49] width 25 height 26
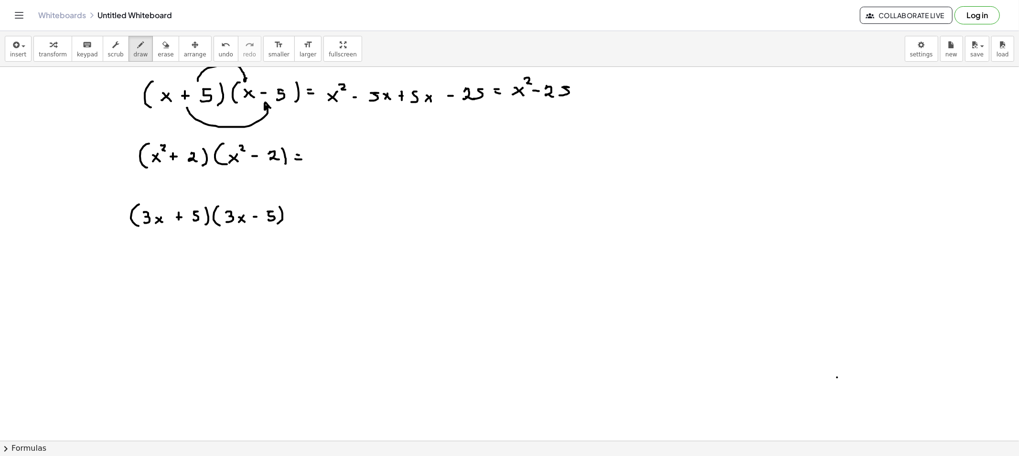
drag, startPoint x: 319, startPoint y: 153, endPoint x: 314, endPoint y: 160, distance: 7.9
drag, startPoint x: 321, startPoint y: 138, endPoint x: 325, endPoint y: 144, distance: 7.7
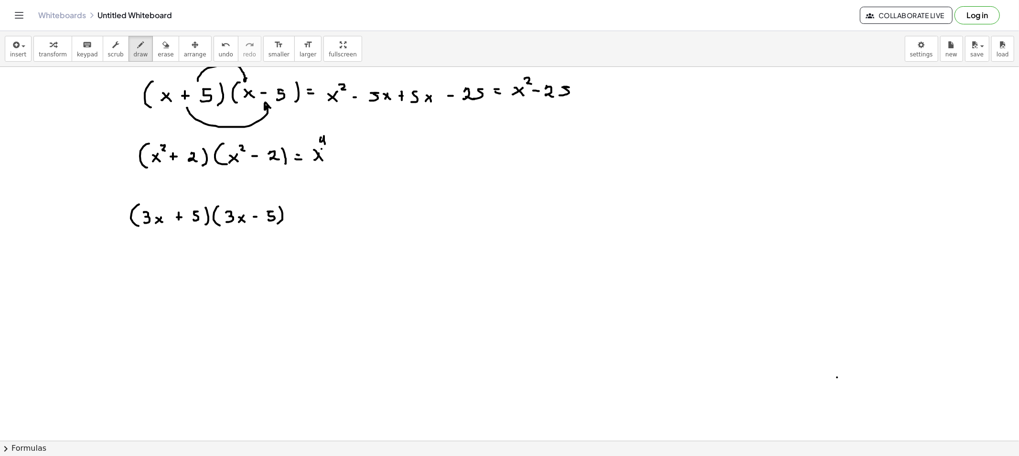
drag, startPoint x: 321, startPoint y: 149, endPoint x: 317, endPoint y: 155, distance: 7.5
drag, startPoint x: 298, startPoint y: 126, endPoint x: 309, endPoint y: 139, distance: 17.0
click at [138, 49] on icon "button" at bounding box center [141, 44] width 7 height 11
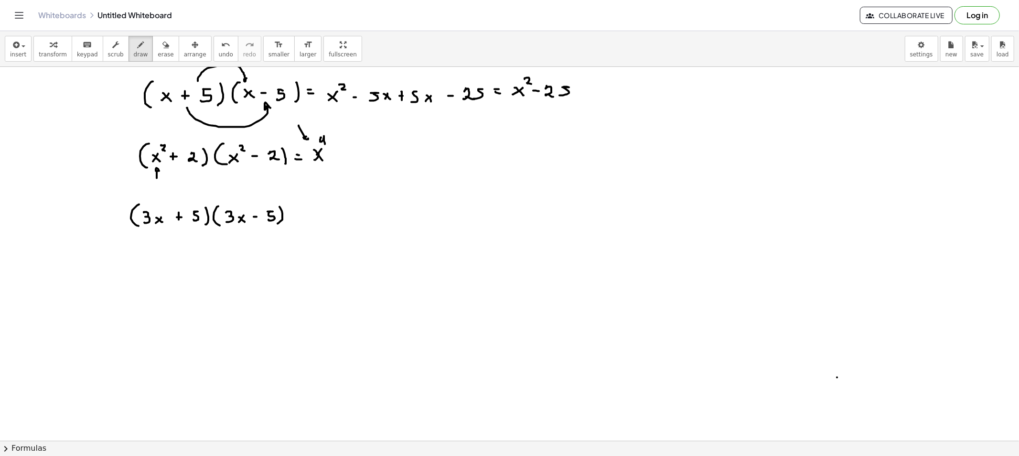
drag, startPoint x: 148, startPoint y: 152, endPoint x: 149, endPoint y: 163, distance: 11.0
drag, startPoint x: 232, startPoint y: 177, endPoint x: 234, endPoint y: 170, distance: 7.0
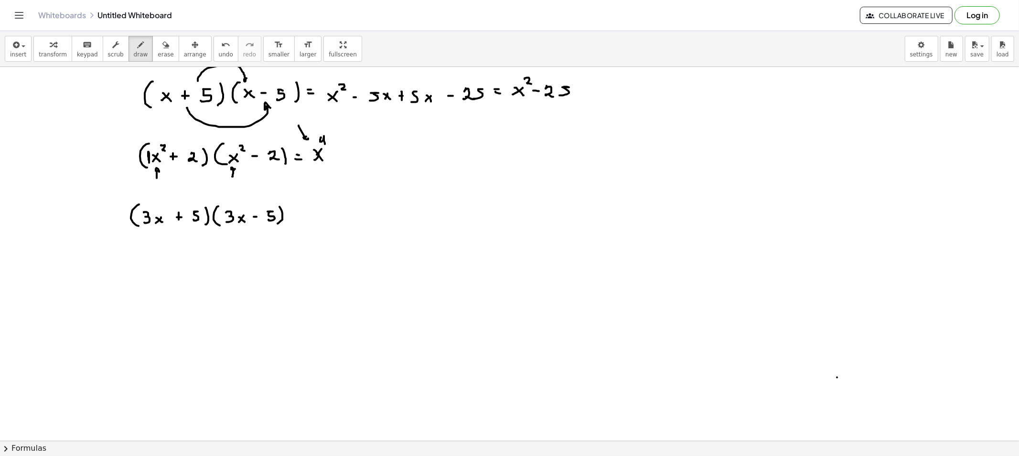
drag, startPoint x: 225, startPoint y: 152, endPoint x: 226, endPoint y: 164, distance: 12.0
drag, startPoint x: 147, startPoint y: 167, endPoint x: 225, endPoint y: 171, distance: 77.9
drag, startPoint x: 311, startPoint y: 178, endPoint x: 314, endPoint y: 164, distance: 14.1
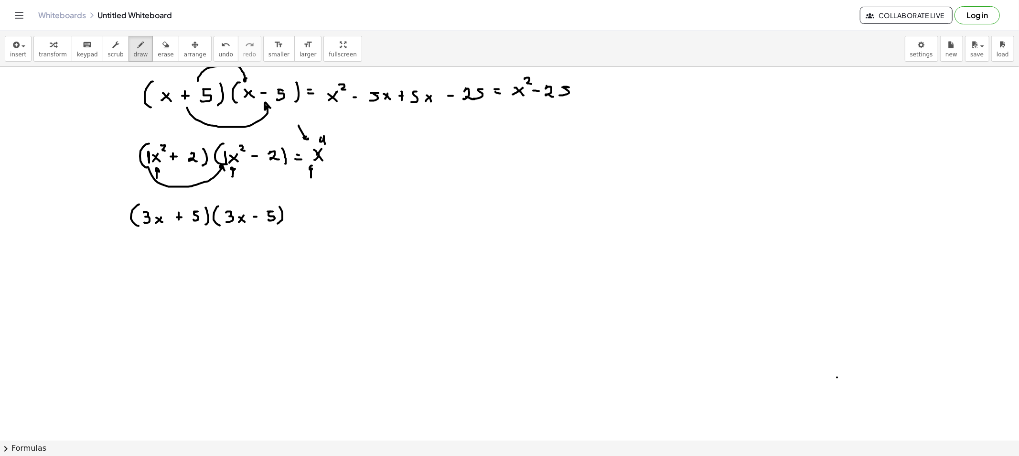
drag, startPoint x: 310, startPoint y: 150, endPoint x: 311, endPoint y: 170, distance: 19.6
drag, startPoint x: 309, startPoint y: 153, endPoint x: 310, endPoint y: 164, distance: 11.5
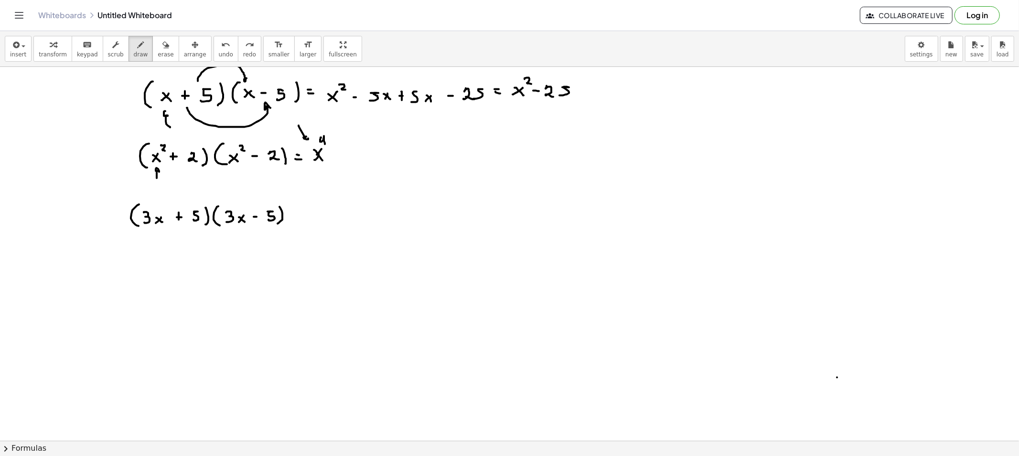
drag, startPoint x: 170, startPoint y: 127, endPoint x: 168, endPoint y: 116, distance: 12.1
drag, startPoint x: 246, startPoint y: 121, endPoint x: 244, endPoint y: 108, distance: 13.0
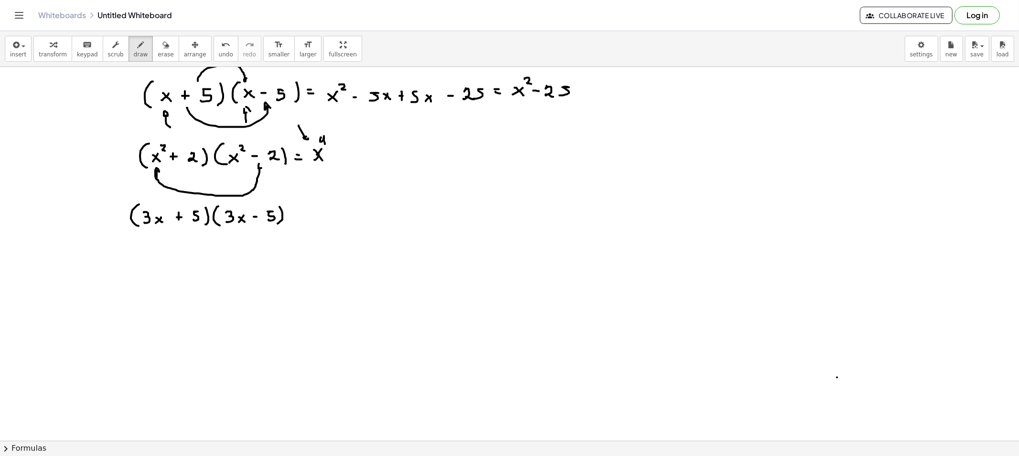
drag, startPoint x: 156, startPoint y: 170, endPoint x: 263, endPoint y: 170, distance: 107.4
drag, startPoint x: 351, startPoint y: 151, endPoint x: 356, endPoint y: 153, distance: 5.8
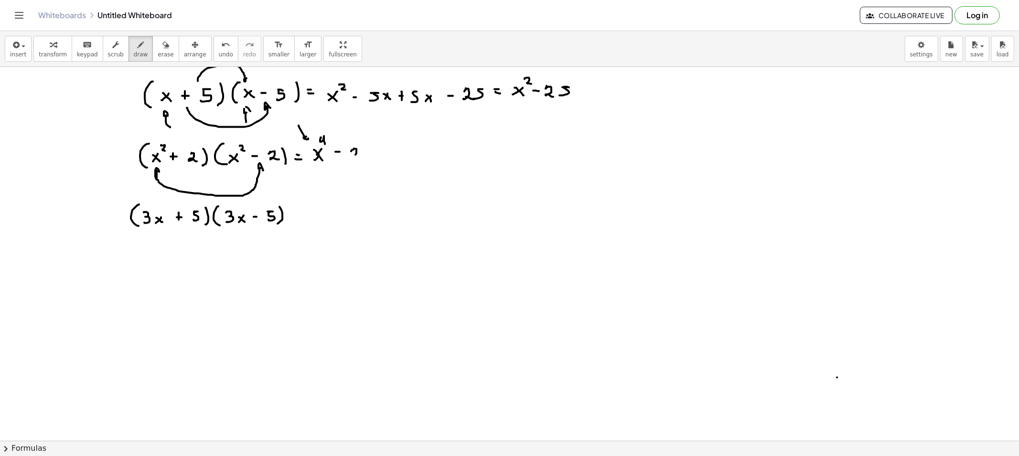
drag, startPoint x: 356, startPoint y: 153, endPoint x: 350, endPoint y: 158, distance: 7.9
drag, startPoint x: 356, startPoint y: 159, endPoint x: 372, endPoint y: 155, distance: 16.2
drag, startPoint x: 372, startPoint y: 155, endPoint x: 364, endPoint y: 161, distance: 9.8
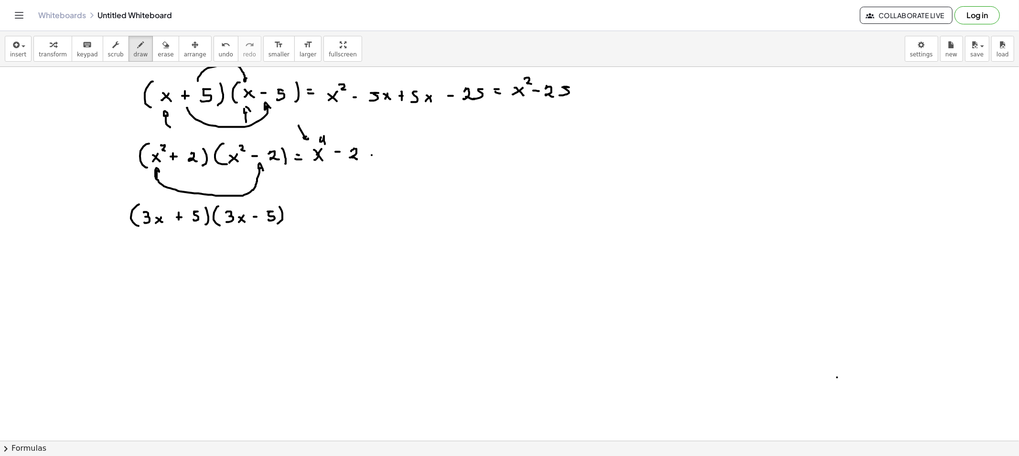
drag, startPoint x: 375, startPoint y: 145, endPoint x: 381, endPoint y: 150, distance: 7.8
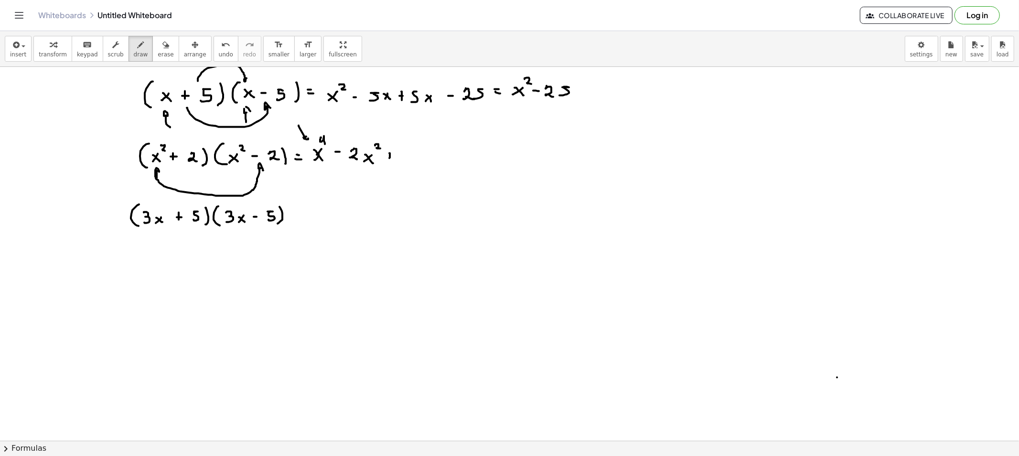
drag, startPoint x: 387, startPoint y: 155, endPoint x: 393, endPoint y: 156, distance: 5.4
drag, startPoint x: 408, startPoint y: 156, endPoint x: 416, endPoint y: 158, distance: 7.8
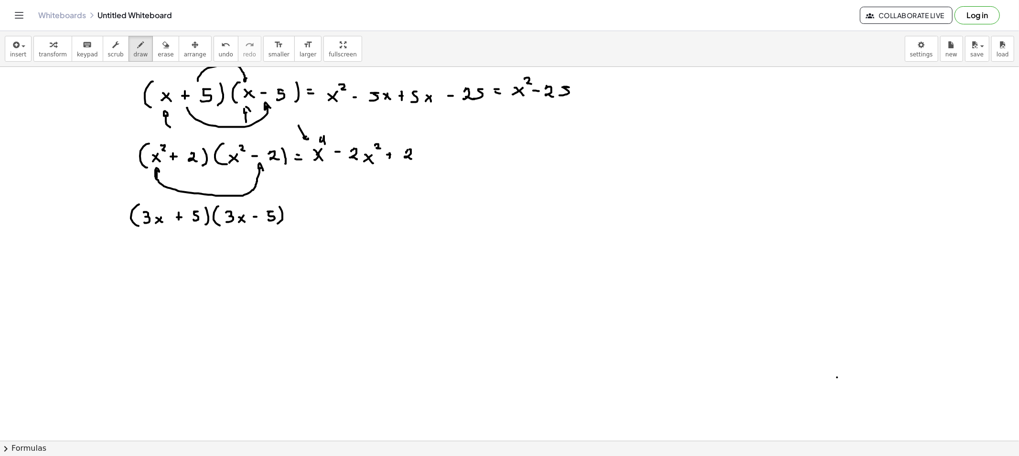
drag, startPoint x: 414, startPoint y: 153, endPoint x: 421, endPoint y: 158, distance: 8.2
drag, startPoint x: 424, startPoint y: 146, endPoint x: 428, endPoint y: 149, distance: 5.8
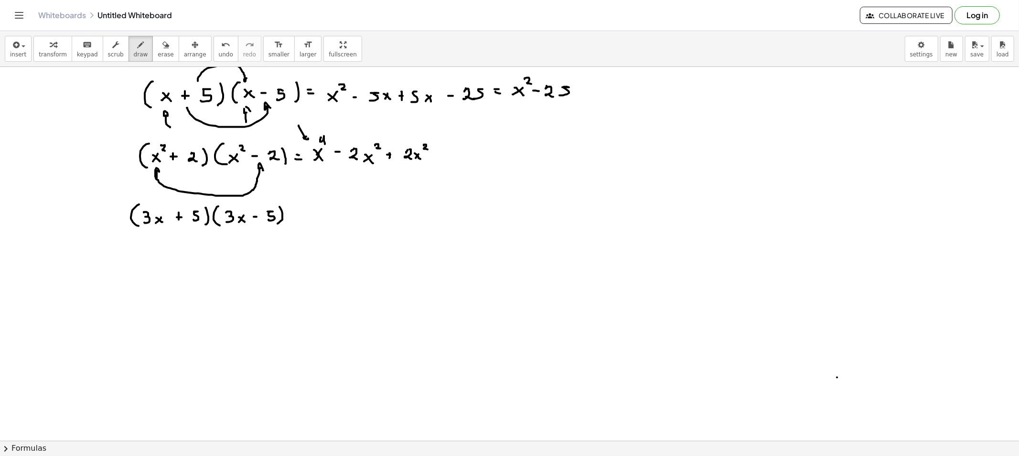
drag, startPoint x: 432, startPoint y: 156, endPoint x: 437, endPoint y: 156, distance: 5.7
drag, startPoint x: 442, startPoint y: 150, endPoint x: 447, endPoint y: 160, distance: 11.1
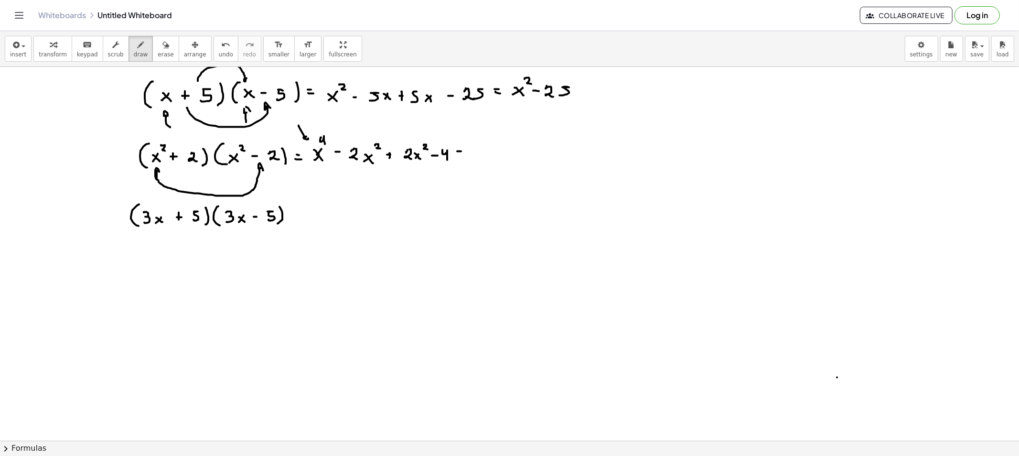
drag, startPoint x: 321, startPoint y: 117, endPoint x: 321, endPoint y: 127, distance: 10.0
drag, startPoint x: 493, startPoint y: 147, endPoint x: 485, endPoint y: 156, distance: 12.5
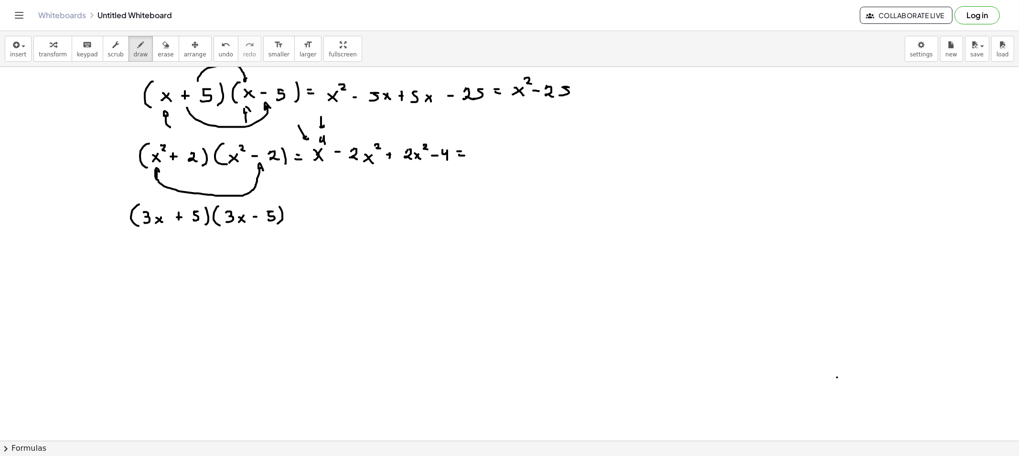
drag, startPoint x: 494, startPoint y: 137, endPoint x: 497, endPoint y: 145, distance: 8.2
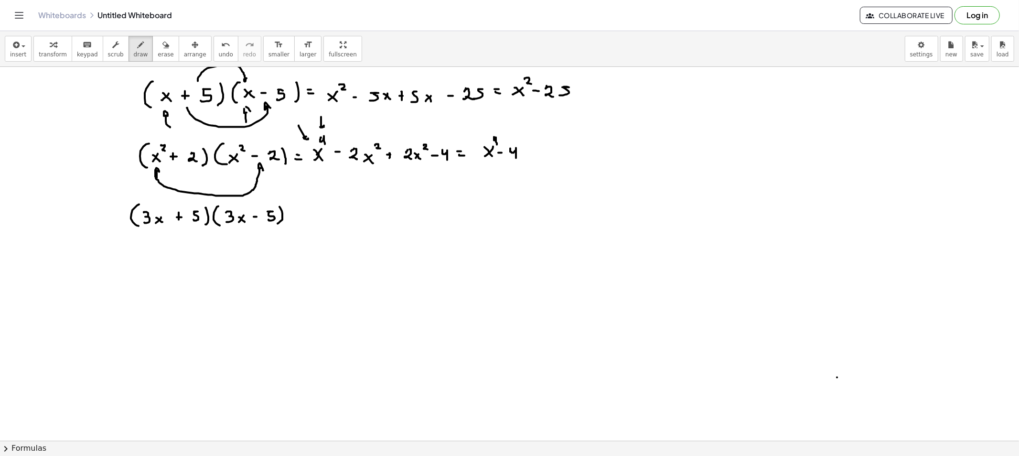
drag, startPoint x: 510, startPoint y: 151, endPoint x: 516, endPoint y: 159, distance: 9.2
drag, startPoint x: 378, startPoint y: 136, endPoint x: 372, endPoint y: 138, distance: 5.9
drag, startPoint x: 378, startPoint y: 169, endPoint x: 382, endPoint y: 165, distance: 5.8
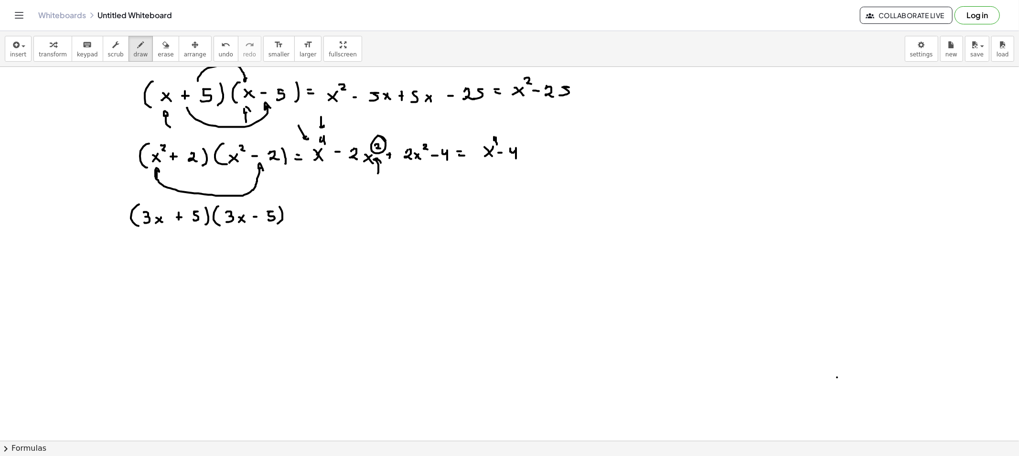
drag, startPoint x: 164, startPoint y: 206, endPoint x: 169, endPoint y: 212, distance: 8.1
drag, startPoint x: 245, startPoint y: 206, endPoint x: 246, endPoint y: 212, distance: 6.4
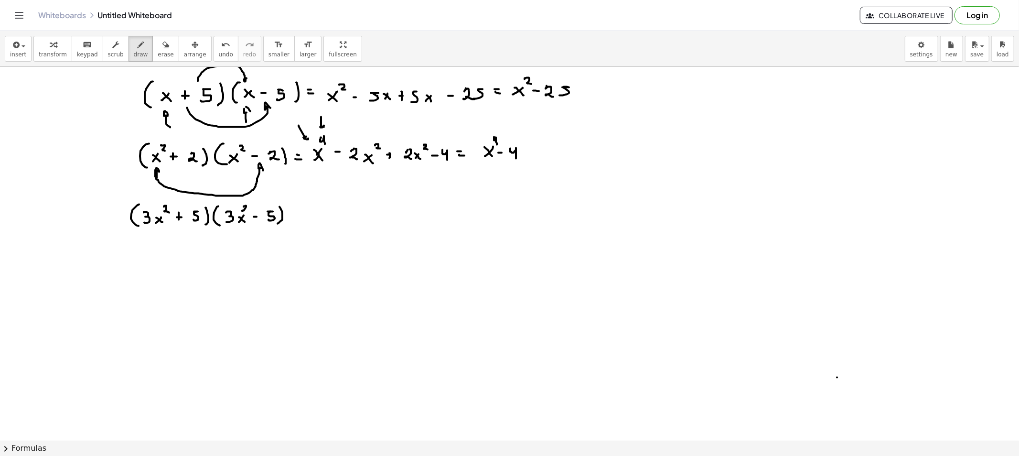
drag, startPoint x: 292, startPoint y: 216, endPoint x: 297, endPoint y: 217, distance: 5.0
drag, startPoint x: 152, startPoint y: 233, endPoint x: 271, endPoint y: 235, distance: 118.9
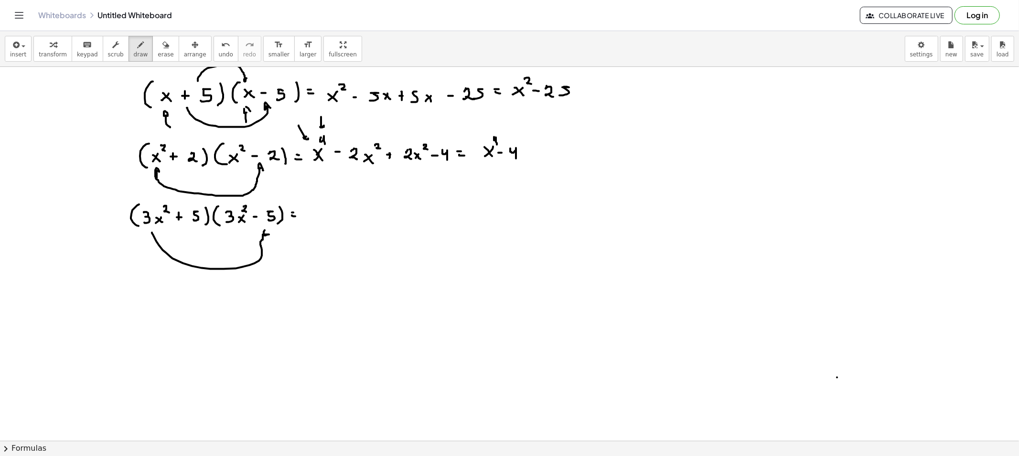
drag, startPoint x: 338, startPoint y: 208, endPoint x: 343, endPoint y: 211, distance: 6.2
drag, startPoint x: 343, startPoint y: 209, endPoint x: 341, endPoint y: 217, distance: 8.7
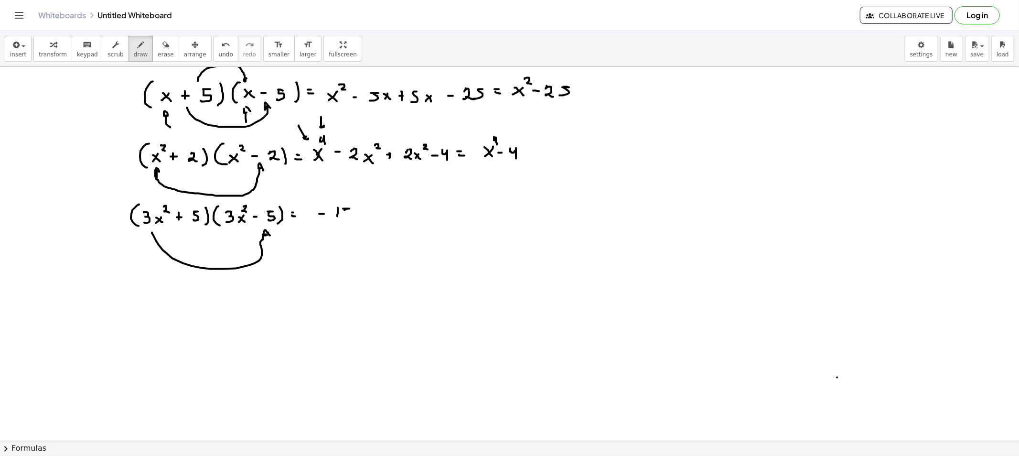
drag, startPoint x: 359, startPoint y: 212, endPoint x: 353, endPoint y: 214, distance: 6.2
drag, startPoint x: 361, startPoint y: 203, endPoint x: 368, endPoint y: 210, distance: 9.8
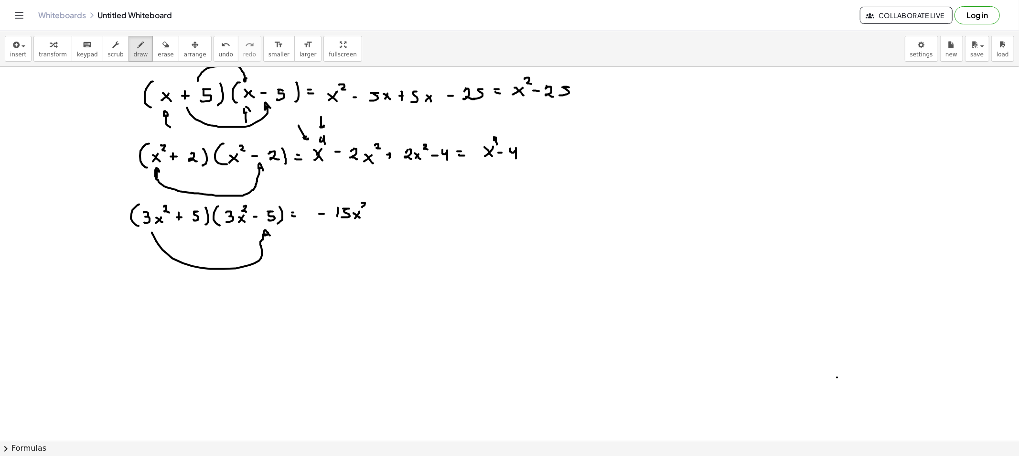
click at [158, 54] on span "erase" at bounding box center [166, 54] width 16 height 7
drag, startPoint x: 157, startPoint y: 263, endPoint x: 345, endPoint y: 208, distance: 196.1
click at [128, 54] on button "draw" at bounding box center [140, 49] width 25 height 26
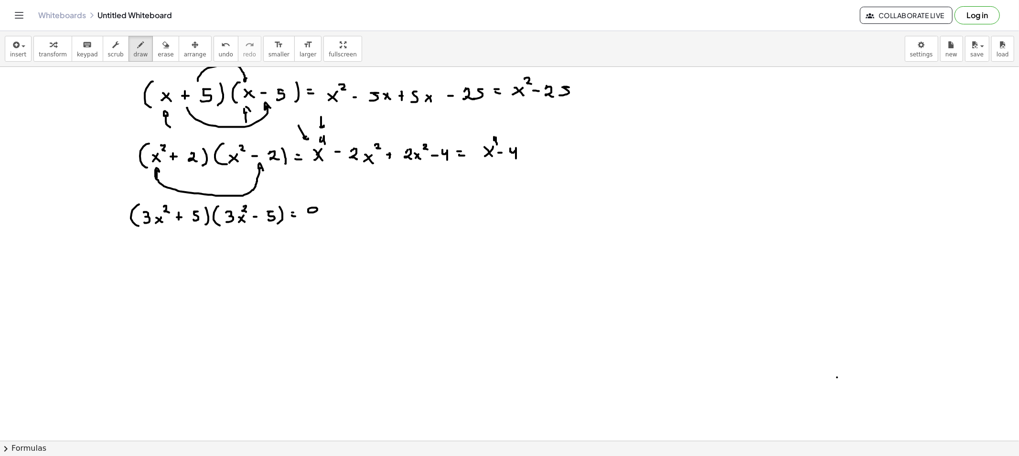
drag, startPoint x: 313, startPoint y: 208, endPoint x: 321, endPoint y: 218, distance: 12.6
drag, startPoint x: 329, startPoint y: 213, endPoint x: 323, endPoint y: 218, distance: 7.1
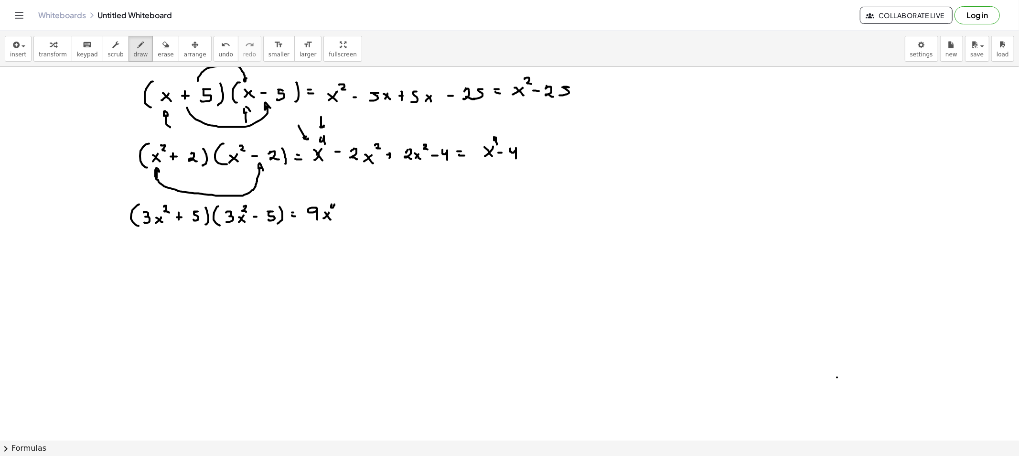
drag, startPoint x: 331, startPoint y: 204, endPoint x: 334, endPoint y: 211, distance: 6.8
drag, startPoint x: 359, startPoint y: 209, endPoint x: 359, endPoint y: 218, distance: 9.1
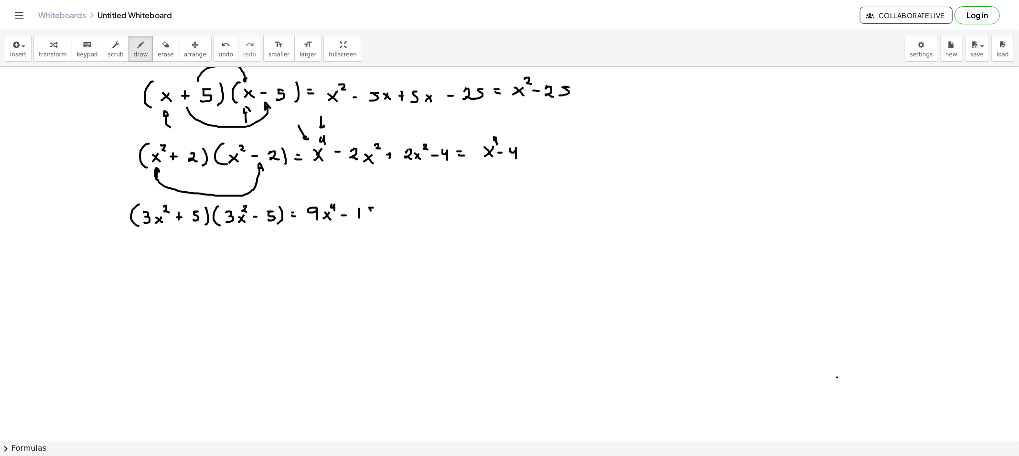
drag, startPoint x: 369, startPoint y: 208, endPoint x: 373, endPoint y: 215, distance: 9.0
drag, startPoint x: 393, startPoint y: 202, endPoint x: 395, endPoint y: 207, distance: 5.1
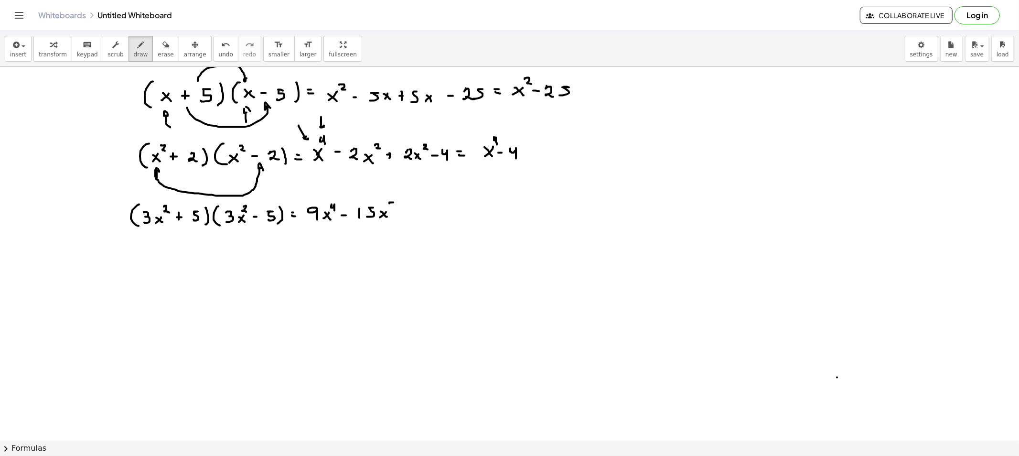
drag, startPoint x: 401, startPoint y: 211, endPoint x: 402, endPoint y: 219, distance: 8.1
drag, startPoint x: 399, startPoint y: 215, endPoint x: 408, endPoint y: 215, distance: 8.6
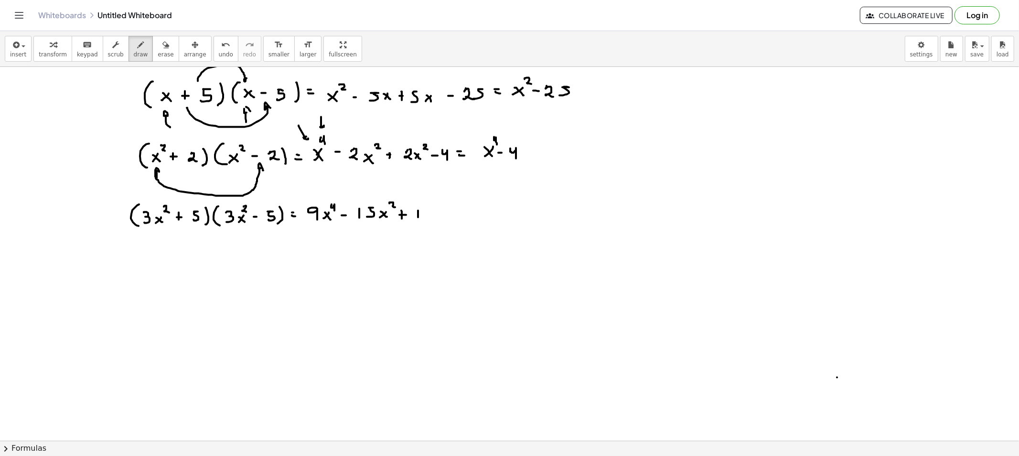
drag, startPoint x: 418, startPoint y: 211, endPoint x: 418, endPoint y: 217, distance: 6.7
drag, startPoint x: 425, startPoint y: 209, endPoint x: 431, endPoint y: 216, distance: 8.8
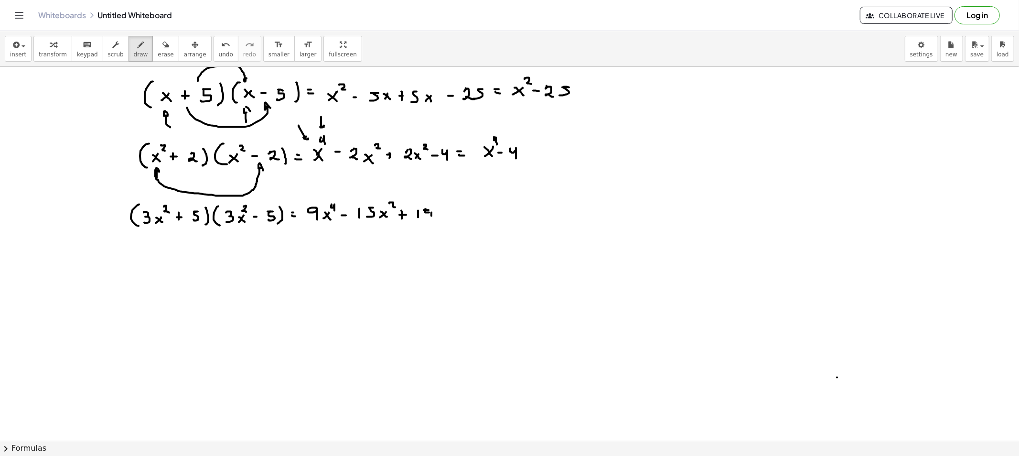
drag, startPoint x: 431, startPoint y: 216, endPoint x: 440, endPoint y: 212, distance: 9.4
drag, startPoint x: 440, startPoint y: 212, endPoint x: 435, endPoint y: 218, distance: 7.5
drag, startPoint x: 438, startPoint y: 217, endPoint x: 442, endPoint y: 213, distance: 5.8
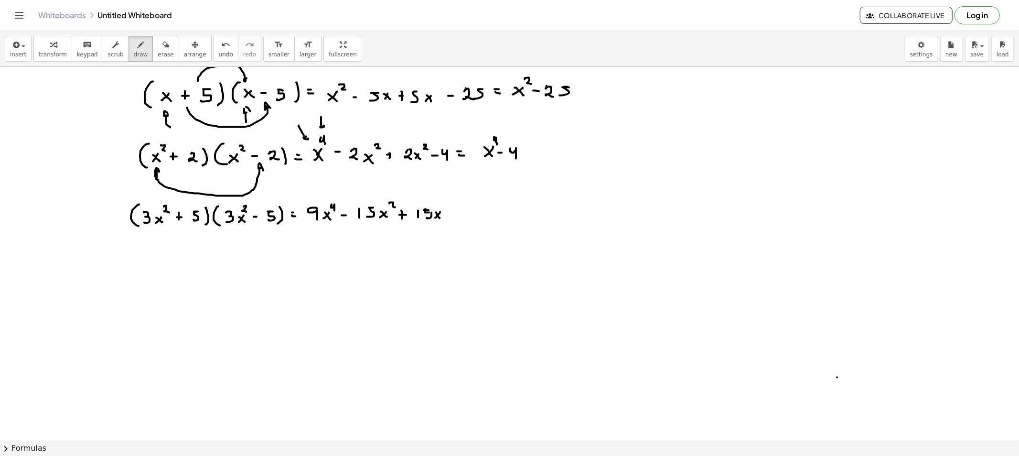
drag, startPoint x: 442, startPoint y: 202, endPoint x: 448, endPoint y: 206, distance: 6.9
drag, startPoint x: 469, startPoint y: 213, endPoint x: 480, endPoint y: 218, distance: 11.4
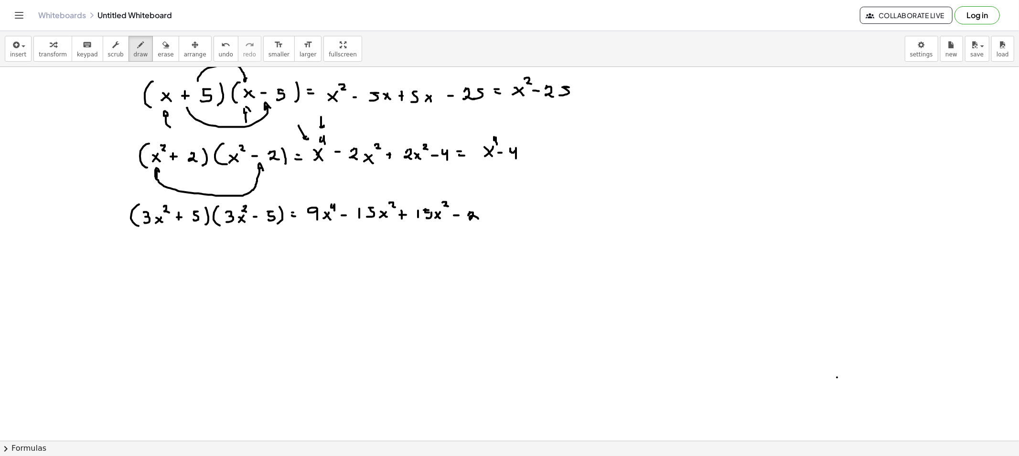
drag, startPoint x: 480, startPoint y: 210, endPoint x: 477, endPoint y: 216, distance: 7.1
drag, startPoint x: 497, startPoint y: 215, endPoint x: 502, endPoint y: 215, distance: 5.8
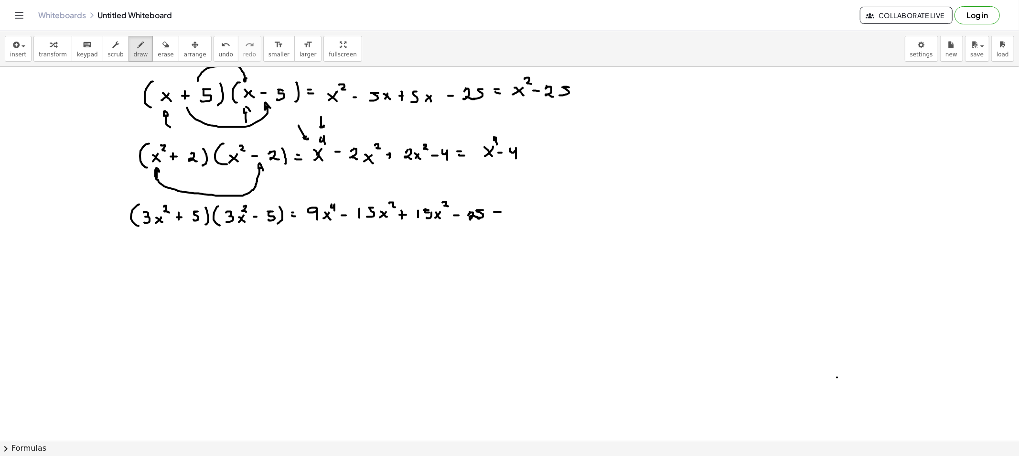
drag, startPoint x: 521, startPoint y: 208, endPoint x: 525, endPoint y: 212, distance: 5.8
drag, startPoint x: 525, startPoint y: 212, endPoint x: 536, endPoint y: 212, distance: 10.5
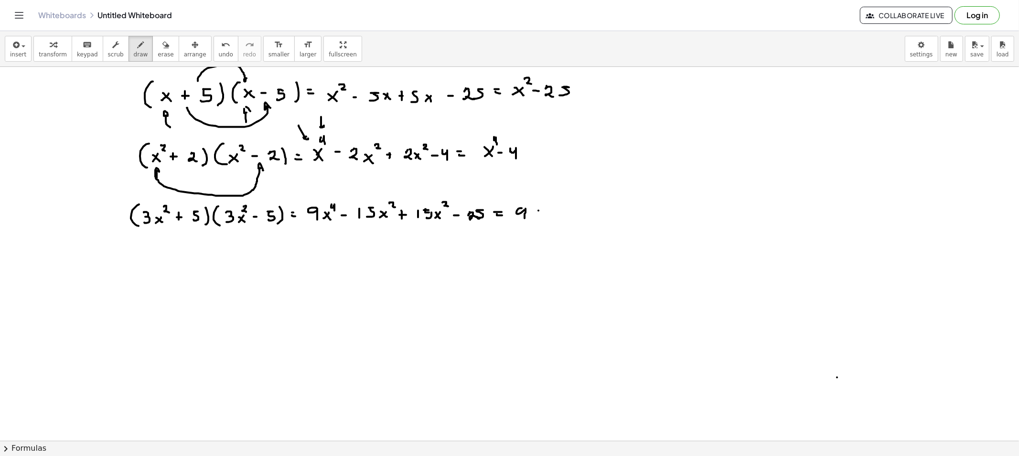
drag, startPoint x: 538, startPoint y: 211, endPoint x: 531, endPoint y: 218, distance: 9.8
drag, startPoint x: 532, startPoint y: 212, endPoint x: 540, endPoint y: 206, distance: 9.2
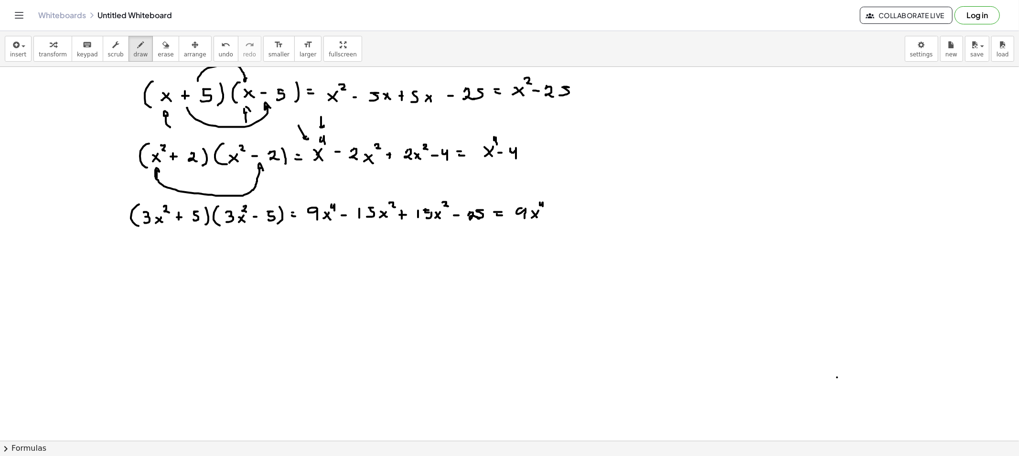
drag, startPoint x: 546, startPoint y: 212, endPoint x: 551, endPoint y: 212, distance: 5.3
drag, startPoint x: 561, startPoint y: 206, endPoint x: 580, endPoint y: 207, distance: 19.2
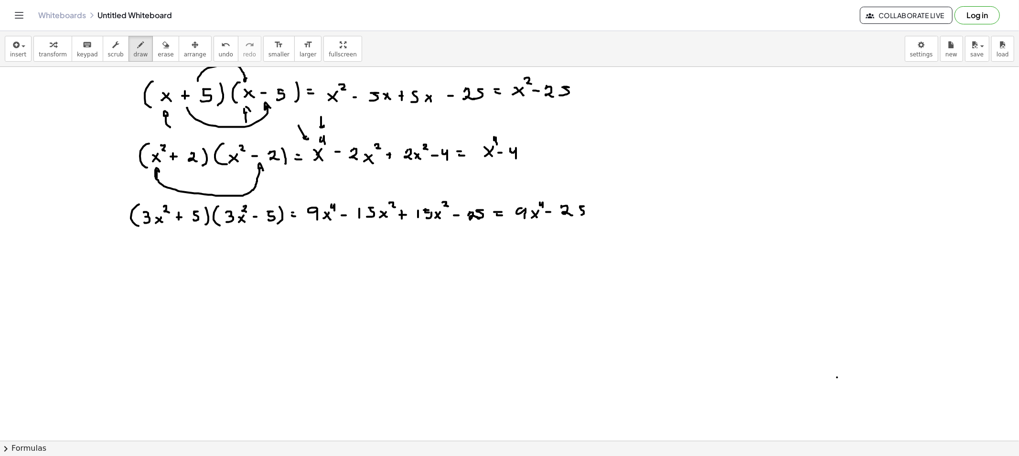
drag, startPoint x: 580, startPoint y: 207, endPoint x: 581, endPoint y: 215, distance: 8.1
click at [158, 56] on span "erase" at bounding box center [166, 54] width 16 height 7
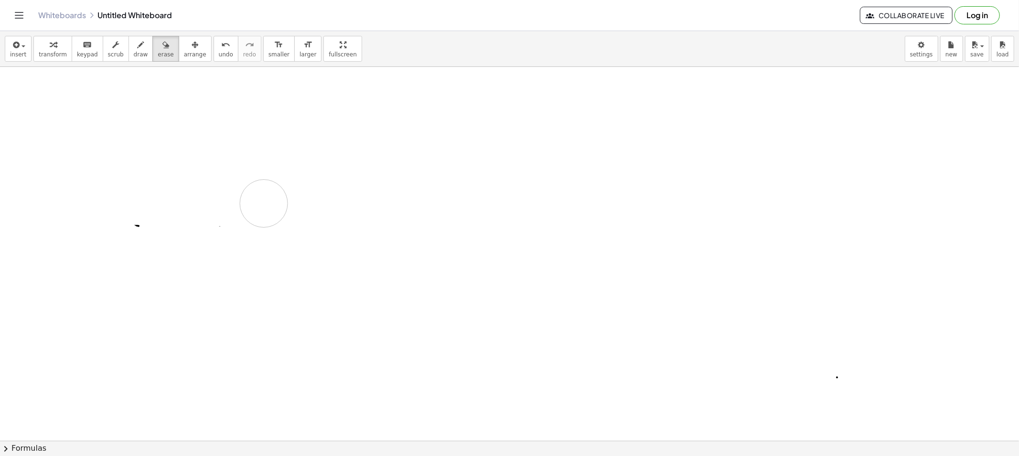
drag, startPoint x: 330, startPoint y: 121, endPoint x: 445, endPoint y: 199, distance: 138.5
click at [128, 50] on button "draw" at bounding box center [140, 49] width 25 height 26
drag, startPoint x: 68, startPoint y: 97, endPoint x: 79, endPoint y: 100, distance: 11.9
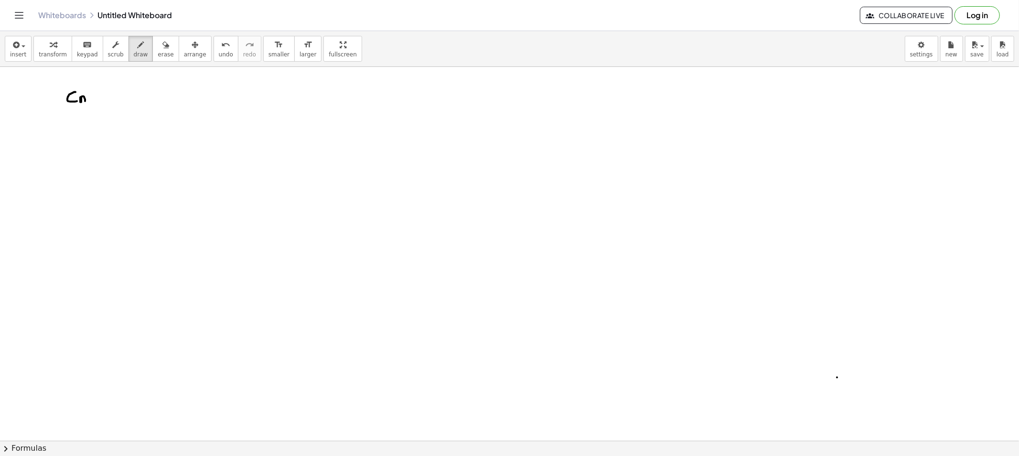
drag, startPoint x: 81, startPoint y: 97, endPoint x: 92, endPoint y: 105, distance: 13.3
drag, startPoint x: 67, startPoint y: 137, endPoint x: 82, endPoint y: 147, distance: 17.9
drag, startPoint x: 65, startPoint y: 181, endPoint x: 73, endPoint y: 181, distance: 8.1
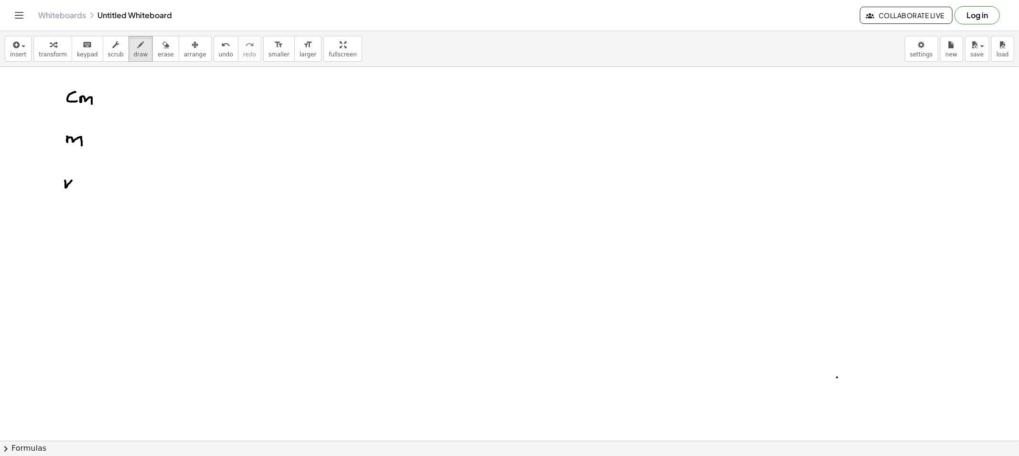
drag, startPoint x: 72, startPoint y: 183, endPoint x: 73, endPoint y: 190, distance: 6.3
drag, startPoint x: 79, startPoint y: 183, endPoint x: 106, endPoint y: 203, distance: 34.5
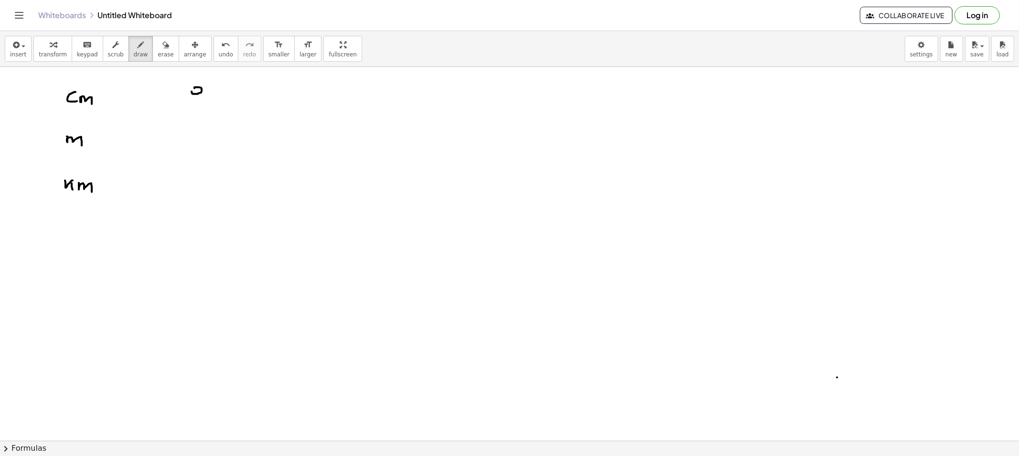
drag, startPoint x: 194, startPoint y: 88, endPoint x: 192, endPoint y: 98, distance: 9.8
click at [158, 56] on span "erase" at bounding box center [166, 54] width 16 height 7
click at [134, 55] on span "draw" at bounding box center [141, 54] width 14 height 7
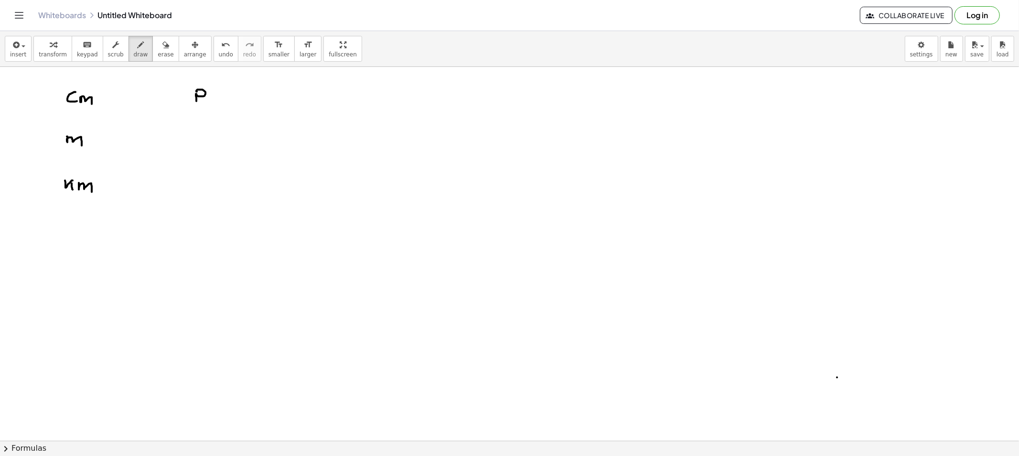
drag, startPoint x: 196, startPoint y: 91, endPoint x: 199, endPoint y: 105, distance: 14.6
drag, startPoint x: 218, startPoint y: 98, endPoint x: 223, endPoint y: 106, distance: 9.3
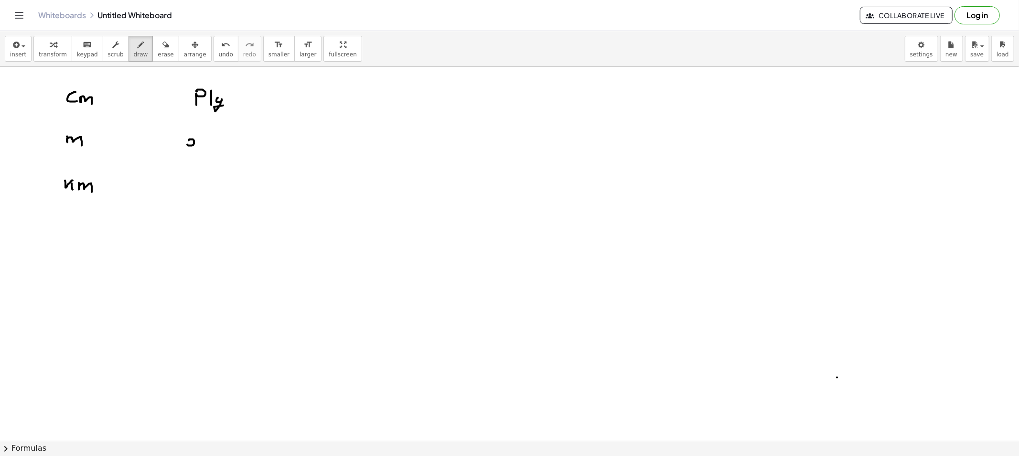
drag, startPoint x: 189, startPoint y: 140, endPoint x: 190, endPoint y: 153, distance: 12.5
drag, startPoint x: 184, startPoint y: 187, endPoint x: 188, endPoint y: 183, distance: 5.1
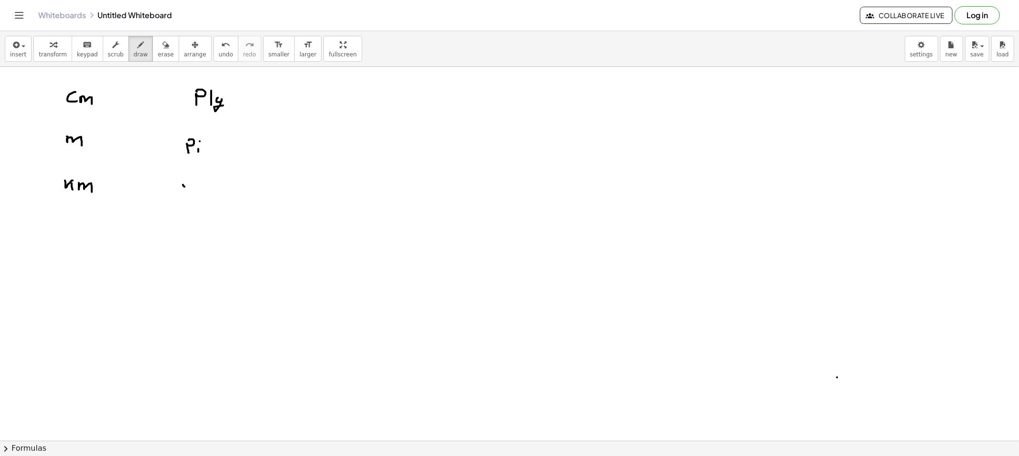
drag, startPoint x: 188, startPoint y: 183, endPoint x: 180, endPoint y: 201, distance: 19.0
drag, startPoint x: 196, startPoint y: 188, endPoint x: 204, endPoint y: 189, distance: 8.2
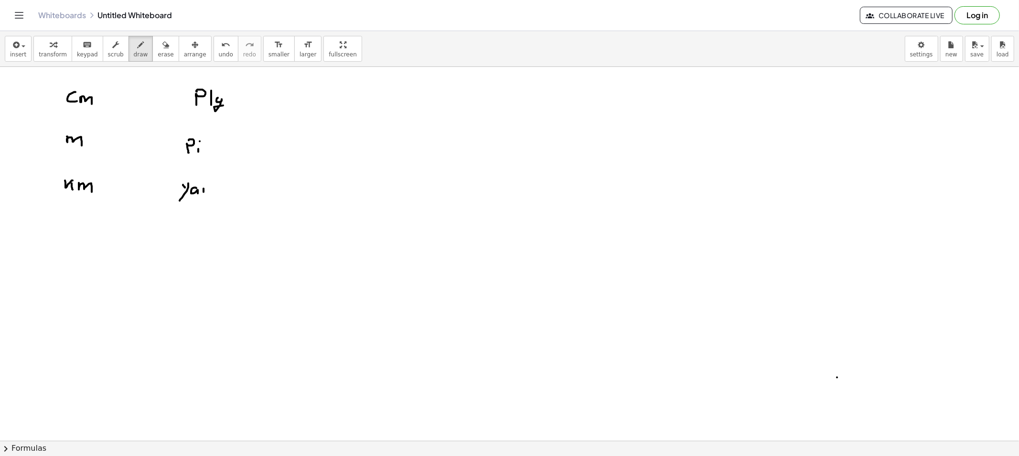
drag, startPoint x: 203, startPoint y: 189, endPoint x: 209, endPoint y: 189, distance: 5.3
drag, startPoint x: 215, startPoint y: 188, endPoint x: 220, endPoint y: 194, distance: 7.5
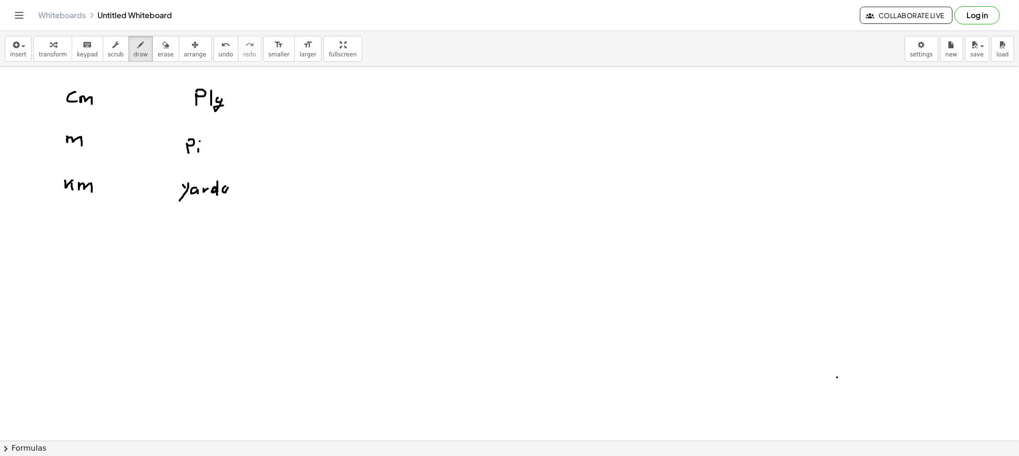
drag, startPoint x: 225, startPoint y: 186, endPoint x: 234, endPoint y: 197, distance: 13.9
click at [158, 51] on span "erase" at bounding box center [166, 54] width 16 height 7
click at [134, 49] on div "button" at bounding box center [141, 44] width 14 height 11
click at [162, 49] on icon "button" at bounding box center [165, 44] width 7 height 11
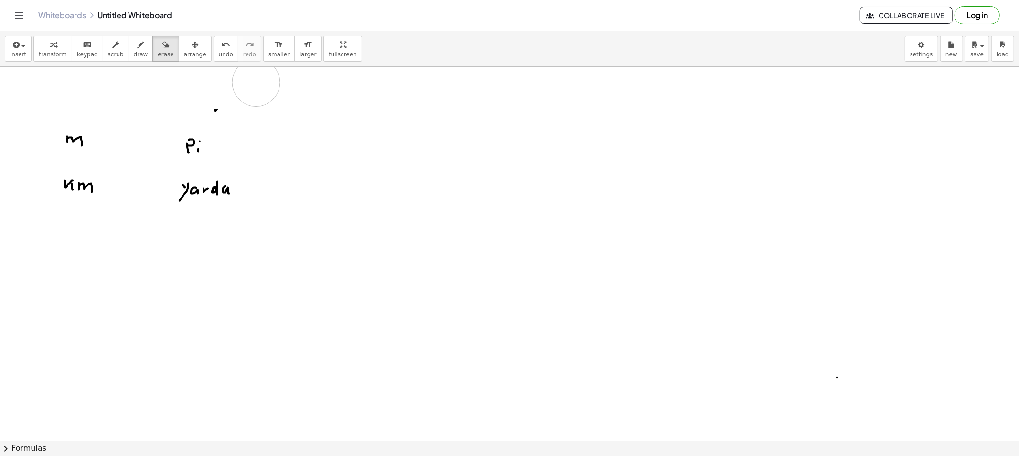
drag, startPoint x: 21, startPoint y: 89, endPoint x: 256, endPoint y: 83, distance: 234.5
drag, startPoint x: 236, startPoint y: 94, endPoint x: 217, endPoint y: 94, distance: 19.1
click at [134, 54] on span "draw" at bounding box center [141, 54] width 14 height 7
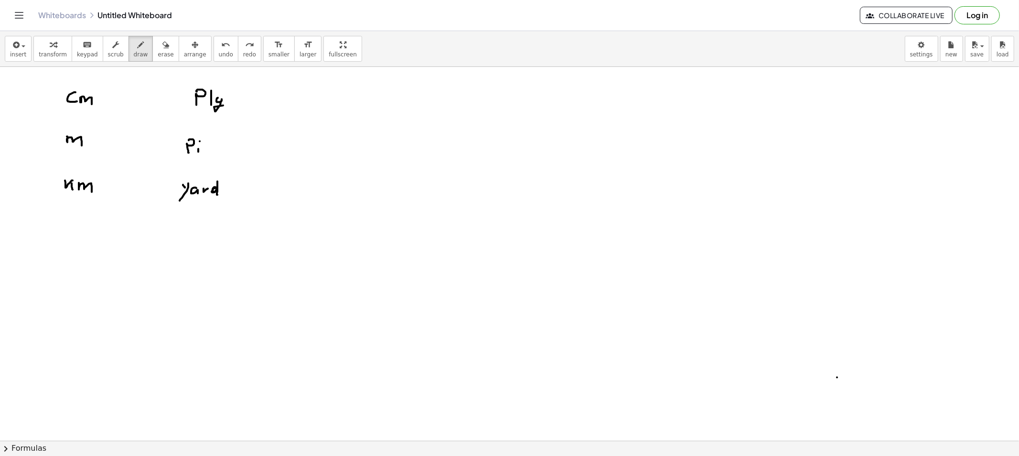
drag, startPoint x: 150, startPoint y: 93, endPoint x: 155, endPoint y: 94, distance: 5.3
drag, startPoint x: 154, startPoint y: 96, endPoint x: 161, endPoint y: 96, distance: 6.7
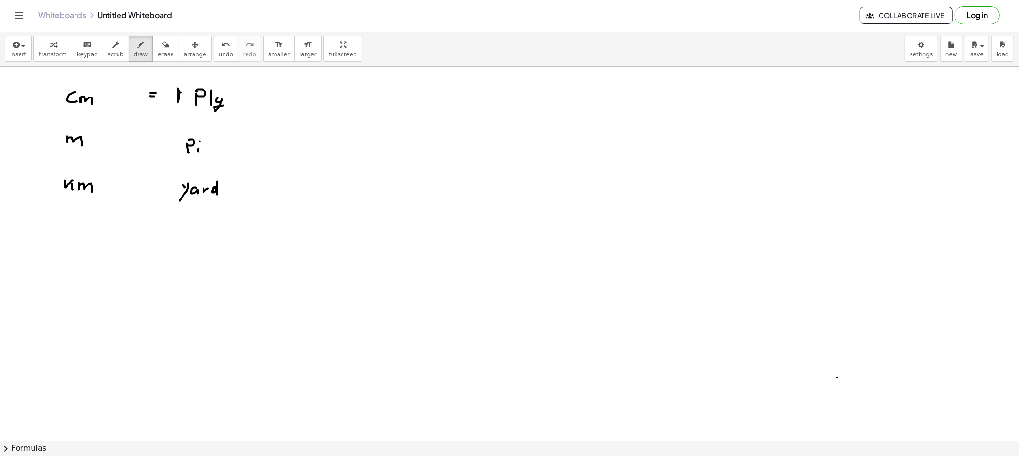
drag, startPoint x: 104, startPoint y: 95, endPoint x: 108, endPoint y: 103, distance: 9.6
drag, startPoint x: 120, startPoint y: 96, endPoint x: 116, endPoint y: 102, distance: 8.2
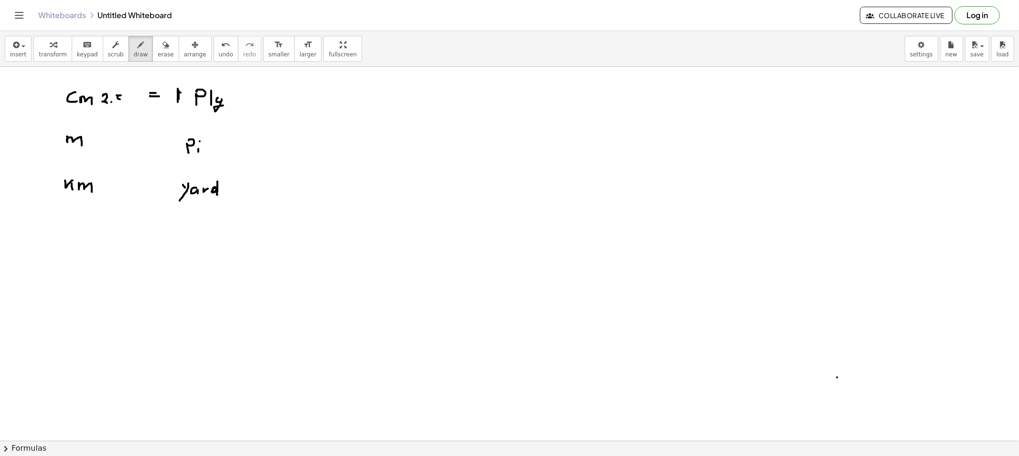
drag, startPoint x: 126, startPoint y: 97, endPoint x: 131, endPoint y: 106, distance: 10.1
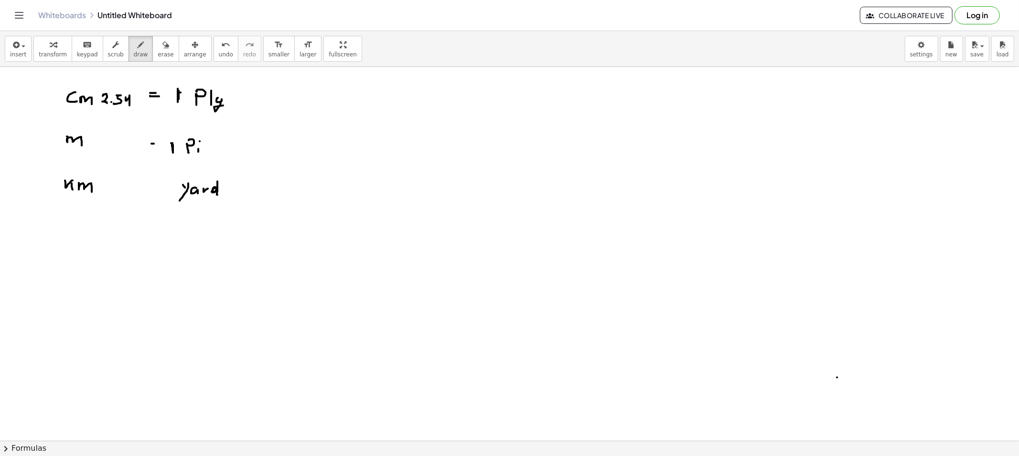
drag, startPoint x: 151, startPoint y: 149, endPoint x: 163, endPoint y: 150, distance: 12.5
drag, startPoint x: 115, startPoint y: 139, endPoint x: 116, endPoint y: 147, distance: 7.7
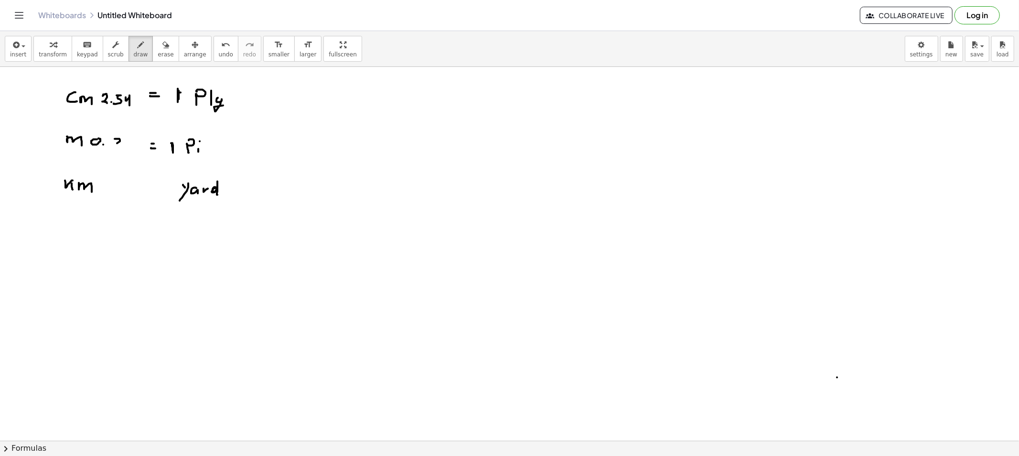
drag, startPoint x: 129, startPoint y: 140, endPoint x: 134, endPoint y: 142, distance: 5.0
drag, startPoint x: 139, startPoint y: 140, endPoint x: 142, endPoint y: 149, distance: 9.1
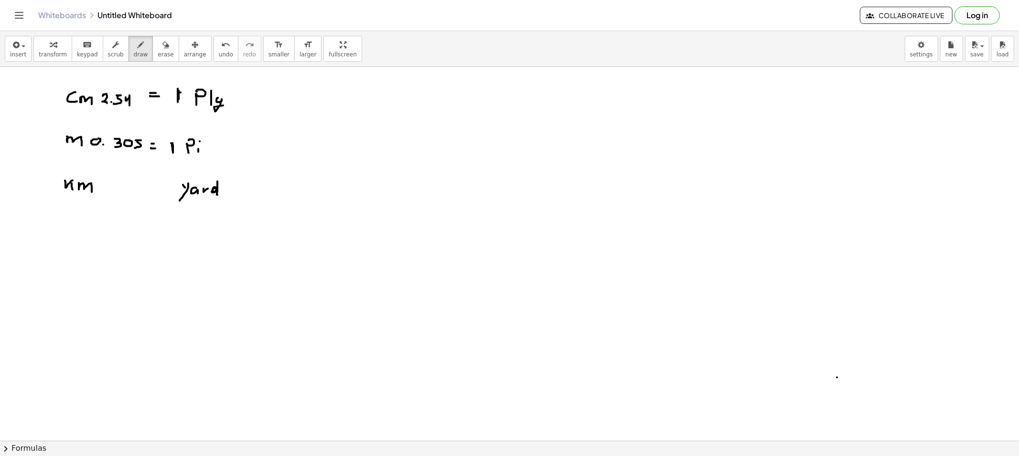
drag, startPoint x: 146, startPoint y: 187, endPoint x: 155, endPoint y: 188, distance: 8.6
drag, startPoint x: 165, startPoint y: 182, endPoint x: 165, endPoint y: 194, distance: 12.4
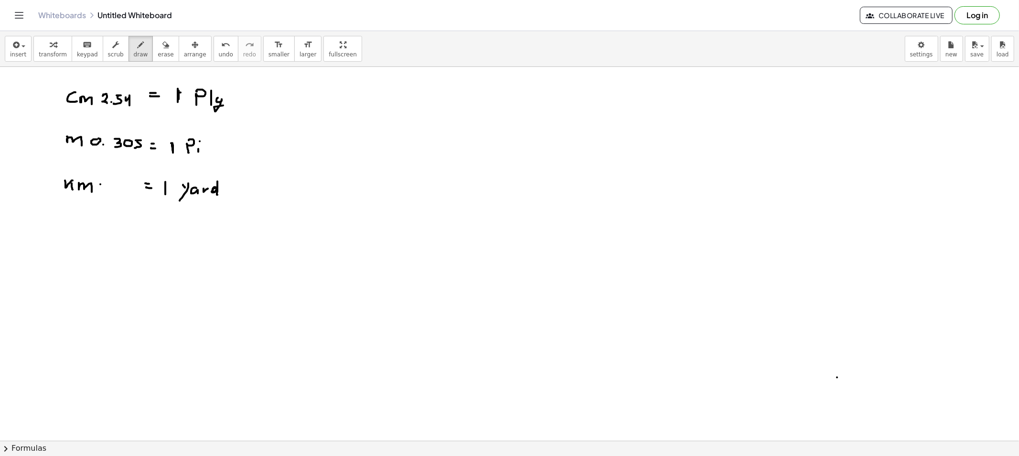
drag, startPoint x: 100, startPoint y: 184, endPoint x: 99, endPoint y: 194, distance: 9.6
drag, startPoint x: 119, startPoint y: 185, endPoint x: 127, endPoint y: 190, distance: 8.9
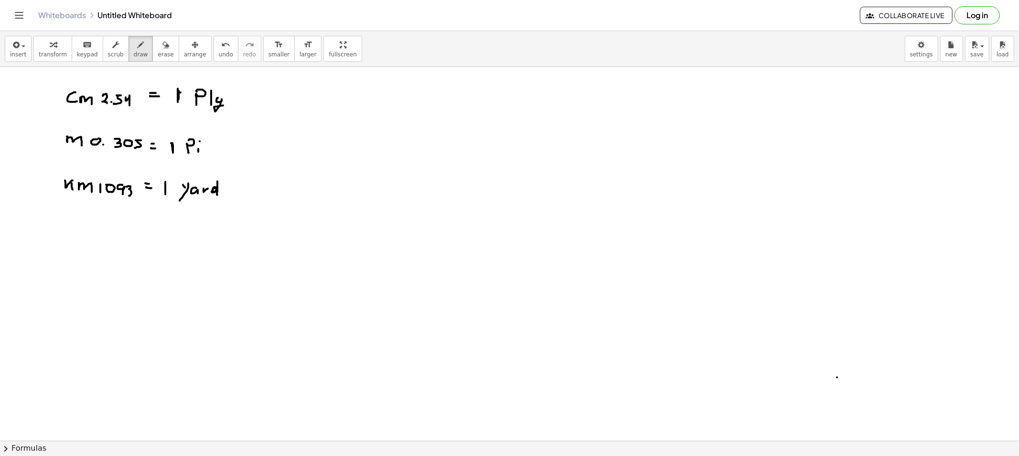
drag, startPoint x: 128, startPoint y: 186, endPoint x: 129, endPoint y: 196, distance: 9.6
click at [160, 52] on button "erase" at bounding box center [165, 49] width 26 height 26
click at [134, 48] on div "button" at bounding box center [141, 44] width 14 height 11
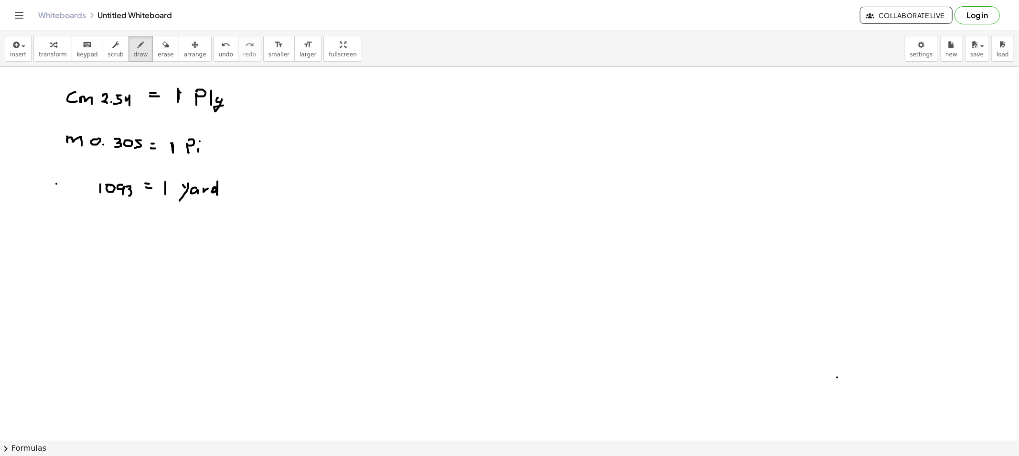
drag, startPoint x: 56, startPoint y: 184, endPoint x: 61, endPoint y: 184, distance: 4.8
drag, startPoint x: 61, startPoint y: 192, endPoint x: 67, endPoint y: 189, distance: 6.6
drag, startPoint x: 67, startPoint y: 189, endPoint x: 79, endPoint y: 197, distance: 14.2
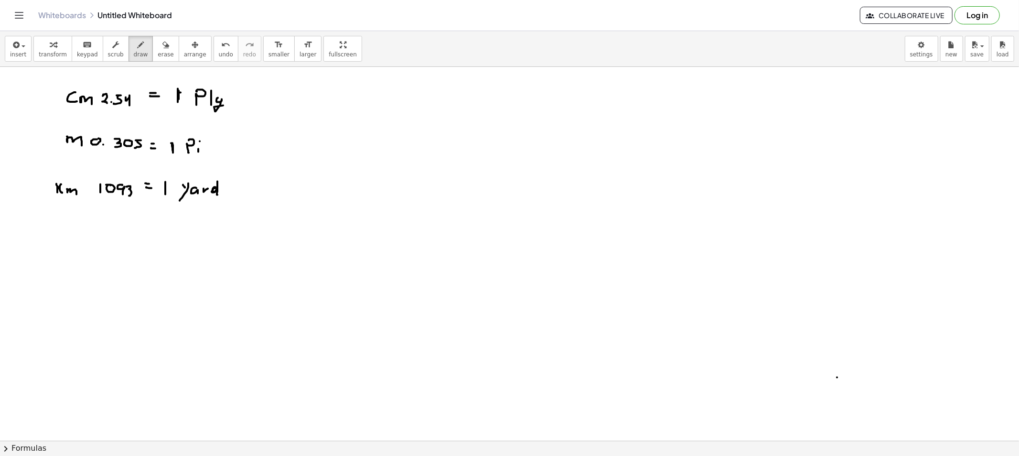
drag, startPoint x: 390, startPoint y: 96, endPoint x: 397, endPoint y: 96, distance: 6.7
drag, startPoint x: 392, startPoint y: 96, endPoint x: 392, endPoint y: 107, distance: 11.0
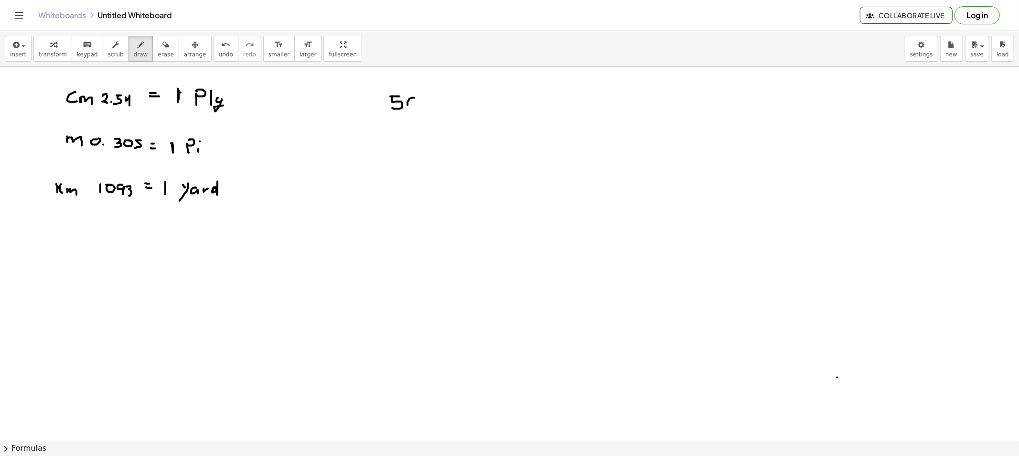
drag, startPoint x: 411, startPoint y: 99, endPoint x: 417, endPoint y: 104, distance: 7.6
drag, startPoint x: 433, startPoint y: 102, endPoint x: 440, endPoint y: 106, distance: 8.4
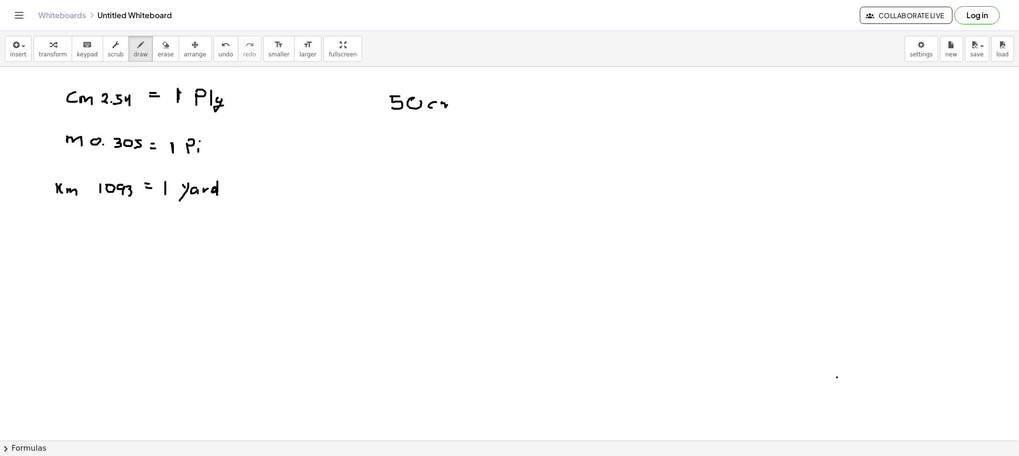
drag, startPoint x: 442, startPoint y: 102, endPoint x: 449, endPoint y: 110, distance: 10.5
drag, startPoint x: 465, startPoint y: 103, endPoint x: 473, endPoint y: 106, distance: 8.8
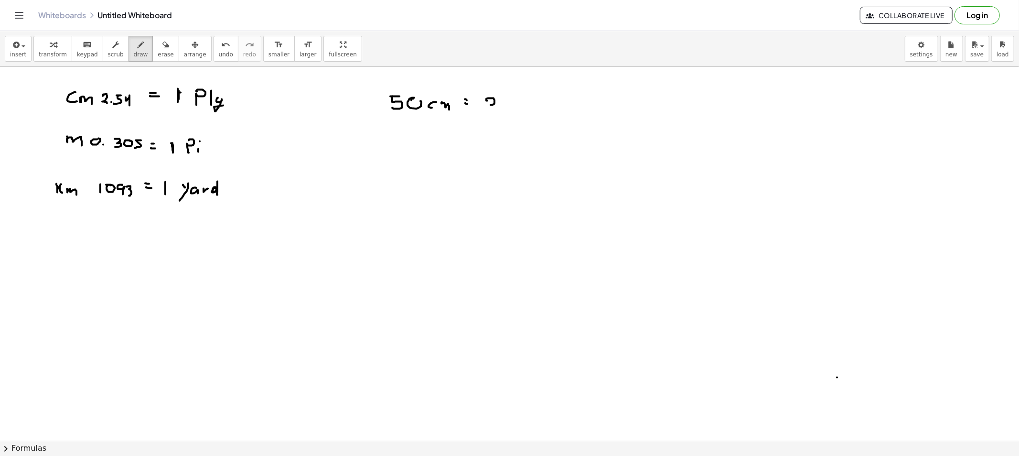
drag, startPoint x: 487, startPoint y: 101, endPoint x: 489, endPoint y: 112, distance: 11.2
drag, startPoint x: 499, startPoint y: 98, endPoint x: 499, endPoint y: 111, distance: 13.4
drag, startPoint x: 507, startPoint y: 103, endPoint x: 522, endPoint y: 113, distance: 18.3
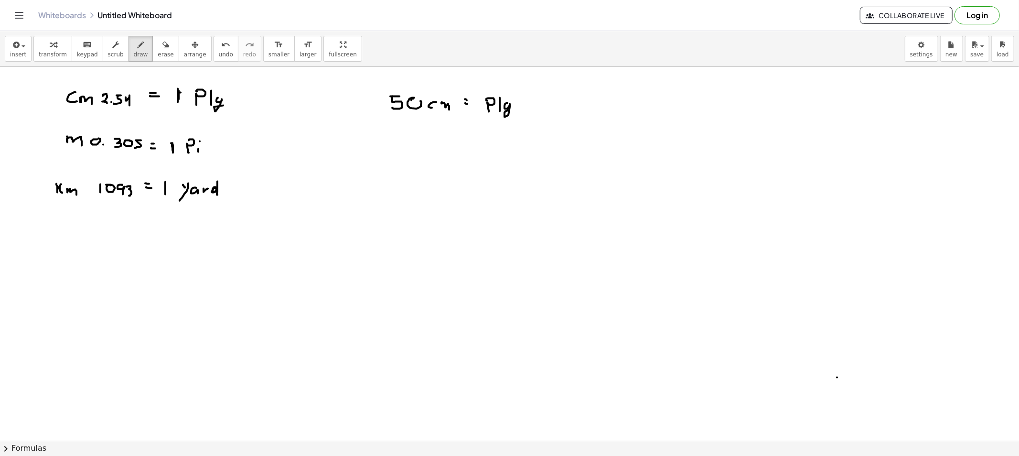
drag, startPoint x: 421, startPoint y: 160, endPoint x: 427, endPoint y: 169, distance: 9.9
drag, startPoint x: 438, startPoint y: 163, endPoint x: 441, endPoint y: 169, distance: 6.0
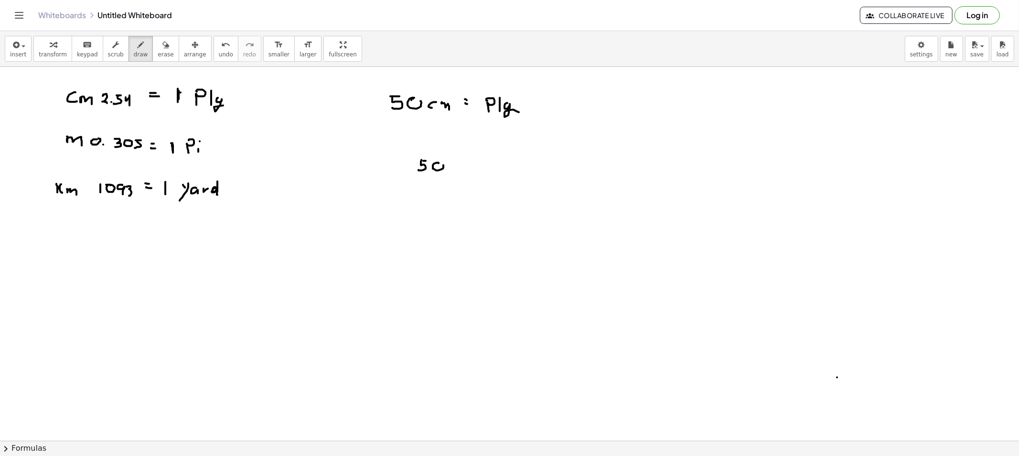
drag, startPoint x: 464, startPoint y: 151, endPoint x: 473, endPoint y: 199, distance: 48.6
drag, startPoint x: 574, startPoint y: 151, endPoint x: 583, endPoint y: 200, distance: 49.5
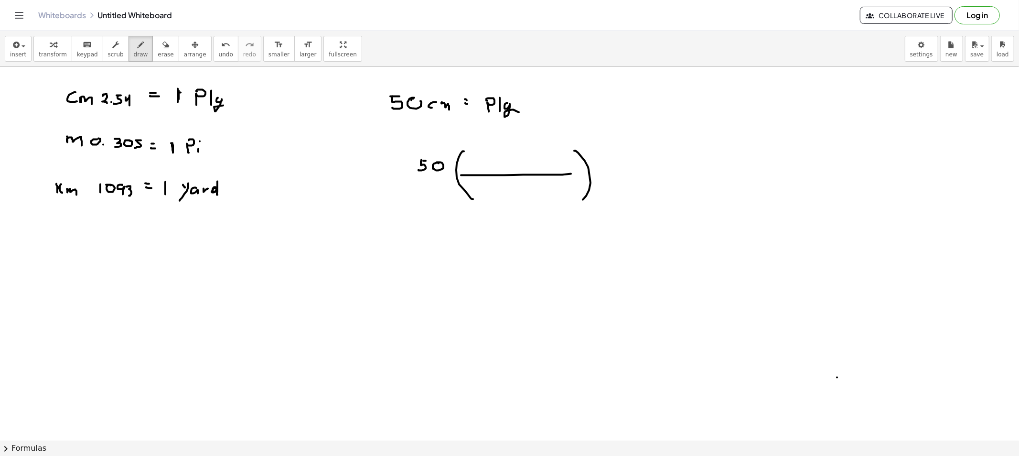
drag, startPoint x: 539, startPoint y: 175, endPoint x: 574, endPoint y: 174, distance: 35.3
drag, startPoint x: 559, startPoint y: 129, endPoint x: 550, endPoint y: 146, distance: 18.8
drag, startPoint x: 547, startPoint y: 159, endPoint x: 504, endPoint y: 167, distance: 43.7
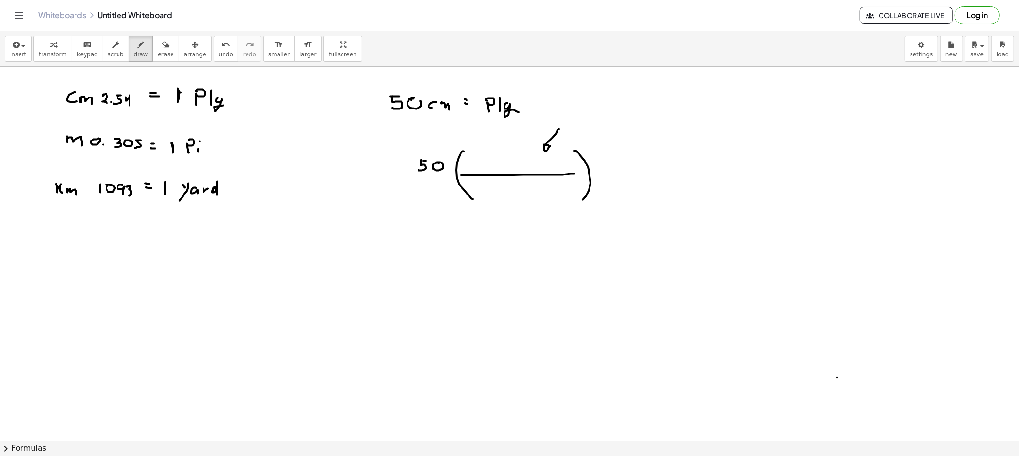
drag, startPoint x: 518, startPoint y: 160, endPoint x: 526, endPoint y: 165, distance: 8.8
drag, startPoint x: 528, startPoint y: 156, endPoint x: 532, endPoint y: 165, distance: 9.8
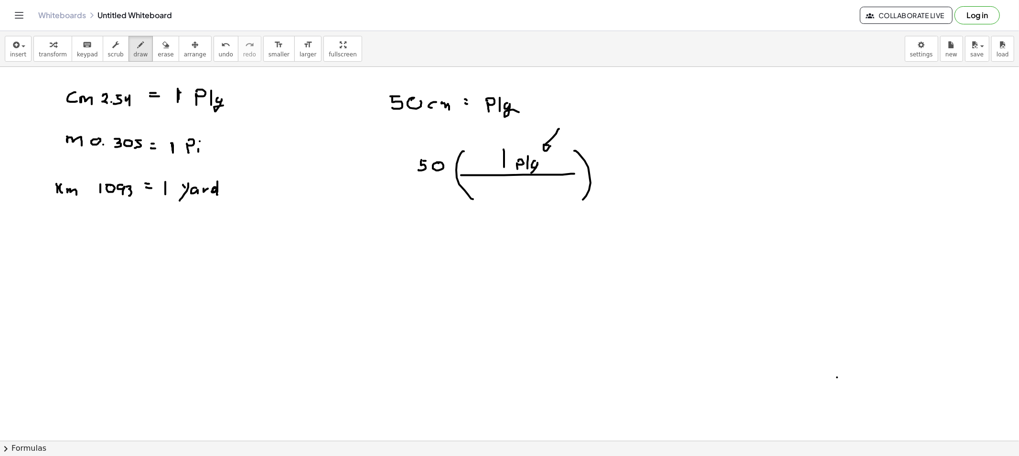
drag, startPoint x: 534, startPoint y: 161, endPoint x: 541, endPoint y: 172, distance: 13.5
drag, startPoint x: 519, startPoint y: 222, endPoint x: 527, endPoint y: 210, distance: 14.2
drag, startPoint x: 429, startPoint y: 131, endPoint x: 436, endPoint y: 129, distance: 7.6
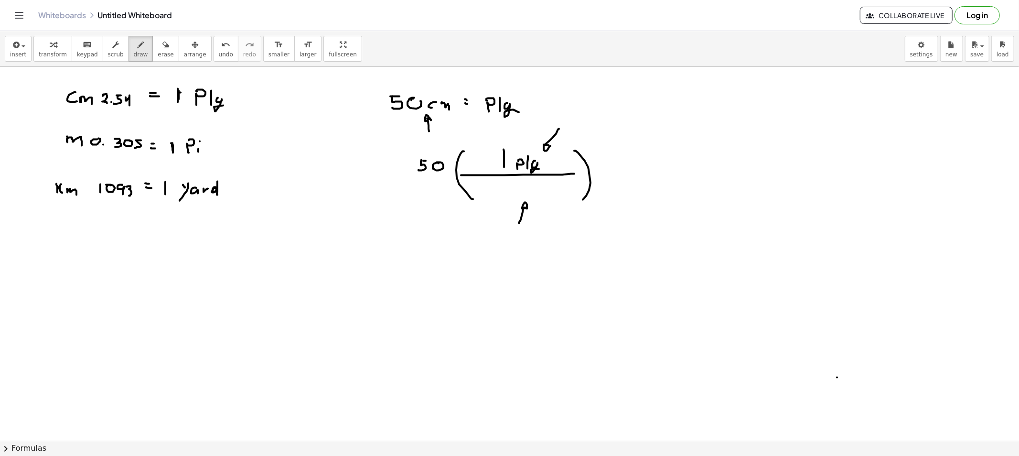
drag, startPoint x: 481, startPoint y: 225, endPoint x: 489, endPoint y: 216, distance: 12.2
drag, startPoint x: 490, startPoint y: 183, endPoint x: 500, endPoint y: 191, distance: 12.6
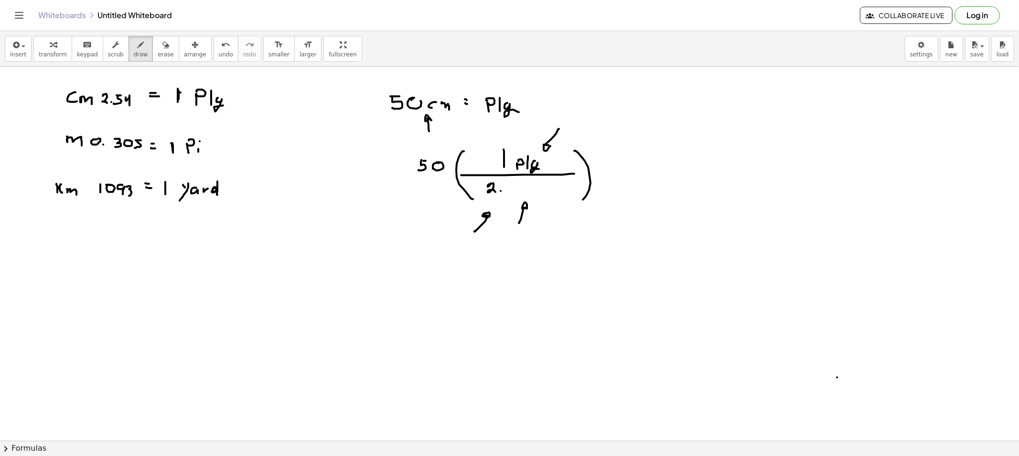
drag, startPoint x: 510, startPoint y: 180, endPoint x: 517, endPoint y: 185, distance: 8.9
drag, startPoint x: 521, startPoint y: 181, endPoint x: 531, endPoint y: 189, distance: 12.2
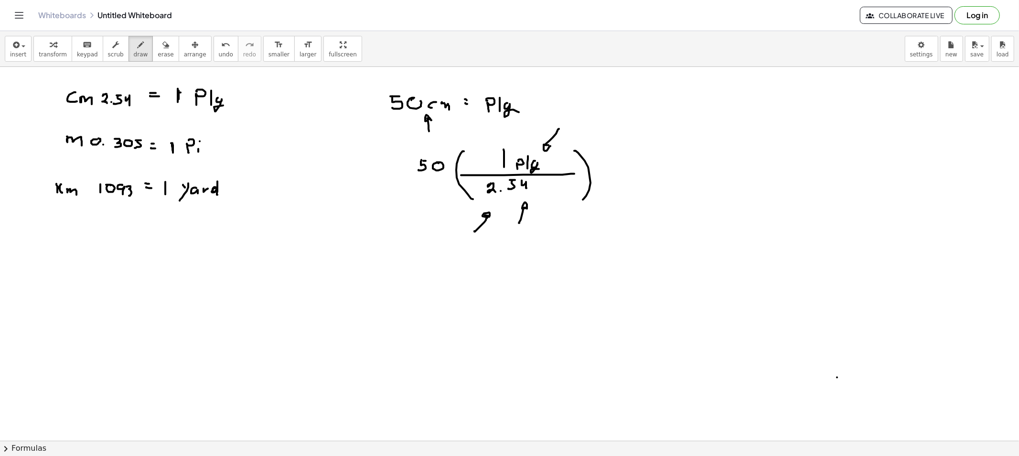
drag, startPoint x: 618, startPoint y: 175, endPoint x: 633, endPoint y: 174, distance: 15.3
drag, startPoint x: 656, startPoint y: 158, endPoint x: 655, endPoint y: 165, distance: 7.2
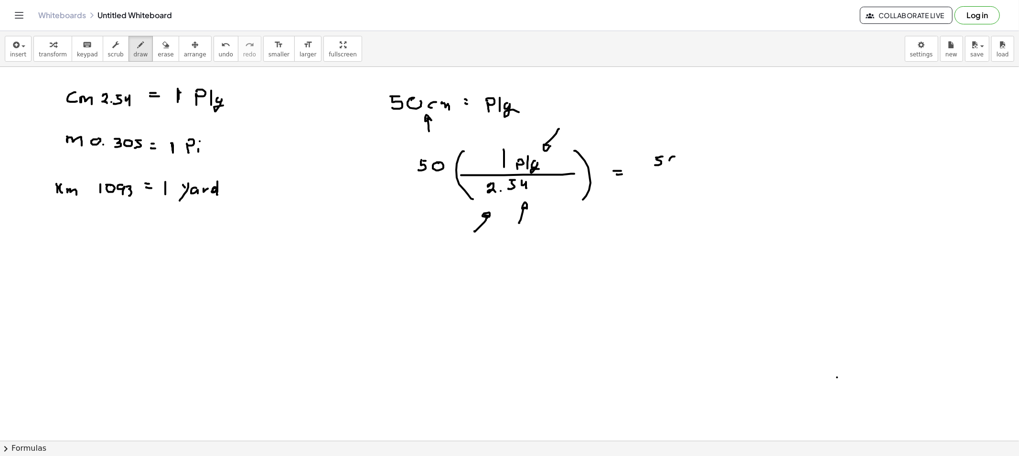
drag, startPoint x: 672, startPoint y: 157, endPoint x: 669, endPoint y: 161, distance: 5.8
drag, startPoint x: 637, startPoint y: 170, endPoint x: 684, endPoint y: 167, distance: 46.4
drag, startPoint x: 643, startPoint y: 178, endPoint x: 654, endPoint y: 183, distance: 12.2
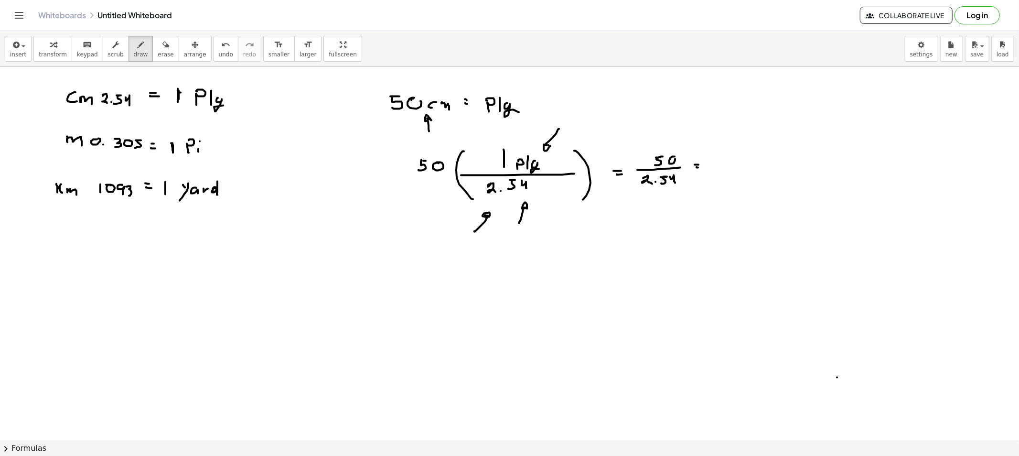
drag, startPoint x: 712, startPoint y: 162, endPoint x: 713, endPoint y: 171, distance: 8.6
drag, startPoint x: 720, startPoint y: 163, endPoint x: 727, endPoint y: 165, distance: 7.6
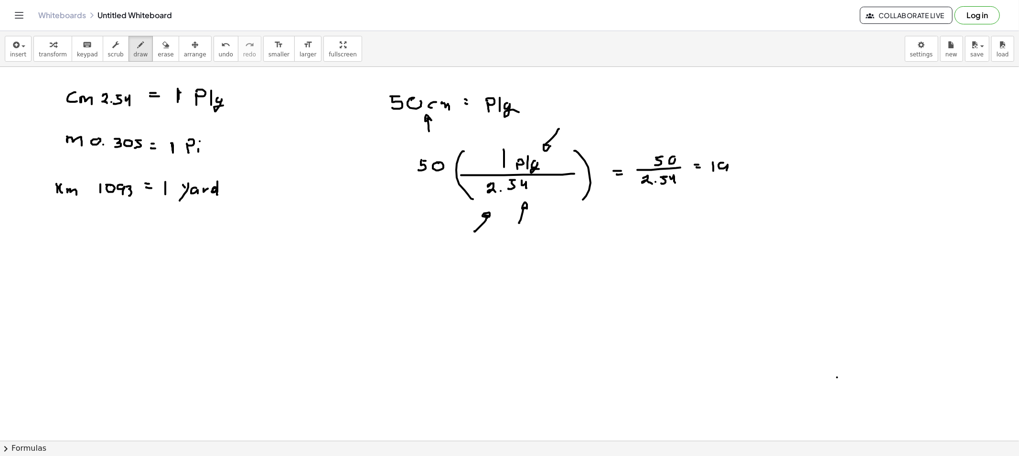
drag, startPoint x: 738, startPoint y: 164, endPoint x: 743, endPoint y: 168, distance: 6.1
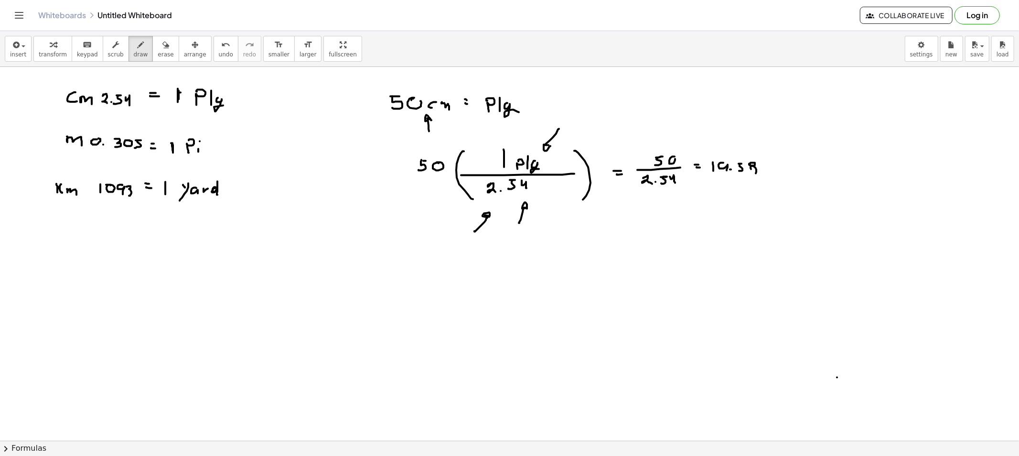
drag, startPoint x: 750, startPoint y: 168, endPoint x: 759, endPoint y: 169, distance: 9.1
click at [158, 48] on div "button" at bounding box center [166, 44] width 16 height 11
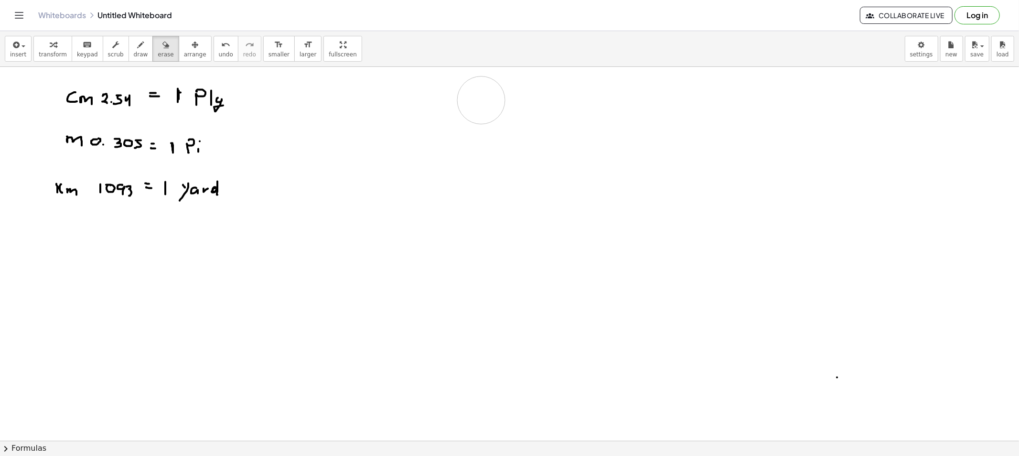
drag, startPoint x: 428, startPoint y: 172, endPoint x: 636, endPoint y: 101, distance: 219.6
click at [138, 49] on icon "button" at bounding box center [141, 44] width 7 height 11
drag, startPoint x: 431, startPoint y: 88, endPoint x: 428, endPoint y: 99, distance: 11.4
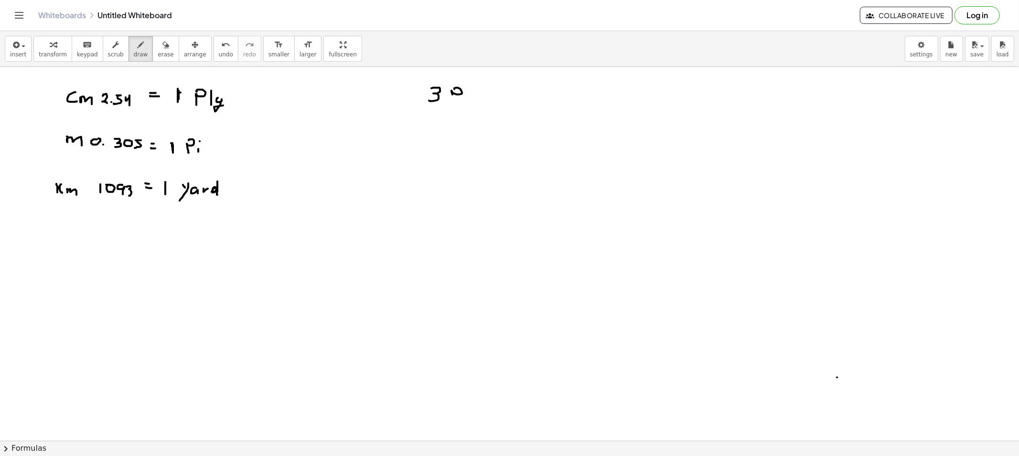
drag, startPoint x: 456, startPoint y: 88, endPoint x: 453, endPoint y: 104, distance: 16.0
drag, startPoint x: 476, startPoint y: 94, endPoint x: 478, endPoint y: 101, distance: 8.2
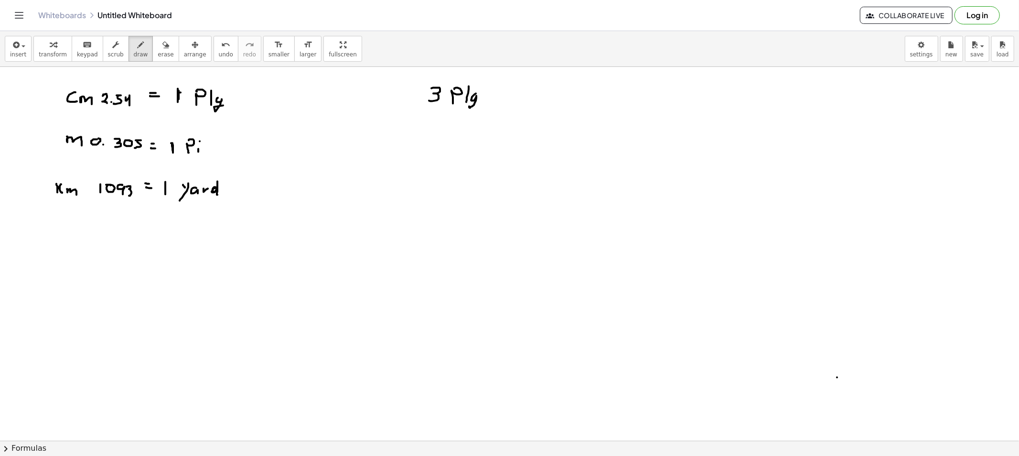
drag, startPoint x: 467, startPoint y: 109, endPoint x: 478, endPoint y: 103, distance: 13.2
drag, startPoint x: 497, startPoint y: 98, endPoint x: 507, endPoint y: 99, distance: 9.7
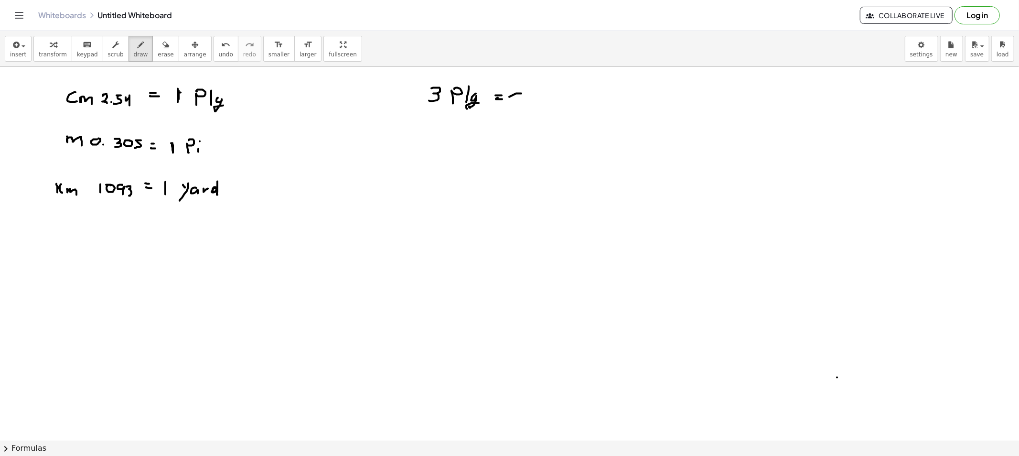
drag, startPoint x: 509, startPoint y: 97, endPoint x: 528, endPoint y: 96, distance: 19.1
drag, startPoint x: 528, startPoint y: 96, endPoint x: 551, endPoint y: 115, distance: 29.2
drag, startPoint x: 436, startPoint y: 154, endPoint x: 443, endPoint y: 161, distance: 9.8
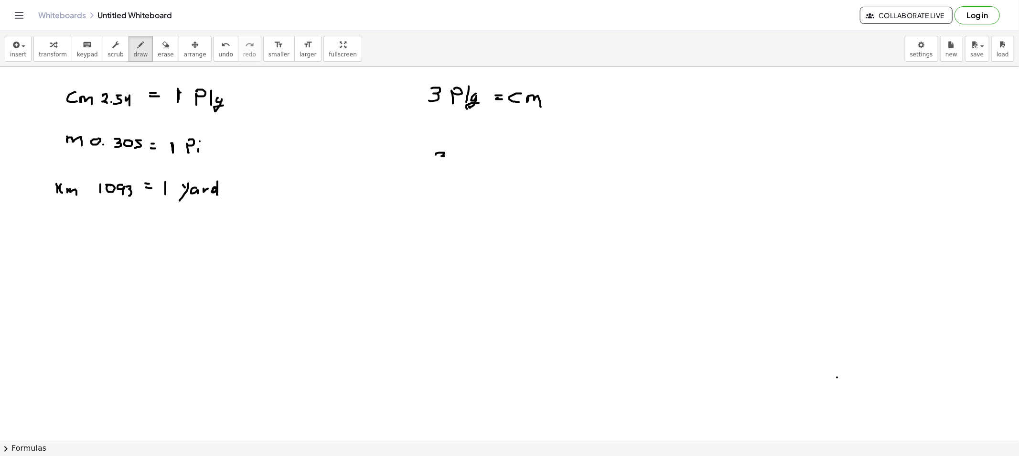
drag, startPoint x: 454, startPoint y: 177, endPoint x: 467, endPoint y: 189, distance: 17.6
drag, startPoint x: 573, startPoint y: 140, endPoint x: 574, endPoint y: 193, distance: 53.0
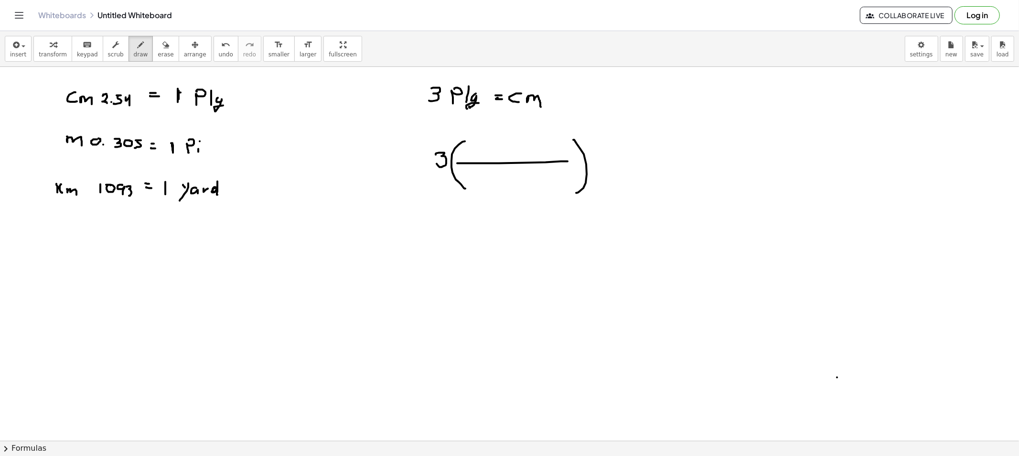
drag, startPoint x: 476, startPoint y: 163, endPoint x: 567, endPoint y: 161, distance: 91.7
drag, startPoint x: 480, startPoint y: 147, endPoint x: 490, endPoint y: 156, distance: 13.5
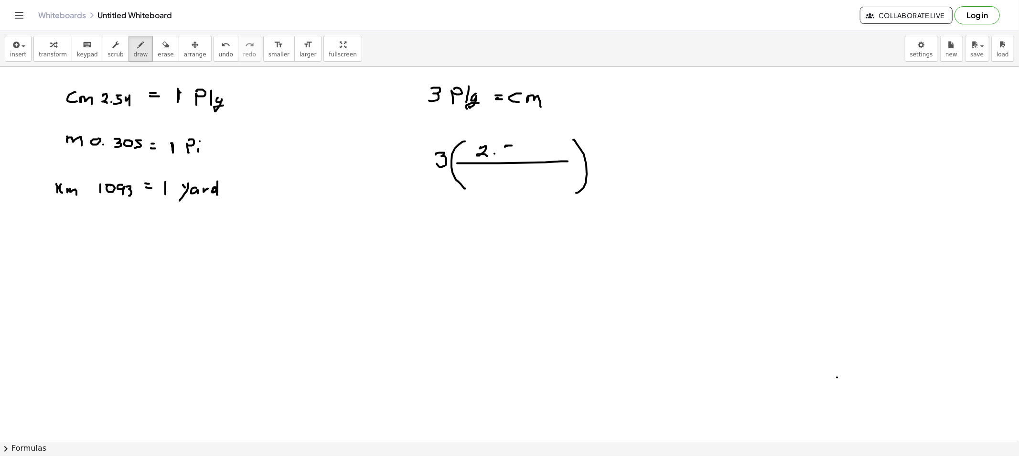
drag, startPoint x: 505, startPoint y: 146, endPoint x: 502, endPoint y: 154, distance: 9.1
drag, startPoint x: 517, startPoint y: 146, endPoint x: 527, endPoint y: 161, distance: 17.9
drag, startPoint x: 498, startPoint y: 181, endPoint x: 517, endPoint y: 180, distance: 19.2
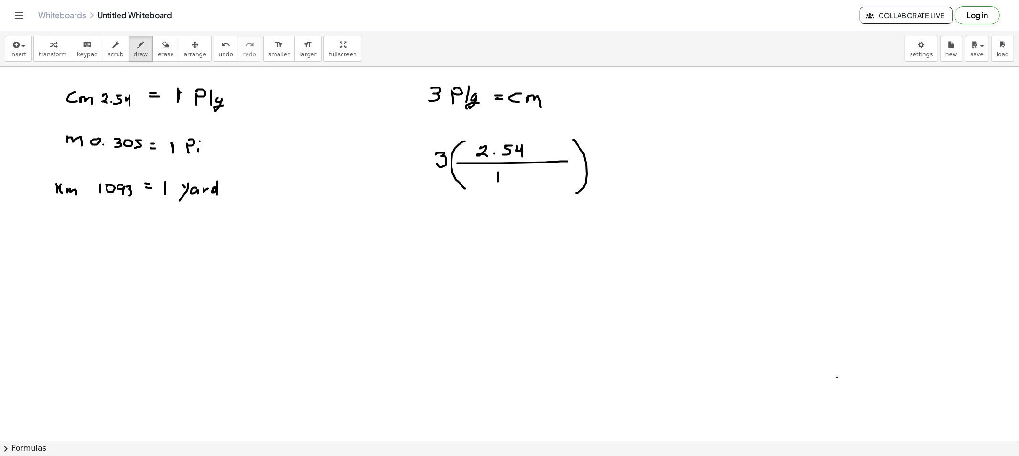
drag, startPoint x: 609, startPoint y: 162, endPoint x: 618, endPoint y: 161, distance: 9.2
drag, startPoint x: 632, startPoint y: 141, endPoint x: 631, endPoint y: 151, distance: 9.6
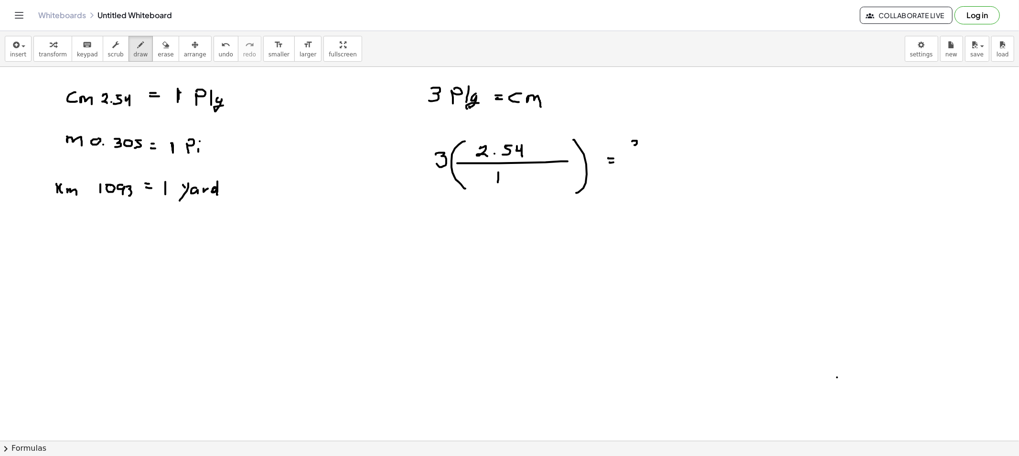
drag, startPoint x: 645, startPoint y: 145, endPoint x: 650, endPoint y: 146, distance: 5.4
drag, startPoint x: 654, startPoint y: 144, endPoint x: 661, endPoint y: 149, distance: 8.5
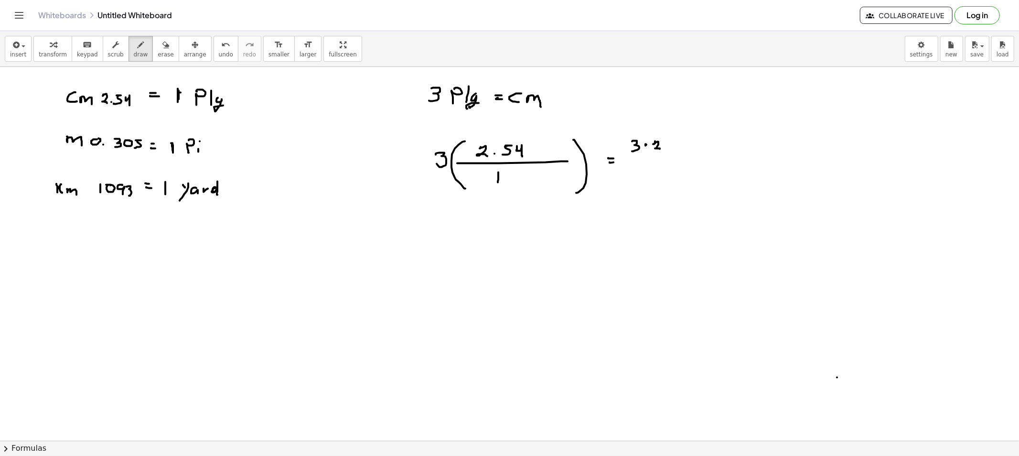
drag, startPoint x: 674, startPoint y: 140, endPoint x: 675, endPoint y: 146, distance: 5.9
drag, startPoint x: 683, startPoint y: 141, endPoint x: 695, endPoint y: 150, distance: 15.0
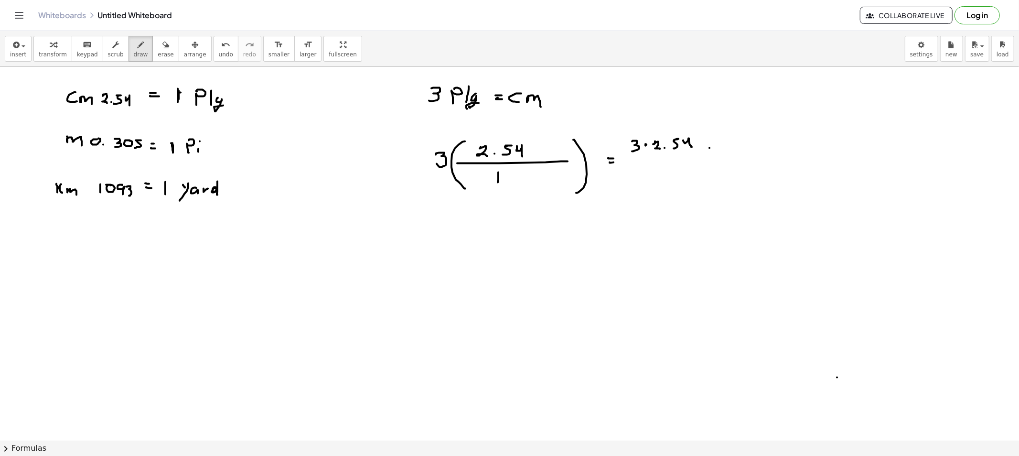
drag, startPoint x: 710, startPoint y: 152, endPoint x: 719, endPoint y: 153, distance: 9.2
drag, startPoint x: 733, startPoint y: 147, endPoint x: 751, endPoint y: 153, distance: 19.6
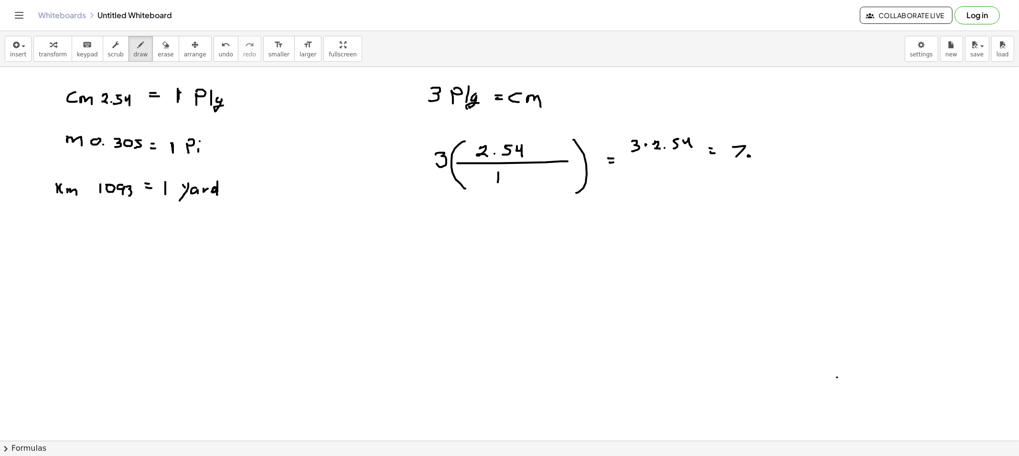
drag, startPoint x: 748, startPoint y: 155, endPoint x: 757, endPoint y: 155, distance: 9.1
drag, startPoint x: 763, startPoint y: 146, endPoint x: 772, endPoint y: 153, distance: 11.9
drag, startPoint x: 774, startPoint y: 149, endPoint x: 780, endPoint y: 158, distance: 10.6
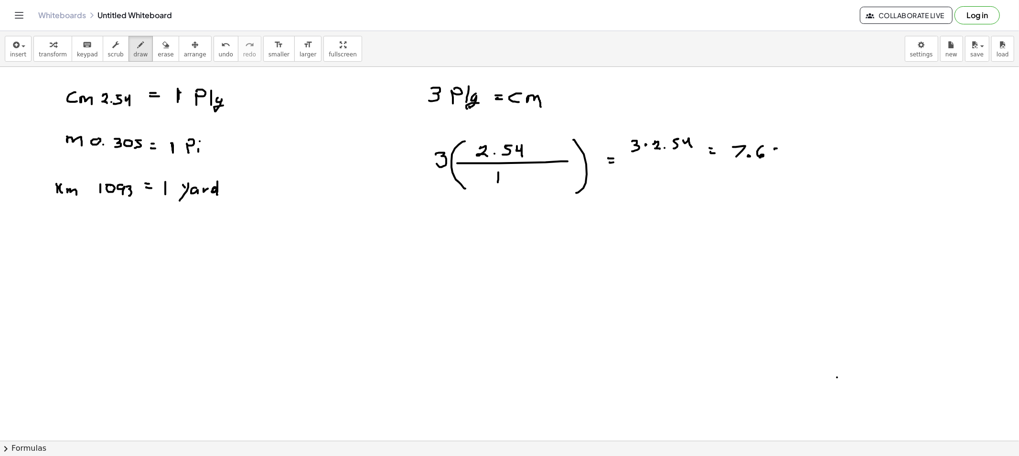
click at [158, 57] on span "erase" at bounding box center [166, 54] width 16 height 7
drag, startPoint x: 467, startPoint y: 170, endPoint x: 783, endPoint y: 181, distance: 316.8
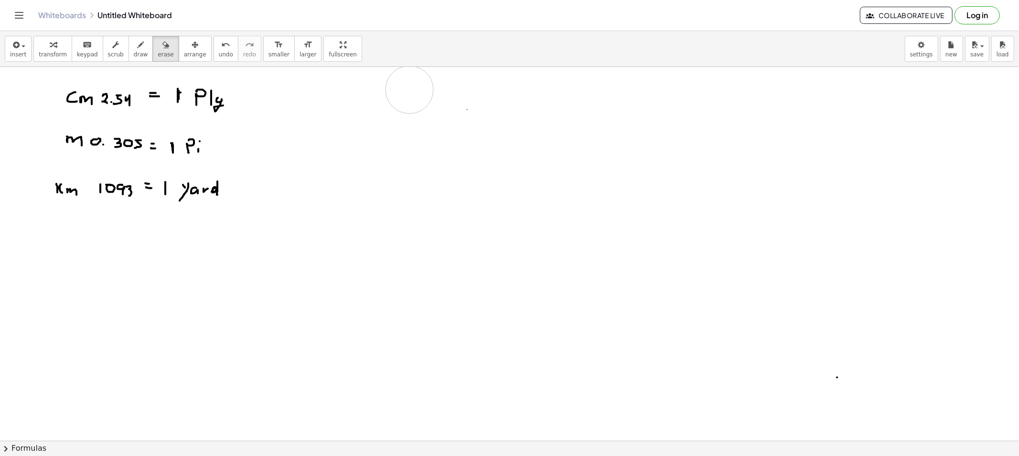
drag, startPoint x: 797, startPoint y: 183, endPoint x: 387, endPoint y: 87, distance: 421.7
drag, startPoint x: 127, startPoint y: 46, endPoint x: 218, endPoint y: 80, distance: 96.9
click at [138, 46] on icon "button" at bounding box center [141, 44] width 7 height 11
drag, startPoint x: 399, startPoint y: 91, endPoint x: 395, endPoint y: 103, distance: 11.9
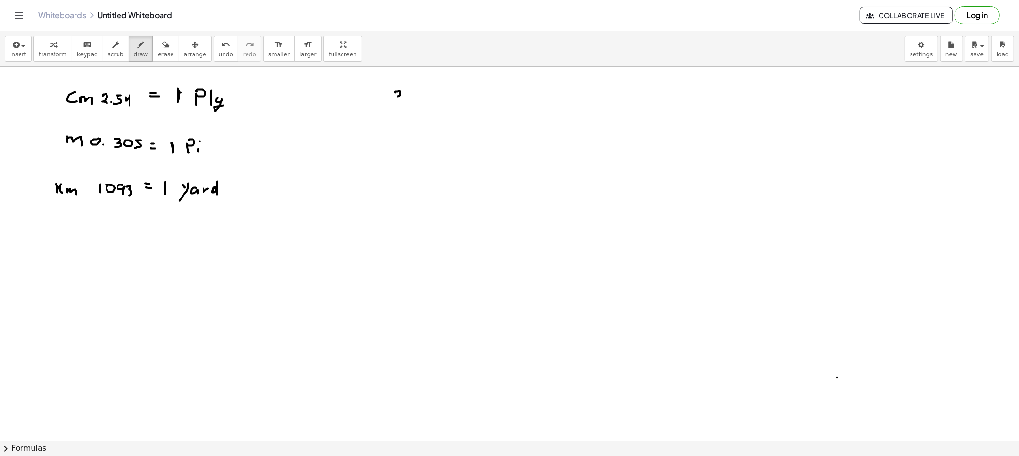
drag, startPoint x: 418, startPoint y: 92, endPoint x: 422, endPoint y: 102, distance: 10.9
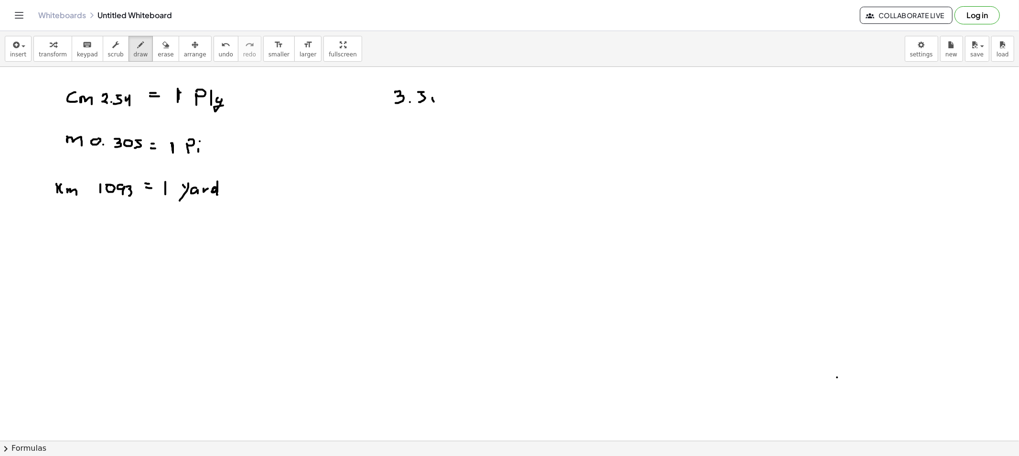
drag, startPoint x: 437, startPoint y: 98, endPoint x: 426, endPoint y: 112, distance: 18.1
drag, startPoint x: 446, startPoint y: 97, endPoint x: 451, endPoint y: 101, distance: 6.6
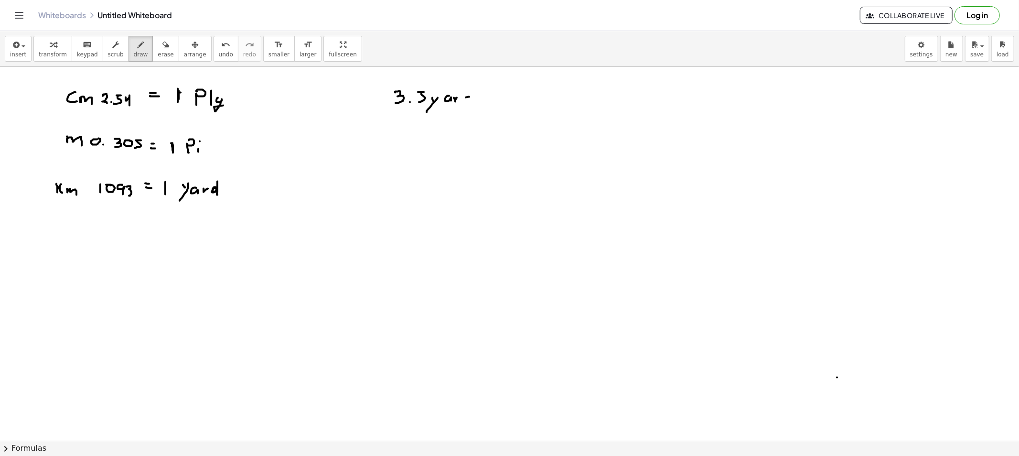
drag, startPoint x: 469, startPoint y: 97, endPoint x: 473, endPoint y: 86, distance: 11.4
drag, startPoint x: 473, startPoint y: 86, endPoint x: 473, endPoint y: 106, distance: 19.6
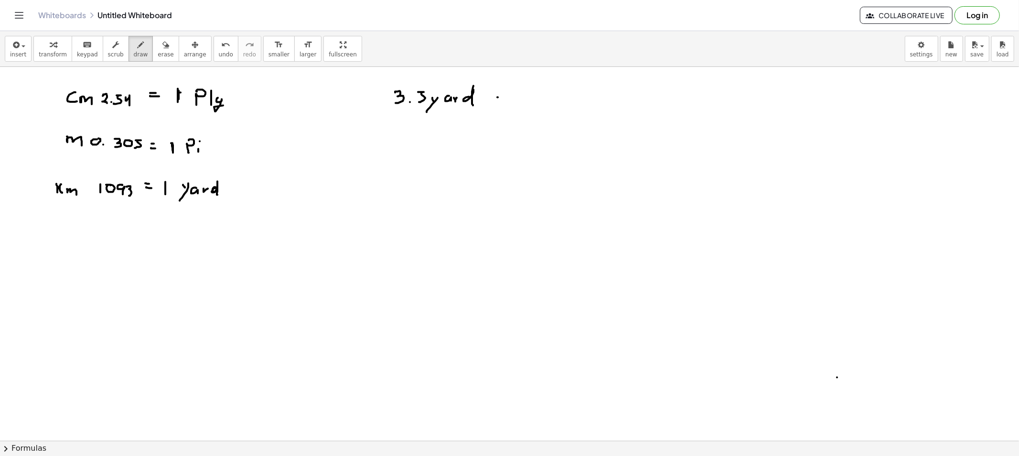
drag, startPoint x: 496, startPoint y: 101, endPoint x: 511, endPoint y: 101, distance: 15.8
drag, startPoint x: 523, startPoint y: 101, endPoint x: 531, endPoint y: 94, distance: 10.5
drag, startPoint x: 526, startPoint y: 97, endPoint x: 536, endPoint y: 98, distance: 9.6
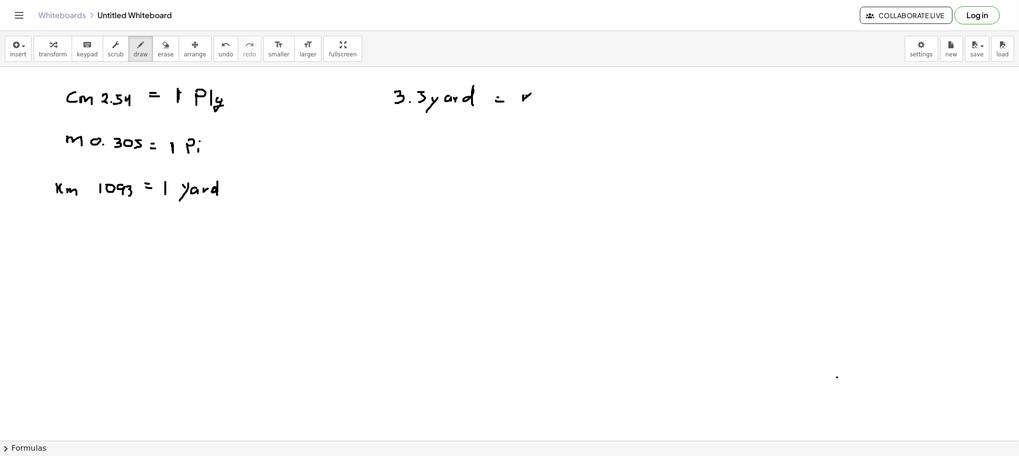
drag, startPoint x: 536, startPoint y: 98, endPoint x: 544, endPoint y: 110, distance: 14.3
drag, startPoint x: 436, startPoint y: 173, endPoint x: 438, endPoint y: 182, distance: 9.4
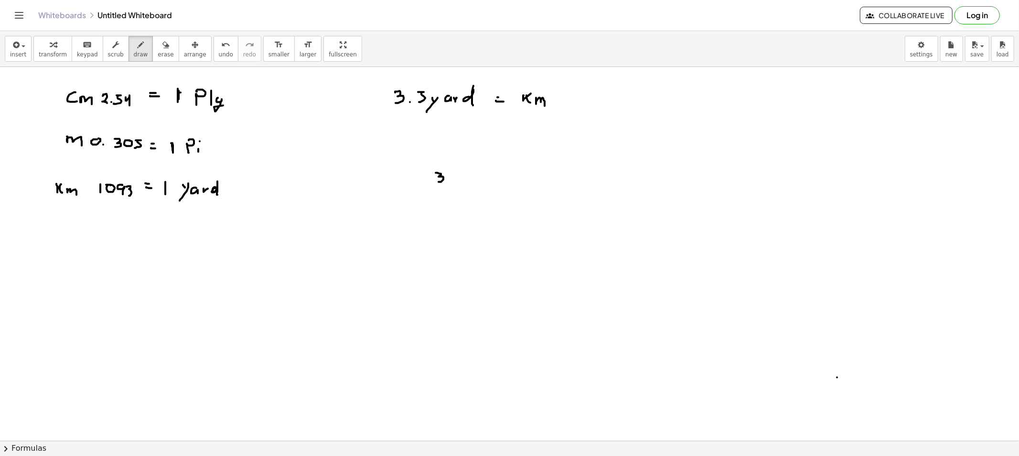
drag, startPoint x: 463, startPoint y: 173, endPoint x: 457, endPoint y: 183, distance: 12.0
drag, startPoint x: 468, startPoint y: 177, endPoint x: 481, endPoint y: 228, distance: 52.6
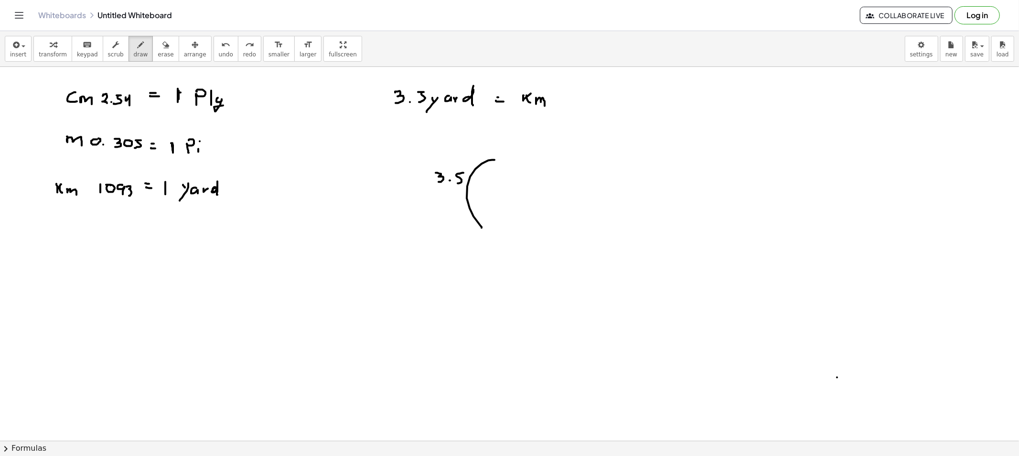
drag, startPoint x: 494, startPoint y: 160, endPoint x: 481, endPoint y: 228, distance: 69.0
drag, startPoint x: 589, startPoint y: 163, endPoint x: 603, endPoint y: 216, distance: 55.2
drag, startPoint x: 521, startPoint y: 193, endPoint x: 597, endPoint y: 188, distance: 76.6
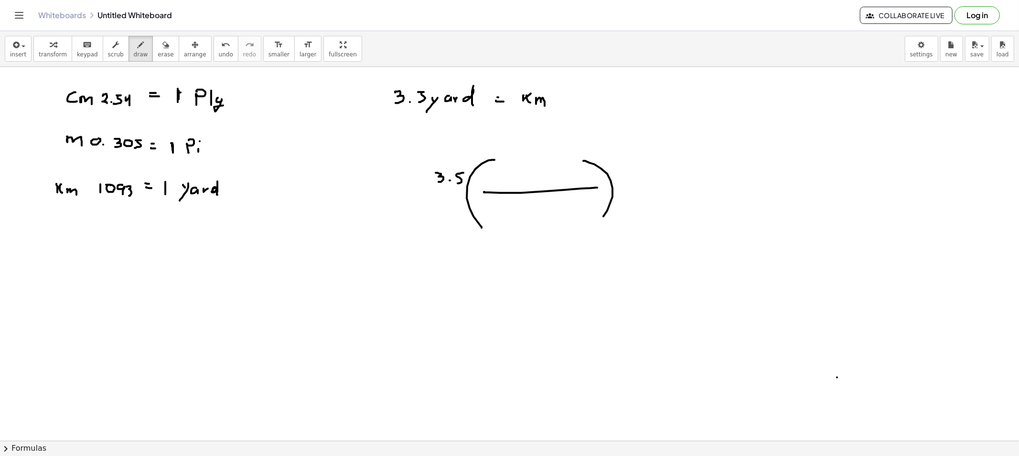
drag, startPoint x: 515, startPoint y: 171, endPoint x: 514, endPoint y: 185, distance: 13.9
drag, startPoint x: 542, startPoint y: 175, endPoint x: 549, endPoint y: 184, distance: 11.3
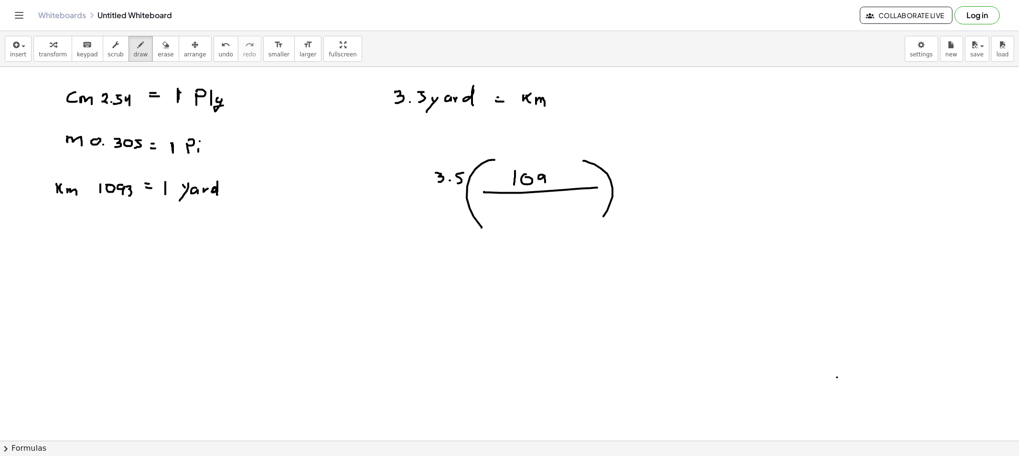
drag, startPoint x: 556, startPoint y: 174, endPoint x: 560, endPoint y: 184, distance: 10.7
drag, startPoint x: 523, startPoint y: 206, endPoint x: 523, endPoint y: 216, distance: 10.0
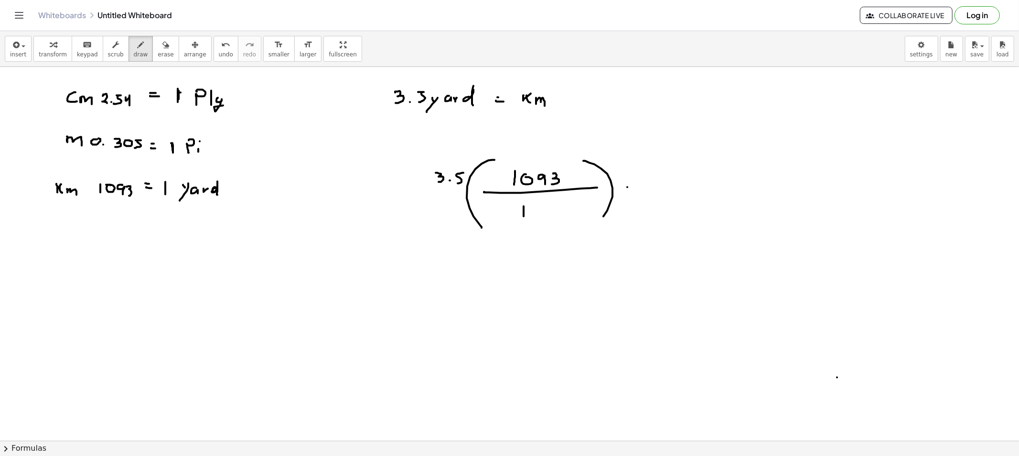
drag, startPoint x: 627, startPoint y: 191, endPoint x: 635, endPoint y: 192, distance: 8.6
click at [154, 59] on button "erase" at bounding box center [165, 49] width 26 height 26
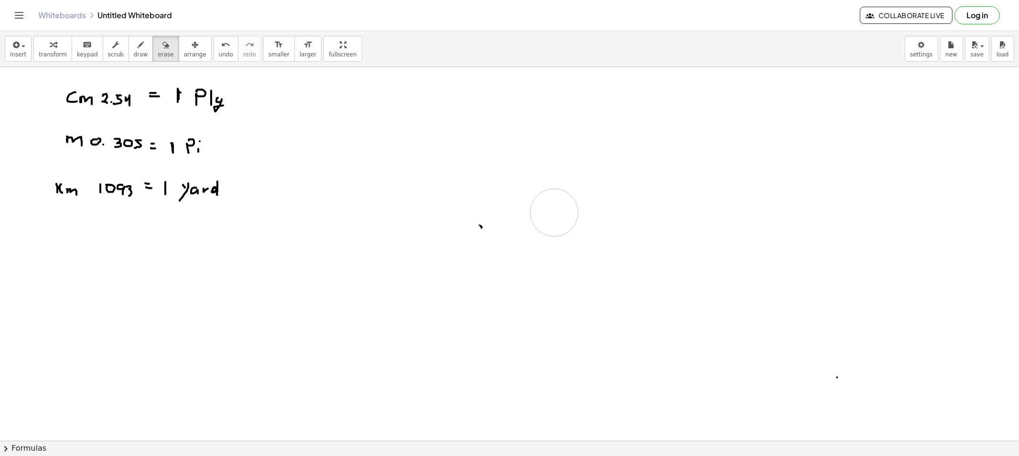
drag, startPoint x: 436, startPoint y: 106, endPoint x: 463, endPoint y: 208, distance: 105.9
click at [138, 48] on icon "button" at bounding box center [141, 44] width 7 height 11
drag, startPoint x: 419, startPoint y: 86, endPoint x: 419, endPoint y: 96, distance: 10.5
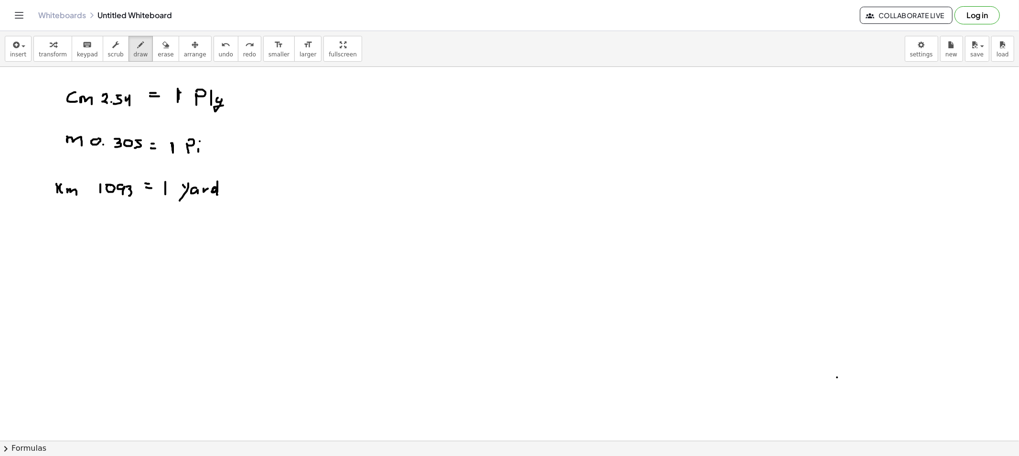
drag, startPoint x: 430, startPoint y: 81, endPoint x: 432, endPoint y: 94, distance: 13.0
drag, startPoint x: 443, startPoint y: 81, endPoint x: 450, endPoint y: 81, distance: 7.2
drag, startPoint x: 445, startPoint y: 82, endPoint x: 445, endPoint y: 91, distance: 9.6
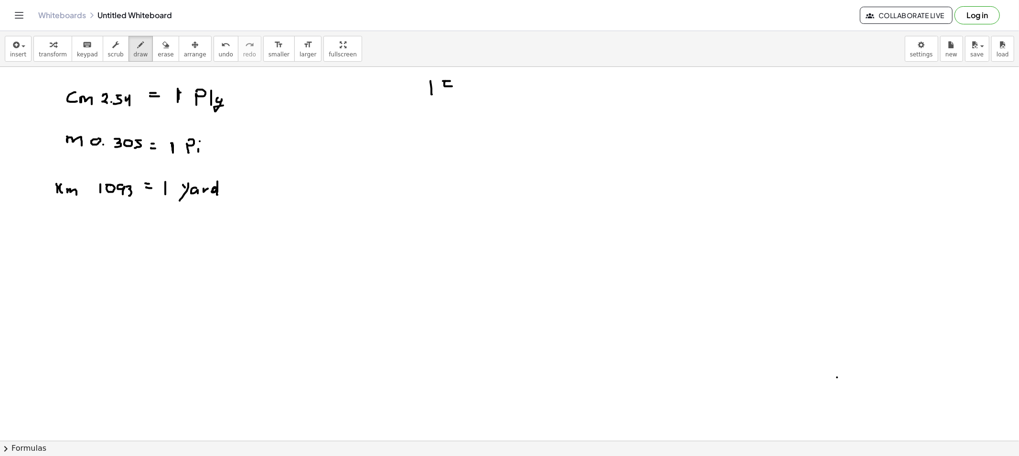
drag, startPoint x: 484, startPoint y: 86, endPoint x: 490, endPoint y: 88, distance: 6.2
drag, startPoint x: 490, startPoint y: 93, endPoint x: 503, endPoint y: 94, distance: 12.9
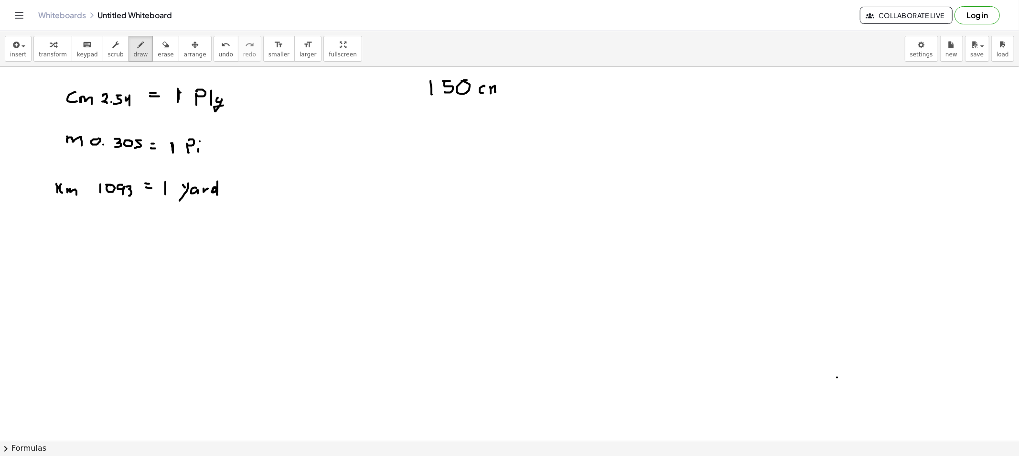
drag, startPoint x: 517, startPoint y: 89, endPoint x: 523, endPoint y: 89, distance: 6.2
drag, startPoint x: 548, startPoint y: 87, endPoint x: 542, endPoint y: 97, distance: 11.5
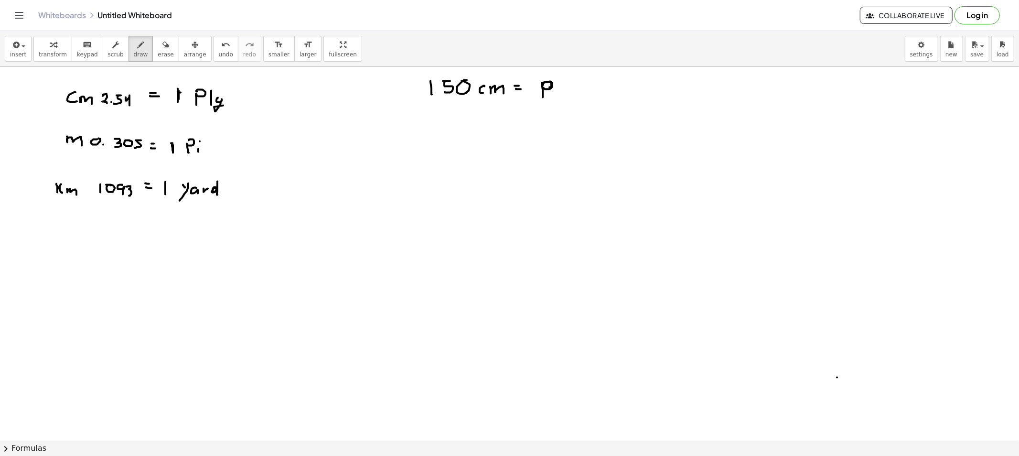
click at [135, 58] on span "draw" at bounding box center [141, 54] width 14 height 7
drag, startPoint x: 177, startPoint y: 127, endPoint x: 189, endPoint y: 122, distance: 12.2
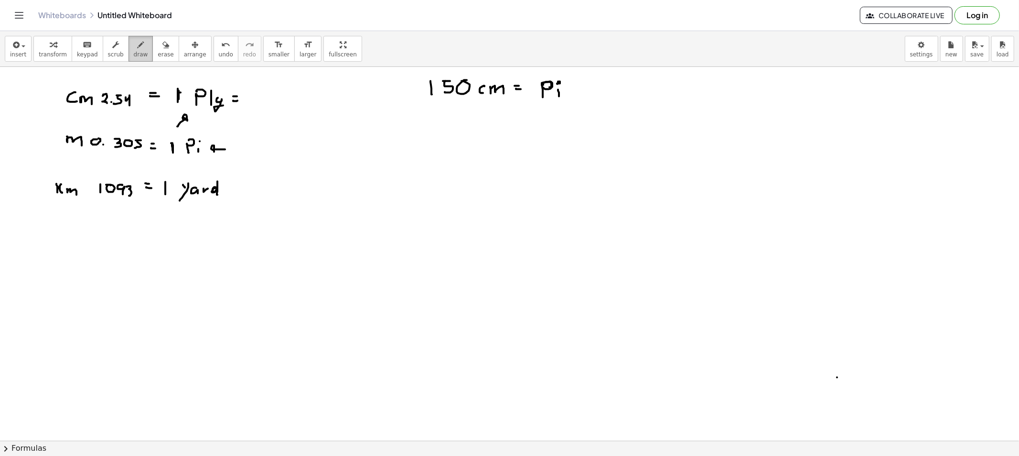
click at [134, 51] on span "draw" at bounding box center [141, 54] width 14 height 7
drag, startPoint x: 220, startPoint y: 132, endPoint x: 209, endPoint y: 135, distance: 11.8
drag, startPoint x: 209, startPoint y: 135, endPoint x: 213, endPoint y: 136, distance: 5.0
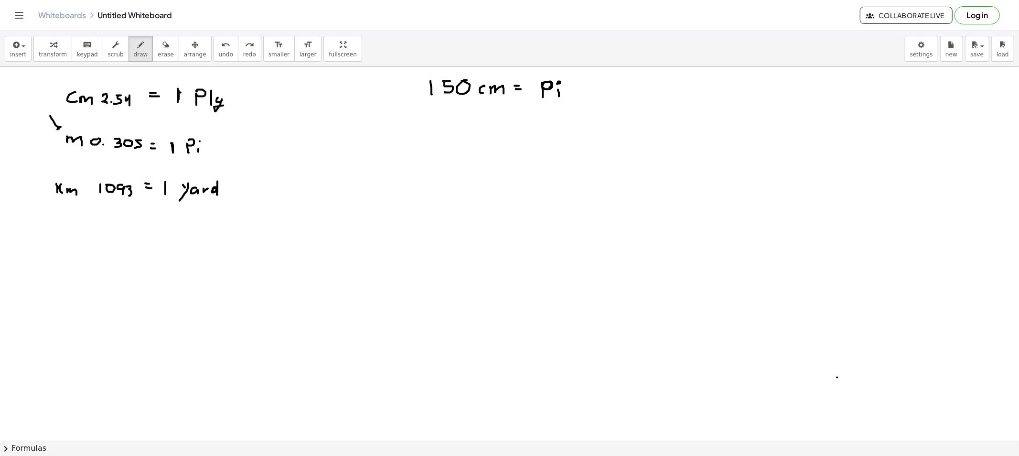
drag, startPoint x: 487, startPoint y: 109, endPoint x: 493, endPoint y: 113, distance: 6.9
click at [162, 44] on icon "button" at bounding box center [165, 44] width 7 height 11
drag, startPoint x: 29, startPoint y: 121, endPoint x: 39, endPoint y: 127, distance: 11.4
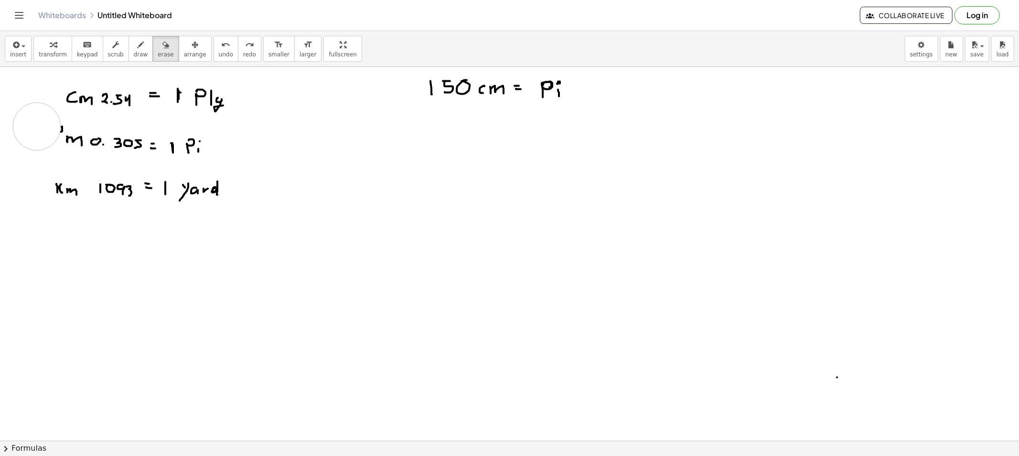
click at [128, 59] on button "draw" at bounding box center [140, 49] width 25 height 26
click at [134, 54] on span "draw" at bounding box center [141, 54] width 14 height 7
drag, startPoint x: 733, startPoint y: 83, endPoint x: 729, endPoint y: 92, distance: 10.5
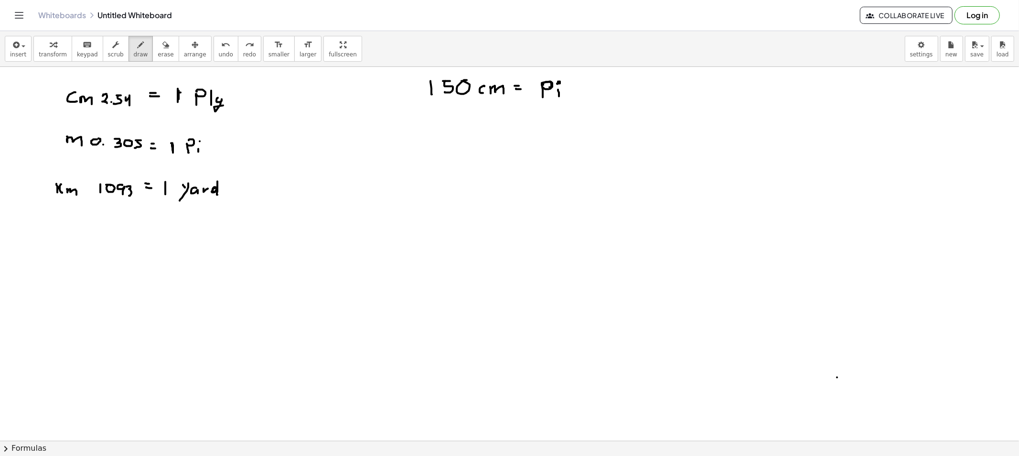
drag, startPoint x: 731, startPoint y: 81, endPoint x: 733, endPoint y: 91, distance: 9.7
drag, startPoint x: 776, startPoint y: 83, endPoint x: 785, endPoint y: 86, distance: 9.7
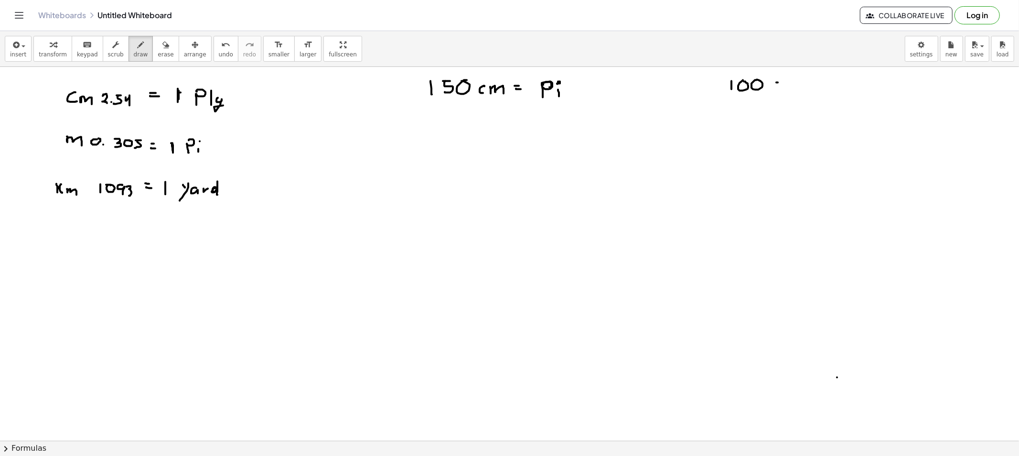
drag, startPoint x: 786, startPoint y: 88, endPoint x: 804, endPoint y: 89, distance: 18.2
drag, startPoint x: 815, startPoint y: 86, endPoint x: 821, endPoint y: 88, distance: 6.8
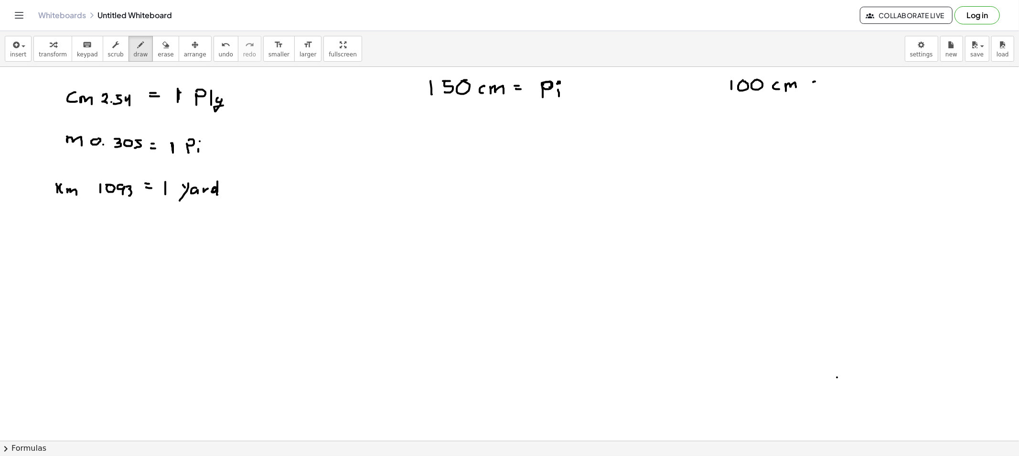
drag, startPoint x: 845, startPoint y: 86, endPoint x: 853, endPoint y: 87, distance: 7.7
drag, startPoint x: 853, startPoint y: 87, endPoint x: 852, endPoint y: 96, distance: 8.6
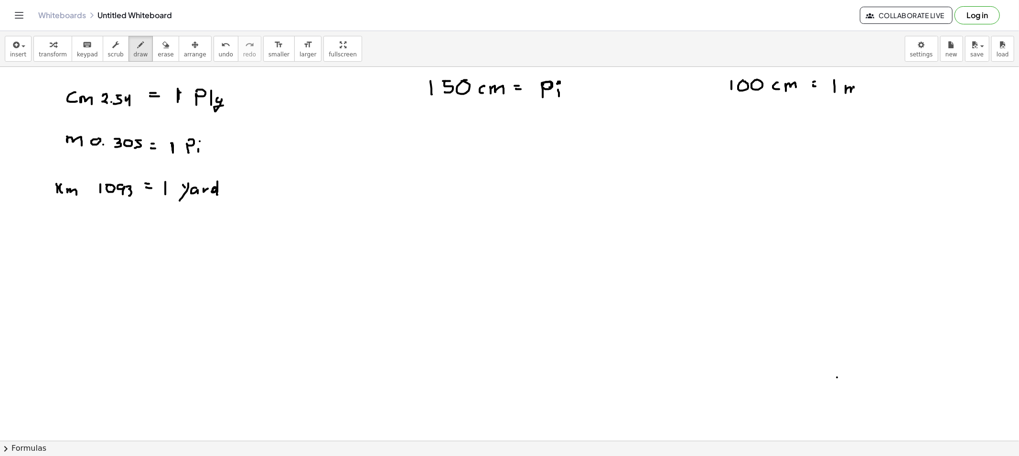
drag, startPoint x: 738, startPoint y: 136, endPoint x: 739, endPoint y: 147, distance: 11.5
drag, startPoint x: 732, startPoint y: 138, endPoint x: 742, endPoint y: 136, distance: 10.8
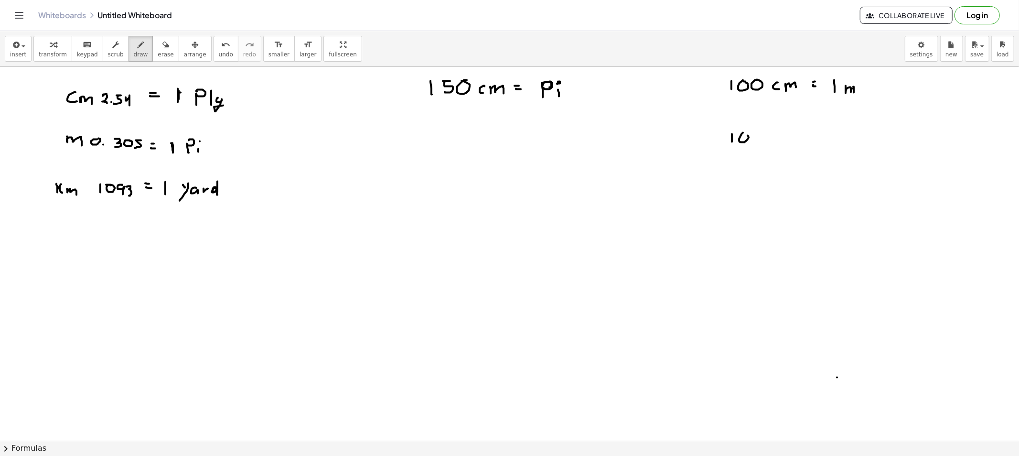
drag, startPoint x: 743, startPoint y: 133, endPoint x: 745, endPoint y: 137, distance: 5.2
drag, startPoint x: 785, startPoint y: 139, endPoint x: 797, endPoint y: 138, distance: 12.5
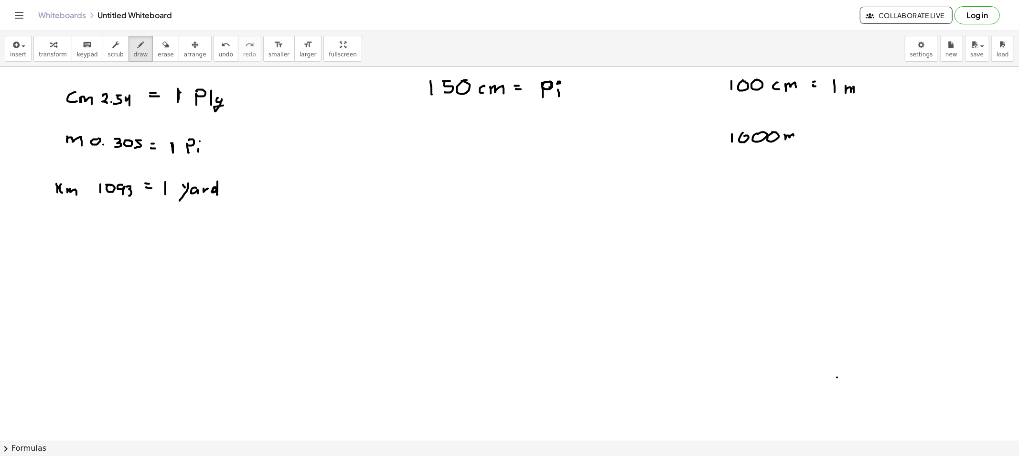
drag, startPoint x: 813, startPoint y: 136, endPoint x: 819, endPoint y: 138, distance: 6.4
drag, startPoint x: 829, startPoint y: 127, endPoint x: 831, endPoint y: 135, distance: 7.8
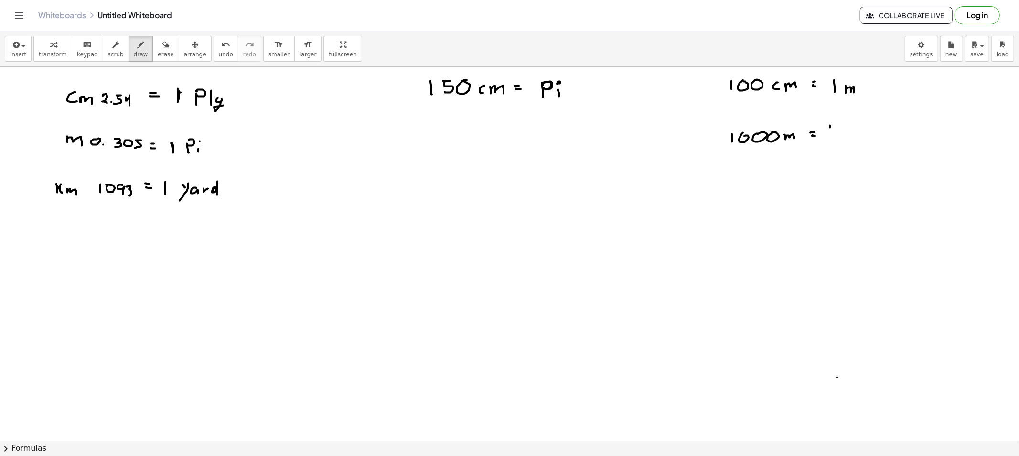
drag, startPoint x: 841, startPoint y: 132, endPoint x: 845, endPoint y: 126, distance: 7.3
drag, startPoint x: 844, startPoint y: 130, endPoint x: 847, endPoint y: 135, distance: 5.8
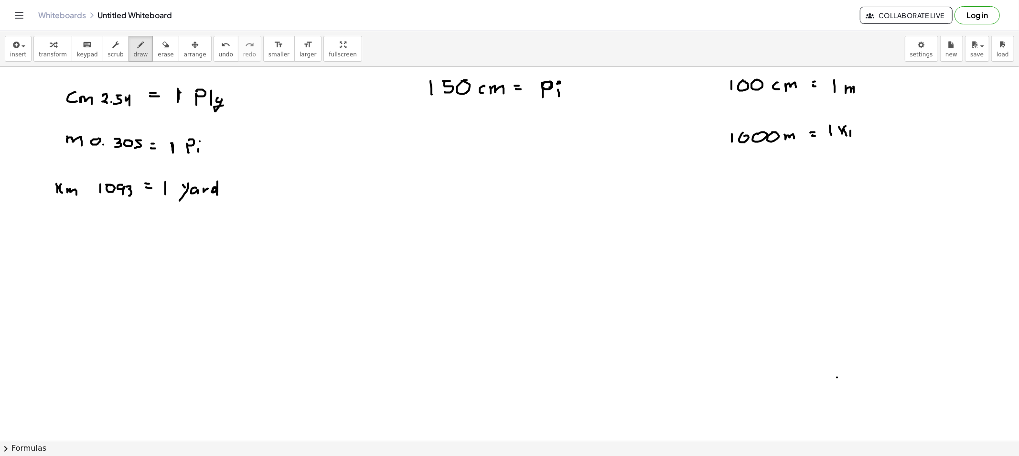
drag, startPoint x: 850, startPoint y: 131, endPoint x: 856, endPoint y: 135, distance: 7.6
drag, startPoint x: 850, startPoint y: 134, endPoint x: 855, endPoint y: 129, distance: 6.1
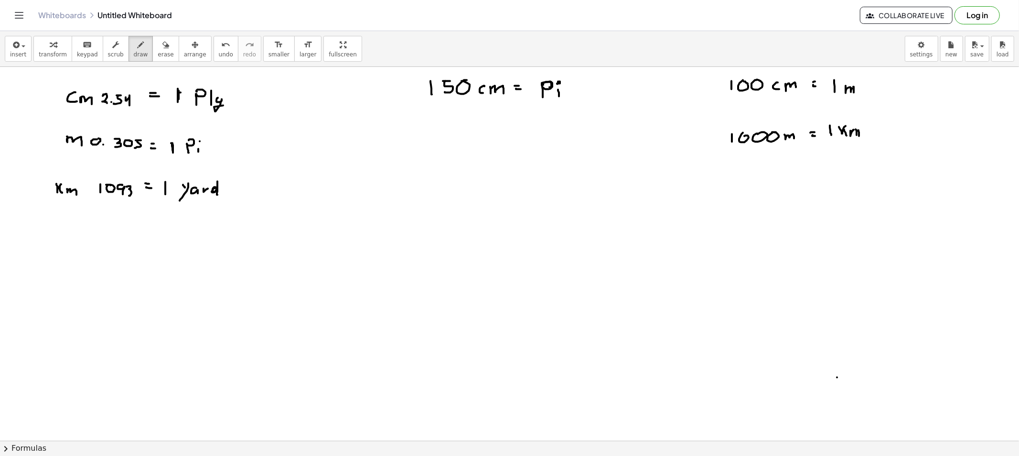
drag, startPoint x: 397, startPoint y: 84, endPoint x: 405, endPoint y: 86, distance: 8.0
drag, startPoint x: 438, startPoint y: 140, endPoint x: 438, endPoint y: 150, distance: 10.0
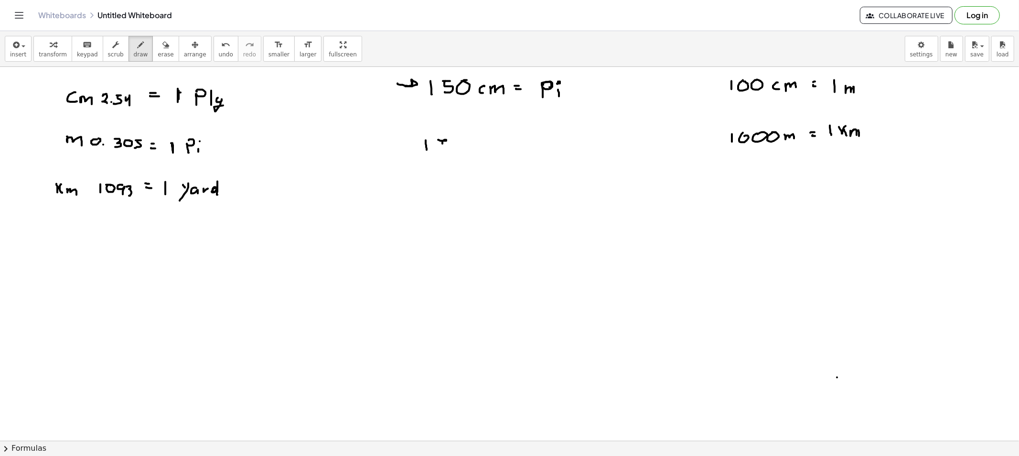
drag, startPoint x: 453, startPoint y: 146, endPoint x: 457, endPoint y: 141, distance: 7.1
drag, startPoint x: 469, startPoint y: 145, endPoint x: 478, endPoint y: 149, distance: 9.8
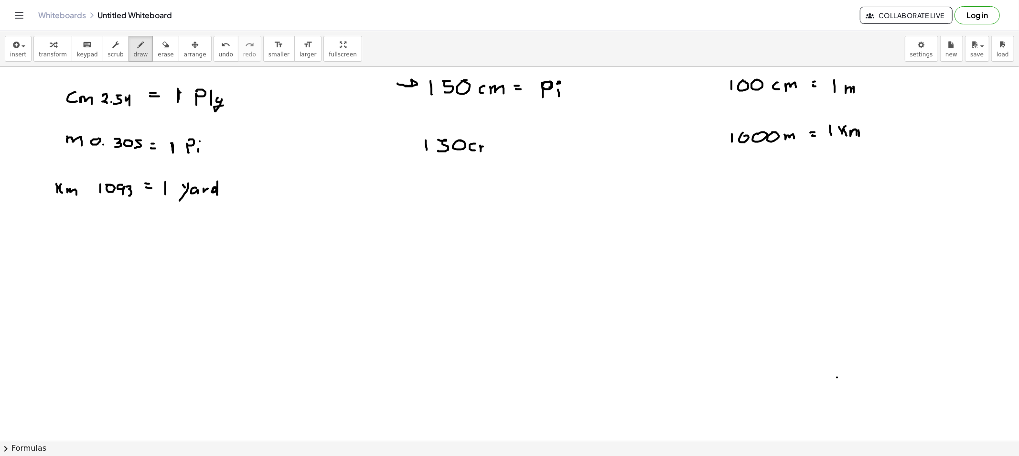
drag, startPoint x: 480, startPoint y: 150, endPoint x: 489, endPoint y: 147, distance: 9.7
drag, startPoint x: 489, startPoint y: 147, endPoint x: 490, endPoint y: 154, distance: 6.7
drag, startPoint x: 499, startPoint y: 166, endPoint x: 508, endPoint y: 179, distance: 15.5
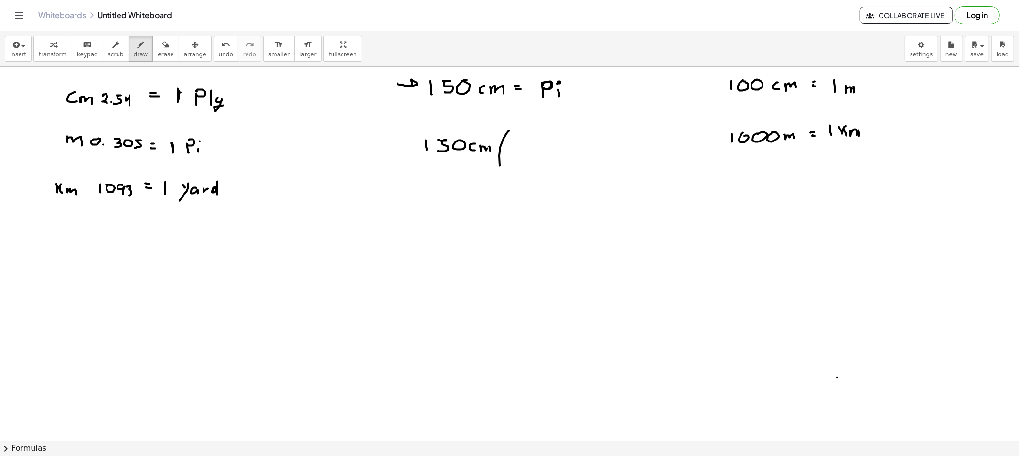
drag, startPoint x: 614, startPoint y: 129, endPoint x: 617, endPoint y: 182, distance: 53.1
drag, startPoint x: 527, startPoint y: 155, endPoint x: 601, endPoint y: 151, distance: 73.6
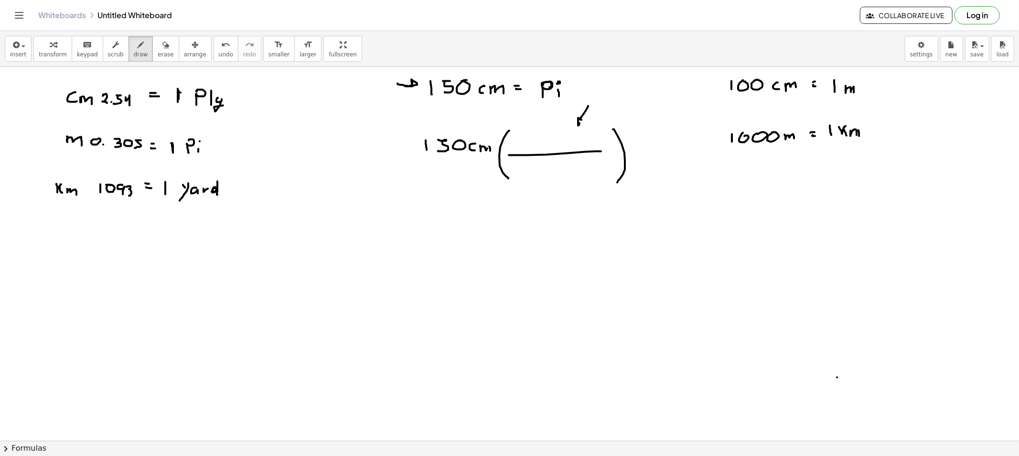
drag, startPoint x: 585, startPoint y: 111, endPoint x: 581, endPoint y: 120, distance: 10.5
drag, startPoint x: 543, startPoint y: 135, endPoint x: 544, endPoint y: 147, distance: 12.0
drag, startPoint x: 552, startPoint y: 141, endPoint x: 560, endPoint y: 148, distance: 10.5
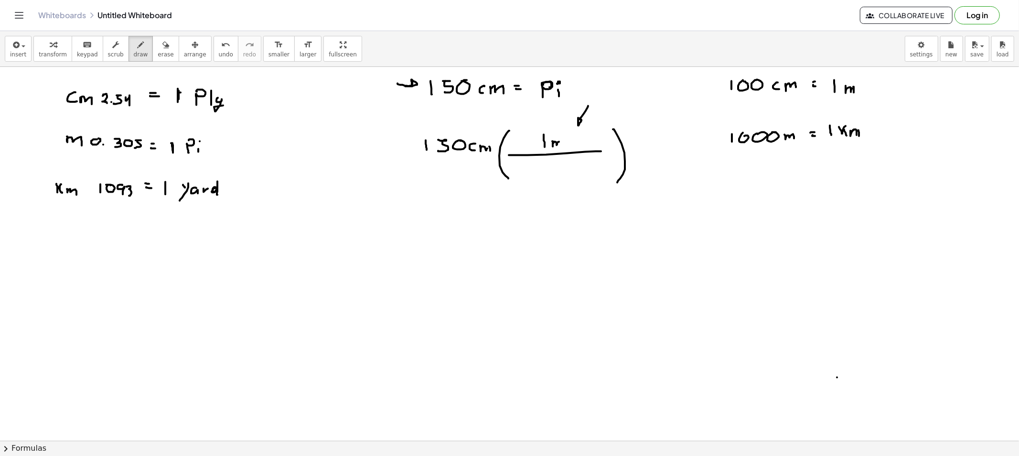
drag, startPoint x: 538, startPoint y: 163, endPoint x: 538, endPoint y: 171, distance: 7.6
drag, startPoint x: 547, startPoint y: 170, endPoint x: 563, endPoint y: 168, distance: 15.5
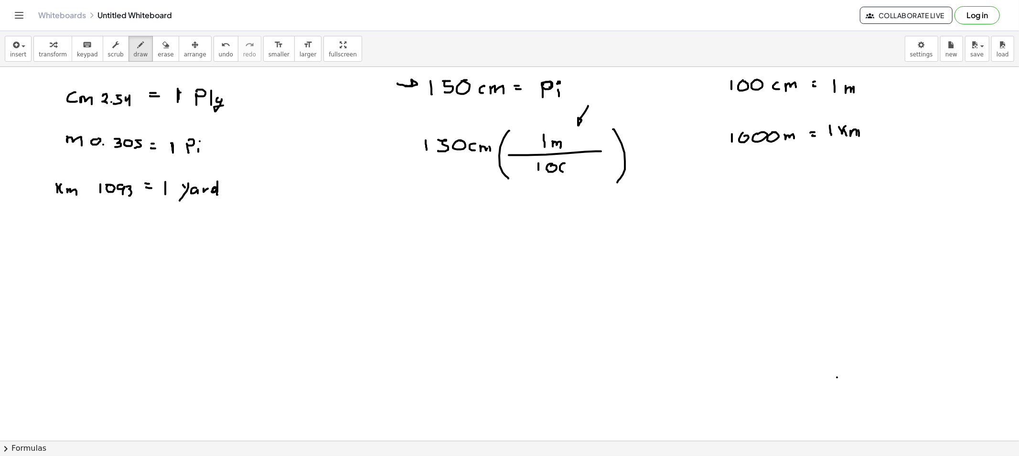
drag, startPoint x: 666, startPoint y: 155, endPoint x: 684, endPoint y: 155, distance: 18.6
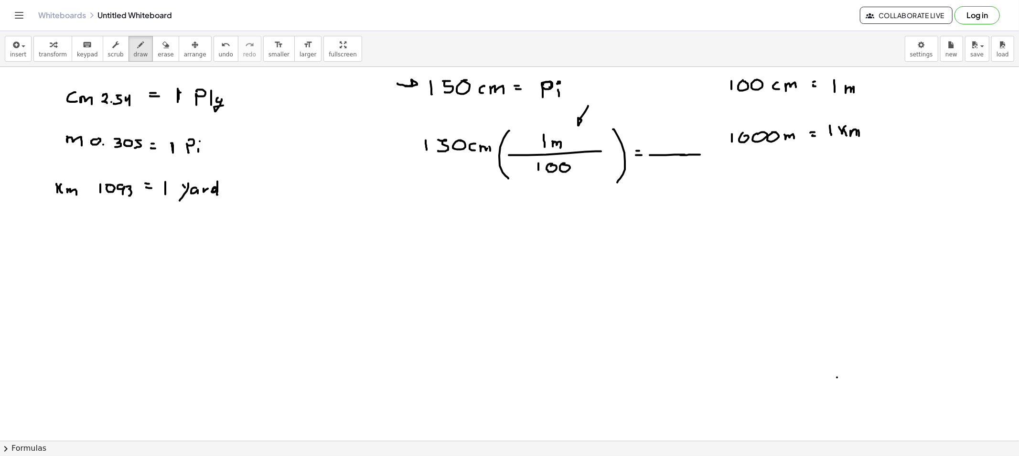
drag, startPoint x: 680, startPoint y: 155, endPoint x: 700, endPoint y: 155, distance: 20.1
drag, startPoint x: 653, startPoint y: 140, endPoint x: 653, endPoint y: 148, distance: 7.6
drag, startPoint x: 658, startPoint y: 139, endPoint x: 664, endPoint y: 143, distance: 7.7
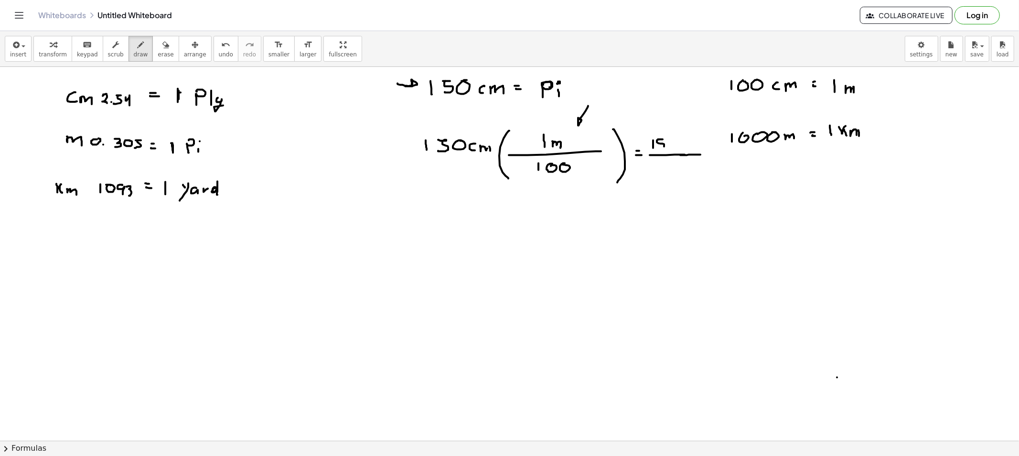
drag, startPoint x: 670, startPoint y: 146, endPoint x: 671, endPoint y: 140, distance: 5.3
drag, startPoint x: 655, startPoint y: 163, endPoint x: 655, endPoint y: 169, distance: 5.3
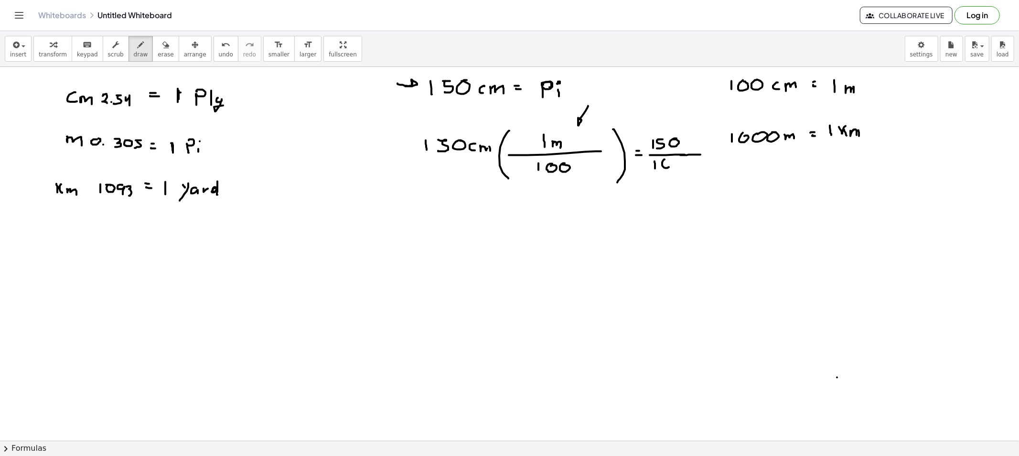
drag, startPoint x: 426, startPoint y: 206, endPoint x: 432, endPoint y: 212, distance: 8.1
drag, startPoint x: 433, startPoint y: 211, endPoint x: 437, endPoint y: 209, distance: 5.1
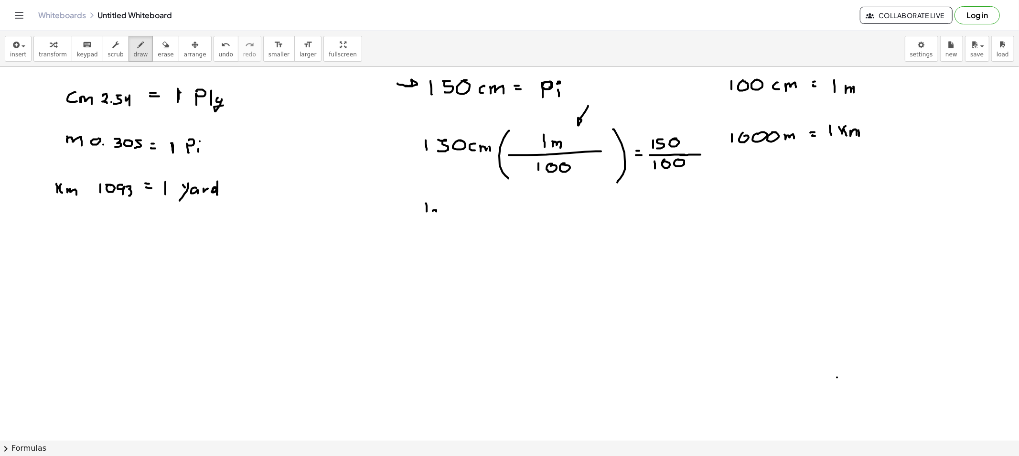
drag, startPoint x: 443, startPoint y: 203, endPoint x: 442, endPoint y: 212, distance: 8.6
drag, startPoint x: 407, startPoint y: 190, endPoint x: 431, endPoint y: 209, distance: 30.3
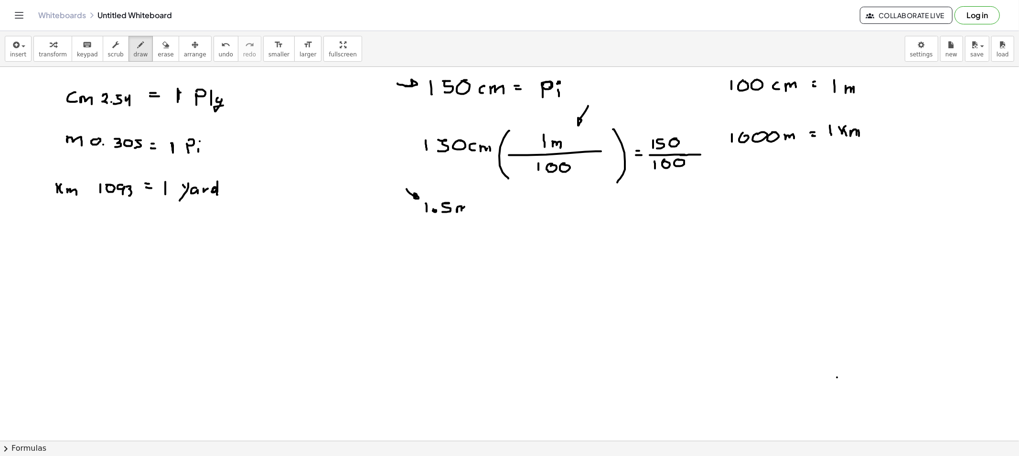
drag, startPoint x: 457, startPoint y: 208, endPoint x: 466, endPoint y: 214, distance: 11.0
drag, startPoint x: 135, startPoint y: 51, endPoint x: 157, endPoint y: 55, distance: 22.0
click at [136, 51] on span "draw" at bounding box center [141, 54] width 14 height 7
click at [158, 55] on span "erase" at bounding box center [166, 54] width 16 height 7
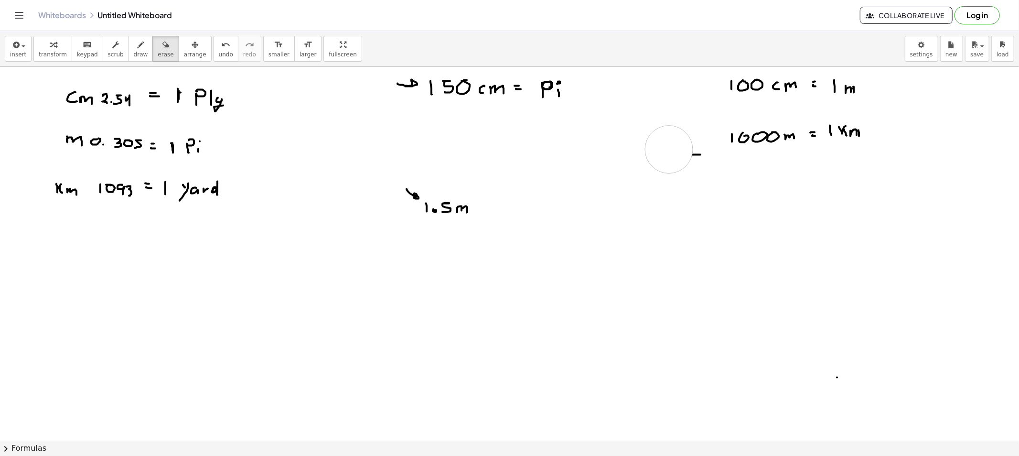
drag, startPoint x: 461, startPoint y: 157, endPoint x: 670, endPoint y: 156, distance: 209.2
click at [138, 46] on icon "button" at bounding box center [141, 44] width 7 height 11
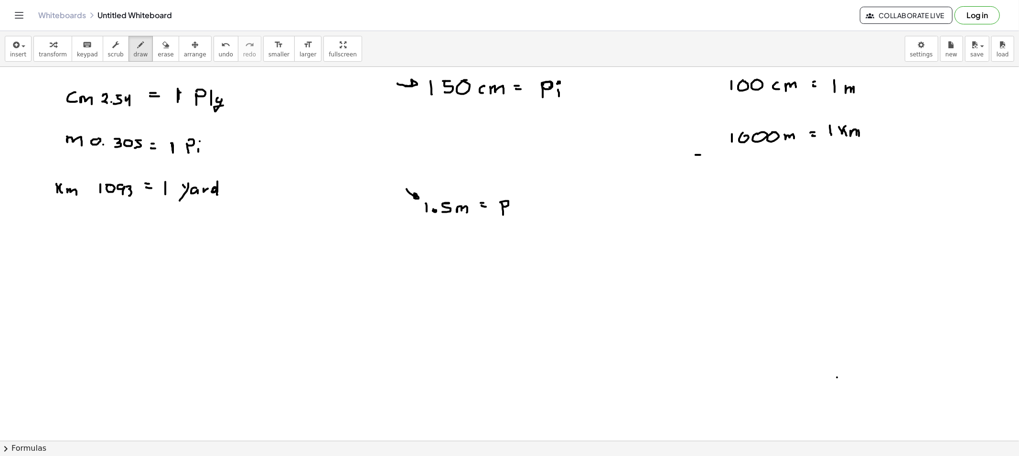
drag, startPoint x: 500, startPoint y: 202, endPoint x: 503, endPoint y: 215, distance: 12.7
drag, startPoint x: 511, startPoint y: 203, endPoint x: 527, endPoint y: 212, distance: 18.0
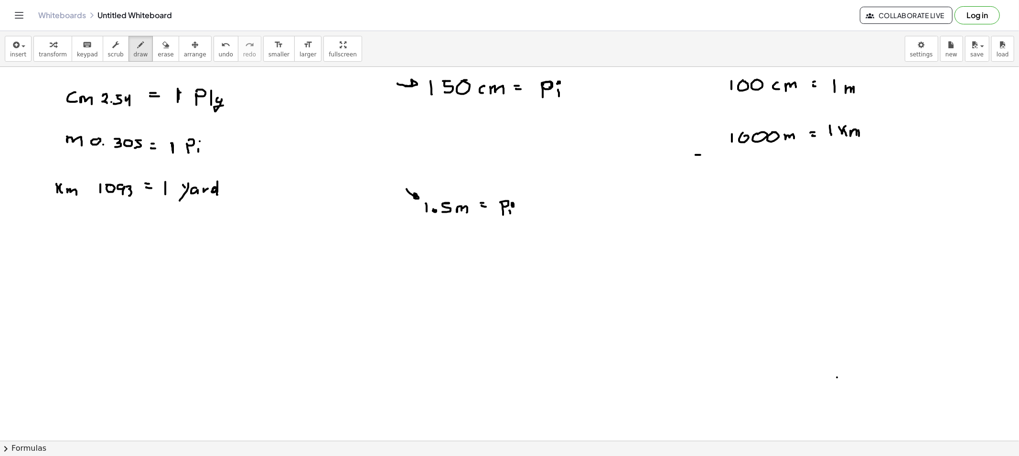
drag, startPoint x: 430, startPoint y: 263, endPoint x: 433, endPoint y: 271, distance: 8.6
drag, startPoint x: 457, startPoint y: 261, endPoint x: 457, endPoint y: 268, distance: 7.6
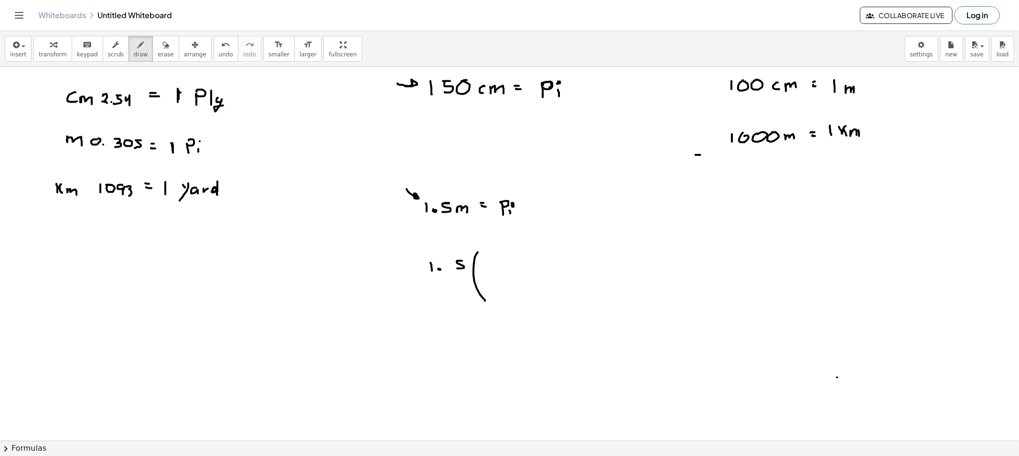
drag, startPoint x: 478, startPoint y: 252, endPoint x: 485, endPoint y: 301, distance: 49.2
drag, startPoint x: 560, startPoint y: 256, endPoint x: 552, endPoint y: 307, distance: 50.8
drag, startPoint x: 489, startPoint y: 273, endPoint x: 548, endPoint y: 273, distance: 59.7
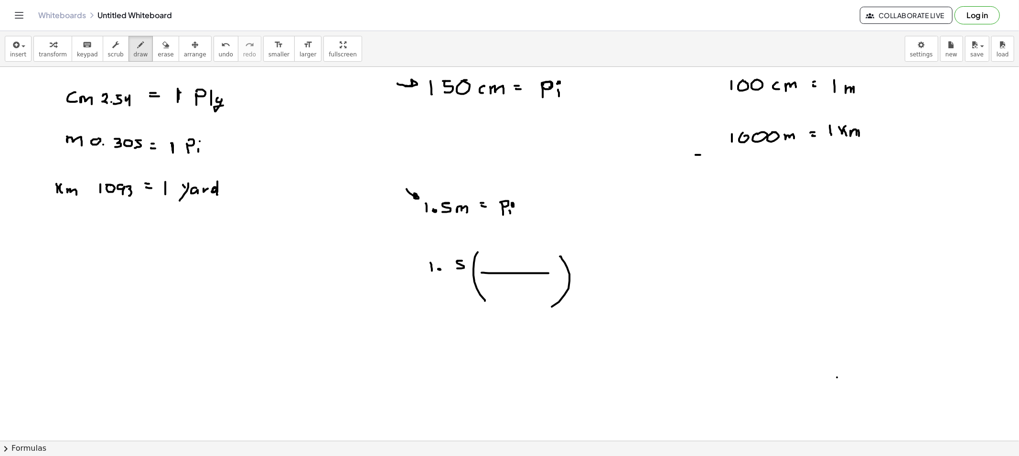
drag, startPoint x: 556, startPoint y: 235, endPoint x: 554, endPoint y: 242, distance: 7.3
drag, startPoint x: 503, startPoint y: 256, endPoint x: 505, endPoint y: 268, distance: 12.6
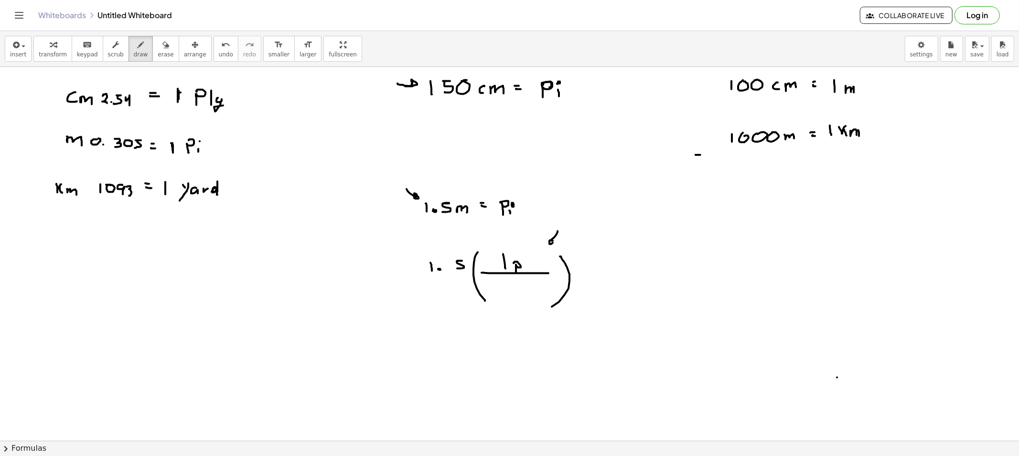
drag, startPoint x: 513, startPoint y: 263, endPoint x: 516, endPoint y: 273, distance: 9.8
drag, startPoint x: 491, startPoint y: 315, endPoint x: 504, endPoint y: 308, distance: 15.0
drag, startPoint x: 61, startPoint y: 162, endPoint x: 146, endPoint y: 157, distance: 84.7
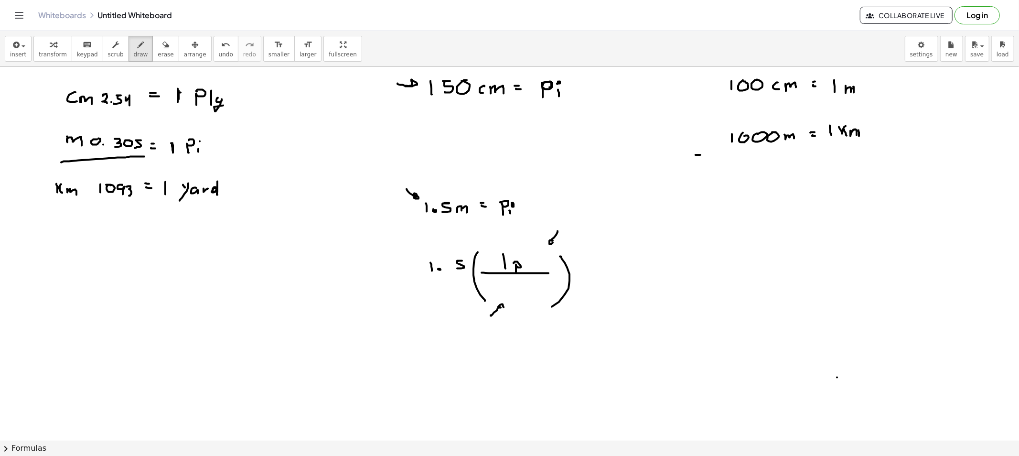
drag, startPoint x: 23, startPoint y: 144, endPoint x: 44, endPoint y: 140, distance: 21.4
drag, startPoint x: 44, startPoint y: 140, endPoint x: 41, endPoint y: 146, distance: 6.4
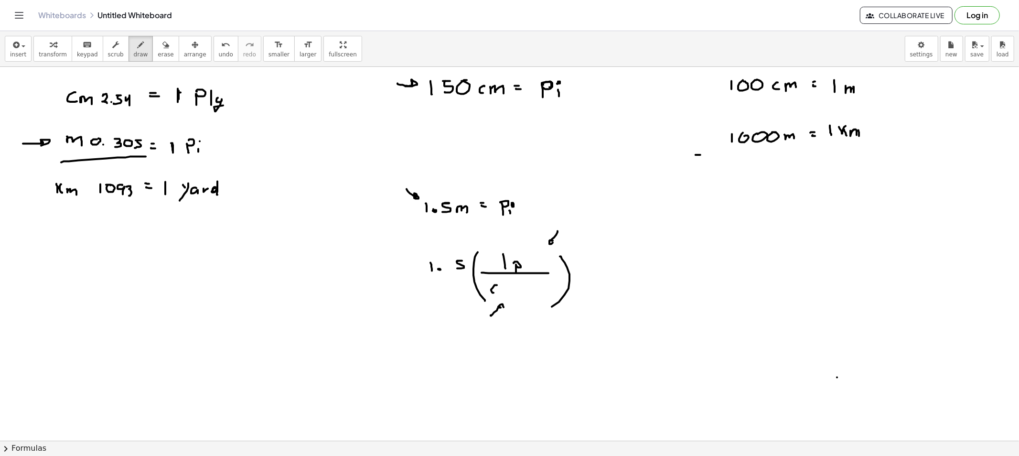
drag, startPoint x: 497, startPoint y: 285, endPoint x: 499, endPoint y: 290, distance: 5.1
drag, startPoint x: 517, startPoint y: 285, endPoint x: 512, endPoint y: 293, distance: 9.8
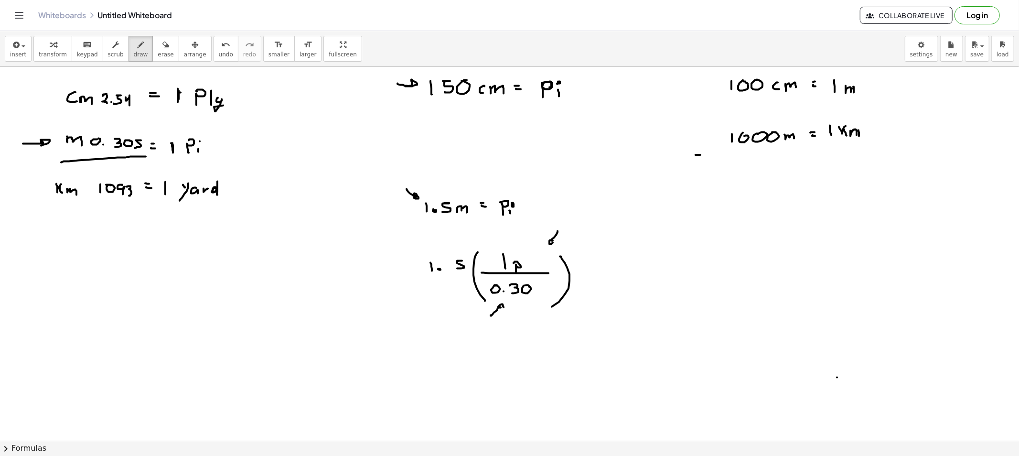
drag, startPoint x: 523, startPoint y: 293, endPoint x: 528, endPoint y: 287, distance: 7.8
drag, startPoint x: 537, startPoint y: 284, endPoint x: 535, endPoint y: 291, distance: 7.4
click at [158, 49] on button "erase" at bounding box center [165, 49] width 26 height 26
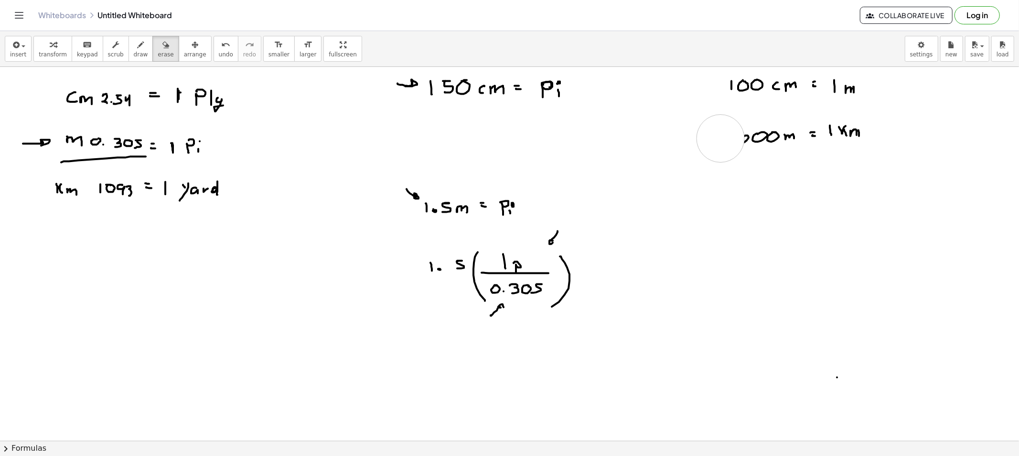
drag, startPoint x: 706, startPoint y: 147, endPoint x: 722, endPoint y: 138, distance: 18.8
click at [138, 47] on icon "button" at bounding box center [141, 44] width 7 height 11
drag, startPoint x: 728, startPoint y: 135, endPoint x: 737, endPoint y: 139, distance: 10.0
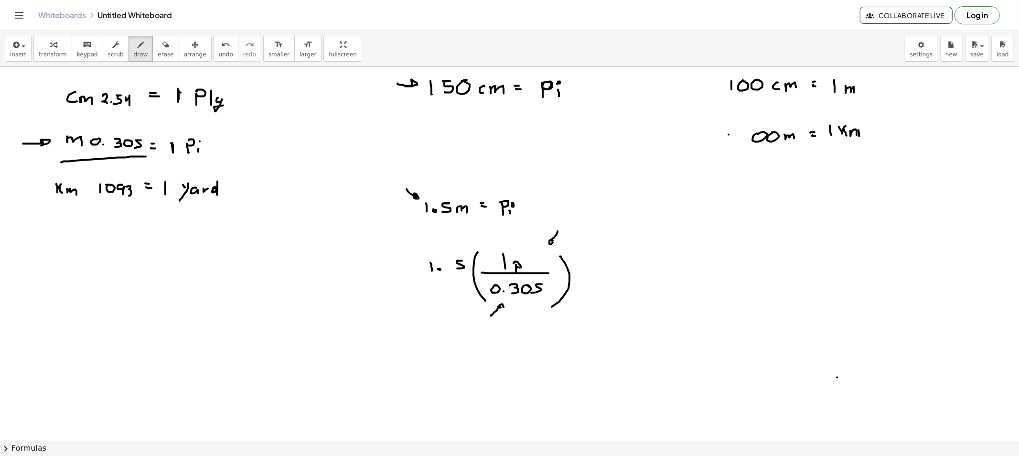
drag, startPoint x: 486, startPoint y: 129, endPoint x: 506, endPoint y: 122, distance: 21.9
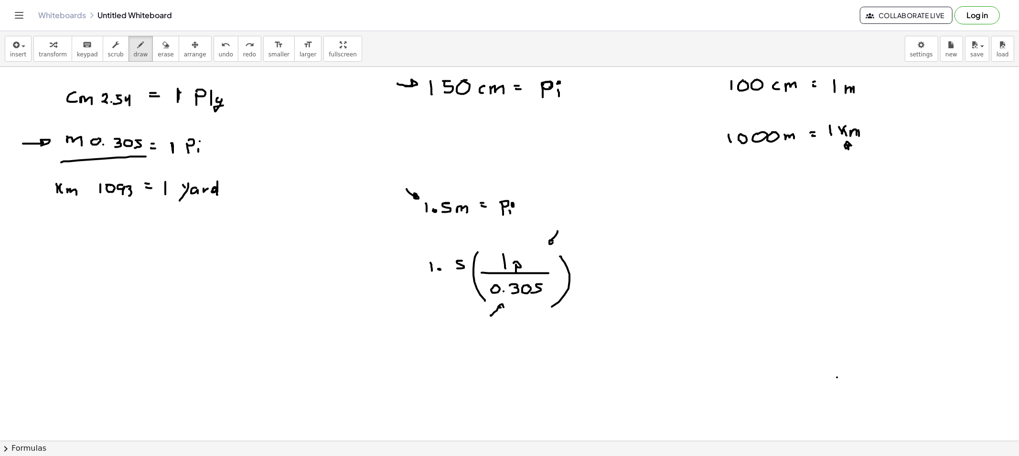
drag, startPoint x: 581, startPoint y: 267, endPoint x: 586, endPoint y: 269, distance: 5.4
drag, startPoint x: 694, startPoint y: 102, endPoint x: 915, endPoint y: 170, distance: 231.7
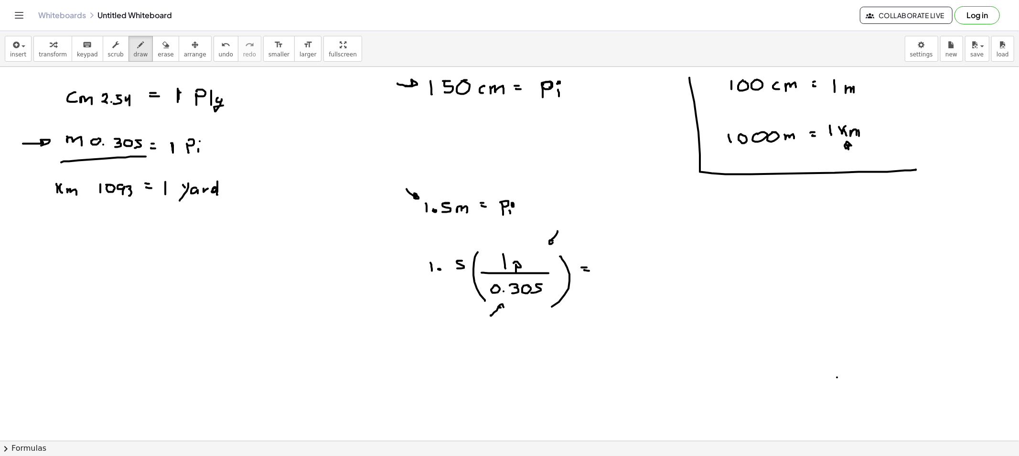
drag, startPoint x: 884, startPoint y: 58, endPoint x: 887, endPoint y: 74, distance: 17.0
click at [884, 98] on div "insert select one: Math Expression Function Text Youtube Video Graphing Geometr…" at bounding box center [509, 243] width 1019 height 425
drag, startPoint x: 898, startPoint y: 104, endPoint x: 908, endPoint y: 198, distance: 94.1
click at [908, 198] on div "insert select one: Math Expression Function Text Youtube Video Graphing Geometr…" at bounding box center [509, 243] width 1019 height 425
drag, startPoint x: 910, startPoint y: 140, endPoint x: 916, endPoint y: 190, distance: 49.6
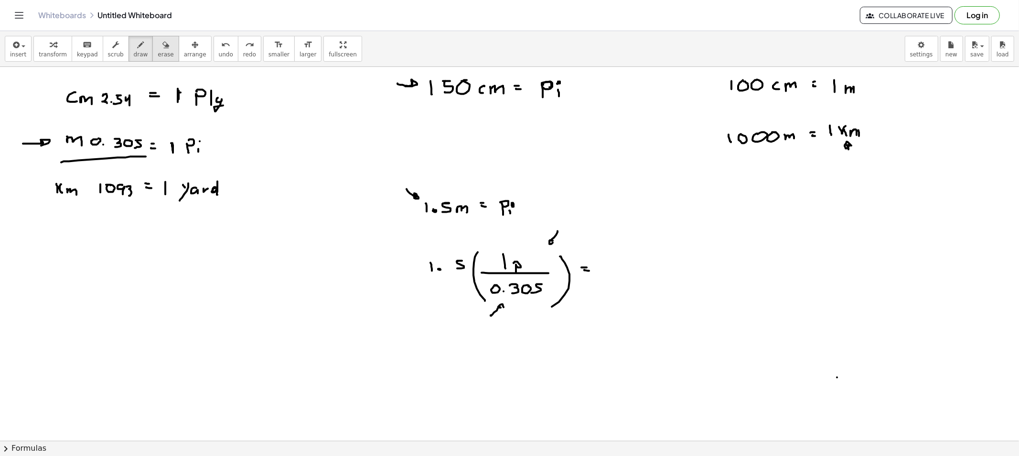
click at [158, 52] on span "erase" at bounding box center [166, 54] width 16 height 7
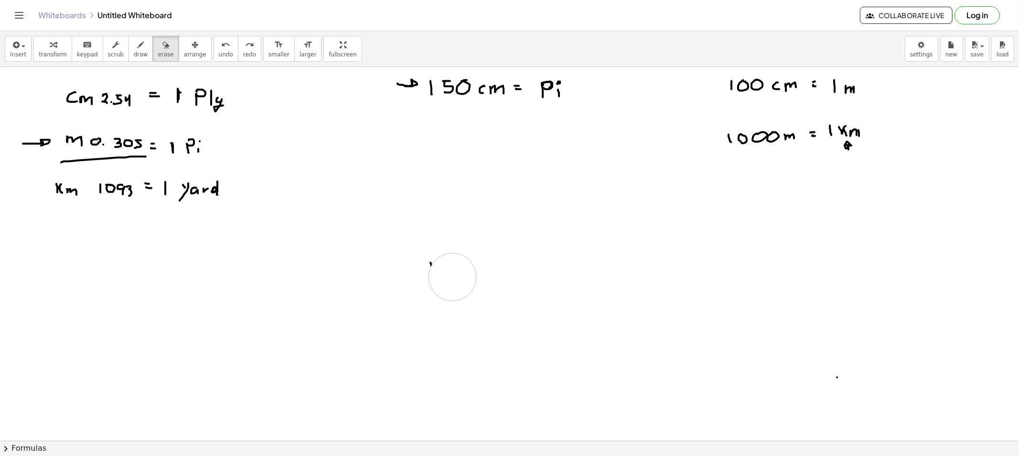
drag, startPoint x: 509, startPoint y: 245, endPoint x: 485, endPoint y: 252, distance: 24.8
click at [138, 49] on icon "button" at bounding box center [141, 44] width 7 height 11
drag, startPoint x: 419, startPoint y: 190, endPoint x: 432, endPoint y: 192, distance: 13.0
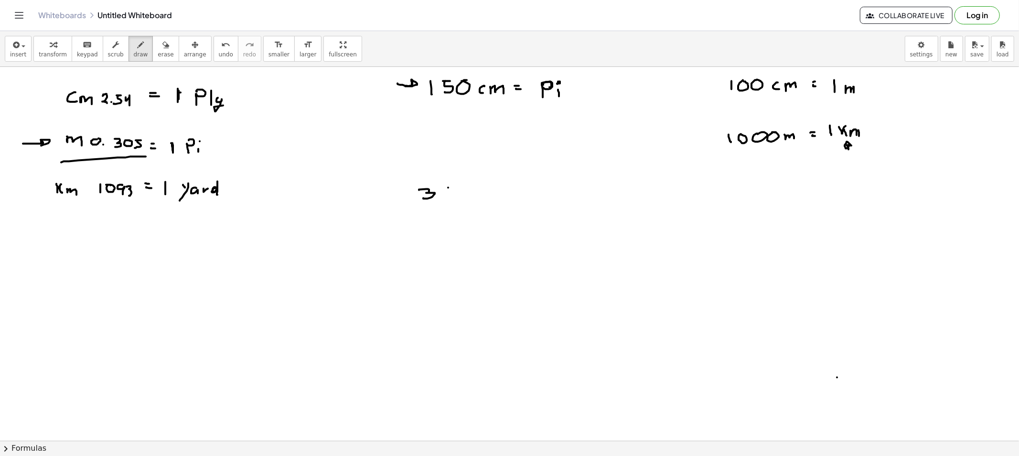
drag, startPoint x: 484, startPoint y: 183, endPoint x: 514, endPoint y: 235, distance: 60.8
drag, startPoint x: 605, startPoint y: 178, endPoint x: 617, endPoint y: 238, distance: 61.4
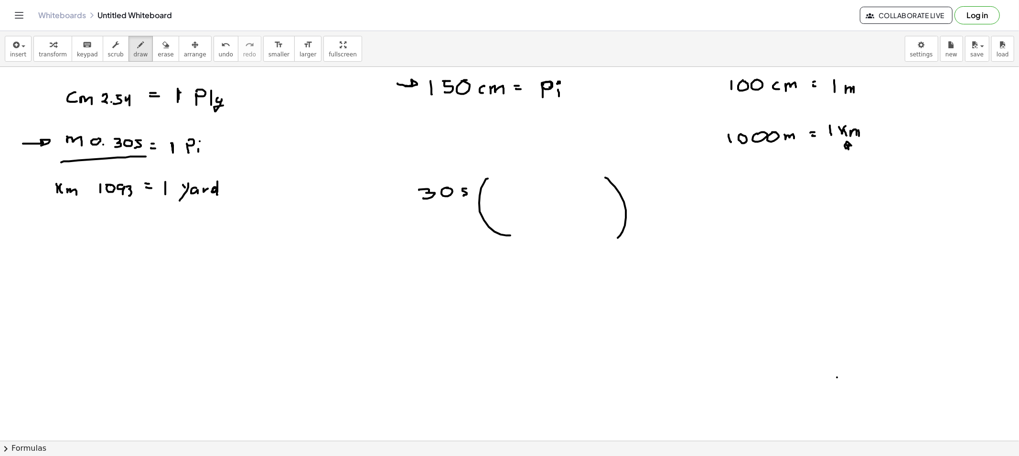
drag, startPoint x: 497, startPoint y: 211, endPoint x: 593, endPoint y: 204, distance: 96.2
drag, startPoint x: 582, startPoint y: 163, endPoint x: 586, endPoint y: 166, distance: 5.6
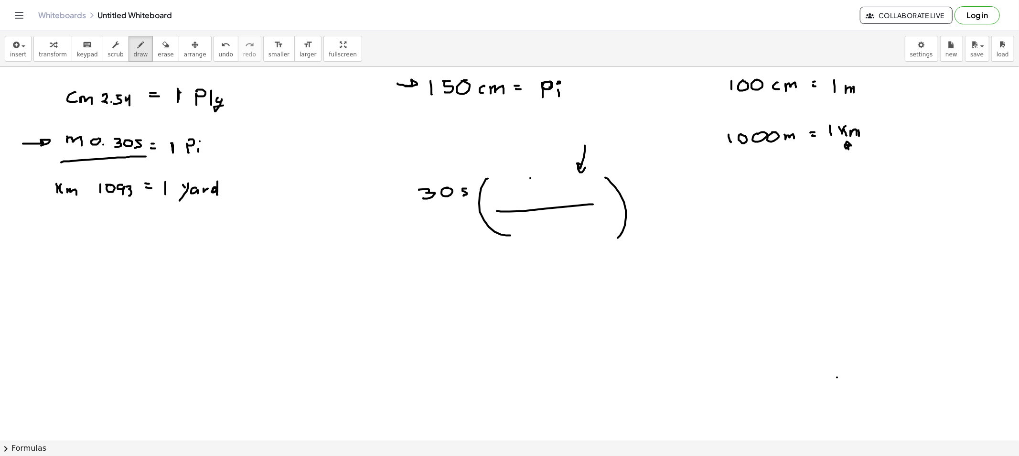
drag, startPoint x: 530, startPoint y: 178, endPoint x: 535, endPoint y: 191, distance: 14.4
drag, startPoint x: 541, startPoint y: 188, endPoint x: 558, endPoint y: 205, distance: 24.7
drag, startPoint x: 540, startPoint y: 220, endPoint x: 534, endPoint y: 233, distance: 14.3
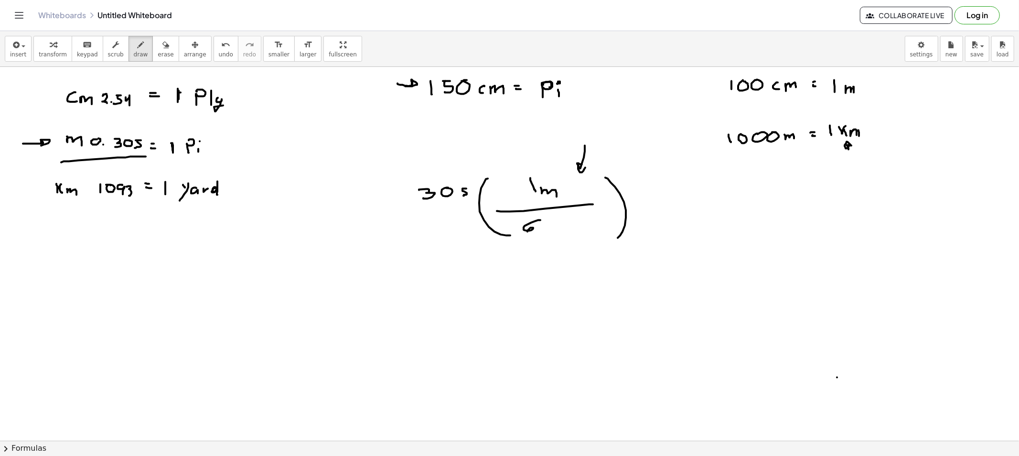
drag, startPoint x: 545, startPoint y: 224, endPoint x: 538, endPoint y: 223, distance: 7.2
drag, startPoint x: 557, startPoint y: 227, endPoint x: 576, endPoint y: 239, distance: 22.8
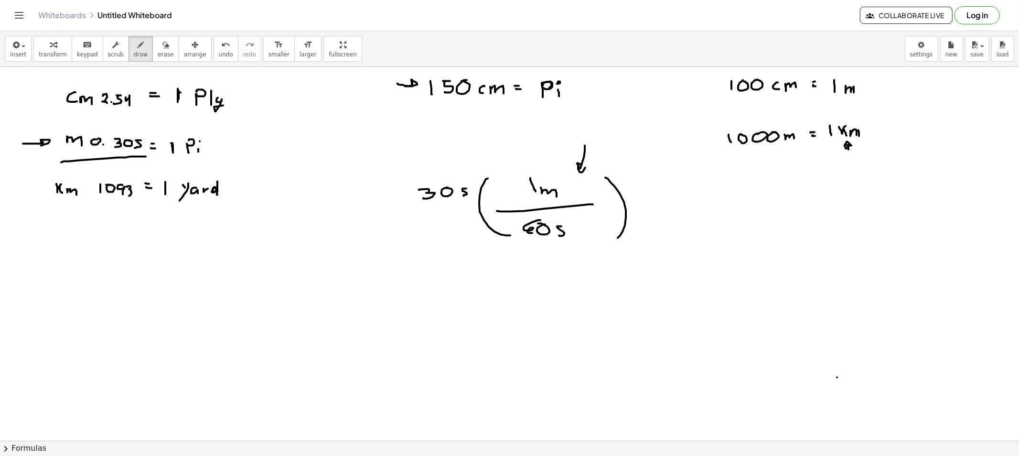
drag, startPoint x: 637, startPoint y: 202, endPoint x: 642, endPoint y: 202, distance: 4.8
drag, startPoint x: 657, startPoint y: 188, endPoint x: 664, endPoint y: 197, distance: 11.6
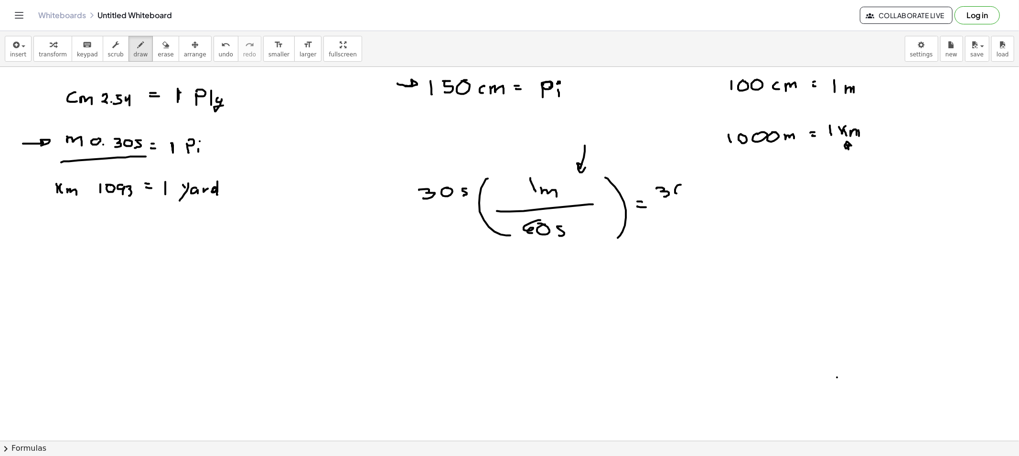
drag, startPoint x: 676, startPoint y: 193, endPoint x: 681, endPoint y: 187, distance: 8.1
drag, startPoint x: 677, startPoint y: 202, endPoint x: 685, endPoint y: 203, distance: 8.3
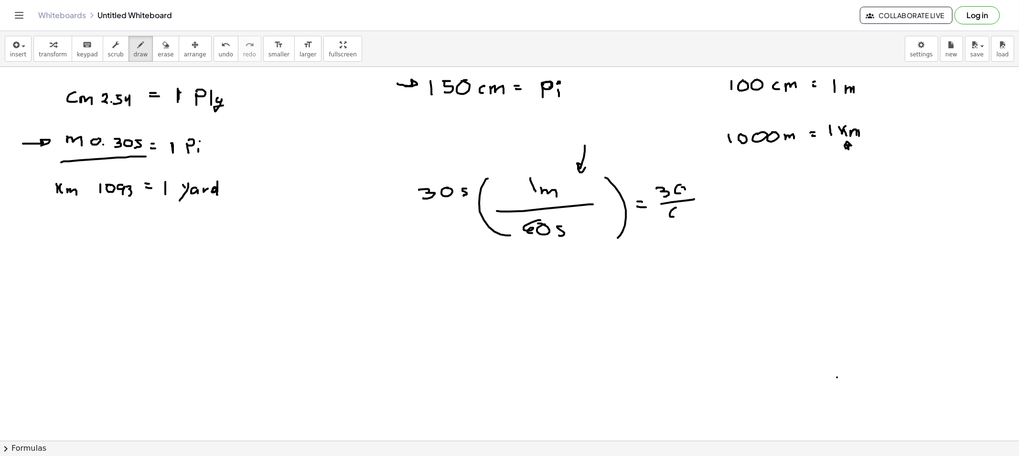
drag, startPoint x: 676, startPoint y: 208, endPoint x: 680, endPoint y: 218, distance: 11.5
drag, startPoint x: 686, startPoint y: 218, endPoint x: 688, endPoint y: 209, distance: 9.7
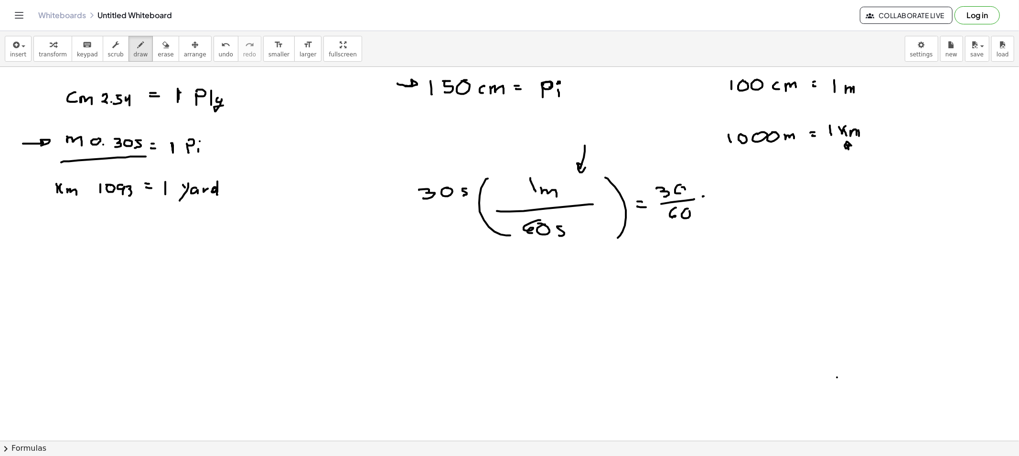
drag, startPoint x: 703, startPoint y: 201, endPoint x: 712, endPoint y: 202, distance: 8.6
click at [162, 45] on icon "button" at bounding box center [165, 44] width 7 height 11
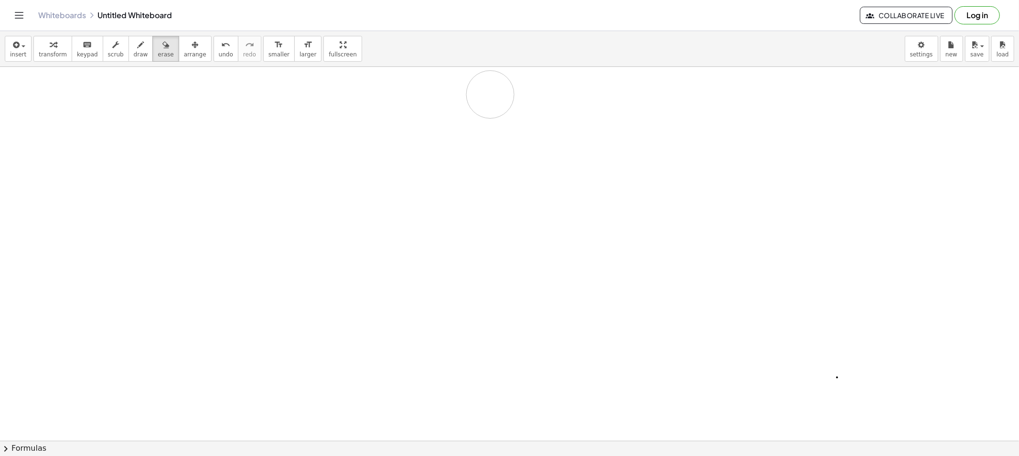
drag, startPoint x: 51, startPoint y: 103, endPoint x: 576, endPoint y: 102, distance: 525.3
click at [134, 56] on span "draw" at bounding box center [141, 54] width 14 height 7
drag, startPoint x: 446, startPoint y: 85, endPoint x: 464, endPoint y: 89, distance: 18.6
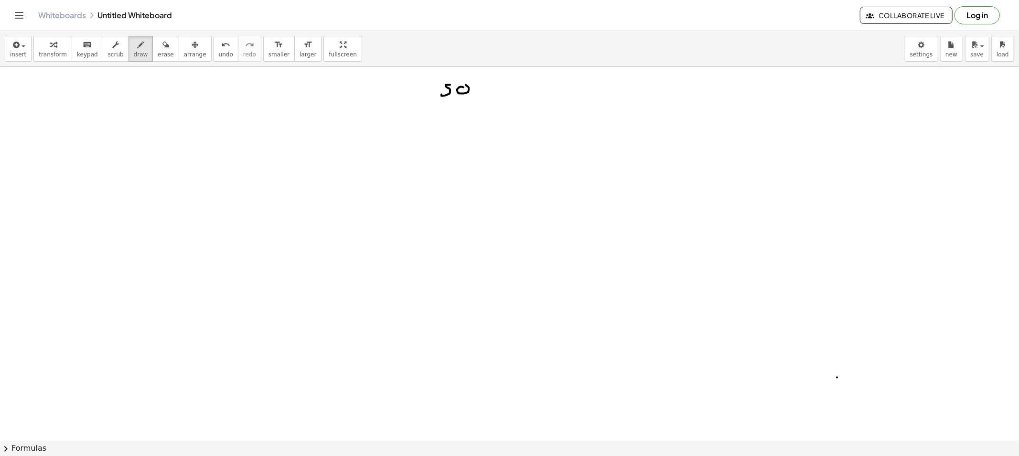
drag, startPoint x: 447, startPoint y: 85, endPoint x: 454, endPoint y: 86, distance: 6.8
drag, startPoint x: 446, startPoint y: 88, endPoint x: 452, endPoint y: 94, distance: 8.1
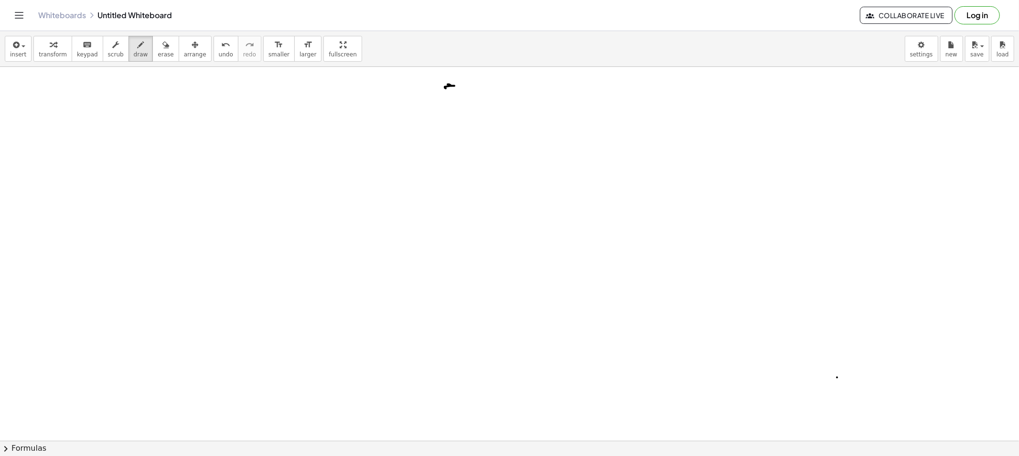
drag, startPoint x: 466, startPoint y: 95, endPoint x: 472, endPoint y: 88, distance: 9.1
drag, startPoint x: 469, startPoint y: 93, endPoint x: 475, endPoint y: 92, distance: 5.8
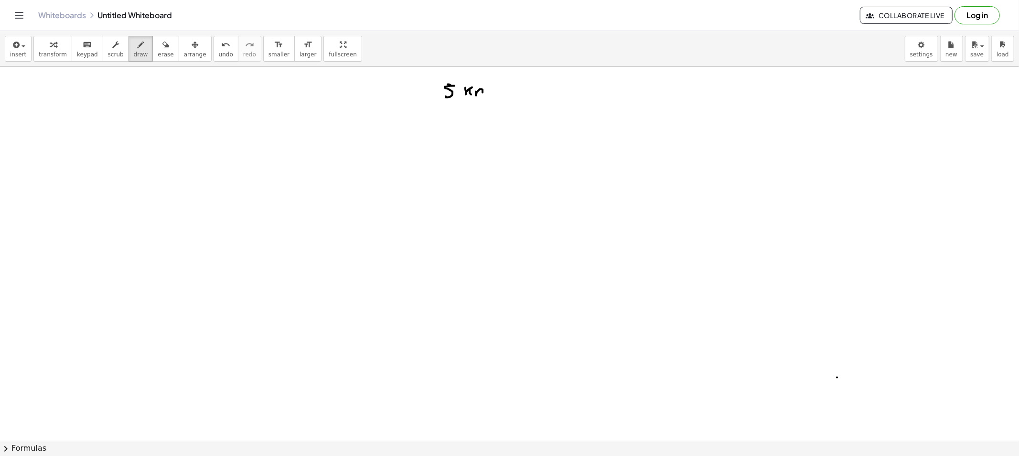
drag, startPoint x: 476, startPoint y: 94, endPoint x: 485, endPoint y: 90, distance: 10.0
drag, startPoint x: 485, startPoint y: 90, endPoint x: 489, endPoint y: 96, distance: 6.9
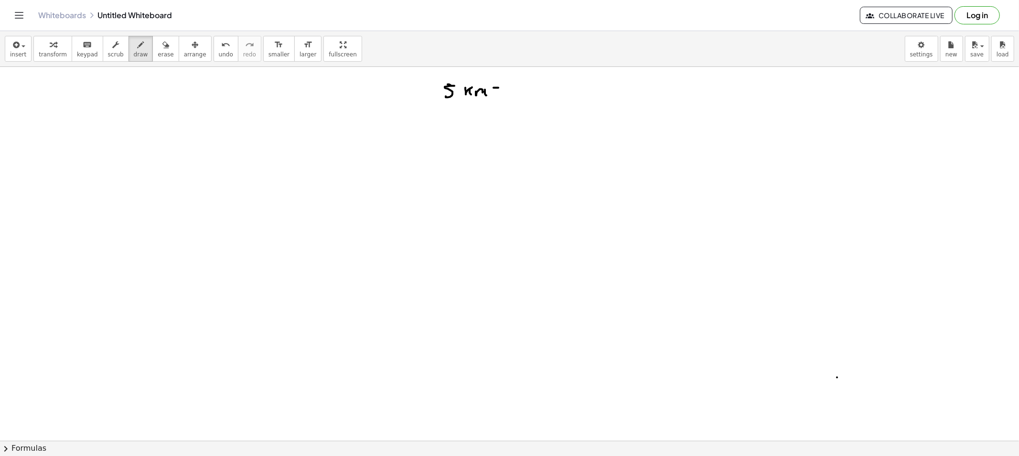
drag, startPoint x: 496, startPoint y: 92, endPoint x: 512, endPoint y: 92, distance: 16.2
drag, startPoint x: 518, startPoint y: 87, endPoint x: 528, endPoint y: 95, distance: 12.3
drag, startPoint x: 440, startPoint y: 136, endPoint x: 442, endPoint y: 145, distance: 9.3
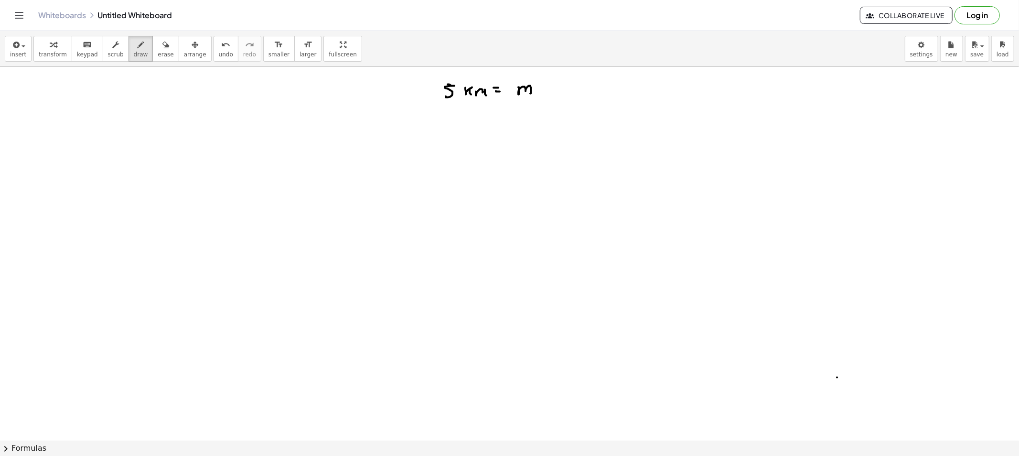
drag, startPoint x: 465, startPoint y: 141, endPoint x: 471, endPoint y: 145, distance: 7.7
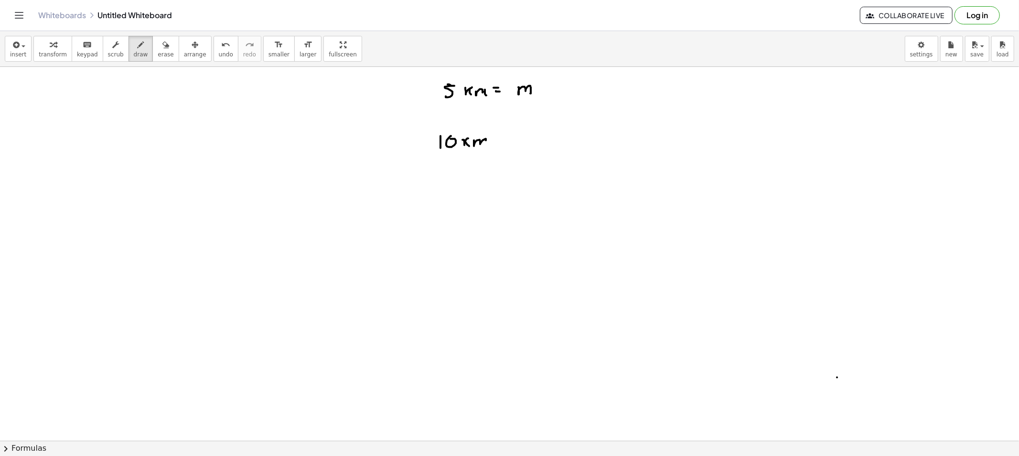
drag, startPoint x: 474, startPoint y: 140, endPoint x: 486, endPoint y: 144, distance: 12.9
drag, startPoint x: 495, startPoint y: 142, endPoint x: 502, endPoint y: 142, distance: 7.2
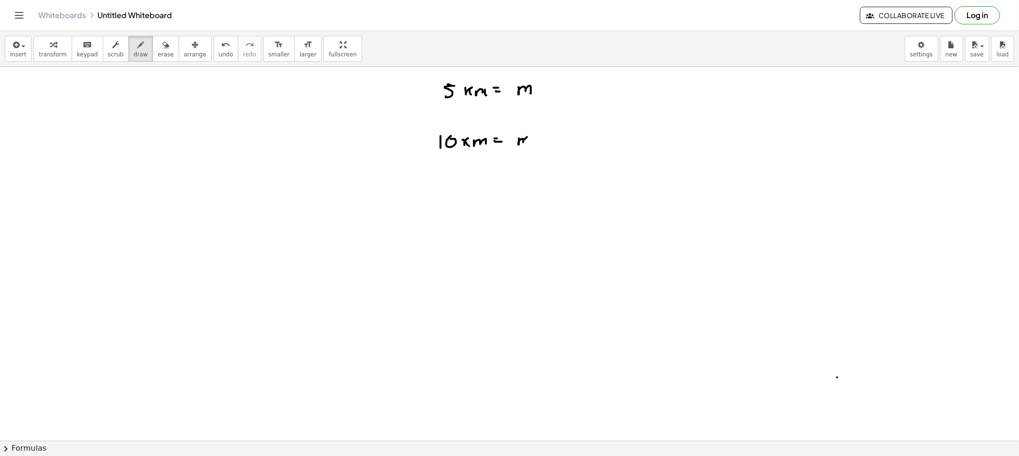
drag, startPoint x: 518, startPoint y: 145, endPoint x: 528, endPoint y: 147, distance: 10.2
drag, startPoint x: 431, startPoint y: 177, endPoint x: 432, endPoint y: 189, distance: 12.5
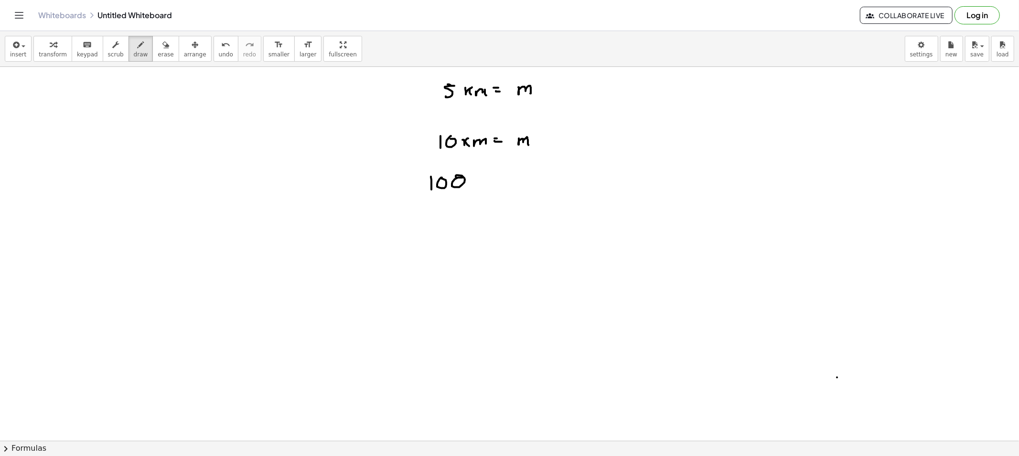
drag, startPoint x: 460, startPoint y: 178, endPoint x: 456, endPoint y: 177, distance: 4.8
drag, startPoint x: 468, startPoint y: 181, endPoint x: 474, endPoint y: 177, distance: 6.9
drag, startPoint x: 486, startPoint y: 181, endPoint x: 505, endPoint y: 178, distance: 19.2
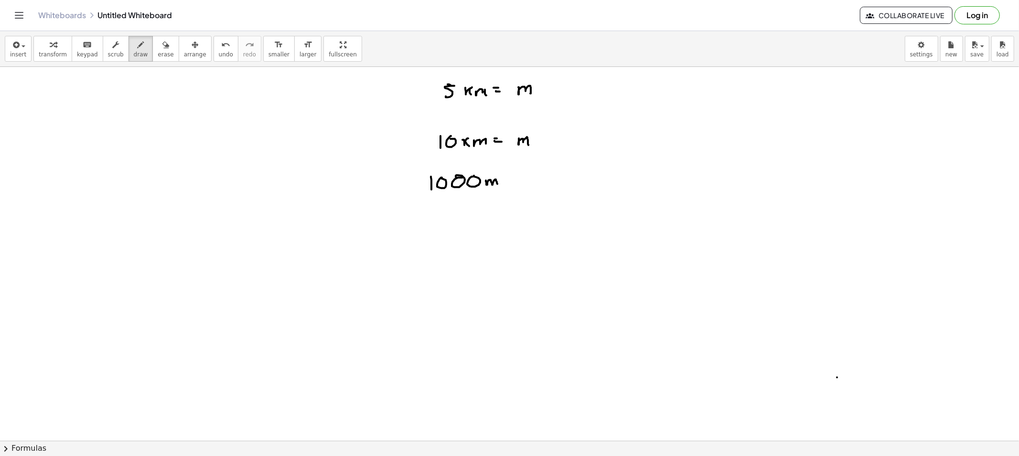
drag, startPoint x: 507, startPoint y: 181, endPoint x: 517, endPoint y: 181, distance: 10.5
drag, startPoint x: 528, startPoint y: 178, endPoint x: 533, endPoint y: 175, distance: 6.0
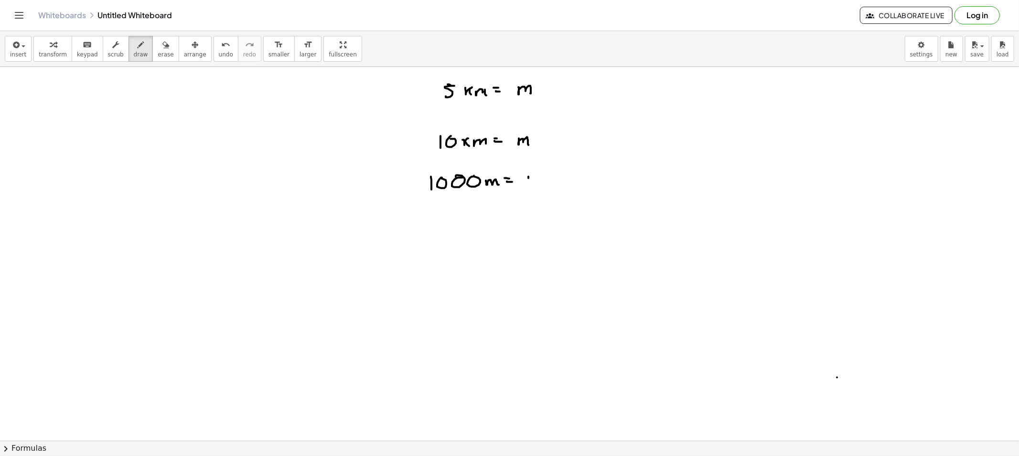
drag, startPoint x: 528, startPoint y: 178, endPoint x: 538, endPoint y: 184, distance: 11.5
drag, startPoint x: 543, startPoint y: 185, endPoint x: 552, endPoint y: 184, distance: 9.6
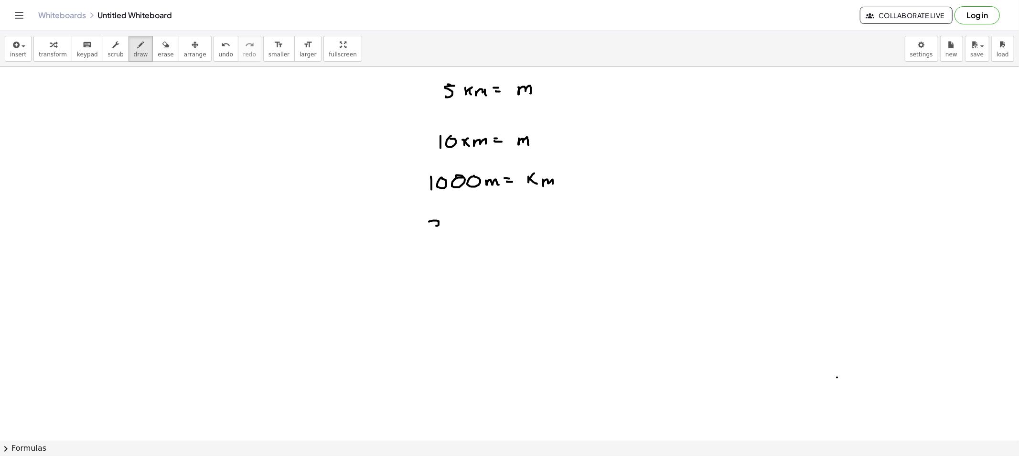
drag, startPoint x: 438, startPoint y: 221, endPoint x: 443, endPoint y: 227, distance: 7.8
drag, startPoint x: 465, startPoint y: 226, endPoint x: 489, endPoint y: 228, distance: 24.4
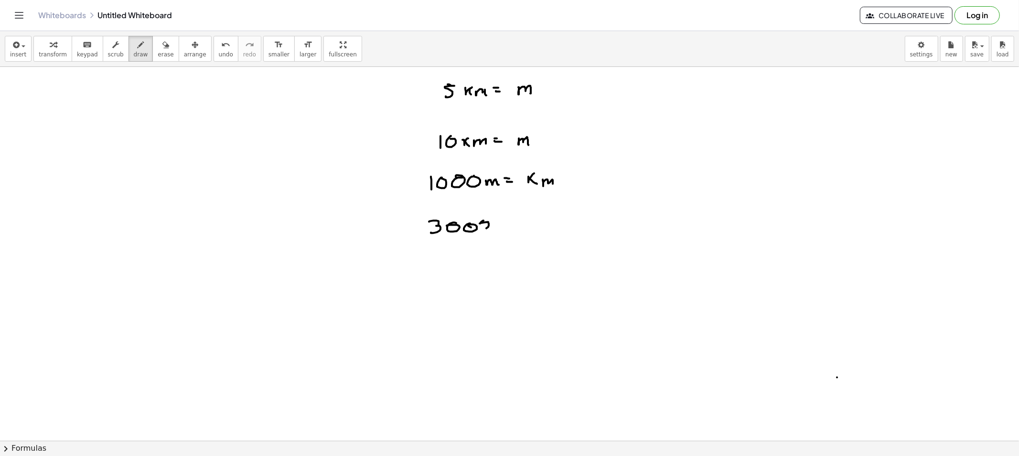
drag, startPoint x: 483, startPoint y: 221, endPoint x: 496, endPoint y: 231, distance: 16.6
drag, startPoint x: 498, startPoint y: 231, endPoint x: 504, endPoint y: 230, distance: 5.8
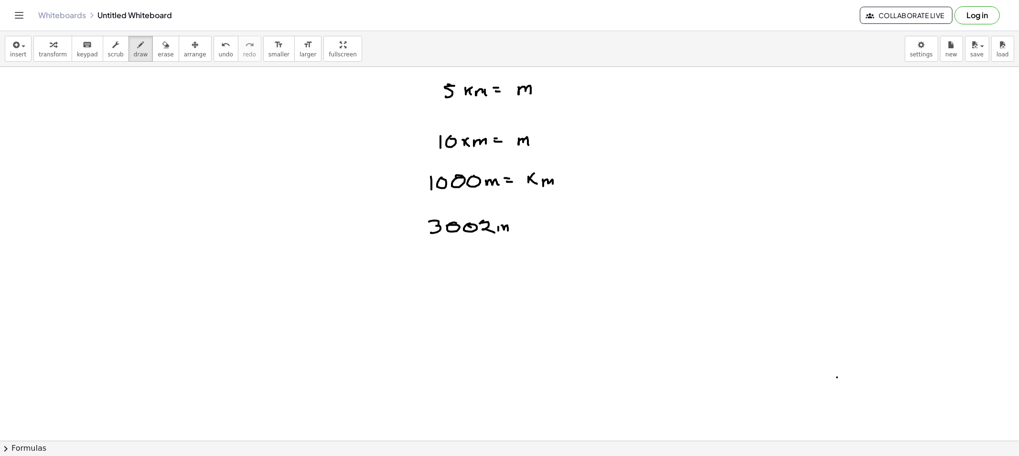
drag, startPoint x: 515, startPoint y: 226, endPoint x: 524, endPoint y: 227, distance: 9.6
drag, startPoint x: 533, startPoint y: 223, endPoint x: 539, endPoint y: 223, distance: 5.8
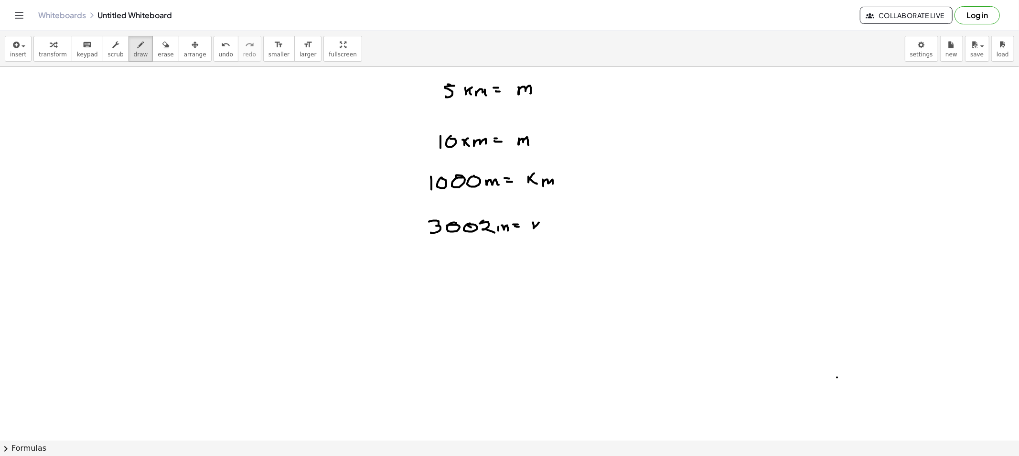
drag, startPoint x: 536, startPoint y: 224, endPoint x: 542, endPoint y: 230, distance: 7.8
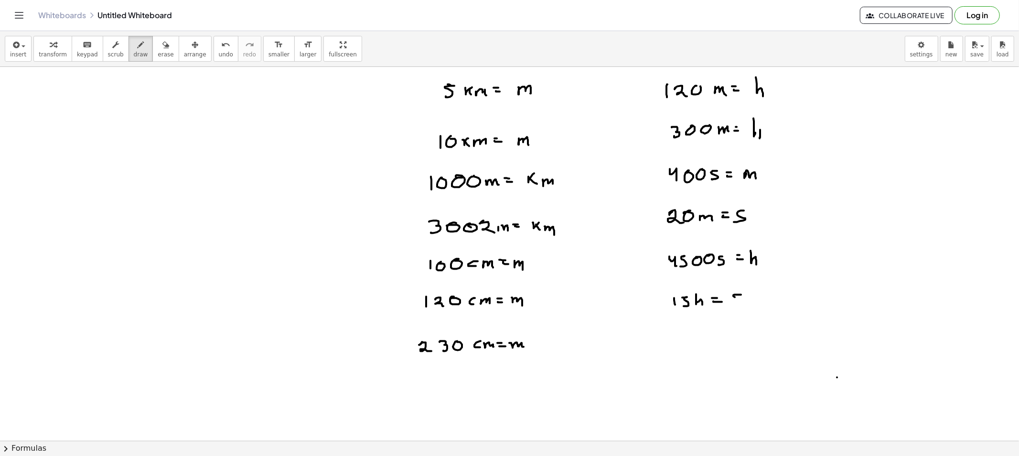
click at [134, 53] on span "draw" at bounding box center [141, 54] width 14 height 7
